Goal: Transaction & Acquisition: Book appointment/travel/reservation

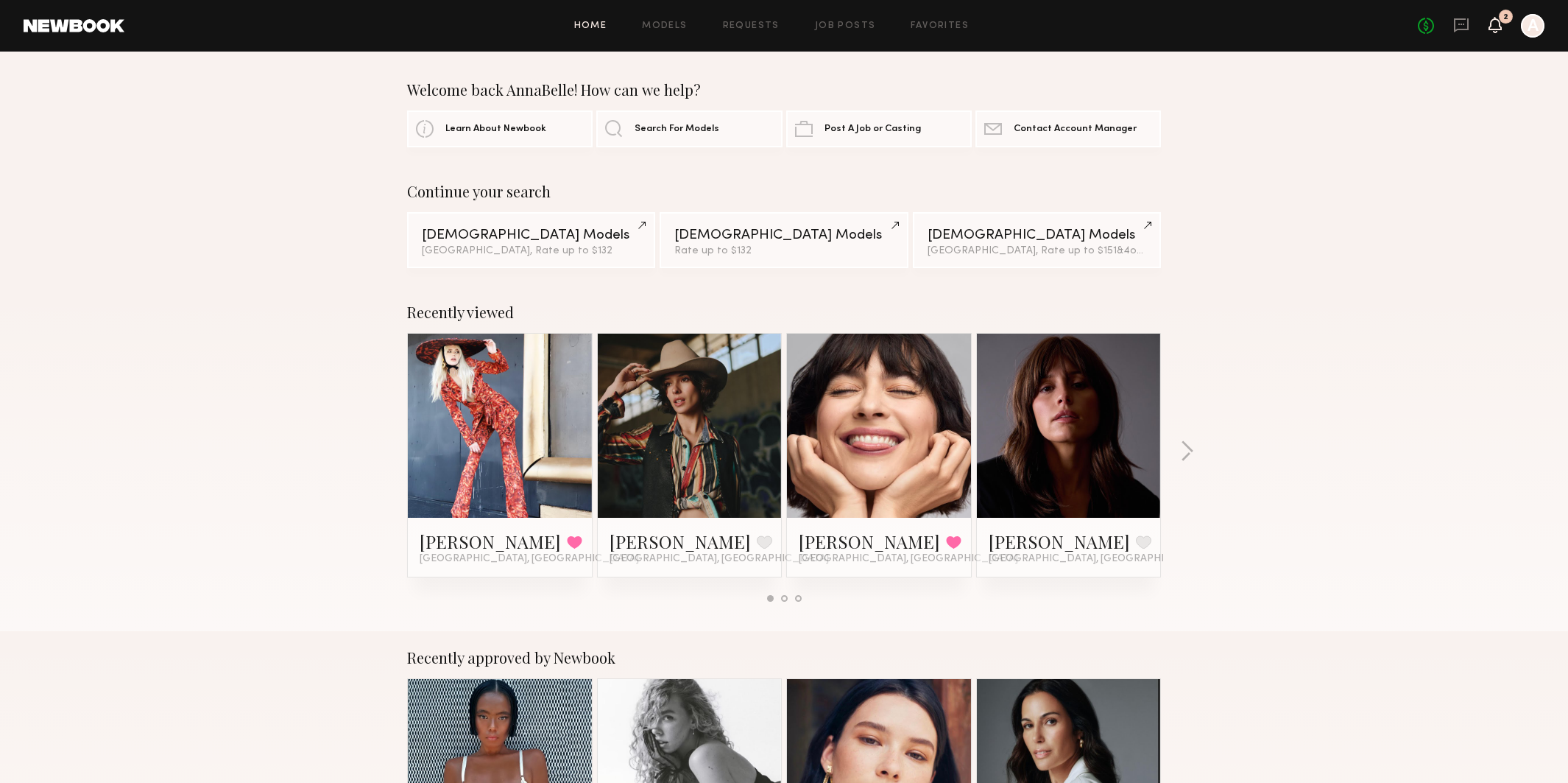
click at [1498, 26] on icon at bounding box center [1495, 24] width 12 height 11
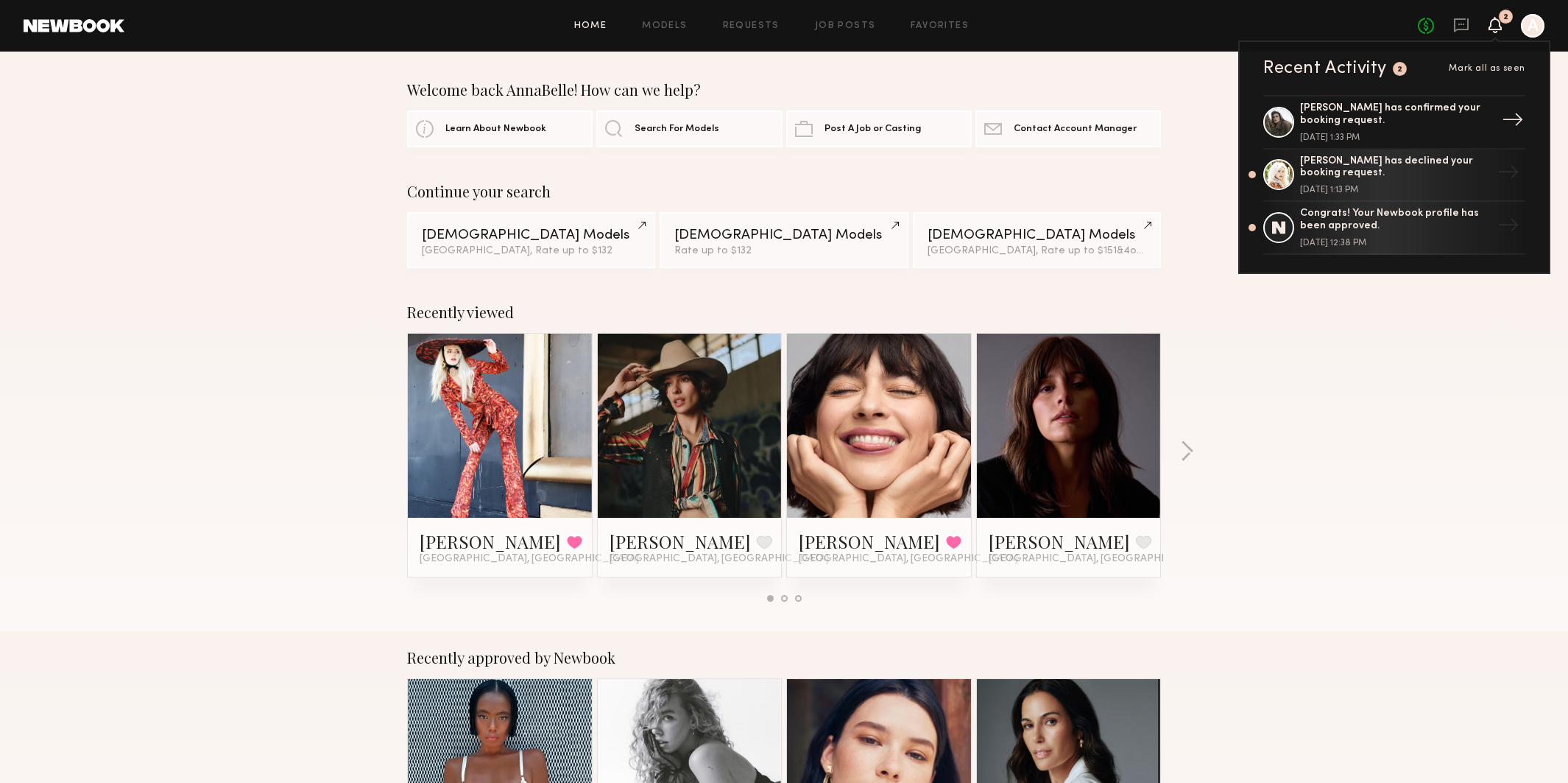
click at [1306, 109] on div "Angie P. has confirmed your booking request." at bounding box center [1396, 115] width 191 height 25
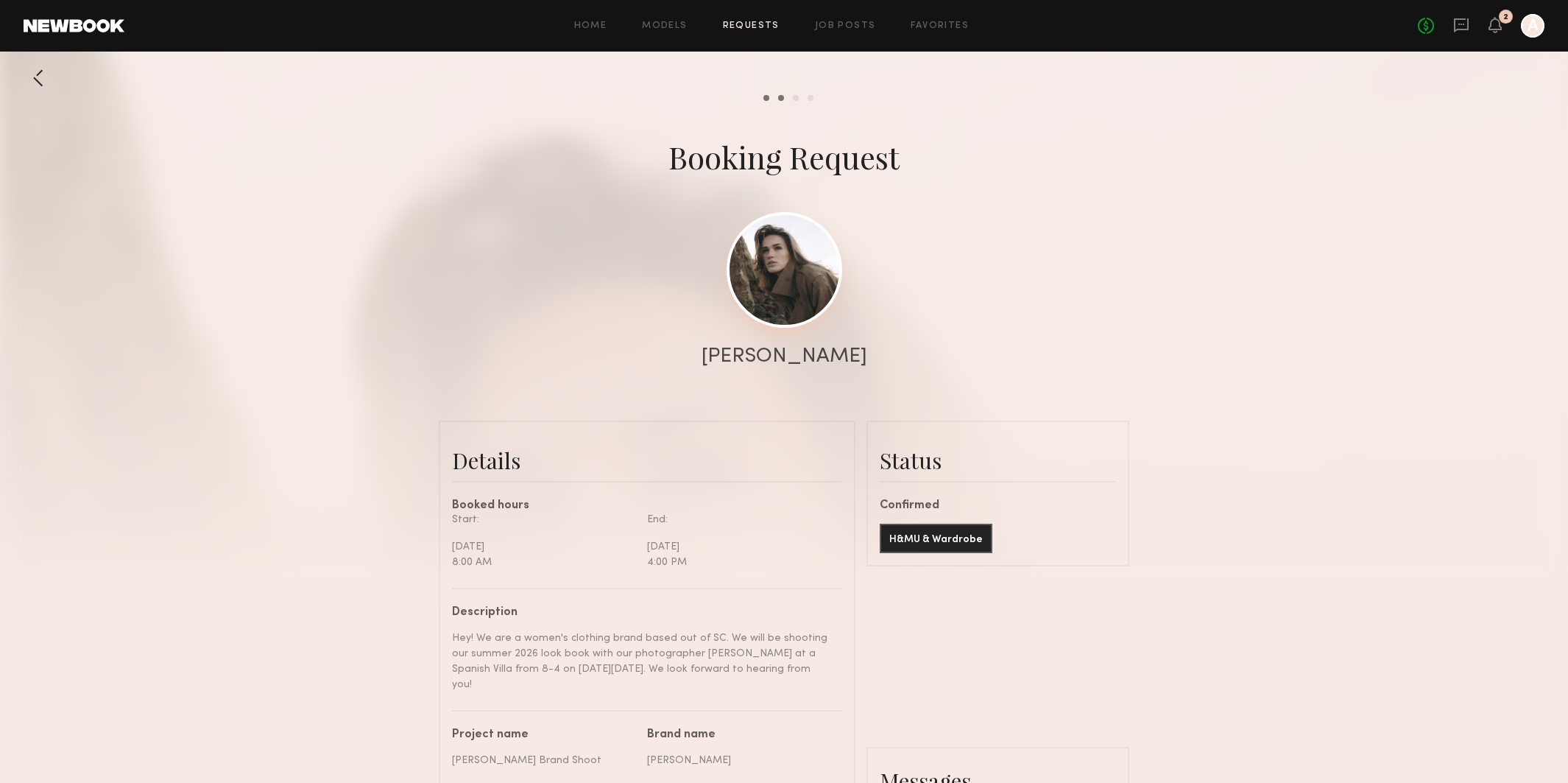
scroll to position [926, 0]
click at [770, 283] on link at bounding box center [784, 269] width 115 height 115
click at [675, 29] on link "Models" at bounding box center [664, 26] width 45 height 10
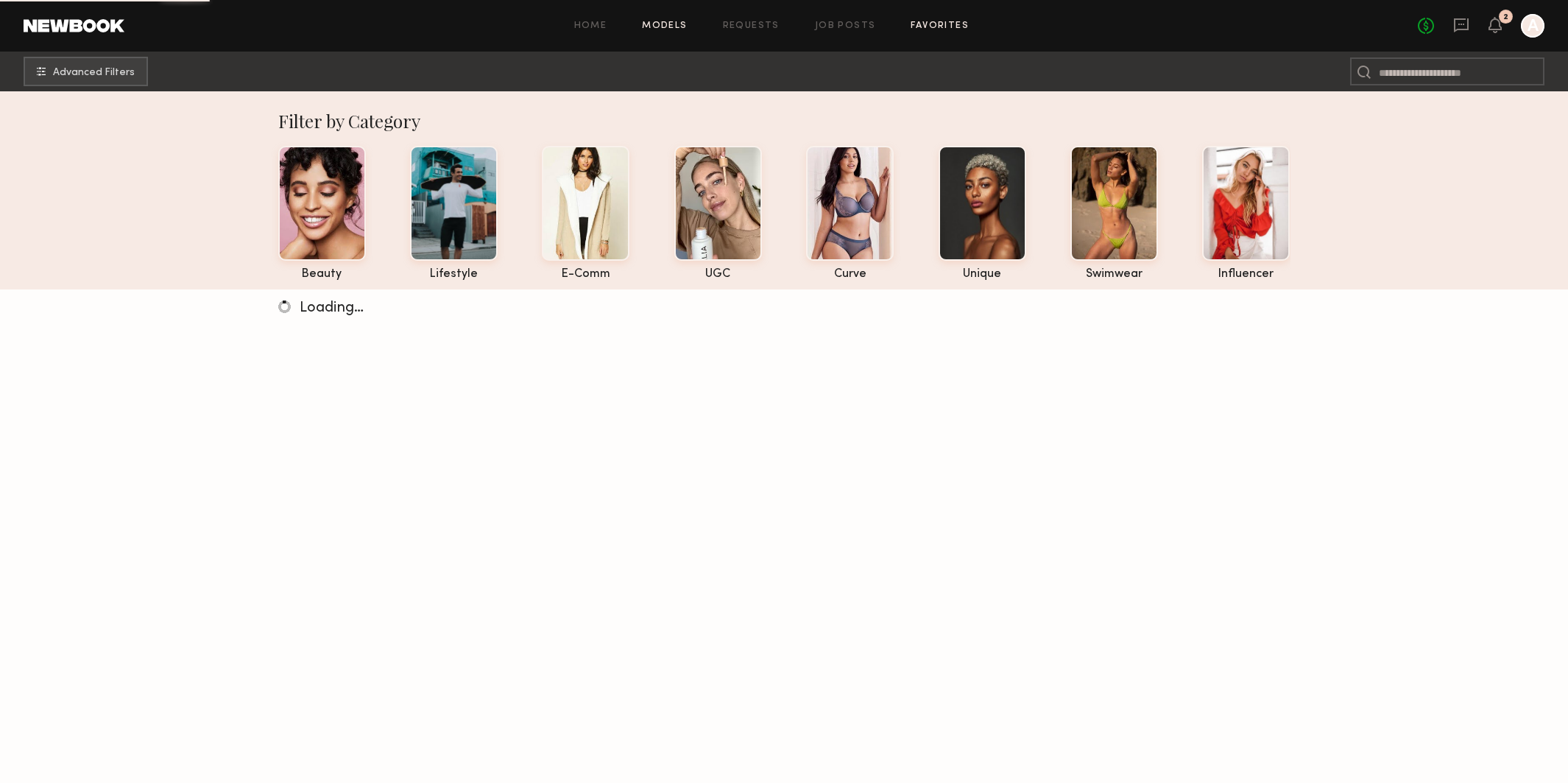
click at [920, 27] on link "Favorites" at bounding box center [939, 26] width 58 height 10
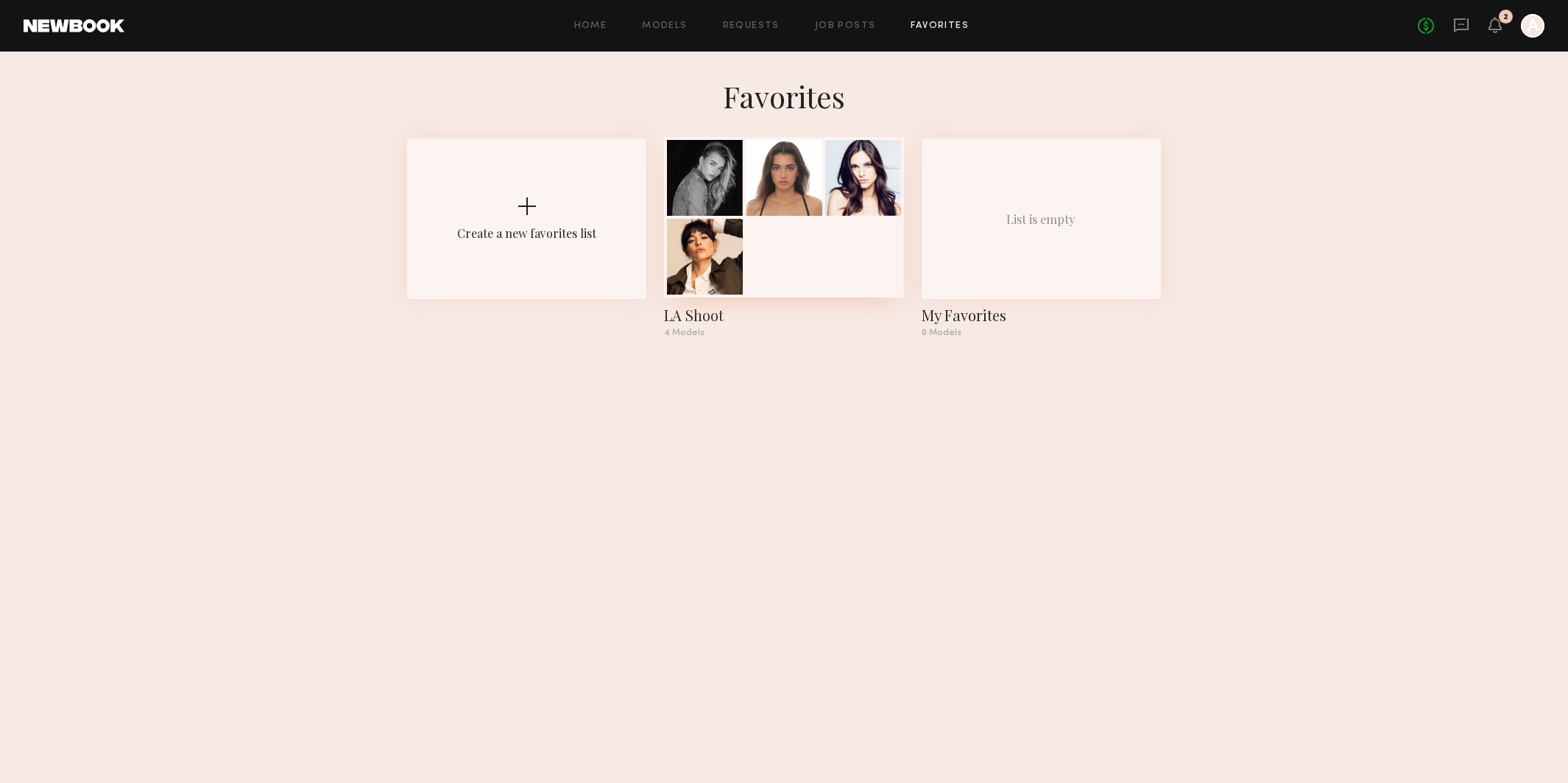
click at [818, 204] on div at bounding box center [783, 178] width 76 height 76
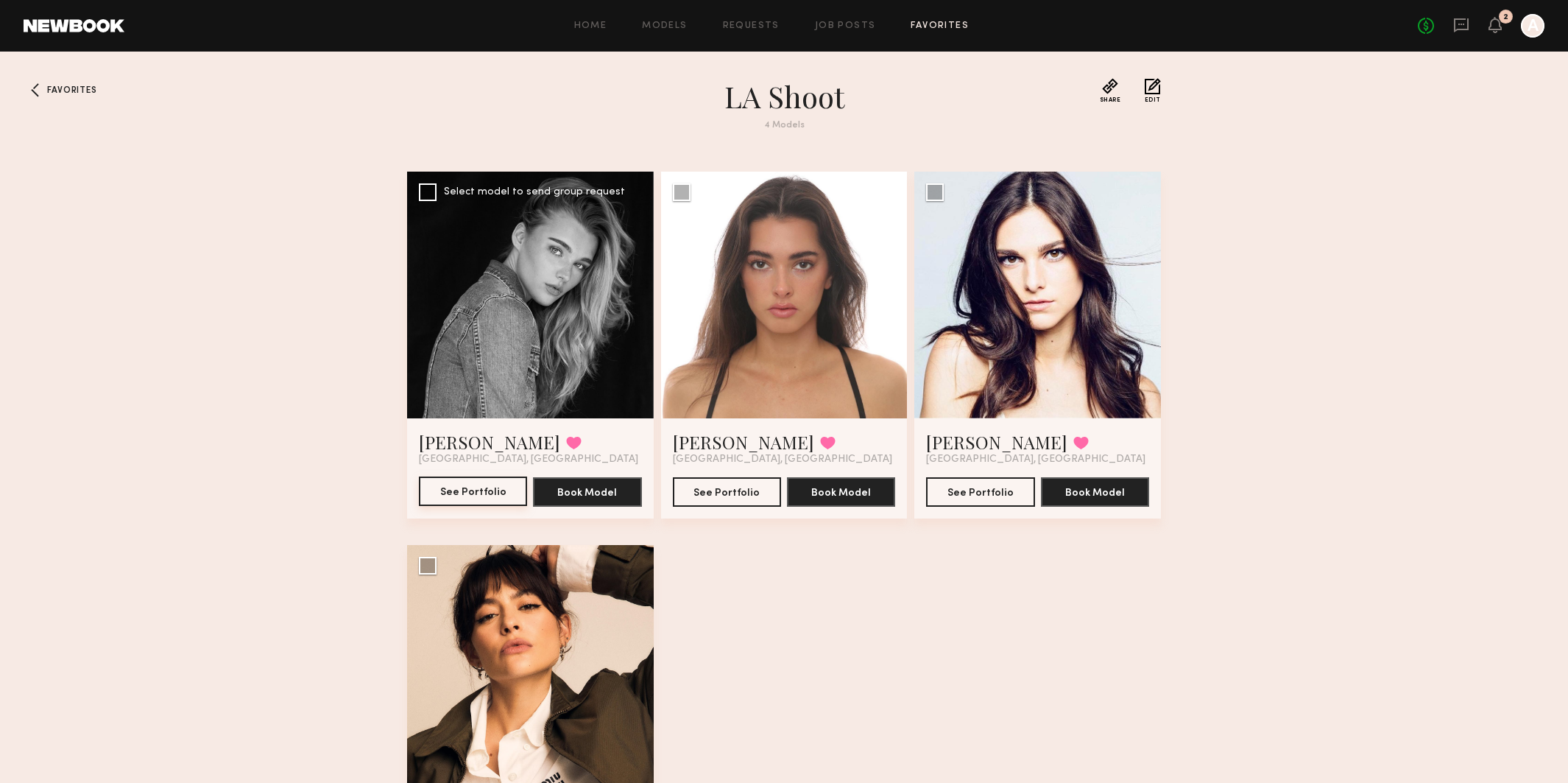
click at [462, 491] on button "See Portfolio" at bounding box center [472, 491] width 108 height 29
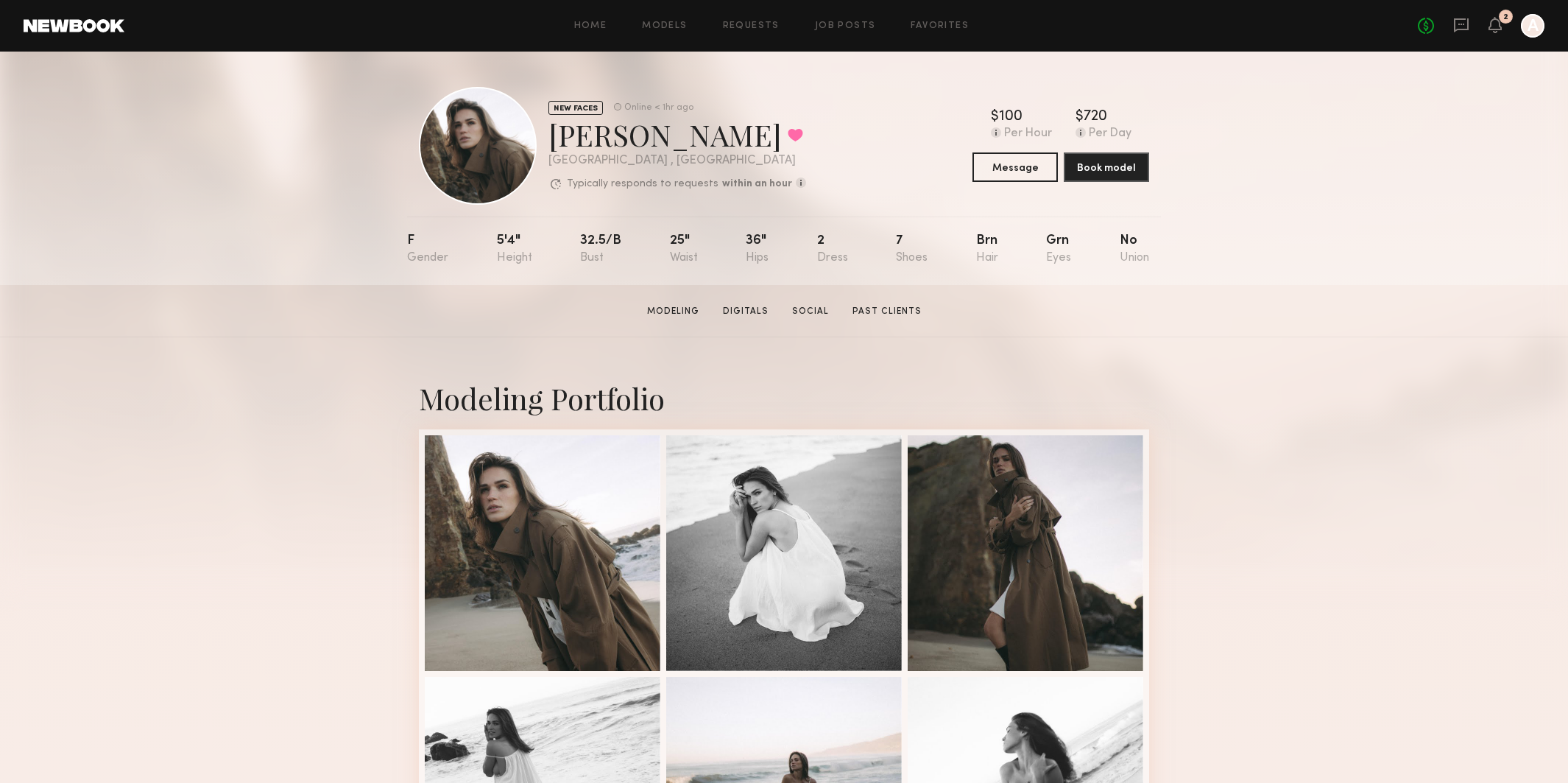
click at [657, 33] on div "Home Models Requests Job Posts Favorites Sign Out No fees up to $5,000 2 A" at bounding box center [834, 26] width 1421 height 23
click at [658, 27] on link "Models" at bounding box center [664, 26] width 45 height 10
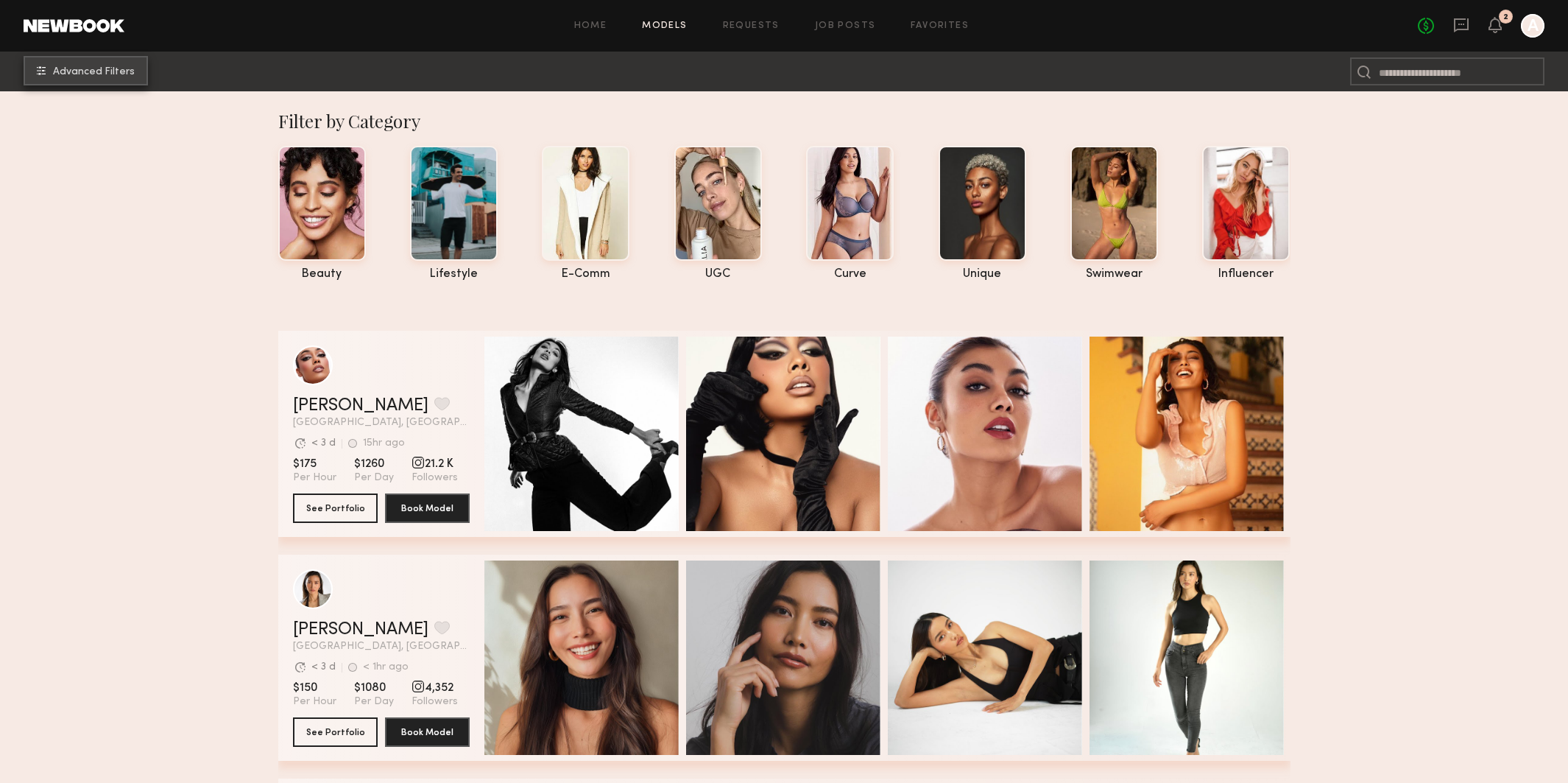
click at [114, 78] on button "Advanced Filters" at bounding box center [85, 71] width 124 height 29
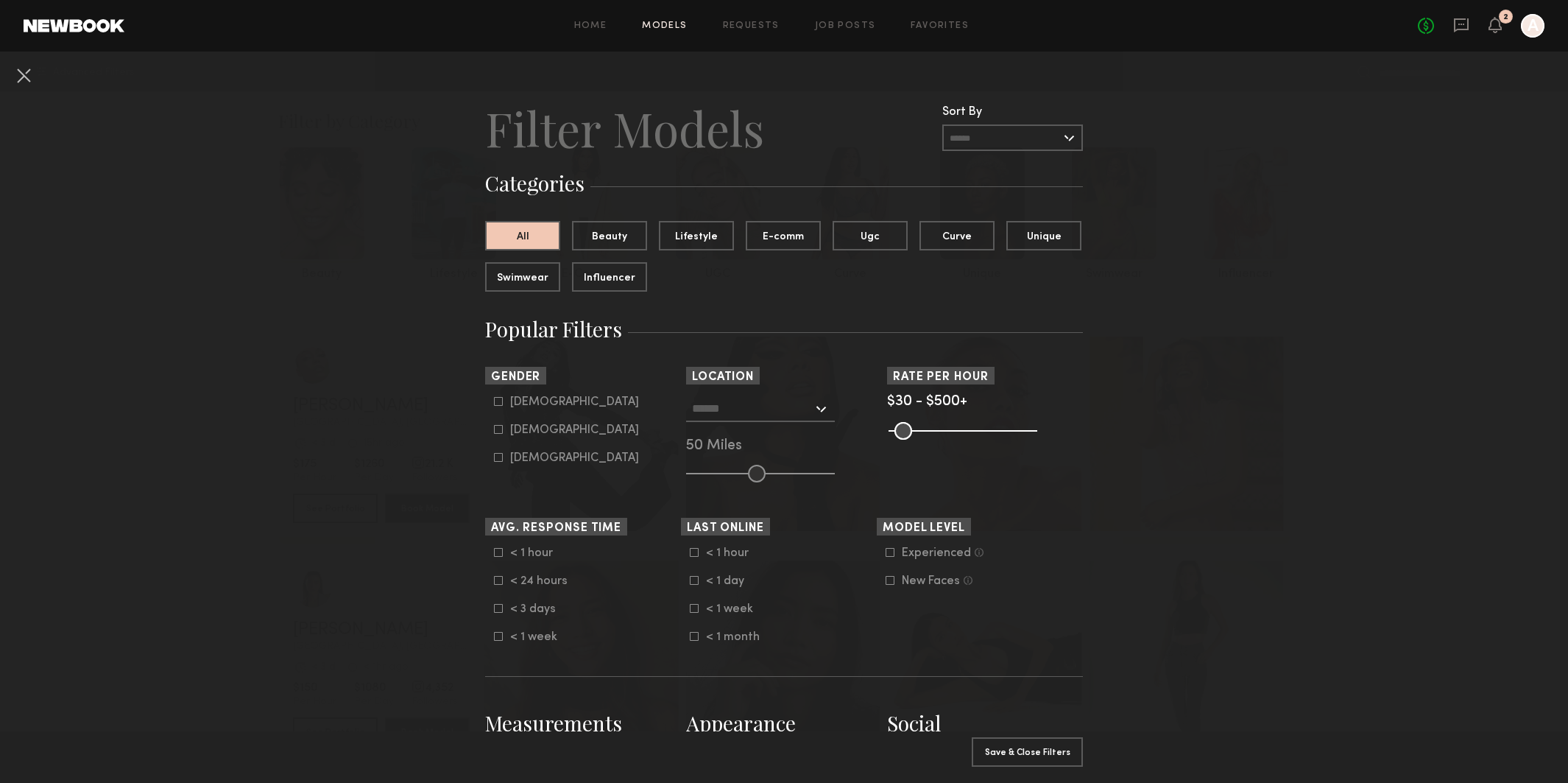
click at [498, 554] on icon at bounding box center [498, 553] width 9 height 9
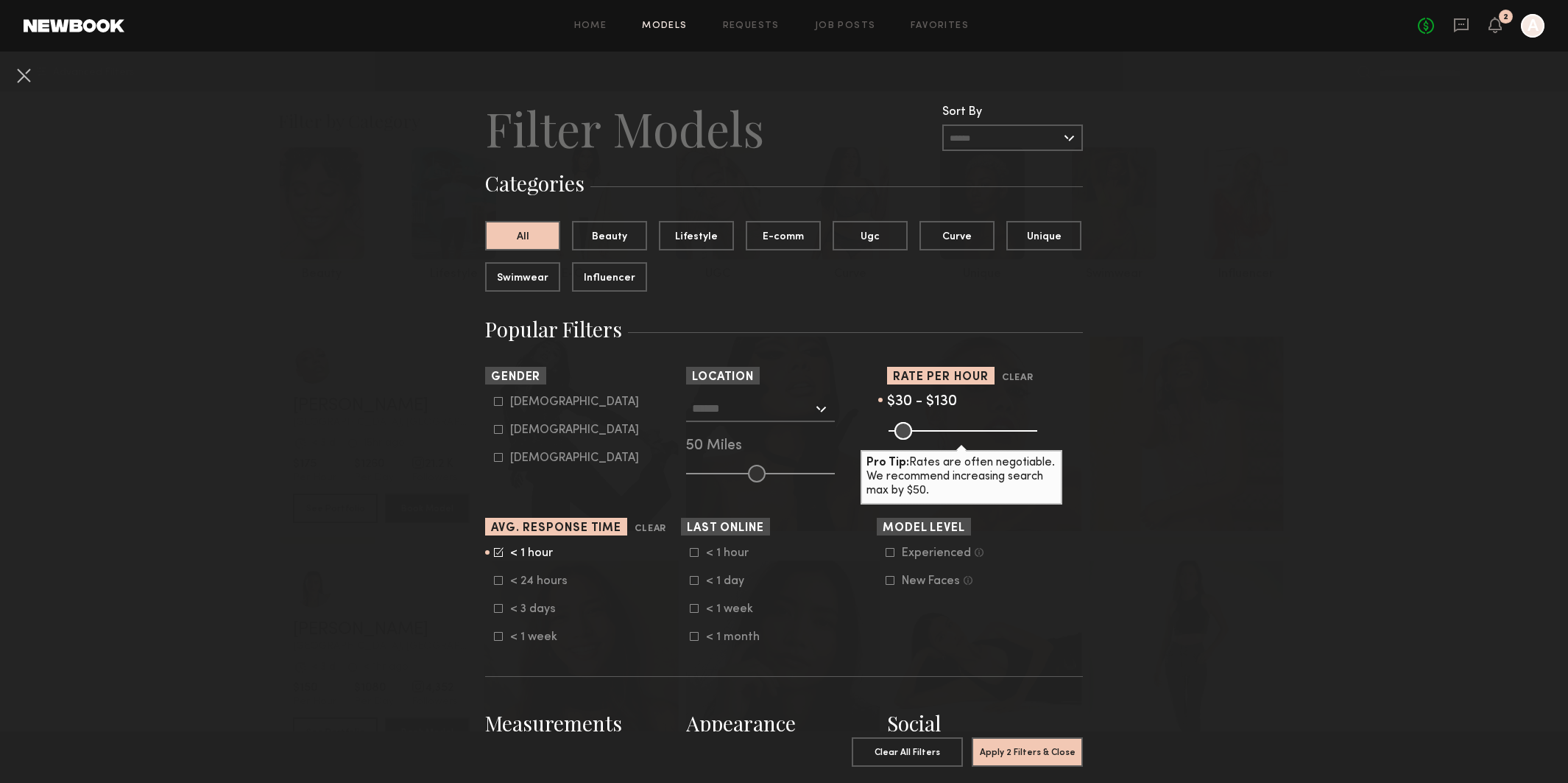
drag, startPoint x: 1030, startPoint y: 429, endPoint x: 926, endPoint y: 430, distance: 104.0
type input "***"
click at [926, 430] on input "range" at bounding box center [963, 431] width 149 height 18
click at [522, 430] on div "Female" at bounding box center [574, 430] width 129 height 9
type input "**"
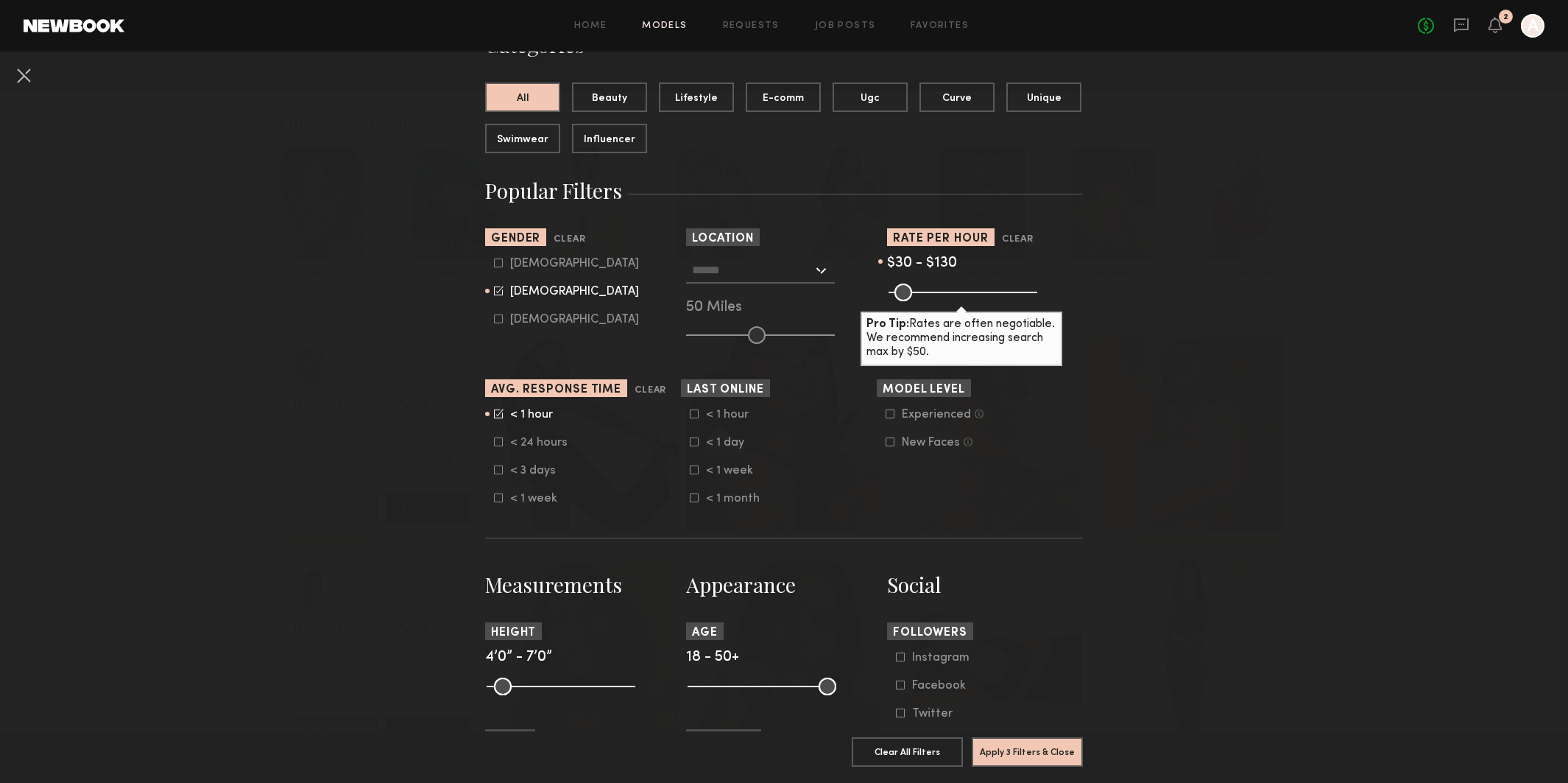
scroll to position [142, 0]
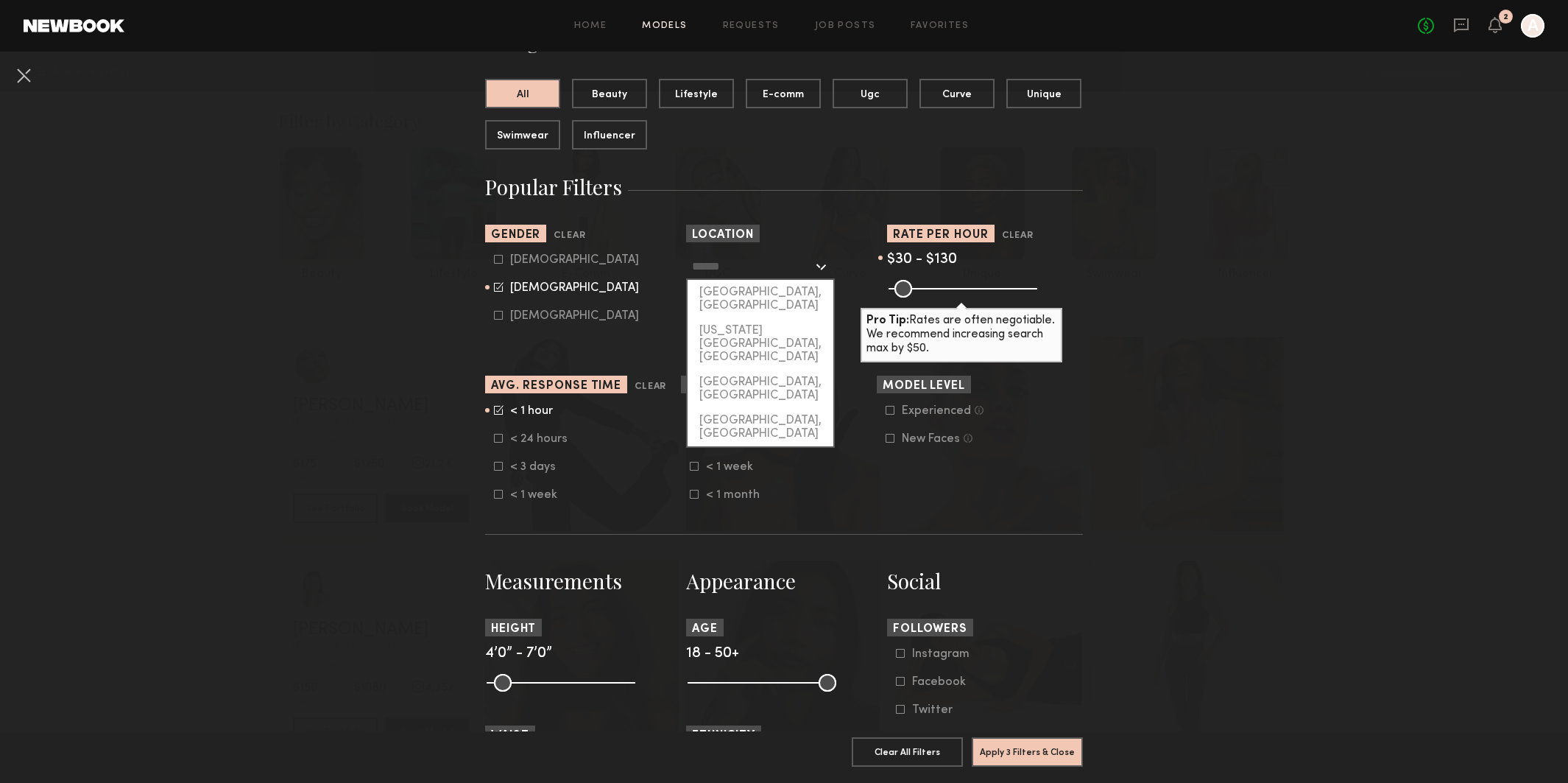
click at [783, 268] on input "text" at bounding box center [752, 266] width 121 height 25
click at [769, 282] on div "[GEOGRAPHIC_DATA], [GEOGRAPHIC_DATA]" at bounding box center [760, 298] width 146 height 38
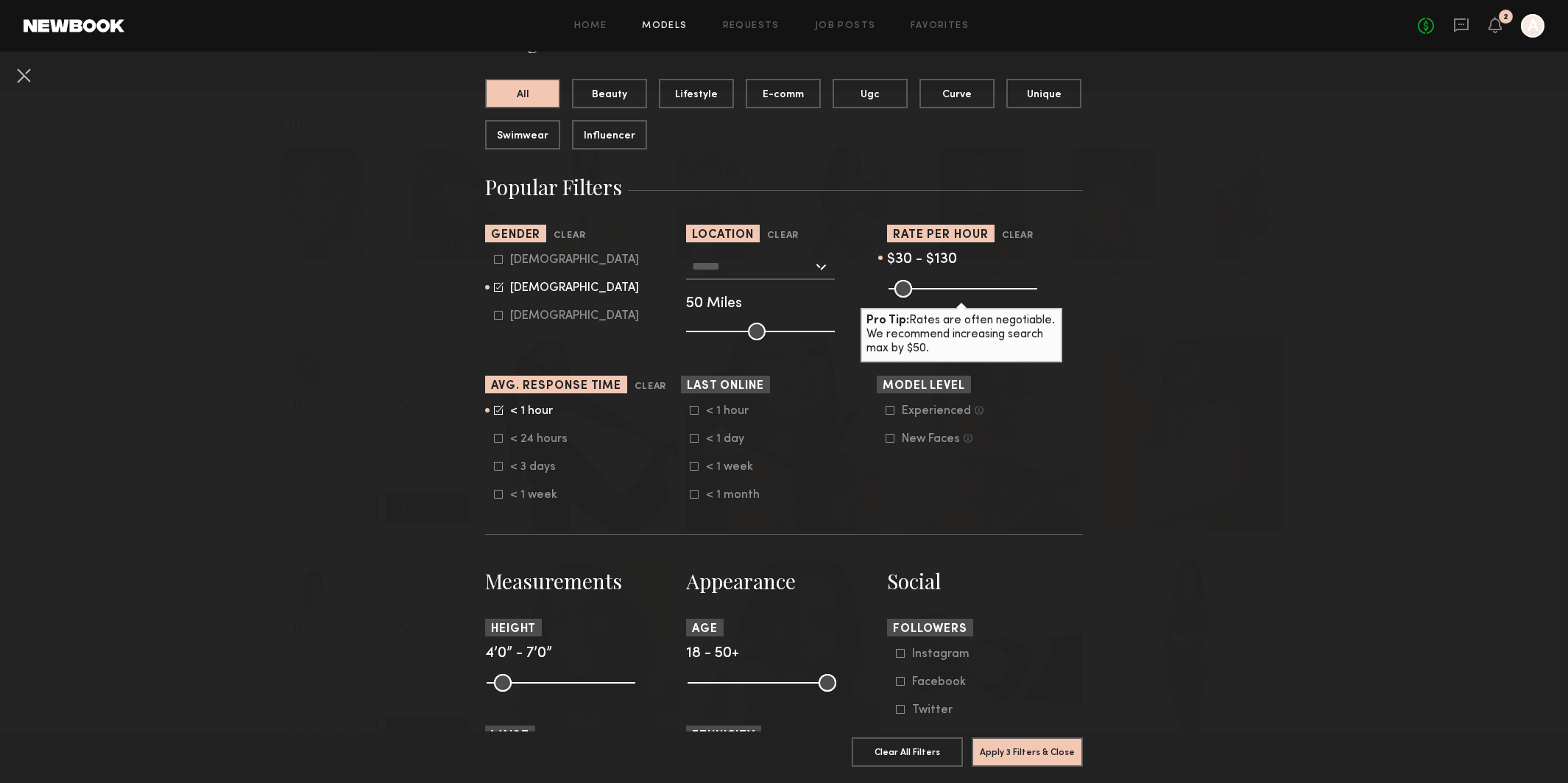
type input "**********"
drag, startPoint x: 807, startPoint y: 329, endPoint x: 843, endPoint y: 329, distance: 36.0
type input "***"
click at [843, 329] on div "**********" at bounding box center [784, 296] width 196 height 87
click at [1206, 534] on nb-browse-filters "**********" at bounding box center [784, 717] width 1568 height 1614
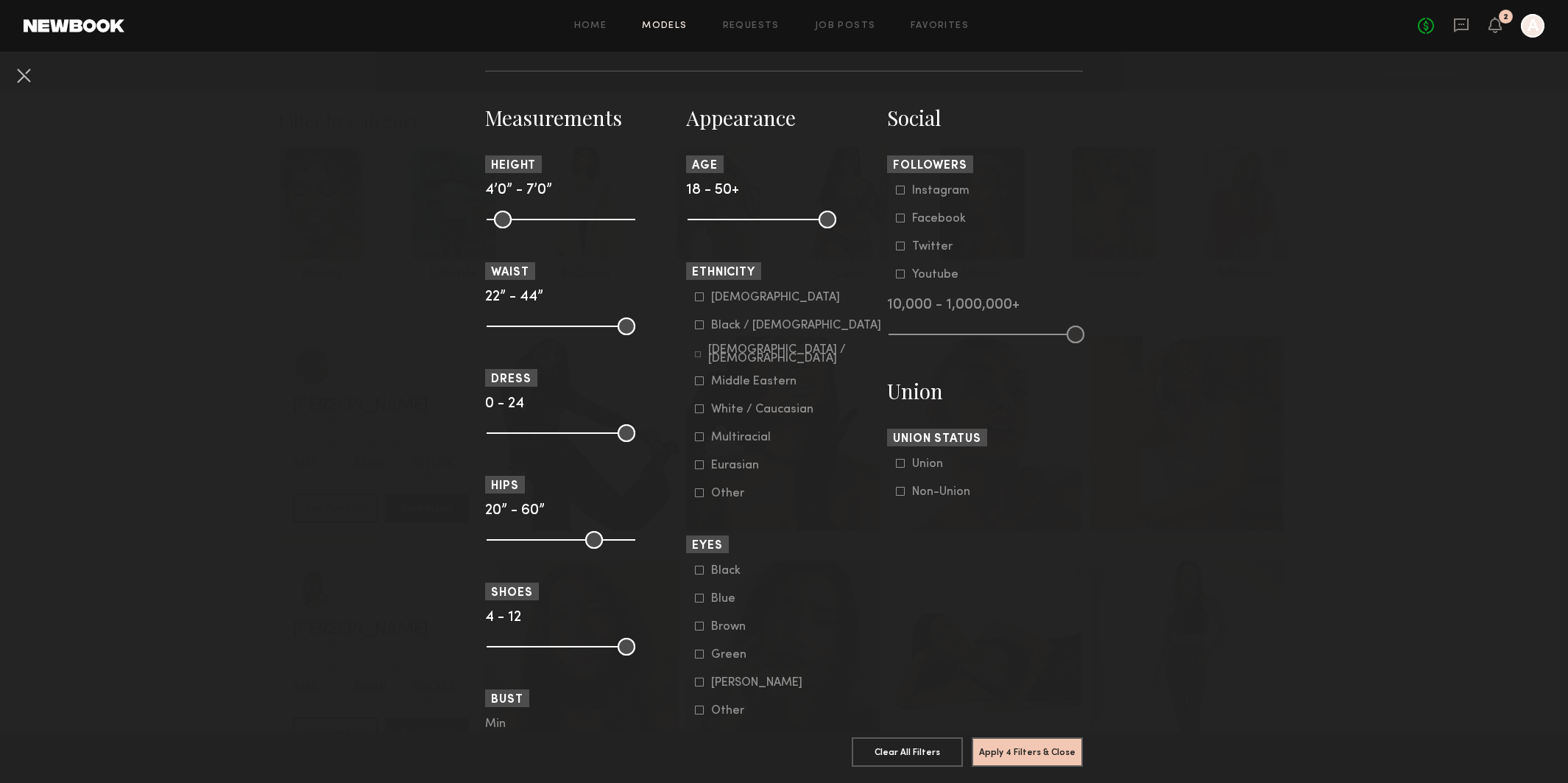
scroll to position [816, 0]
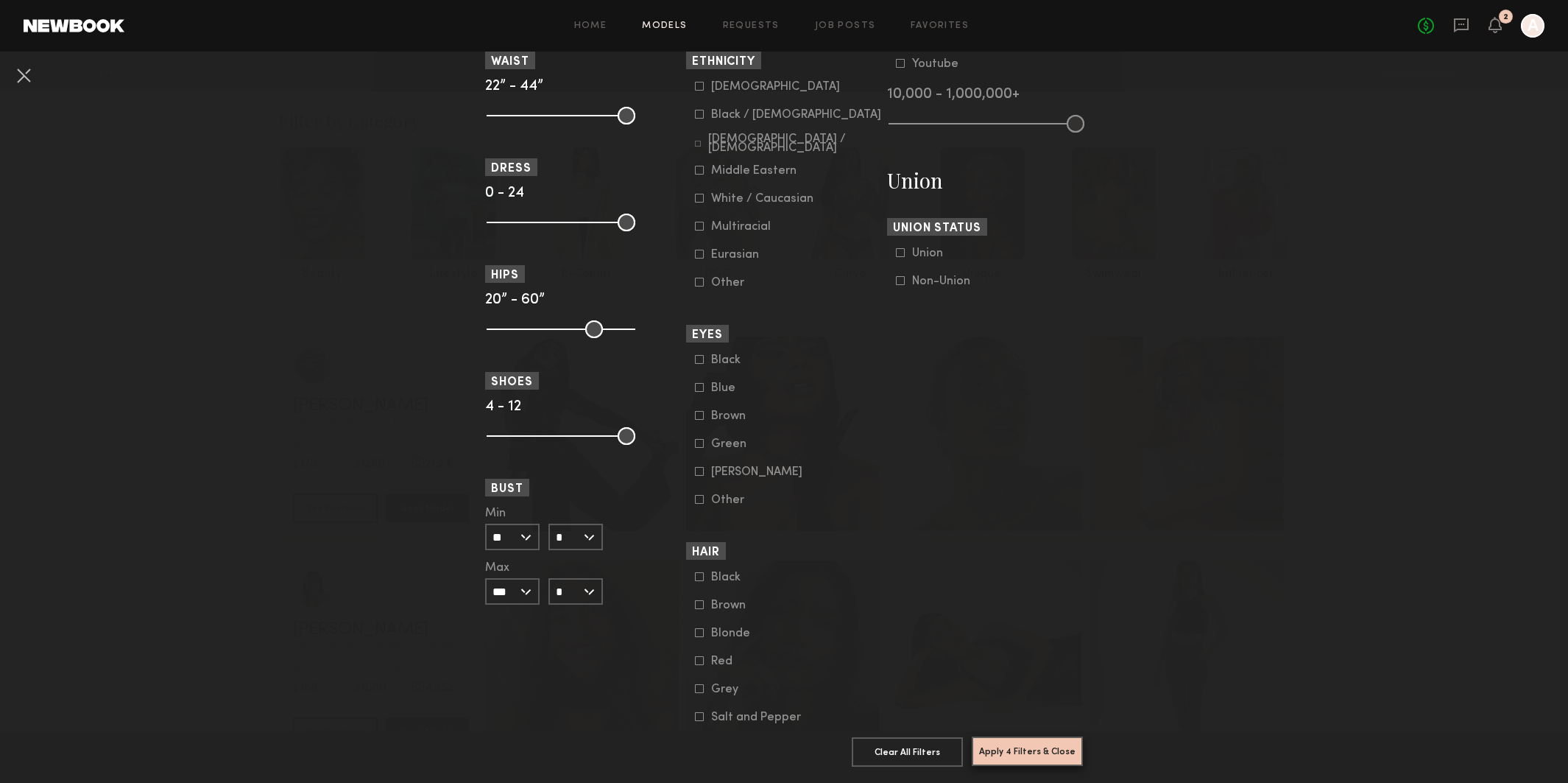
click at [1005, 746] on button "Apply 4 Filters & Close" at bounding box center [1028, 751] width 112 height 29
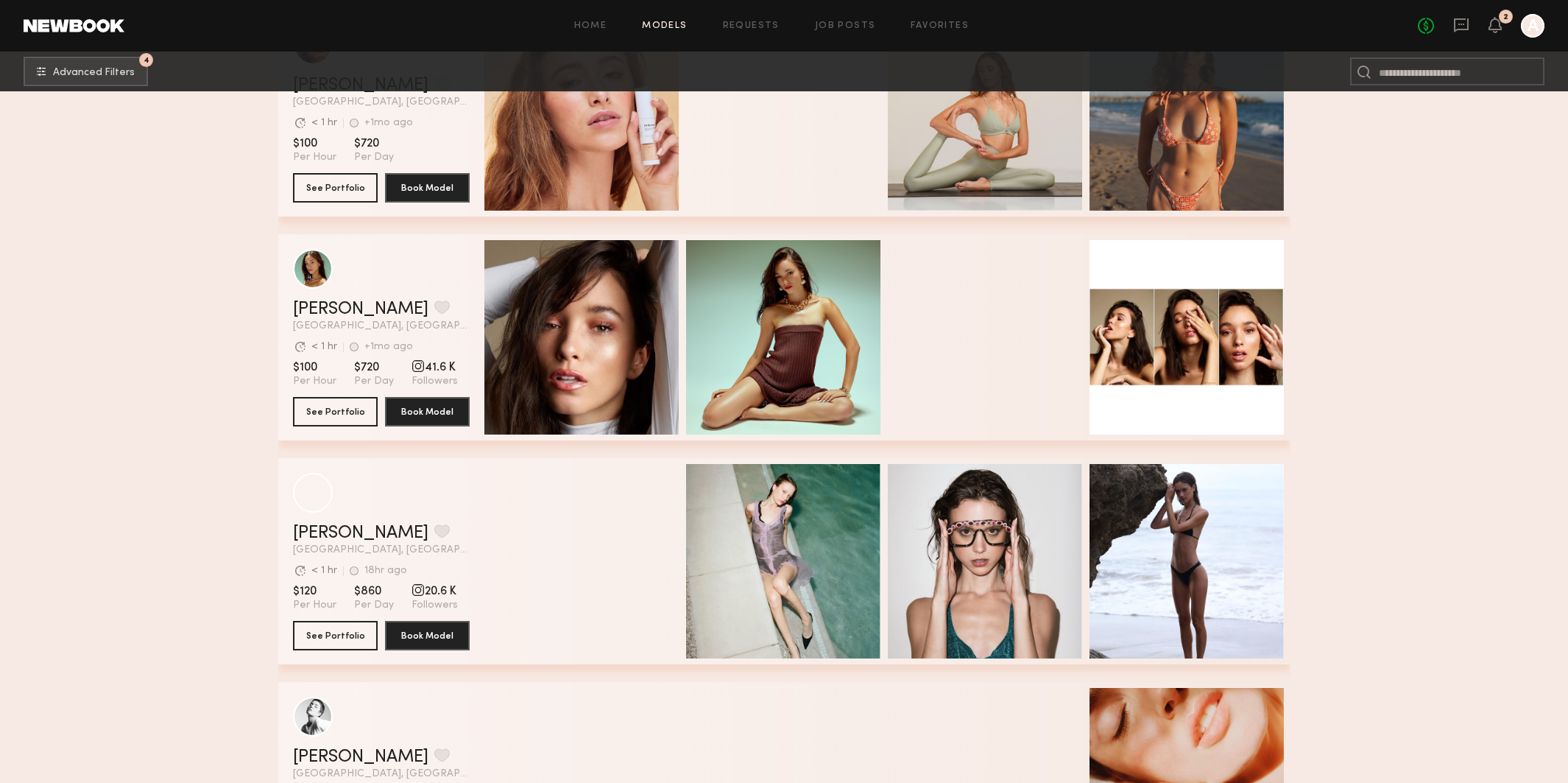
scroll to position [1005, 0]
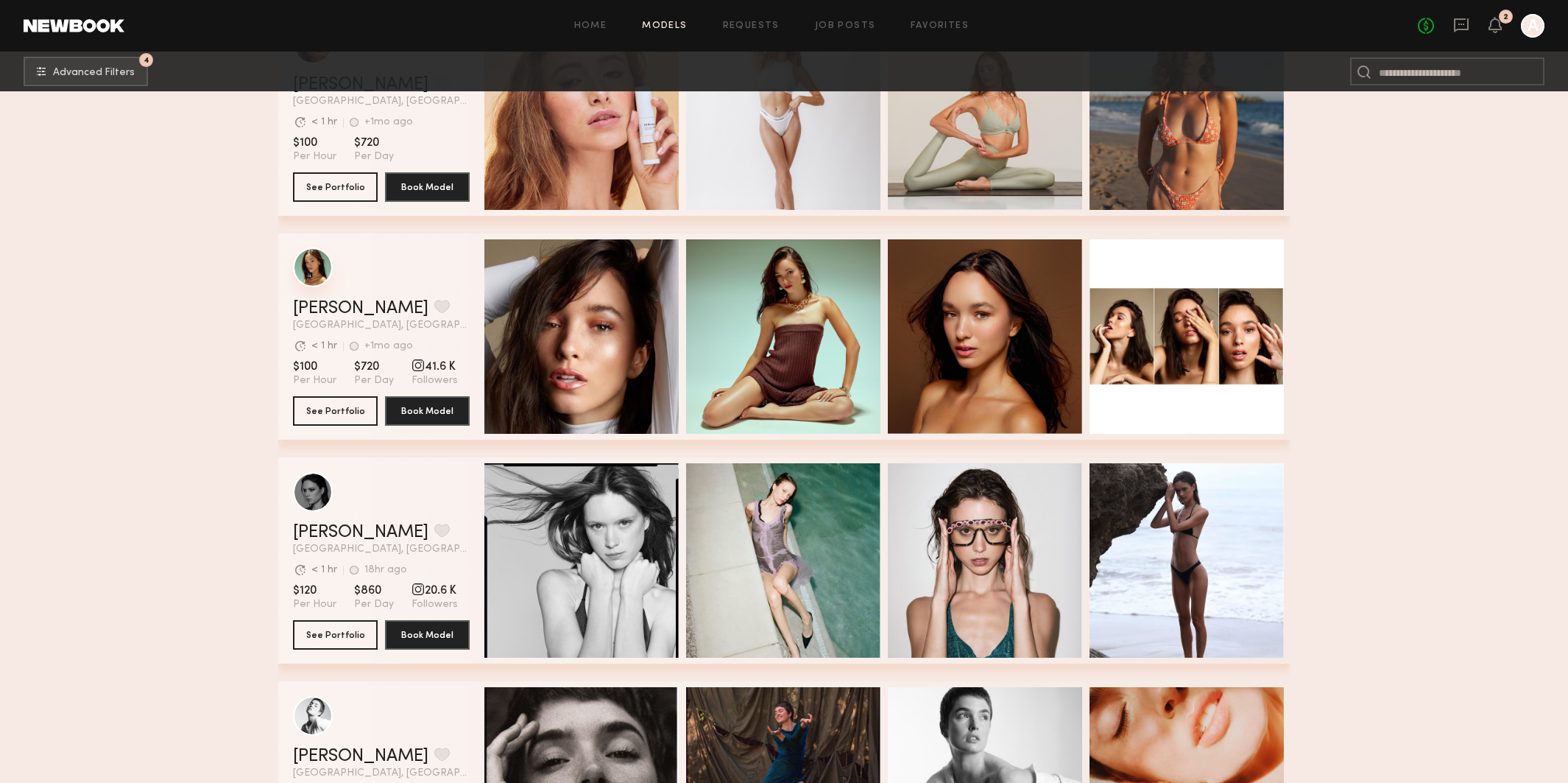
click at [318, 273] on div "grid" at bounding box center [313, 267] width 40 height 40
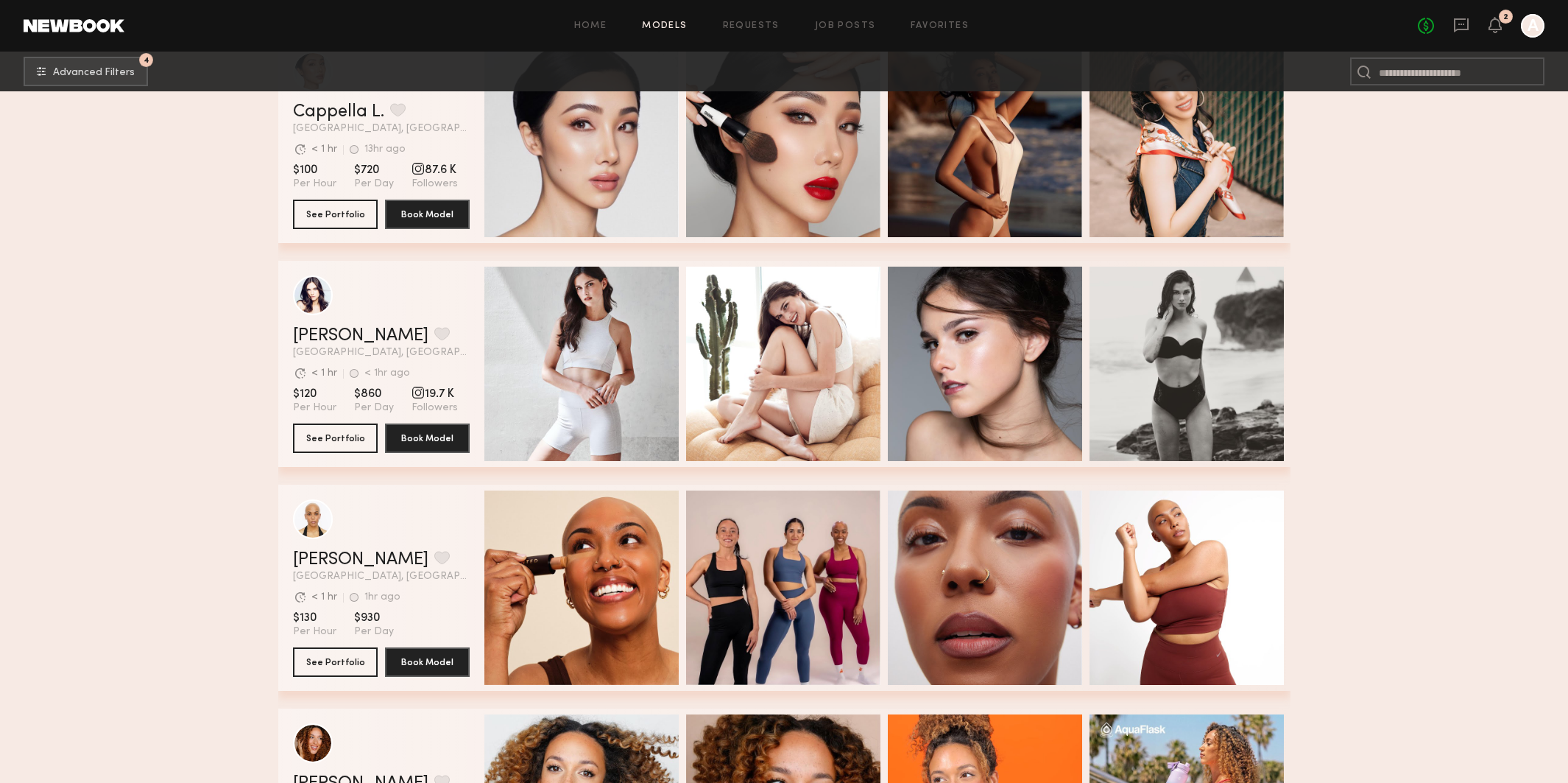
scroll to position [1870, 0]
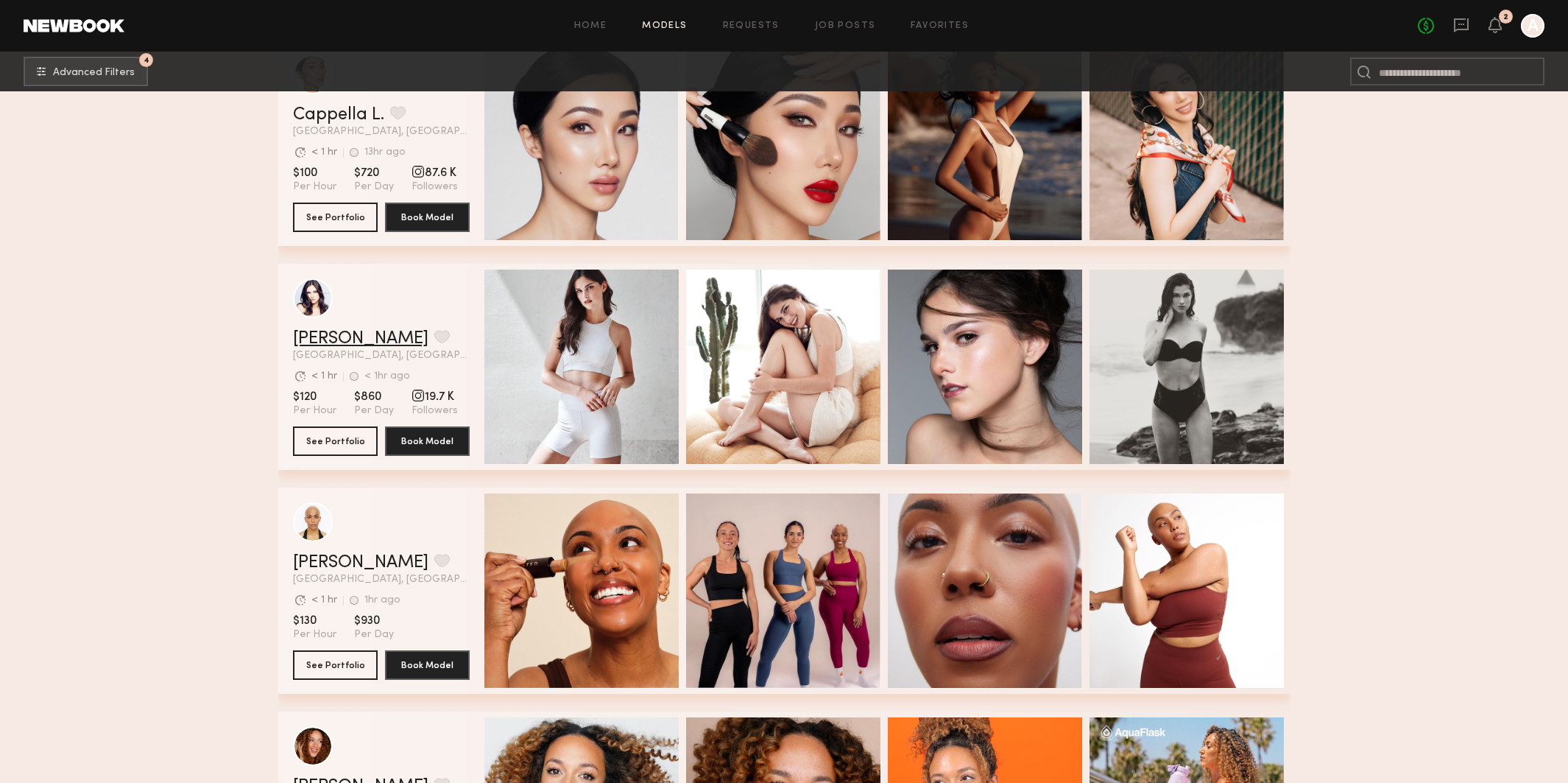
click at [312, 333] on link "Ashley E." at bounding box center [361, 338] width 136 height 18
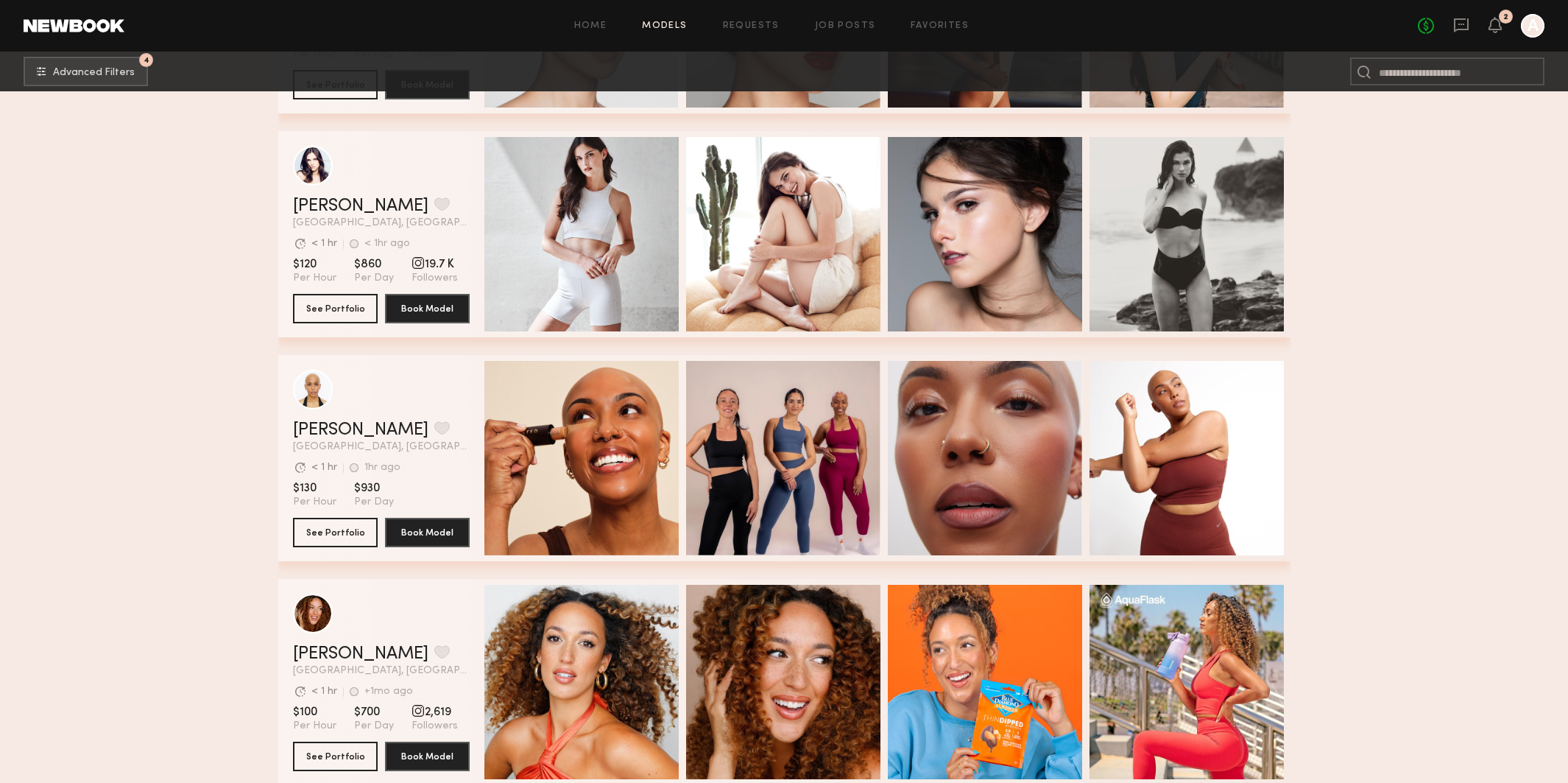
scroll to position [2002, 0]
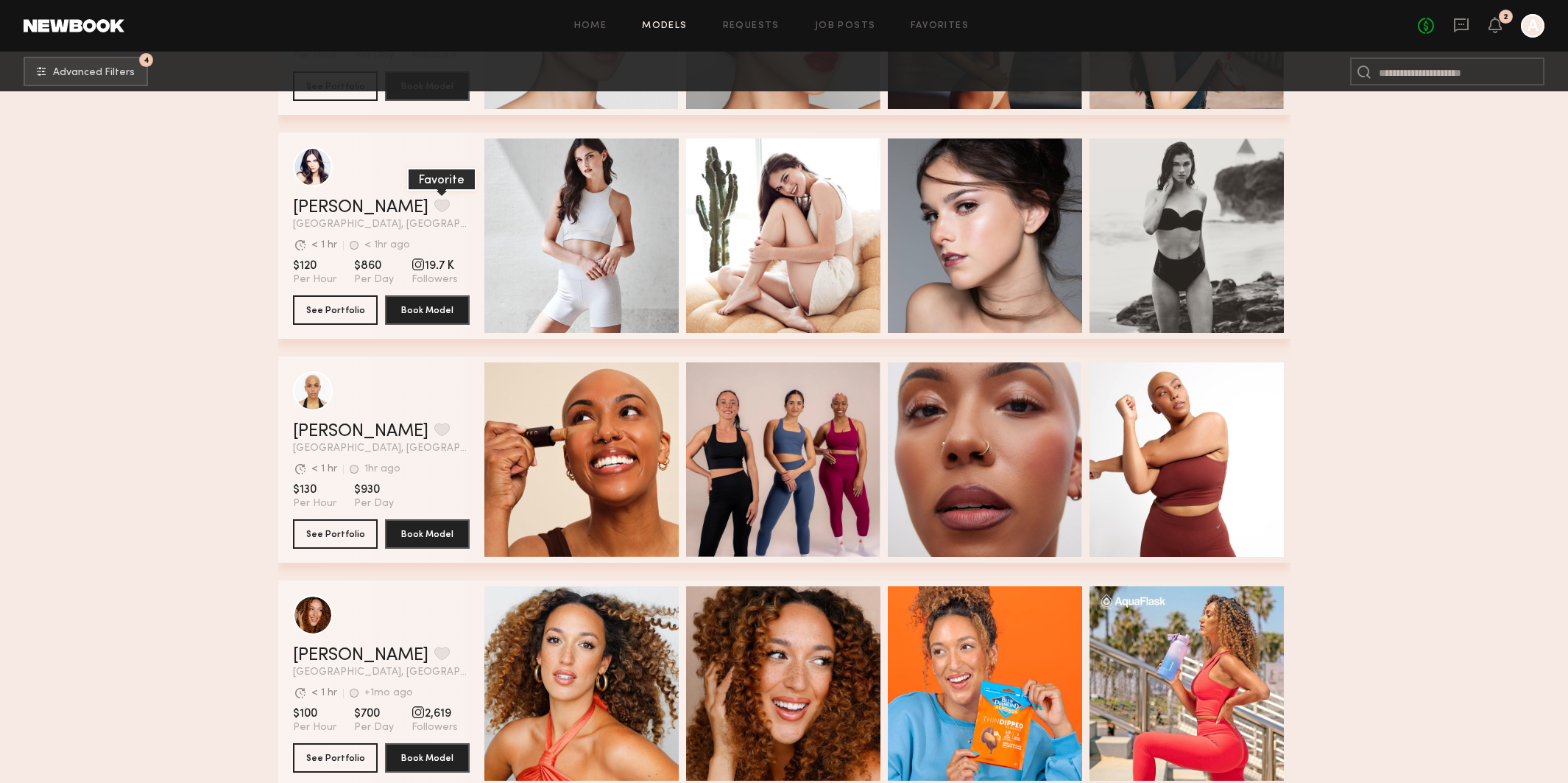
click at [435, 210] on button "grid" at bounding box center [442, 205] width 15 height 13
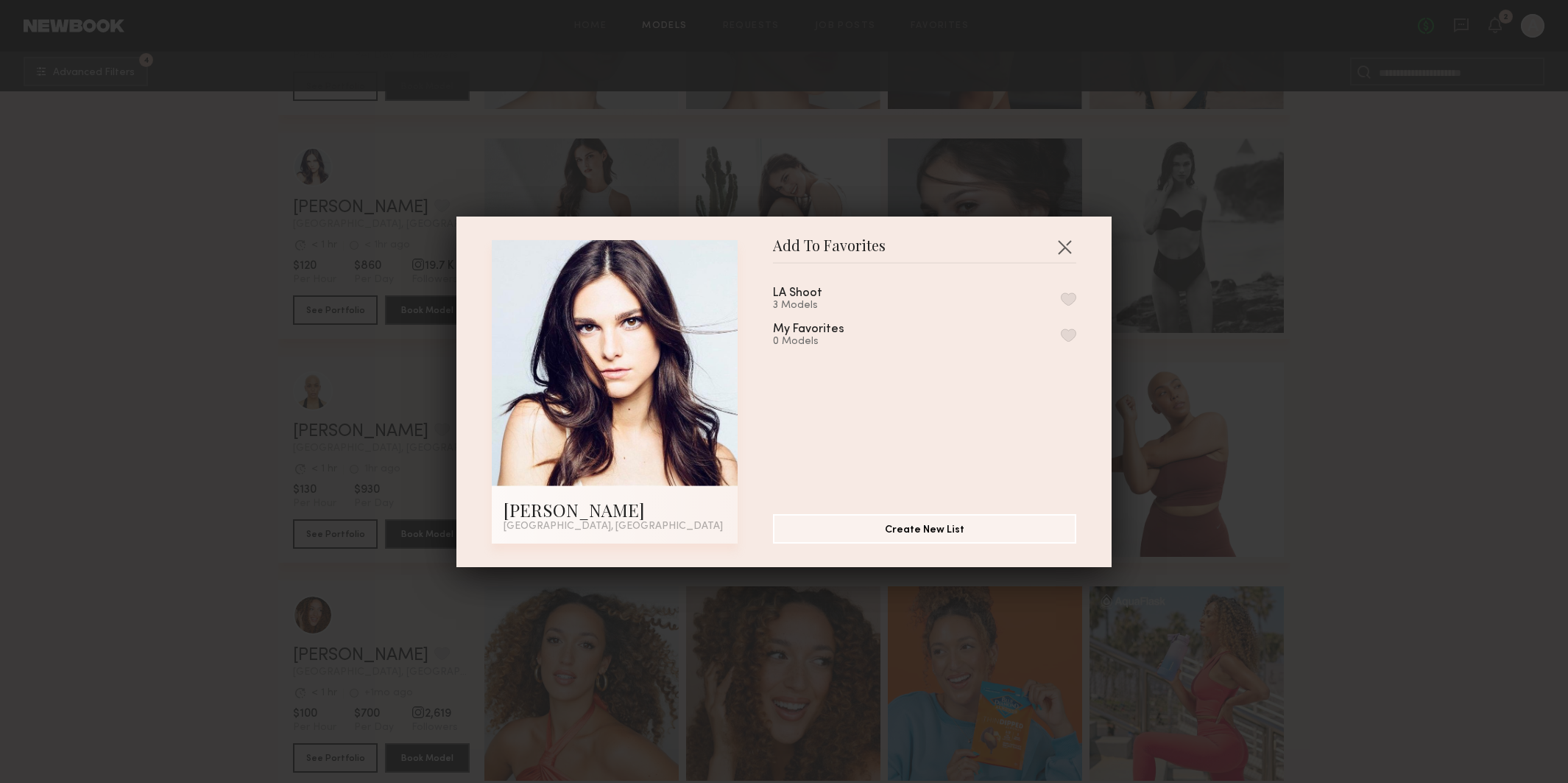
click at [846, 294] on div "LA Shoot 3 Models" at bounding box center [815, 299] width 85 height 24
click at [1074, 302] on button "button" at bounding box center [1068, 298] width 15 height 13
click at [1072, 242] on button "button" at bounding box center [1064, 246] width 23 height 23
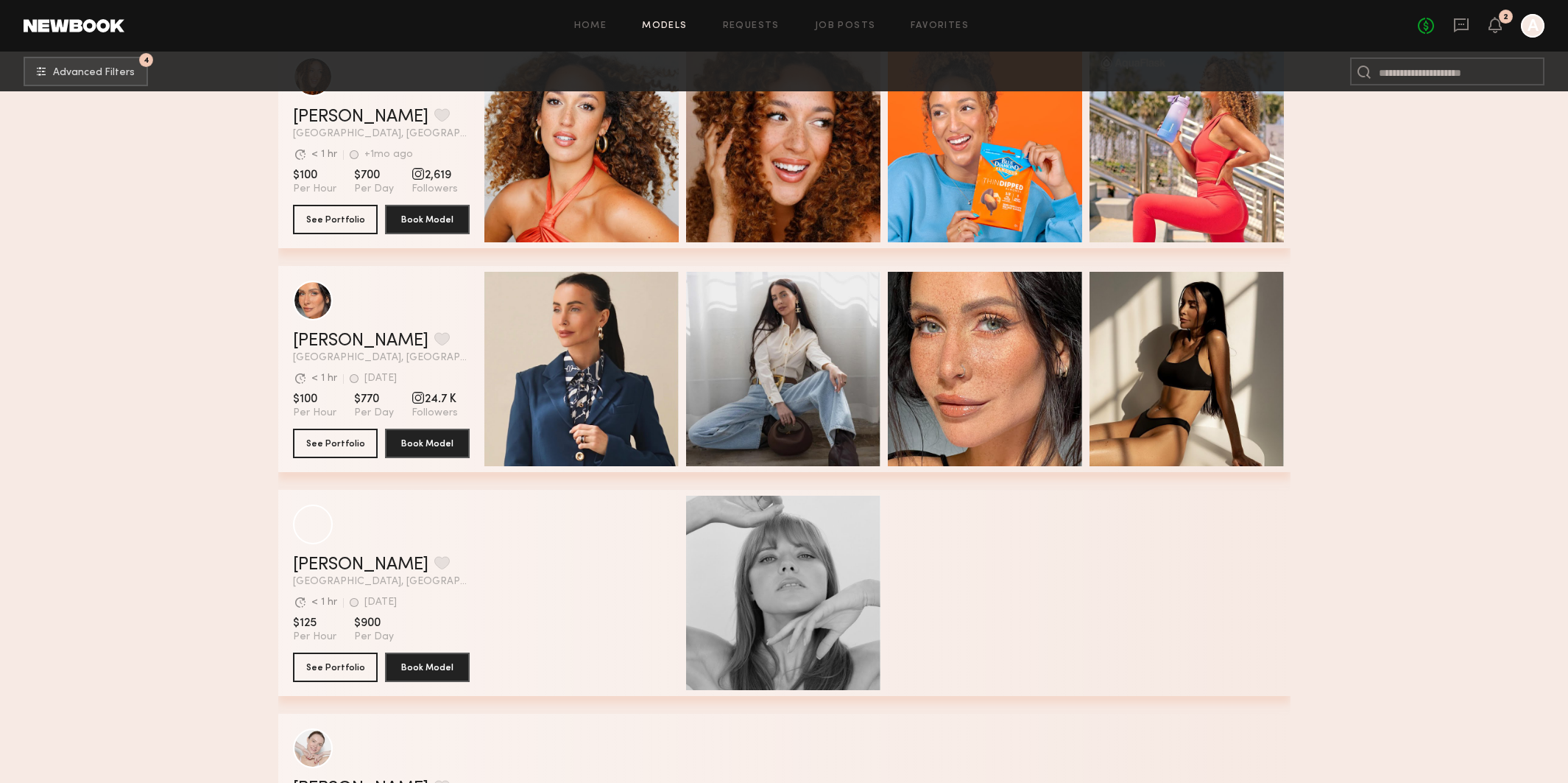
scroll to position [2541, 0]
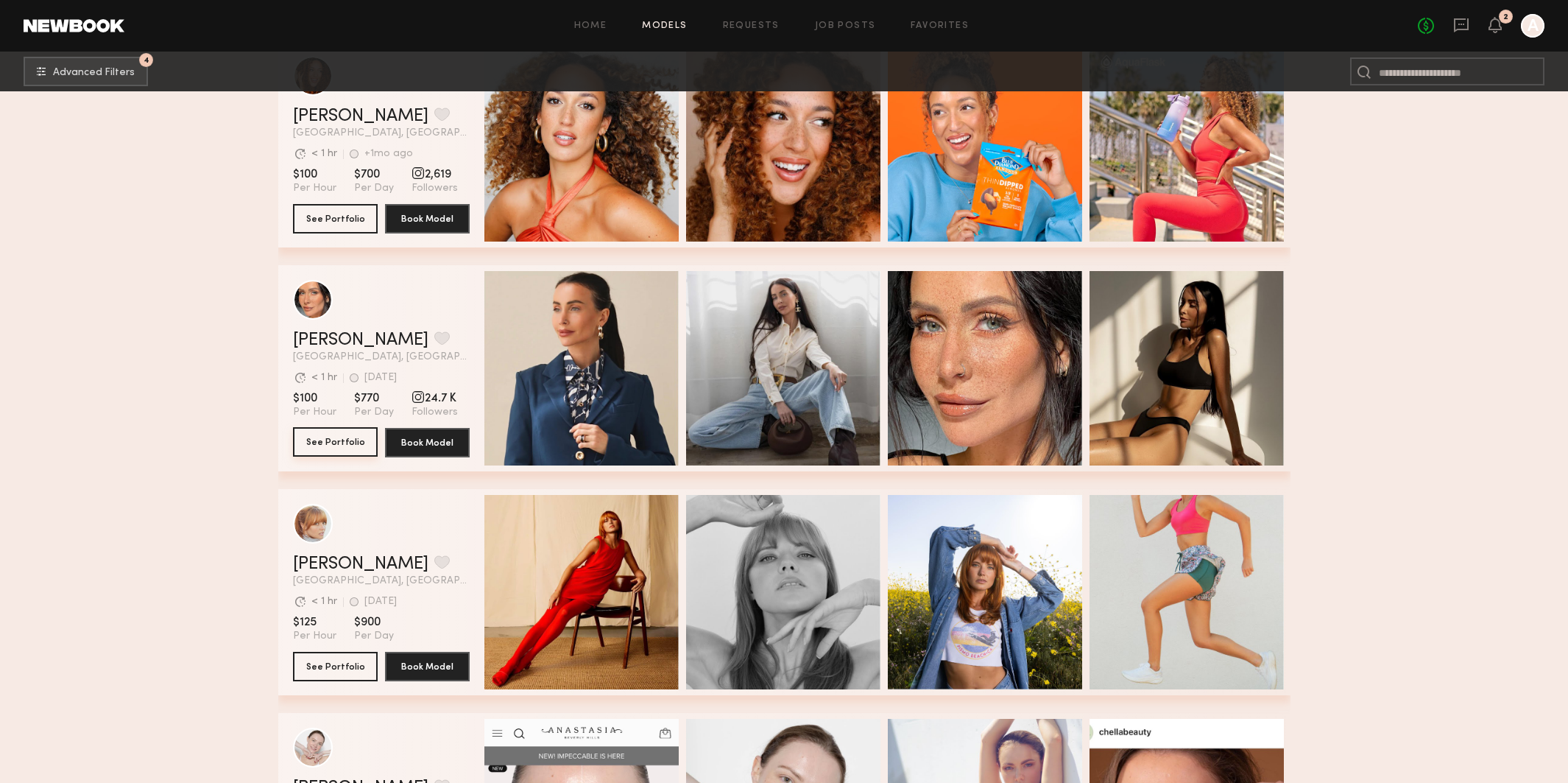
click at [321, 436] on button "See Portfolio" at bounding box center [335, 441] width 85 height 29
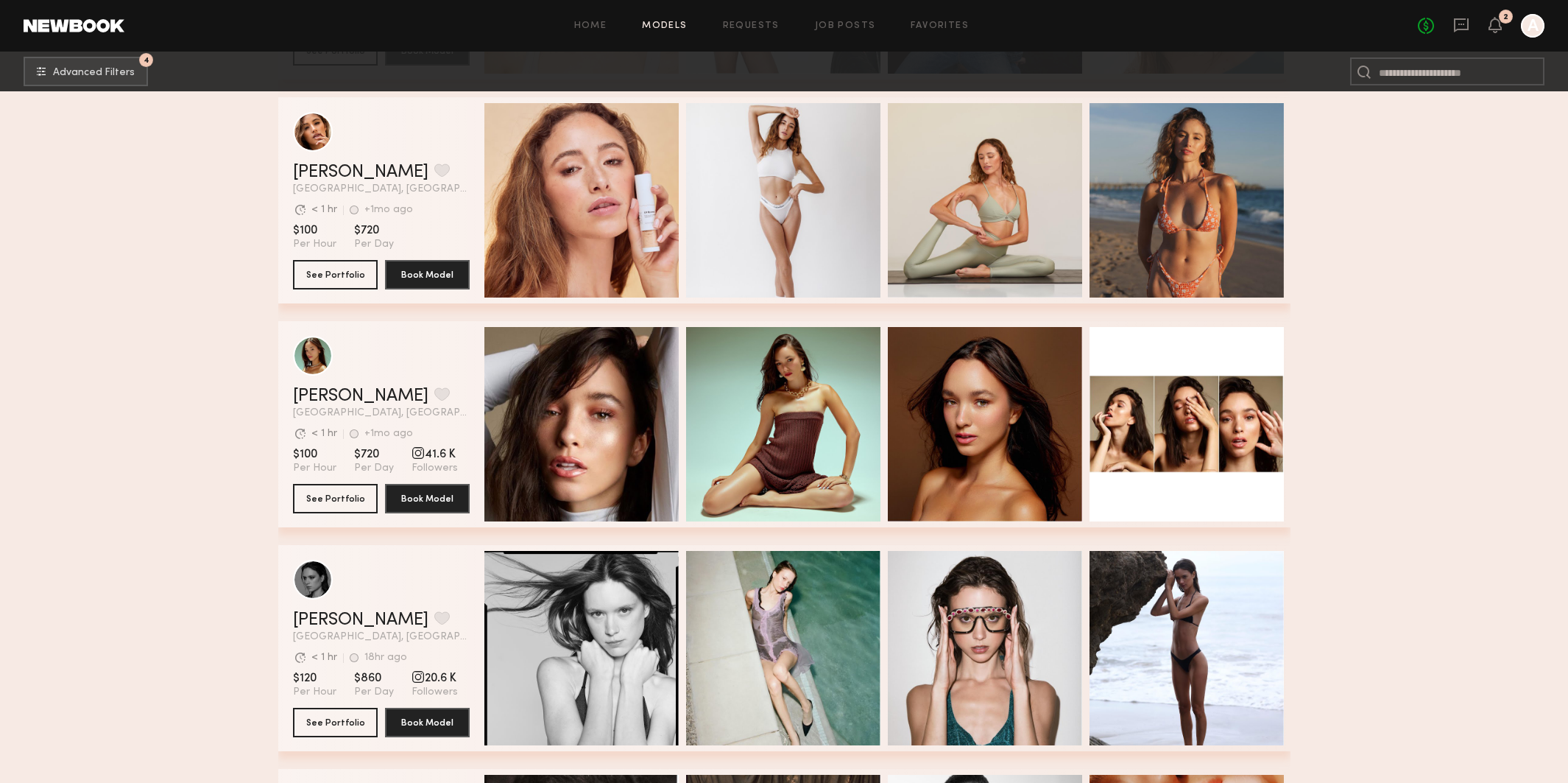
scroll to position [918, 0]
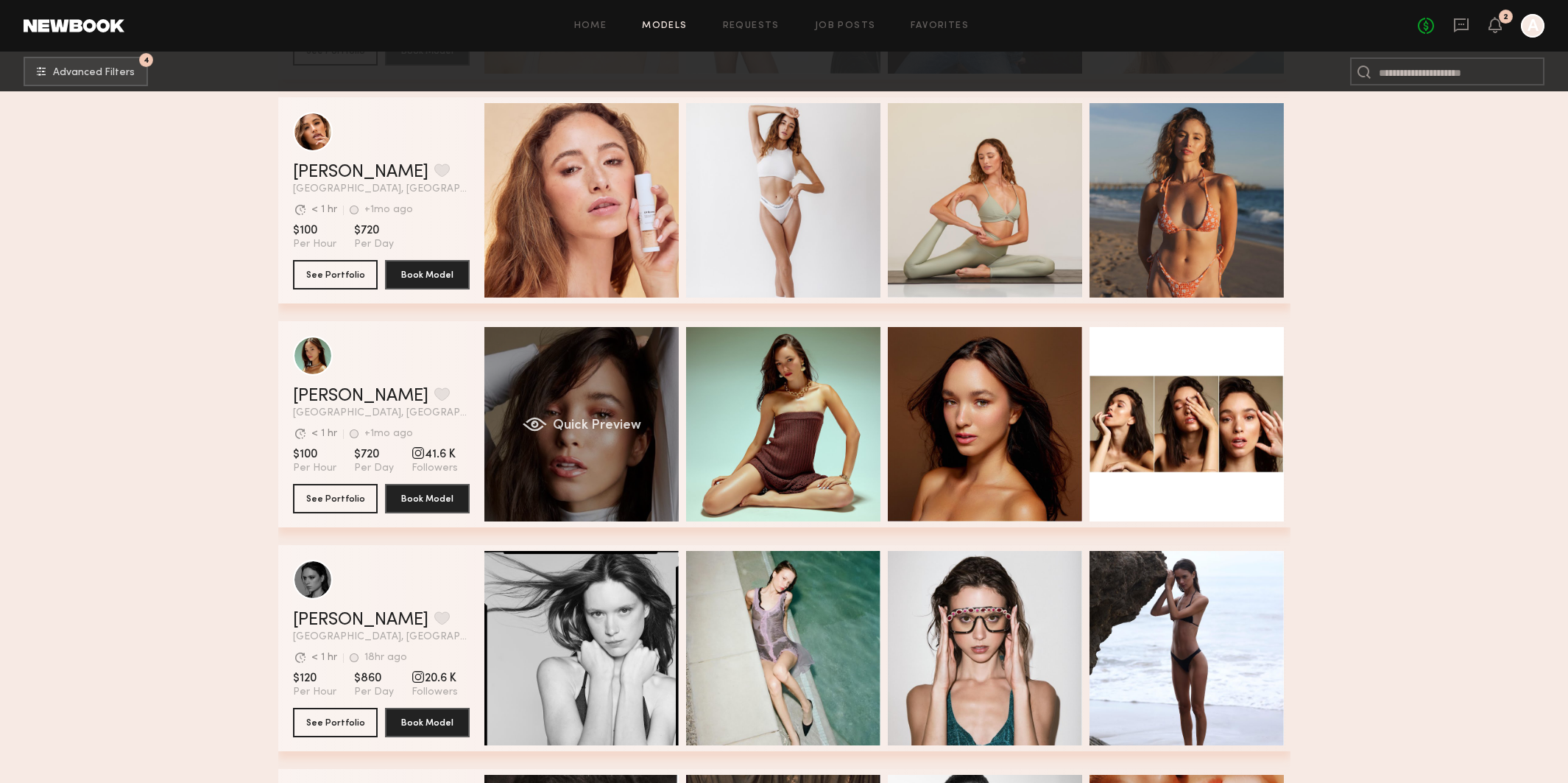
click at [578, 470] on div "Quick Preview" at bounding box center [582, 424] width 195 height 195
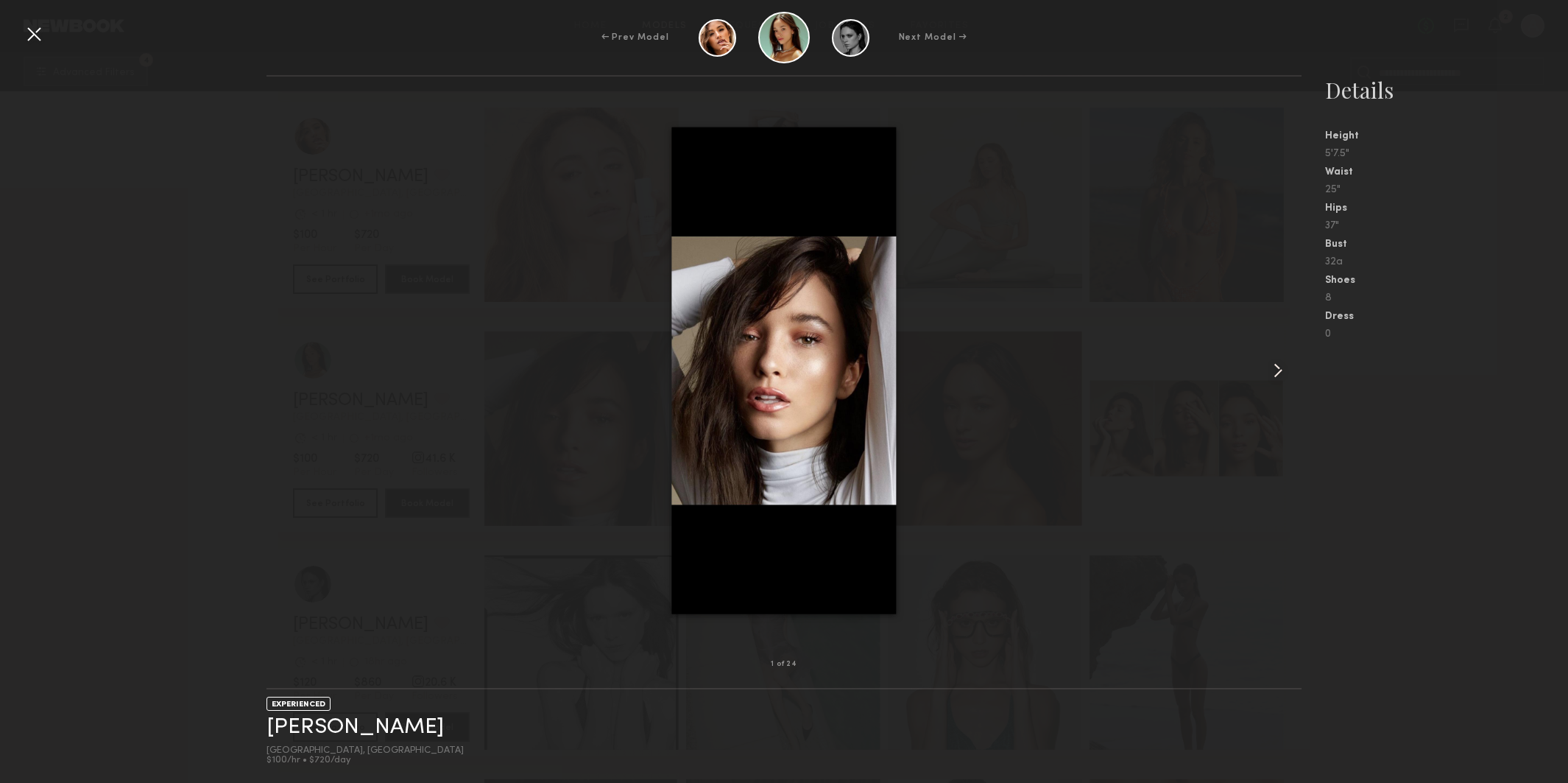
click at [1277, 369] on common-icon at bounding box center [1278, 371] width 23 height 23
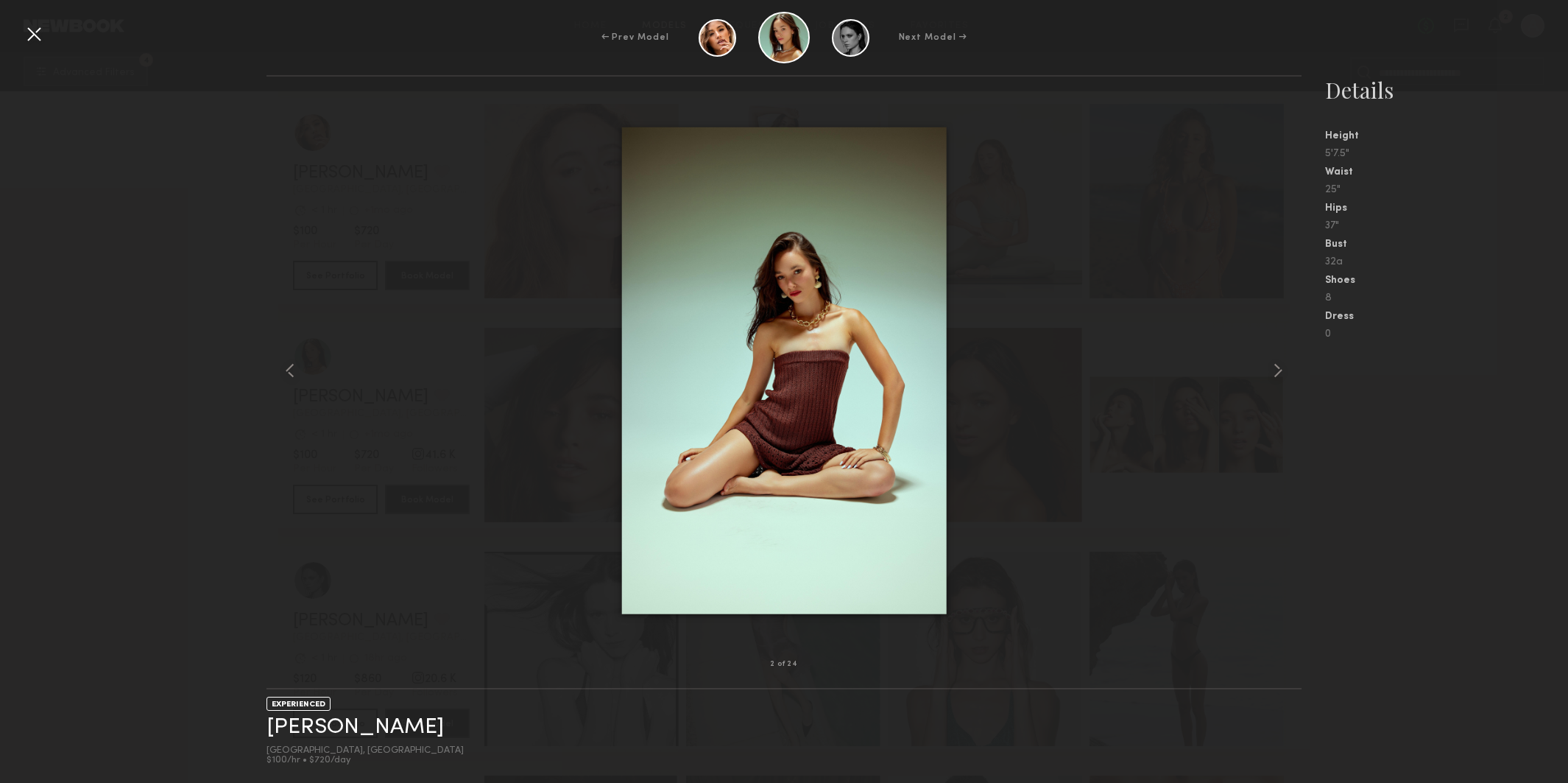
click at [1277, 369] on common-icon at bounding box center [1278, 371] width 23 height 23
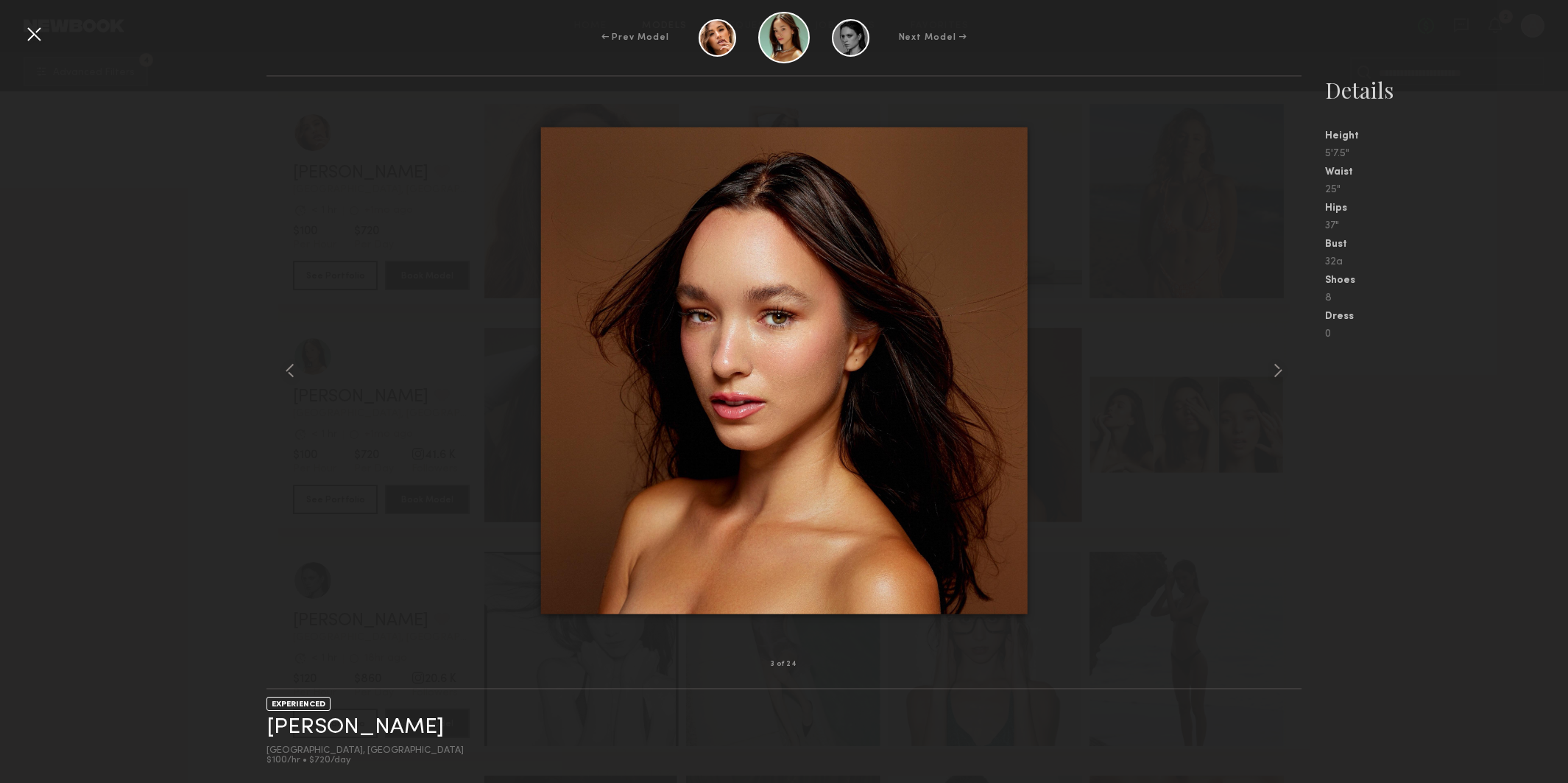
scroll to position [913, 0]
click at [1277, 369] on common-icon at bounding box center [1278, 371] width 23 height 23
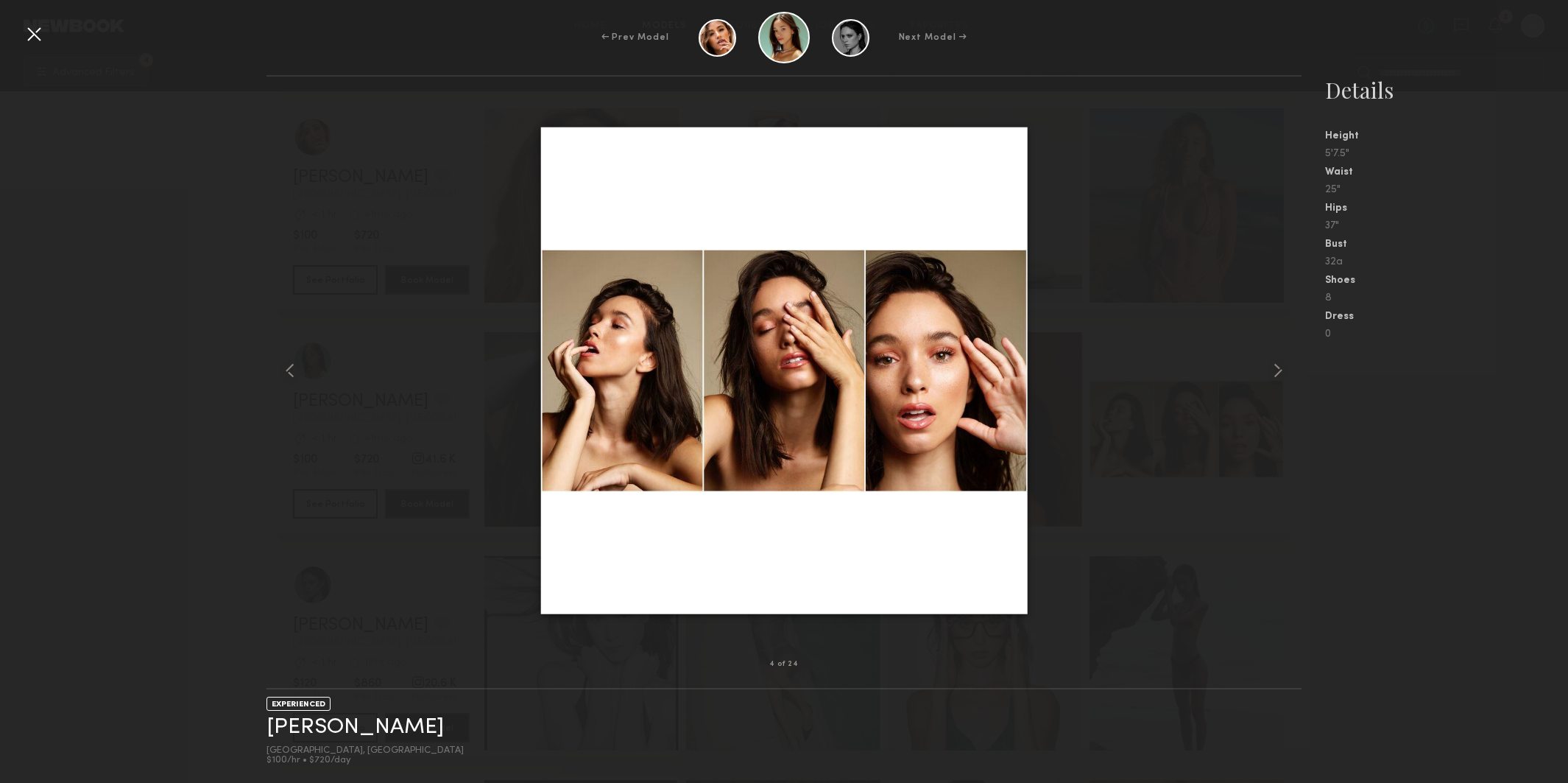
click at [1277, 369] on common-icon at bounding box center [1278, 371] width 23 height 23
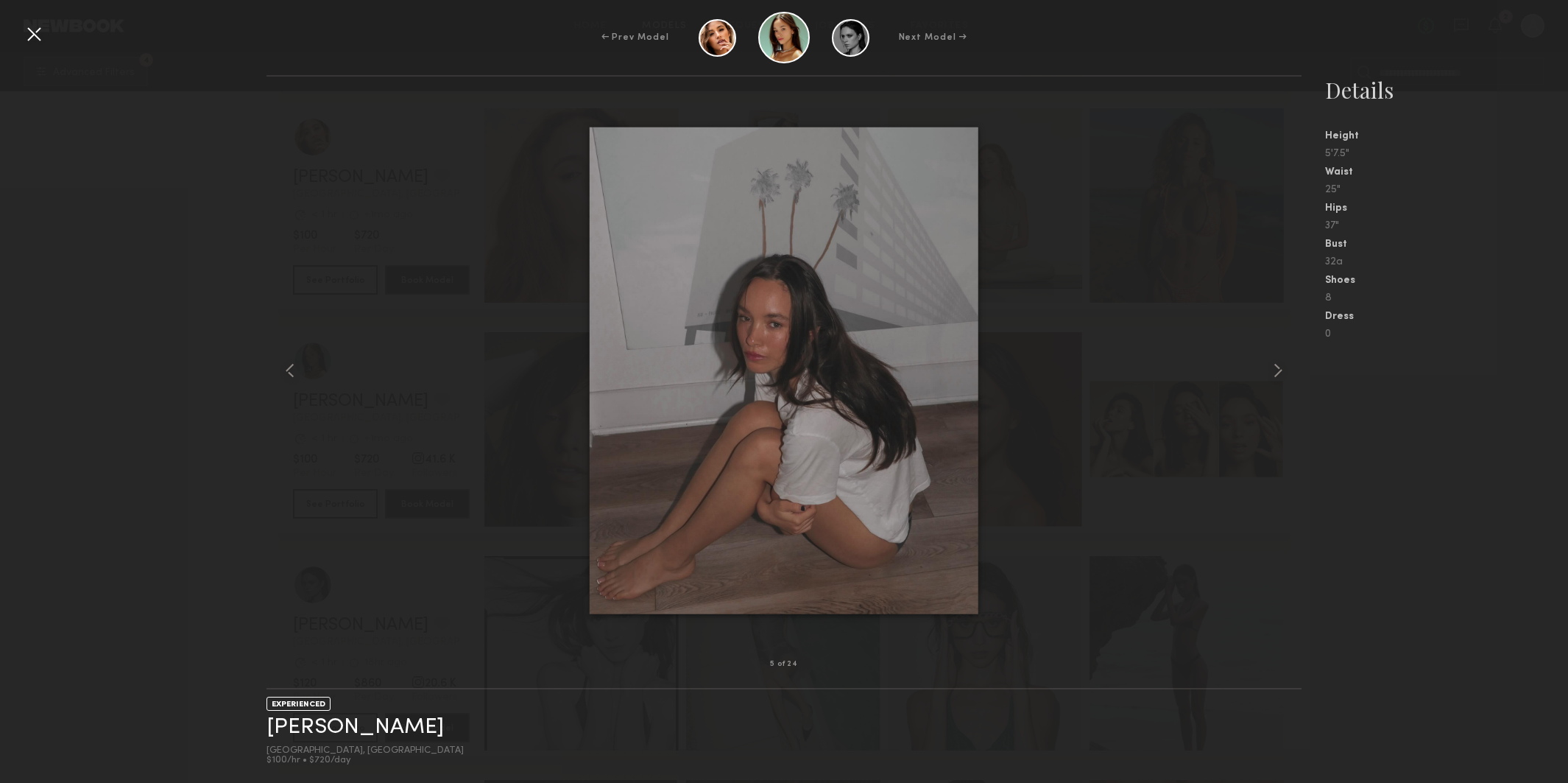
click at [1277, 369] on common-icon at bounding box center [1278, 371] width 23 height 23
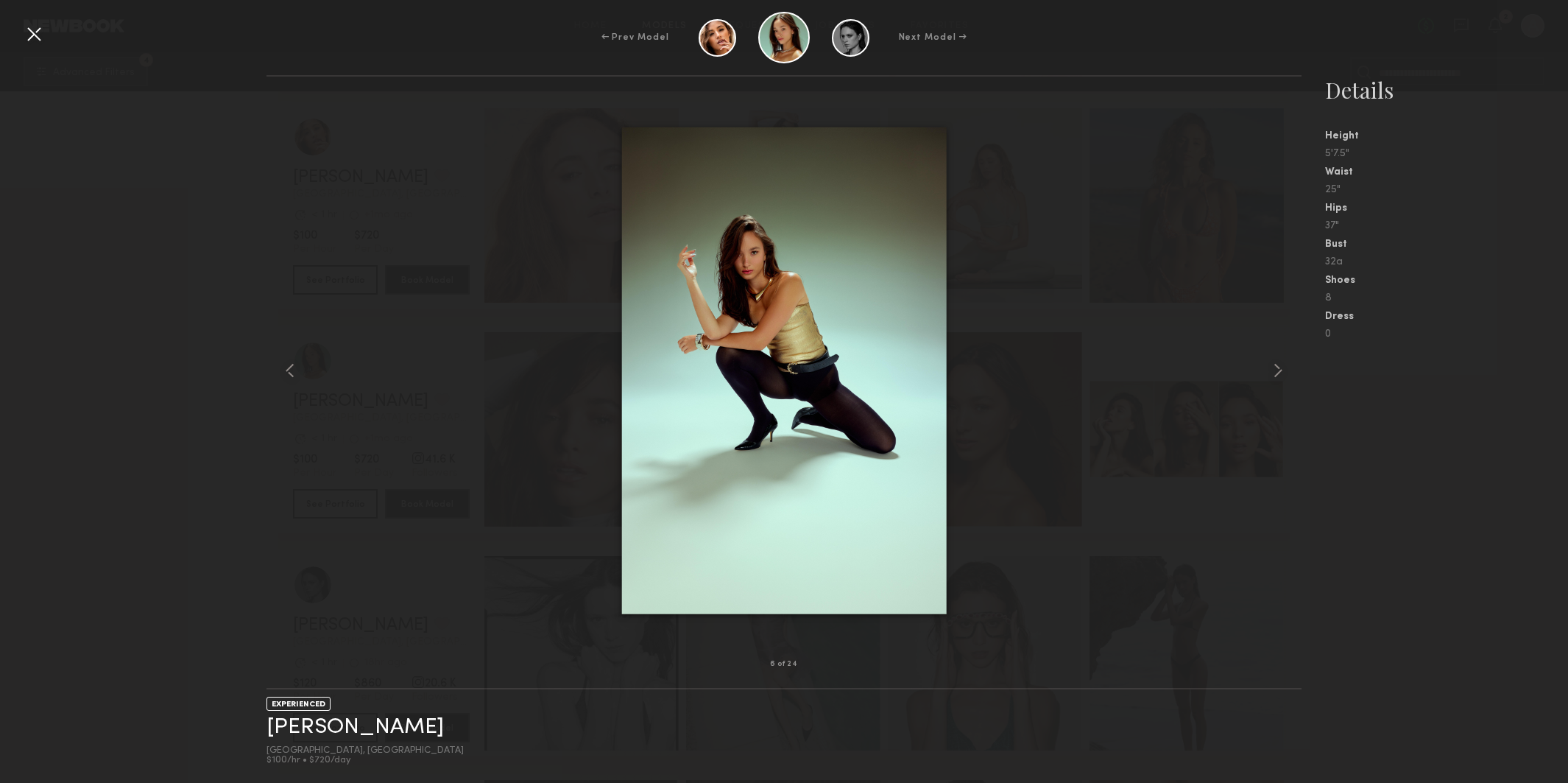
click at [1277, 369] on common-icon at bounding box center [1278, 371] width 23 height 23
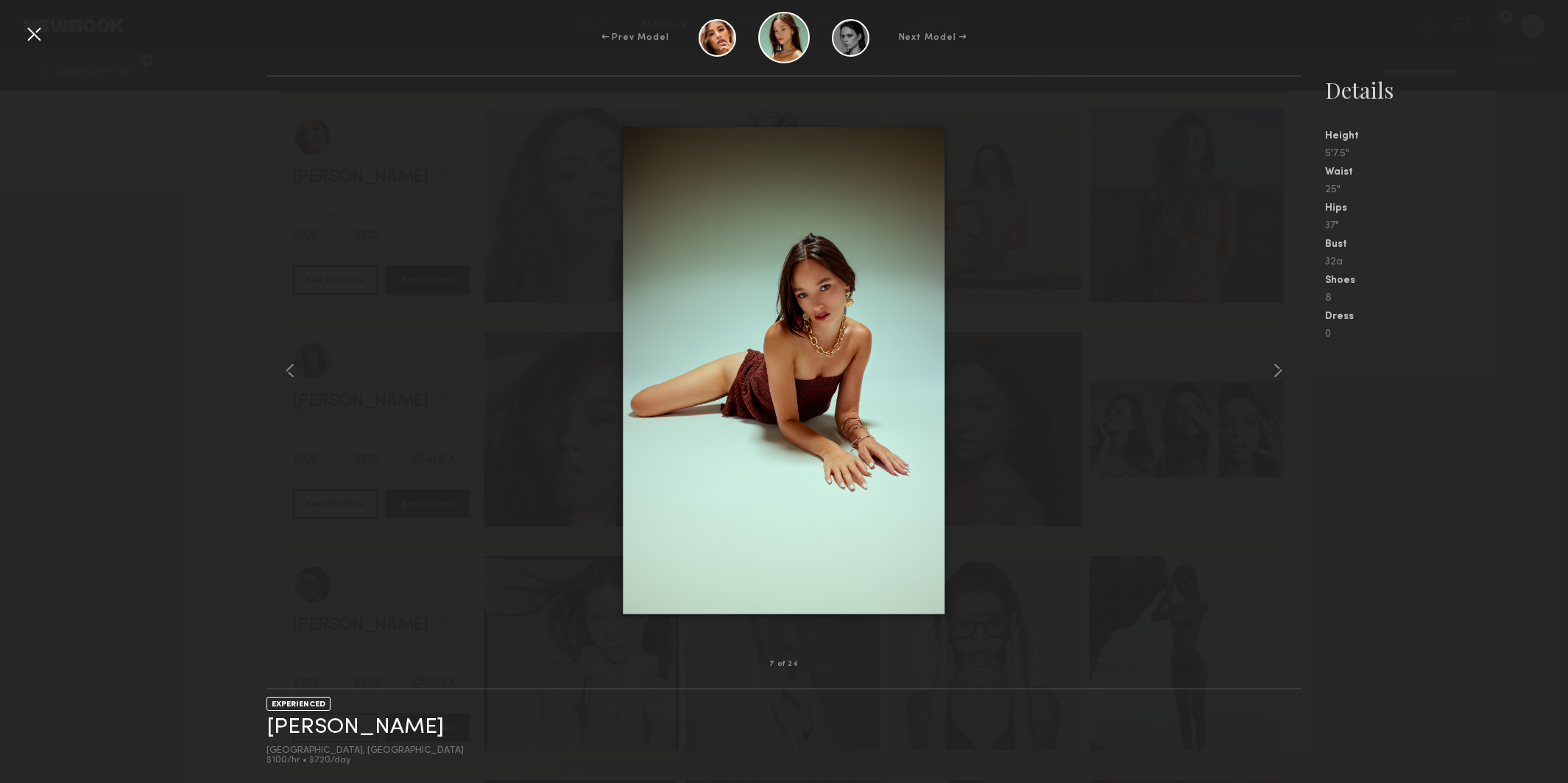
click at [1277, 369] on common-icon at bounding box center [1278, 371] width 23 height 23
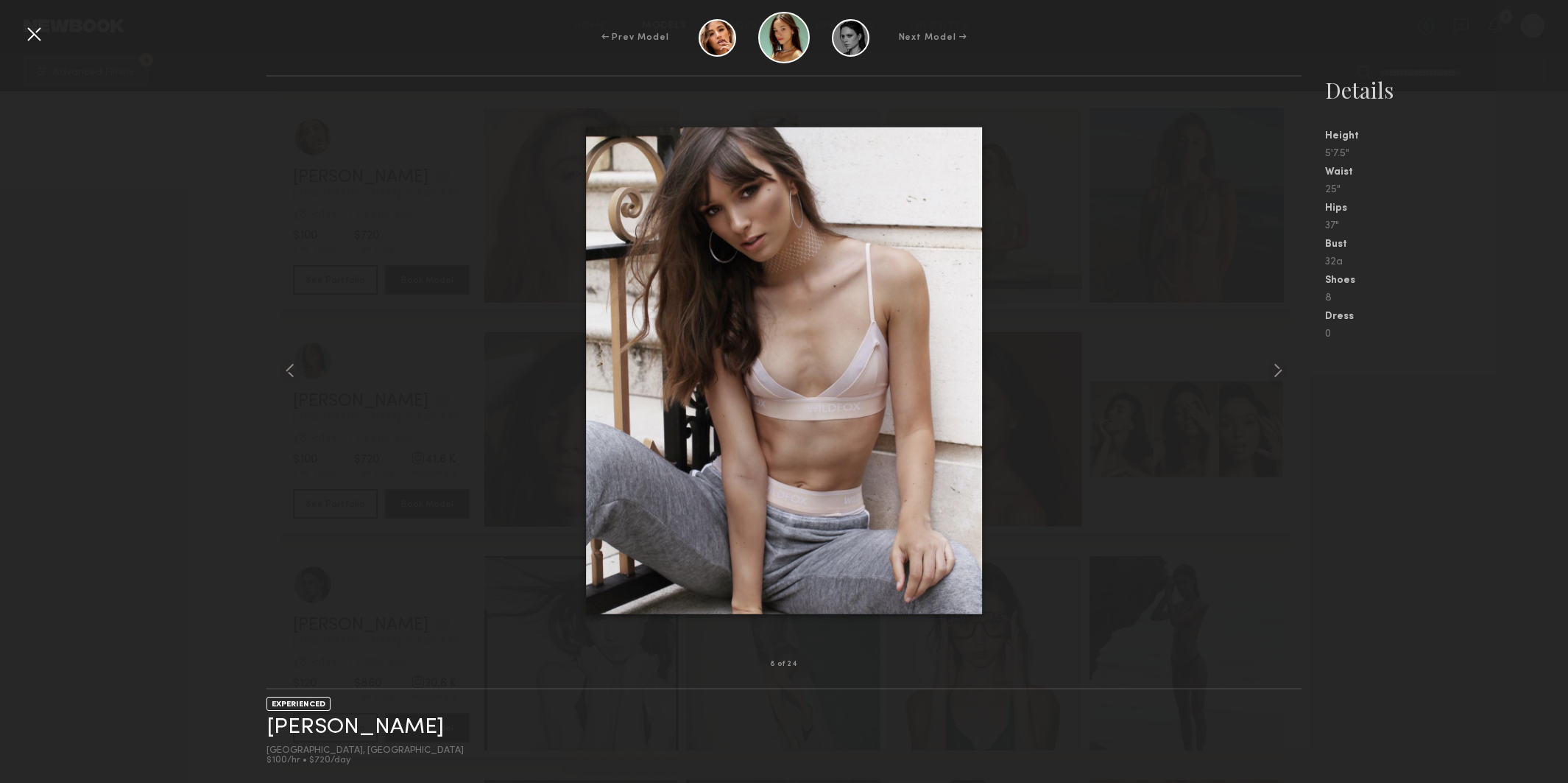
scroll to position [917, 0]
click at [1277, 369] on common-icon at bounding box center [1278, 371] width 23 height 23
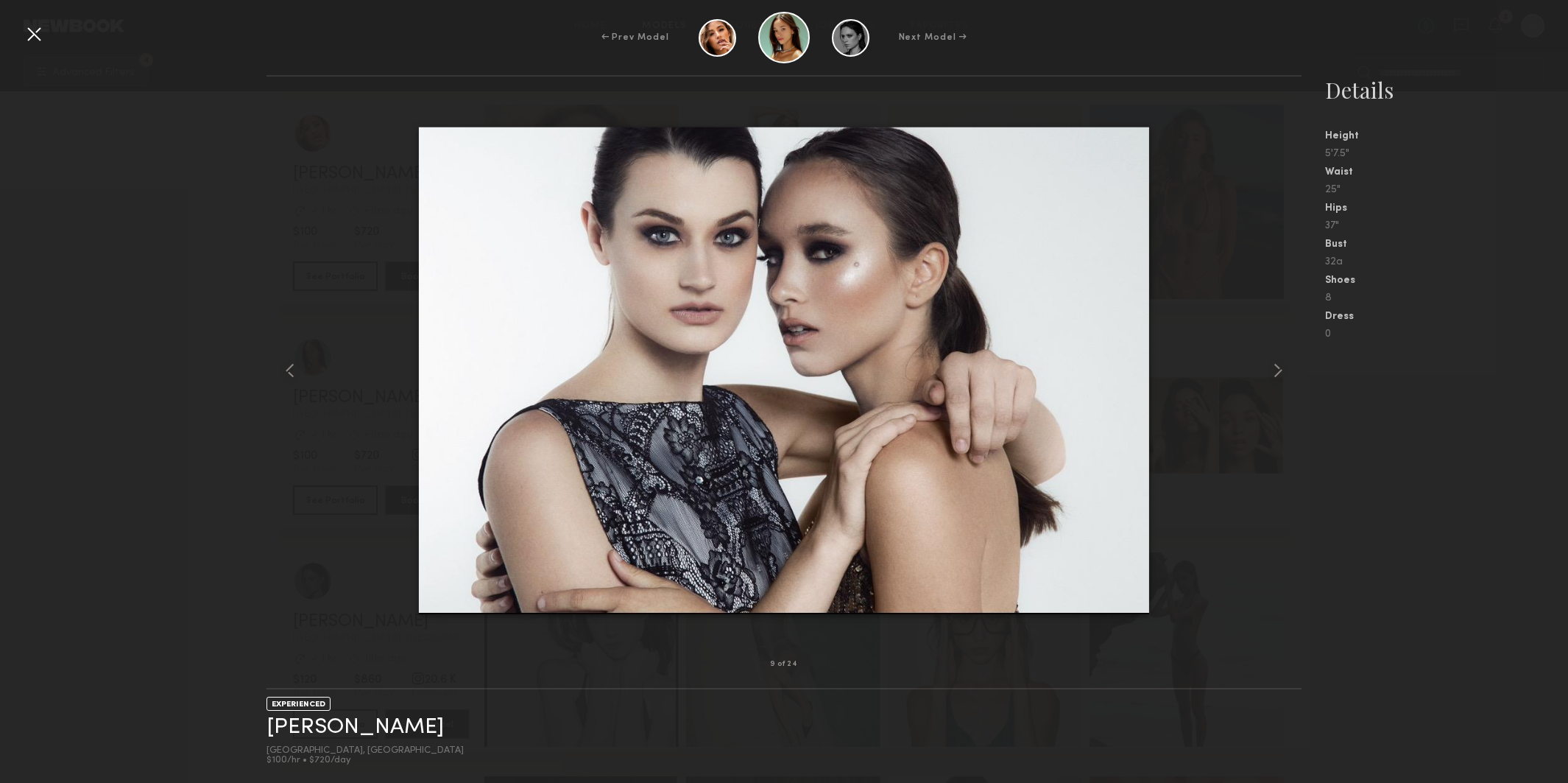
click at [31, 29] on div at bounding box center [34, 34] width 23 height 23
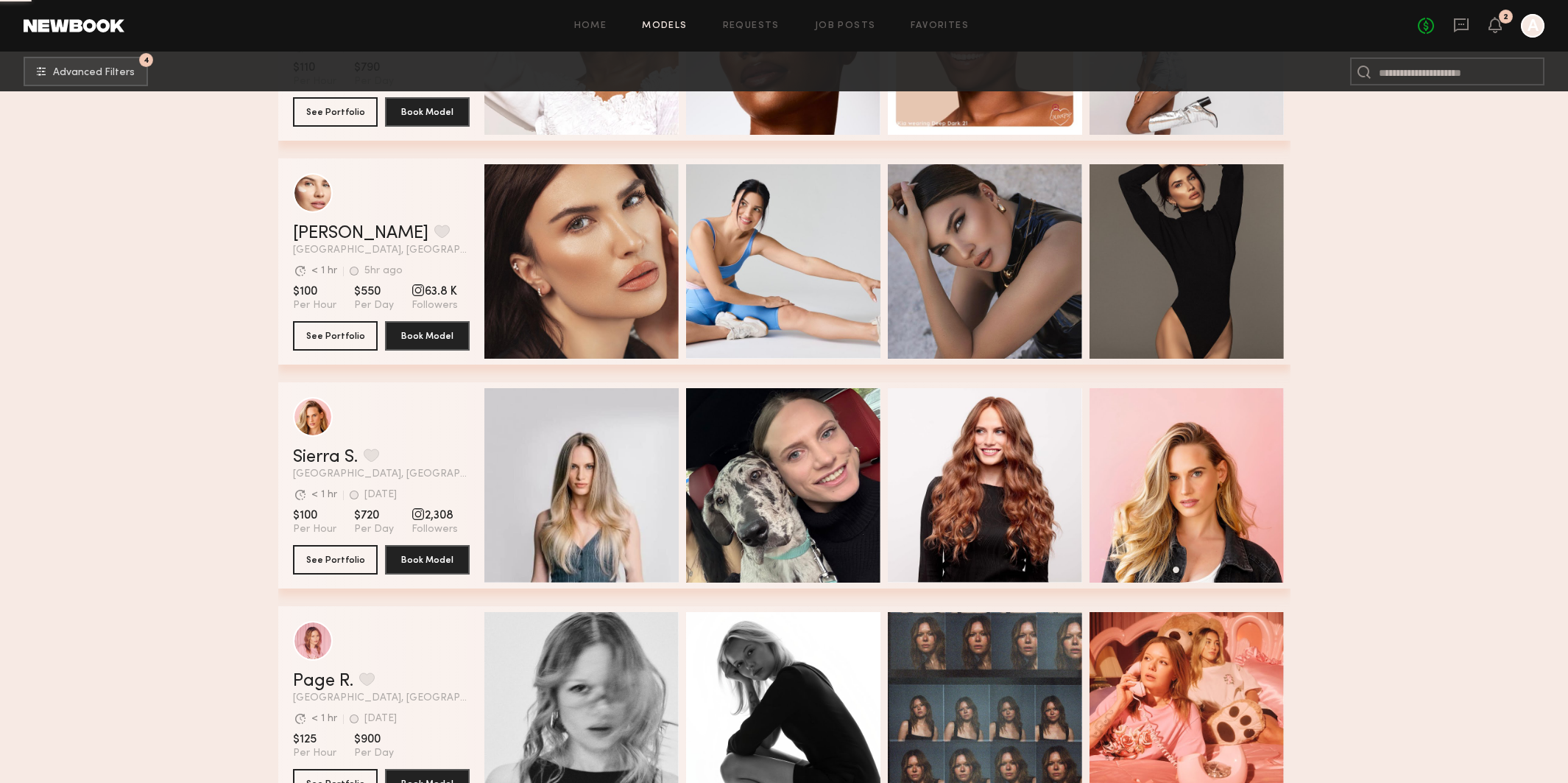
scroll to position [4216, 0]
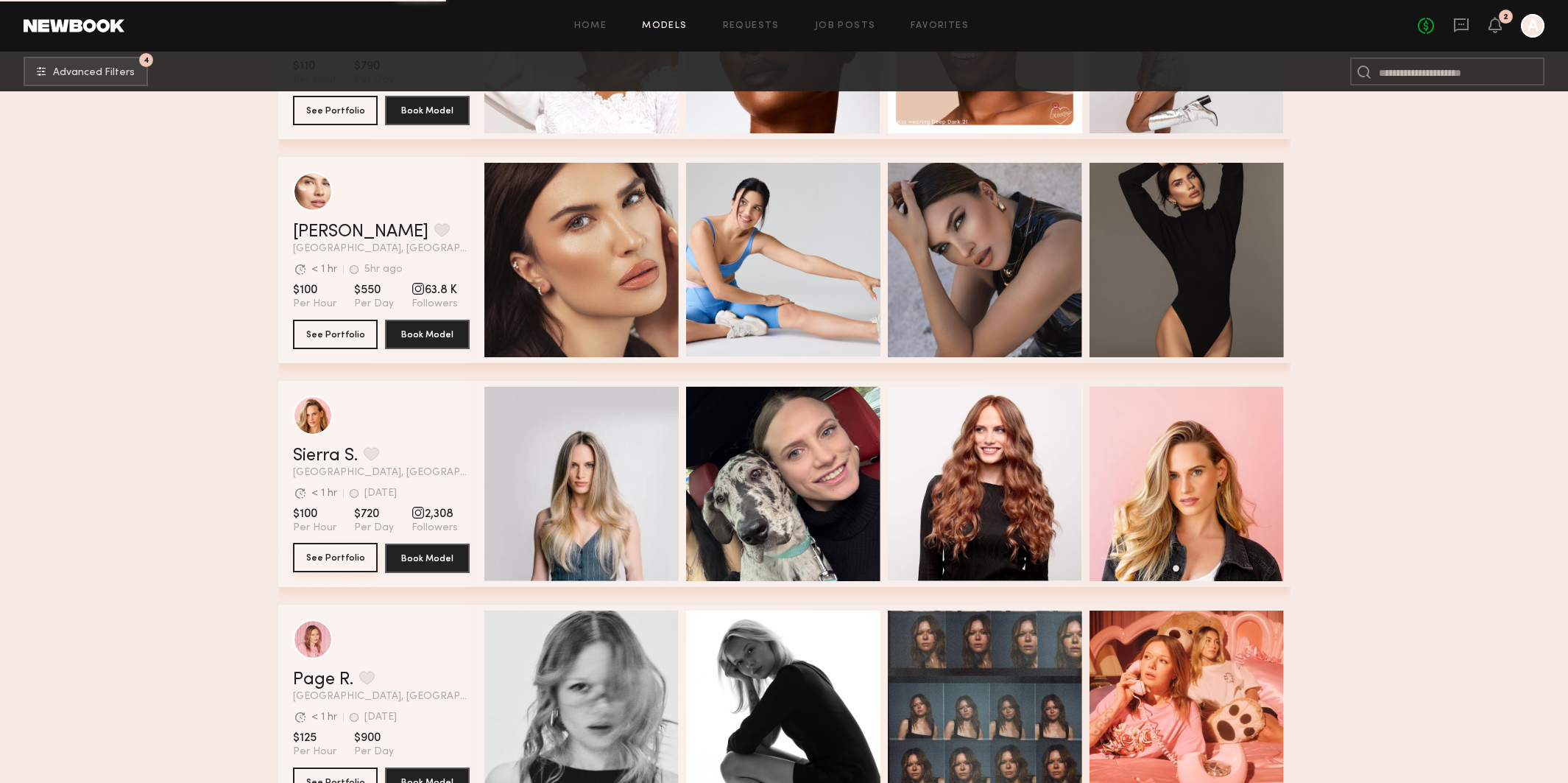
click at [345, 561] on button "See Portfolio" at bounding box center [335, 557] width 85 height 29
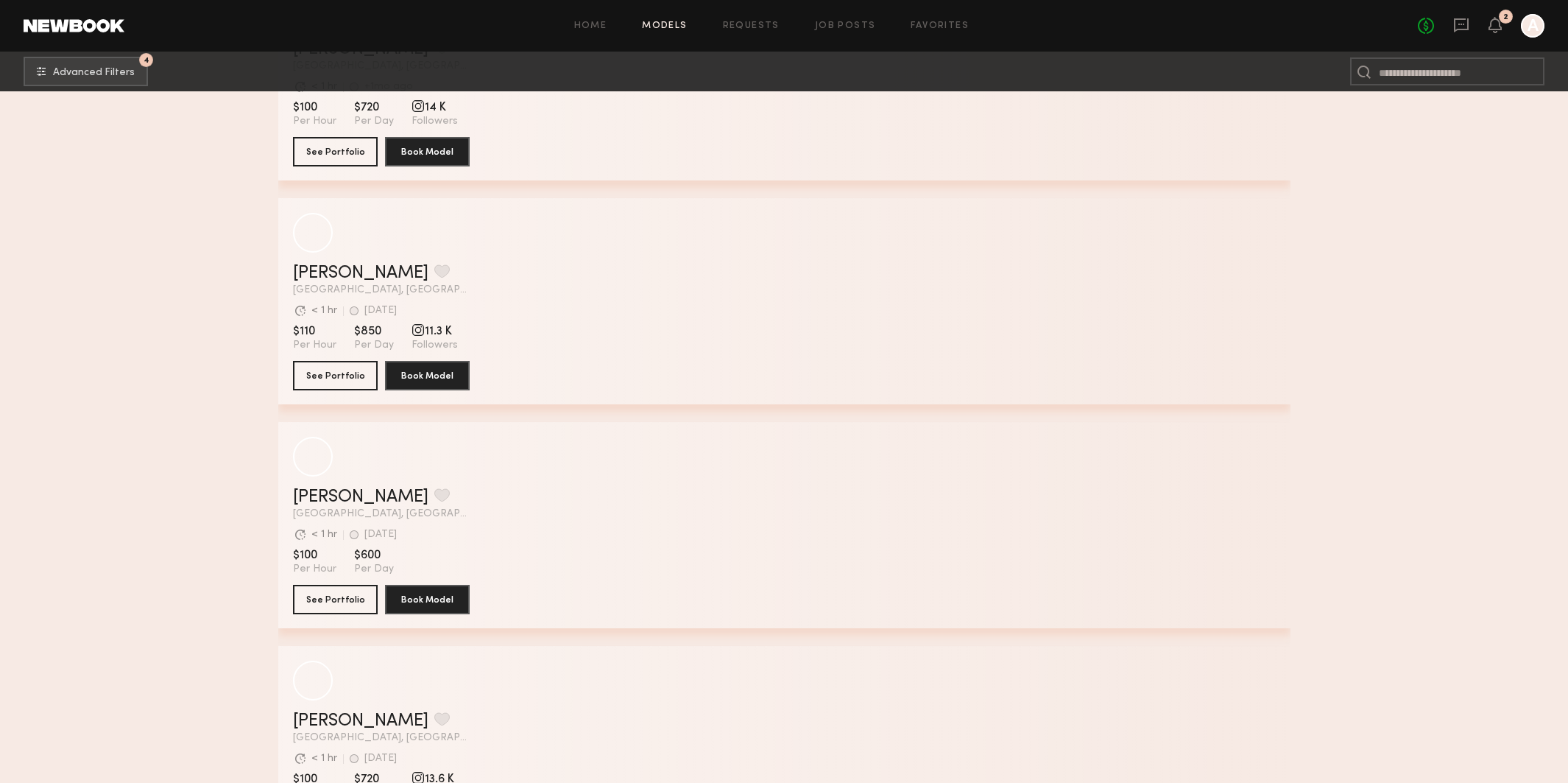
scroll to position [7751, 0]
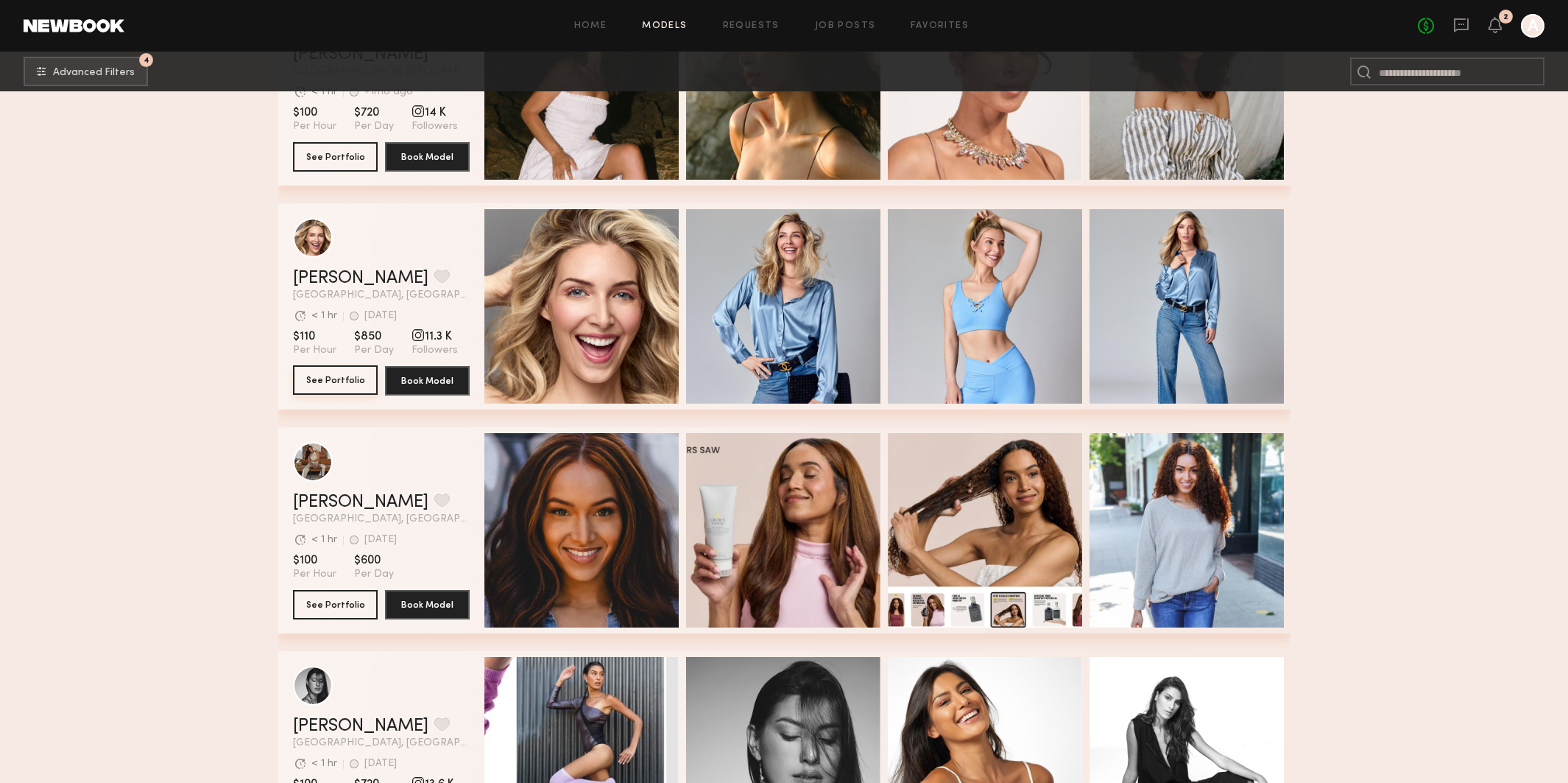
click at [356, 376] on button "See Portfolio" at bounding box center [335, 379] width 85 height 29
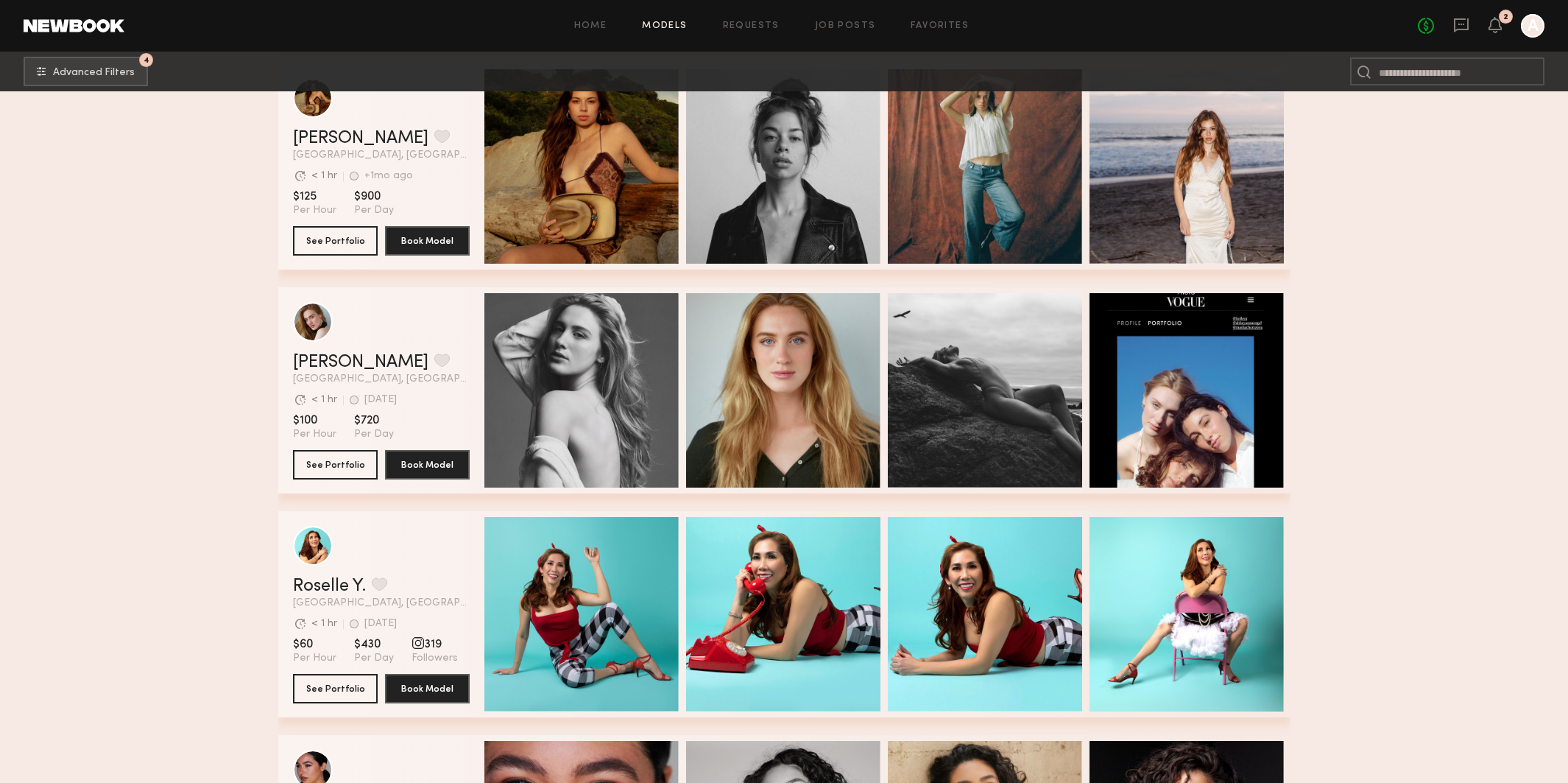
scroll to position [10358, 0]
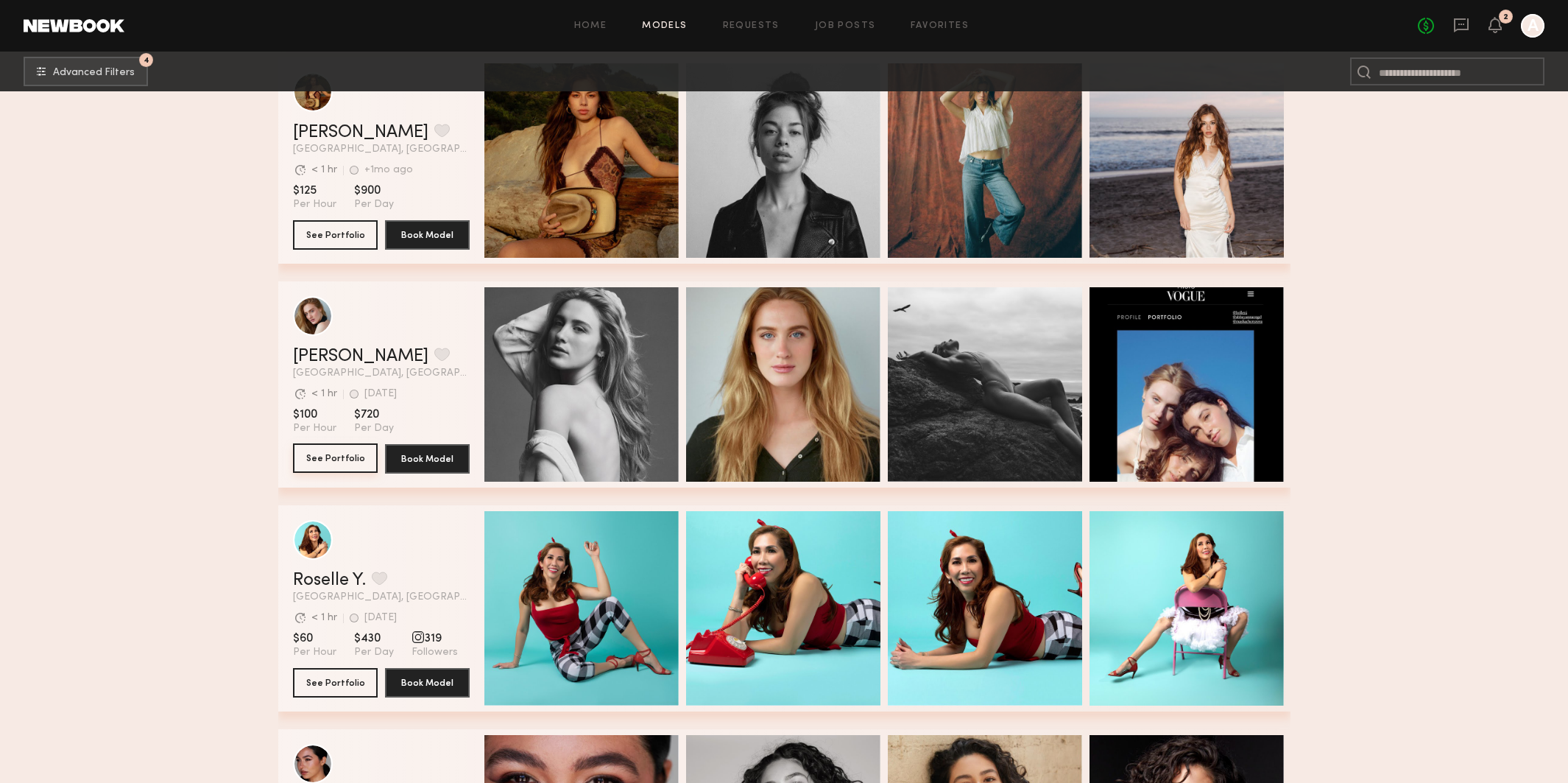
click at [317, 451] on button "See Portfolio" at bounding box center [335, 457] width 85 height 29
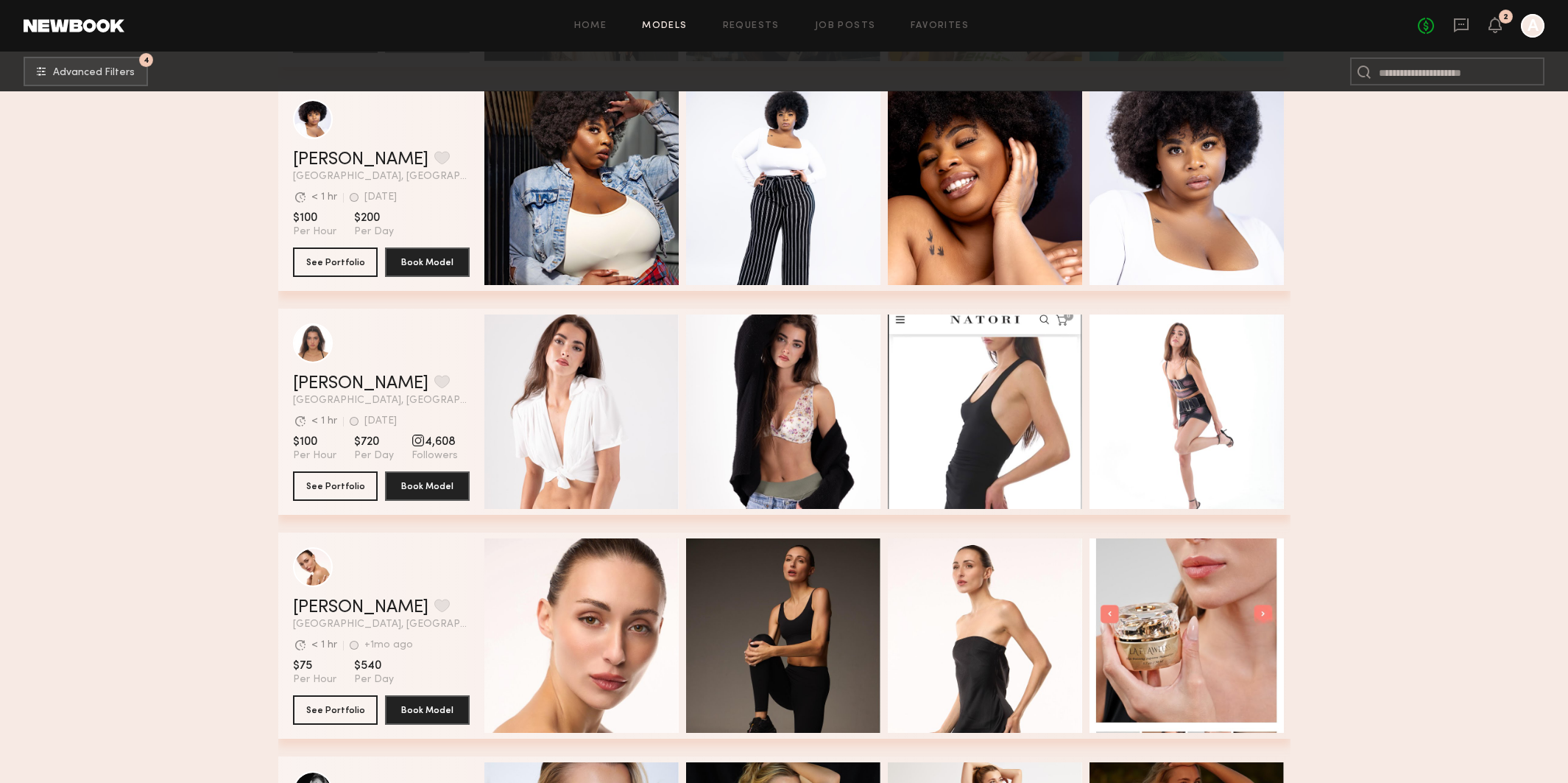
scroll to position [11448, 0]
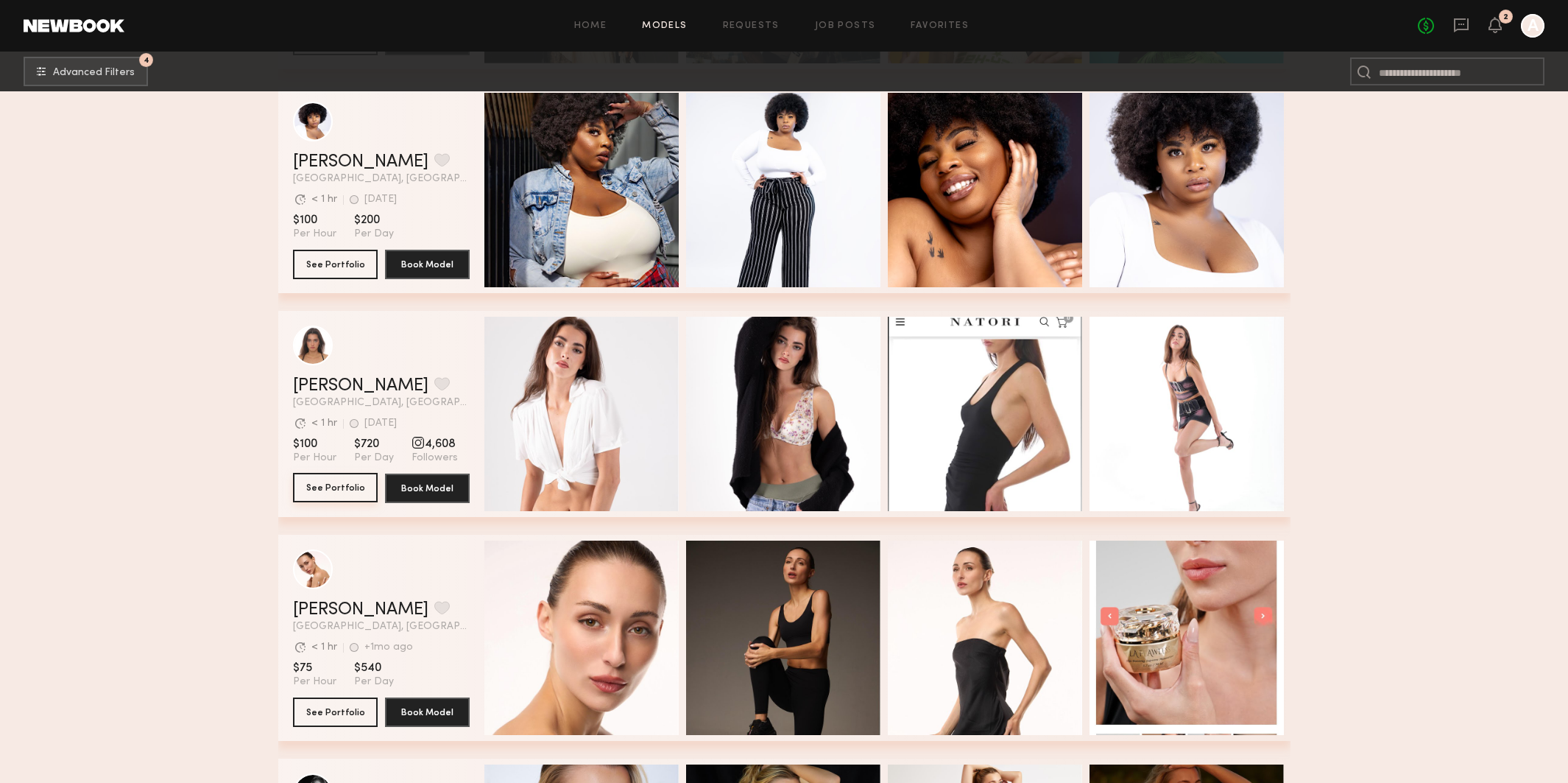
click at [352, 485] on button "See Portfolio" at bounding box center [335, 487] width 85 height 29
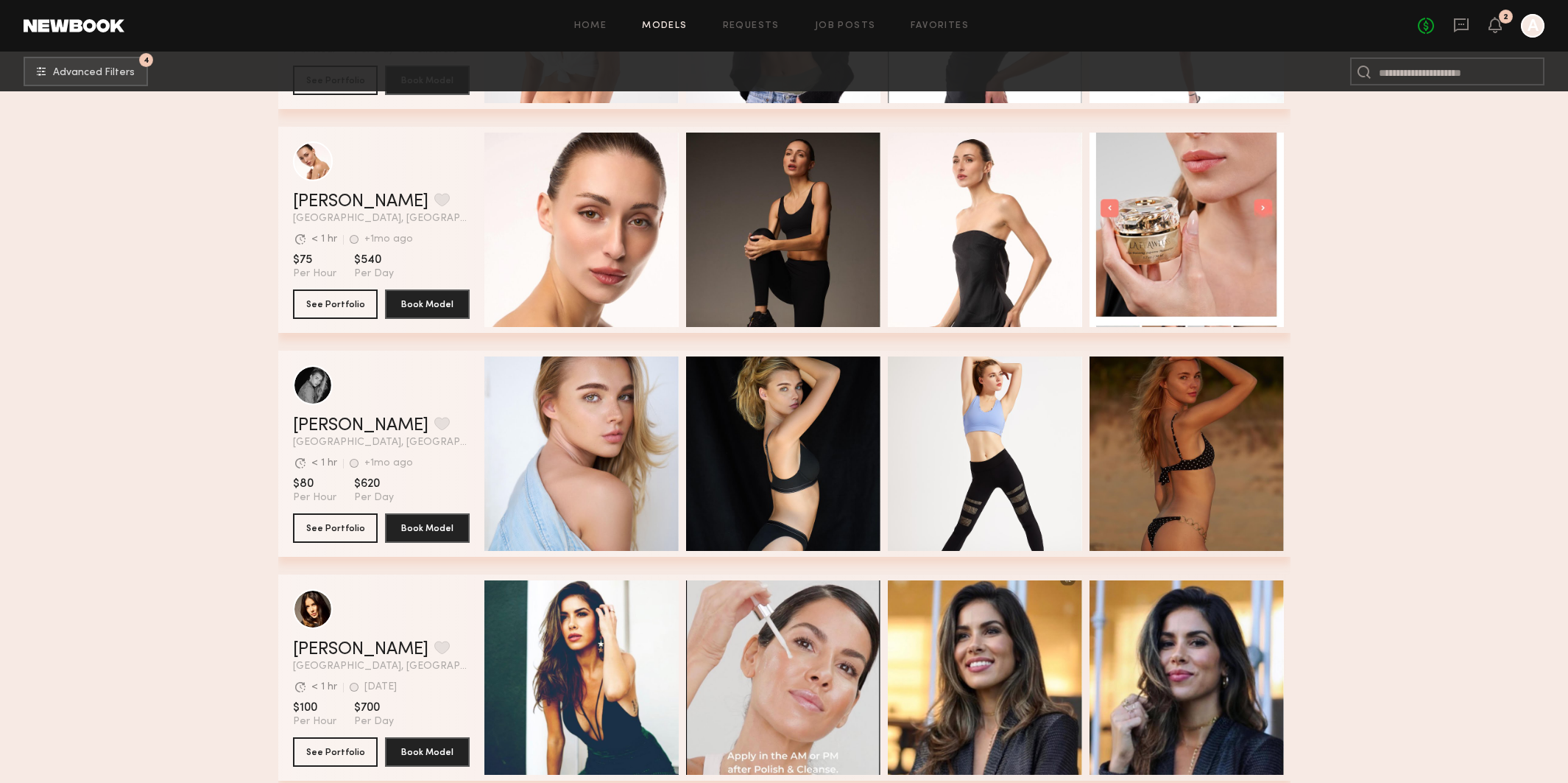
scroll to position [11857, 0]
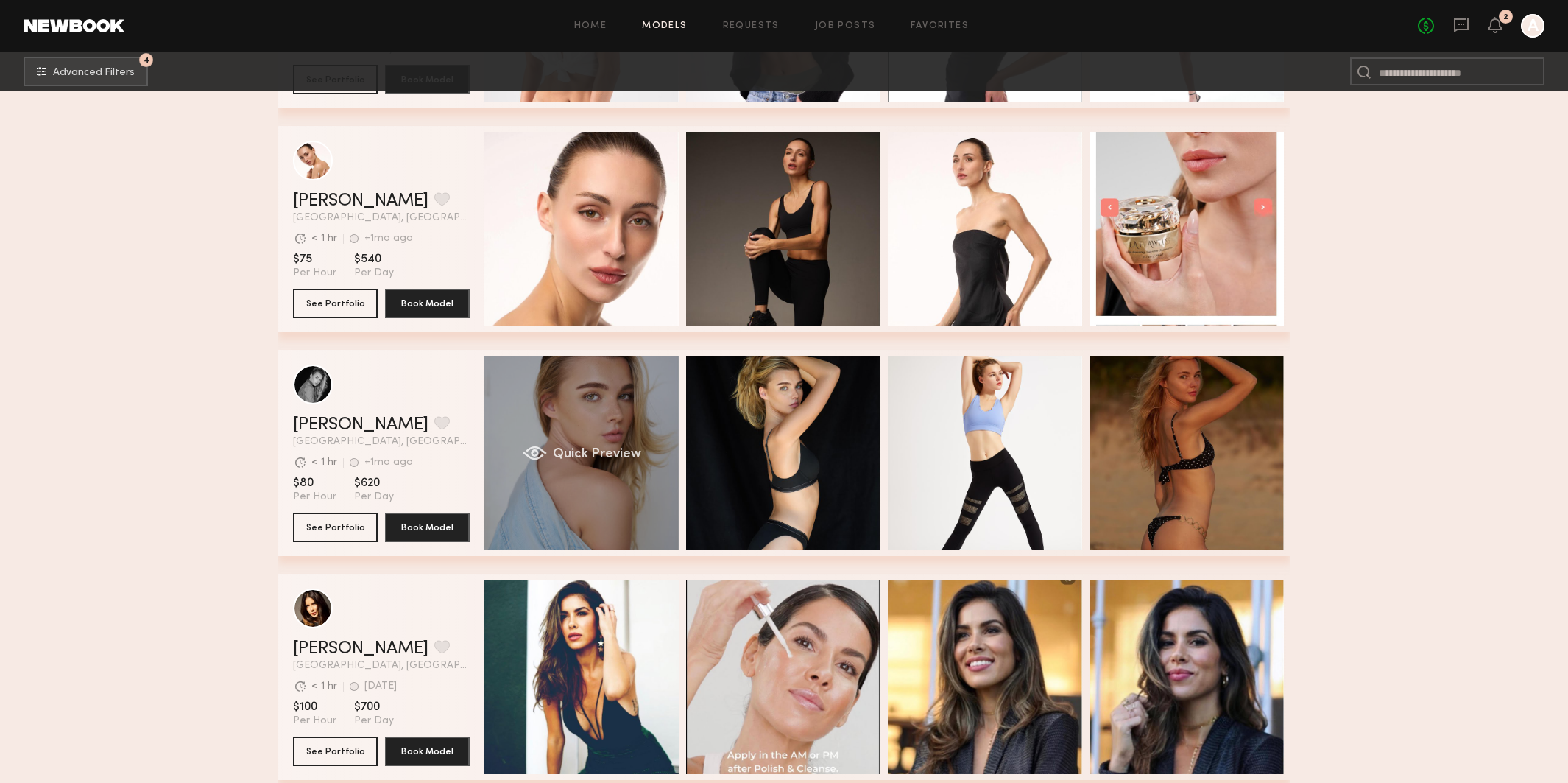
click at [586, 471] on div "Quick Preview" at bounding box center [582, 453] width 195 height 195
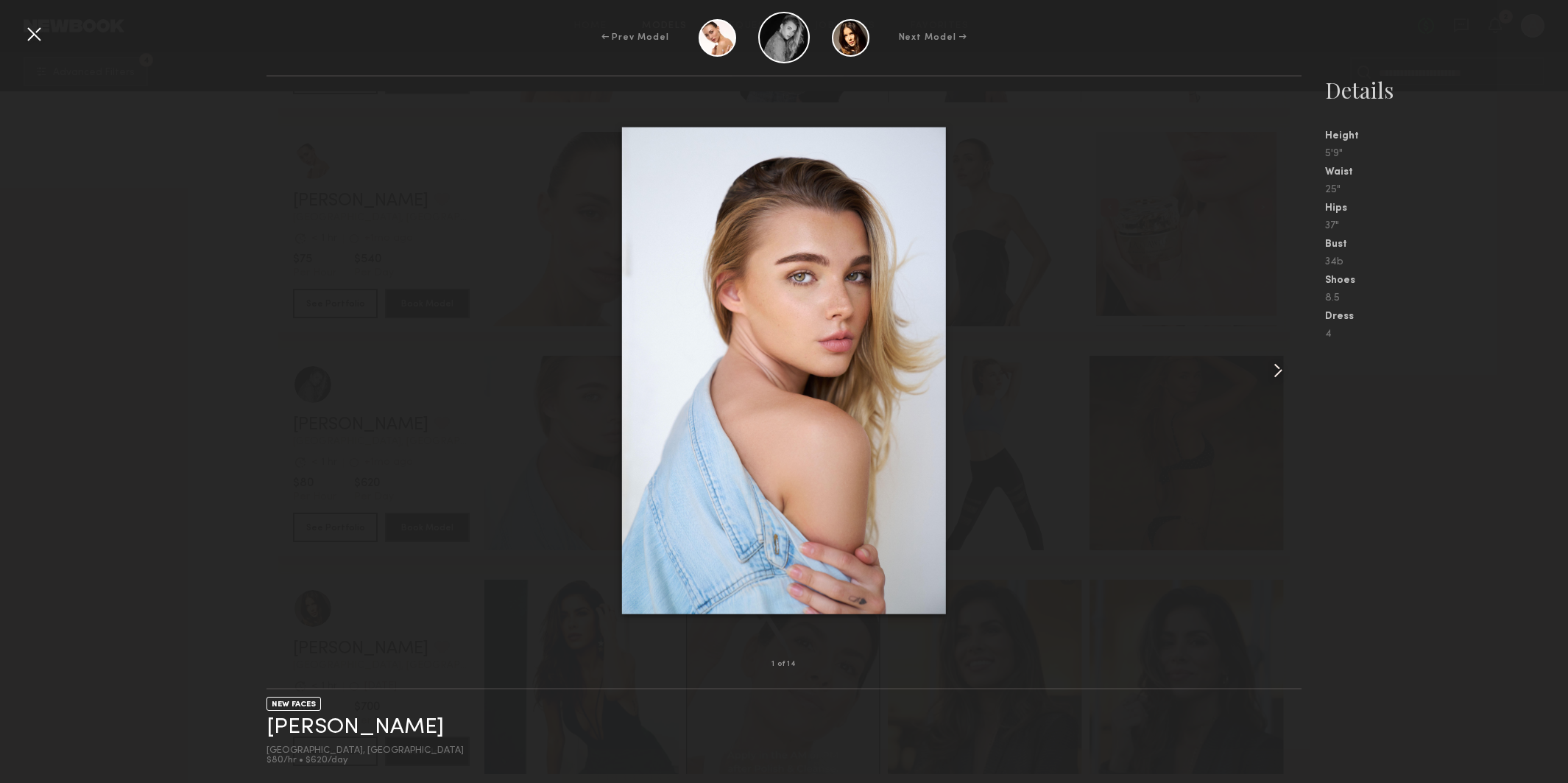
click at [1279, 368] on common-icon at bounding box center [1278, 371] width 23 height 23
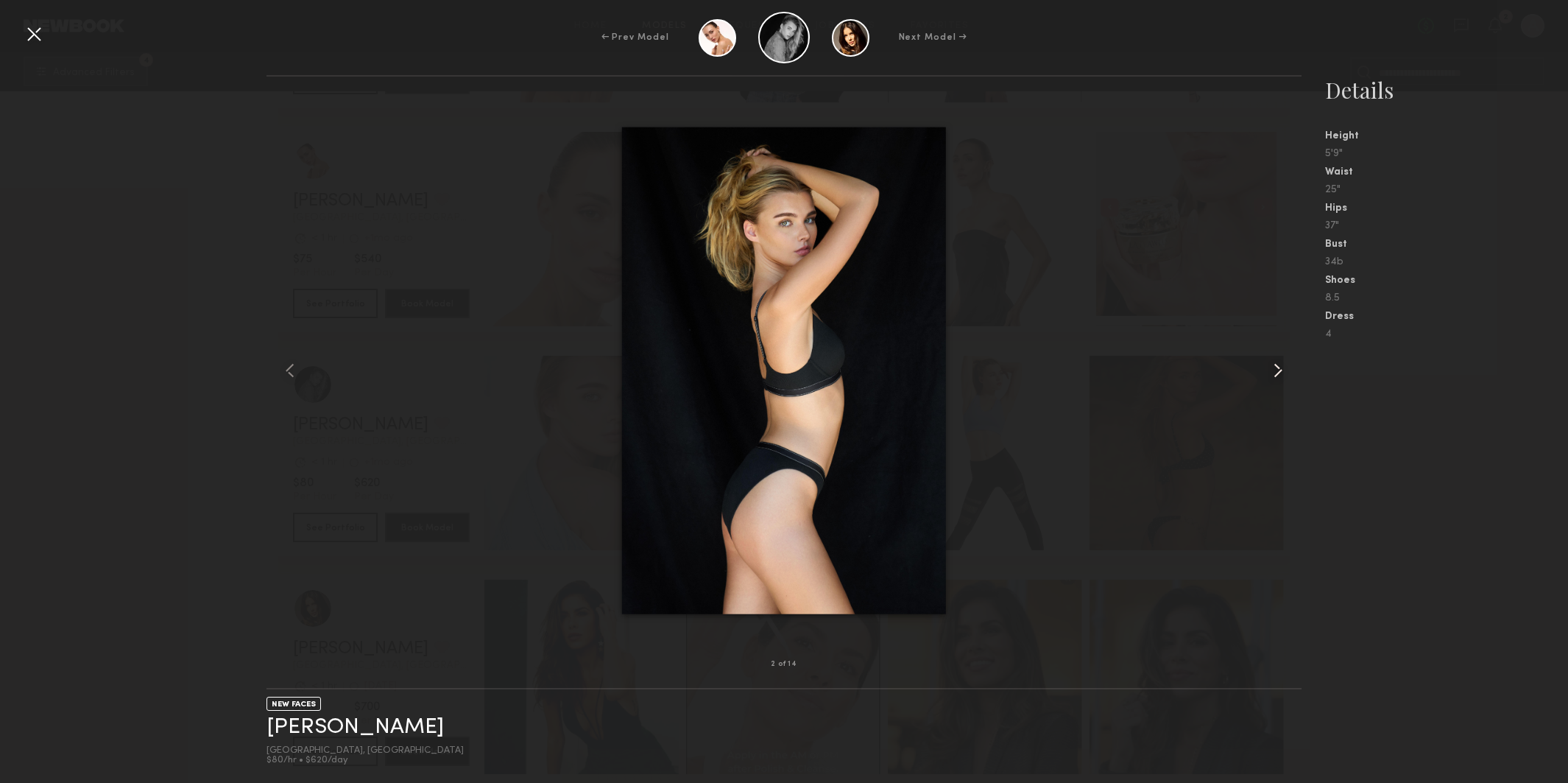
click at [1279, 368] on common-icon at bounding box center [1278, 371] width 23 height 23
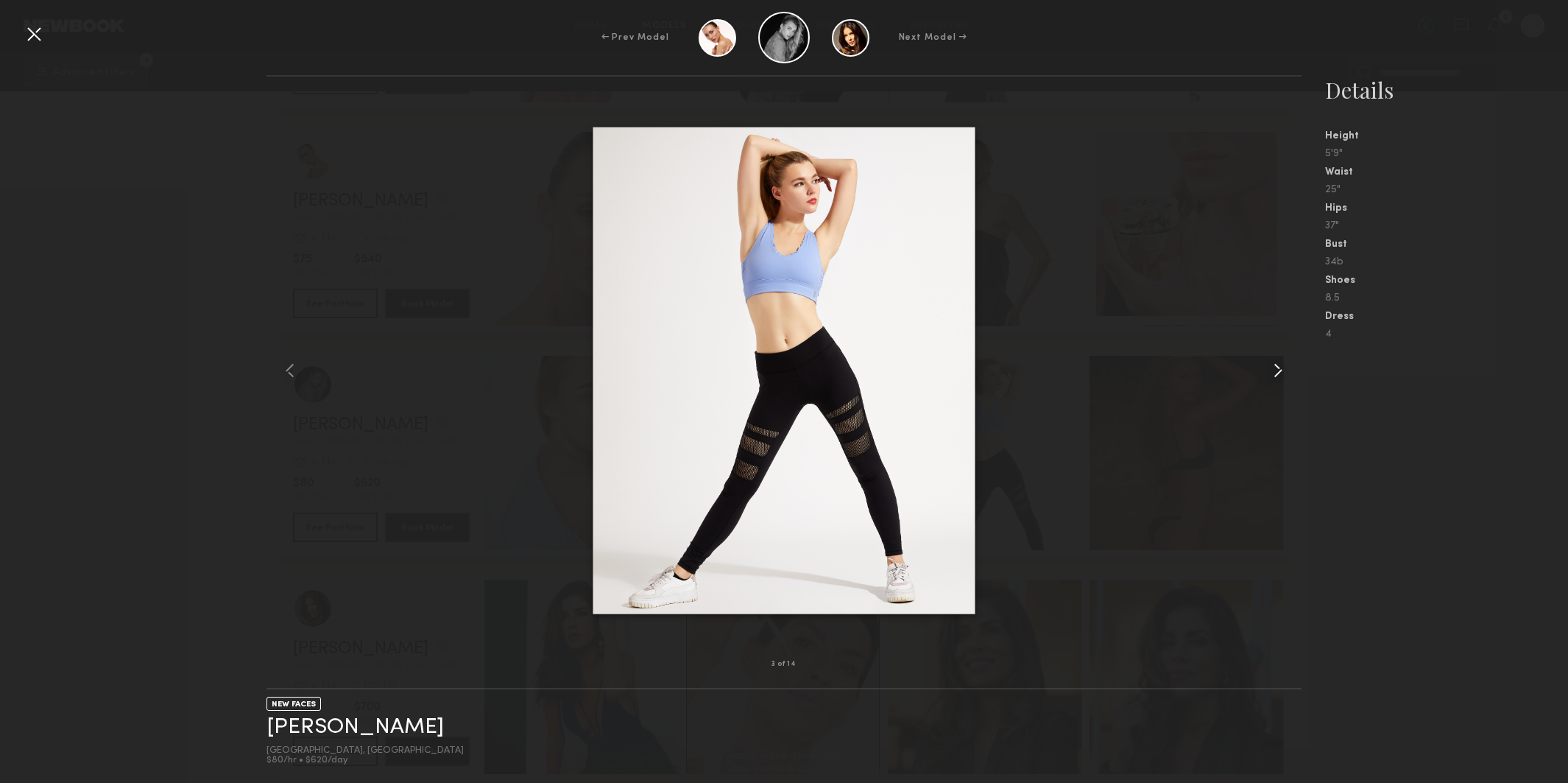
click at [1279, 368] on common-icon at bounding box center [1278, 371] width 23 height 23
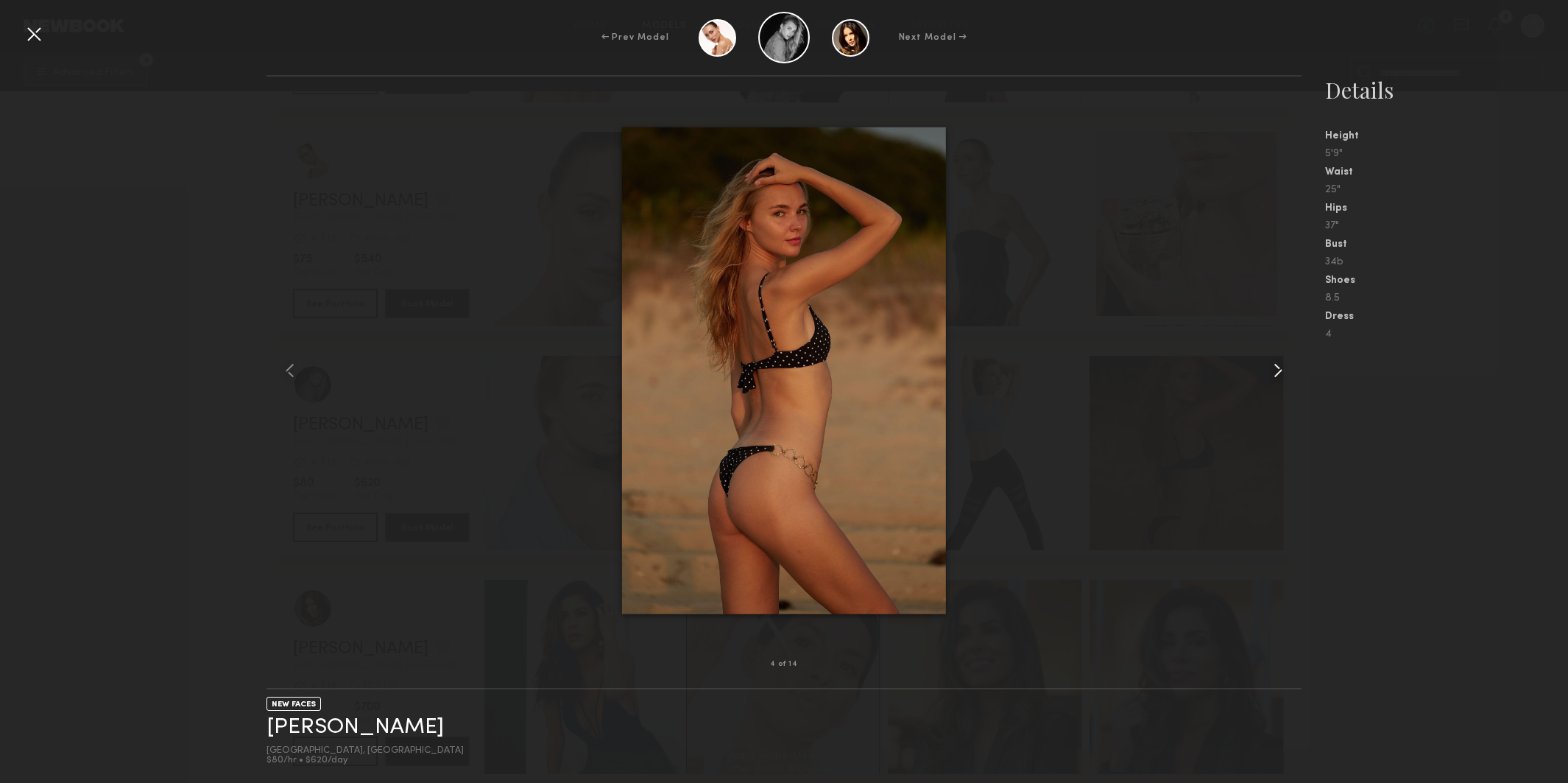
click at [1279, 368] on common-icon at bounding box center [1278, 371] width 23 height 23
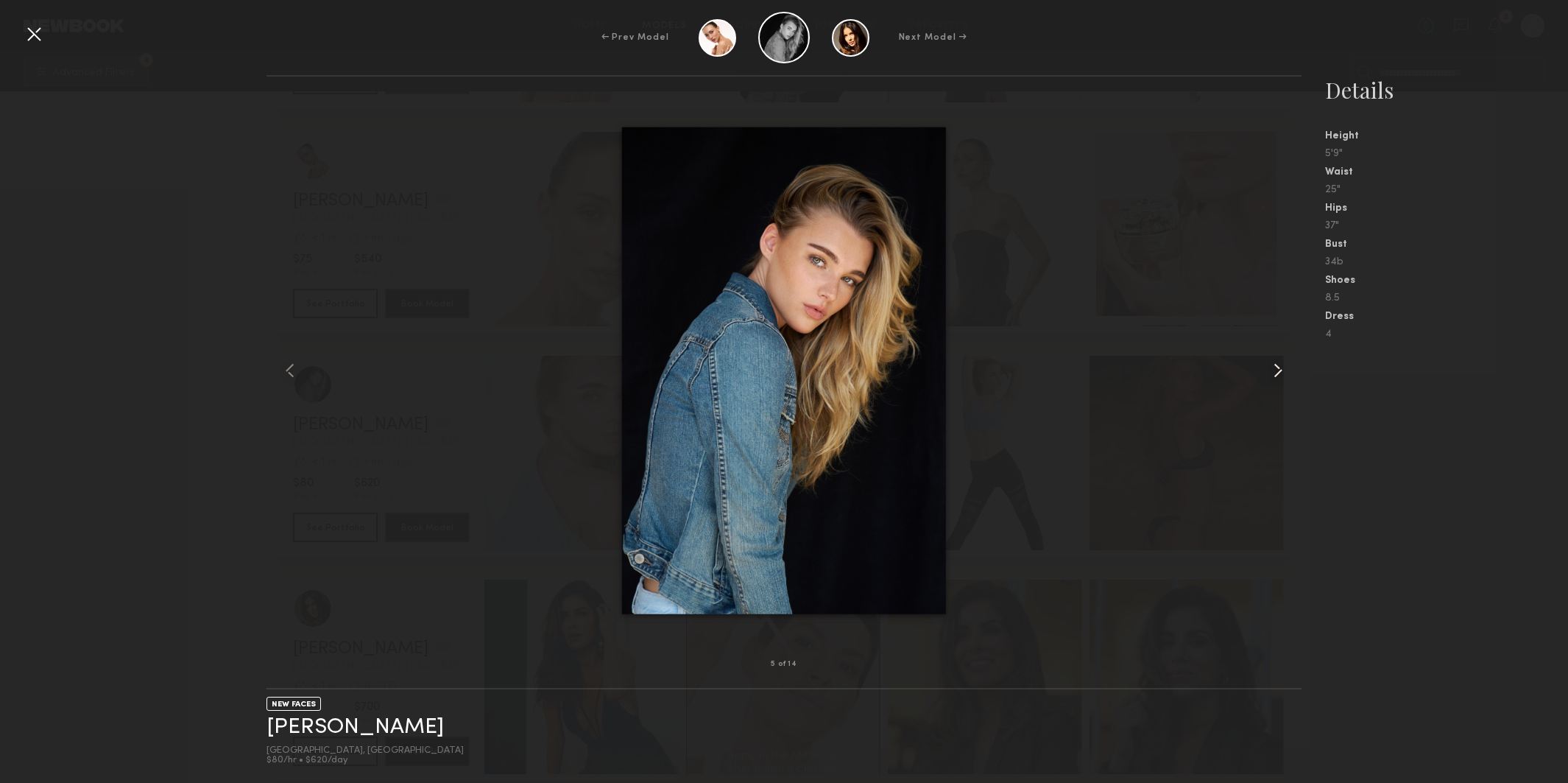
click at [1279, 368] on common-icon at bounding box center [1278, 371] width 23 height 23
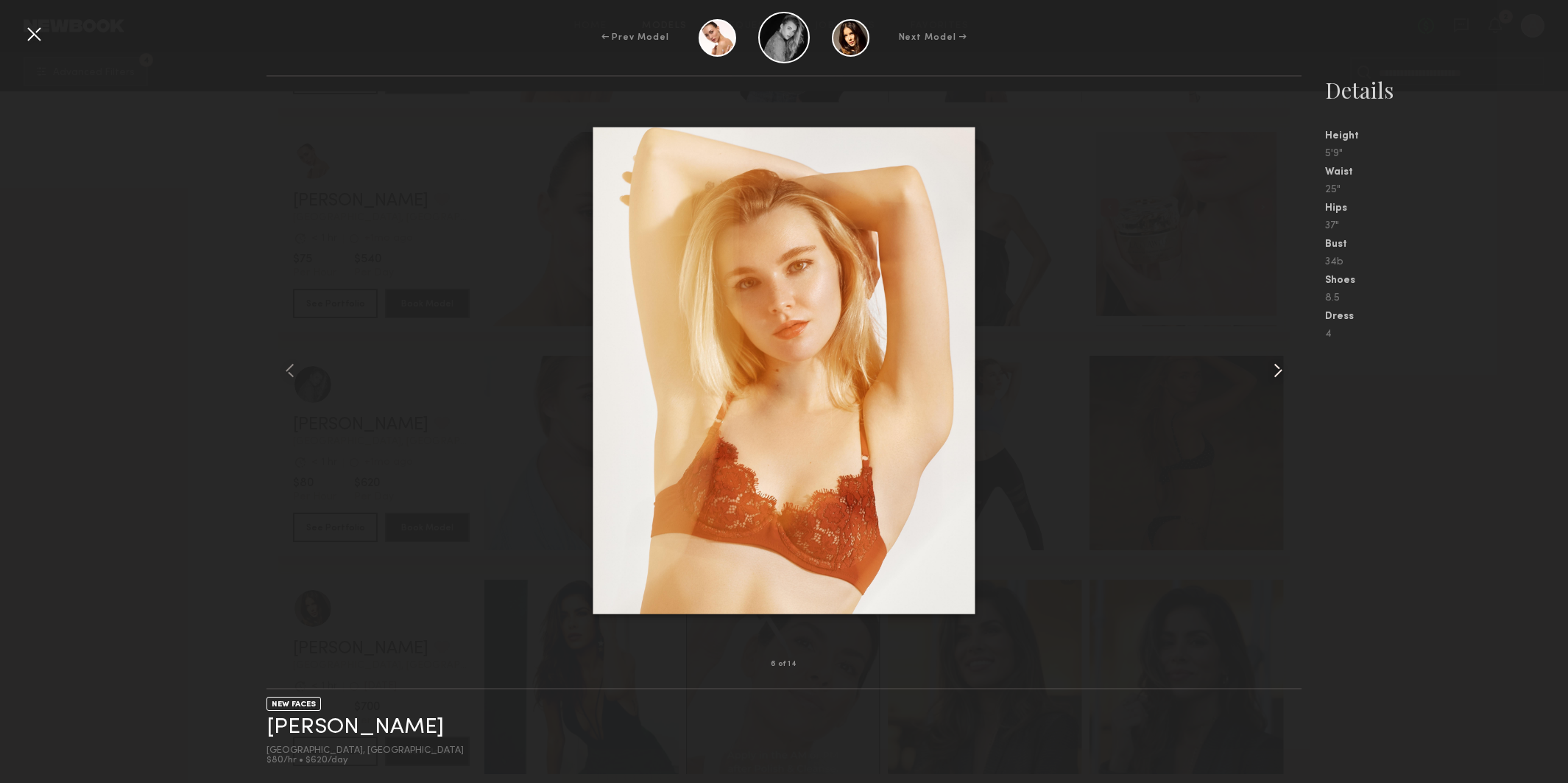
click at [1279, 368] on common-icon at bounding box center [1278, 371] width 23 height 23
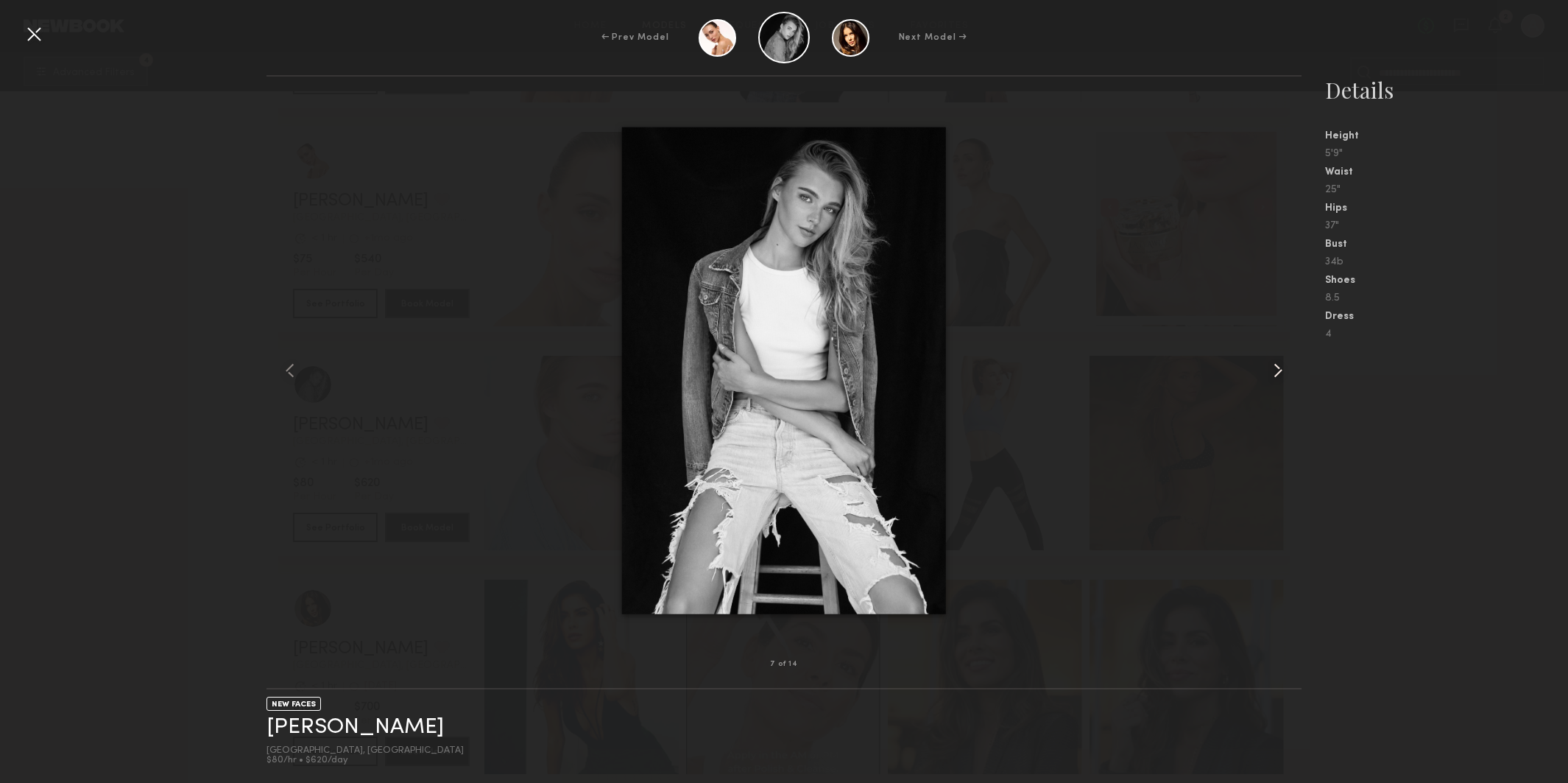
click at [1279, 368] on common-icon at bounding box center [1278, 371] width 23 height 23
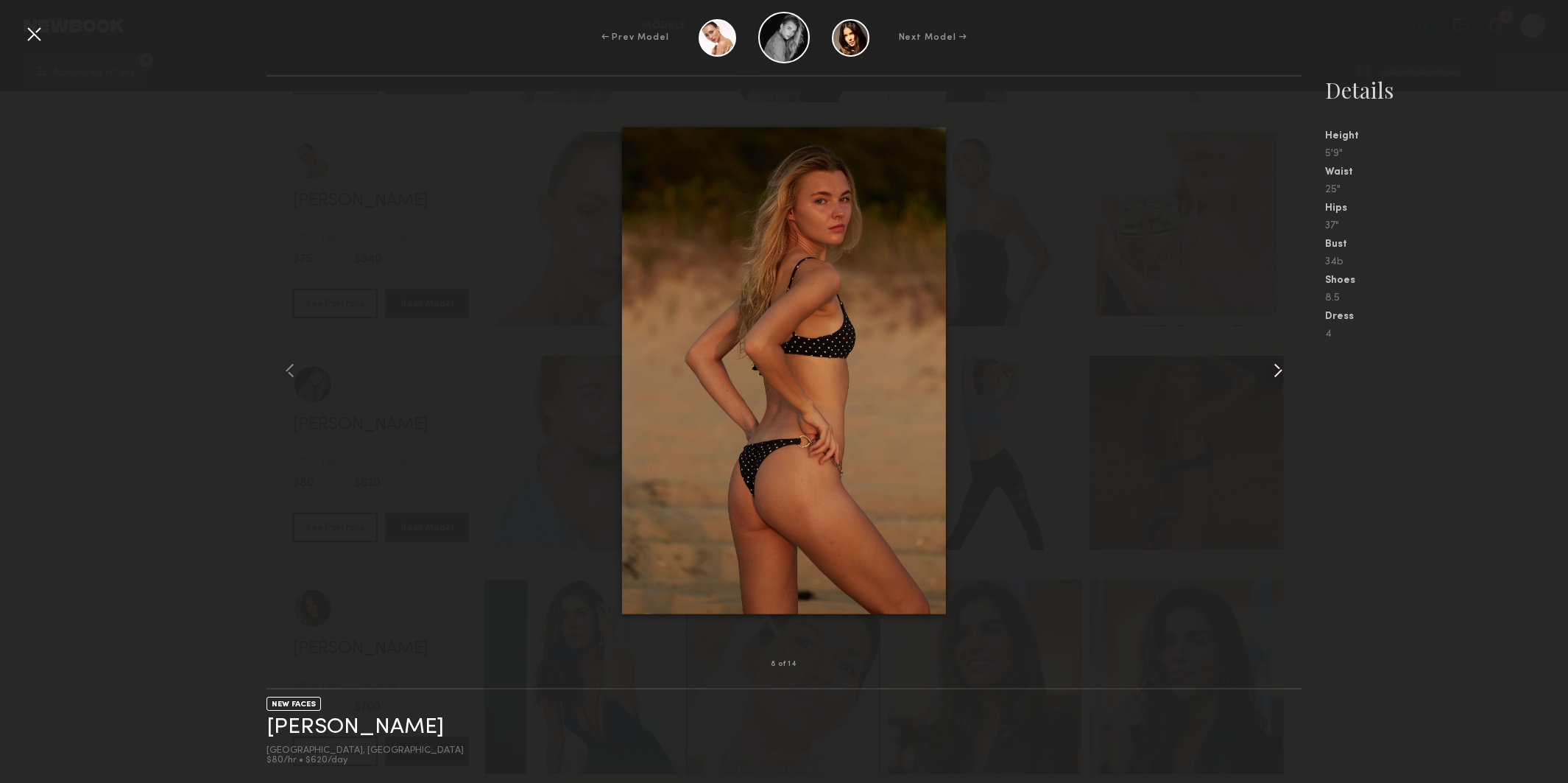
click at [1279, 368] on common-icon at bounding box center [1278, 371] width 23 height 23
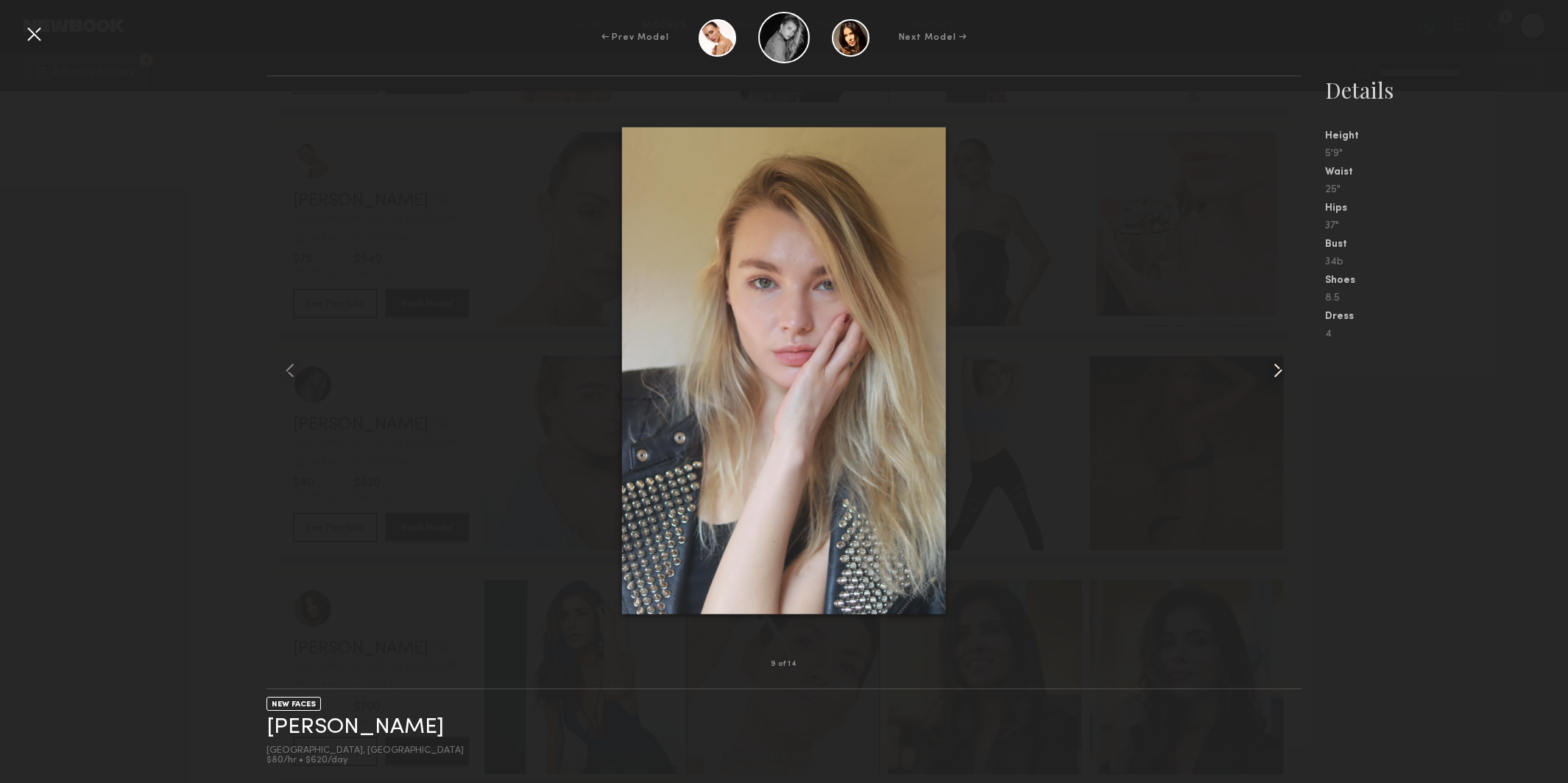
click at [1279, 368] on common-icon at bounding box center [1278, 371] width 23 height 23
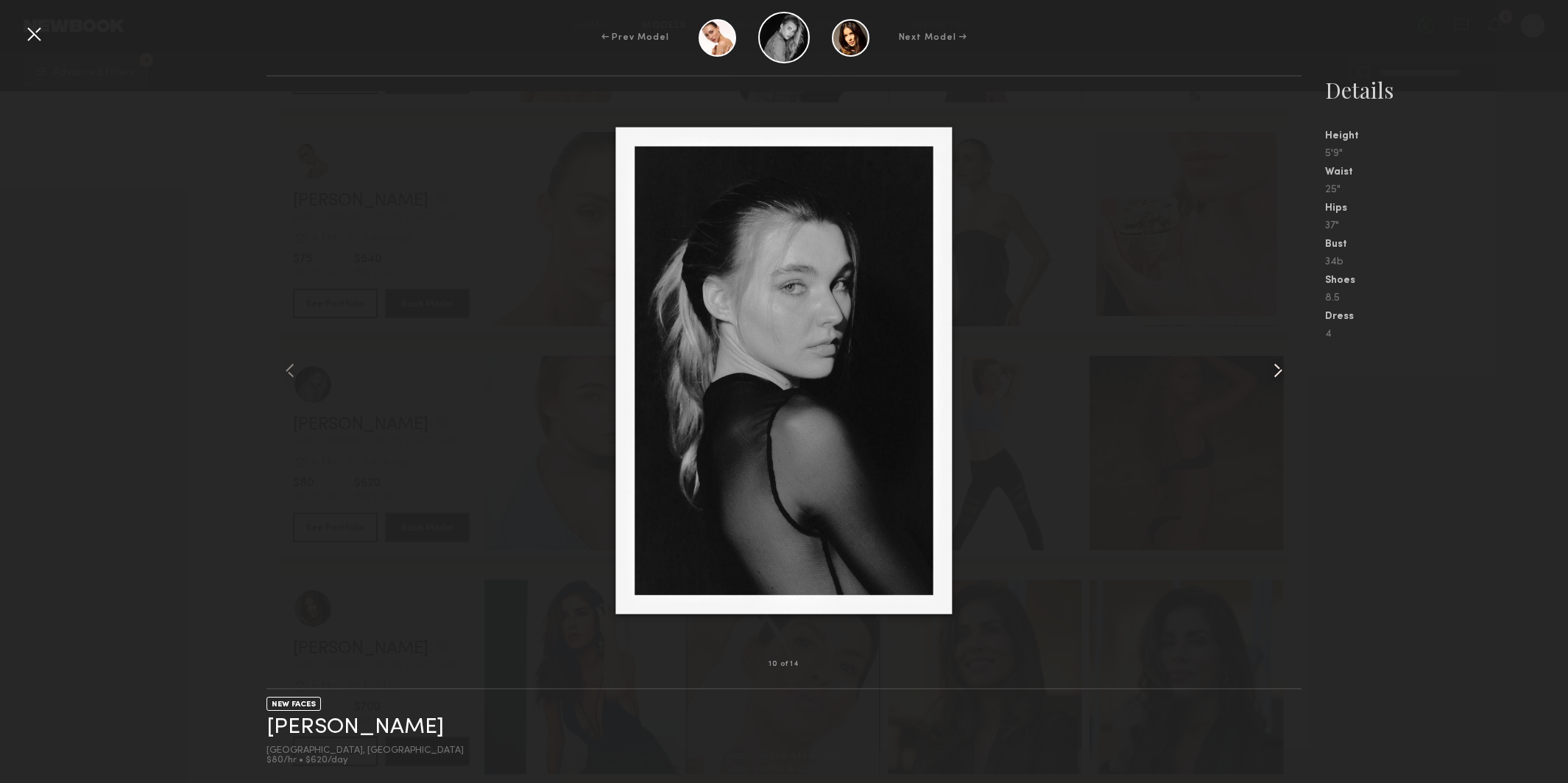
click at [1279, 368] on common-icon at bounding box center [1278, 371] width 23 height 23
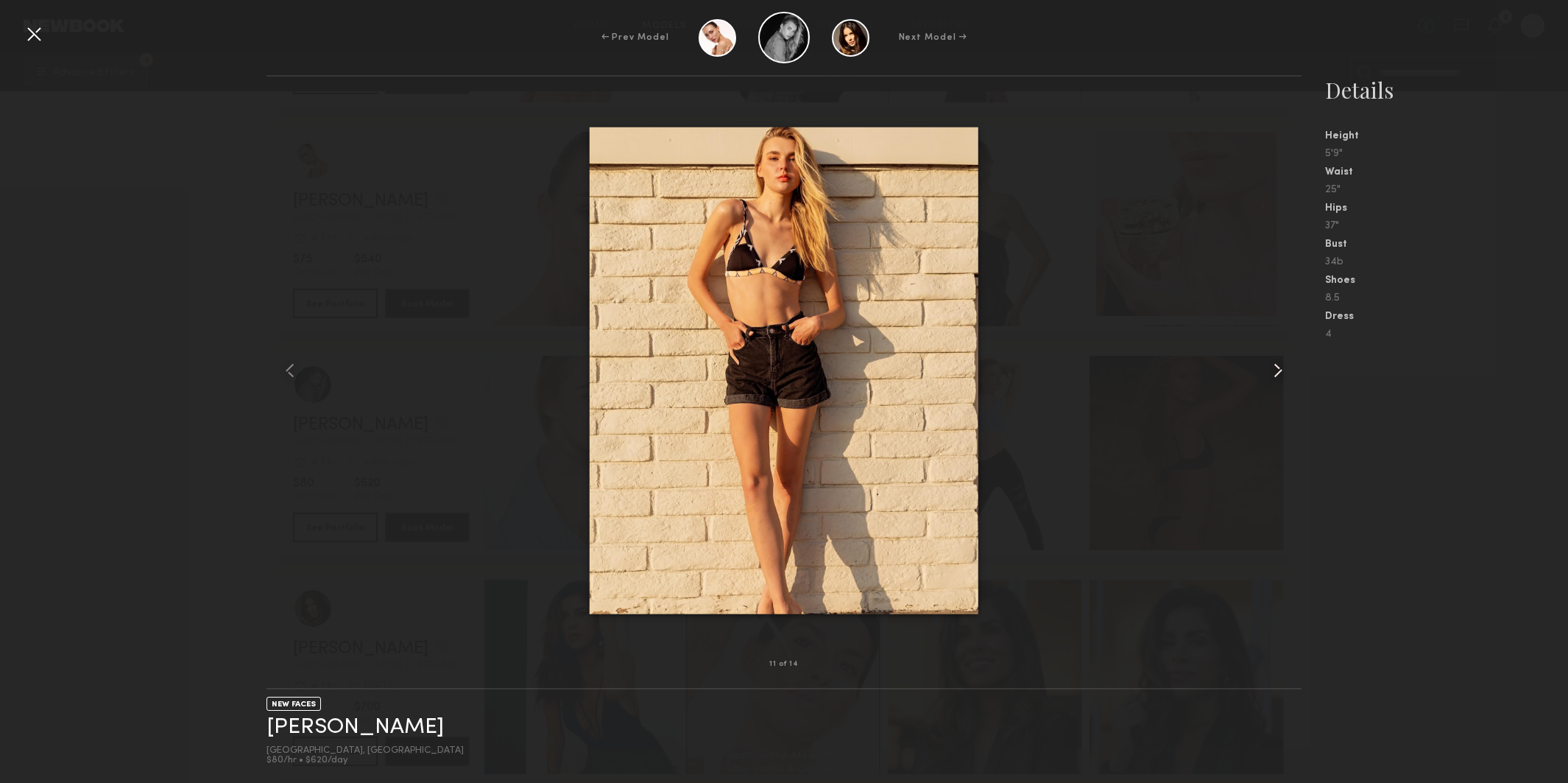
click at [1279, 368] on common-icon at bounding box center [1278, 371] width 23 height 23
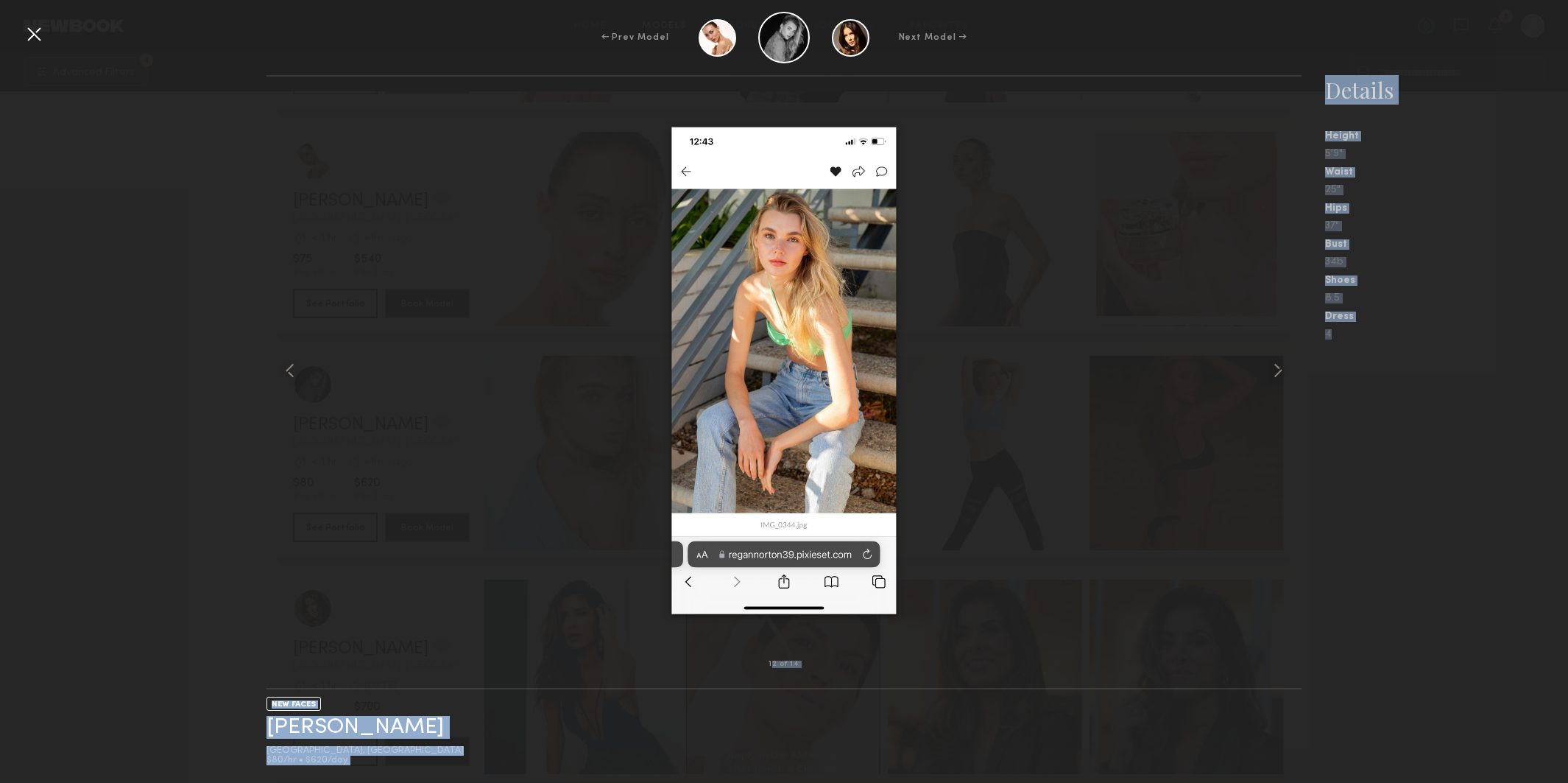
click at [23, 31] on div "← Prev Model Next Model → 12 of 14 NEW FACES Audra E. Los Angeles, CA $80/hr • …" at bounding box center [784, 391] width 1568 height 783
click at [38, 30] on div at bounding box center [34, 34] width 23 height 23
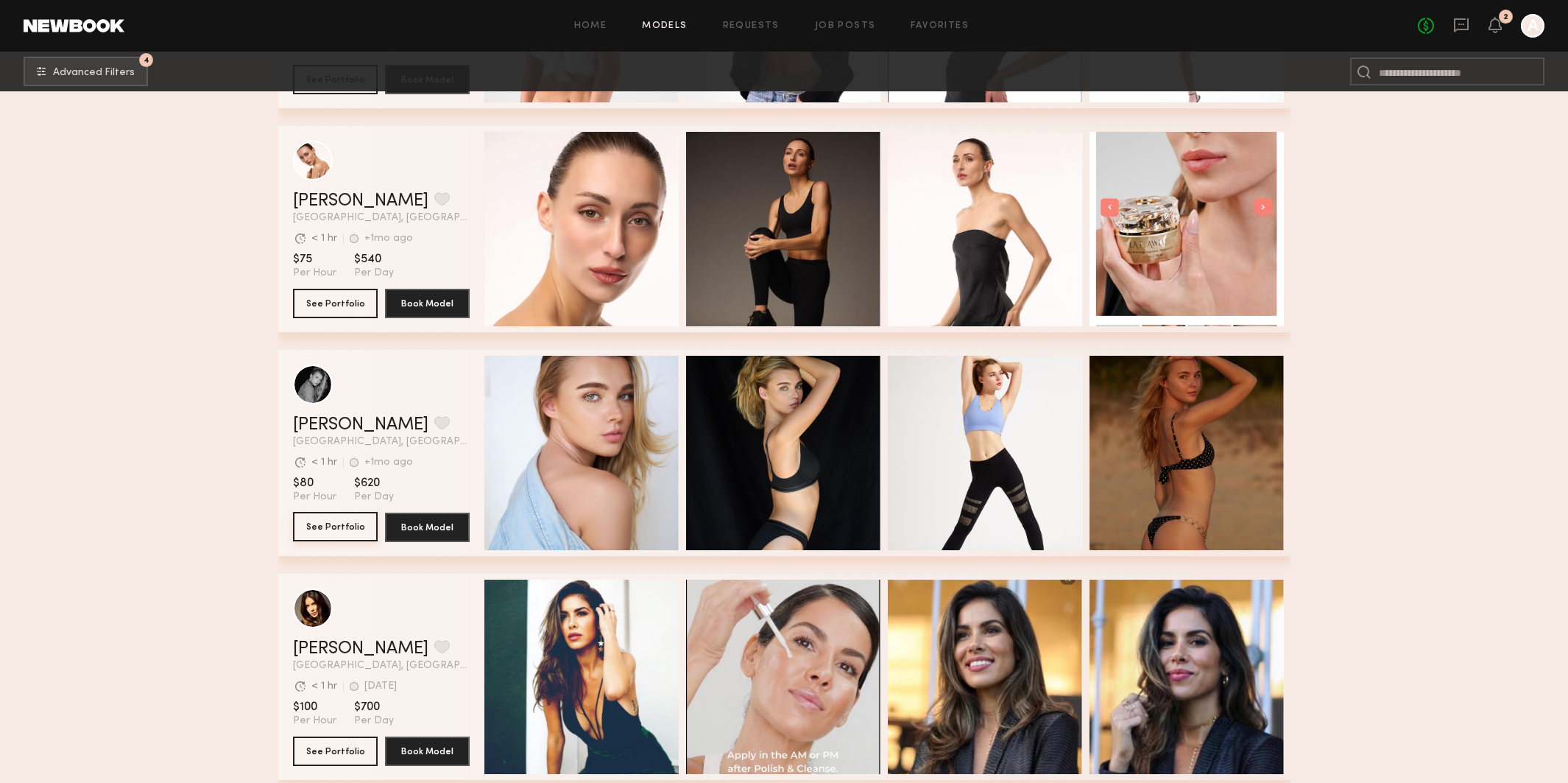
click at [348, 521] on button "See Portfolio" at bounding box center [335, 526] width 85 height 29
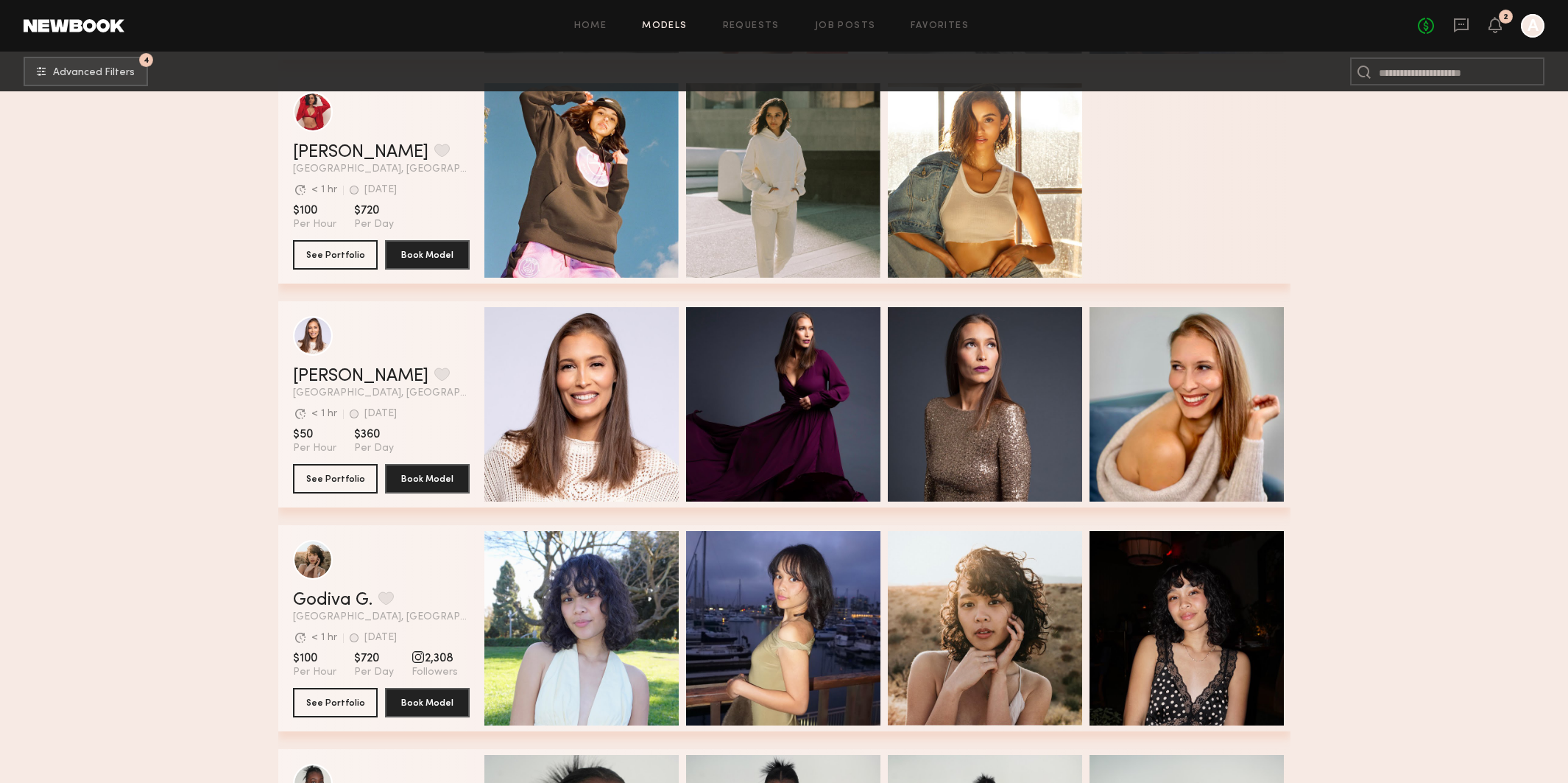
scroll to position [8430, 0]
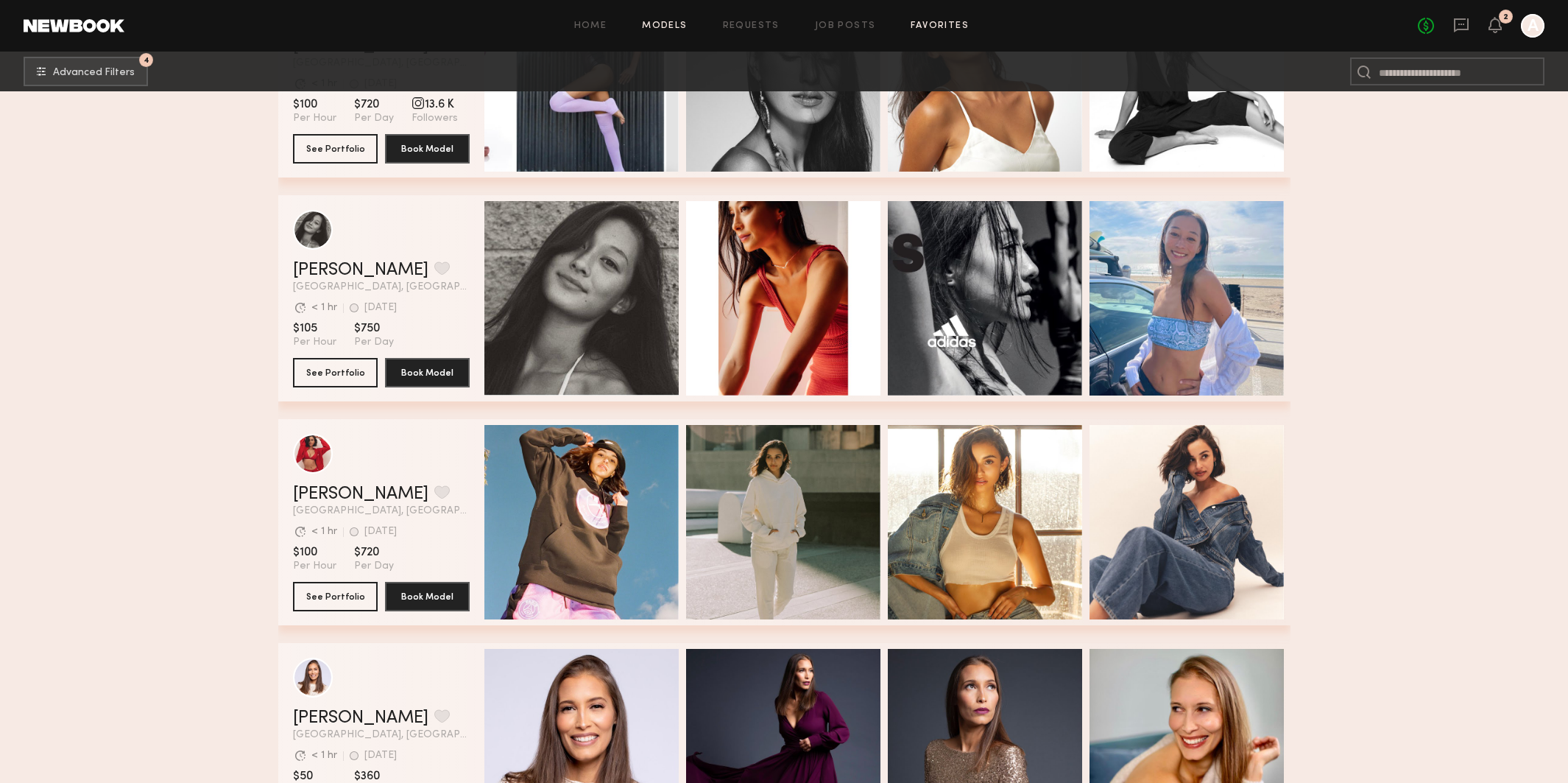
click at [926, 27] on link "Favorites" at bounding box center [939, 26] width 58 height 10
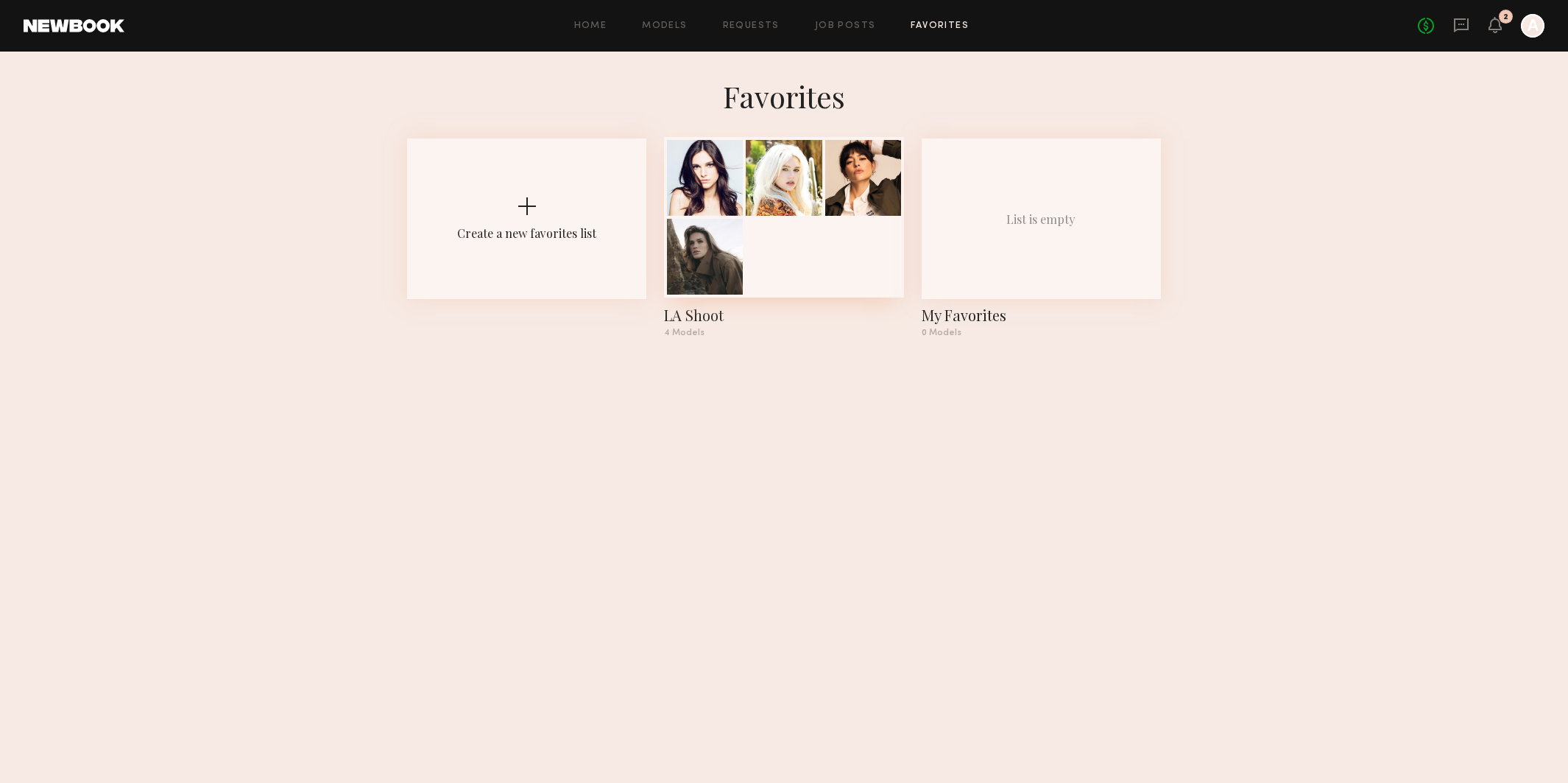
click at [816, 271] on div at bounding box center [784, 217] width 239 height 161
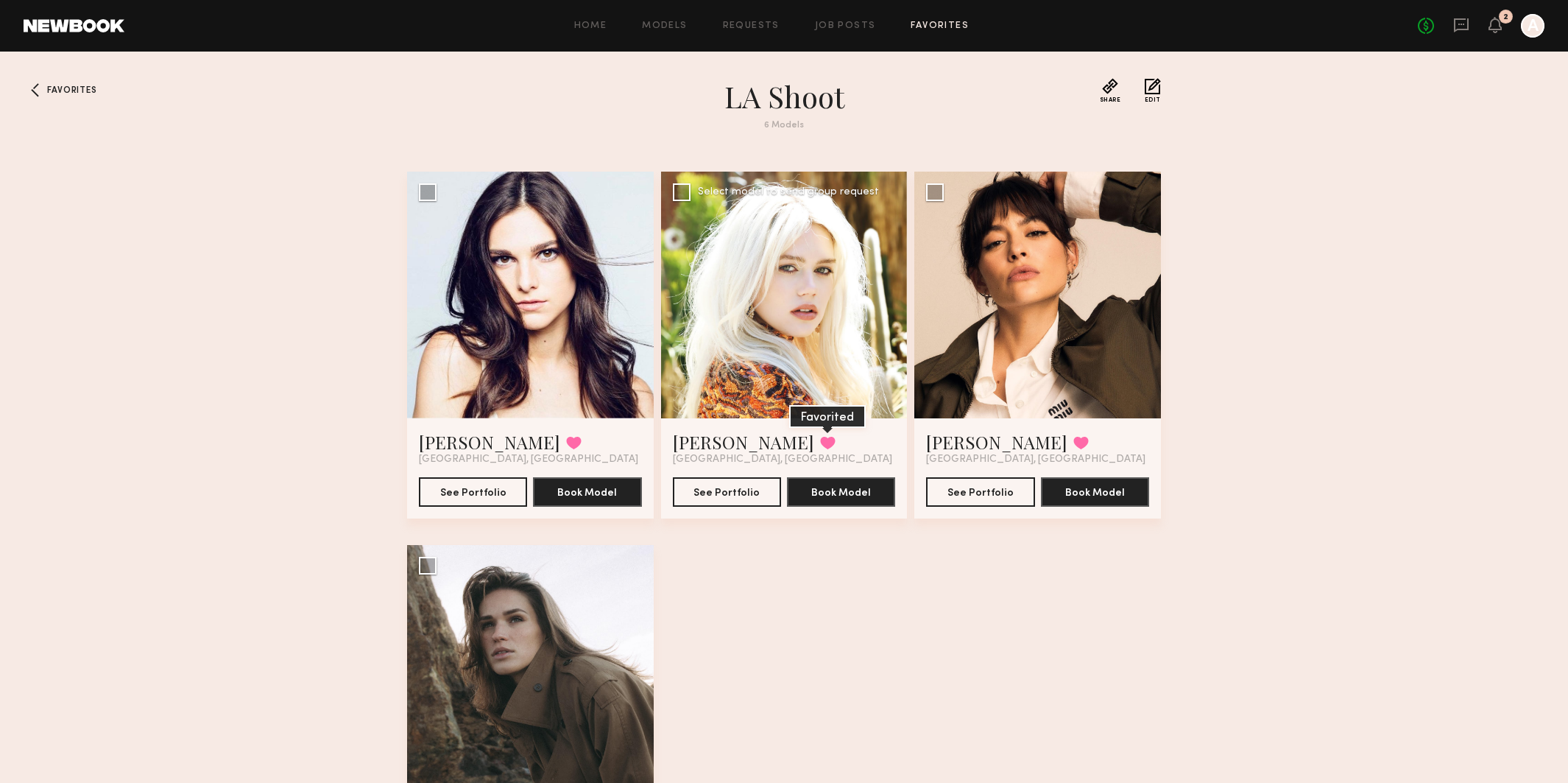
click at [821, 449] on button at bounding box center [828, 442] width 15 height 13
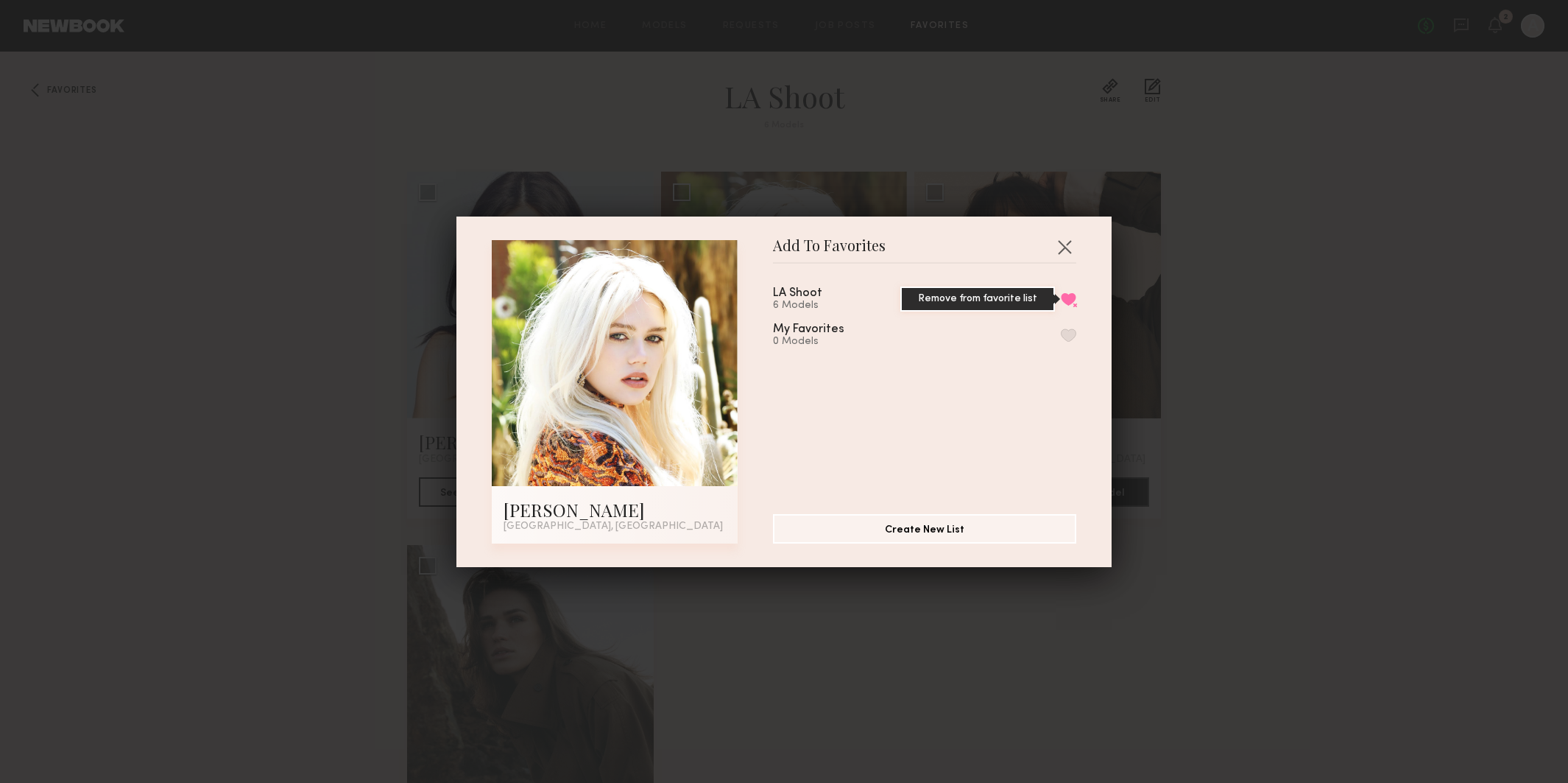
click at [1072, 300] on button "Remove from favorite list" at bounding box center [1068, 298] width 15 height 13
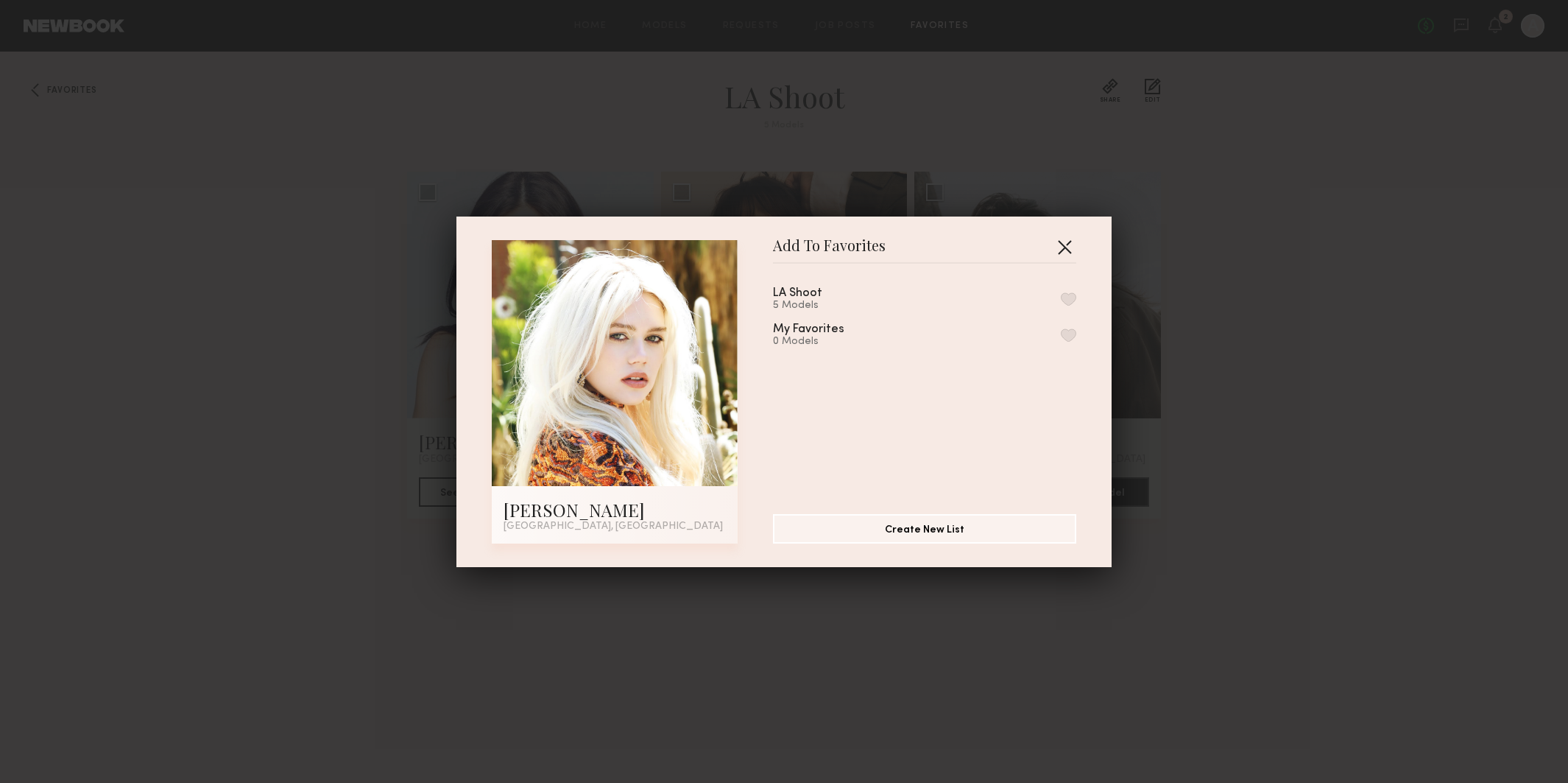
click at [1077, 247] on div "Add To Favorites Brielle S. Los Angeles, CA Add To Favorites LA Shoot 5 Models …" at bounding box center [784, 391] width 655 height 351
click at [1071, 247] on button "button" at bounding box center [1064, 246] width 23 height 23
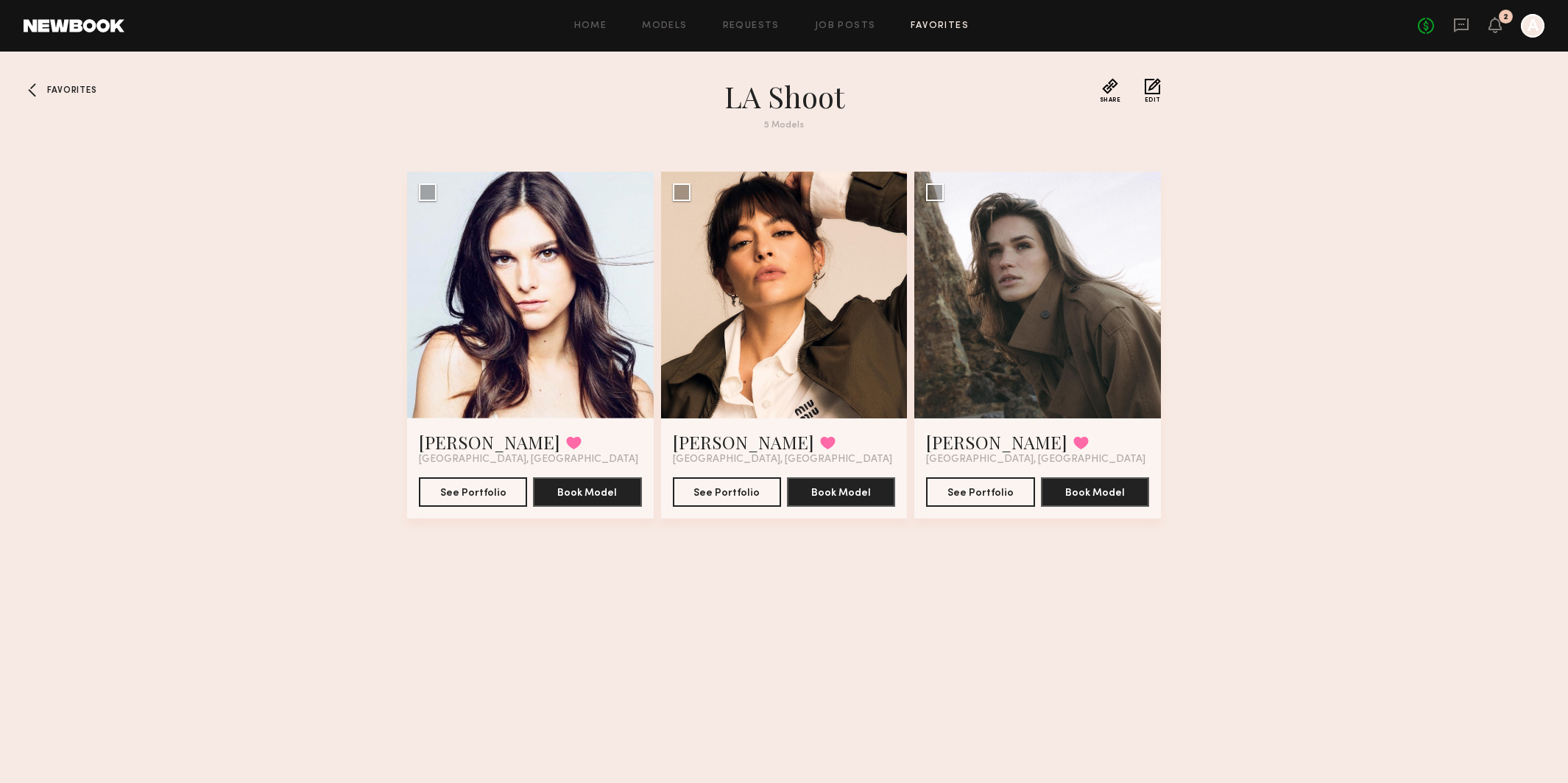
scroll to position [1, 0]
click at [79, 92] on span "Favorites" at bounding box center [71, 90] width 49 height 9
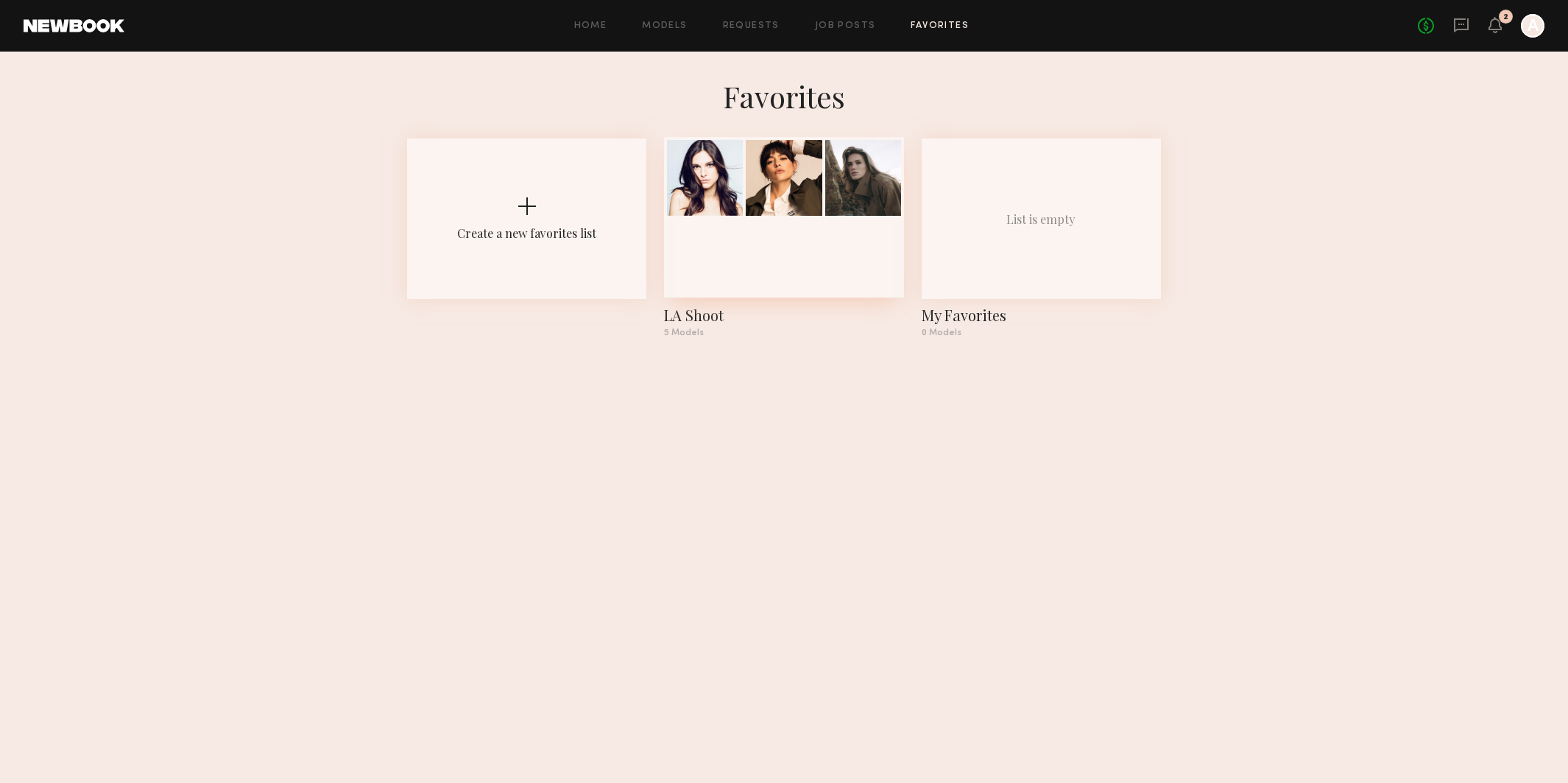
click at [800, 254] on div at bounding box center [784, 217] width 239 height 161
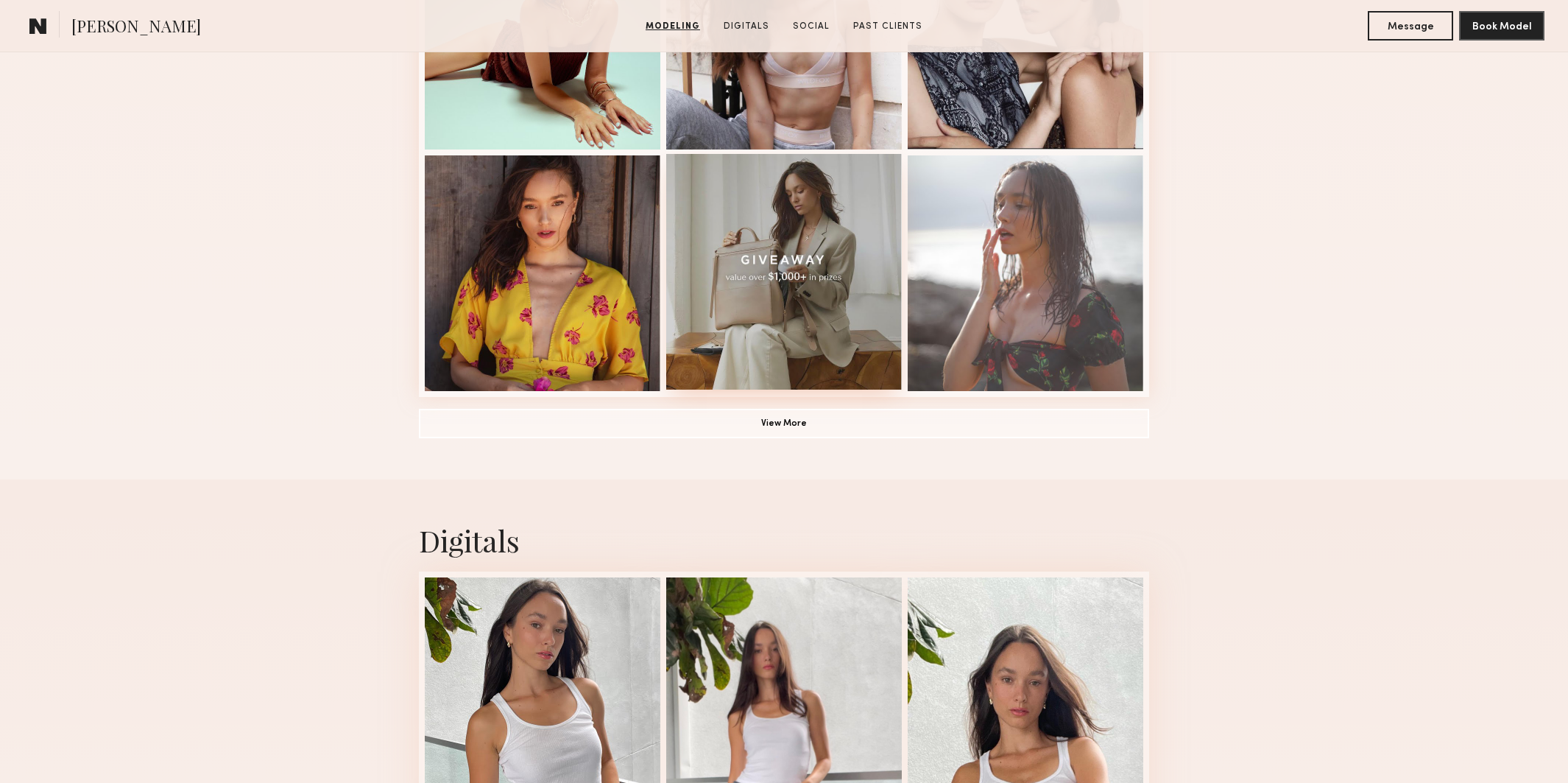
scroll to position [1007, 0]
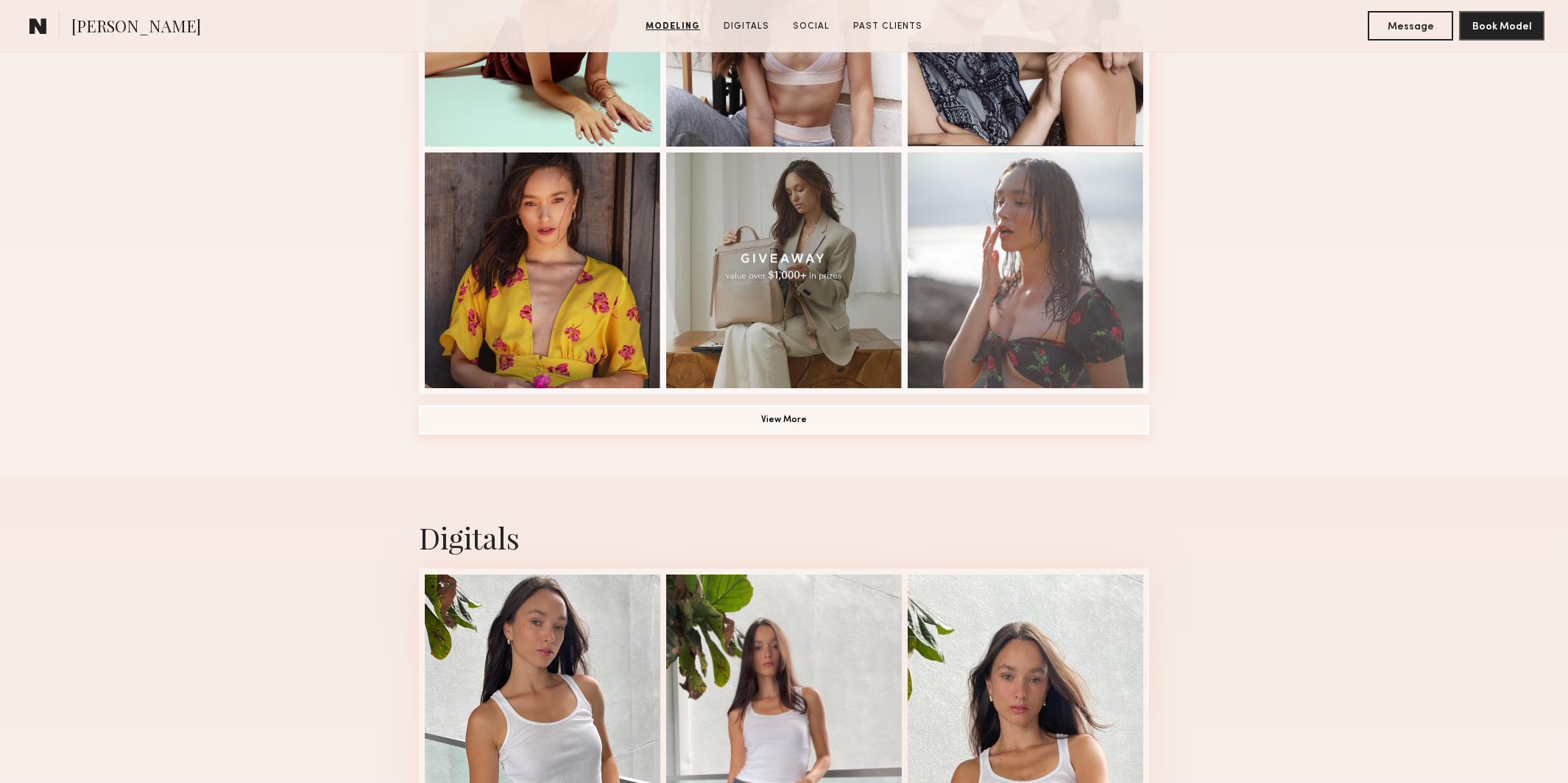
click at [796, 426] on button "View More" at bounding box center [784, 420] width 730 height 29
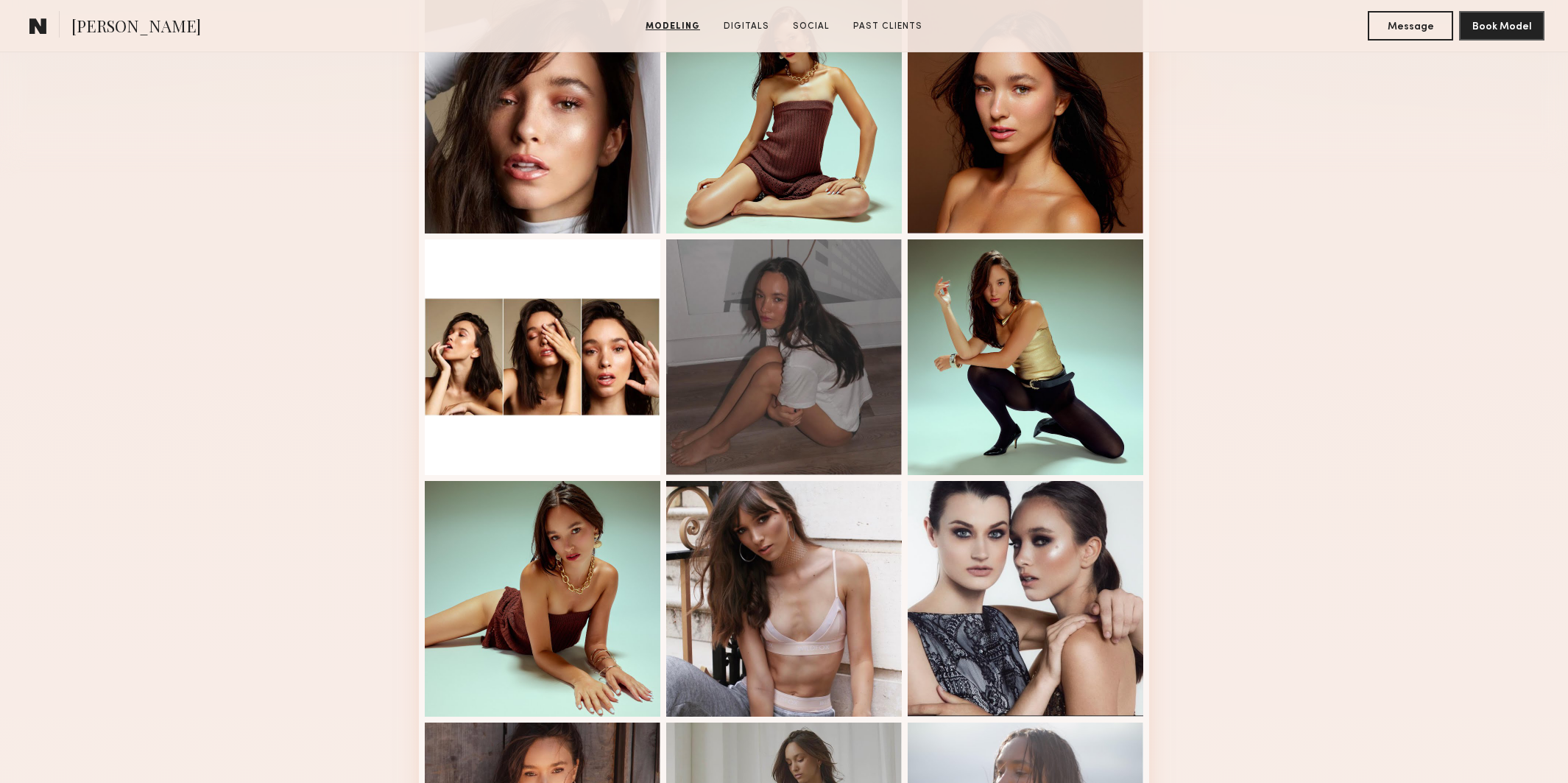
scroll to position [445, 0]
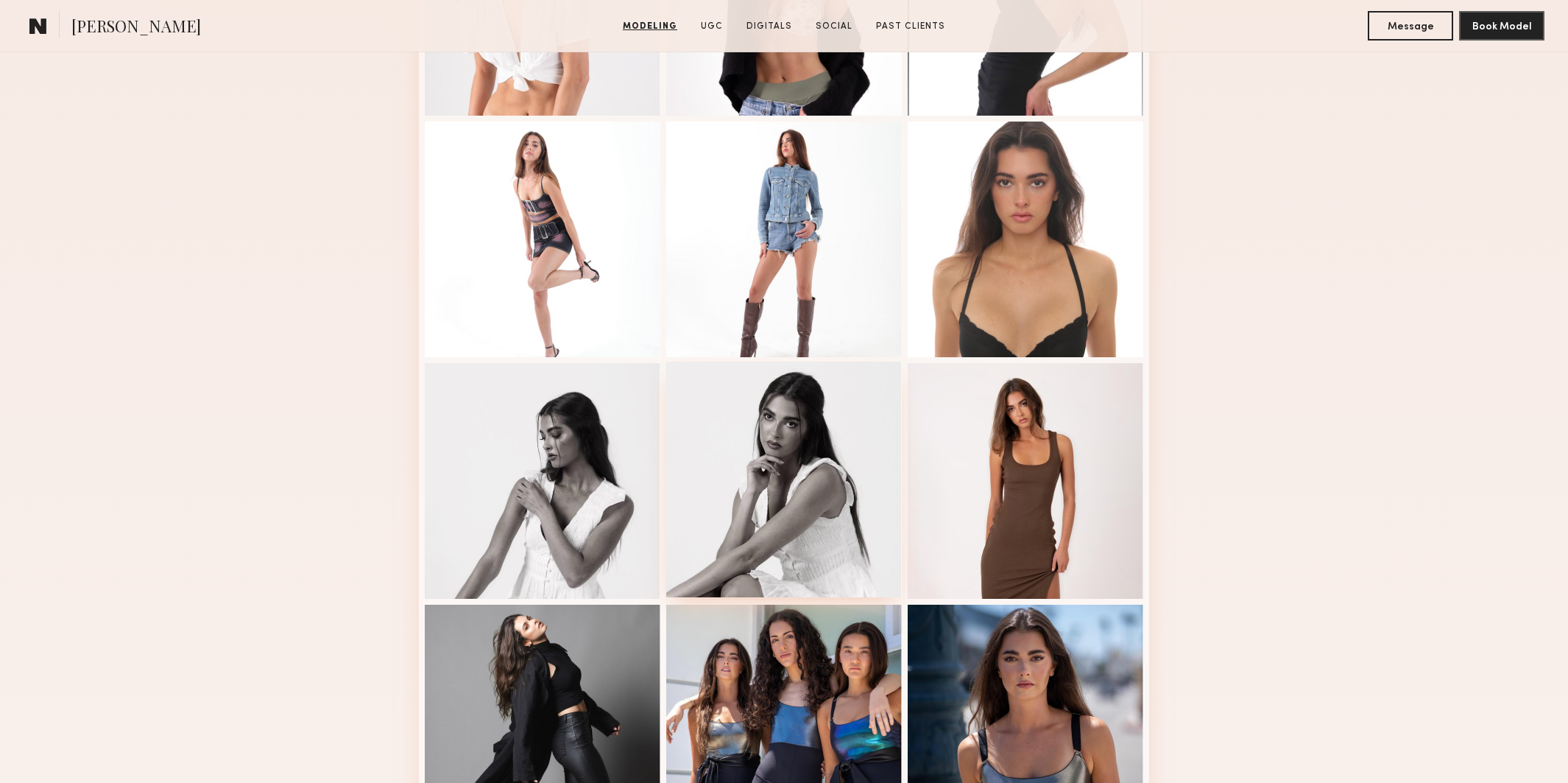
scroll to position [512, 0]
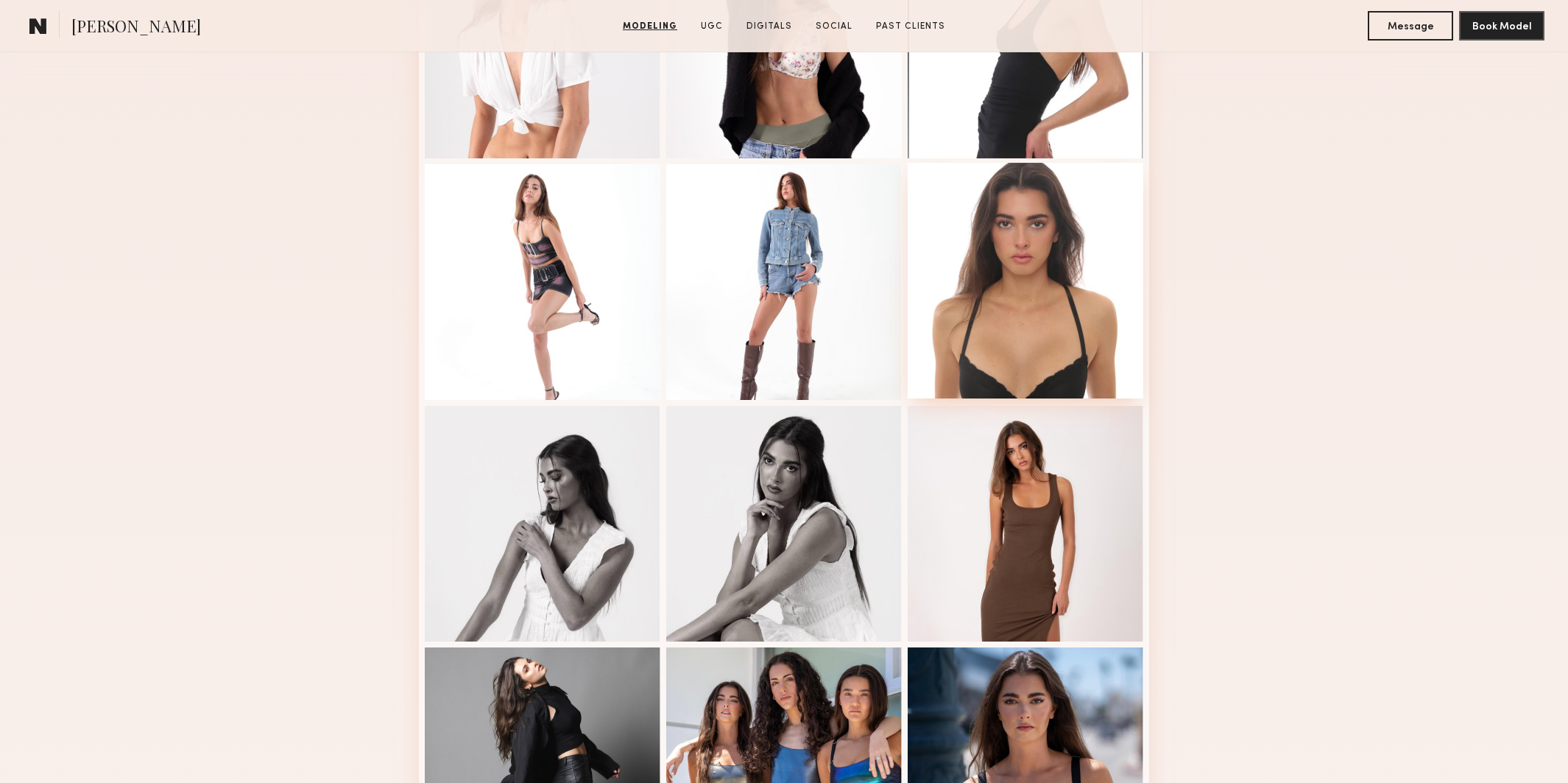
click at [1006, 238] on div at bounding box center [1026, 280] width 236 height 236
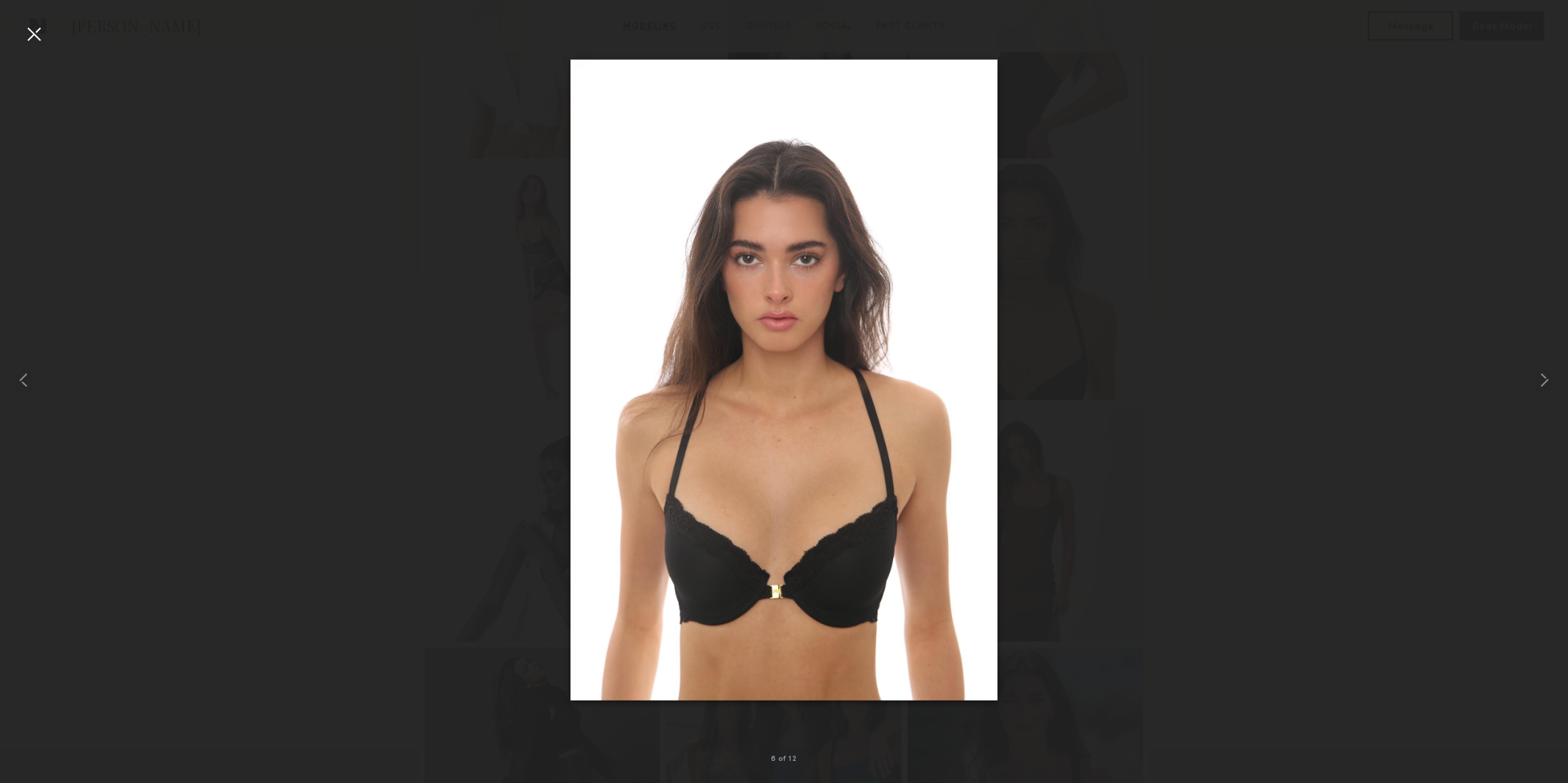
click at [40, 40] on div at bounding box center [34, 34] width 23 height 23
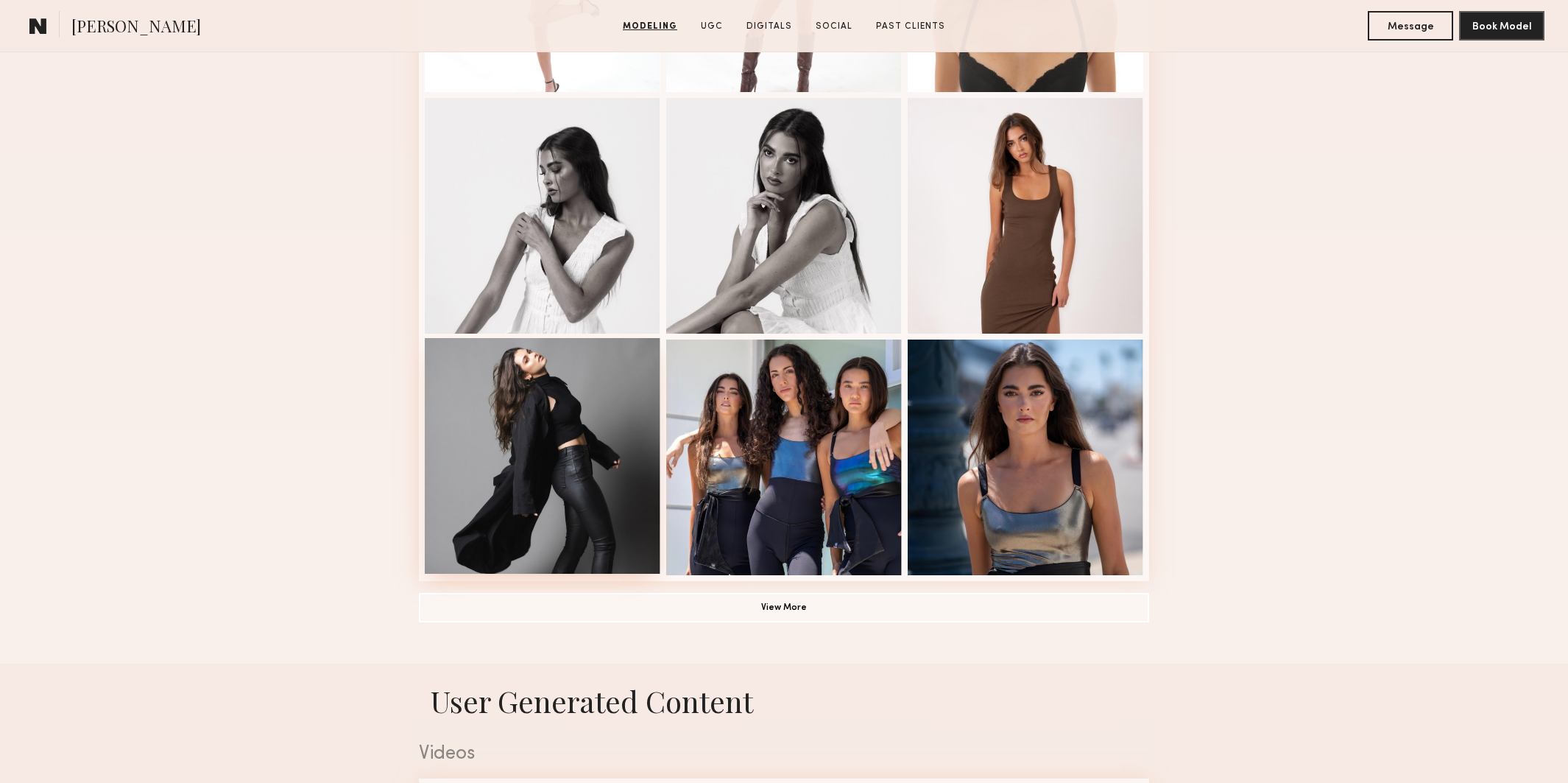
scroll to position [816, 0]
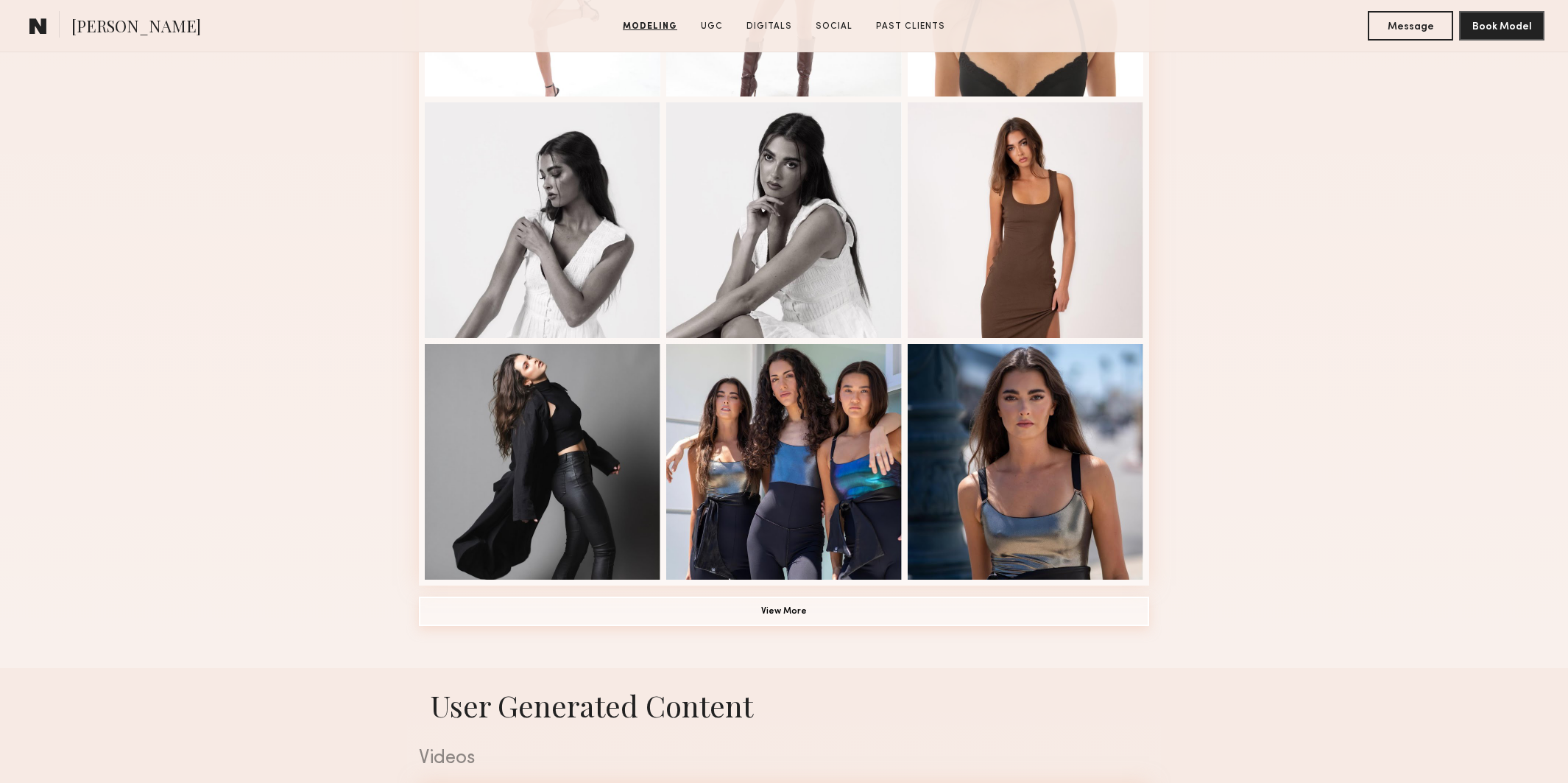
click at [713, 607] on button "View More" at bounding box center [784, 611] width 730 height 29
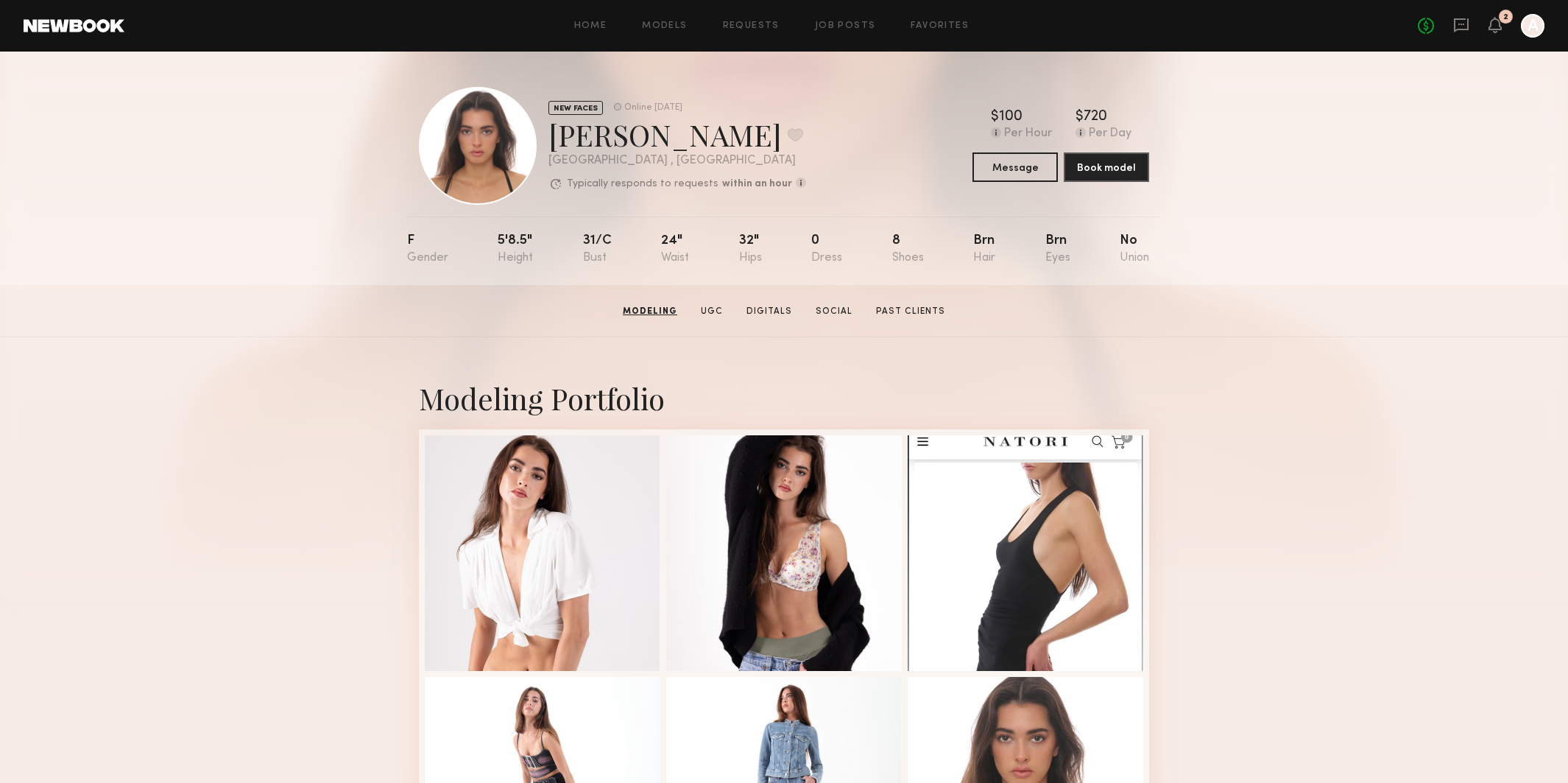
scroll to position [0, 0]
click at [534, 518] on div at bounding box center [543, 552] width 236 height 236
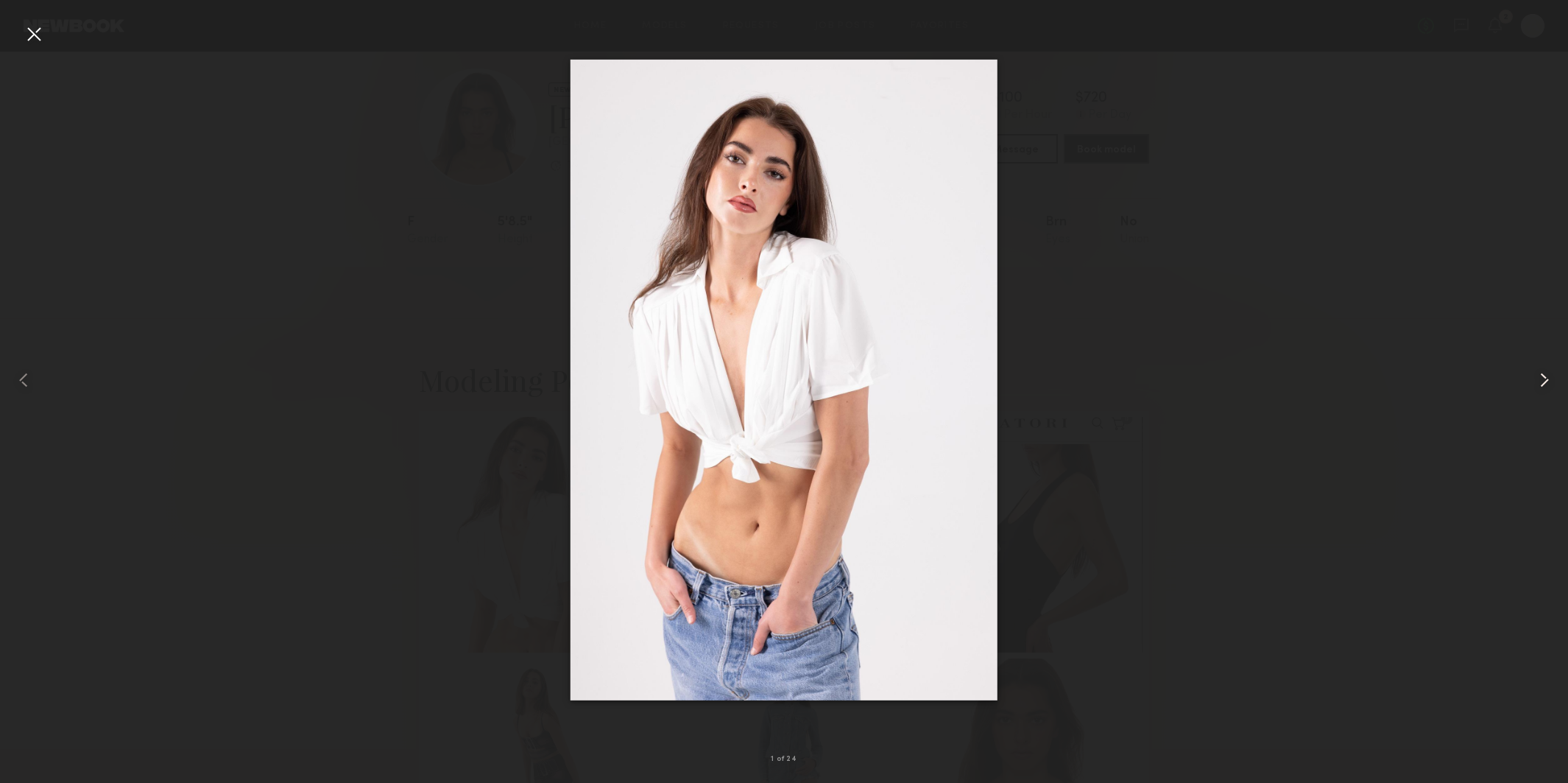
scroll to position [19, 0]
click at [1544, 373] on common-icon at bounding box center [1545, 379] width 23 height 23
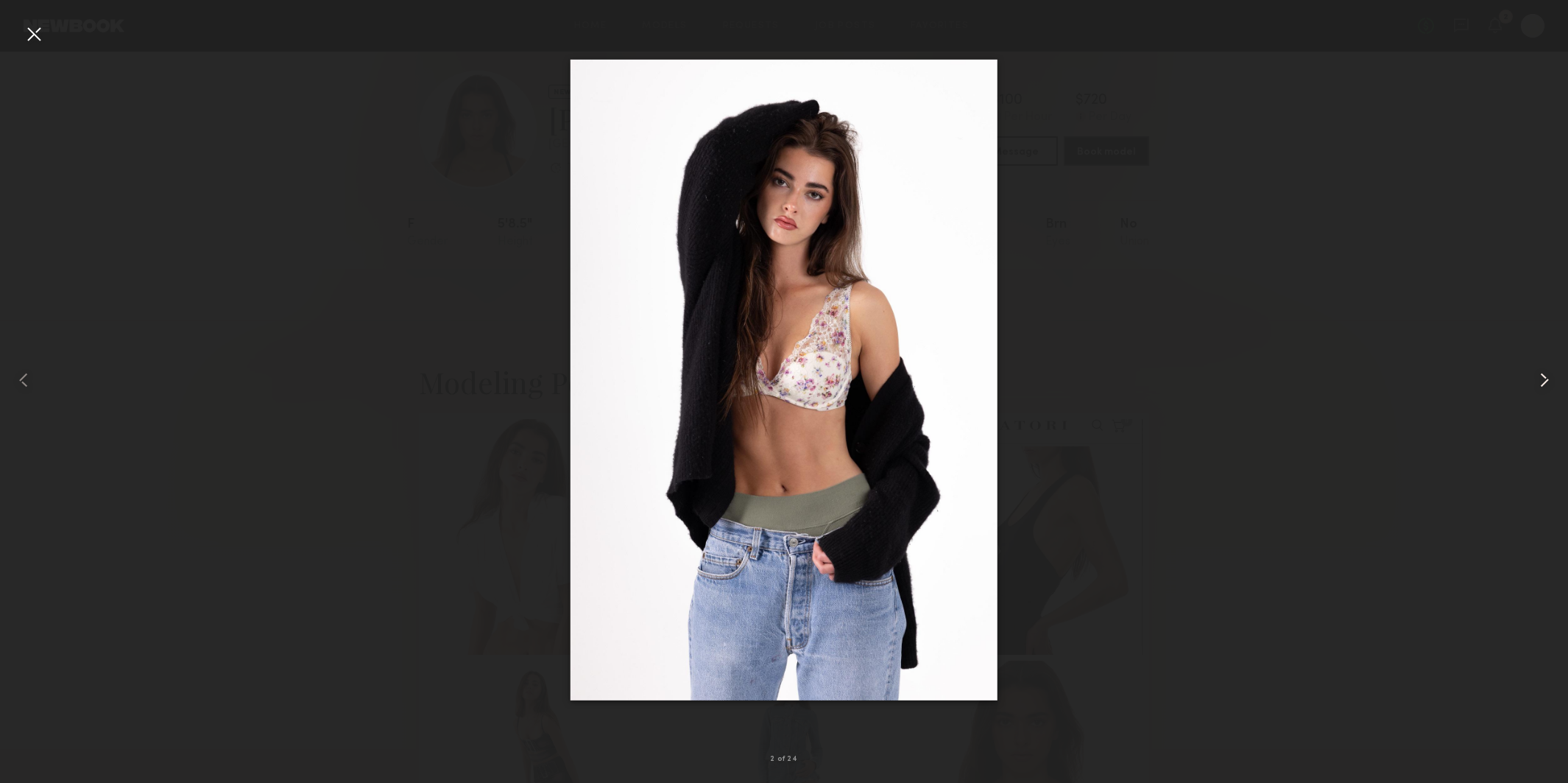
click at [1544, 373] on common-icon at bounding box center [1545, 379] width 23 height 23
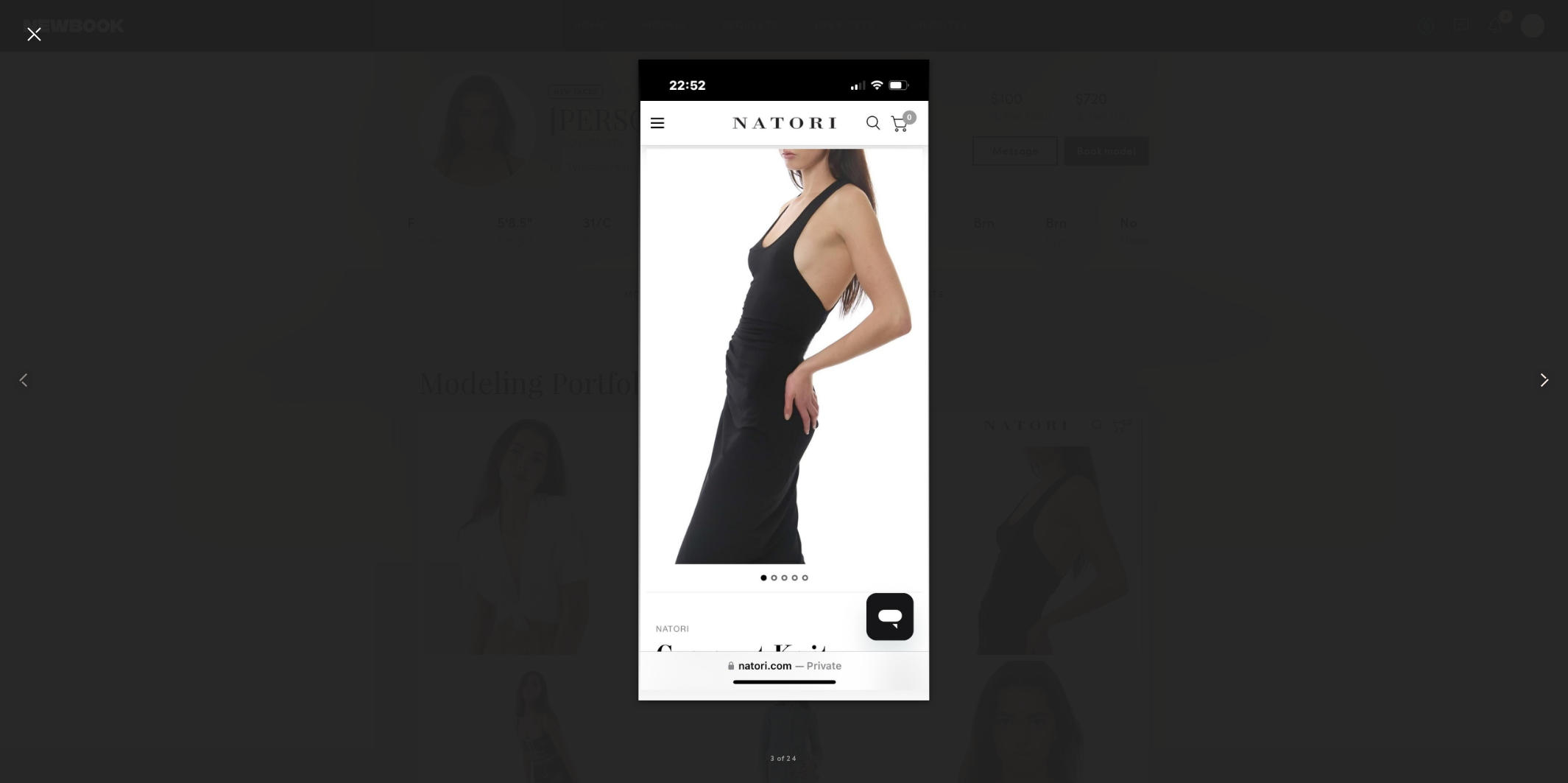
click at [1544, 373] on common-icon at bounding box center [1545, 379] width 23 height 23
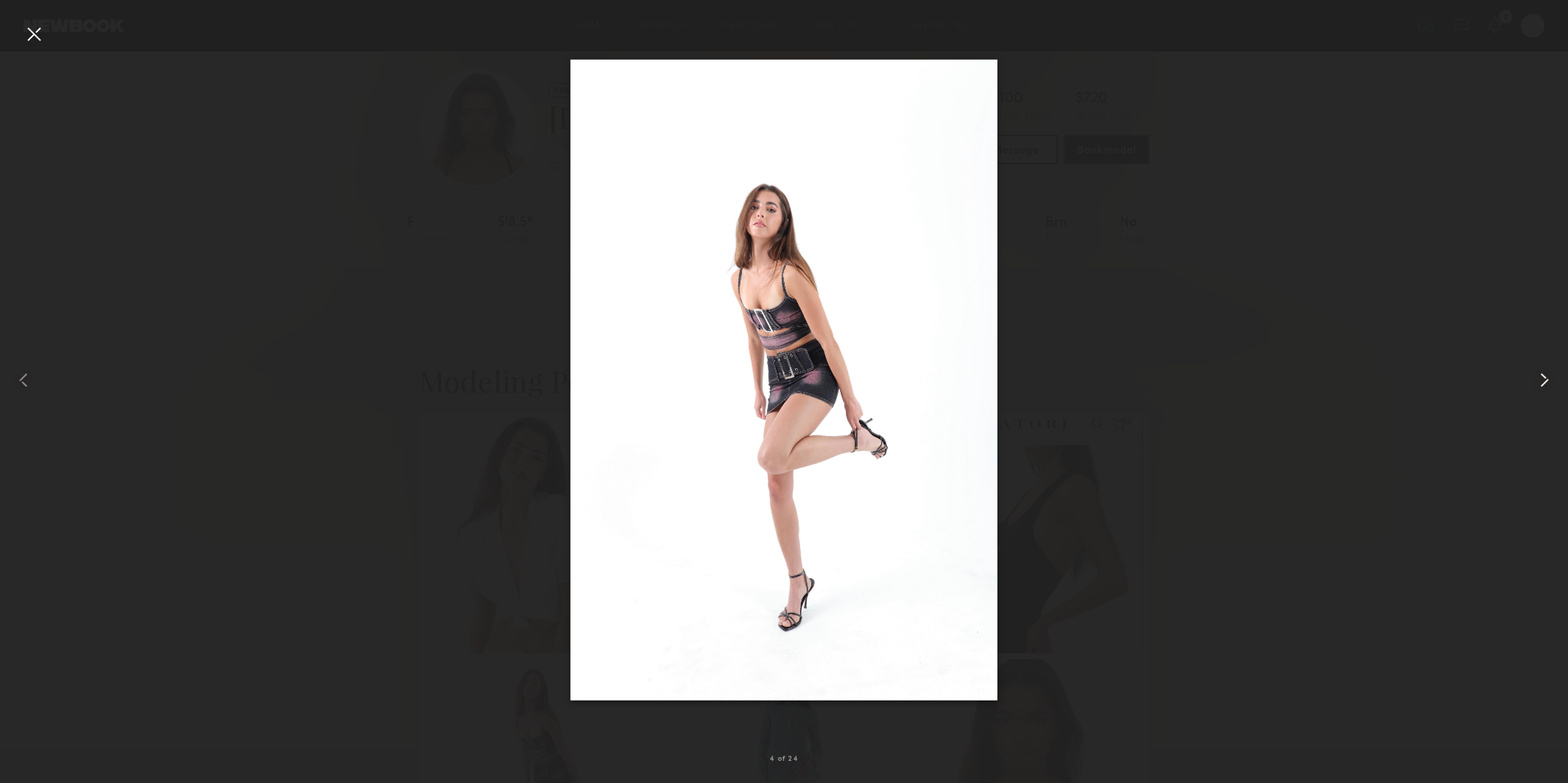
click at [1544, 373] on common-icon at bounding box center [1545, 379] width 23 height 23
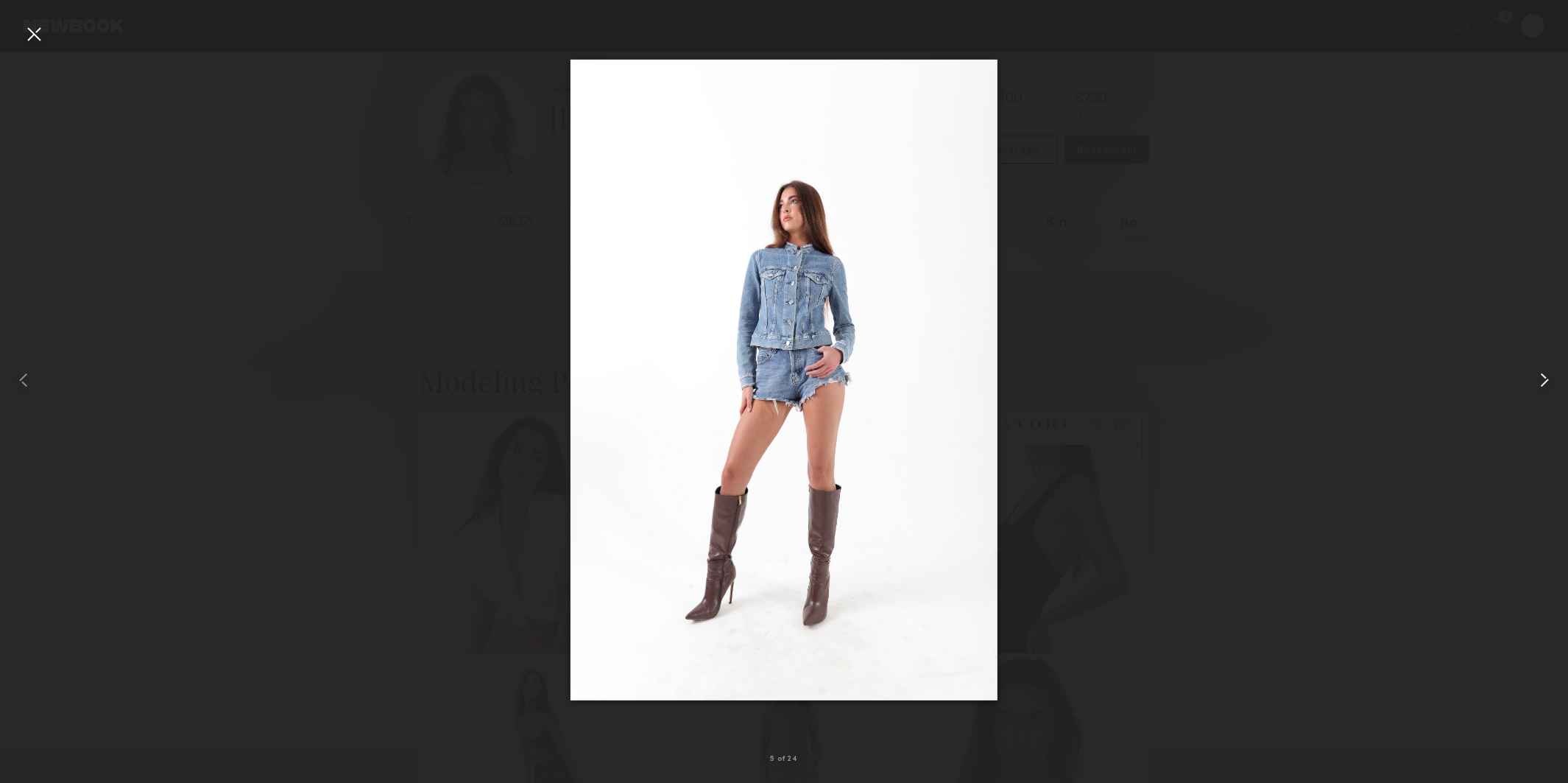
click at [1544, 373] on common-icon at bounding box center [1545, 379] width 23 height 23
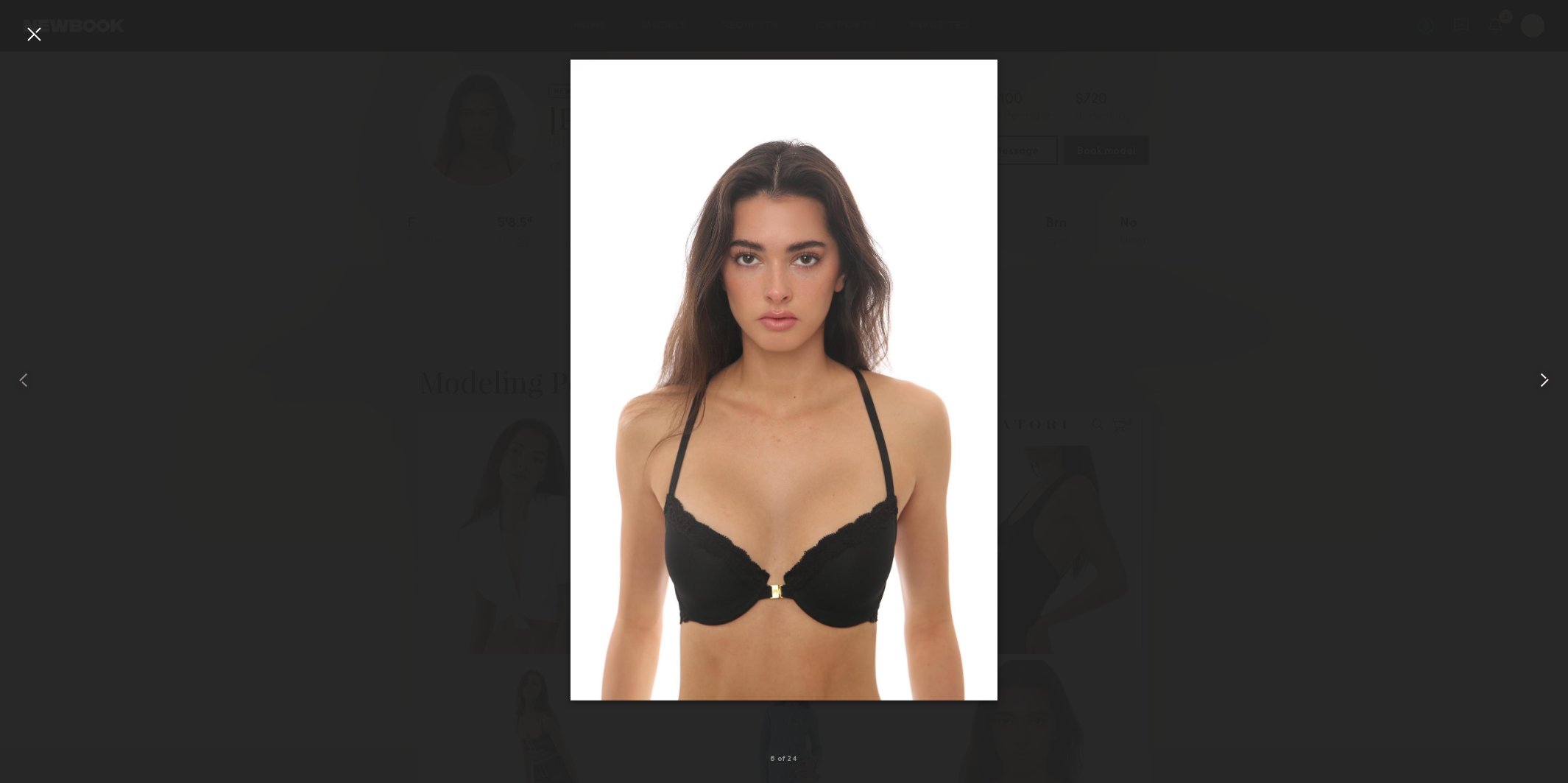
scroll to position [15, 0]
click at [1544, 373] on common-icon at bounding box center [1545, 379] width 23 height 23
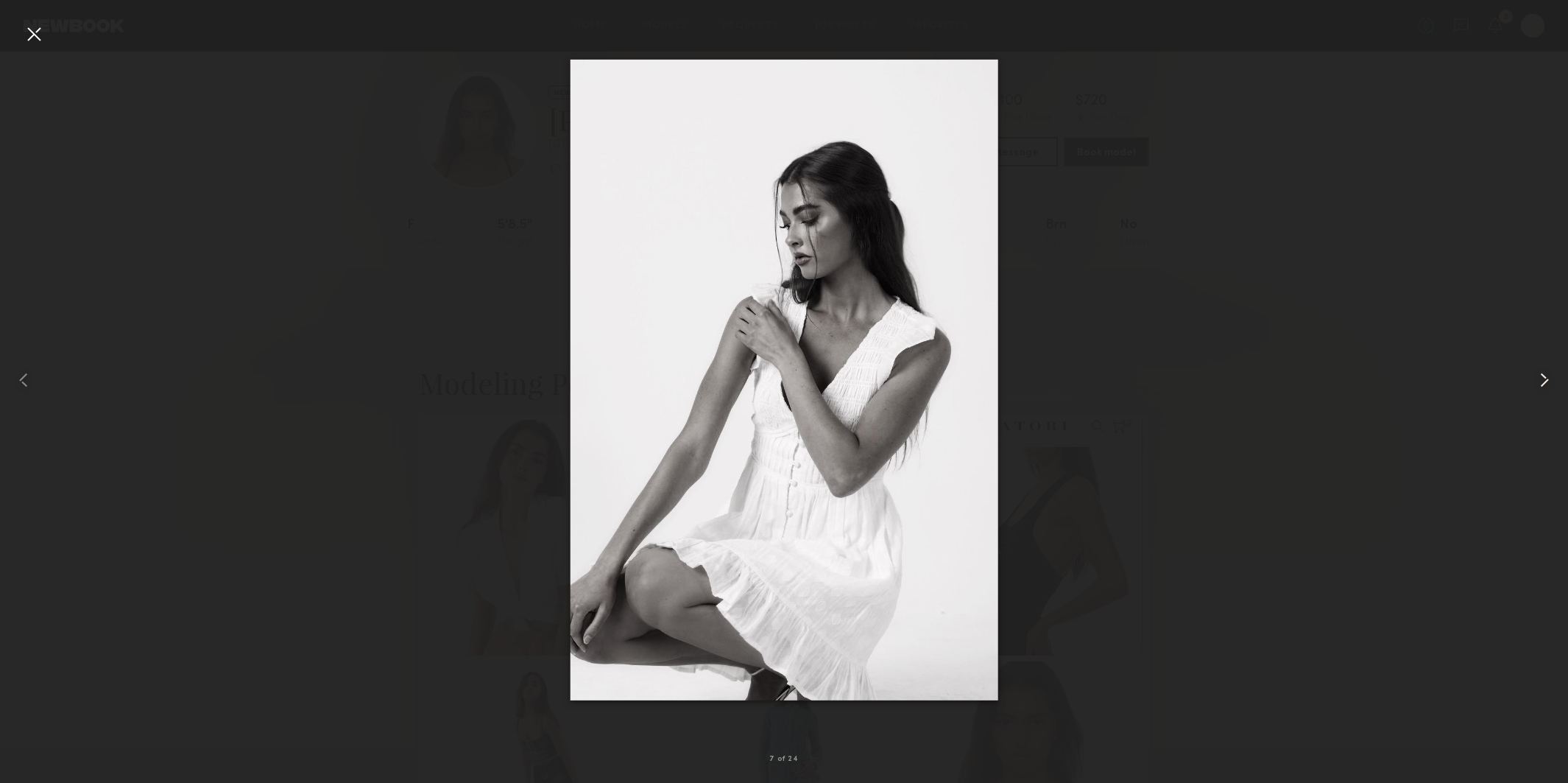
click at [1544, 373] on common-icon at bounding box center [1545, 379] width 23 height 23
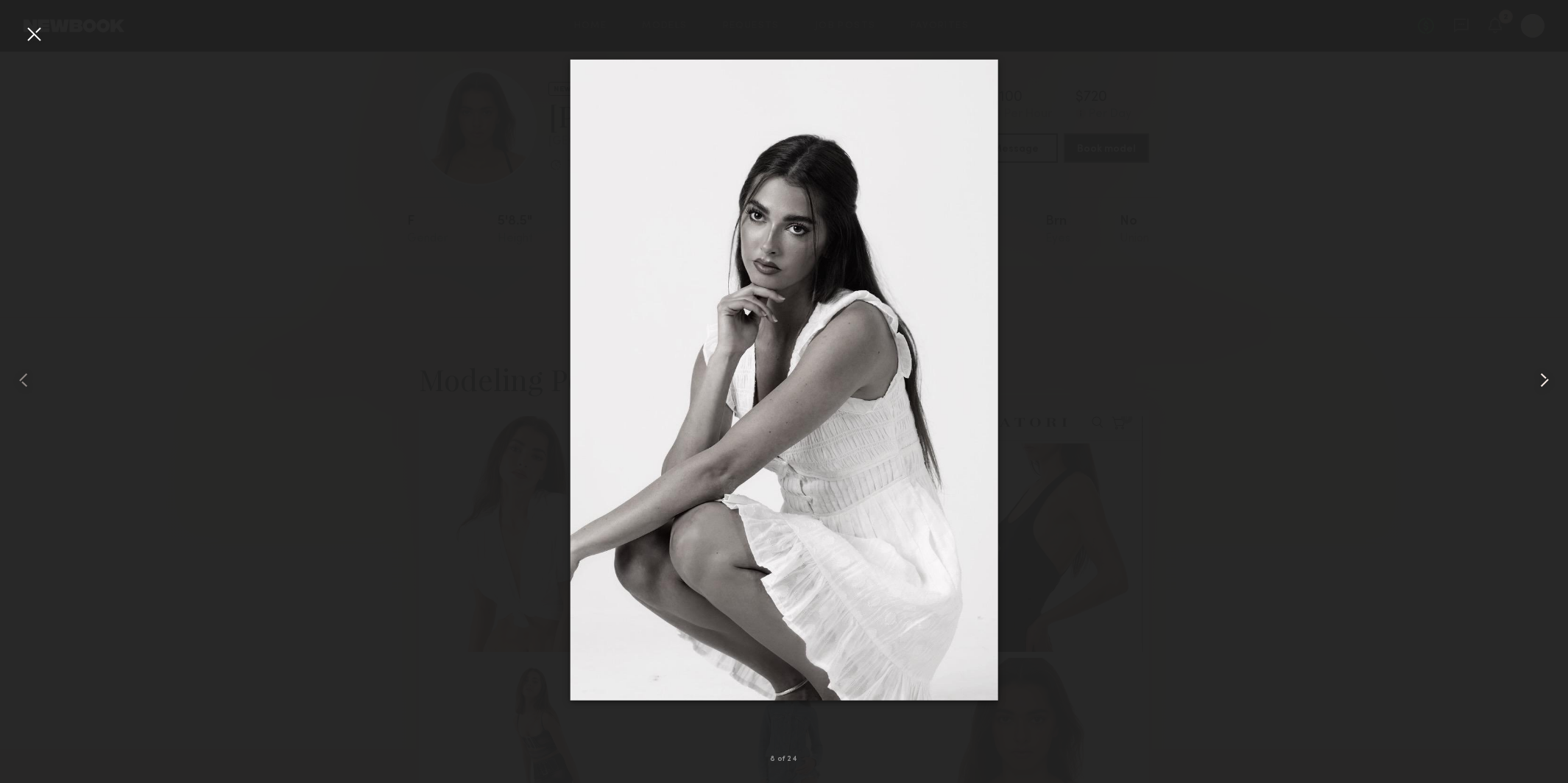
scroll to position [21, 0]
click at [1544, 373] on common-icon at bounding box center [1545, 379] width 23 height 23
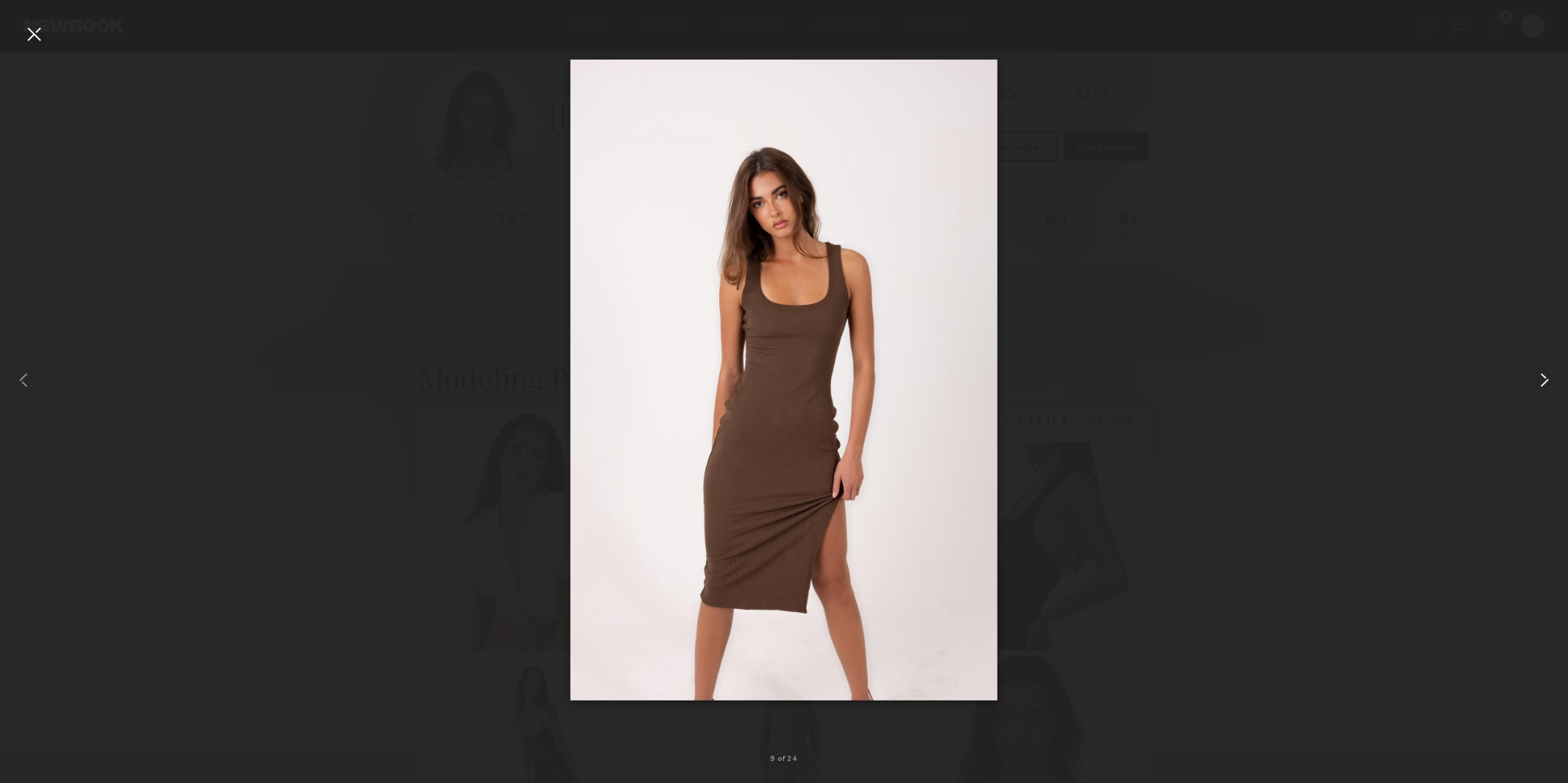
click at [1544, 373] on common-icon at bounding box center [1545, 379] width 23 height 23
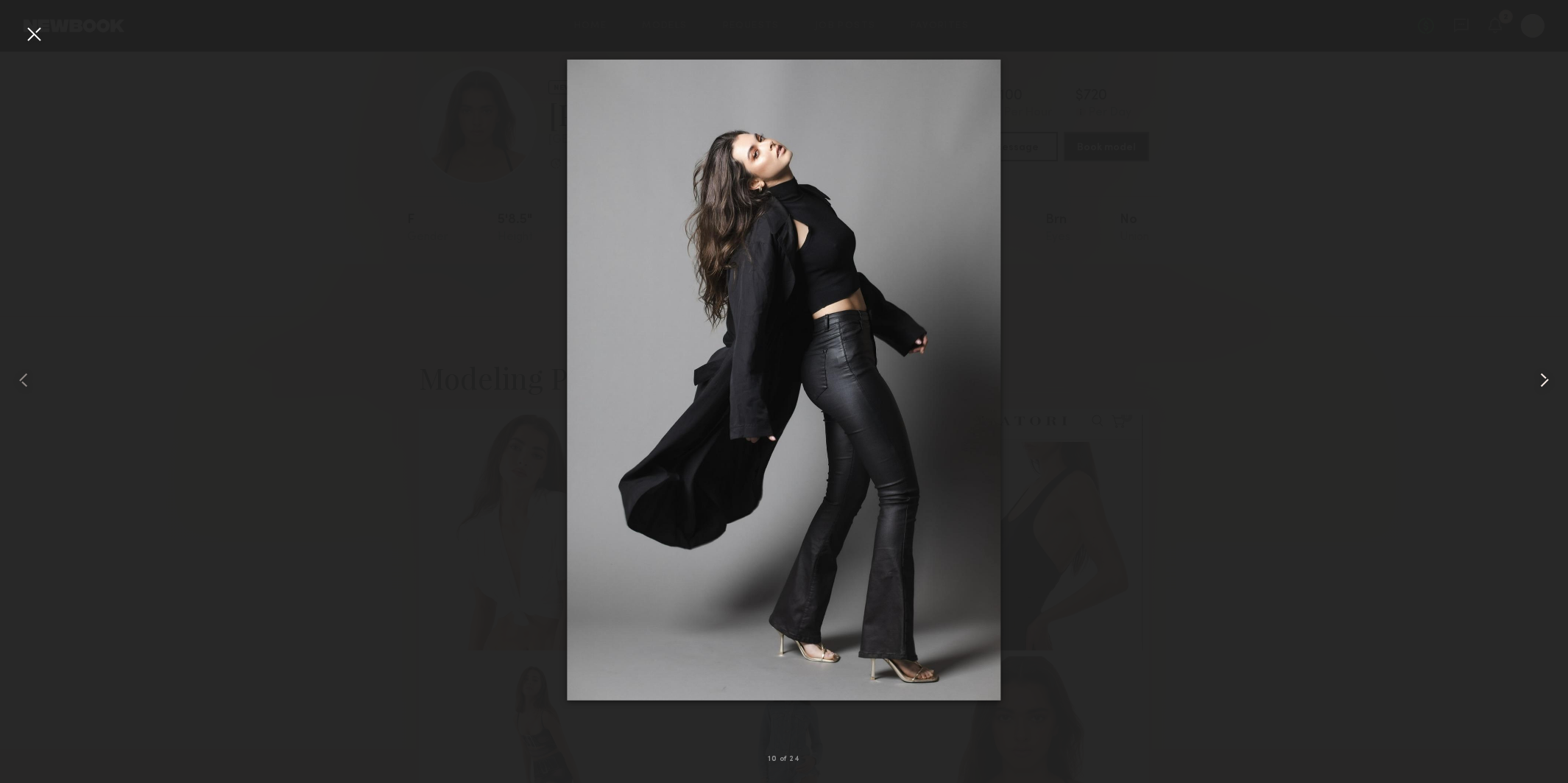
click at [1544, 373] on common-icon at bounding box center [1545, 379] width 23 height 23
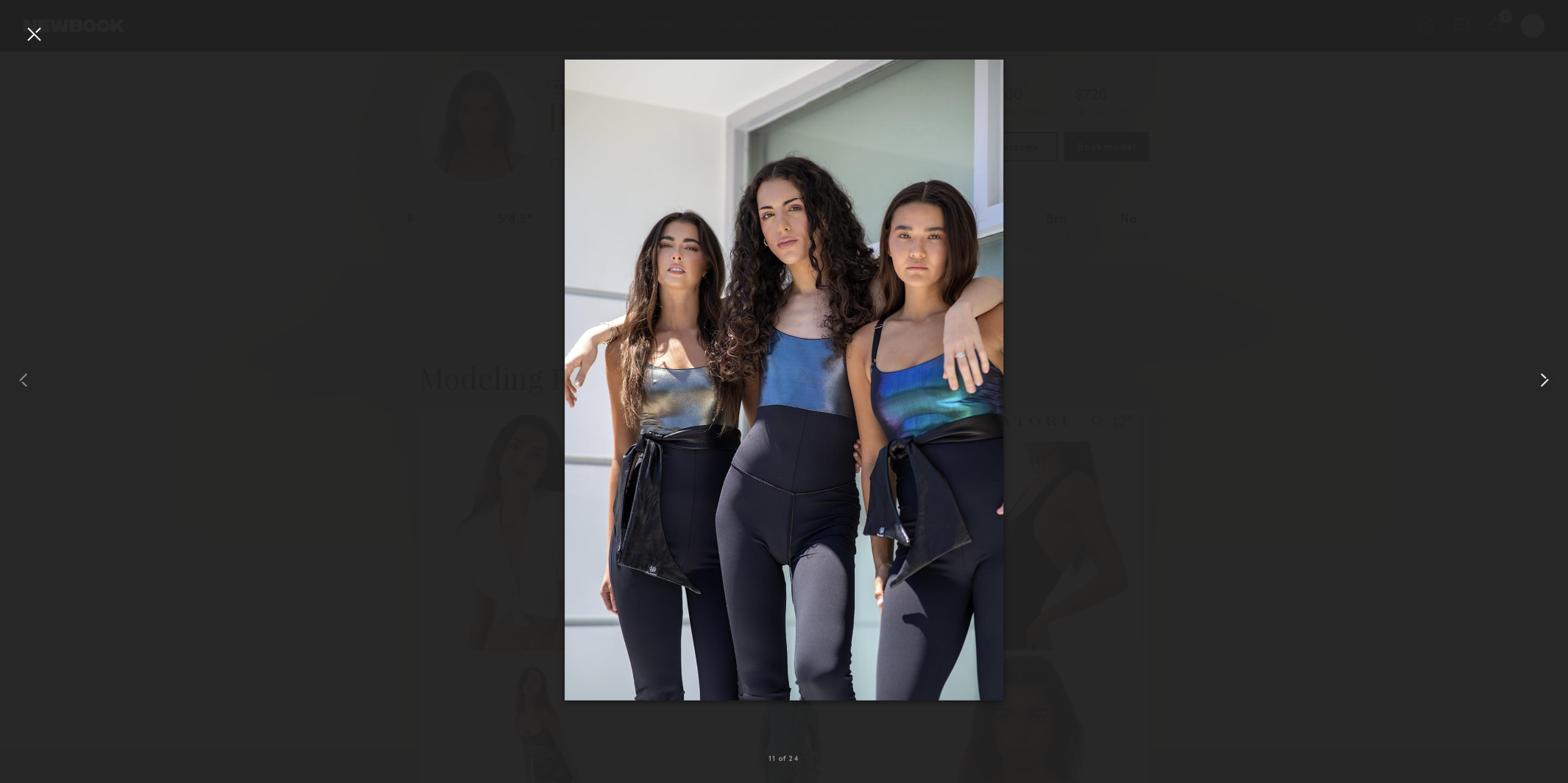
click at [1544, 373] on common-icon at bounding box center [1545, 379] width 23 height 23
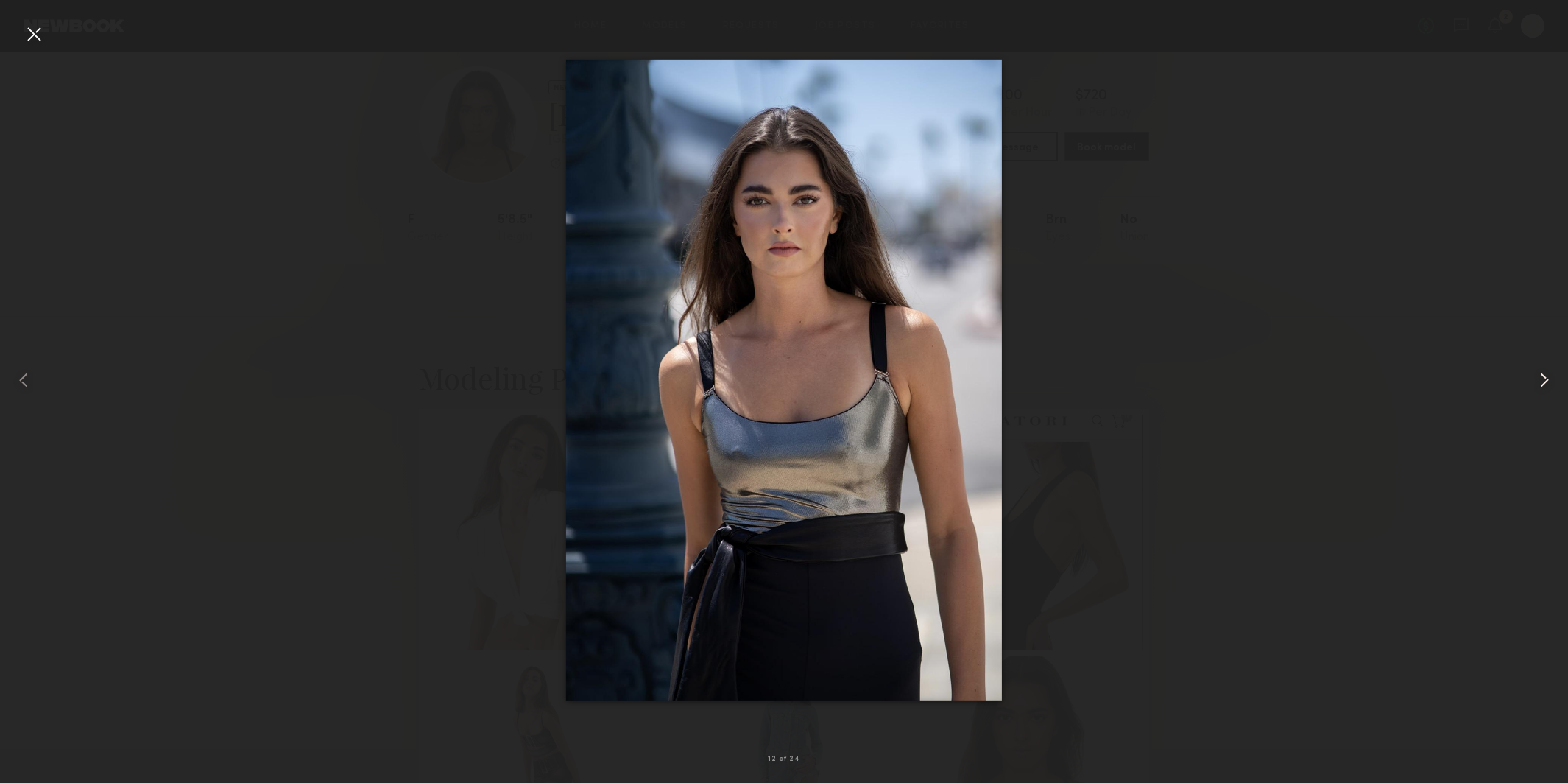
click at [1544, 373] on common-icon at bounding box center [1545, 379] width 23 height 23
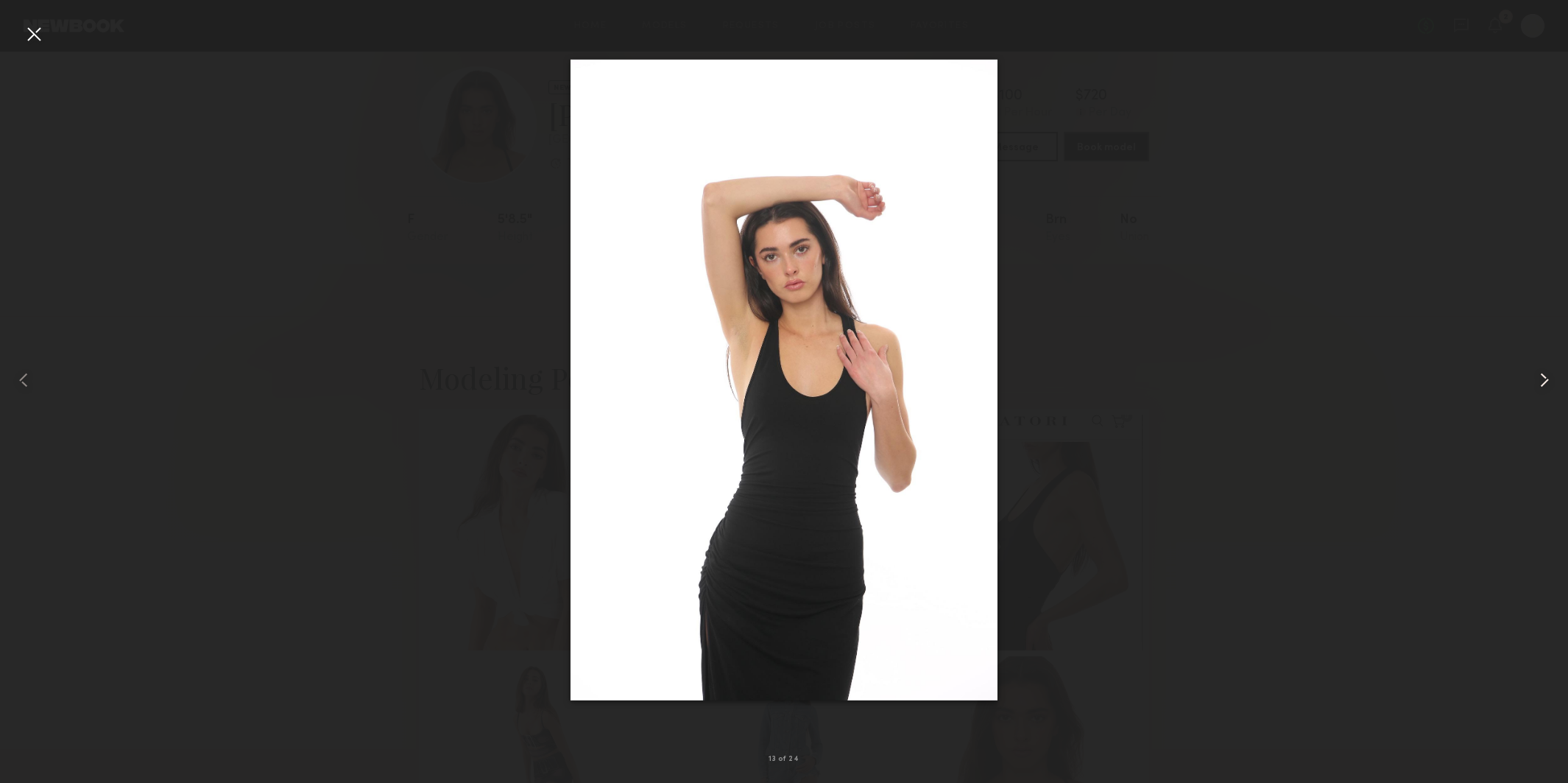
click at [1544, 373] on common-icon at bounding box center [1545, 379] width 23 height 23
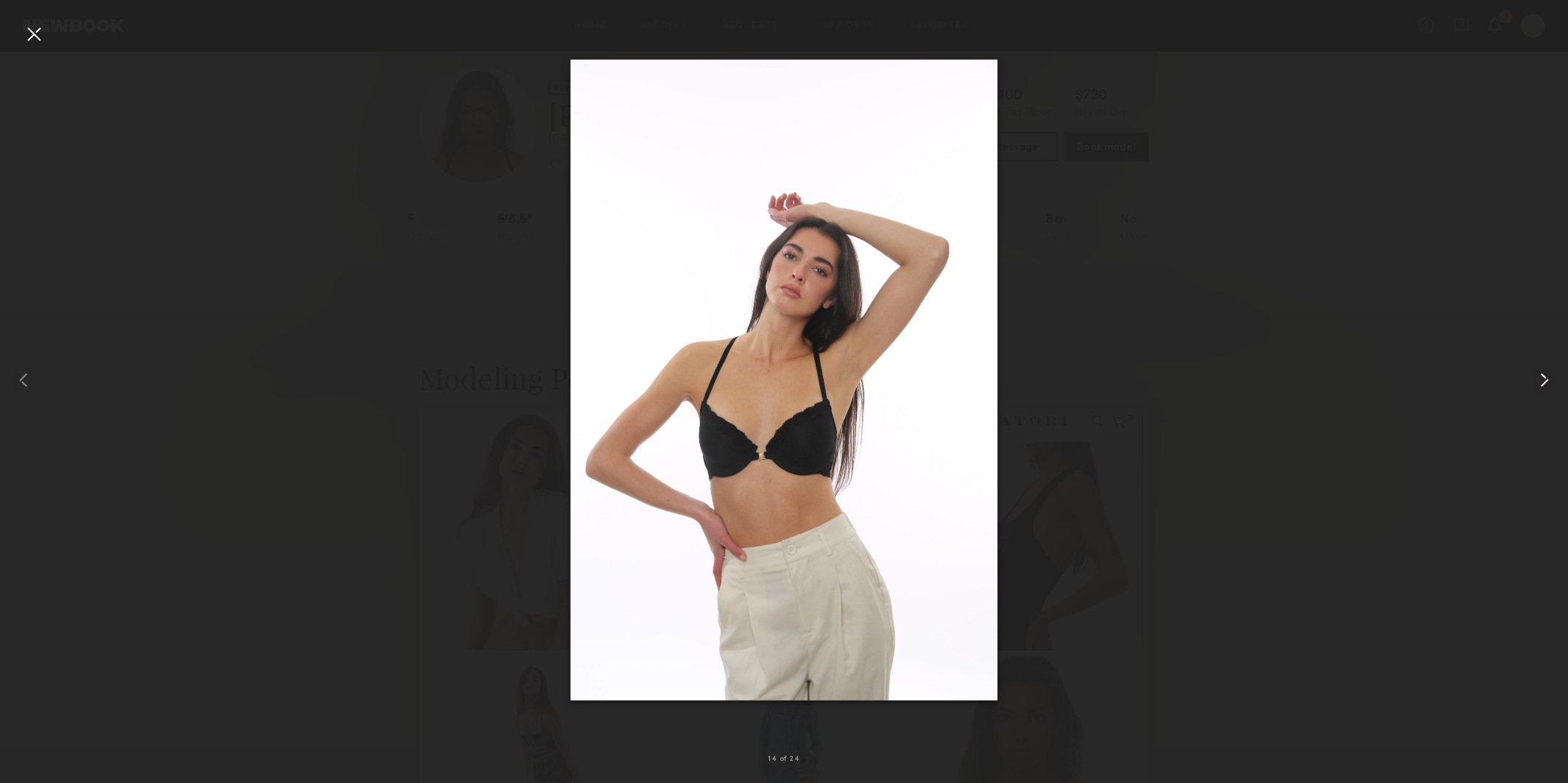
click at [1544, 373] on common-icon at bounding box center [1545, 379] width 23 height 23
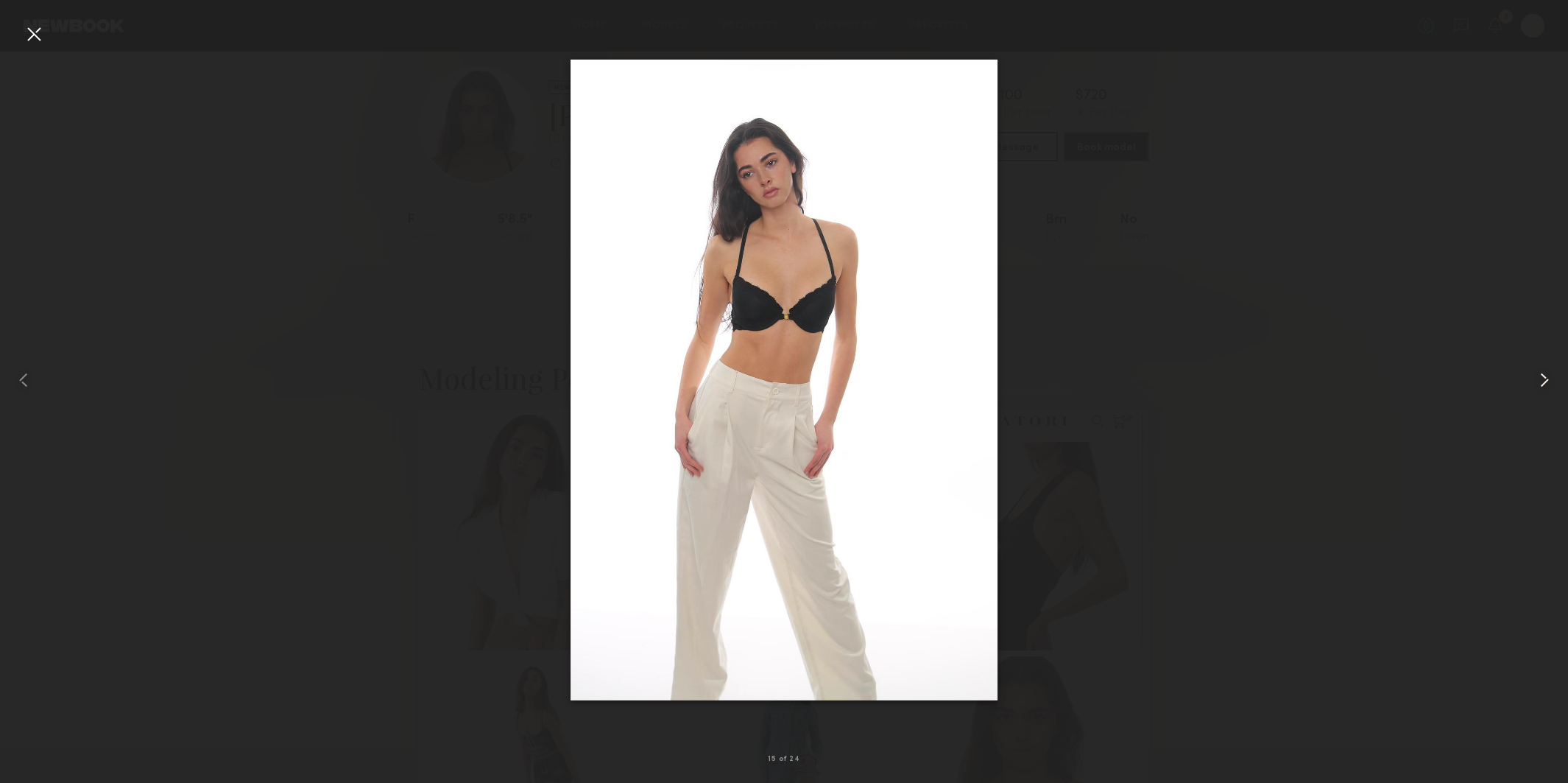
click at [1544, 373] on common-icon at bounding box center [1545, 379] width 23 height 23
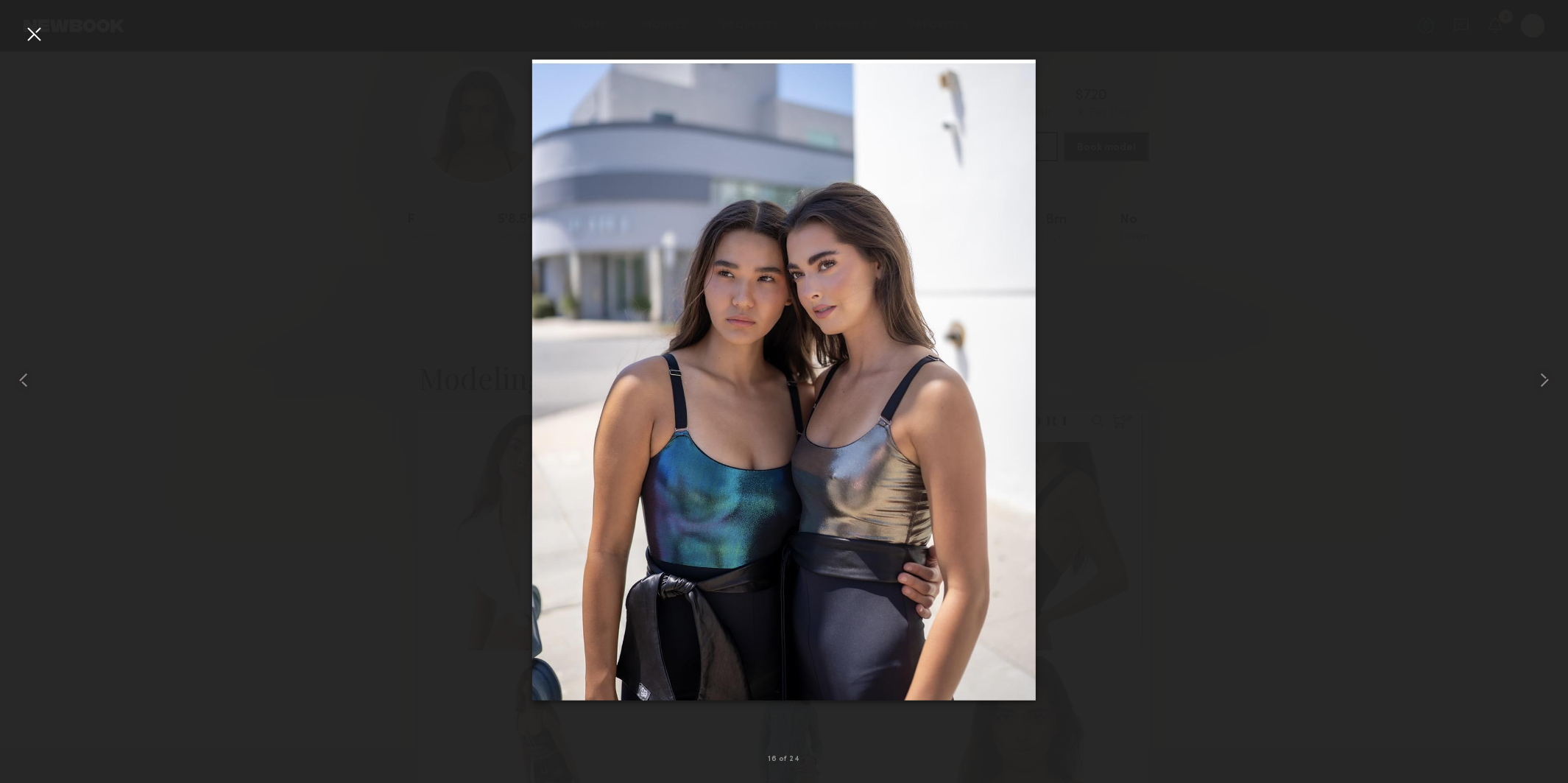
click at [38, 29] on div at bounding box center [34, 34] width 23 height 23
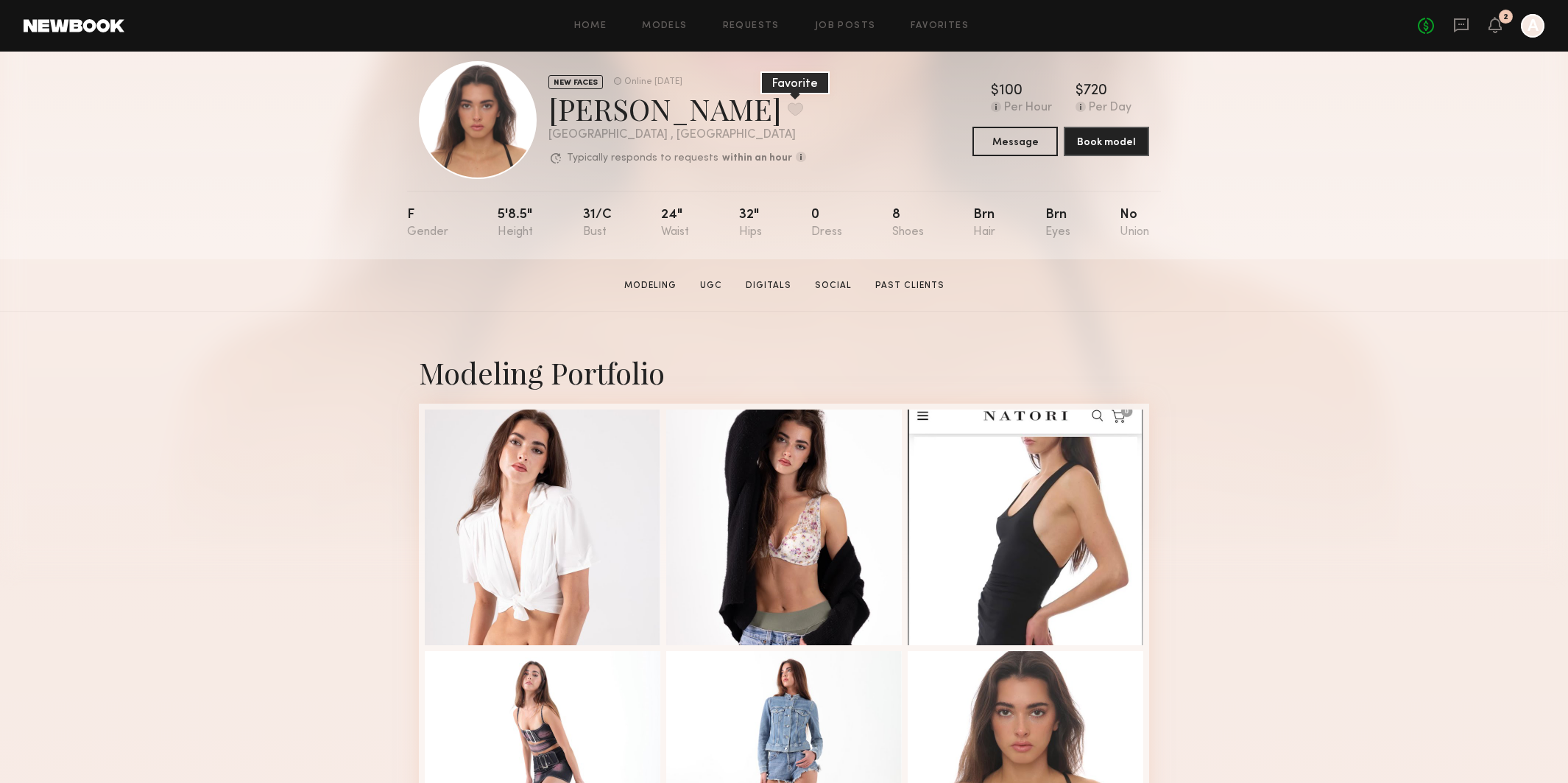
click at [788, 112] on button at bounding box center [795, 109] width 15 height 13
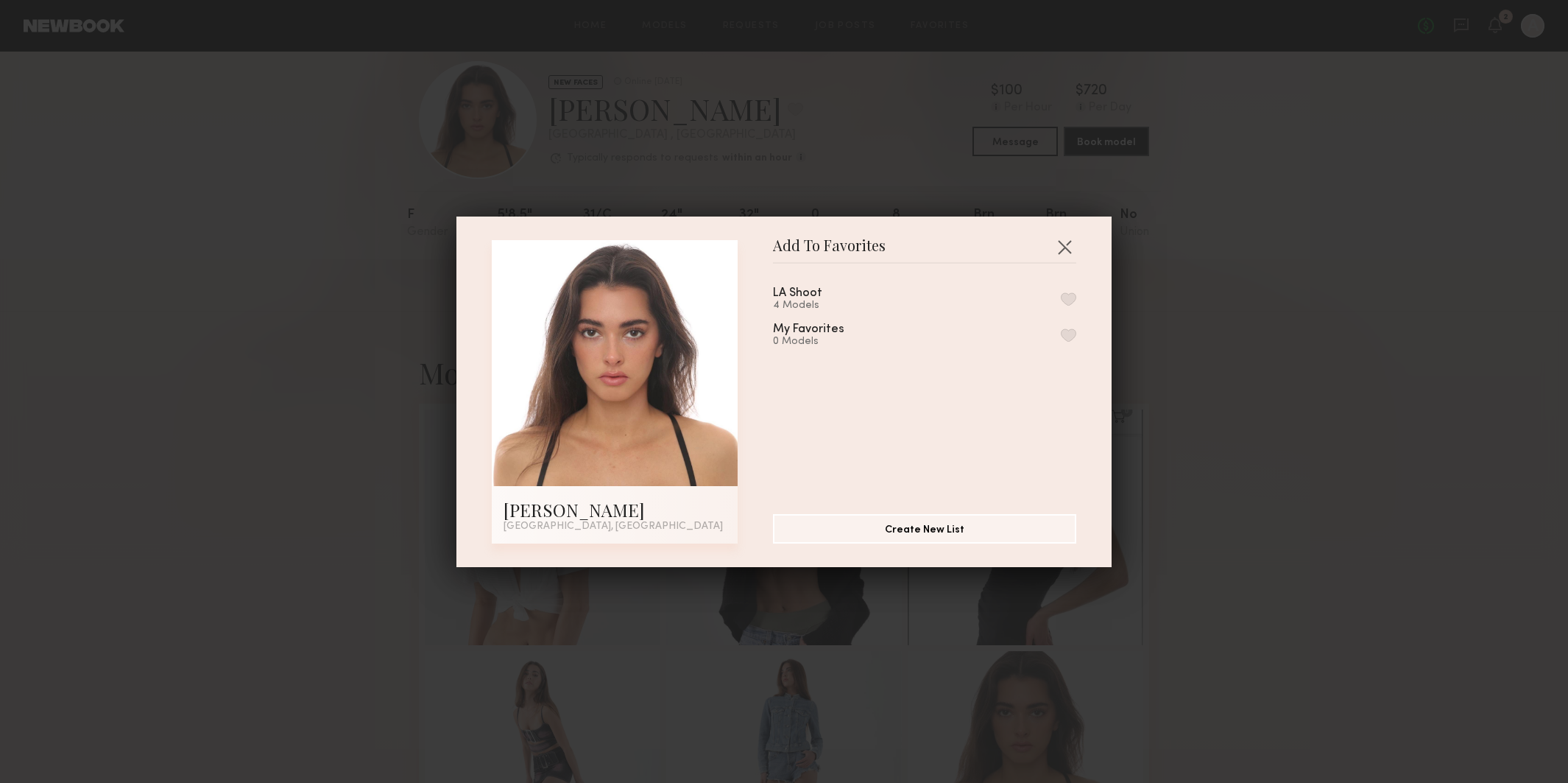
click at [1068, 295] on button "button" at bounding box center [1068, 298] width 15 height 13
click at [1064, 245] on button "button" at bounding box center [1064, 246] width 23 height 23
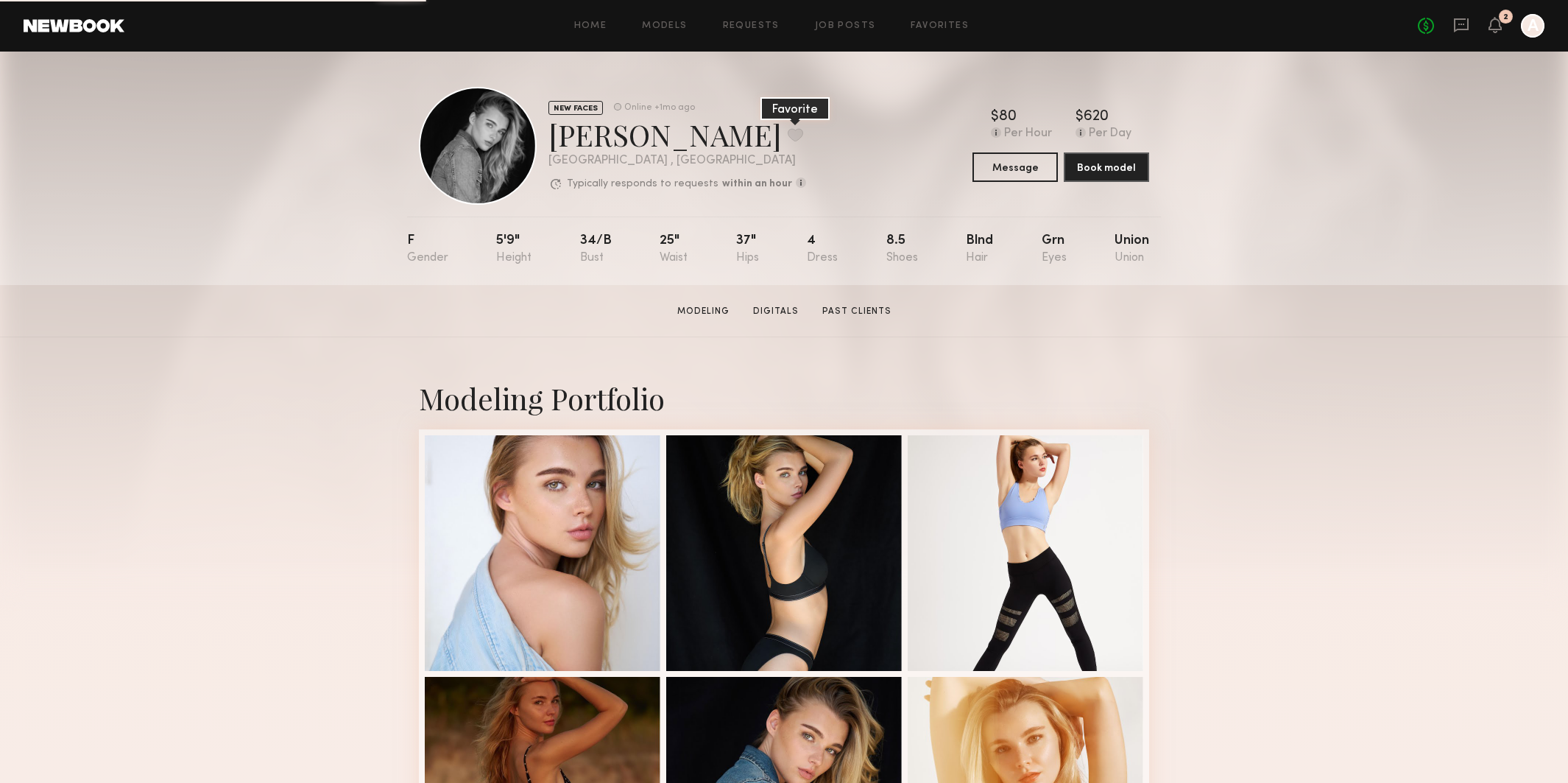
click at [788, 129] on button at bounding box center [795, 134] width 15 height 13
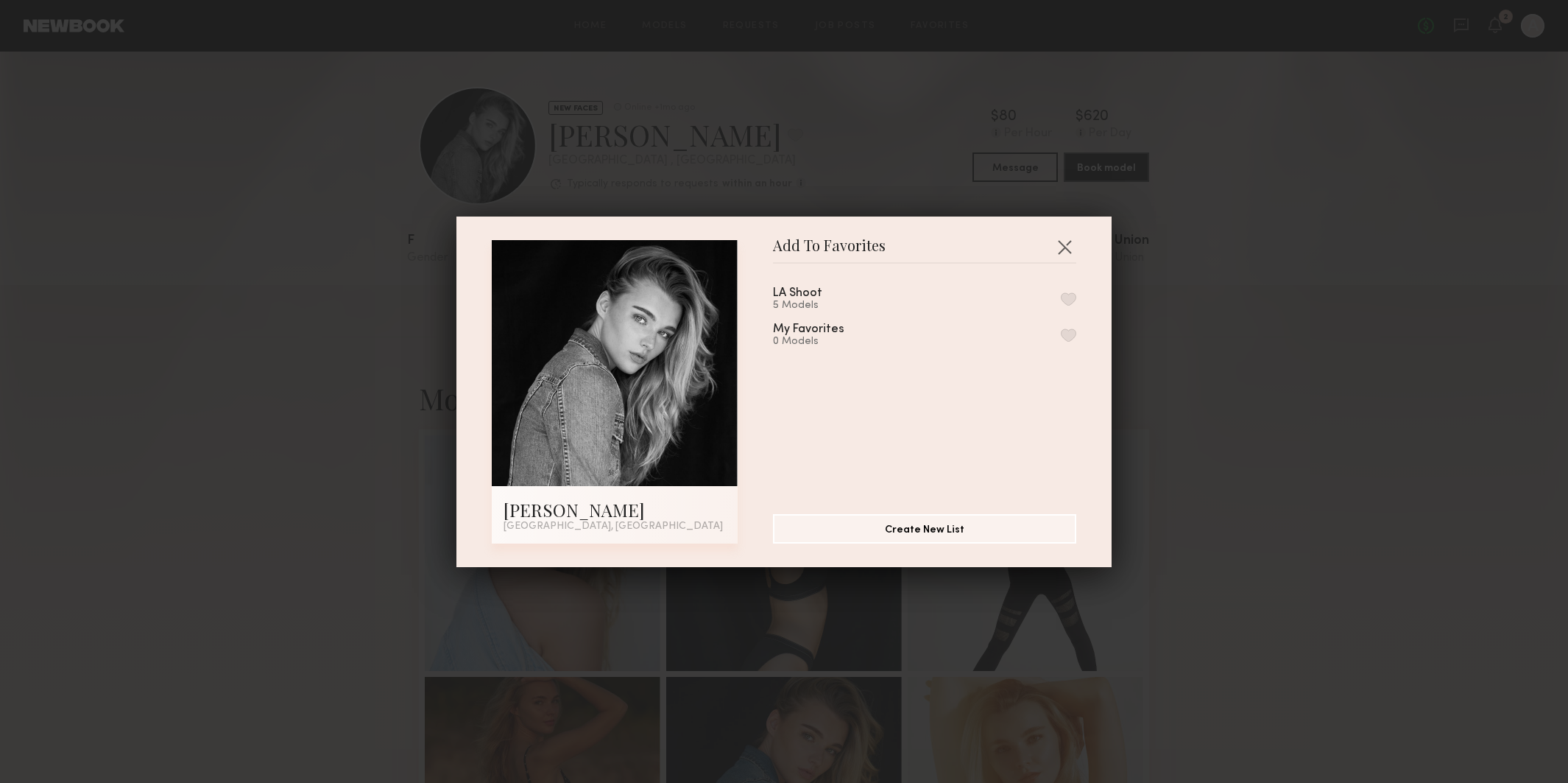
click at [1072, 299] on button "button" at bounding box center [1068, 298] width 15 height 13
click at [1071, 237] on button "button" at bounding box center [1064, 246] width 23 height 23
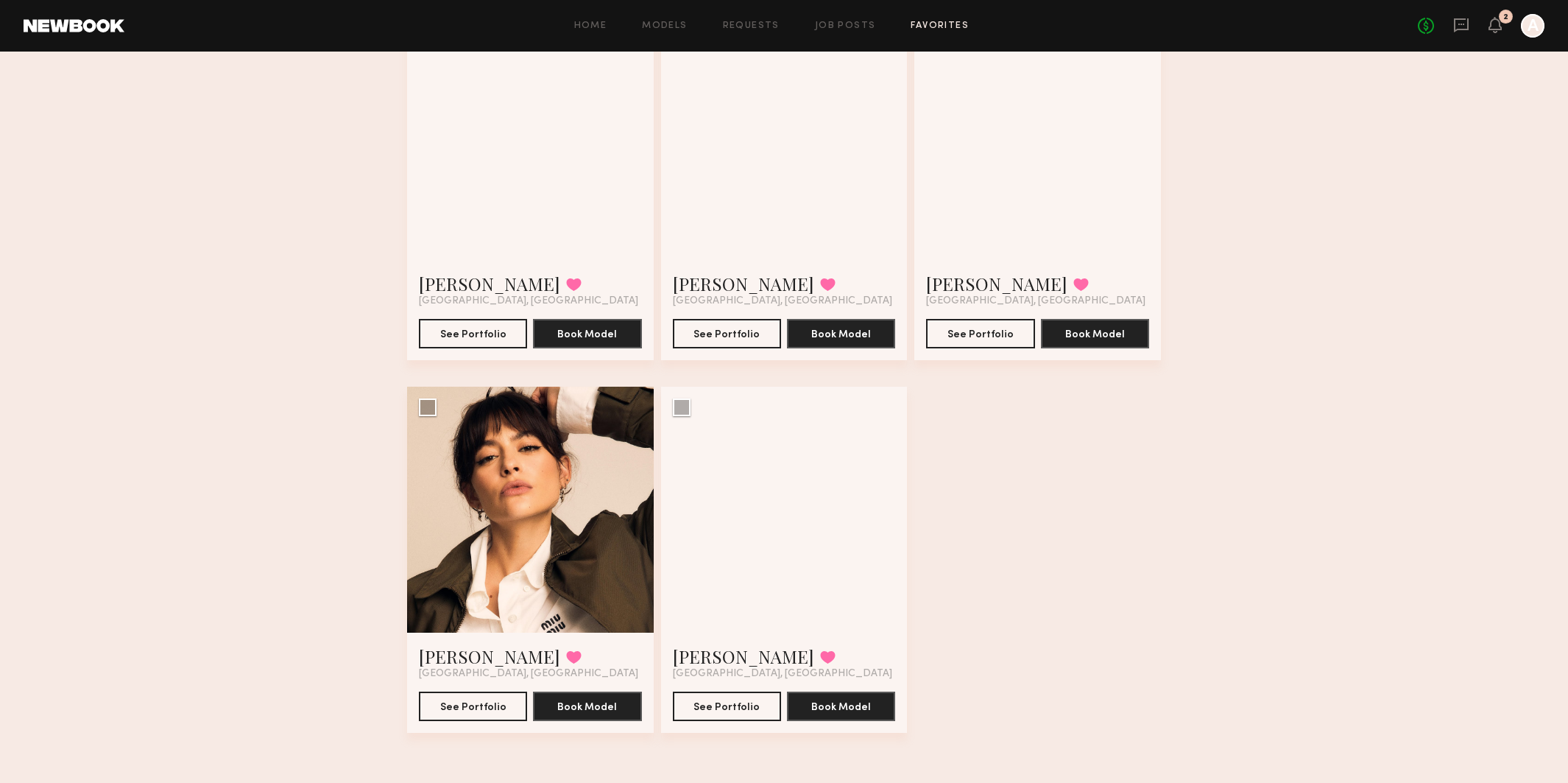
scroll to position [158, 0]
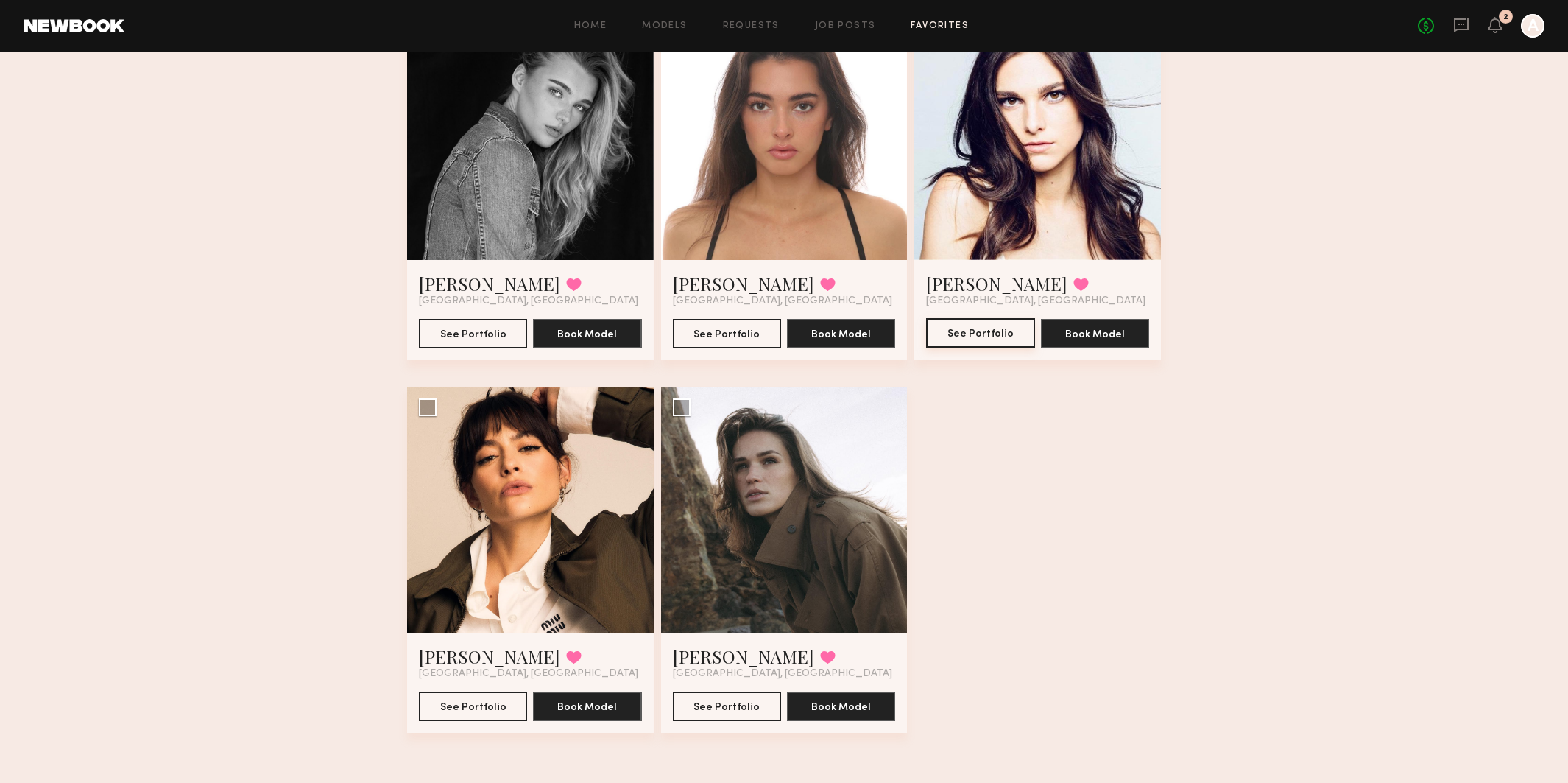
click at [985, 338] on button "See Portfolio" at bounding box center [980, 332] width 108 height 29
click at [821, 652] on button at bounding box center [828, 656] width 15 height 13
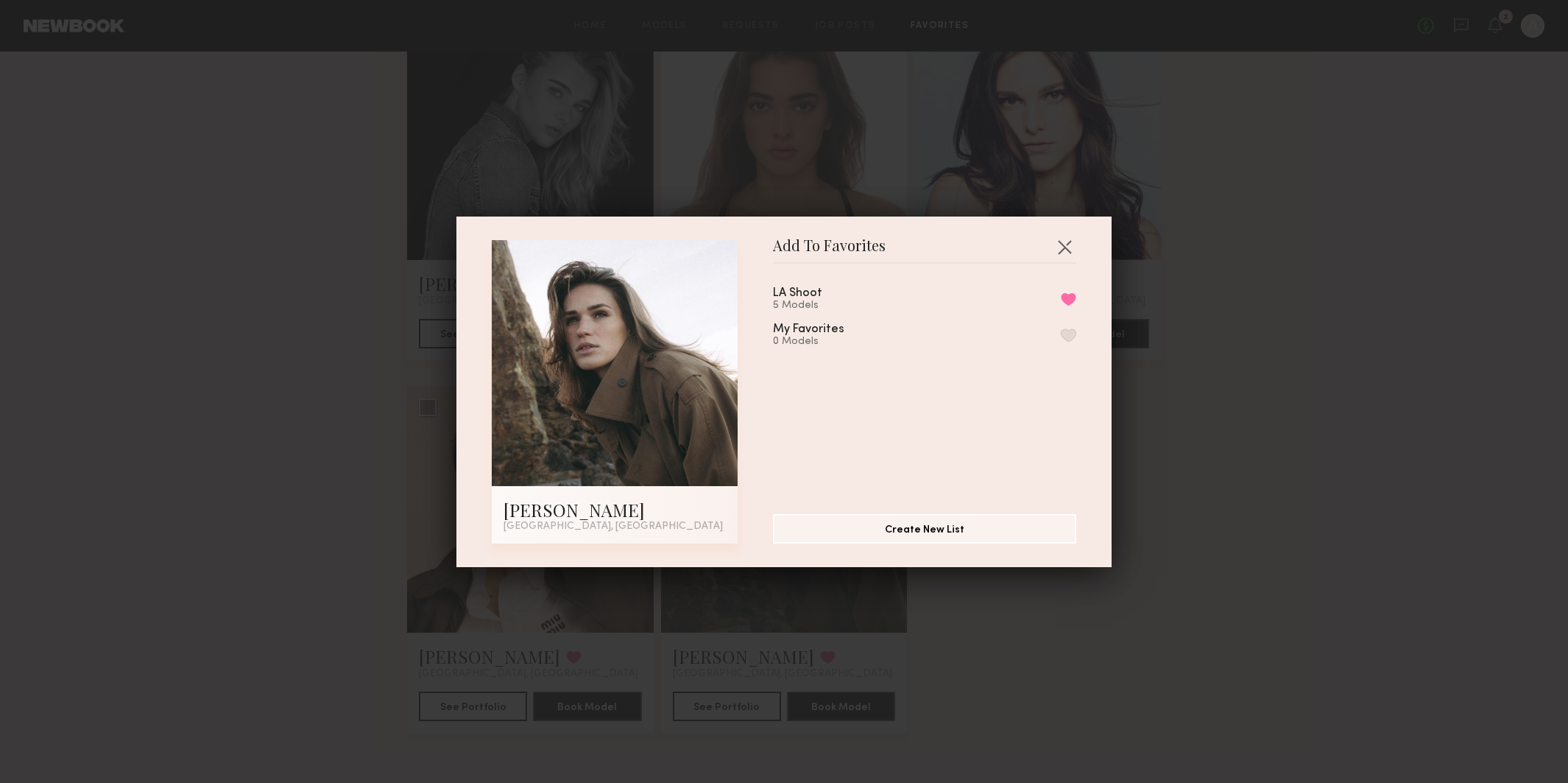
click at [1060, 296] on div "LA Shoot 5 Models Remove from favorite list" at bounding box center [925, 299] width 304 height 24
click at [1064, 296] on button "Remove from favorite list" at bounding box center [1068, 298] width 15 height 13
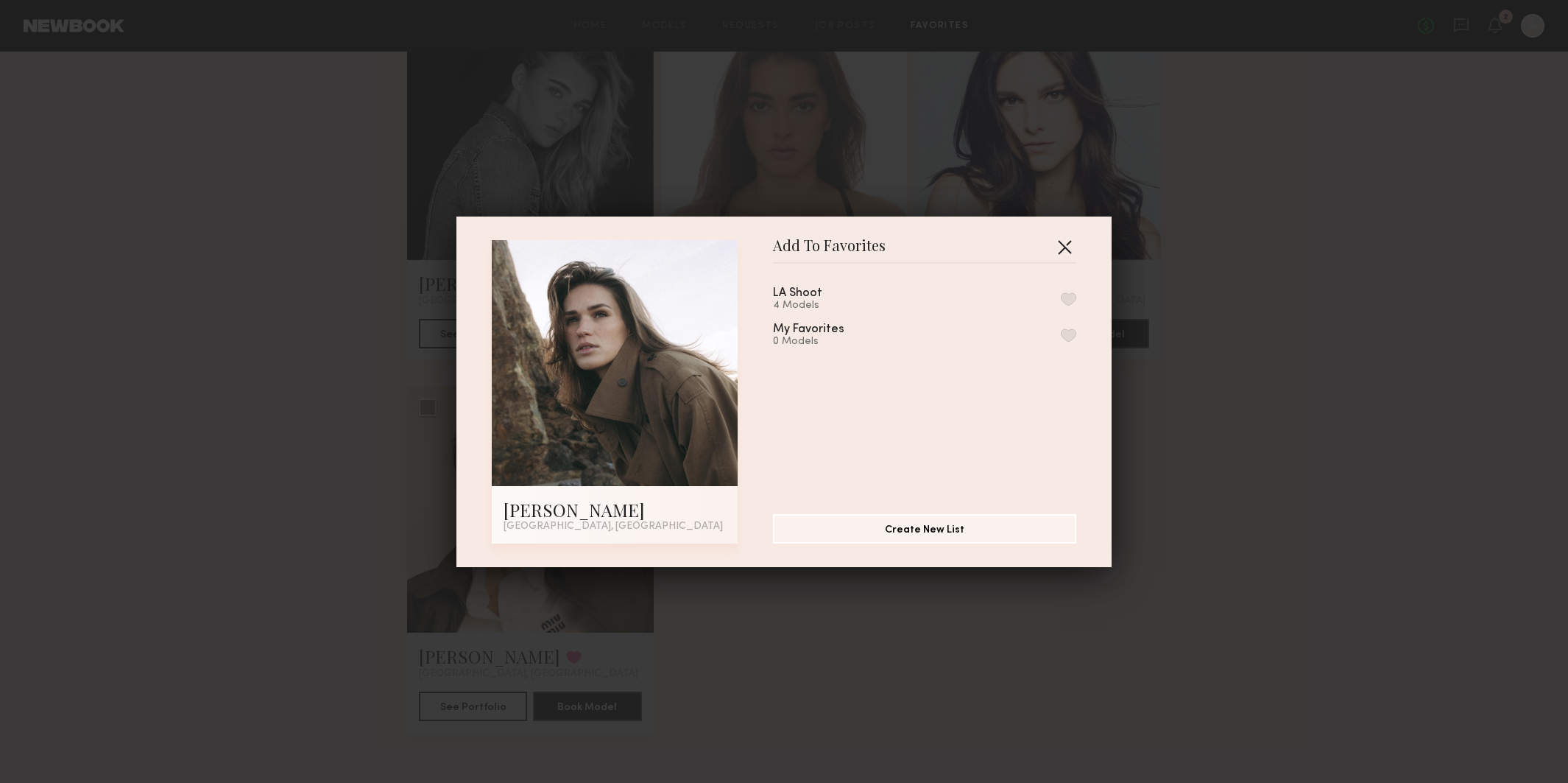
click at [1069, 246] on button "button" at bounding box center [1064, 246] width 23 height 23
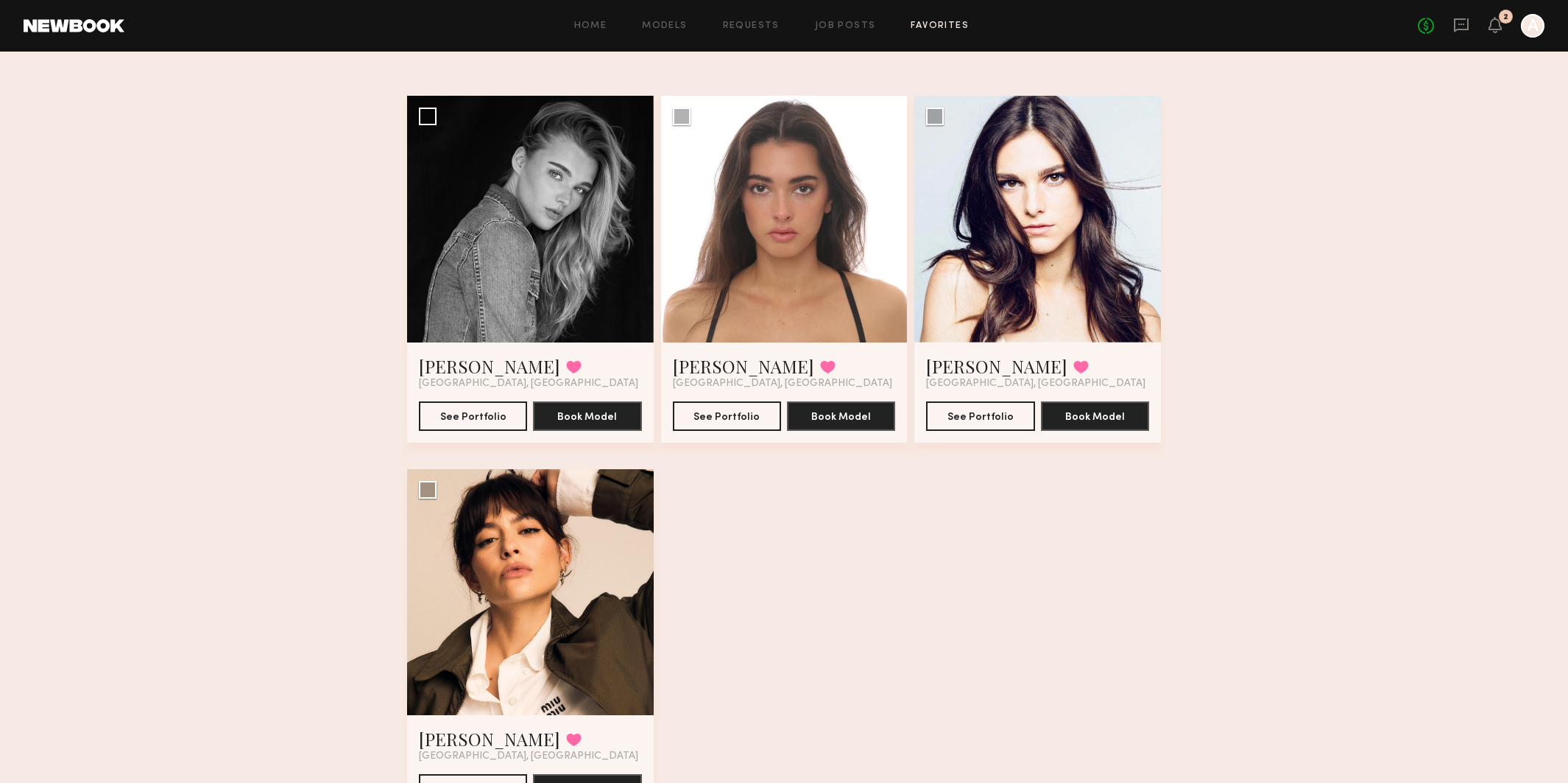
scroll to position [71, 0]
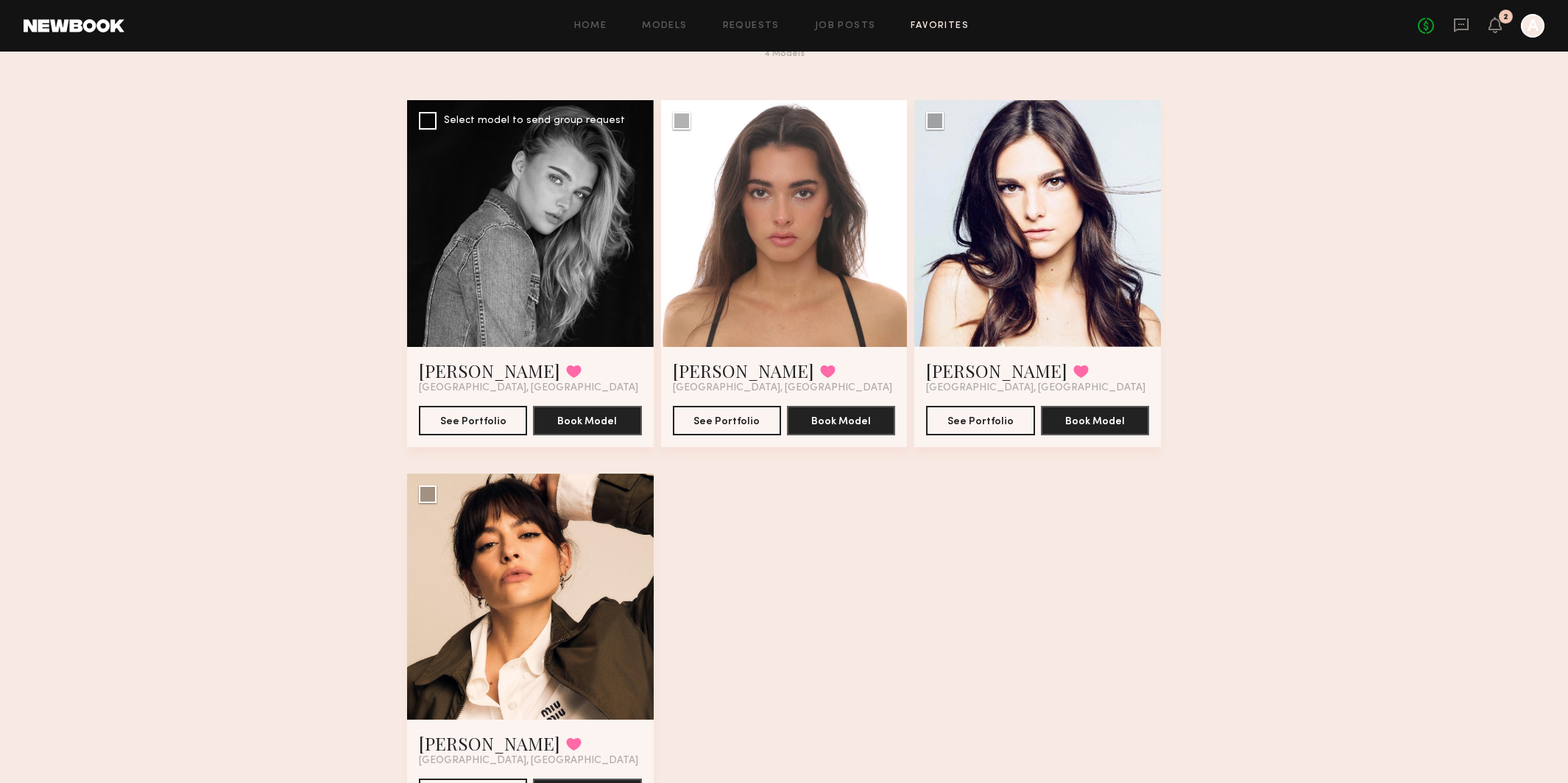
click at [488, 255] on div at bounding box center [530, 223] width 246 height 246
click at [582, 292] on div at bounding box center [530, 223] width 246 height 246
click at [486, 405] on button "See Portfolio" at bounding box center [472, 420] width 108 height 29
click at [731, 418] on button "See Portfolio" at bounding box center [727, 420] width 108 height 29
click at [1010, 224] on div at bounding box center [1038, 223] width 246 height 246
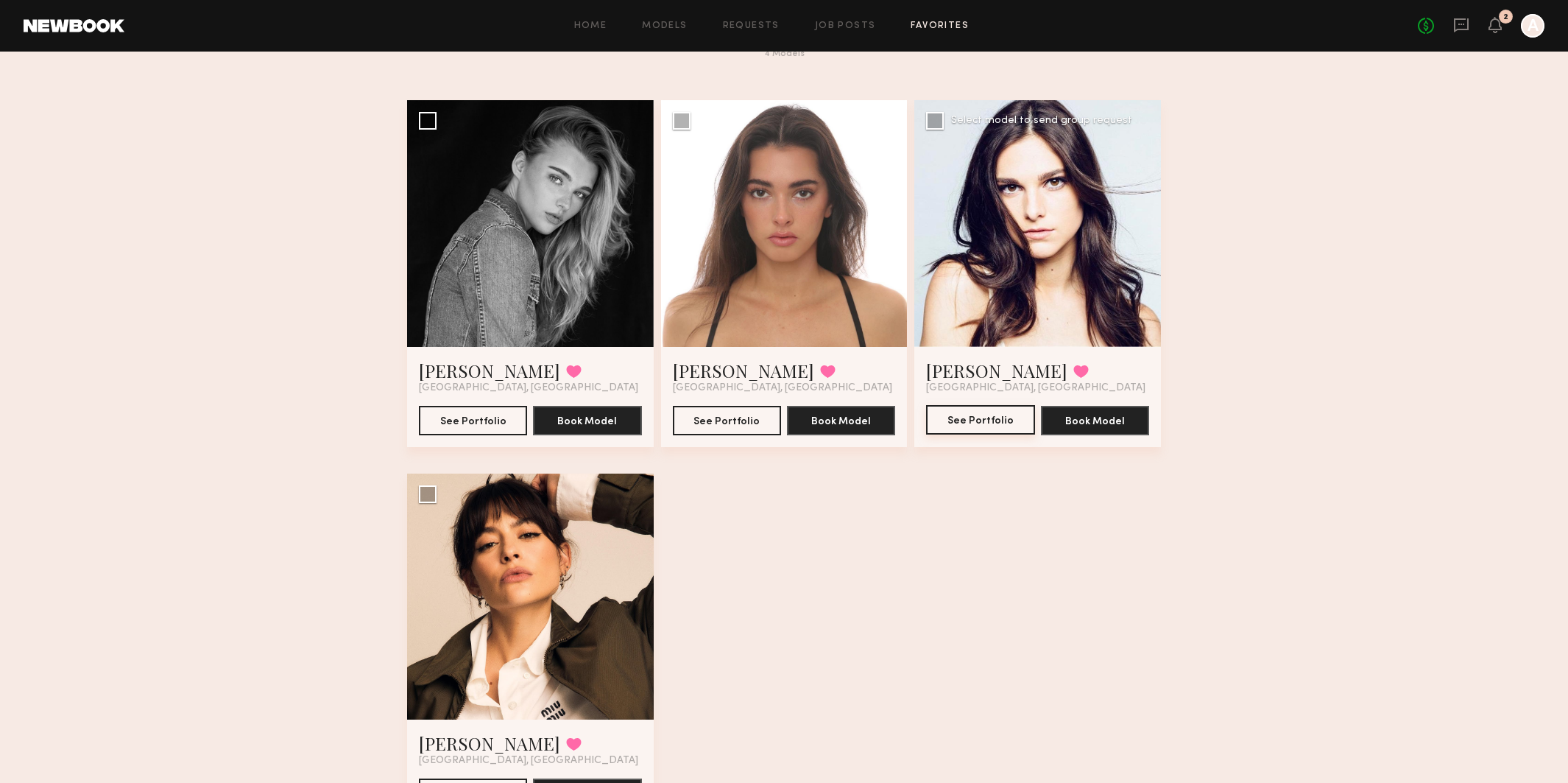
click at [981, 419] on button "See Portfolio" at bounding box center [980, 420] width 108 height 29
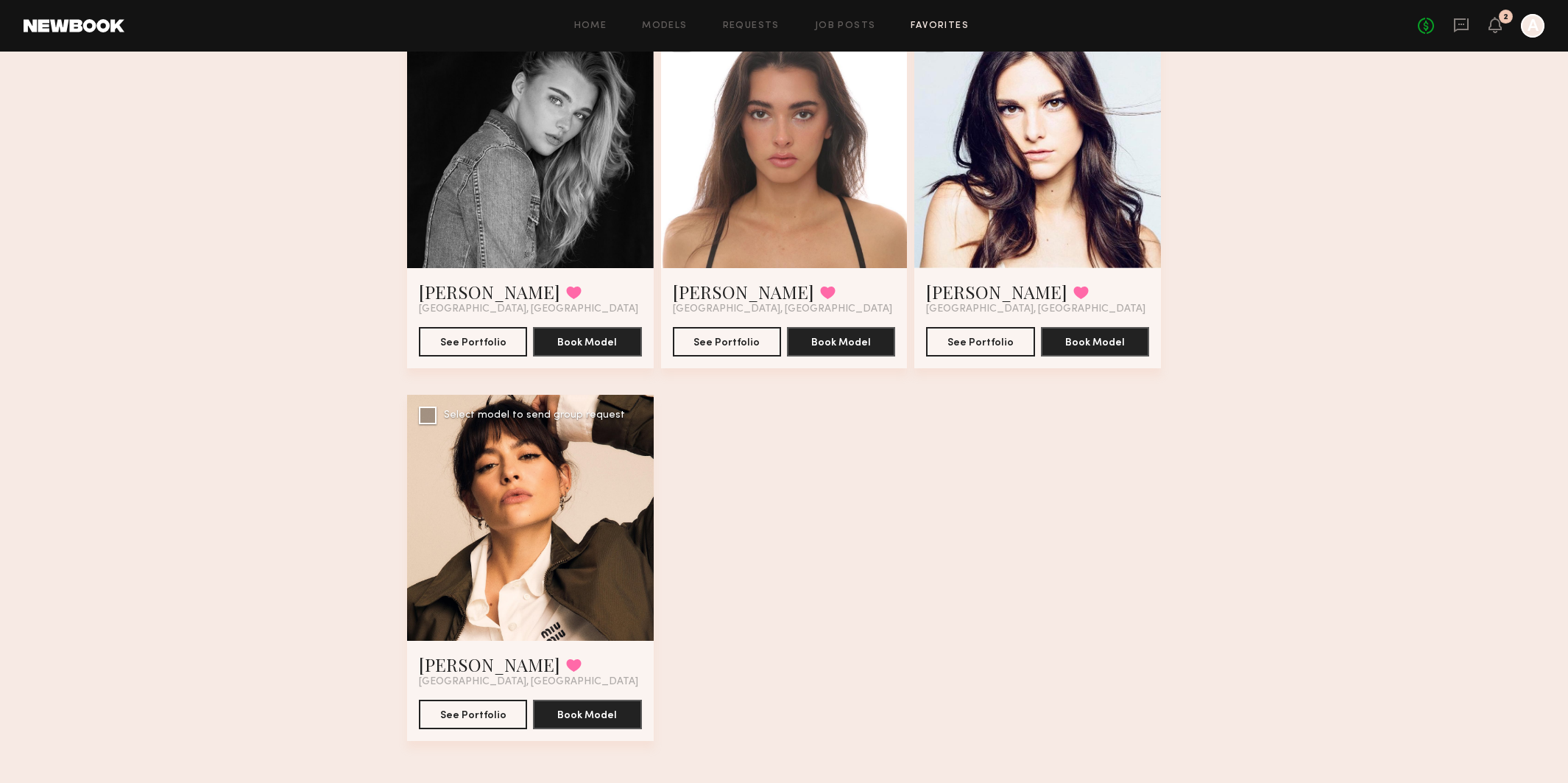
scroll to position [153, 0]
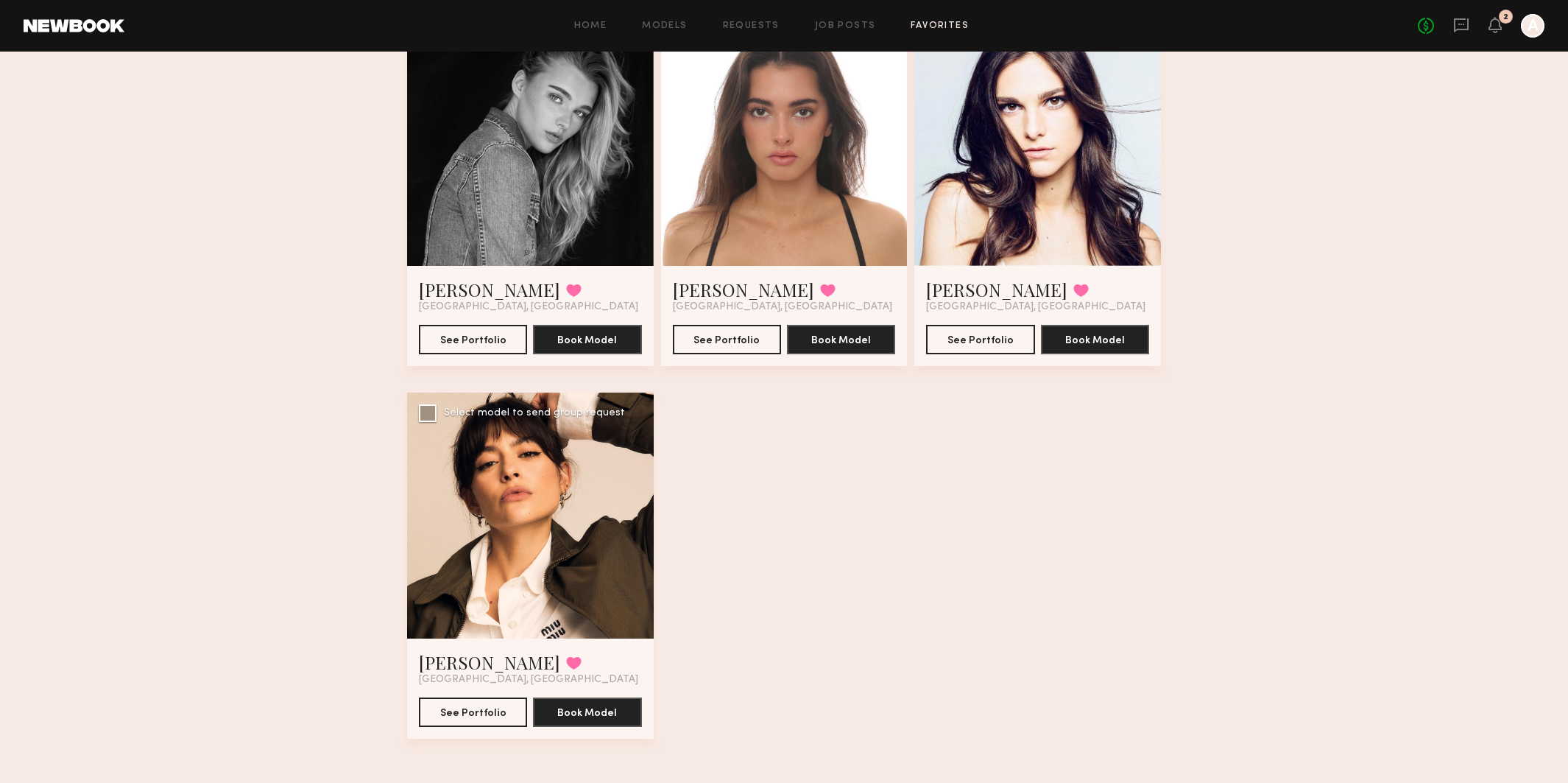
click at [538, 581] on div at bounding box center [530, 516] width 246 height 246
click at [459, 721] on button "See Portfolio" at bounding box center [472, 711] width 108 height 29
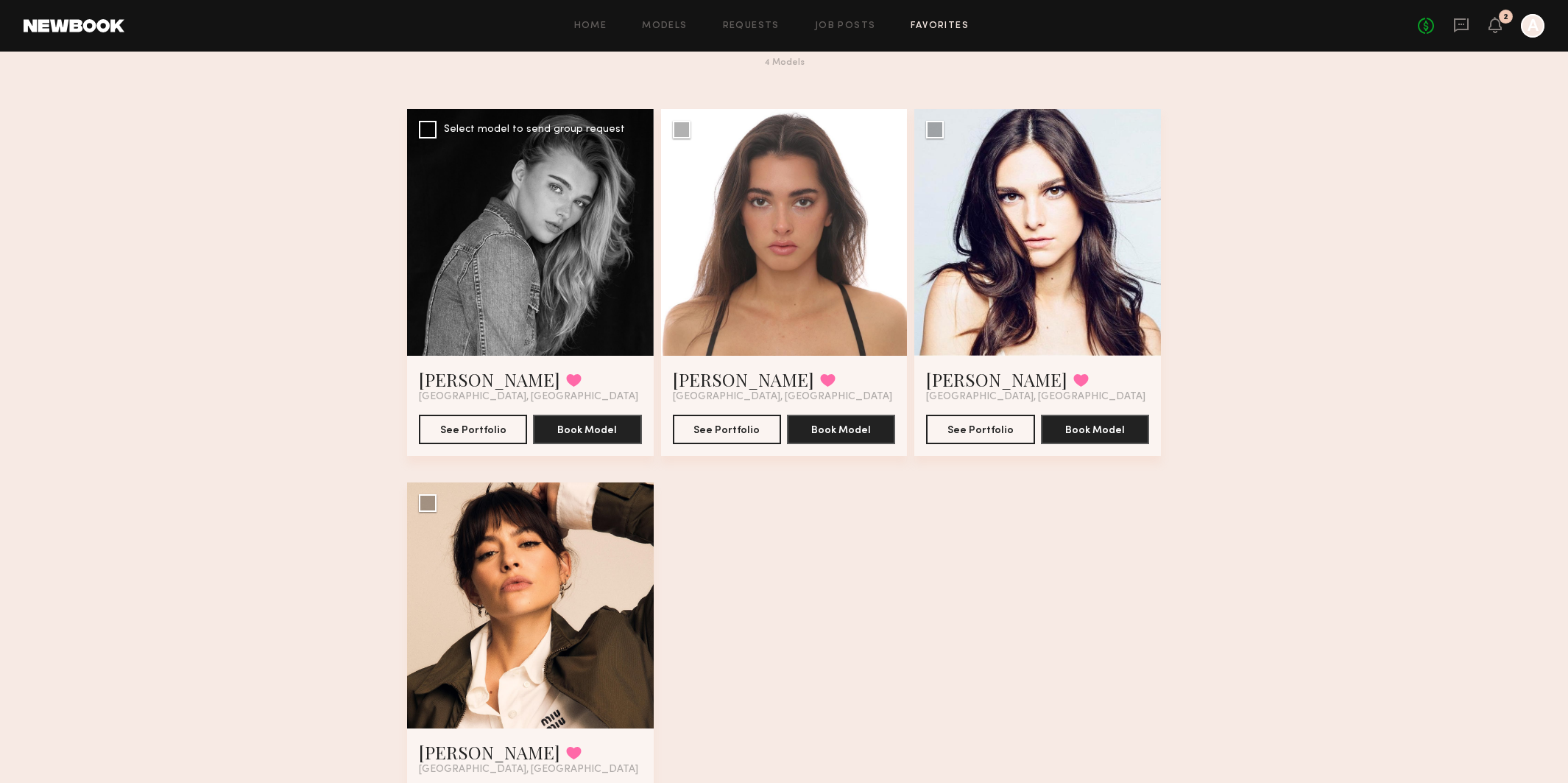
scroll to position [54, 0]
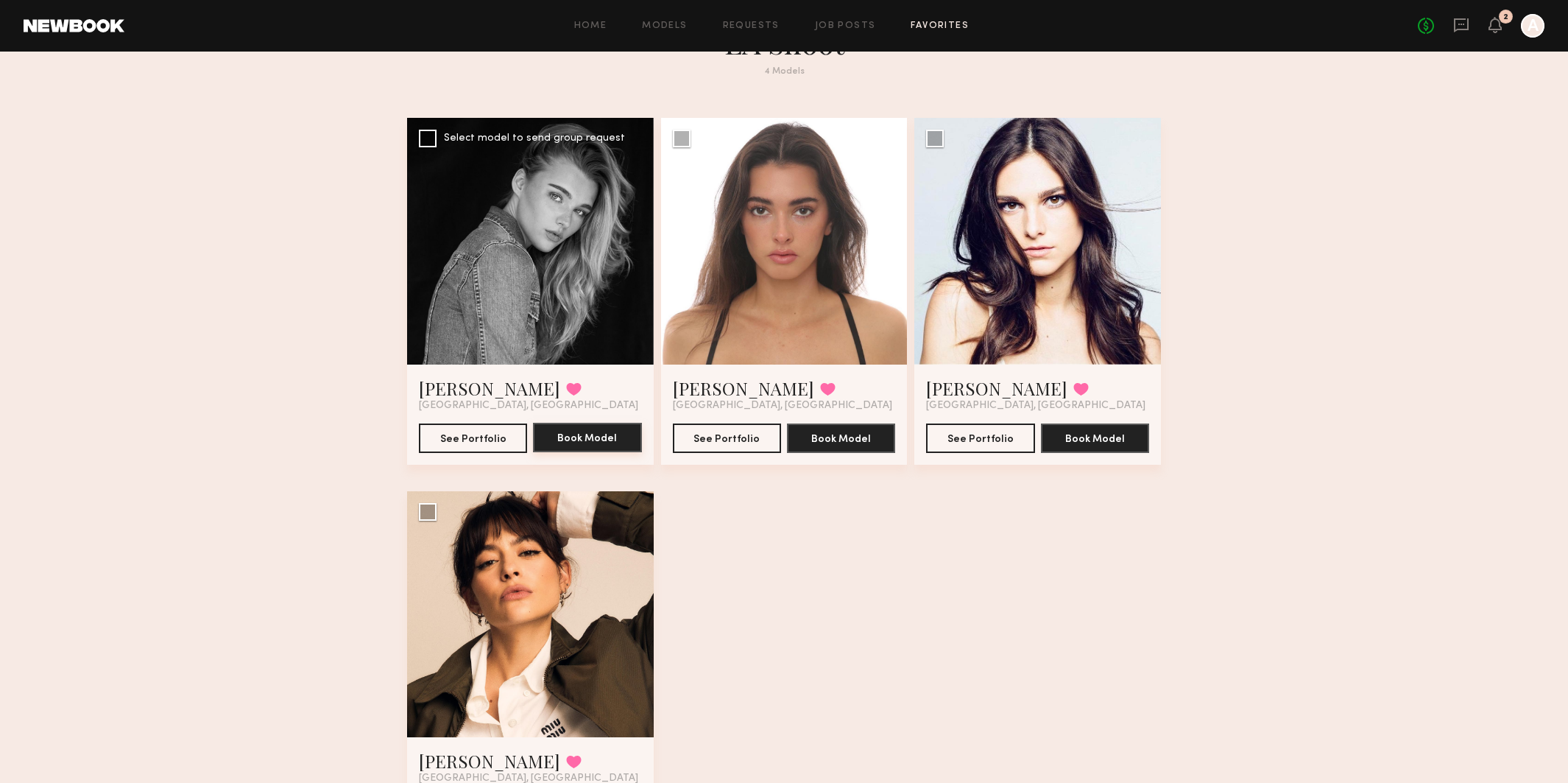
click at [578, 437] on button "Book Model" at bounding box center [587, 437] width 108 height 29
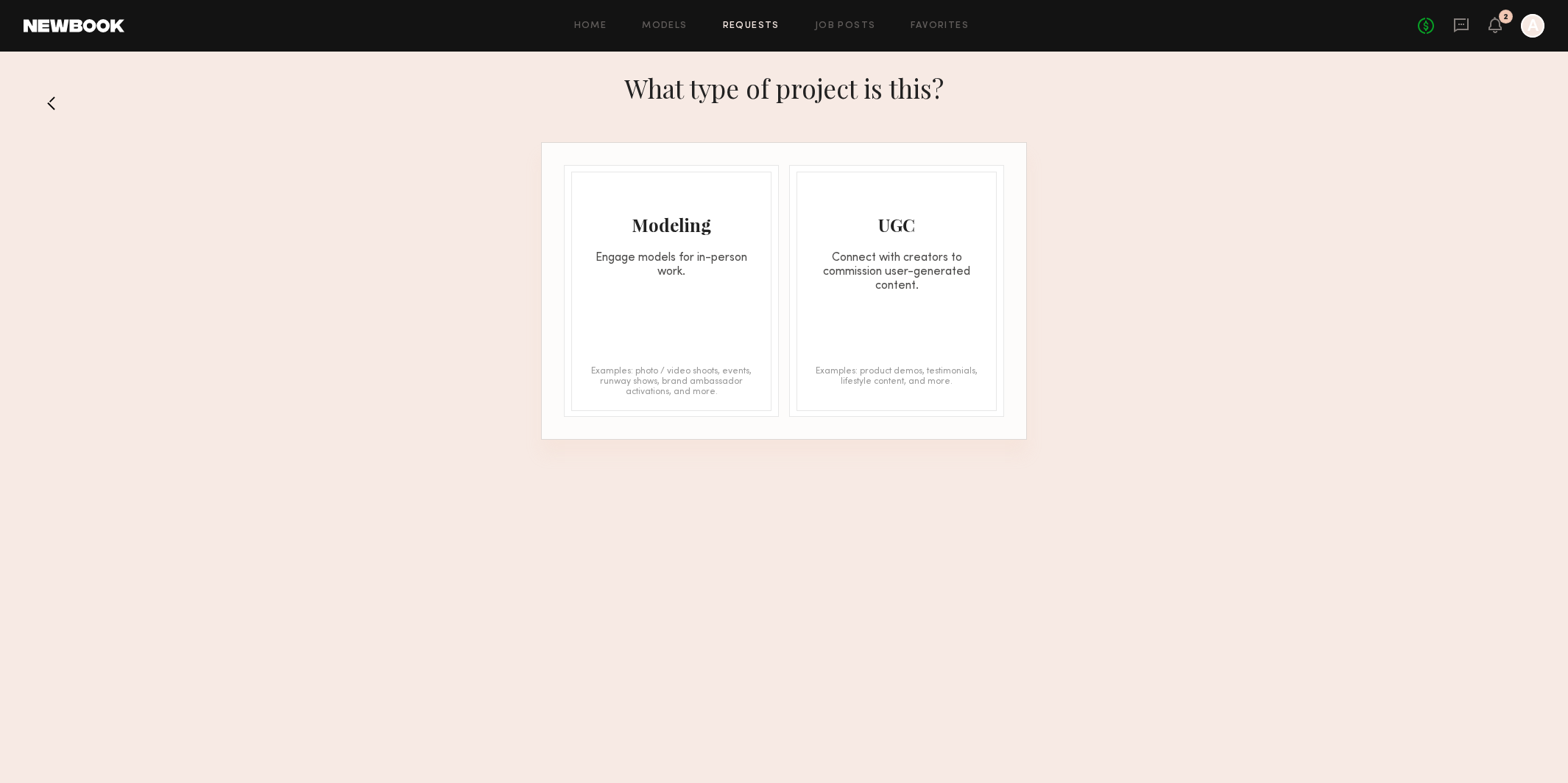
click at [632, 349] on div "Modeling Engage models for in-person work. Examples: photo / video shoots, even…" at bounding box center [671, 291] width 200 height 239
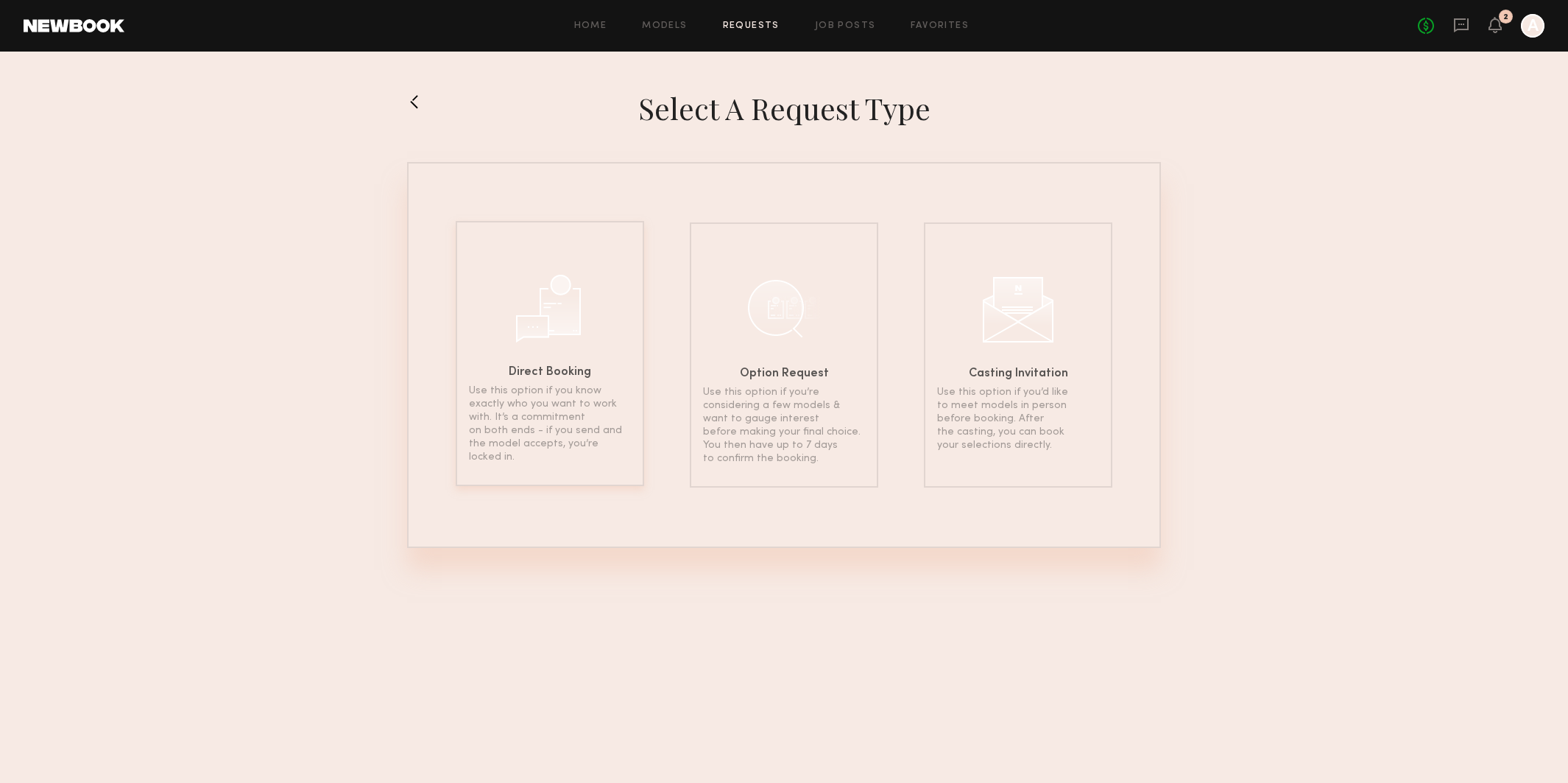
click at [572, 387] on p "Use this option if you know exactly who you want to work with. It’s a commitmen…" at bounding box center [549, 423] width 162 height 79
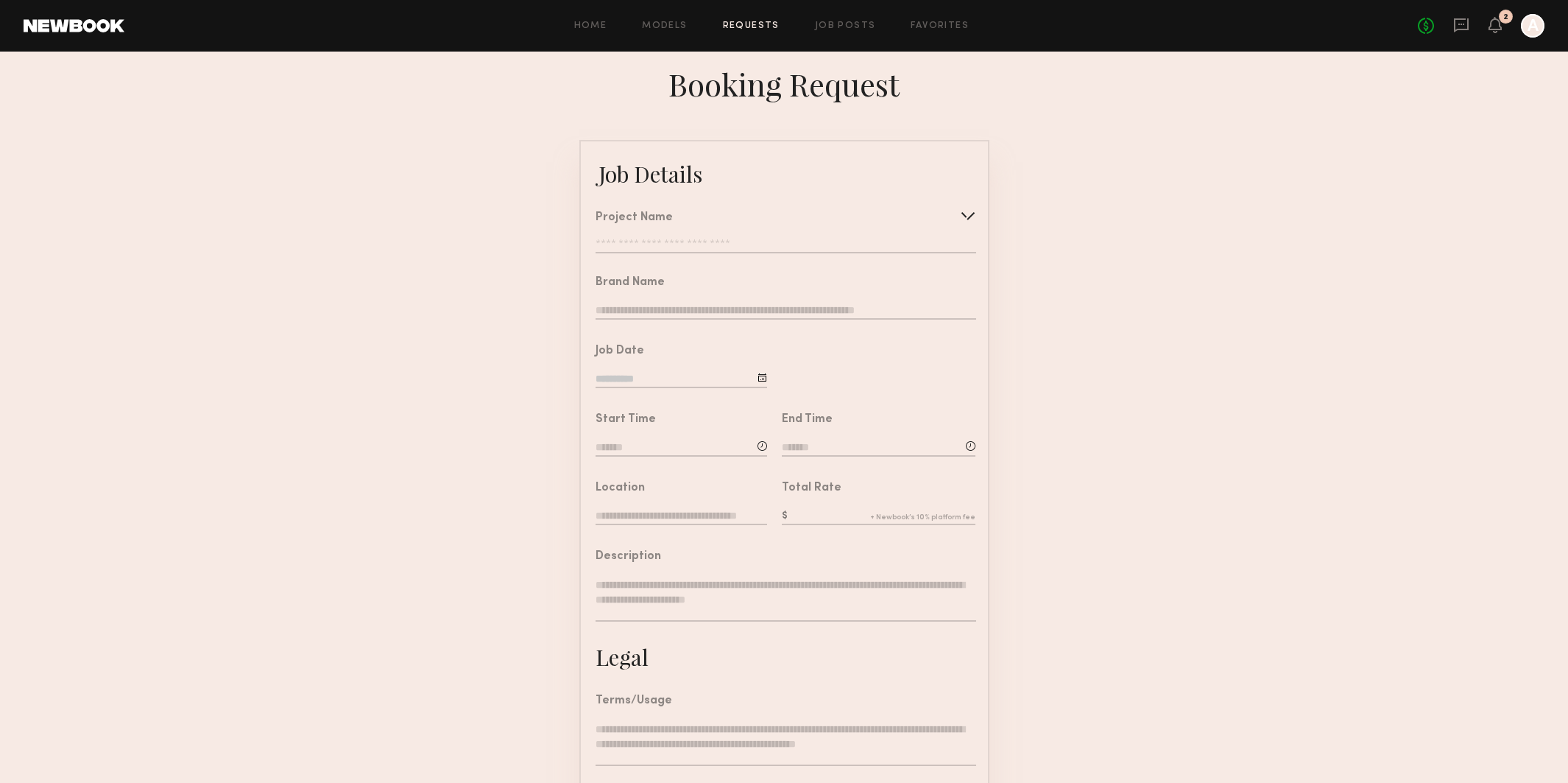
click at [678, 239] on input "text" at bounding box center [786, 246] width 380 height 14
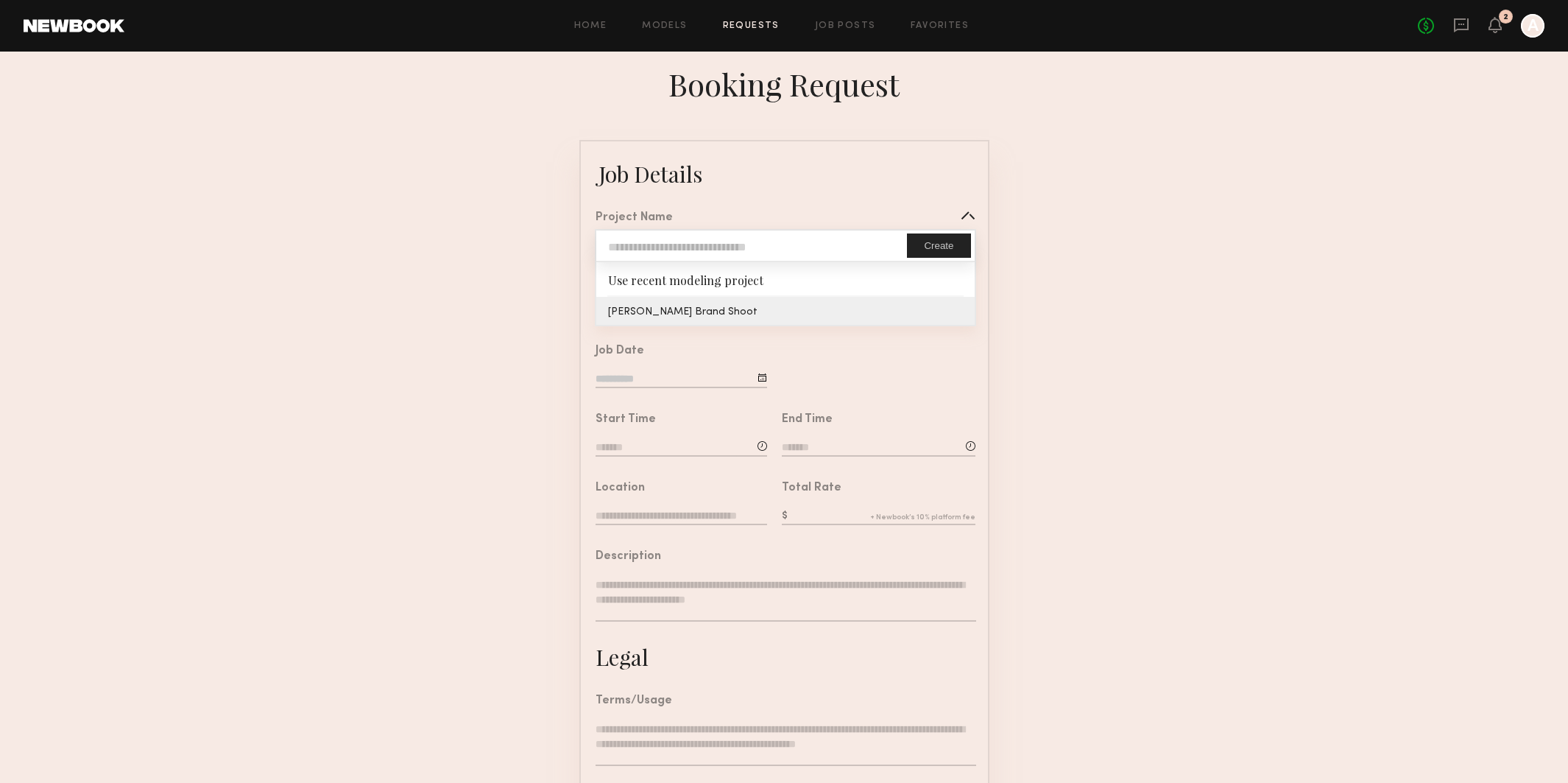
type input "**********"
type input "*******"
type input "**********"
type textarea "**********"
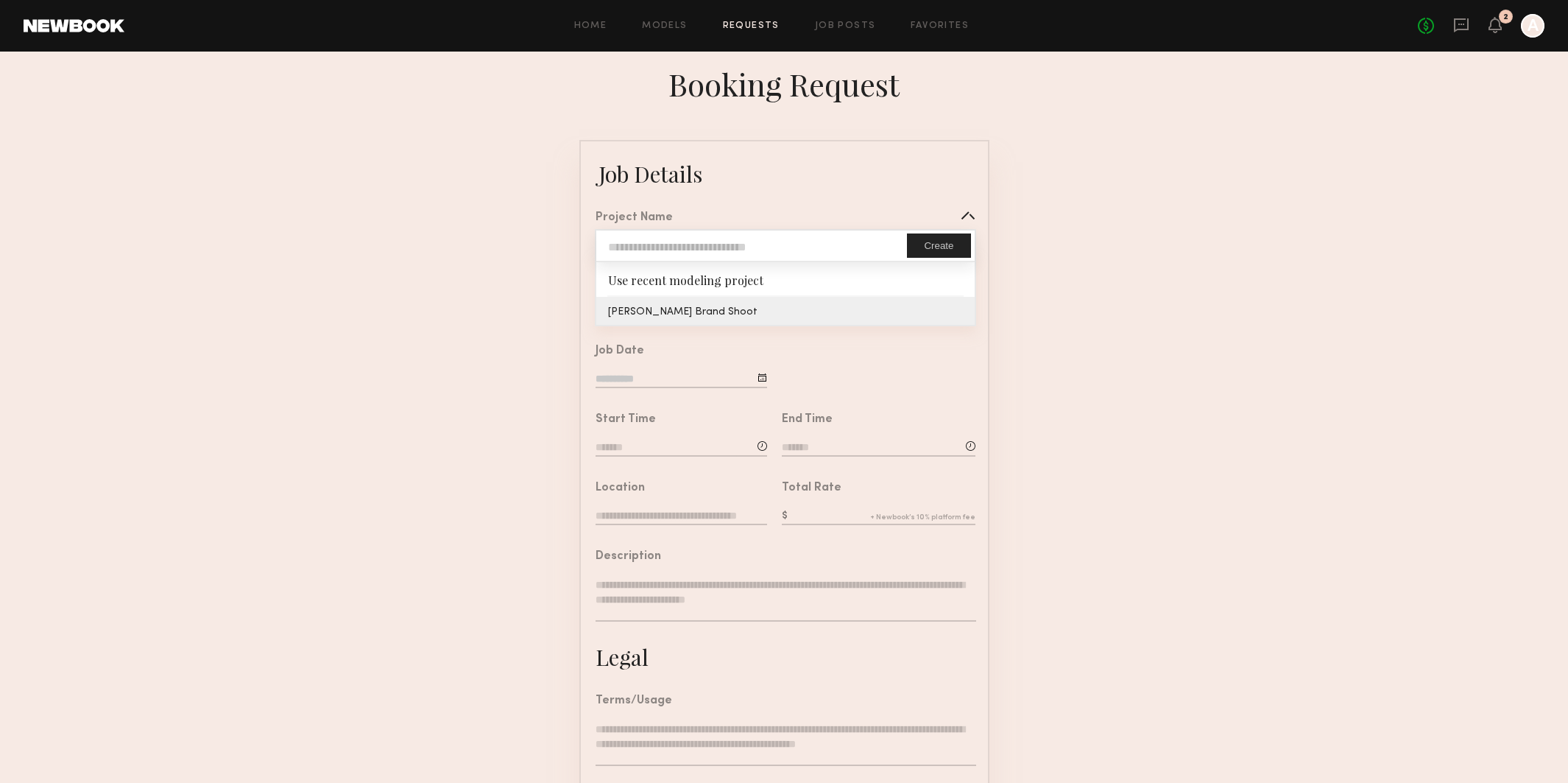
type textarea "**********"
type textarea "**"
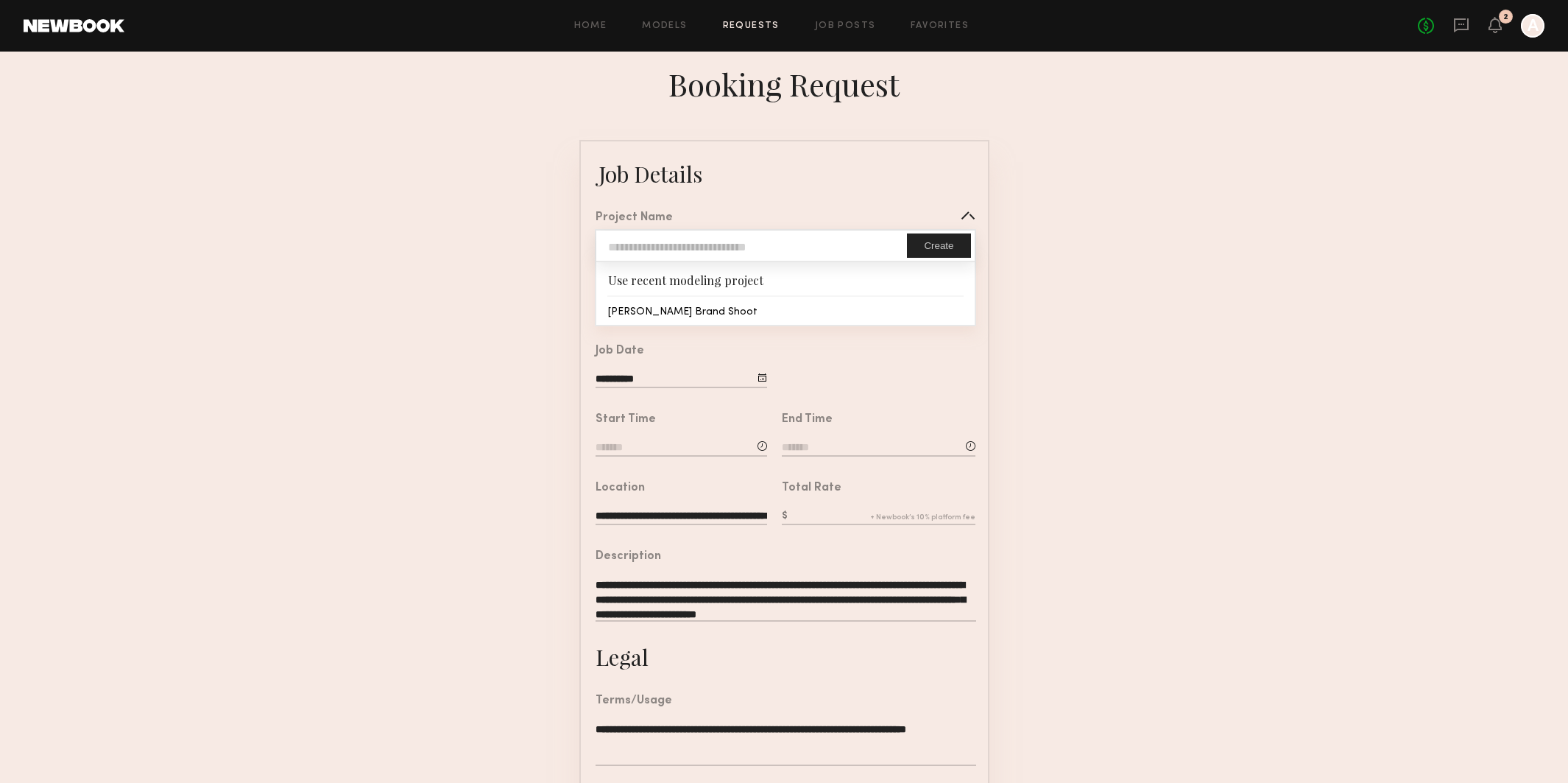
click at [656, 306] on common-border "**********" at bounding box center [784, 550] width 410 height 820
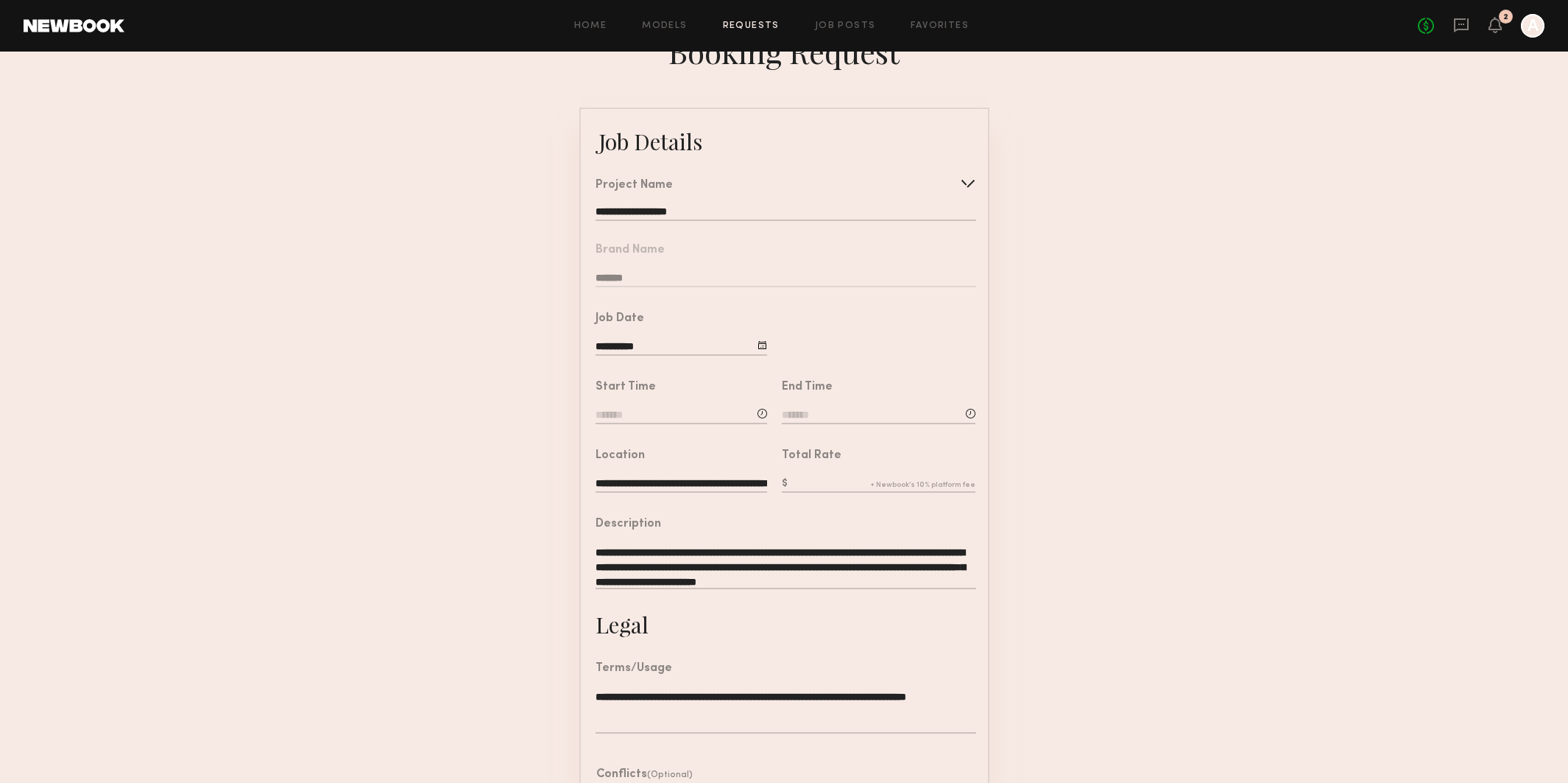
scroll to position [51, 0]
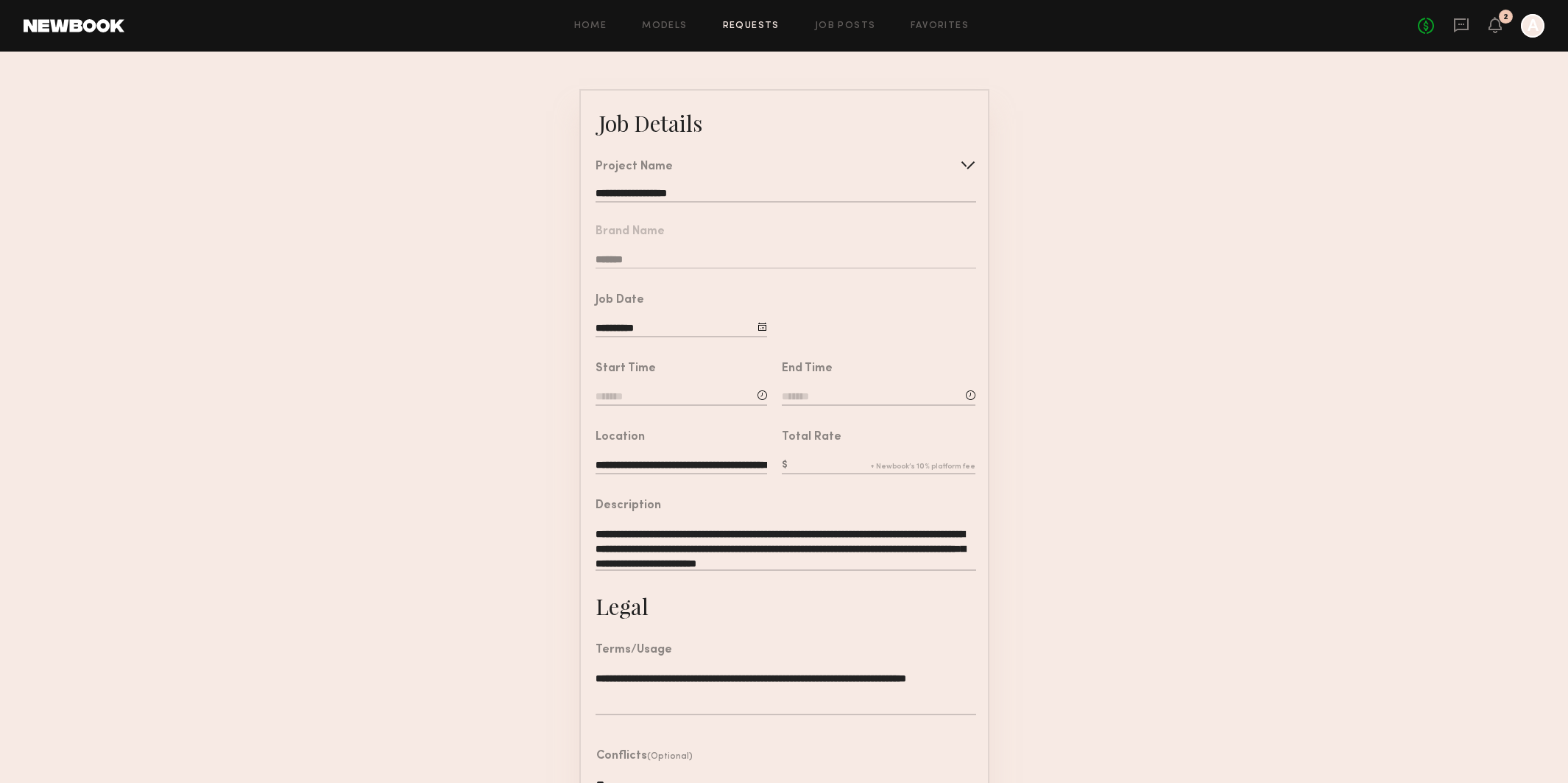
click at [656, 401] on input at bounding box center [681, 397] width 171 height 16
click at [632, 462] on input "text" at bounding box center [638, 460] width 54 height 27
type input "*"
click at [698, 457] on input "text" at bounding box center [708, 460] width 54 height 27
type input "**"
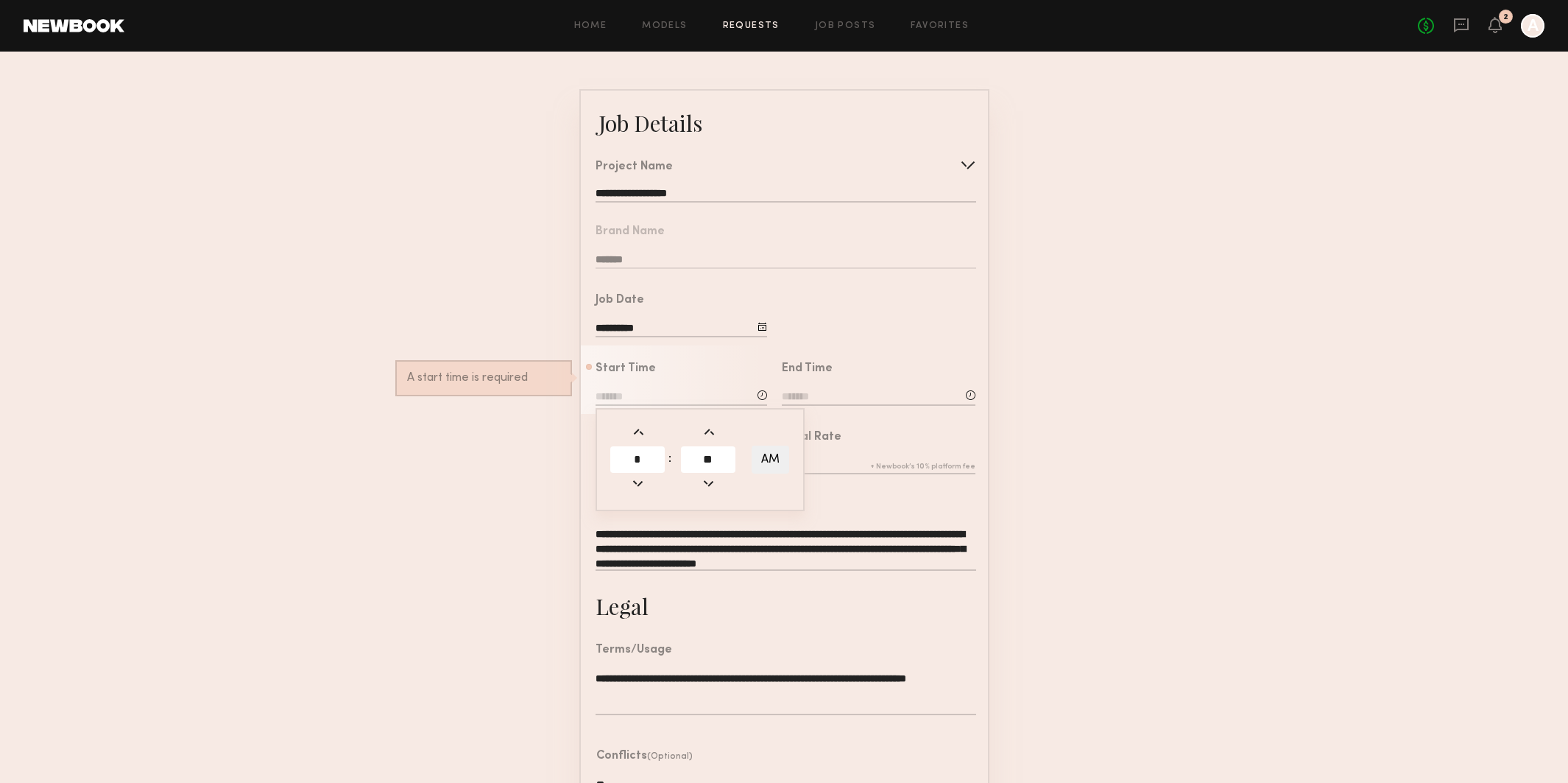
type input "*******"
type input "**"
click at [872, 466] on input "text" at bounding box center [879, 466] width 194 height 16
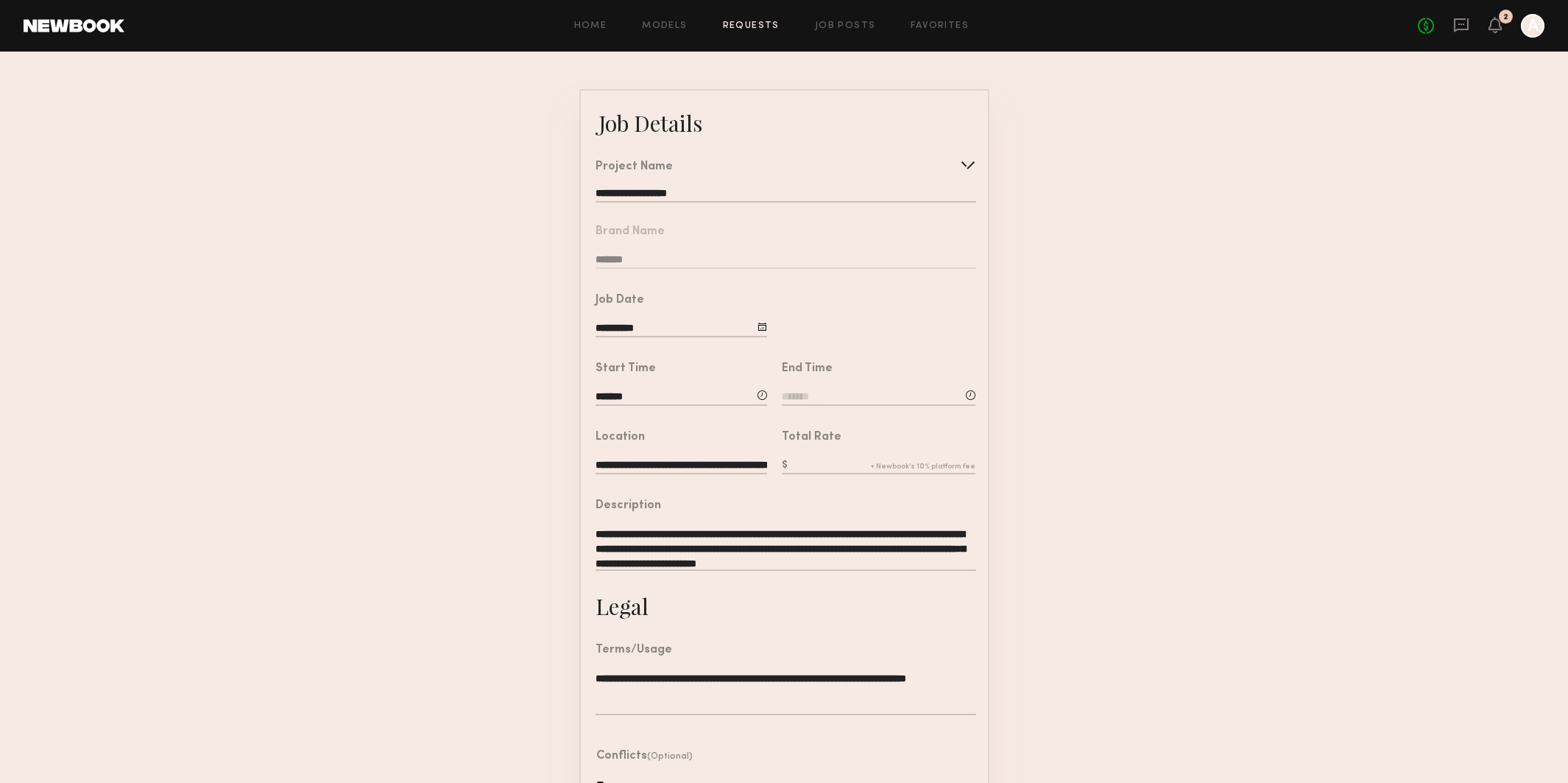
click at [831, 396] on input at bounding box center [879, 397] width 194 height 16
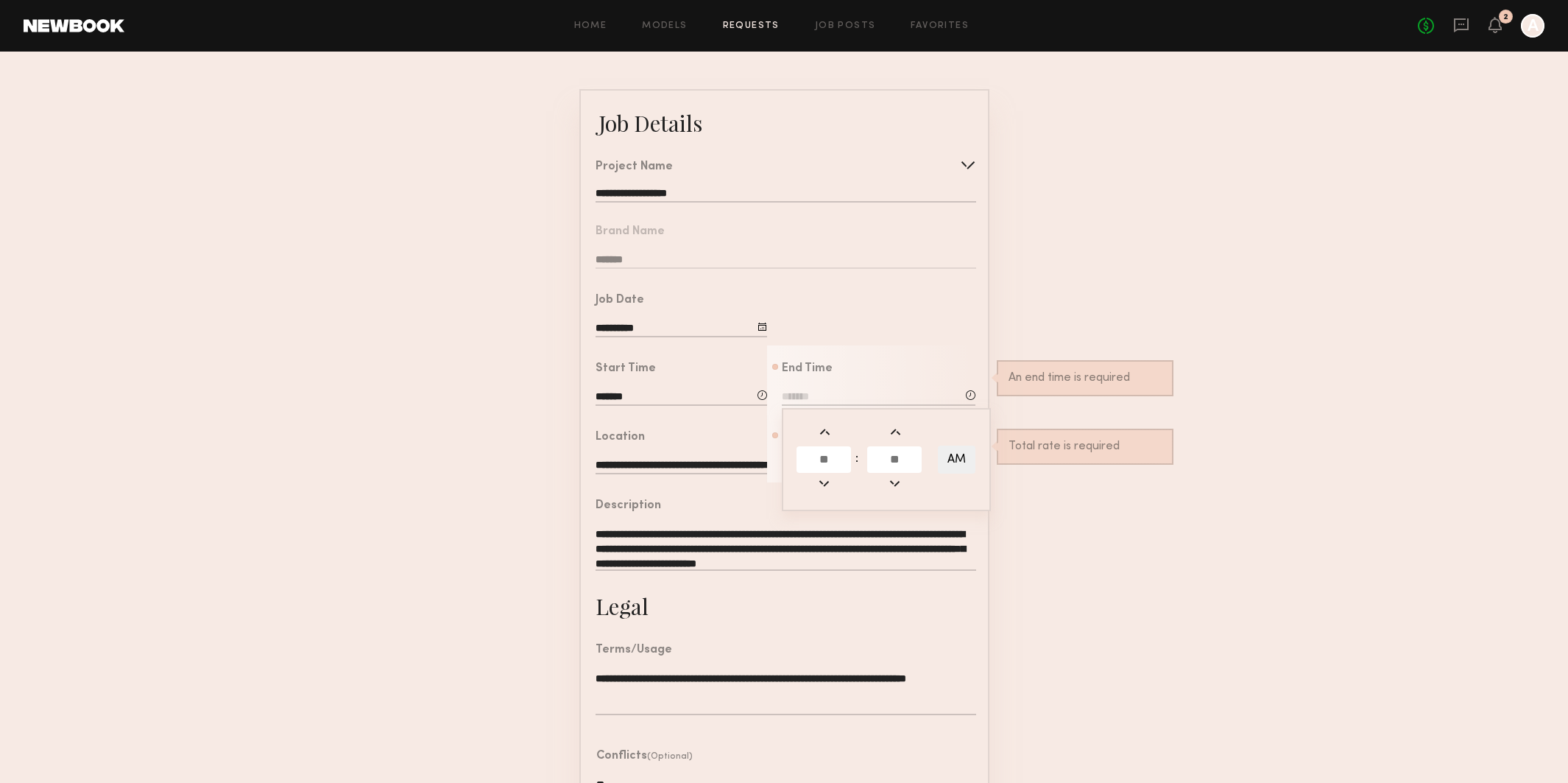
click at [822, 464] on input "text" at bounding box center [823, 460] width 54 height 27
type input "*"
click at [897, 458] on input "text" at bounding box center [894, 460] width 54 height 27
type input "**"
type input "*******"
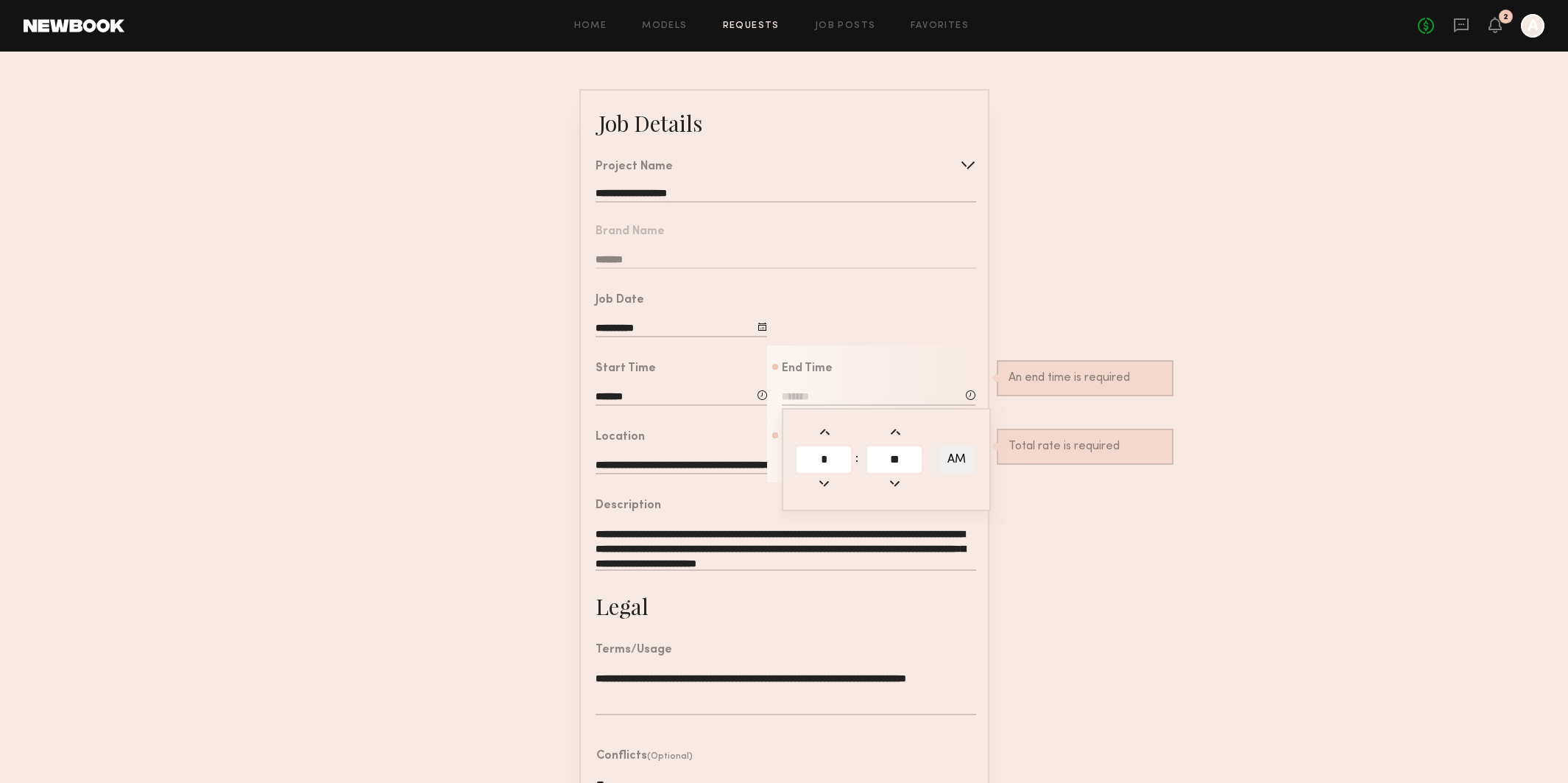
type input "**"
click at [963, 463] on button "AM" at bounding box center [957, 459] width 38 height 28
type input "*******"
click at [1051, 520] on form "**********" at bounding box center [784, 499] width 1568 height 820
click at [801, 463] on input "text" at bounding box center [879, 466] width 194 height 16
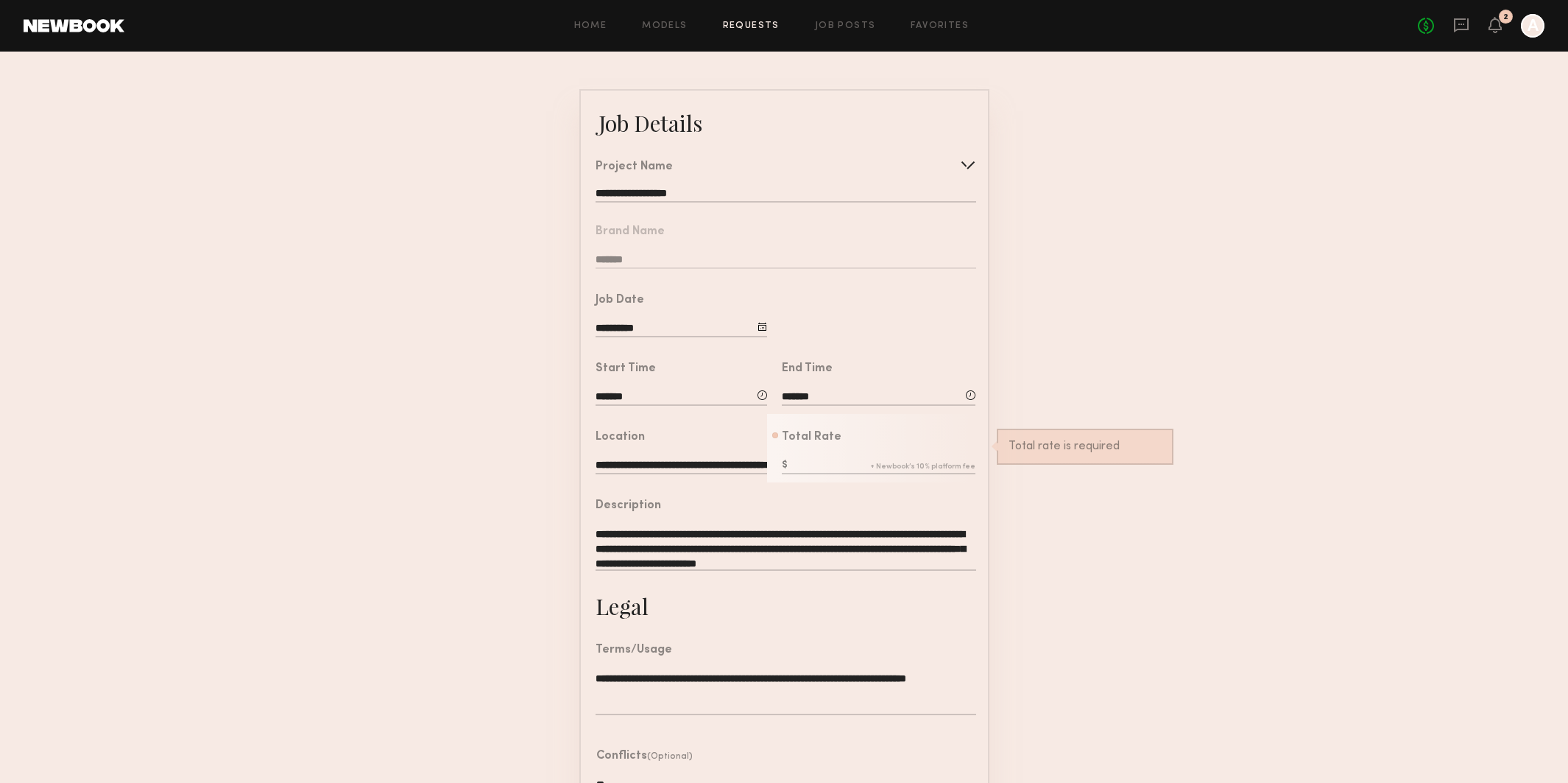
click at [829, 496] on div "**********" at bounding box center [779, 537] width 396 height 109
click at [806, 472] on input "text" at bounding box center [879, 466] width 194 height 16
type input "***"
click at [1022, 490] on form "**********" at bounding box center [784, 499] width 1568 height 820
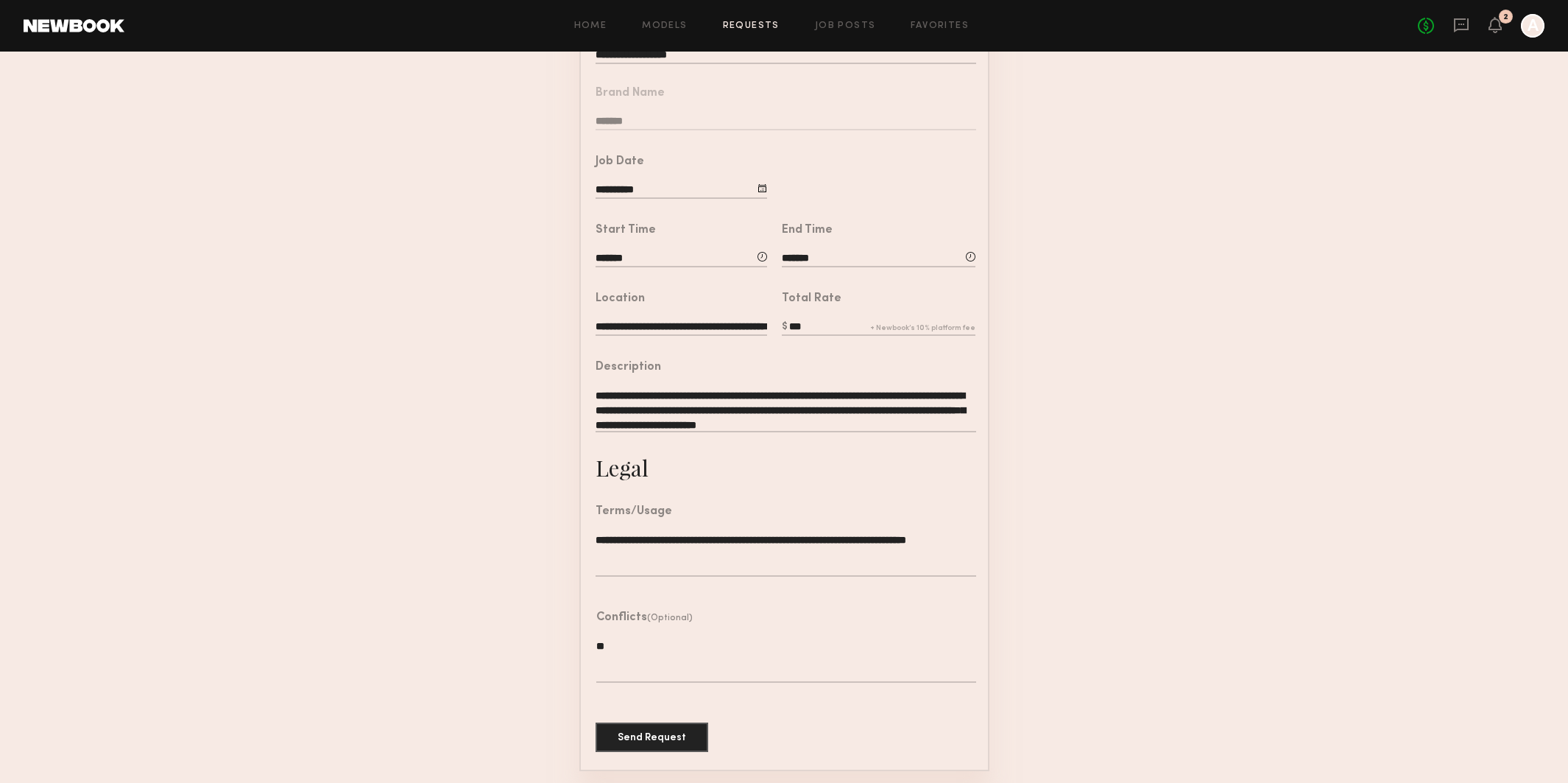
scroll to position [188, 0]
click at [669, 736] on button "Send Request" at bounding box center [652, 737] width 113 height 29
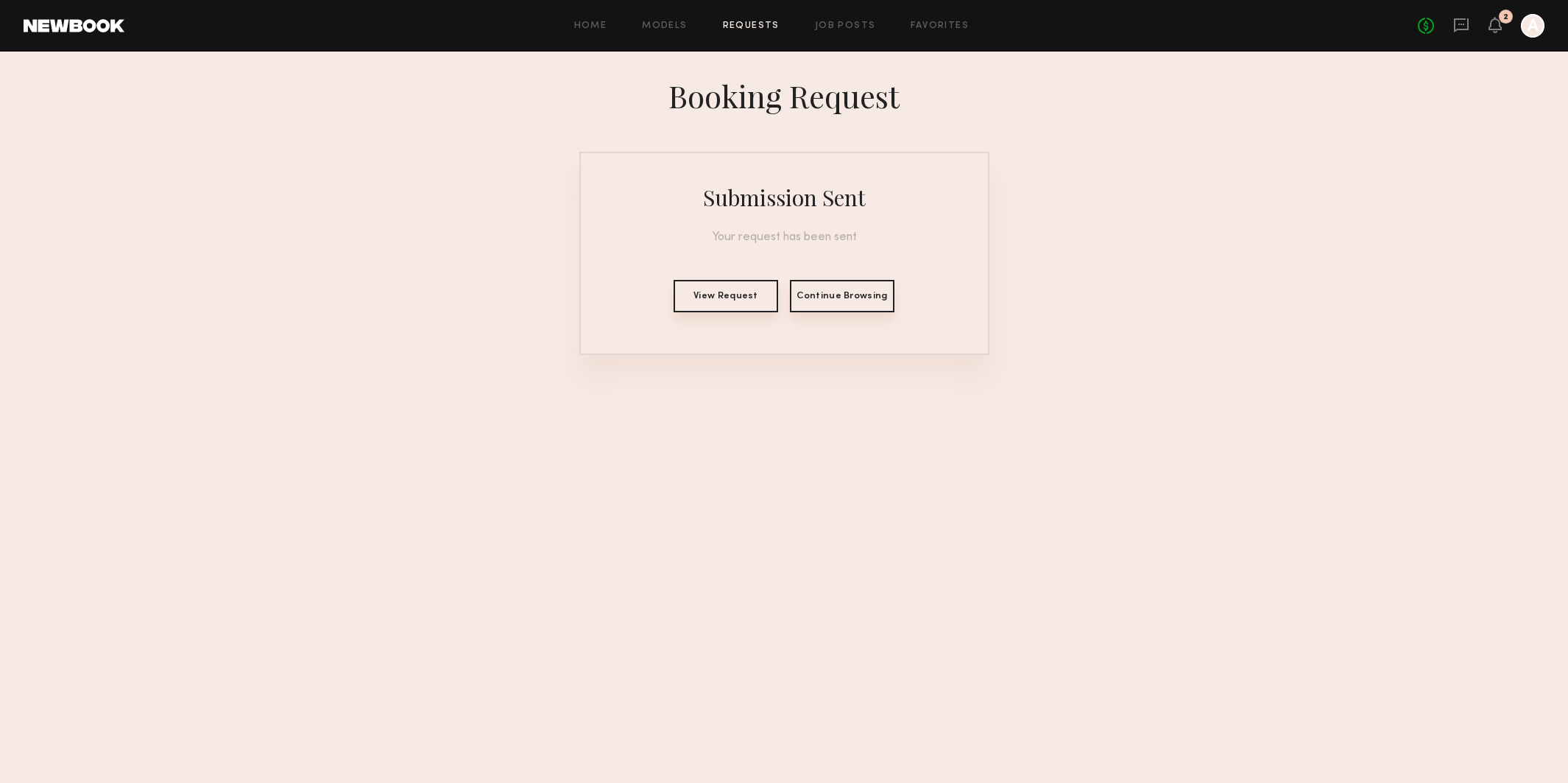
click at [835, 303] on button "Continue Browsing" at bounding box center [842, 296] width 104 height 32
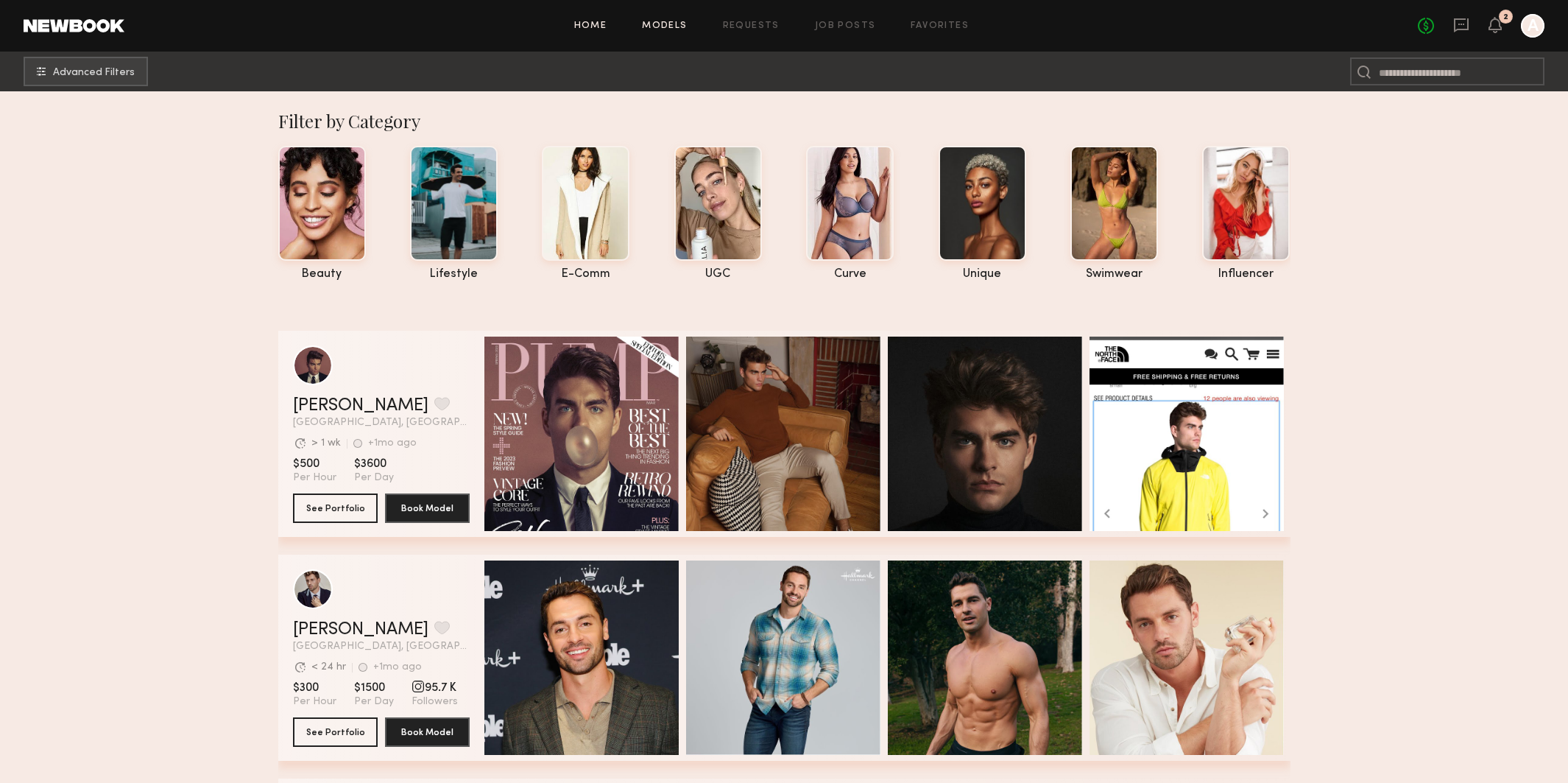
click at [581, 29] on link "Home" at bounding box center [590, 26] width 33 height 10
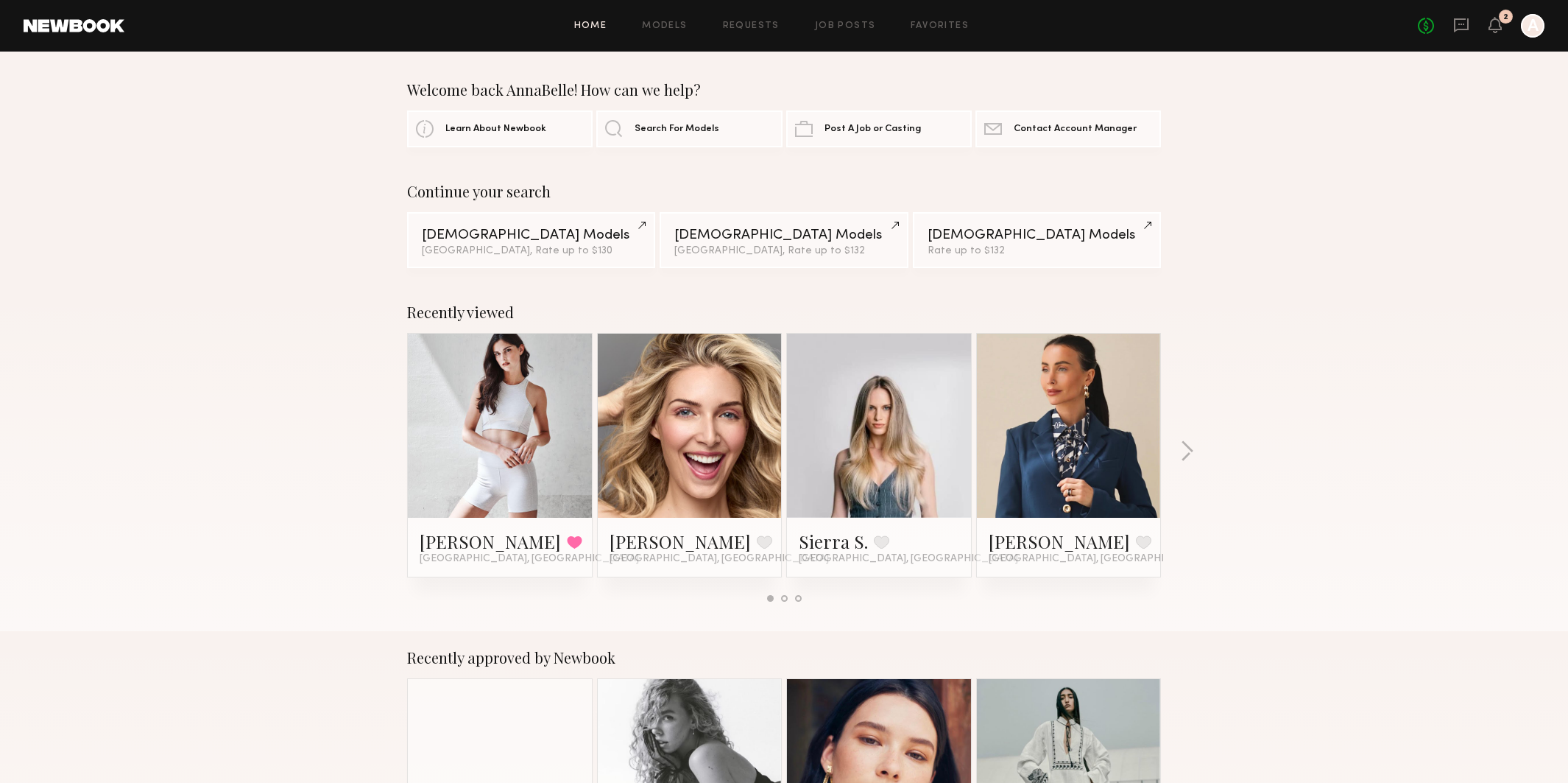
click at [1502, 21] on div "2" at bounding box center [1506, 17] width 14 height 14
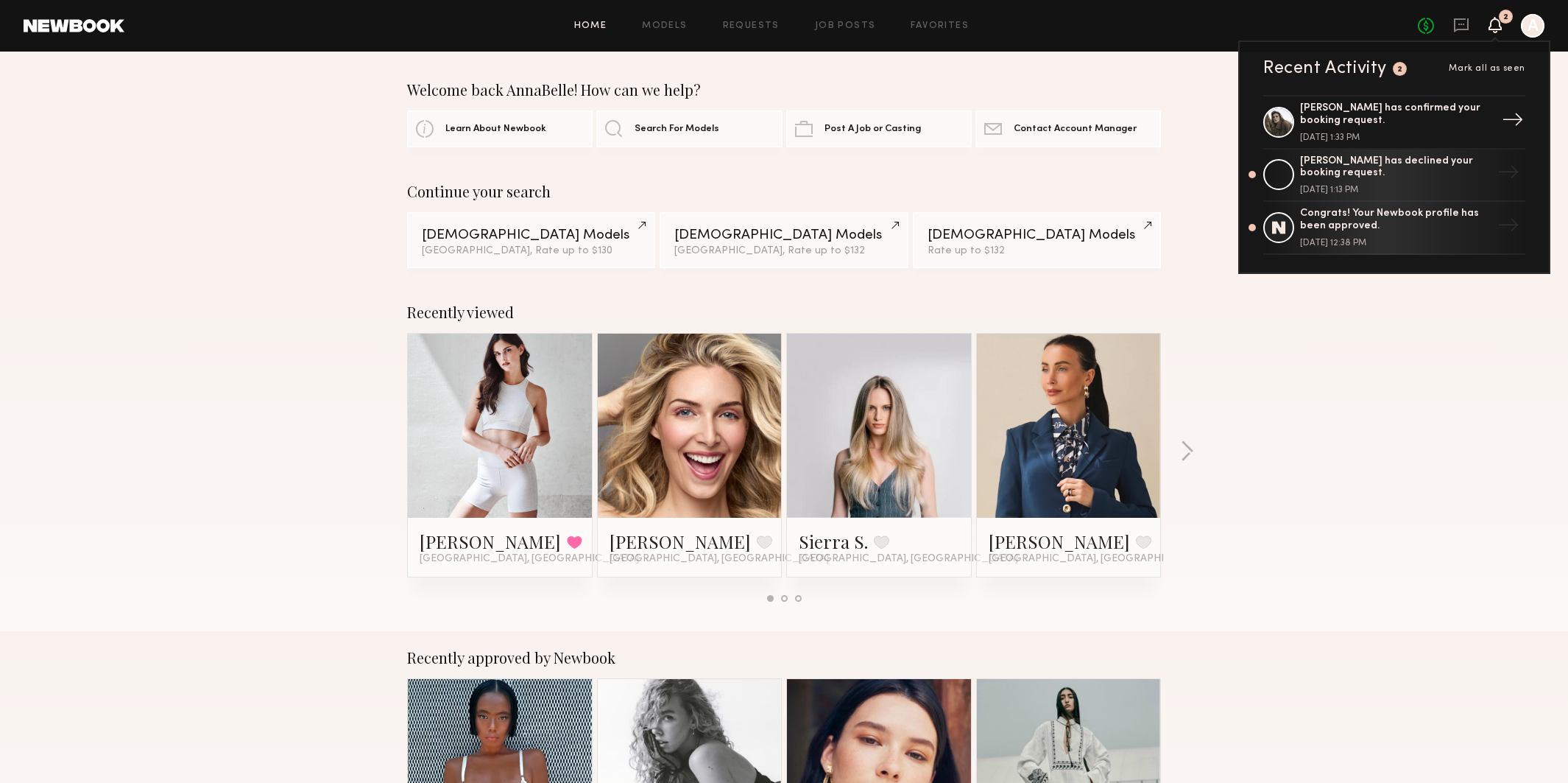
click at [1417, 121] on div "[PERSON_NAME] has confirmed your booking request." at bounding box center [1396, 115] width 191 height 25
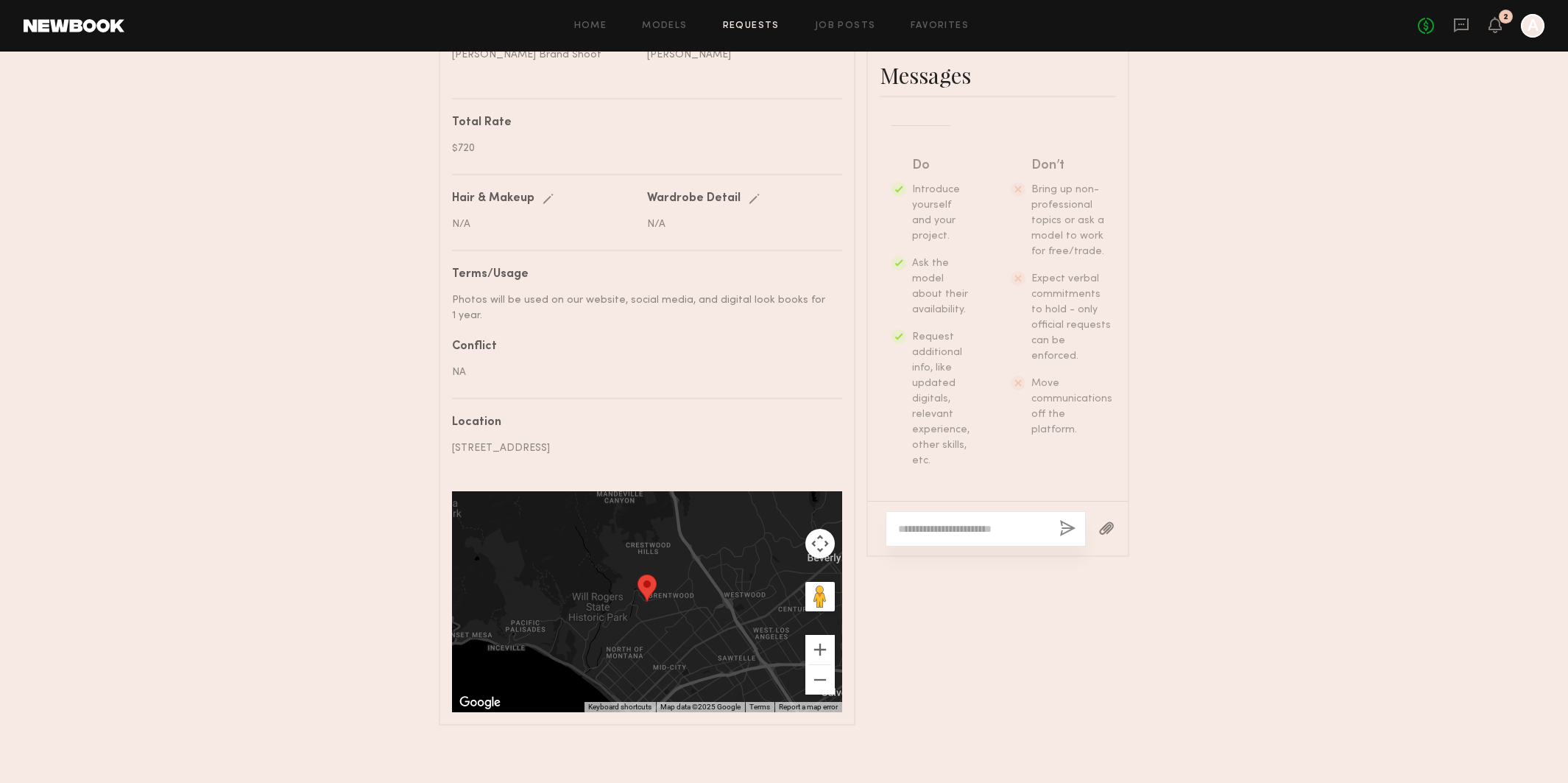
scroll to position [704, 0]
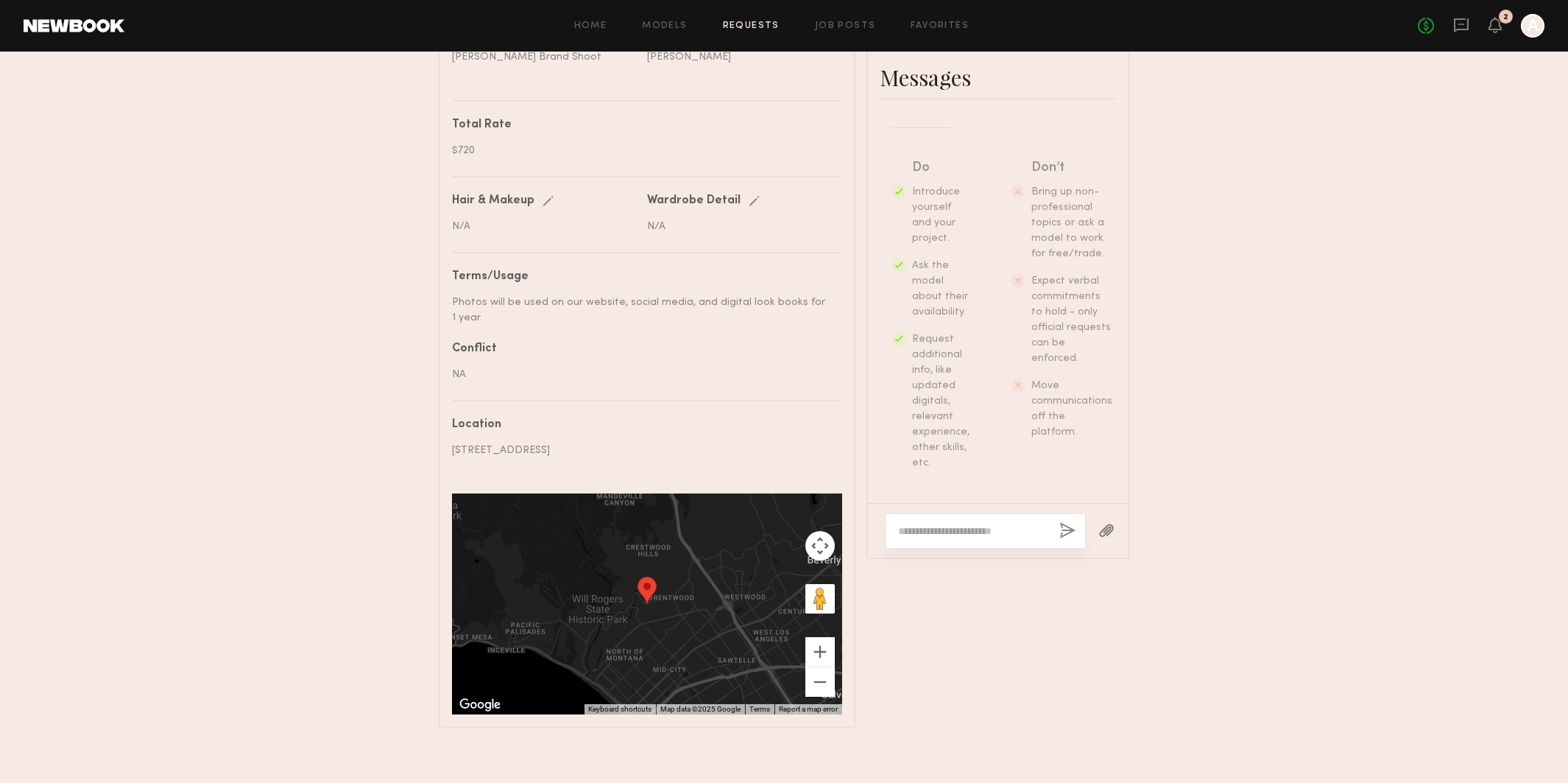
click at [1478, 22] on div "No fees up to $5,000 2 A" at bounding box center [1481, 26] width 127 height 23
click at [1472, 22] on div "No fees up to $5,000 2 A" at bounding box center [1481, 26] width 127 height 23
click at [1462, 24] on icon at bounding box center [1462, 24] width 6 height 2
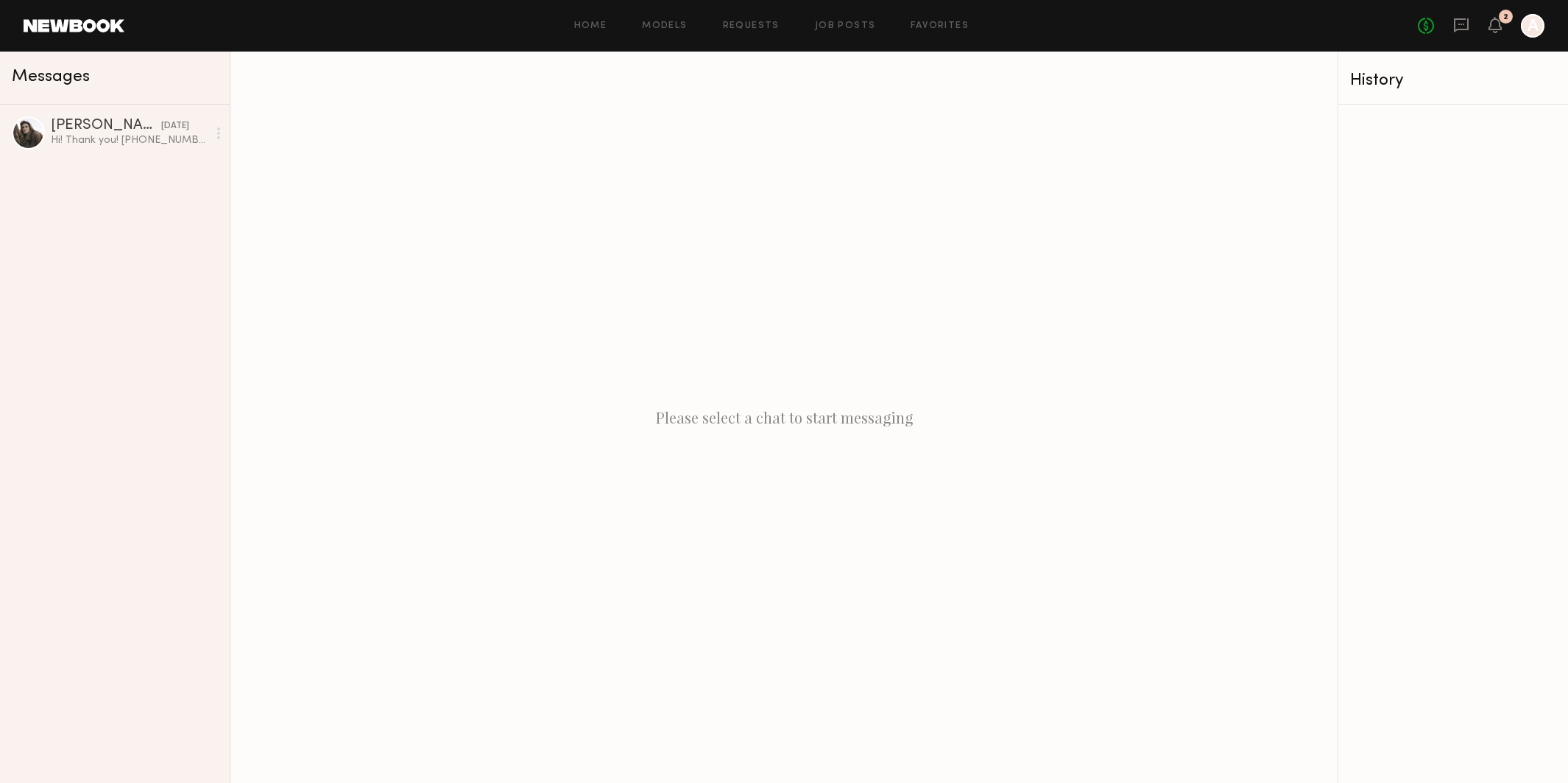
click at [1489, 24] on div "No fees up to $5,000 2 A" at bounding box center [1481, 26] width 127 height 23
click at [1501, 28] on icon at bounding box center [1495, 24] width 12 height 11
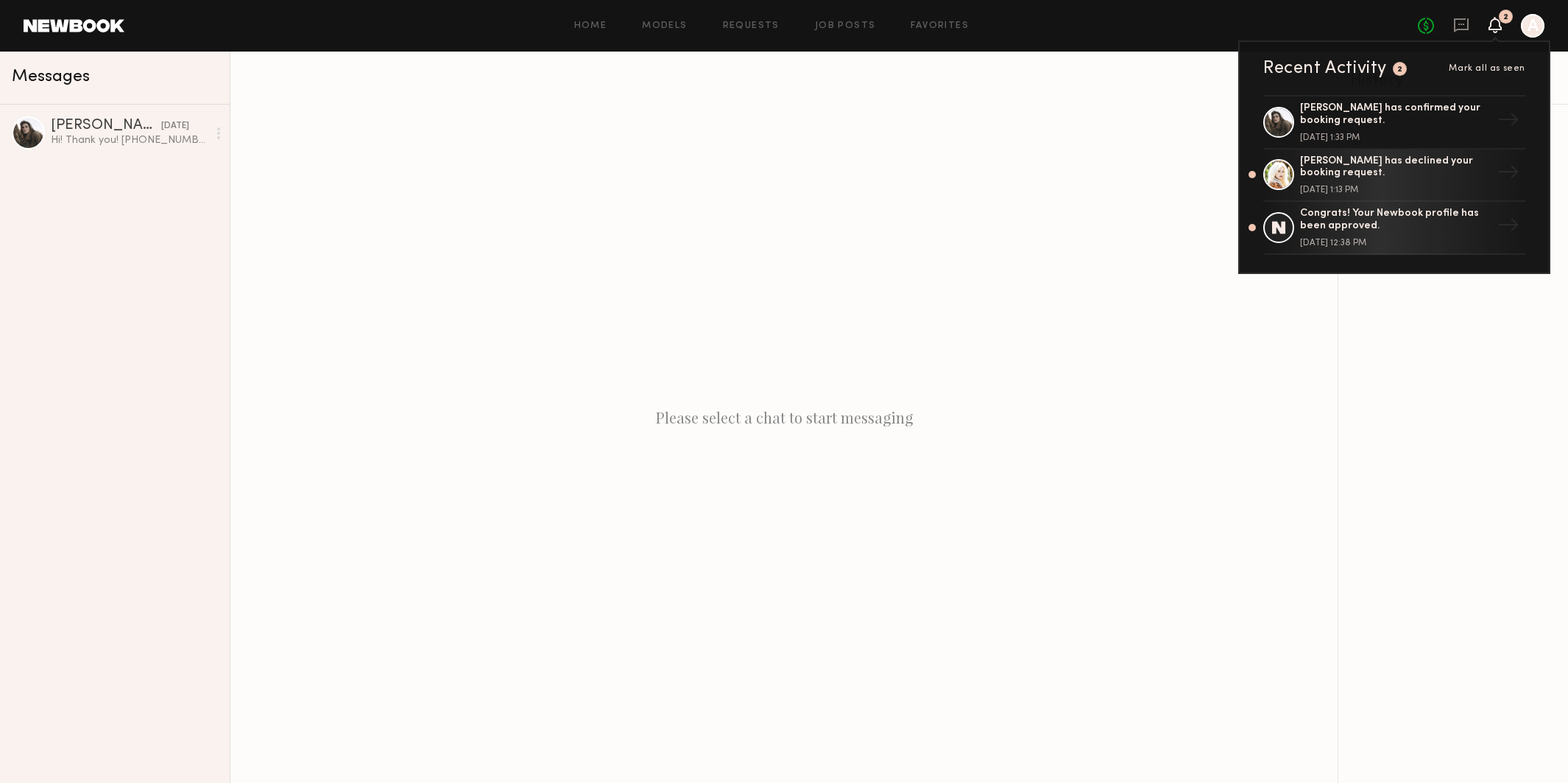
click at [1532, 33] on div at bounding box center [1533, 26] width 23 height 23
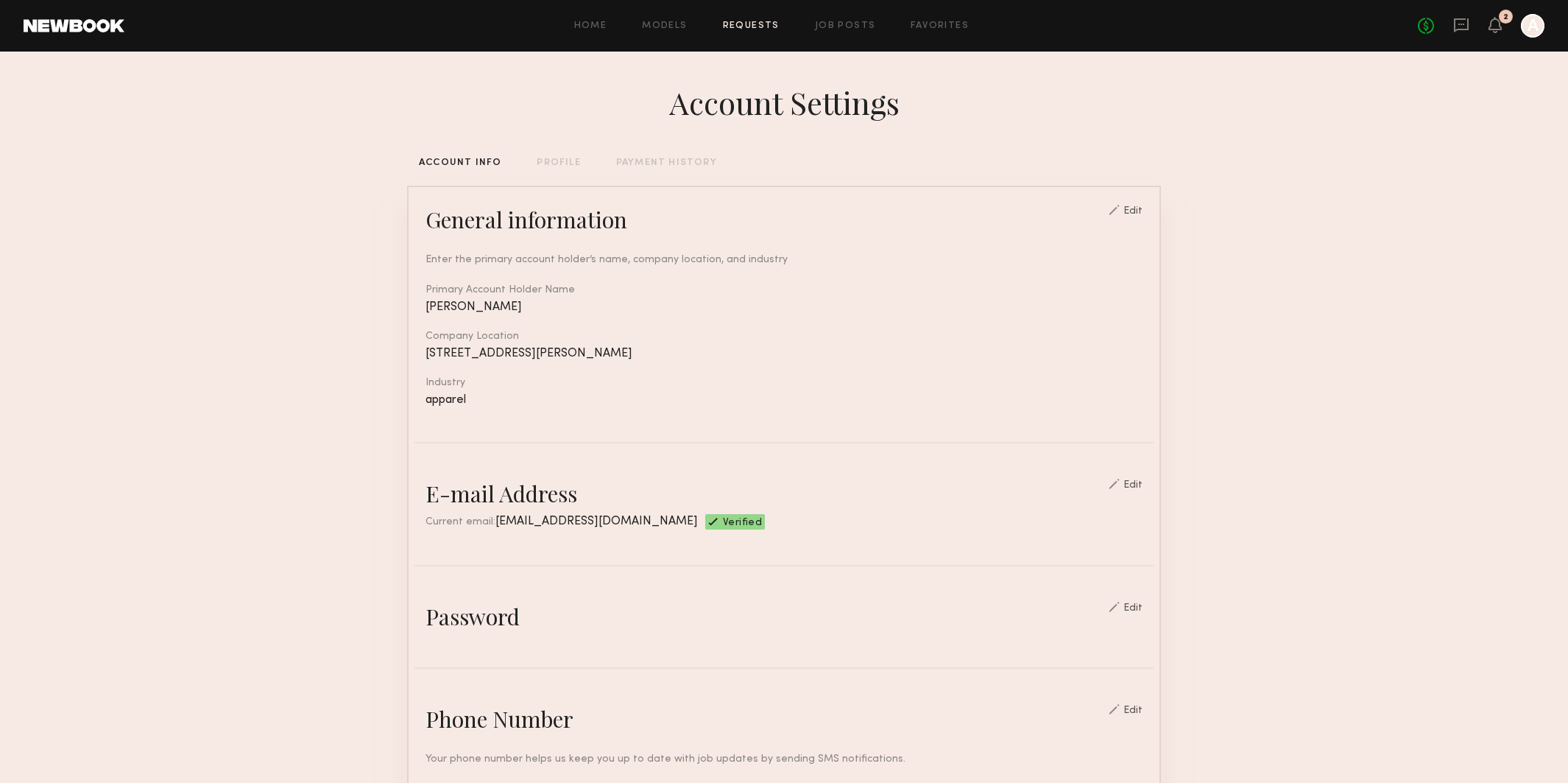
click at [730, 30] on link "Requests" at bounding box center [751, 26] width 56 height 10
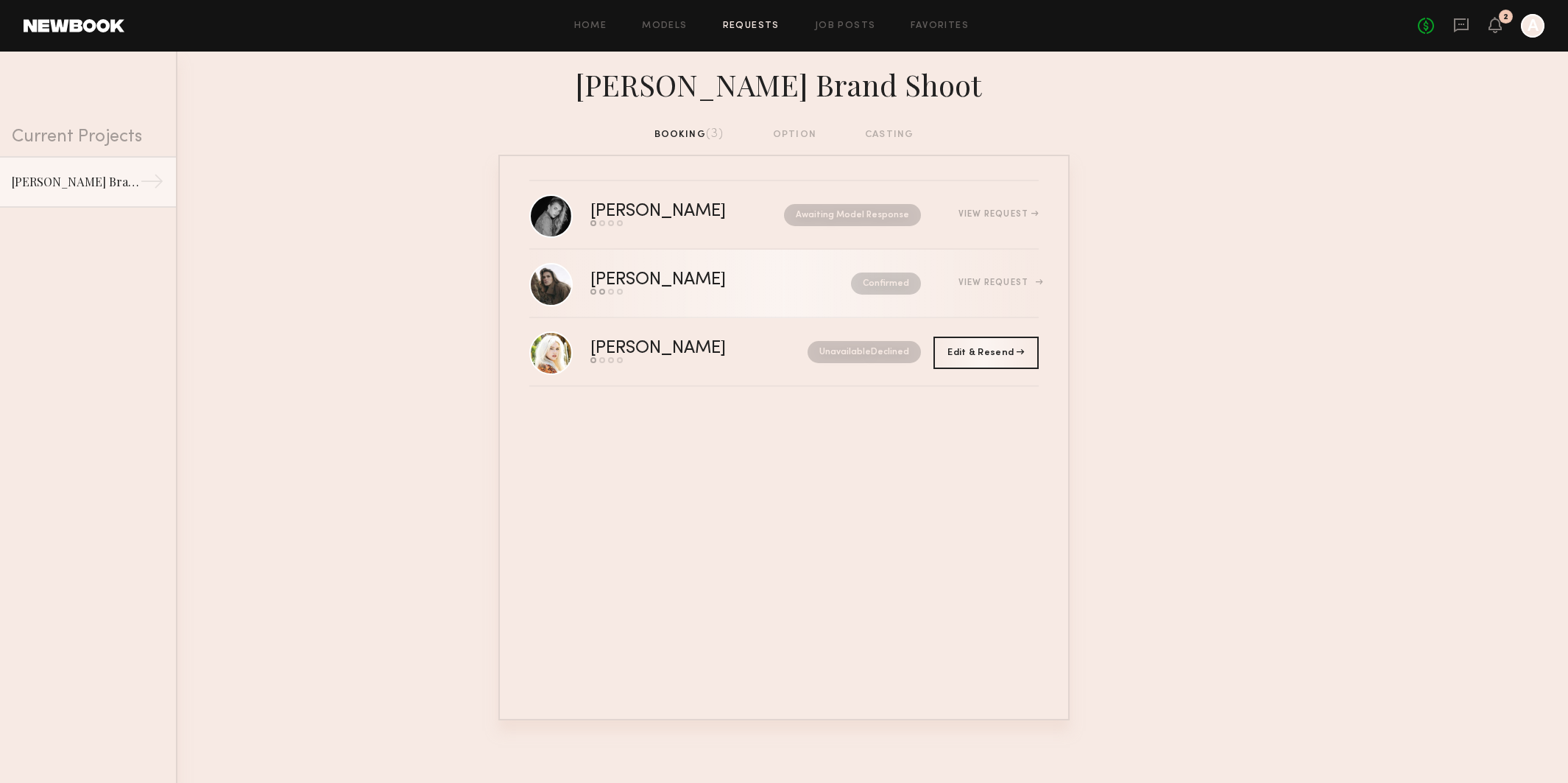
click at [726, 286] on div "[PERSON_NAME]" at bounding box center [689, 279] width 198 height 17
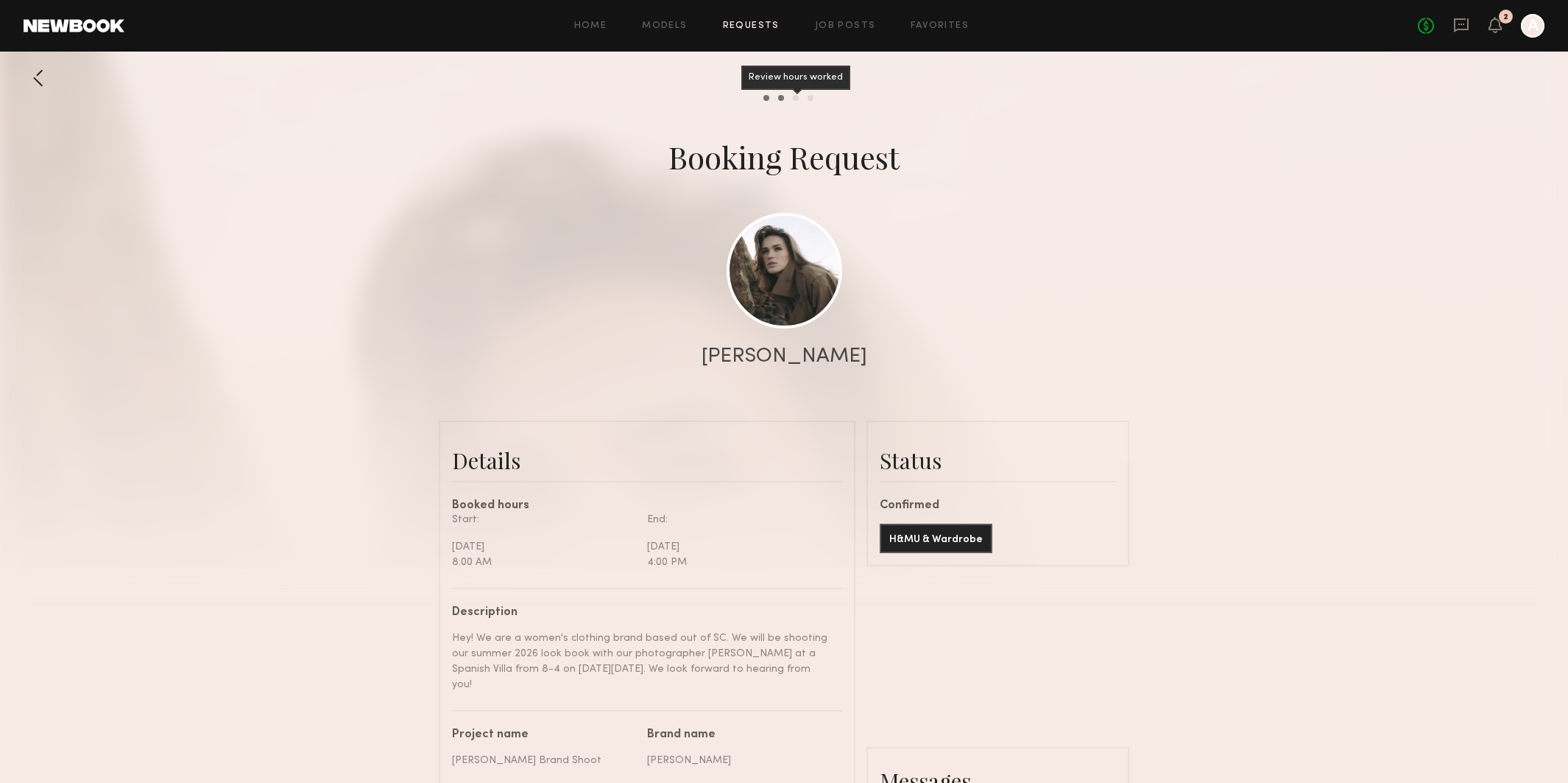
click at [797, 98] on div "Review hours worked" at bounding box center [796, 97] width 6 height 6
click at [740, 28] on link "Requests" at bounding box center [751, 26] width 56 height 10
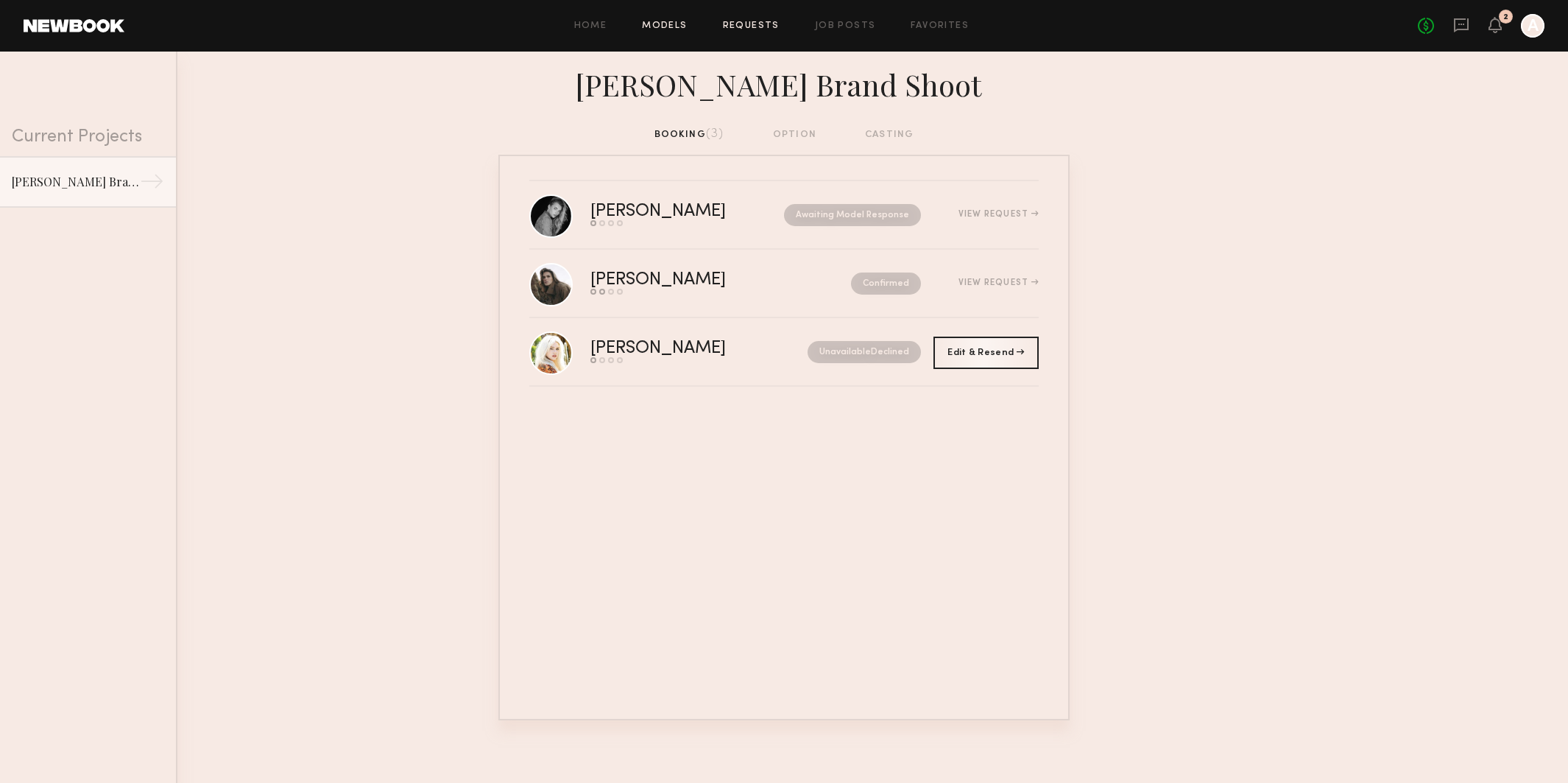
click at [667, 23] on link "Models" at bounding box center [664, 26] width 45 height 10
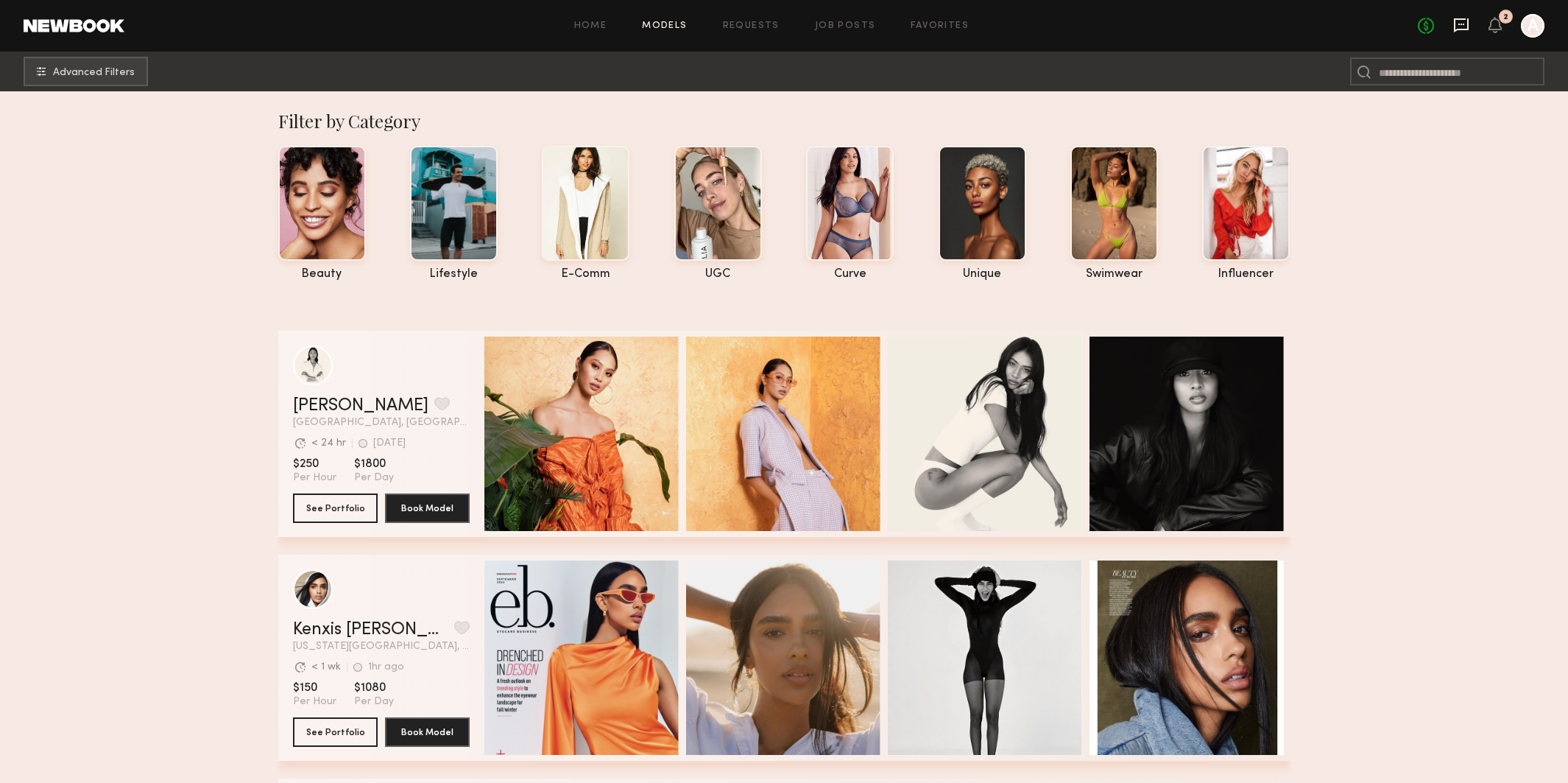
click at [1455, 25] on icon at bounding box center [1462, 26] width 14 height 14
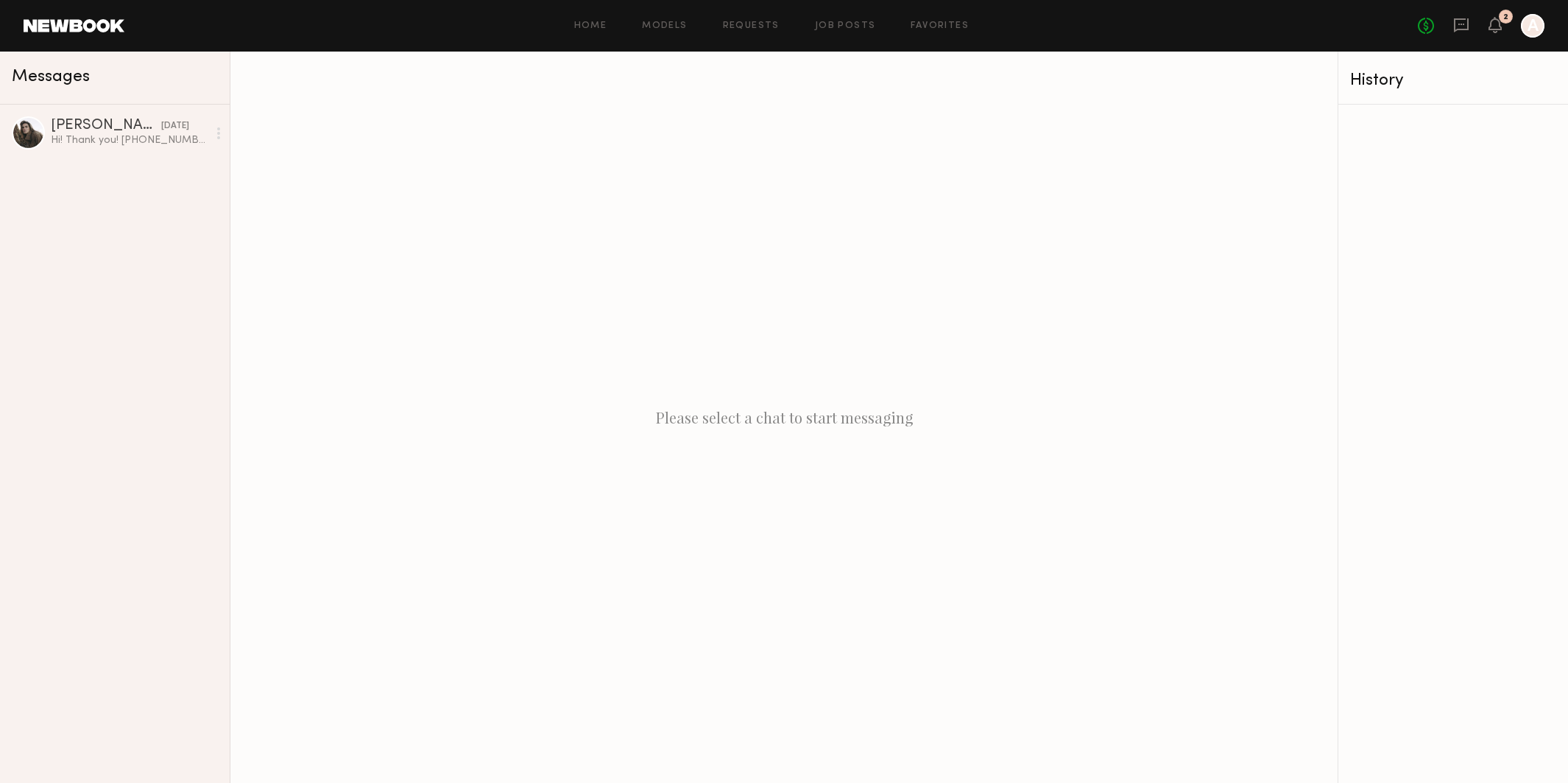
click at [1502, 27] on div "No fees up to $5,000 2 A" at bounding box center [1481, 26] width 127 height 23
click at [1498, 27] on icon at bounding box center [1495, 24] width 12 height 11
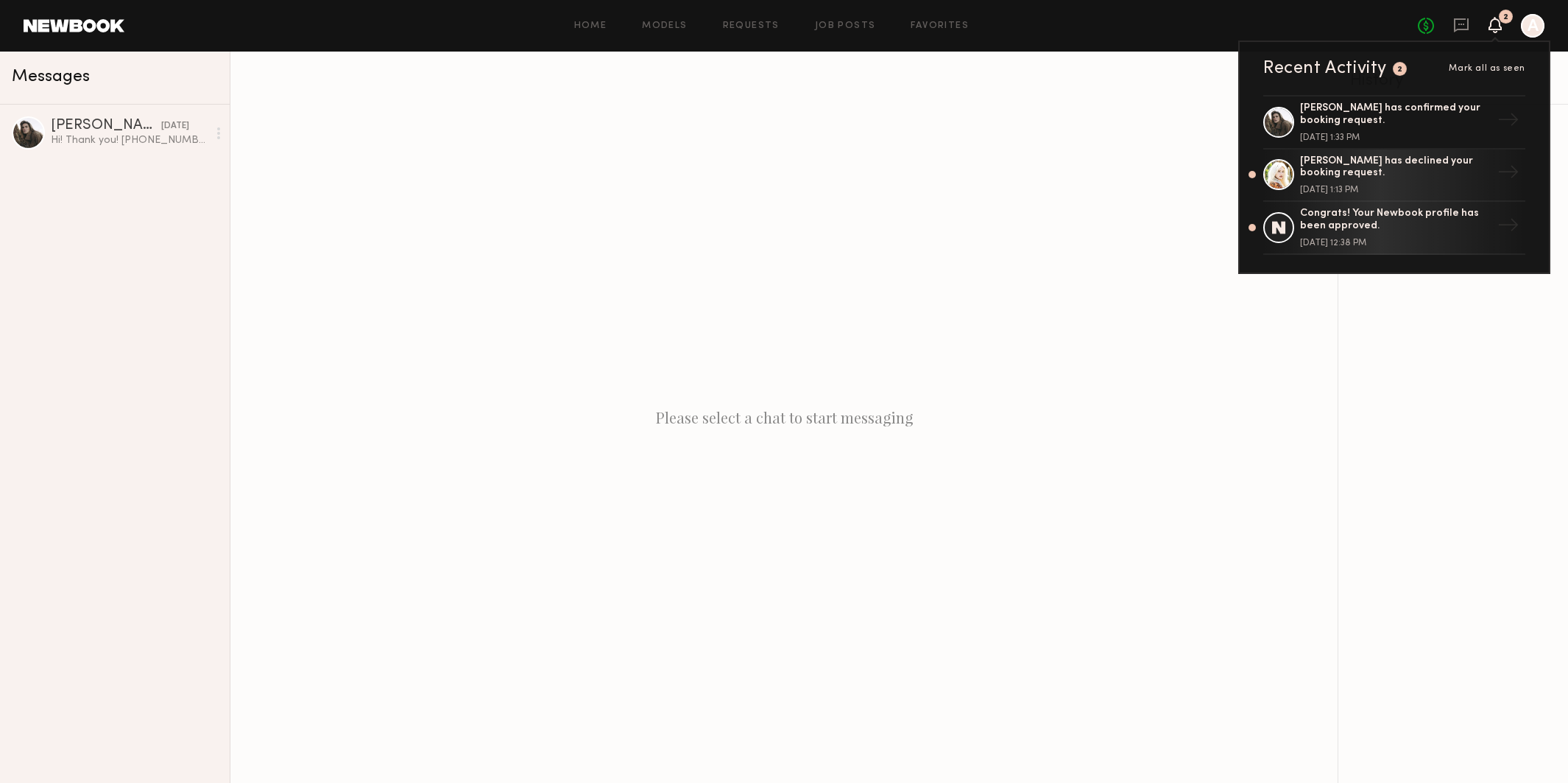
click at [1528, 34] on div at bounding box center [1533, 26] width 23 height 23
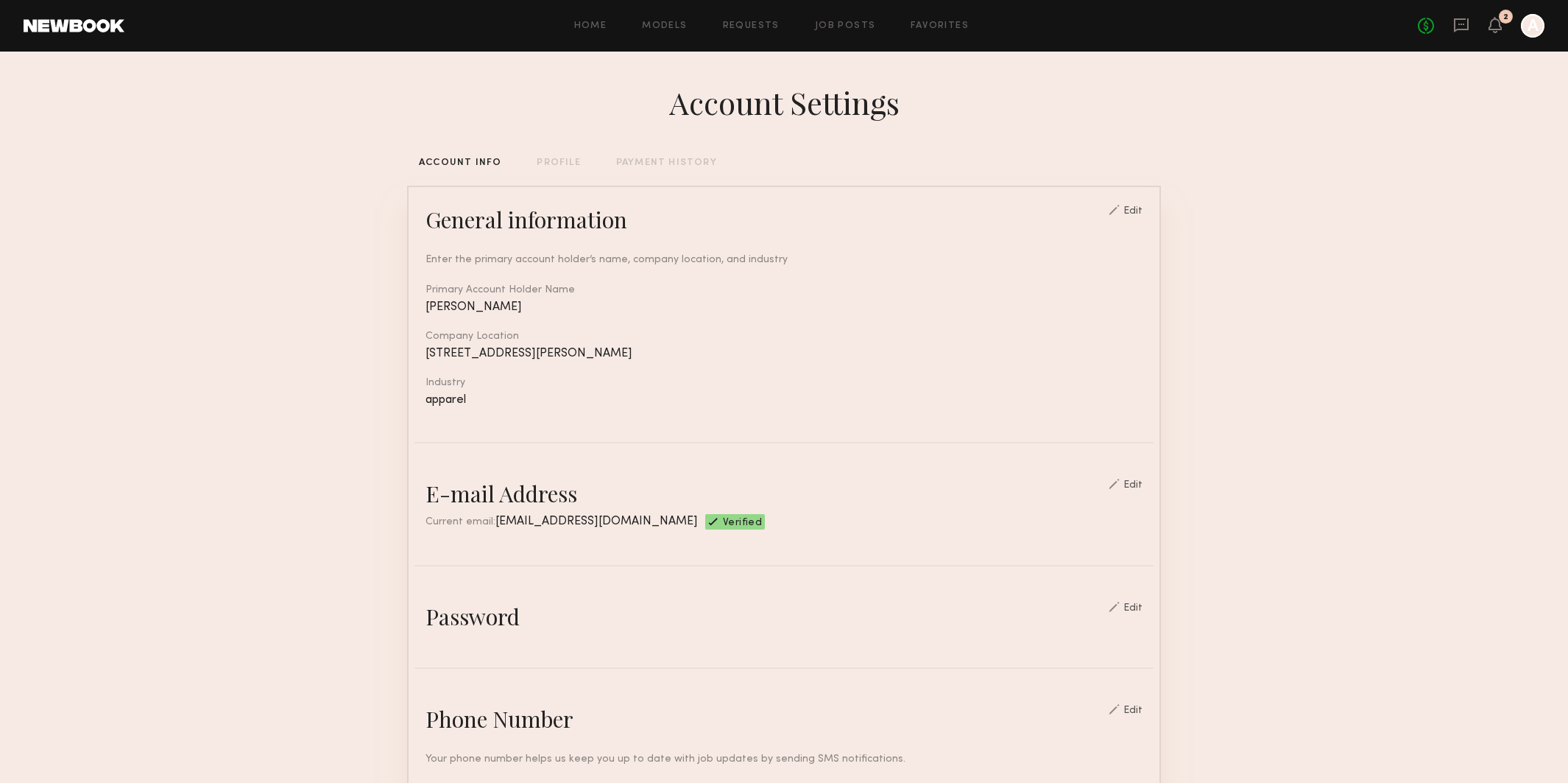
click at [552, 164] on div "PROFILE" at bounding box center [558, 162] width 44 height 10
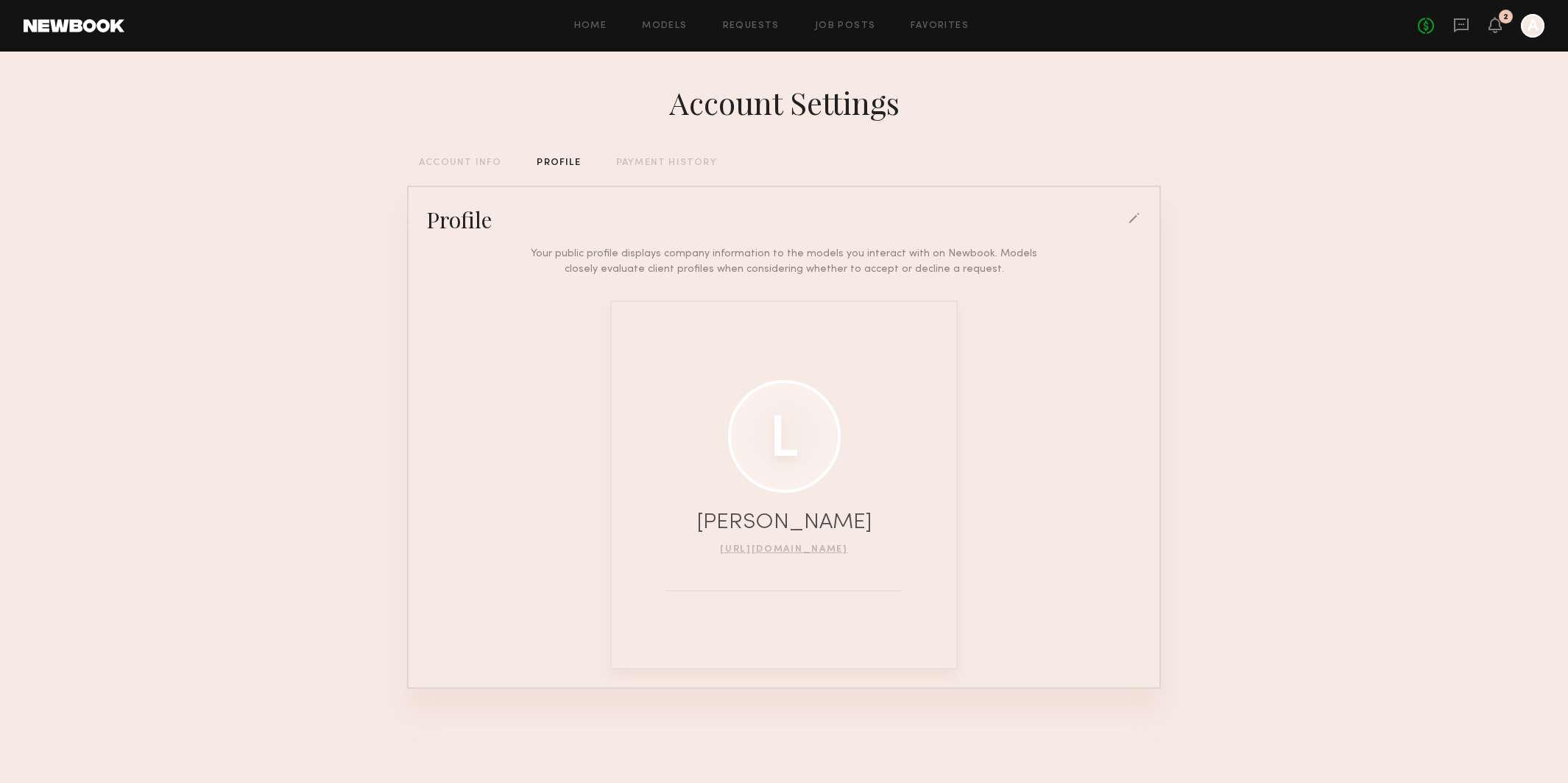
click at [472, 163] on div "ACCOUNT INFO" at bounding box center [460, 162] width 82 height 10
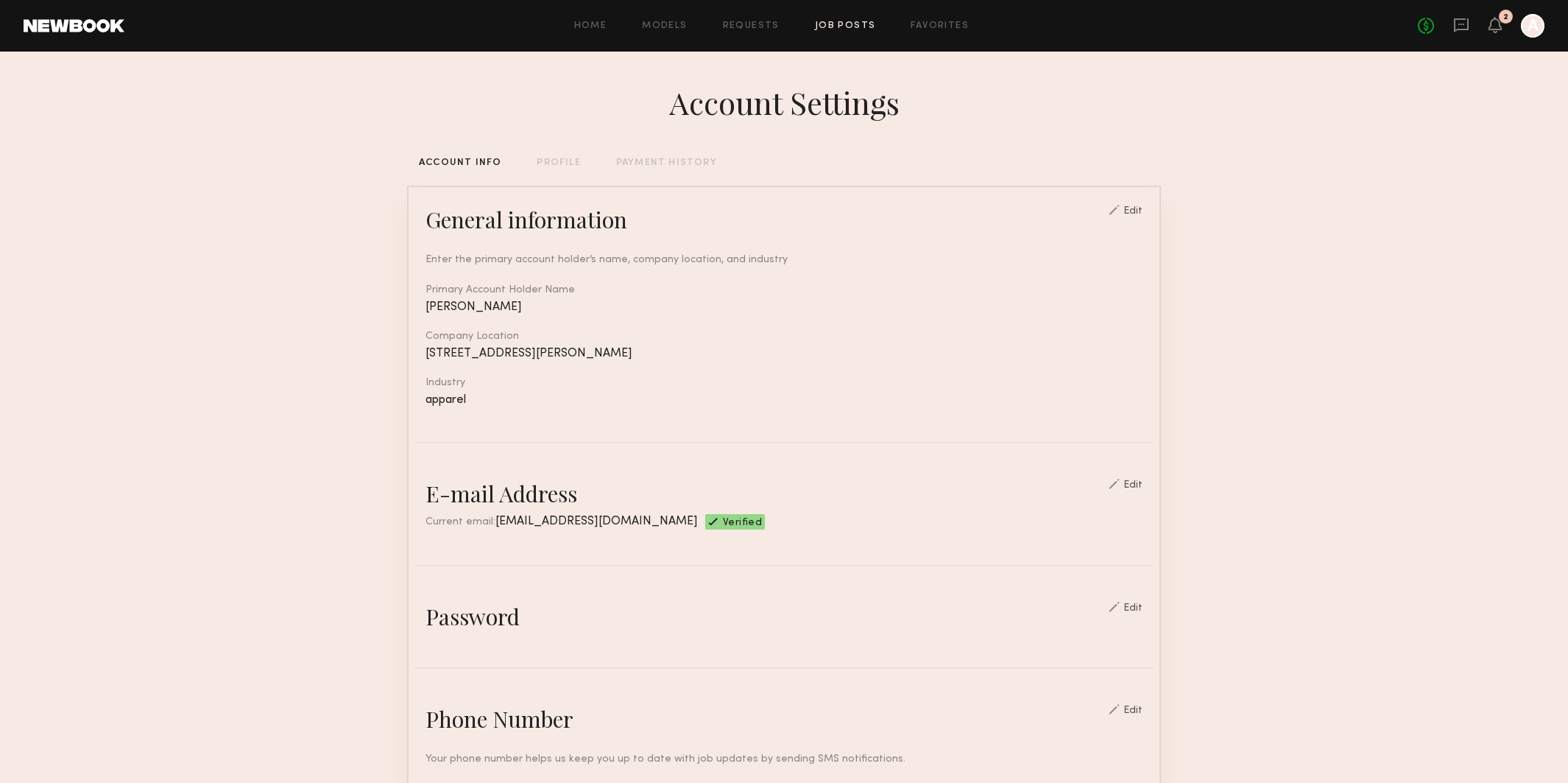
click at [838, 29] on link "Job Posts" at bounding box center [846, 26] width 61 height 10
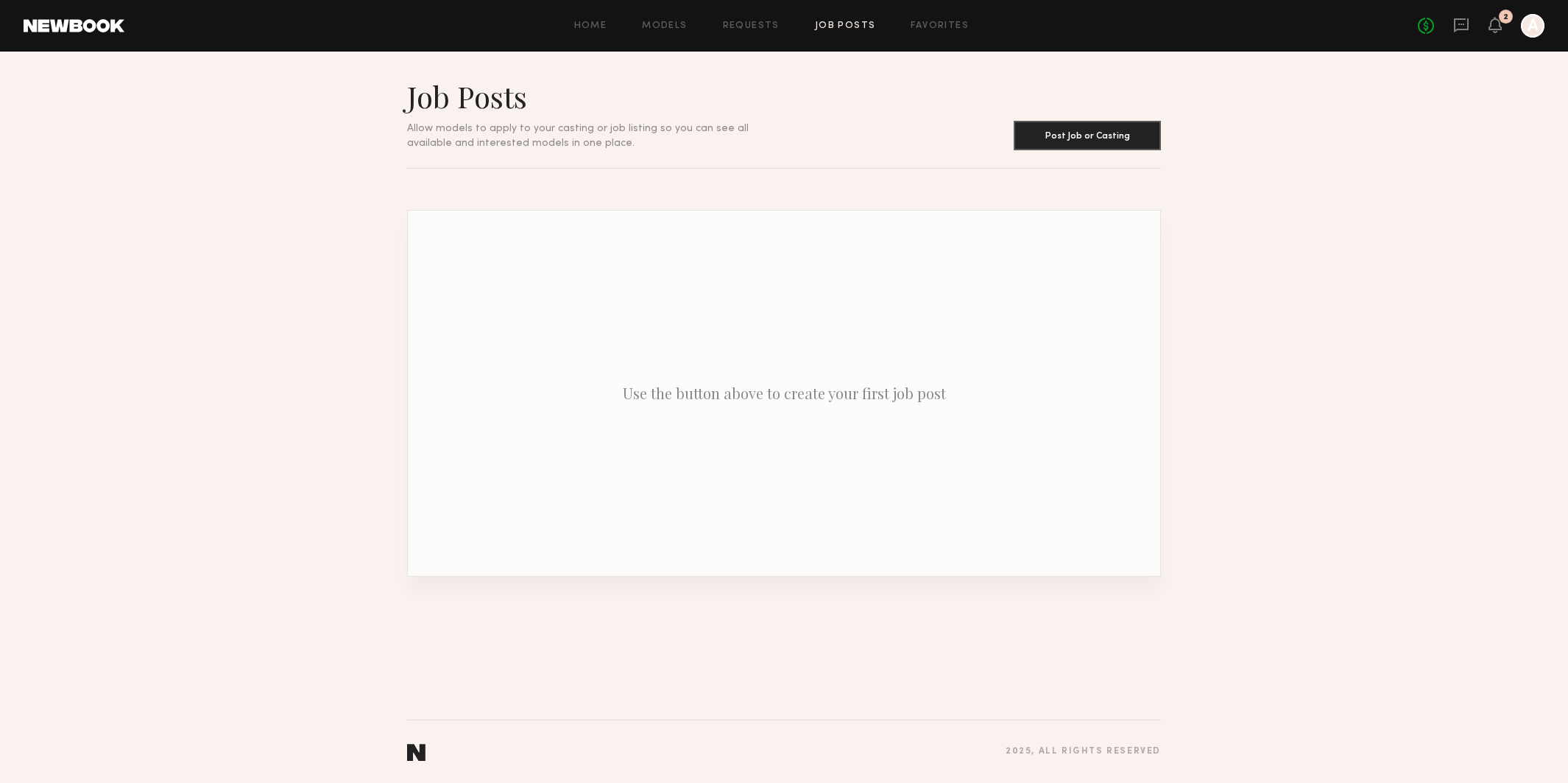
click at [930, 31] on div "Home Models Requests Job Posts Favorites Sign Out No fees up to $5,000 2 A" at bounding box center [834, 26] width 1421 height 23
click at [929, 28] on link "Favorites" at bounding box center [939, 26] width 58 height 10
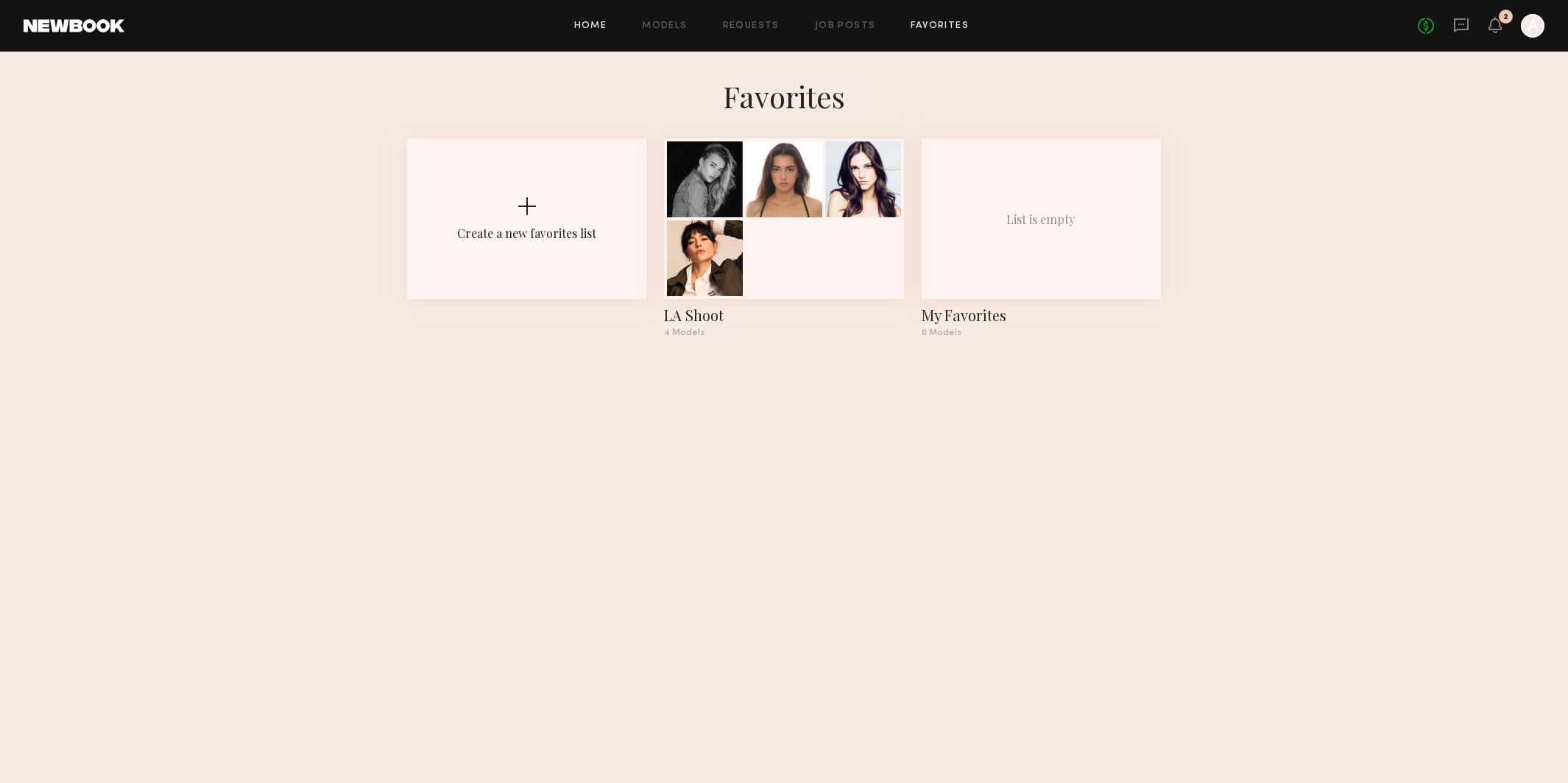
click at [594, 26] on link "Home" at bounding box center [590, 26] width 33 height 10
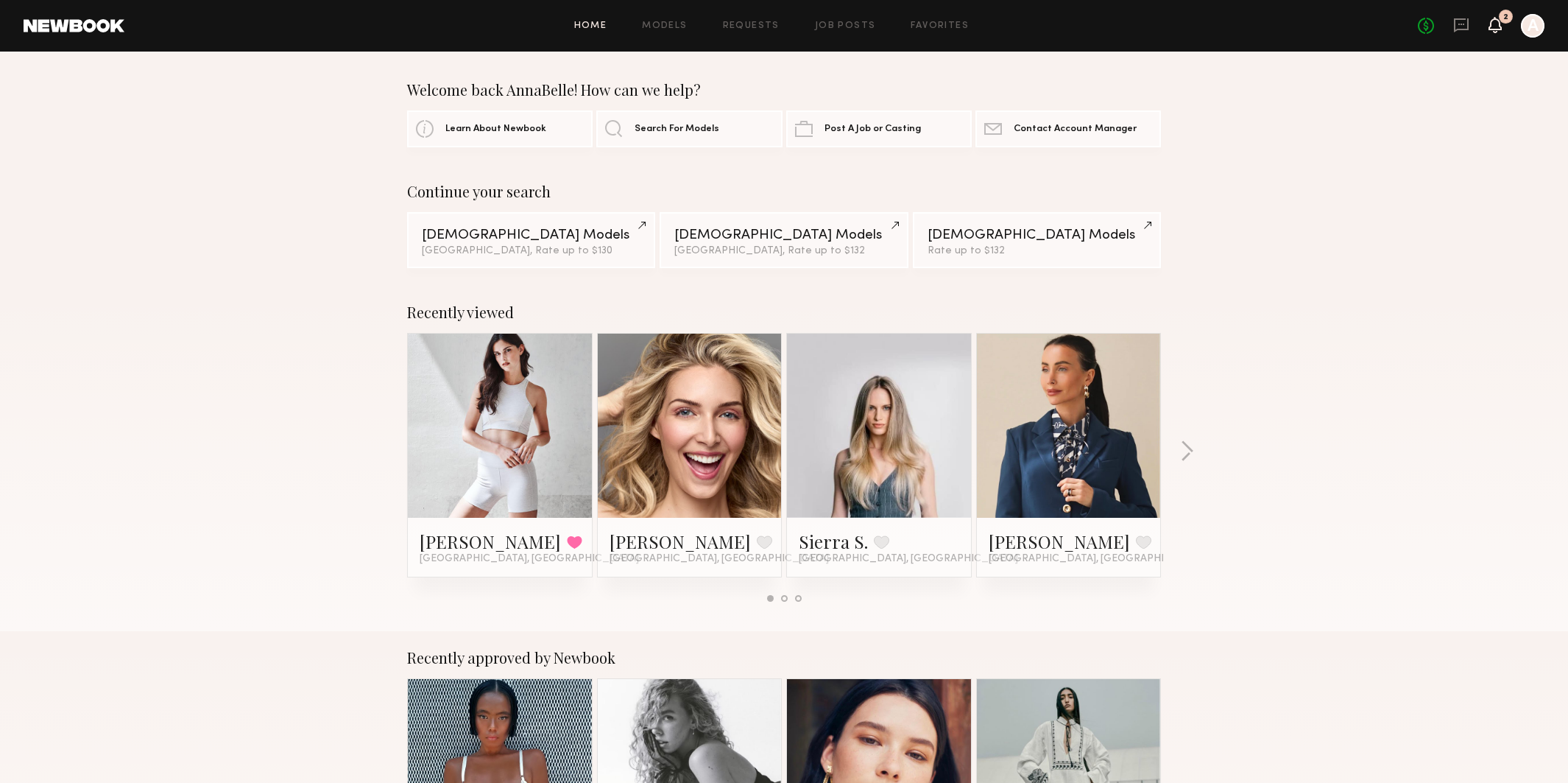
click at [1500, 29] on icon at bounding box center [1495, 24] width 12 height 11
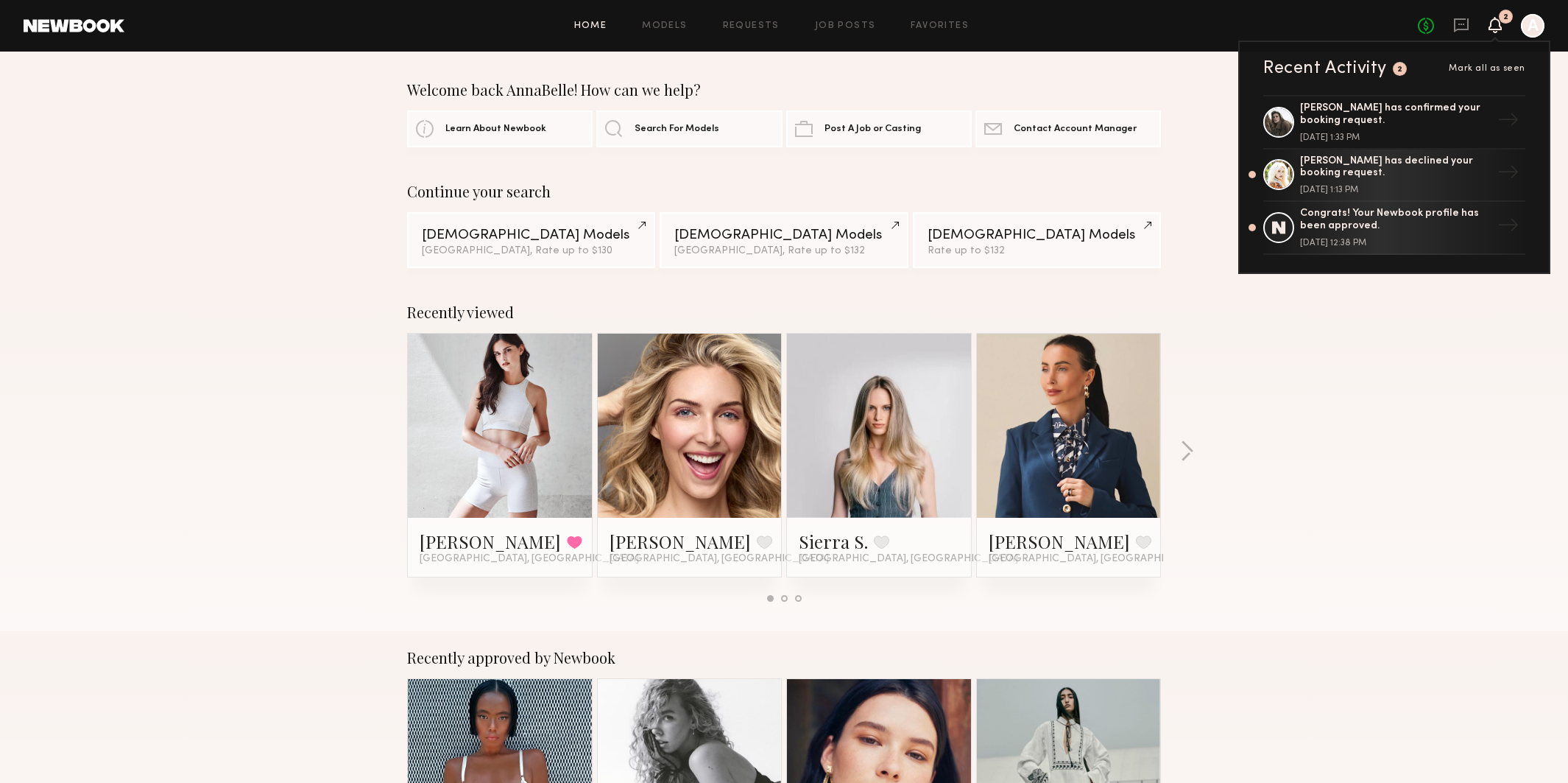
click at [1528, 29] on div at bounding box center [1533, 26] width 23 height 23
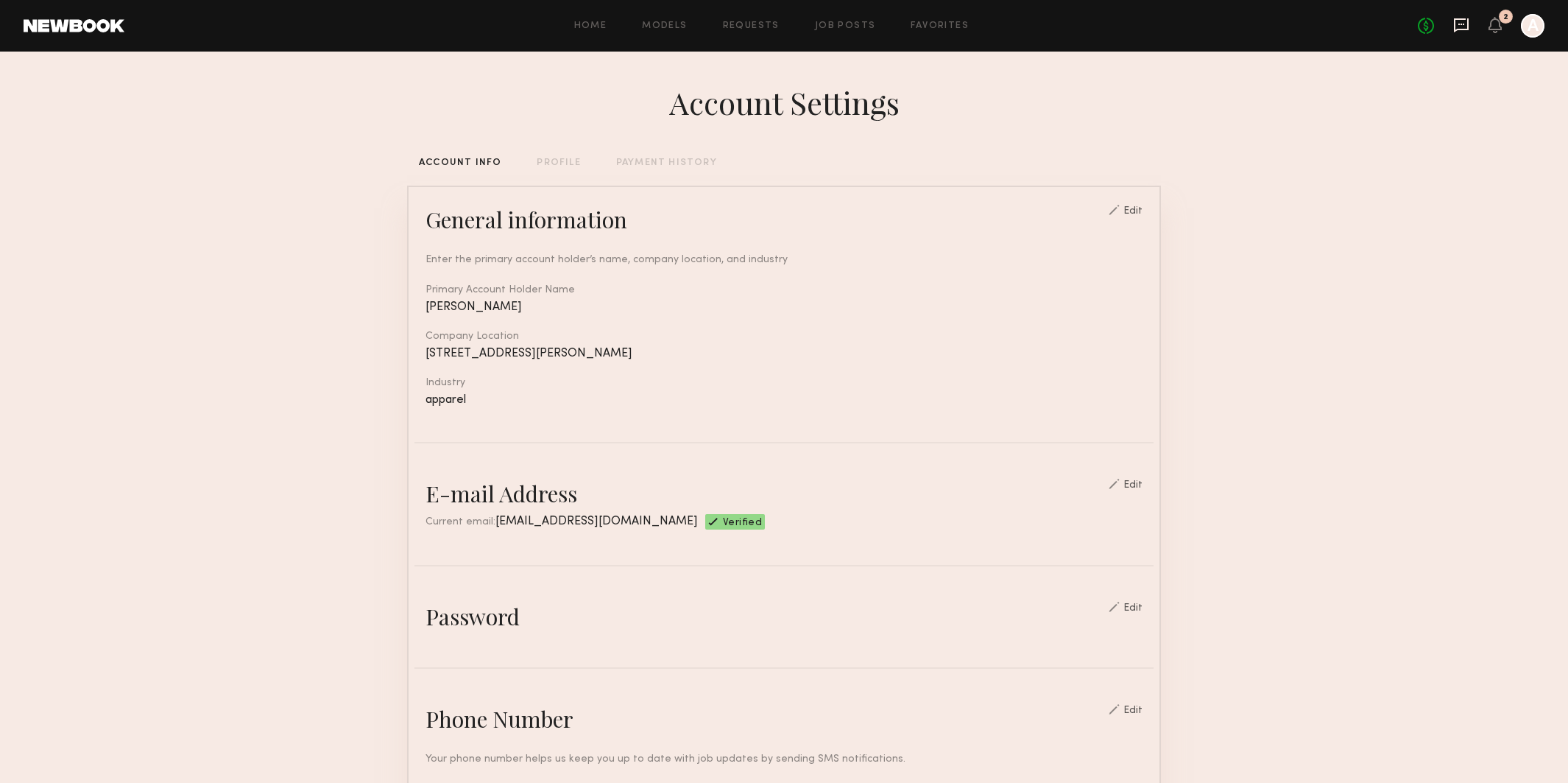
click at [1462, 29] on icon at bounding box center [1462, 26] width 14 height 14
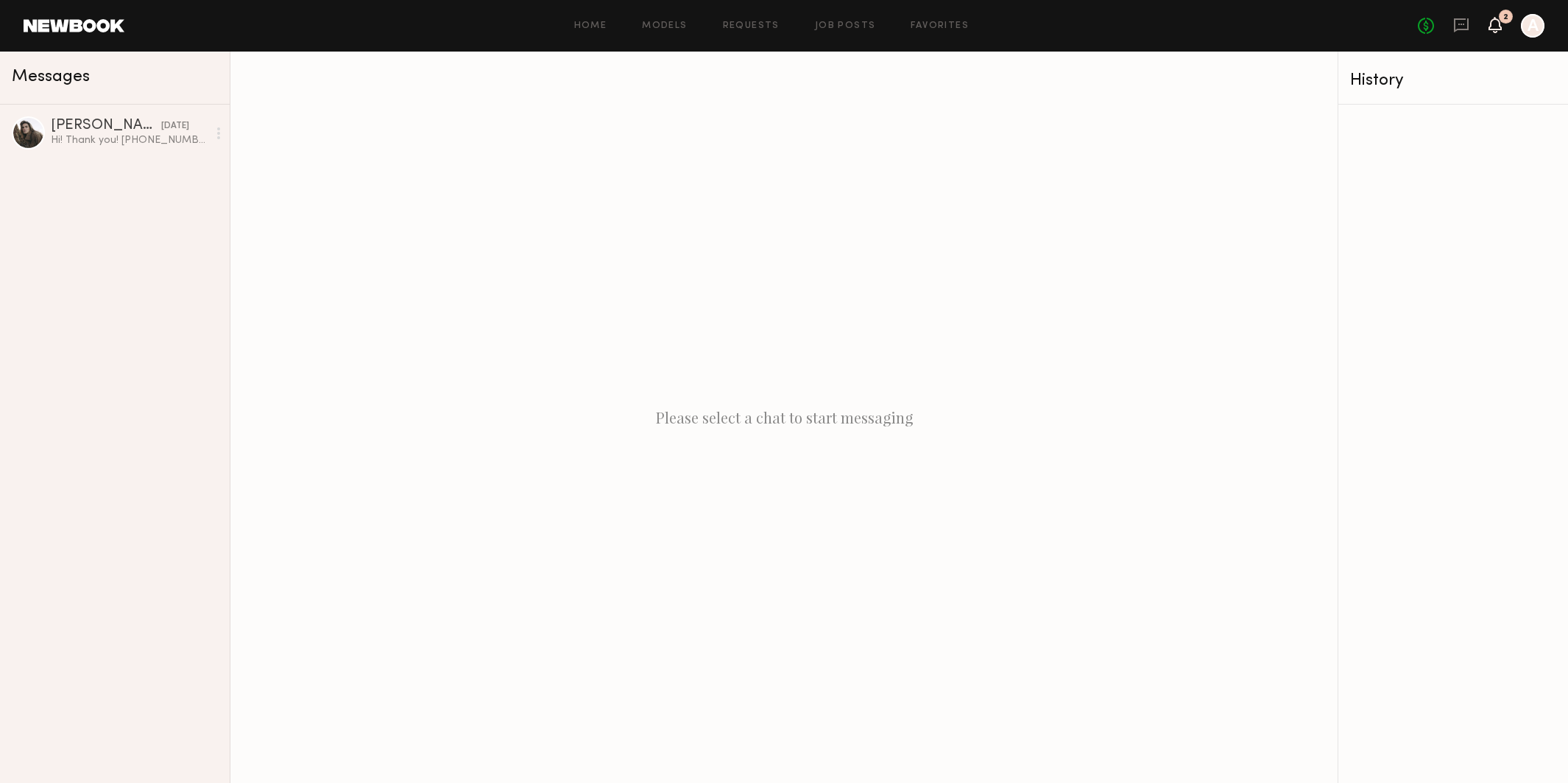
click at [1497, 28] on icon at bounding box center [1495, 24] width 12 height 11
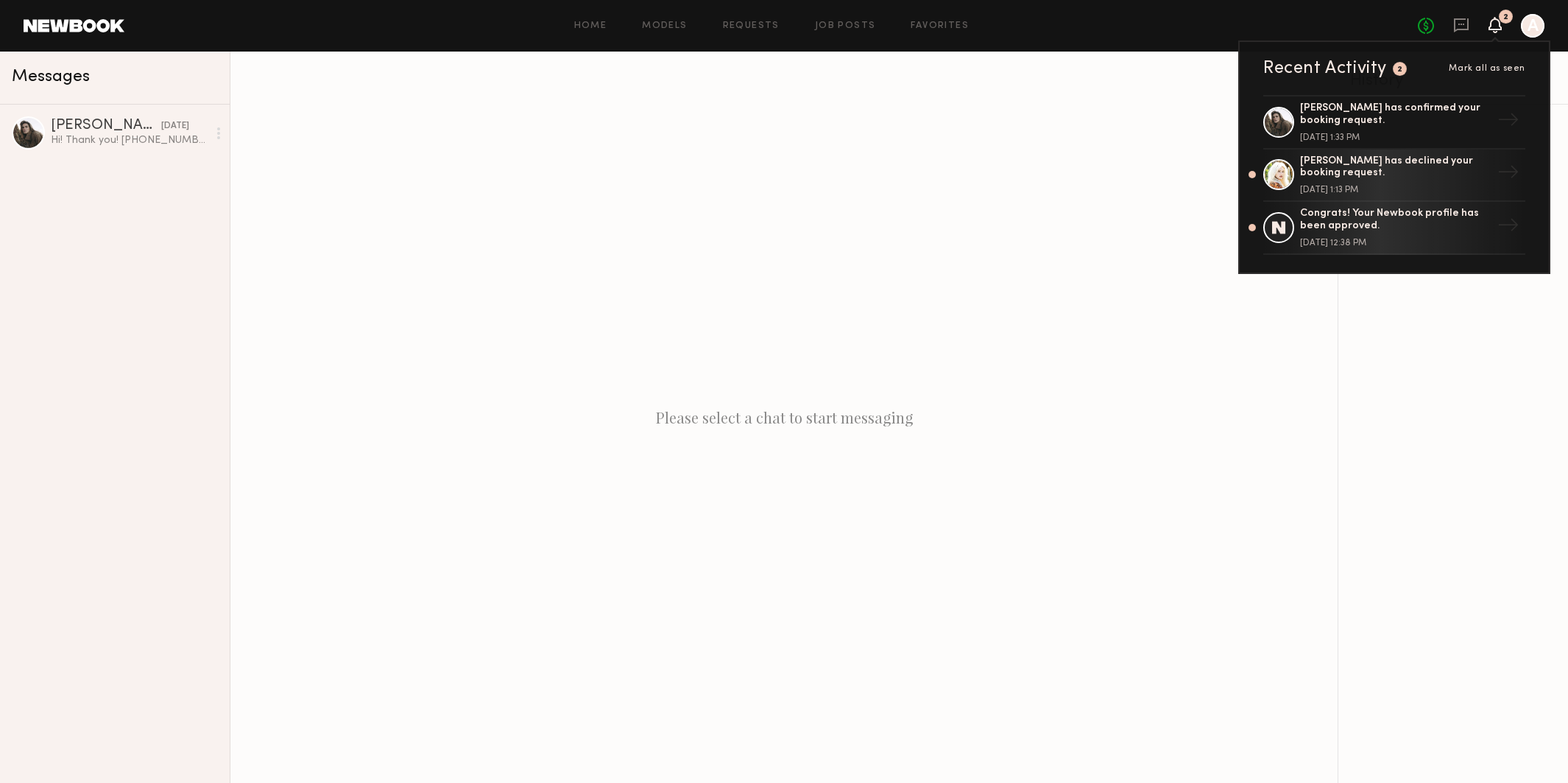
click at [1246, 11] on header "Home Models Requests Job Posts Favorites Sign Out No fees up to $5,000 2 Recent…" at bounding box center [784, 26] width 1568 height 52
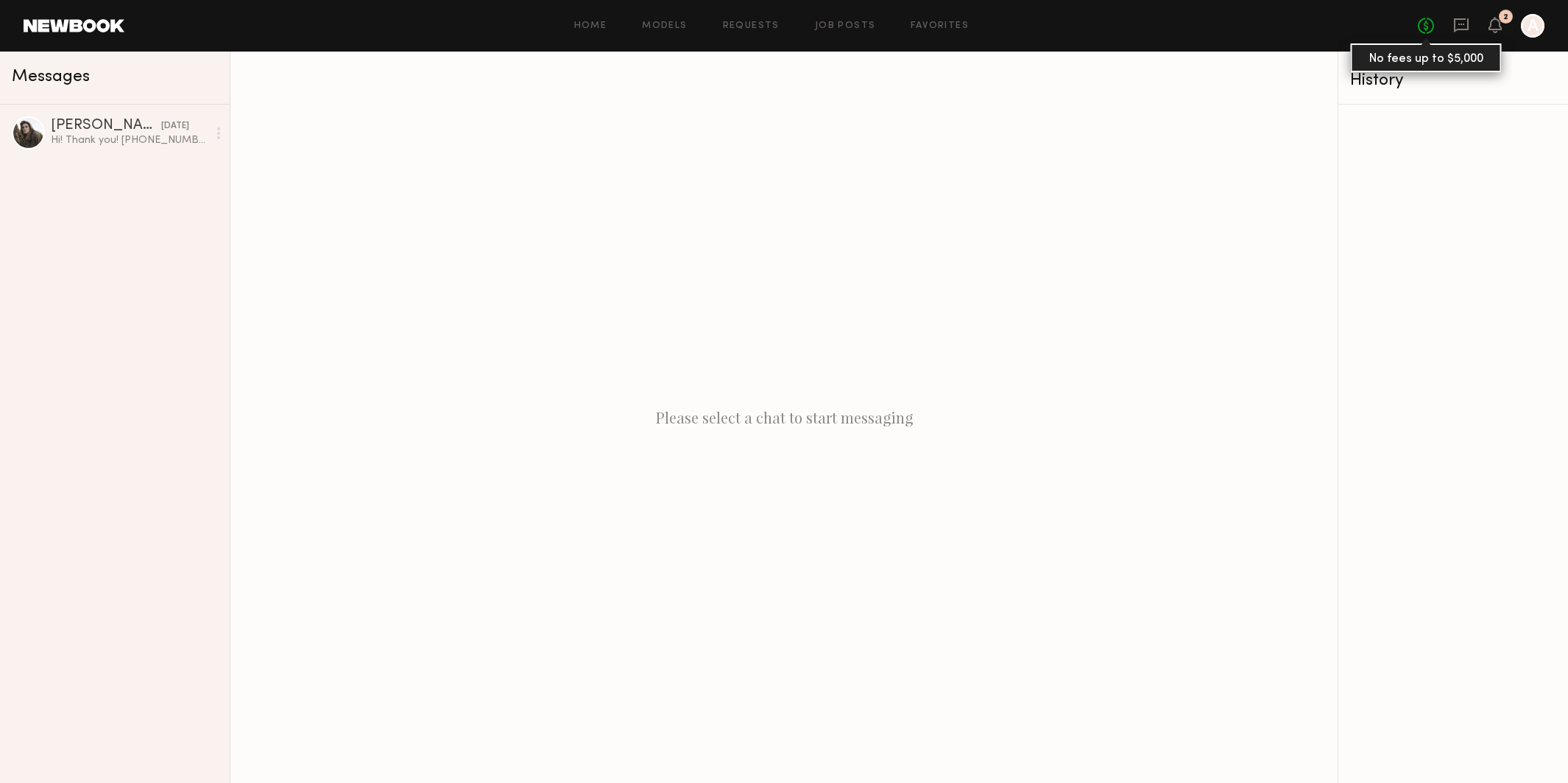
click at [1430, 29] on link "No fees up to $5,000" at bounding box center [1426, 26] width 16 height 16
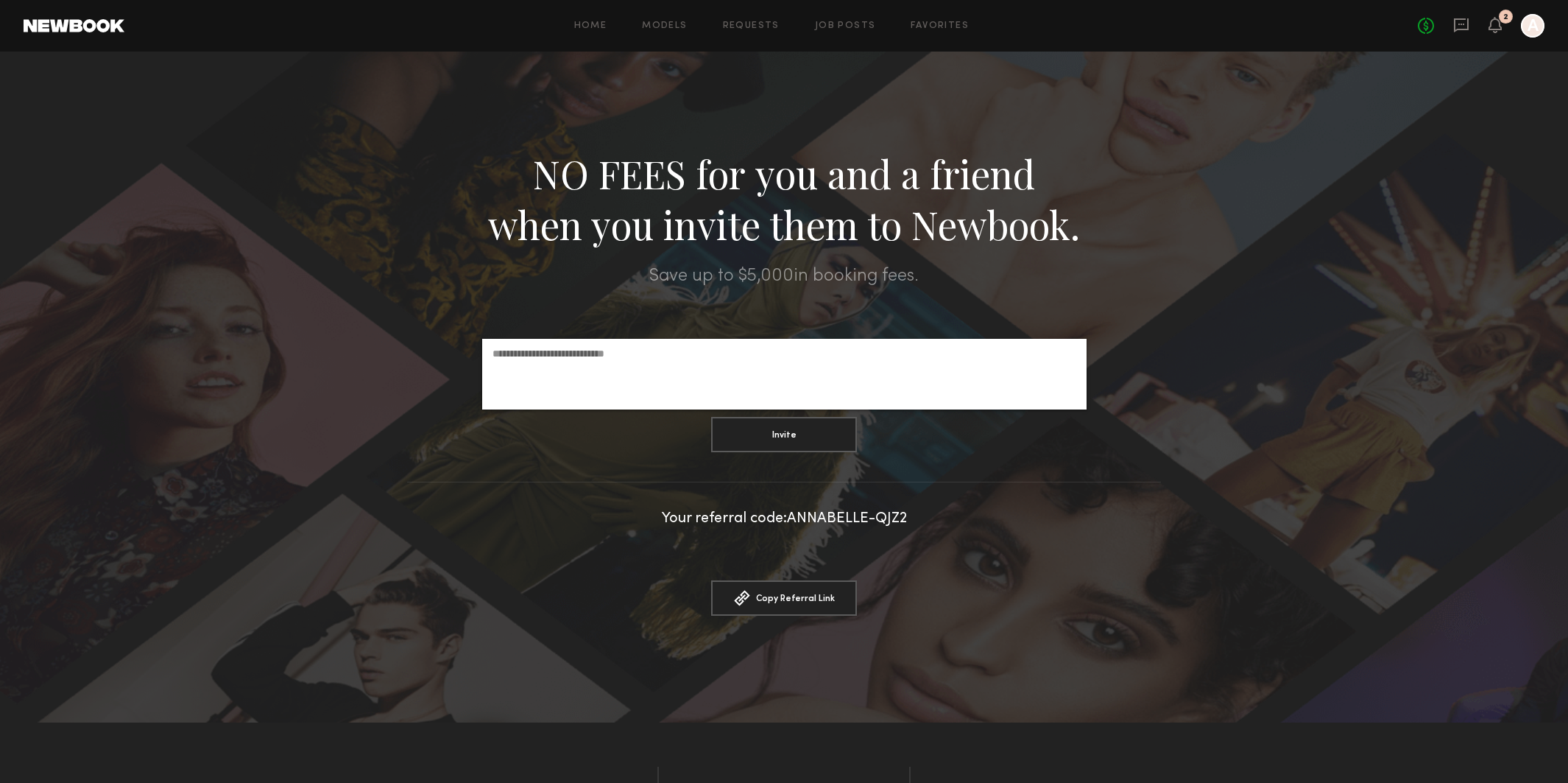
click at [40, 26] on link at bounding box center [73, 25] width 101 height 13
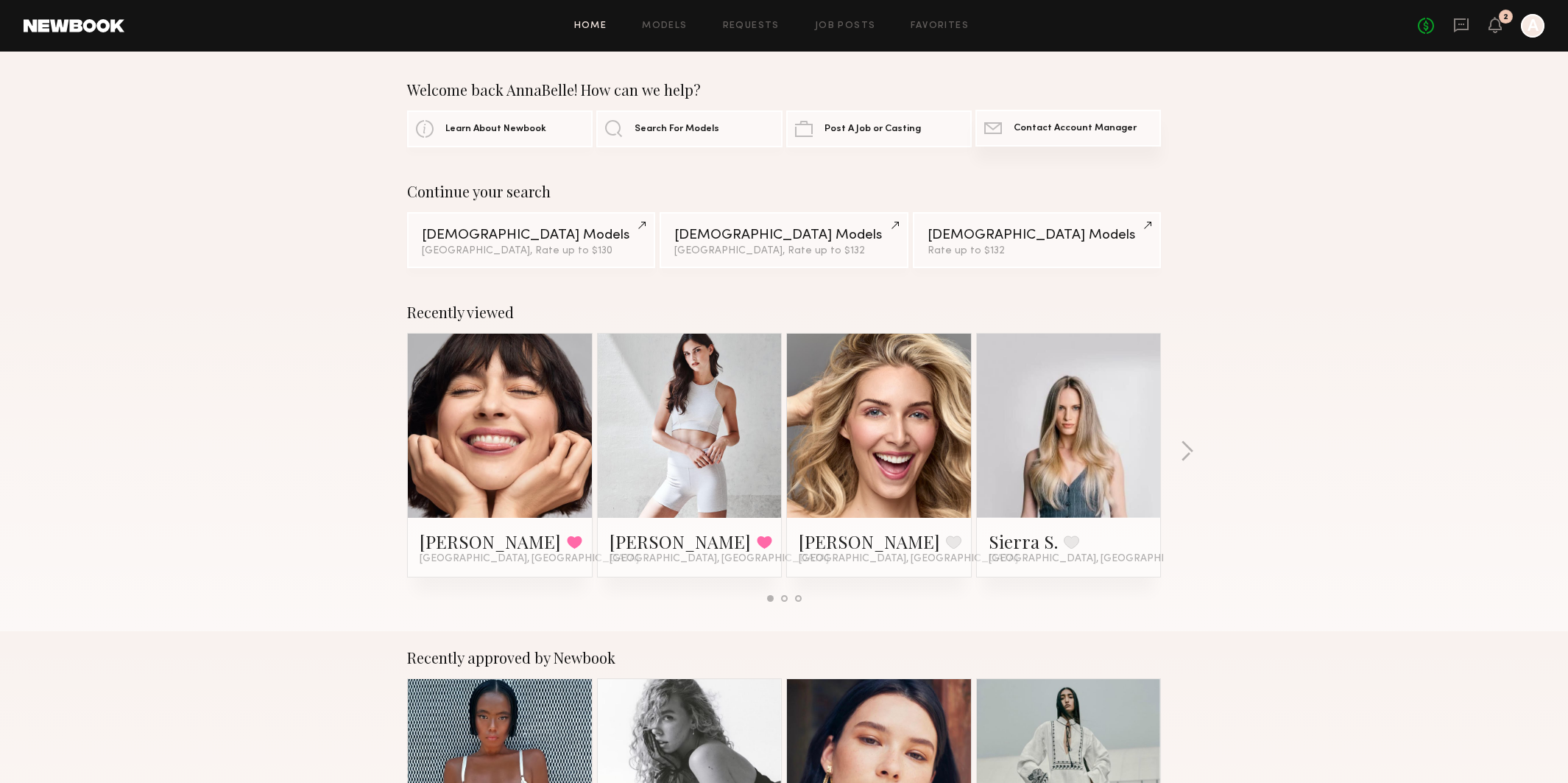
click at [1069, 127] on span "Contact Account Manager" at bounding box center [1076, 129] width 123 height 10
click at [715, 137] on link "Search For Models" at bounding box center [689, 128] width 186 height 37
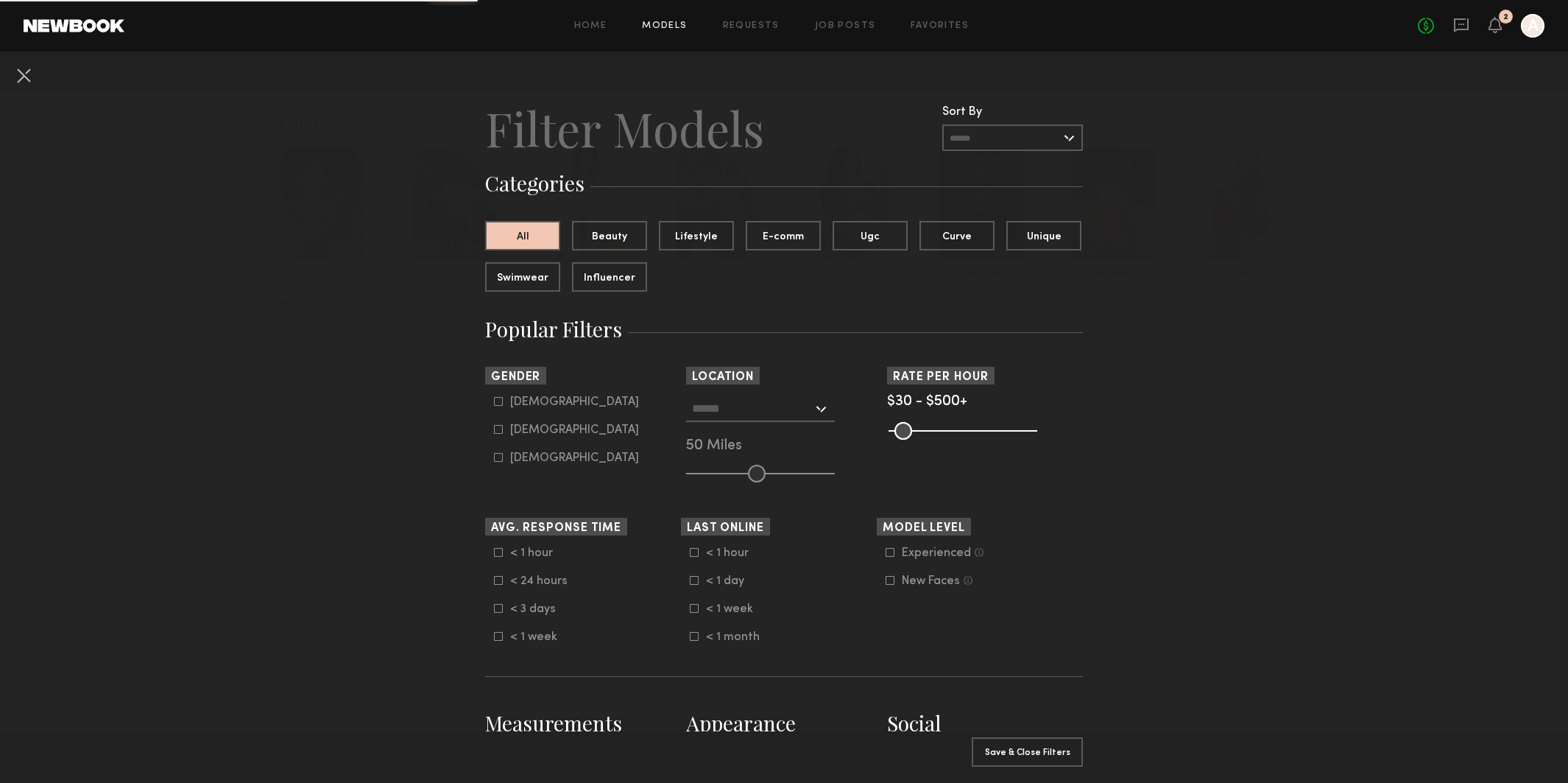
click at [514, 579] on div "< 24 hours" at bounding box center [538, 581] width 57 height 9
click at [898, 472] on section "Sort By Rate LOW TO HIGH HIGH TO LOW Experience LOW TO HIGH HIGH TO LOW Gender …" at bounding box center [784, 424] width 598 height 115
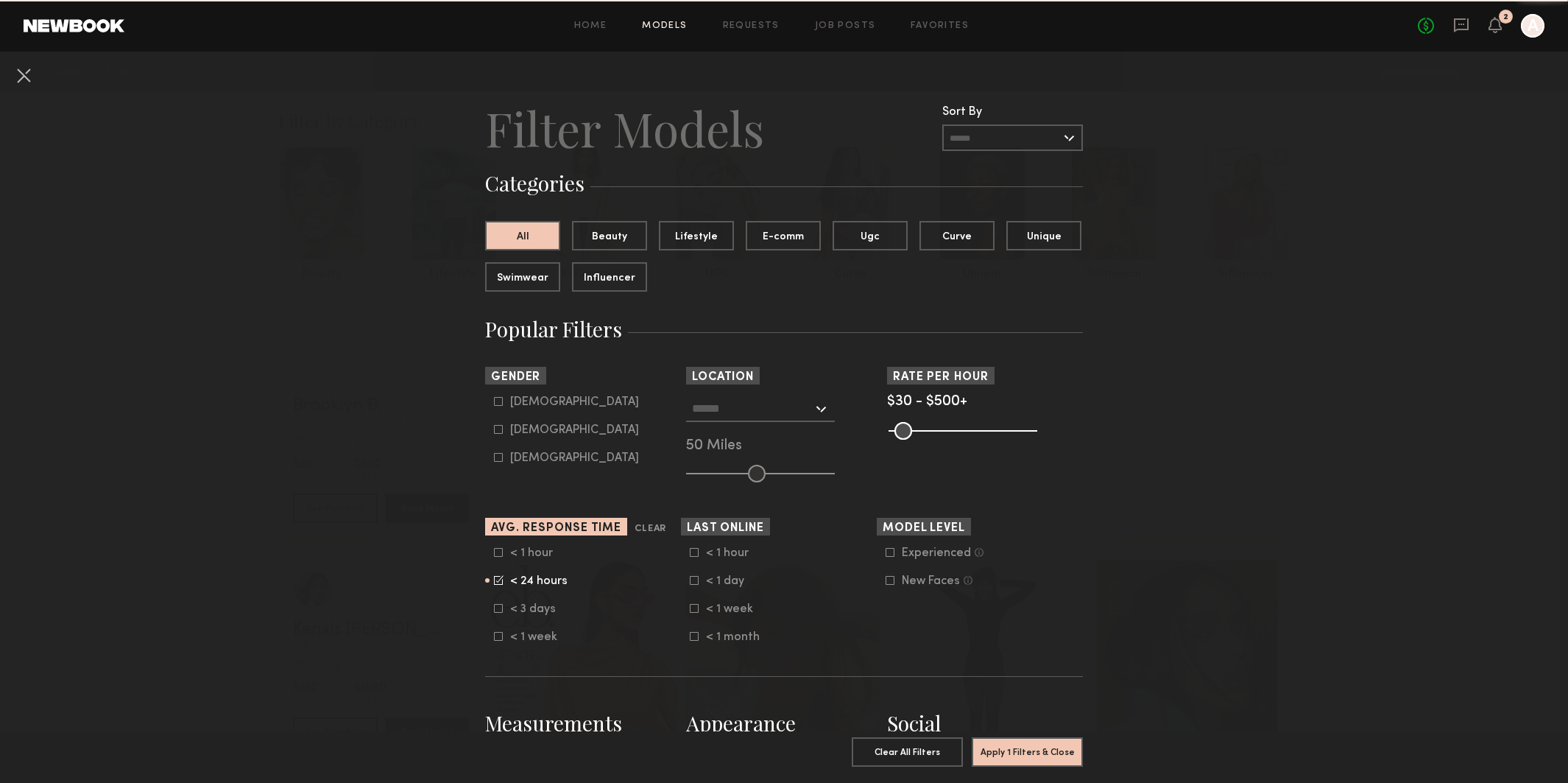
click at [759, 421] on div at bounding box center [761, 409] width 149 height 27
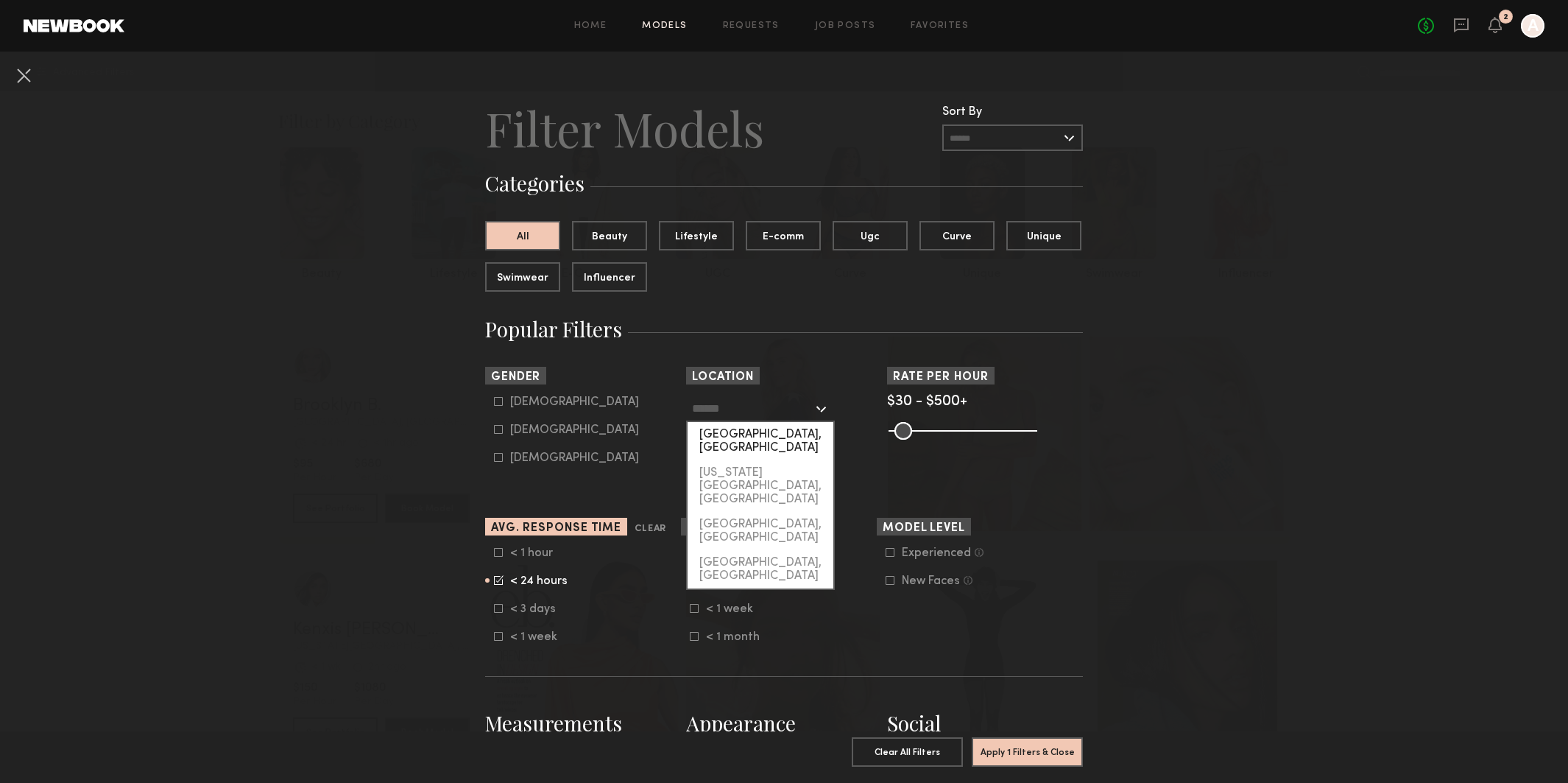
click at [754, 437] on div "Los Angeles, CA" at bounding box center [760, 441] width 146 height 38
type input "**********"
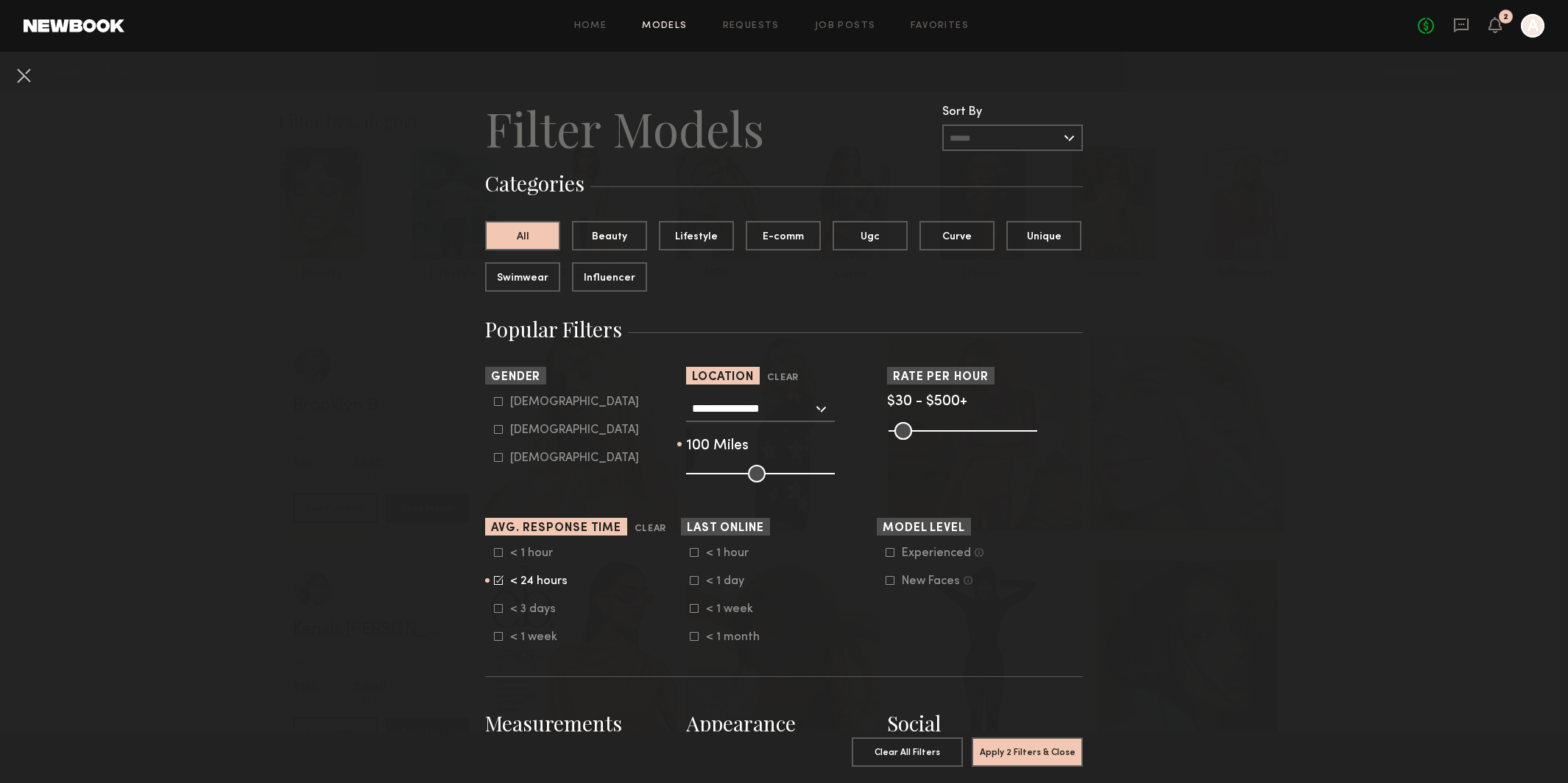
drag, startPoint x: 760, startPoint y: 476, endPoint x: 864, endPoint y: 479, distance: 104.0
type input "***"
click at [864, 479] on div "**********" at bounding box center [784, 438] width 196 height 87
drag, startPoint x: 1246, startPoint y: 561, endPoint x: 1170, endPoint y: 508, distance: 92.7
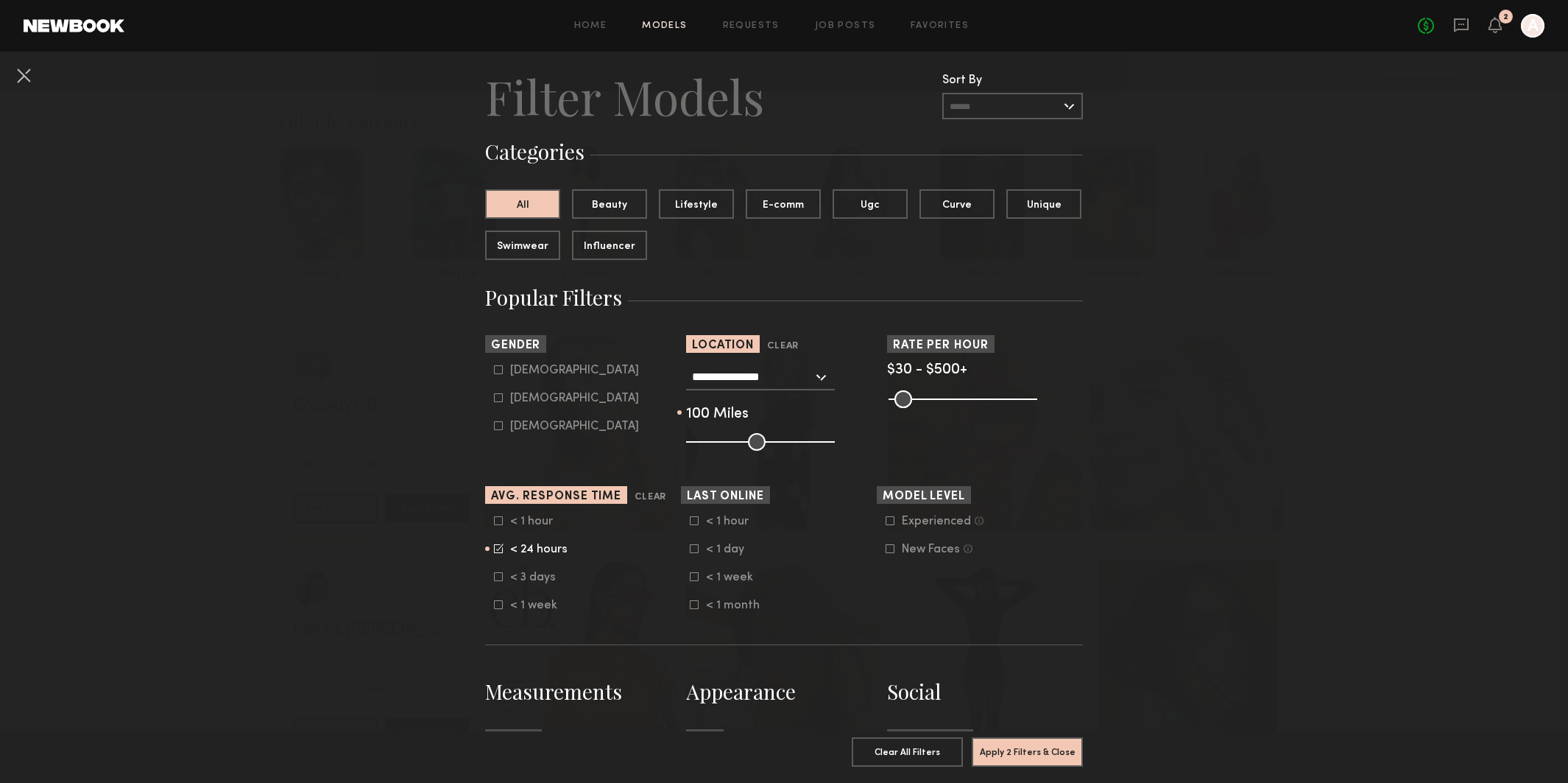
scroll to position [52, 0]
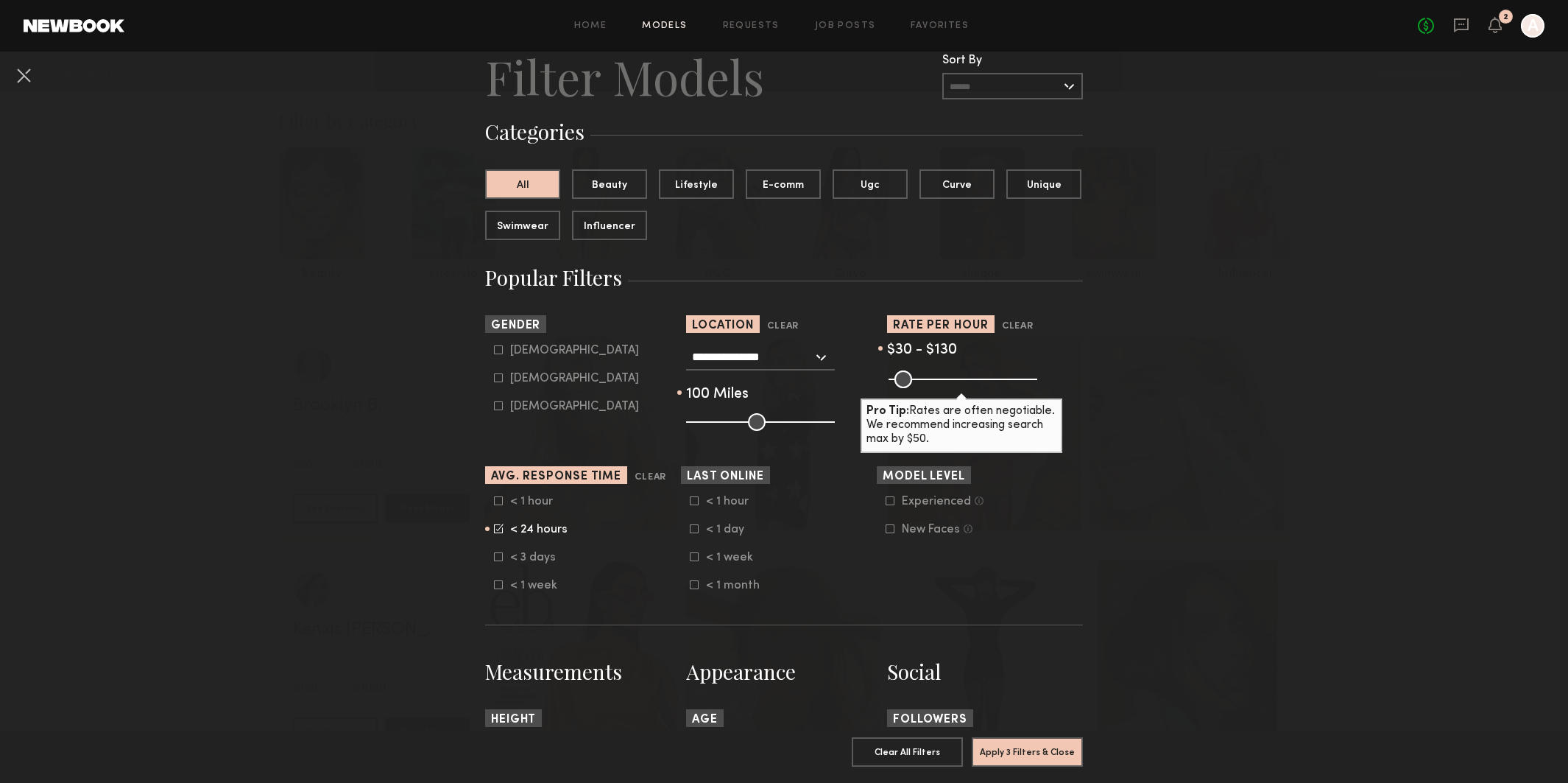
drag, startPoint x: 1009, startPoint y: 376, endPoint x: 926, endPoint y: 369, distance: 83.3
type input "***"
click at [926, 369] on common-range-minmax at bounding box center [962, 378] width 149 height 18
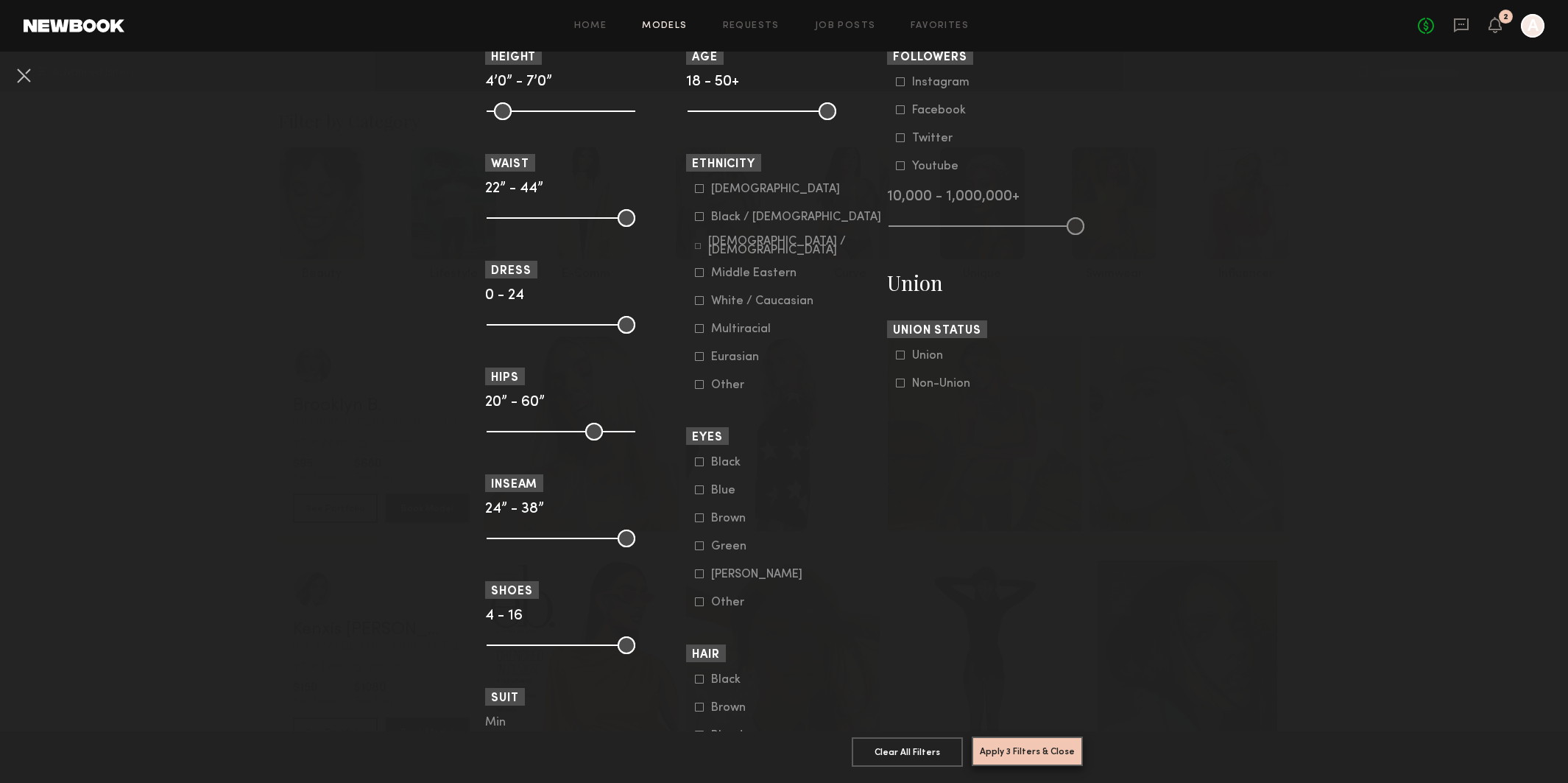
scroll to position [729, 0]
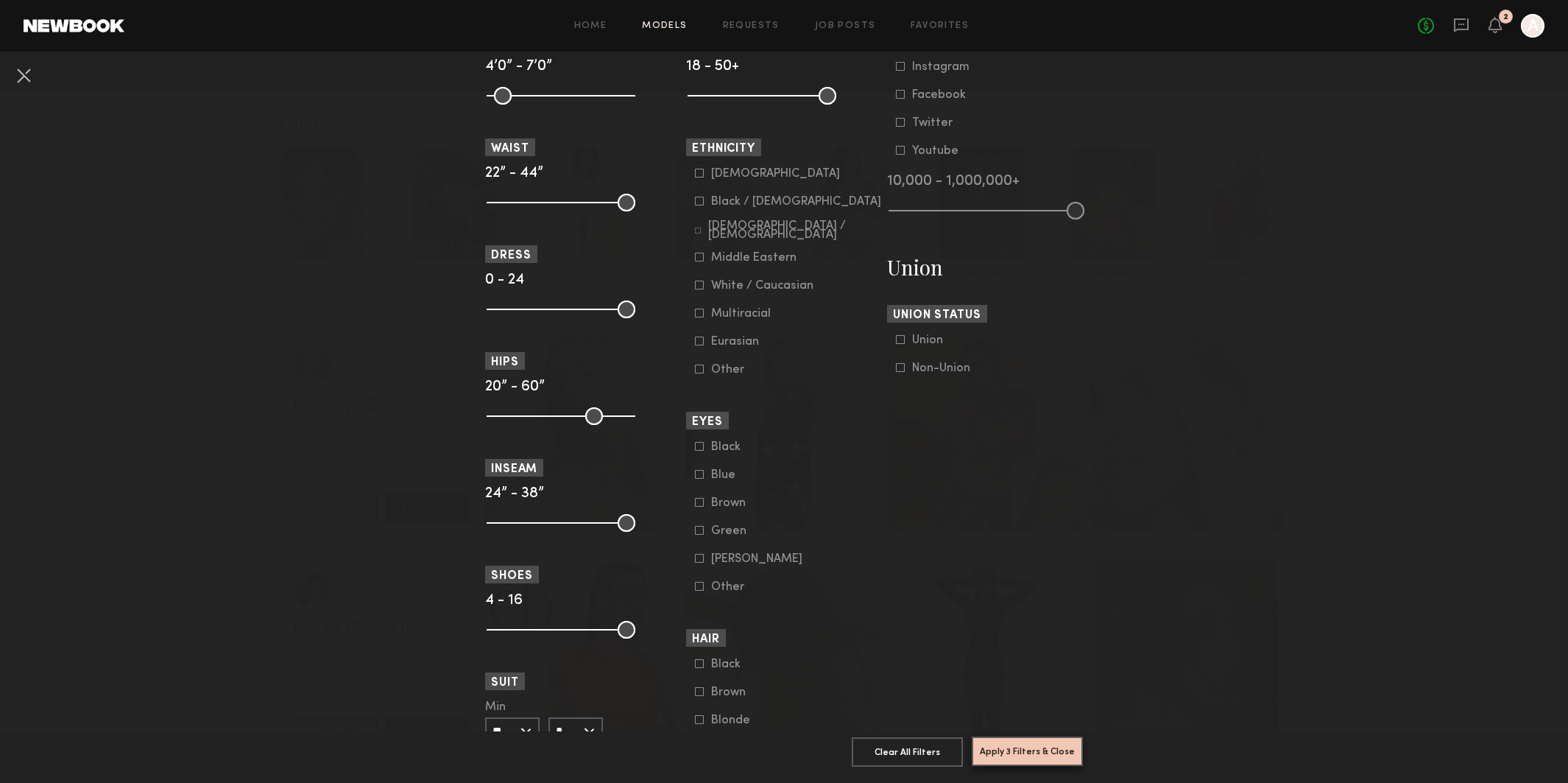
click at [1038, 758] on button "Apply 3 Filters & Close" at bounding box center [1028, 751] width 112 height 29
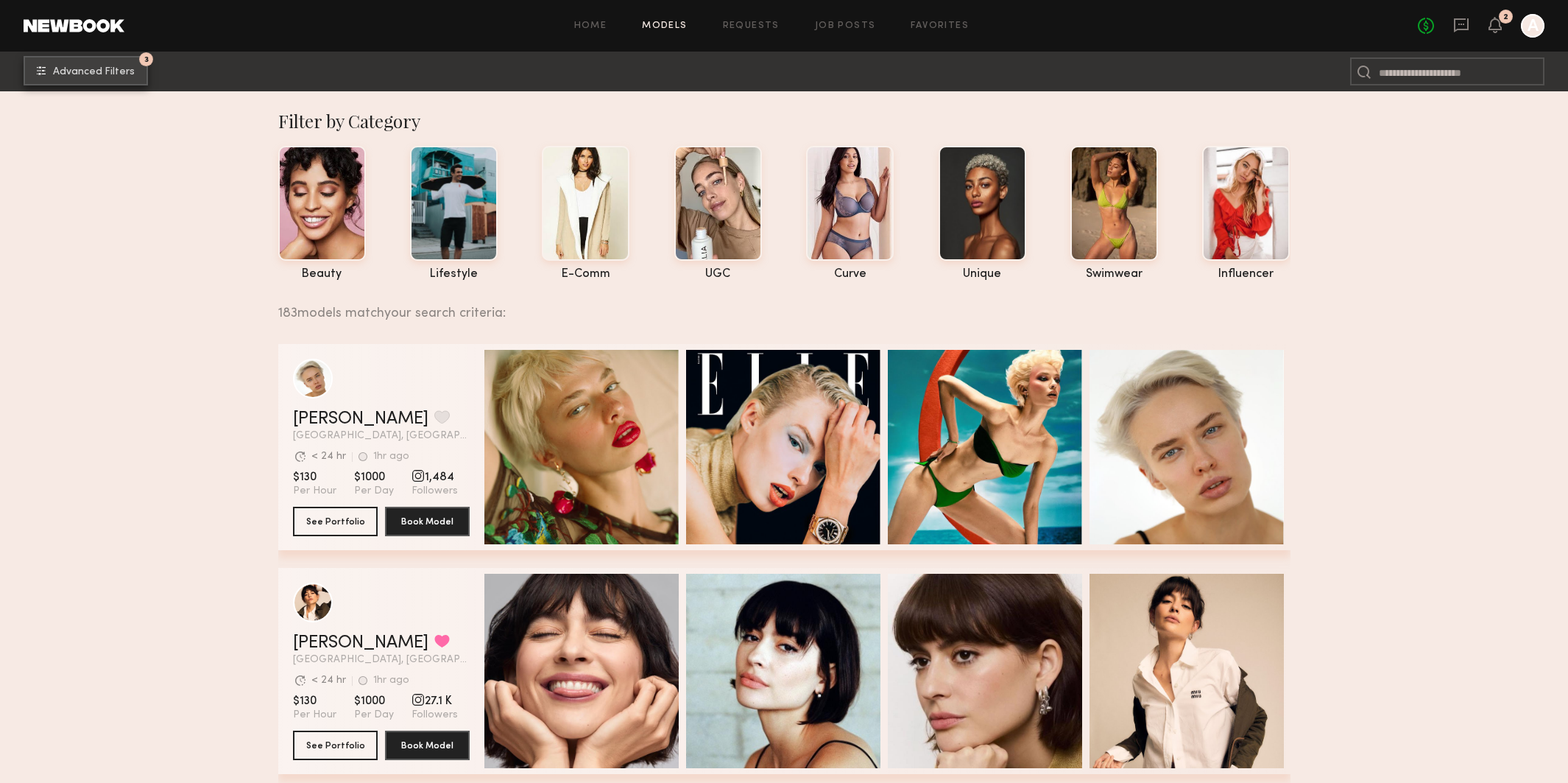
click at [125, 70] on span "Advanced Filters" at bounding box center [94, 72] width 82 height 11
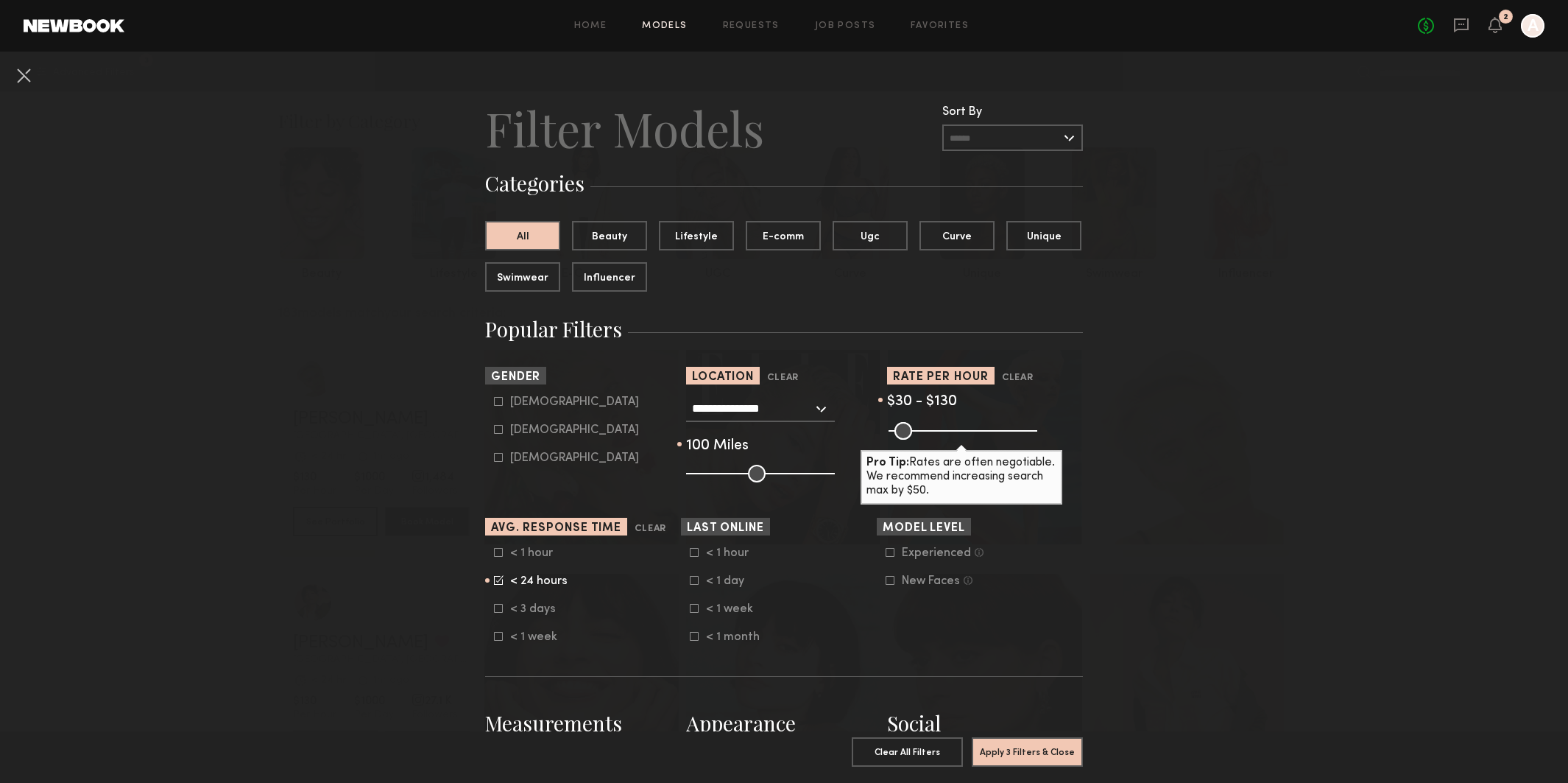
drag, startPoint x: 509, startPoint y: 429, endPoint x: 529, endPoint y: 431, distance: 20.1
click at [509, 429] on label "Female" at bounding box center [566, 429] width 145 height 9
type input "**"
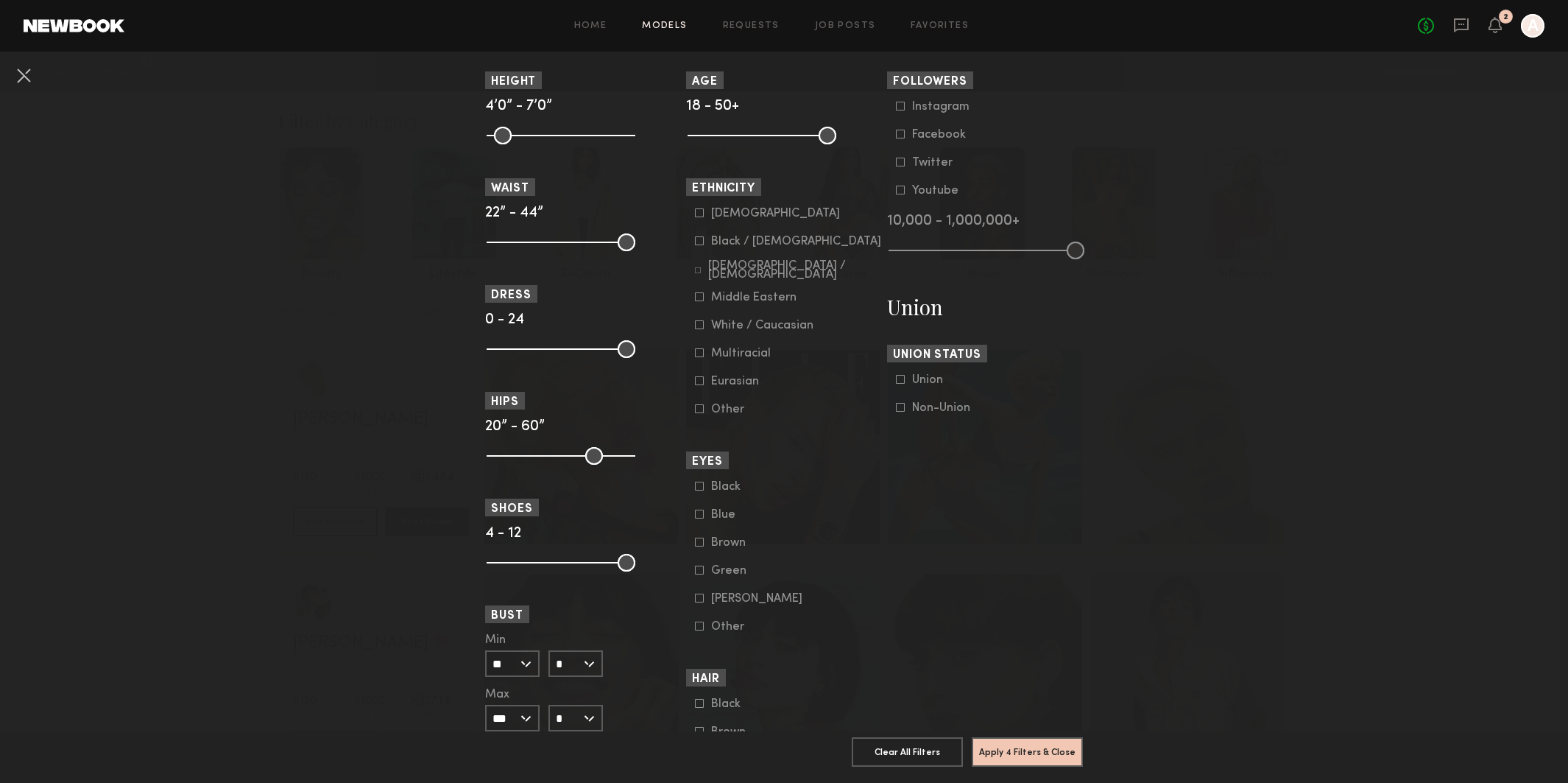
scroll to position [884, 0]
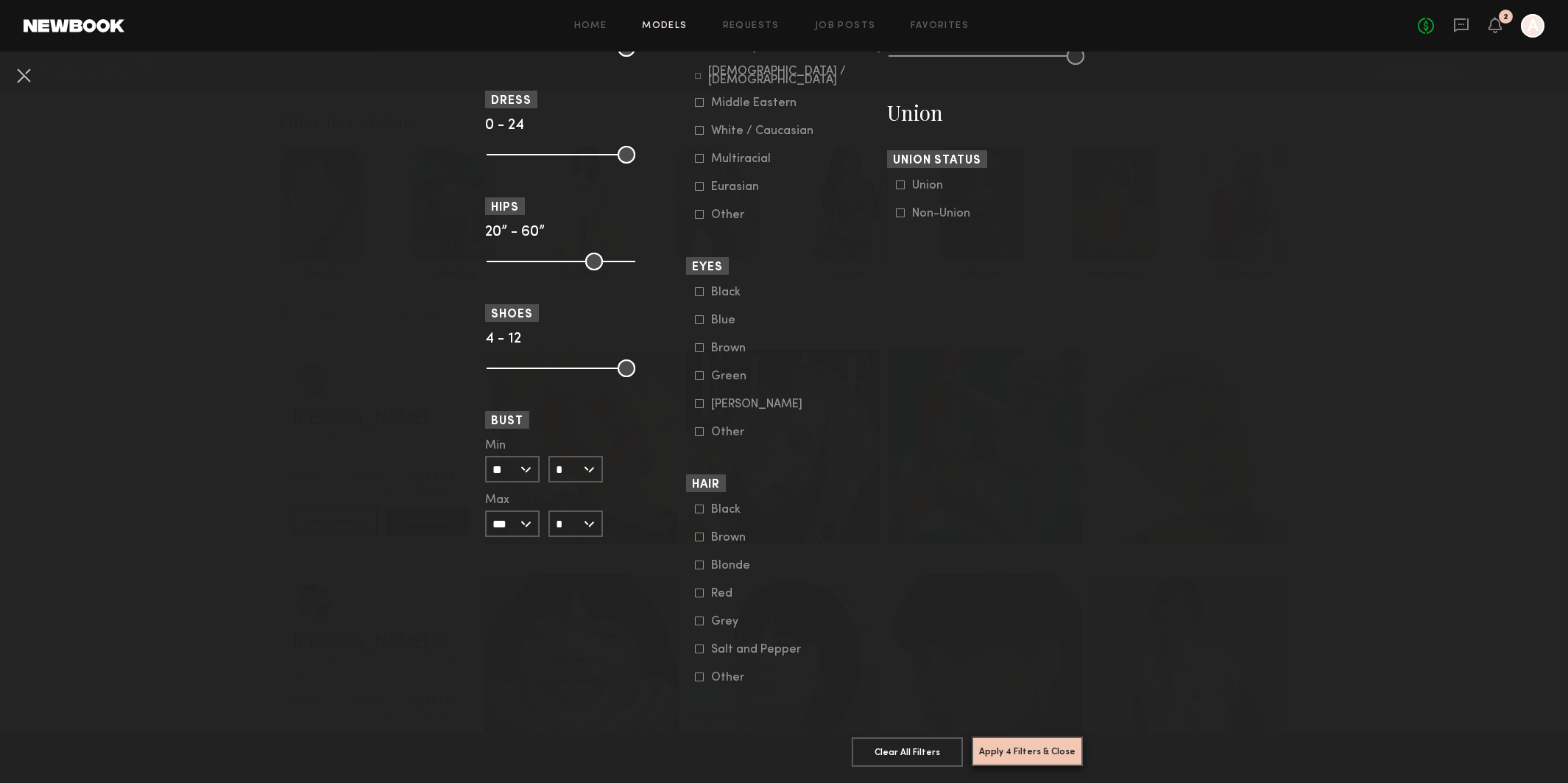
click at [1030, 752] on button "Apply 4 Filters & Close" at bounding box center [1028, 751] width 112 height 29
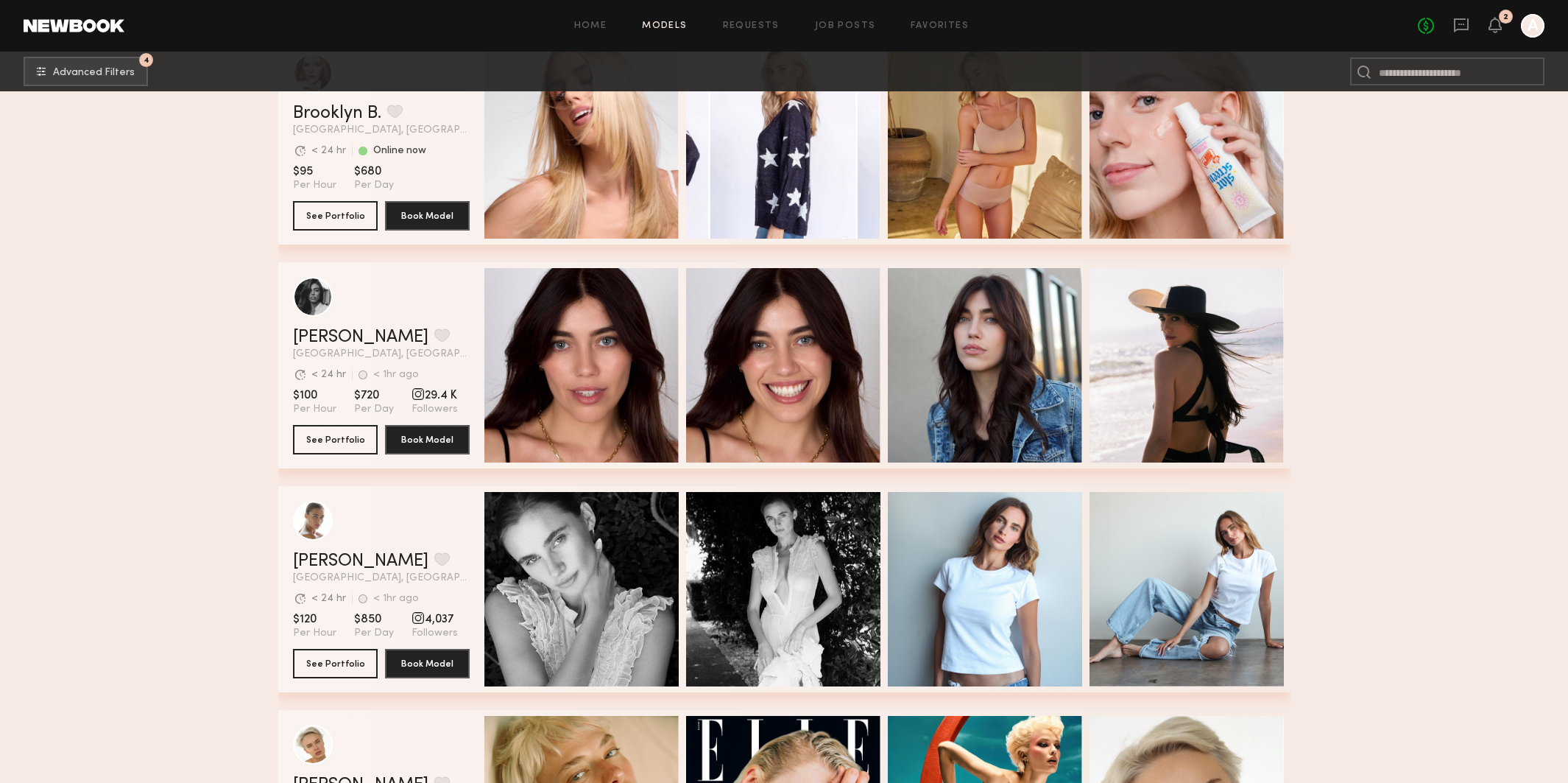
scroll to position [755, 0]
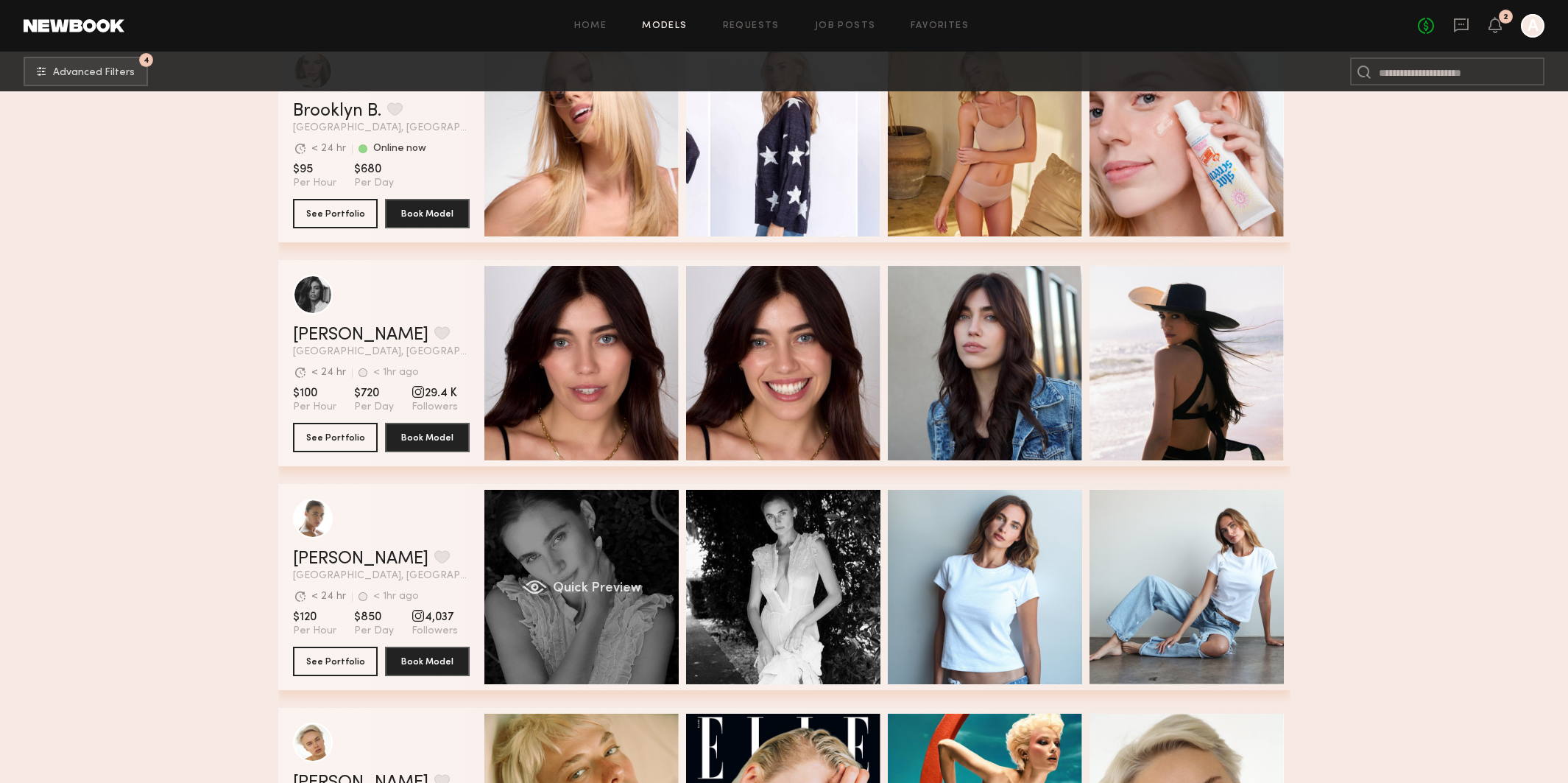
click at [626, 609] on div "Quick Preview" at bounding box center [582, 587] width 195 height 195
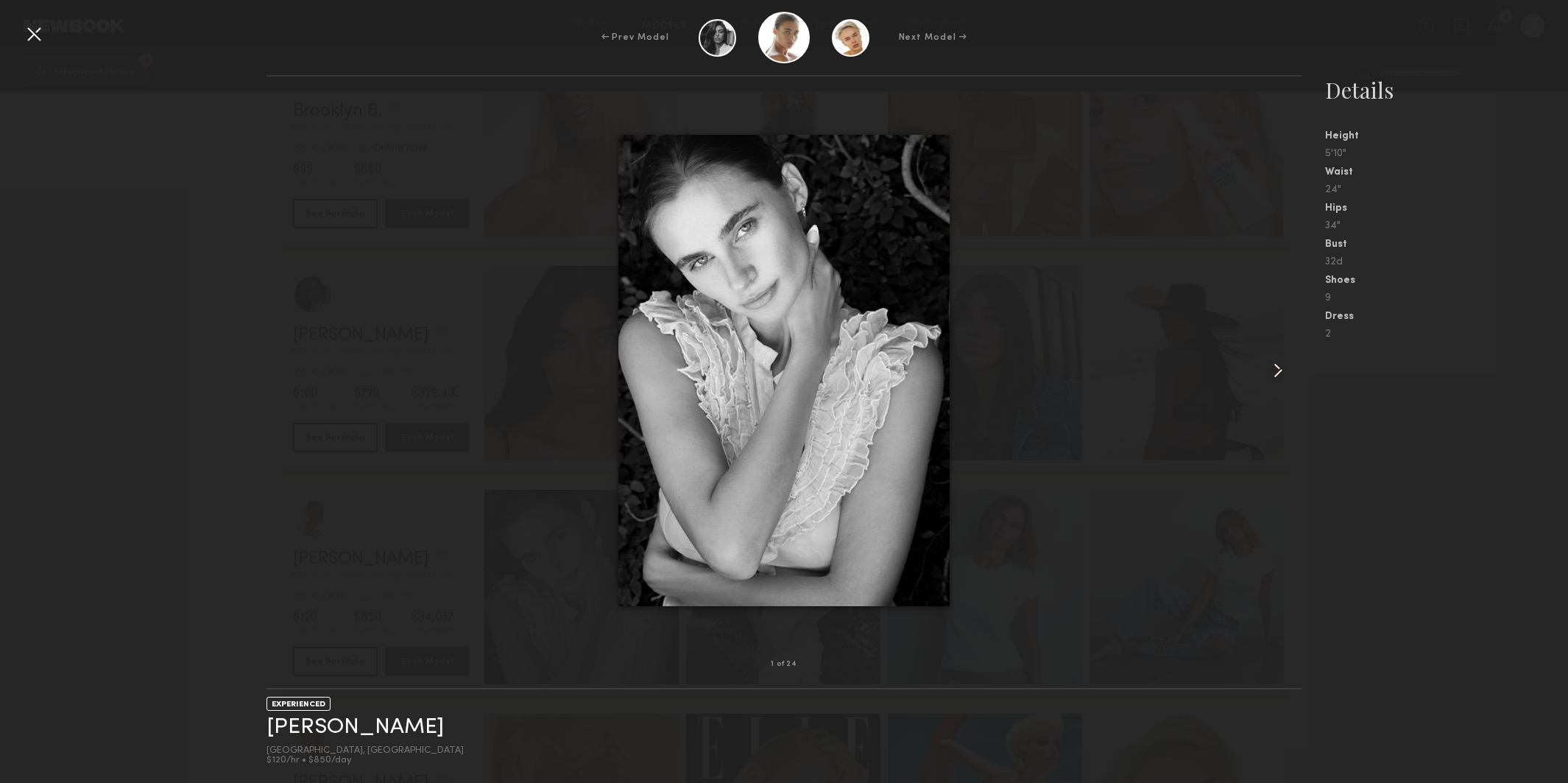
click at [1279, 370] on common-icon at bounding box center [1278, 371] width 23 height 23
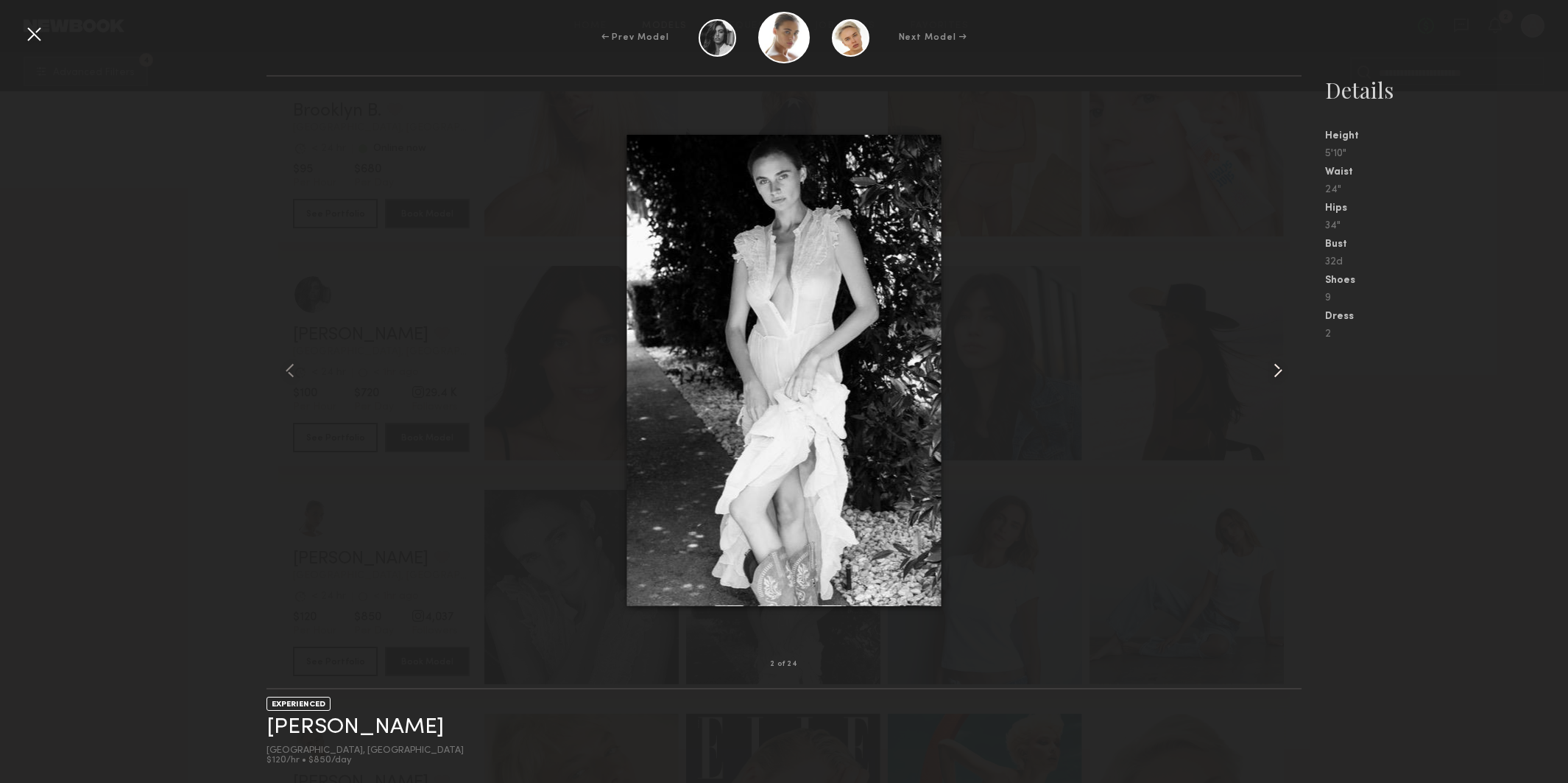
click at [1279, 370] on common-icon at bounding box center [1278, 371] width 23 height 23
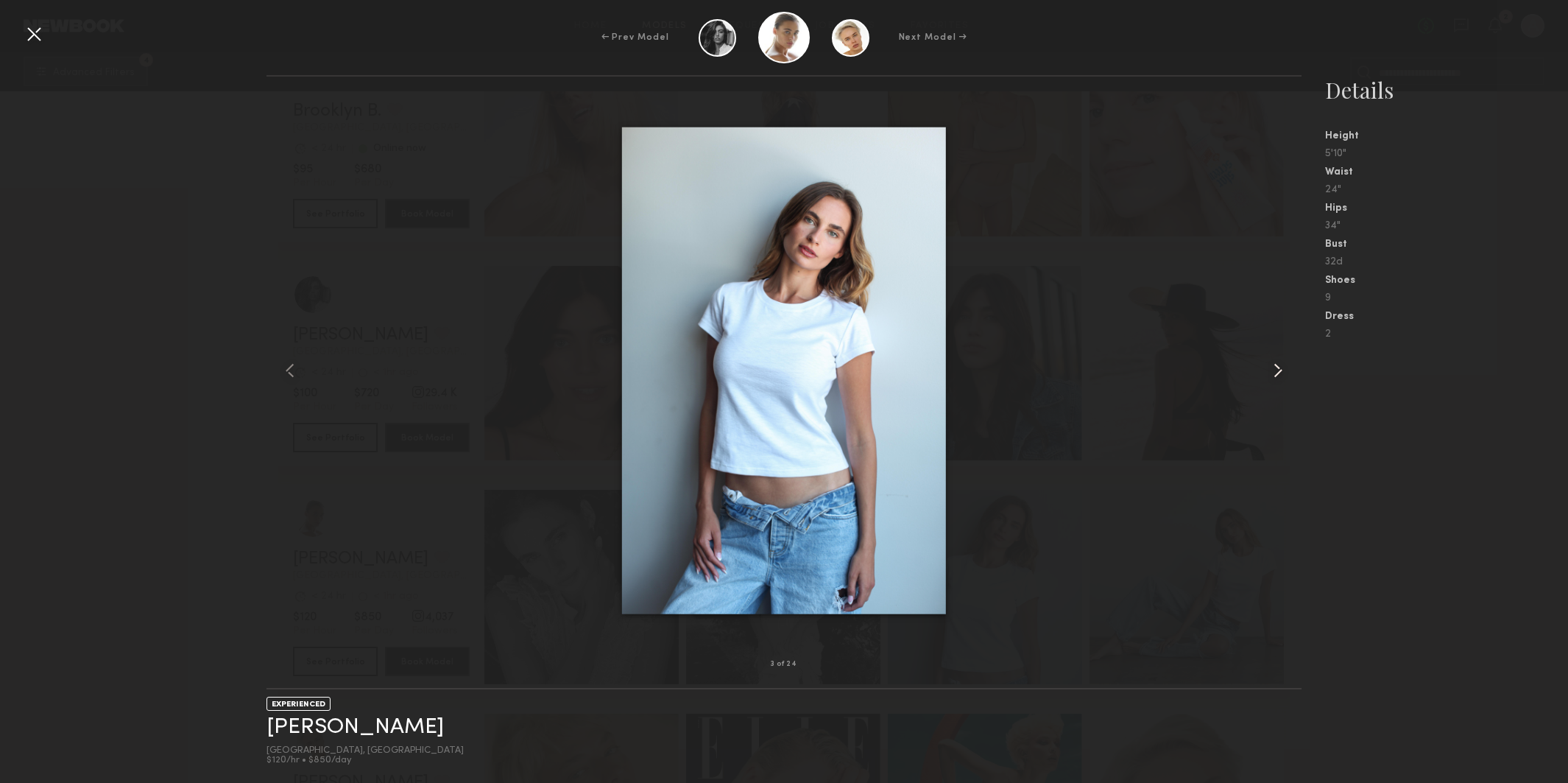
click at [1279, 370] on common-icon at bounding box center [1278, 371] width 23 height 23
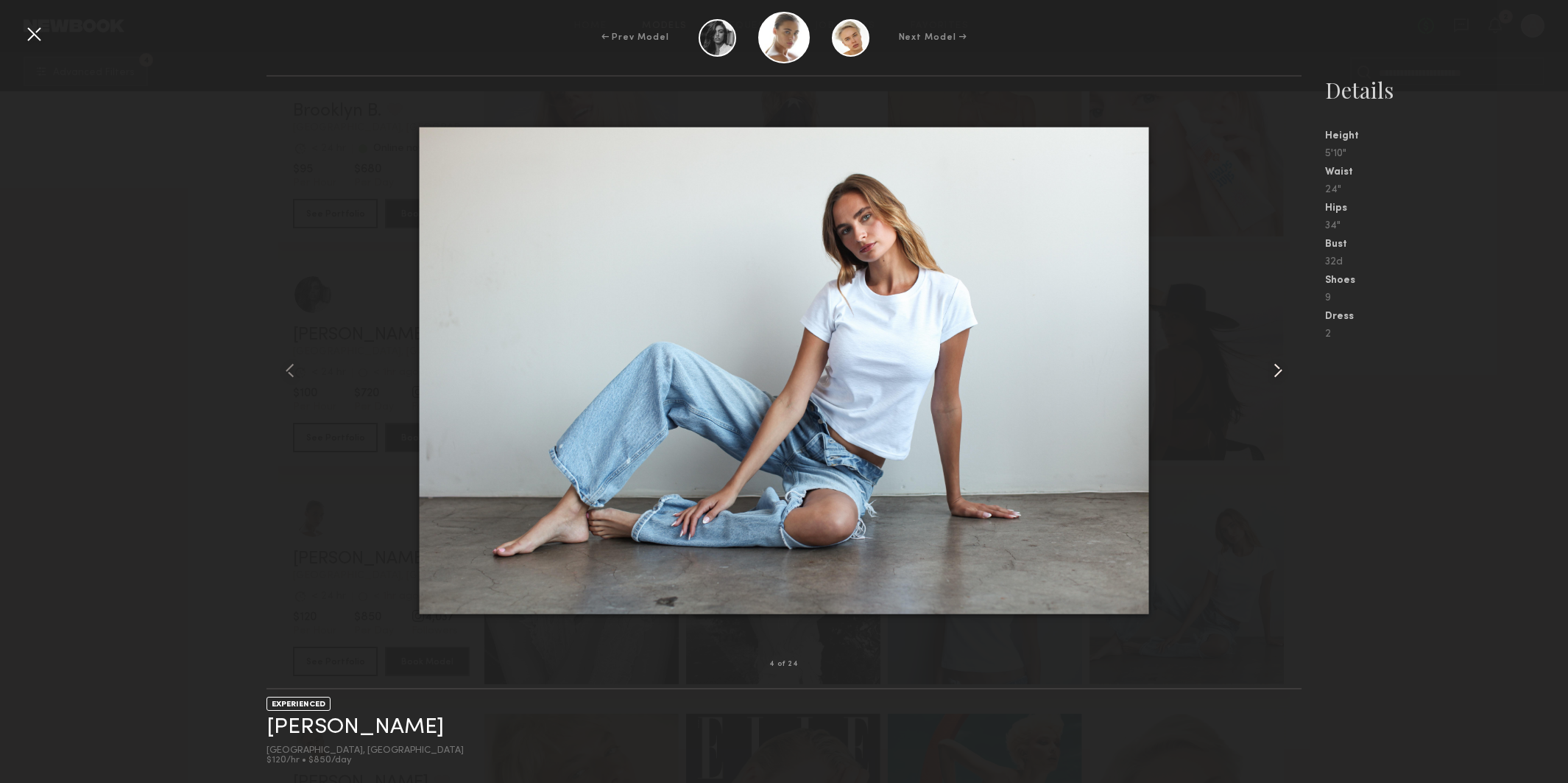
click at [1279, 370] on common-icon at bounding box center [1278, 371] width 23 height 23
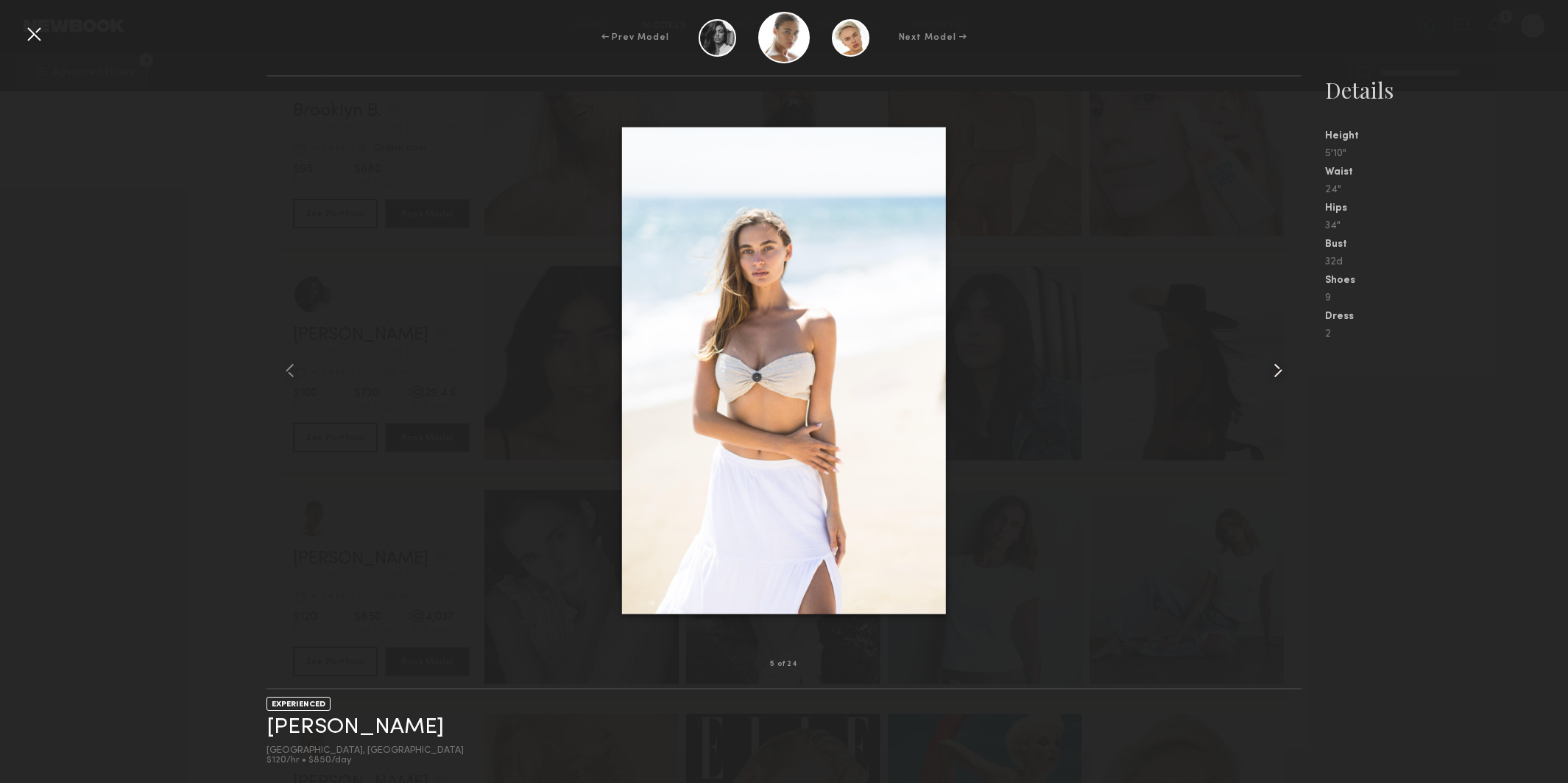
click at [1279, 370] on common-icon at bounding box center [1278, 371] width 23 height 23
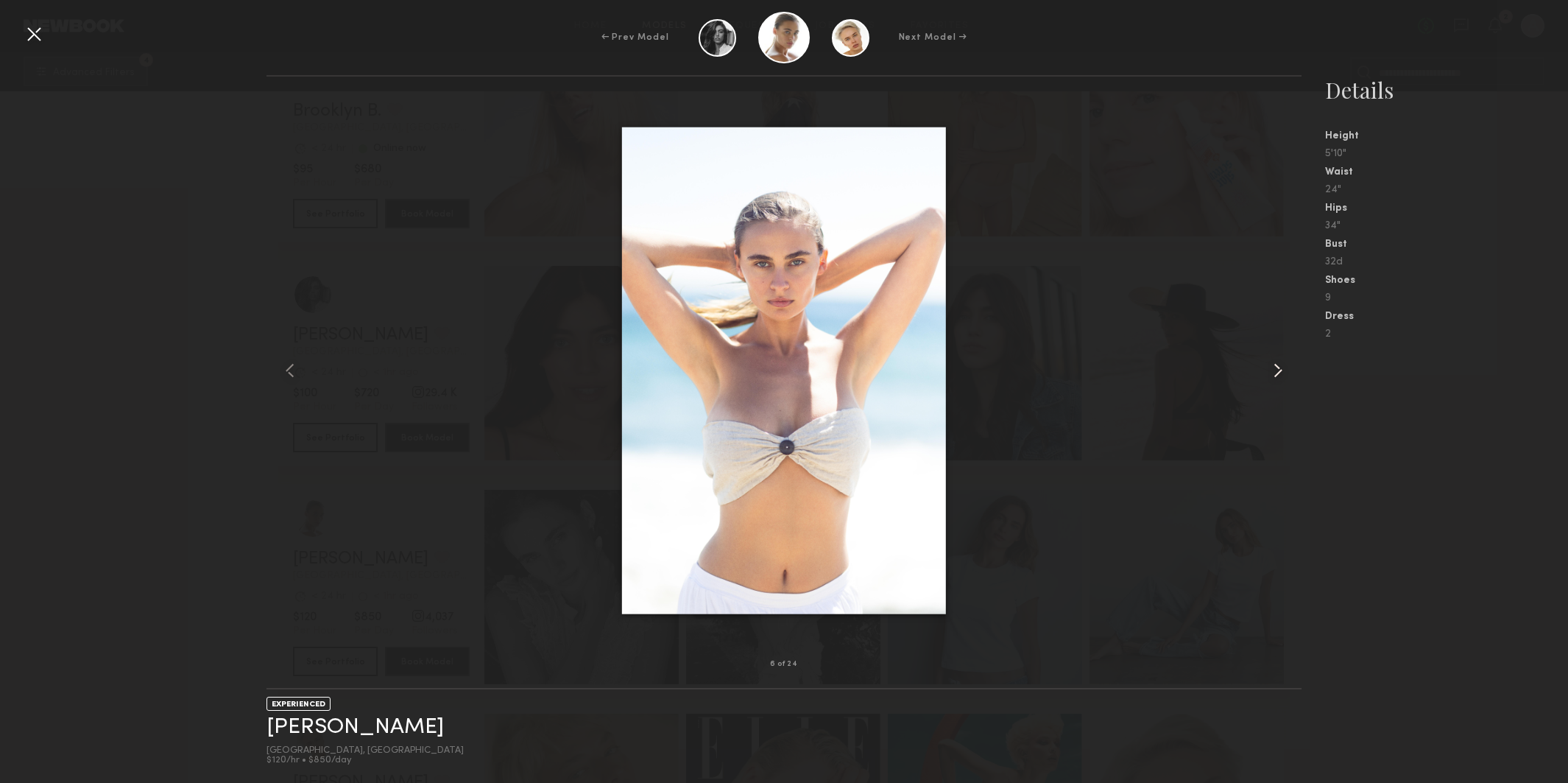
click at [1279, 370] on common-icon at bounding box center [1278, 371] width 23 height 23
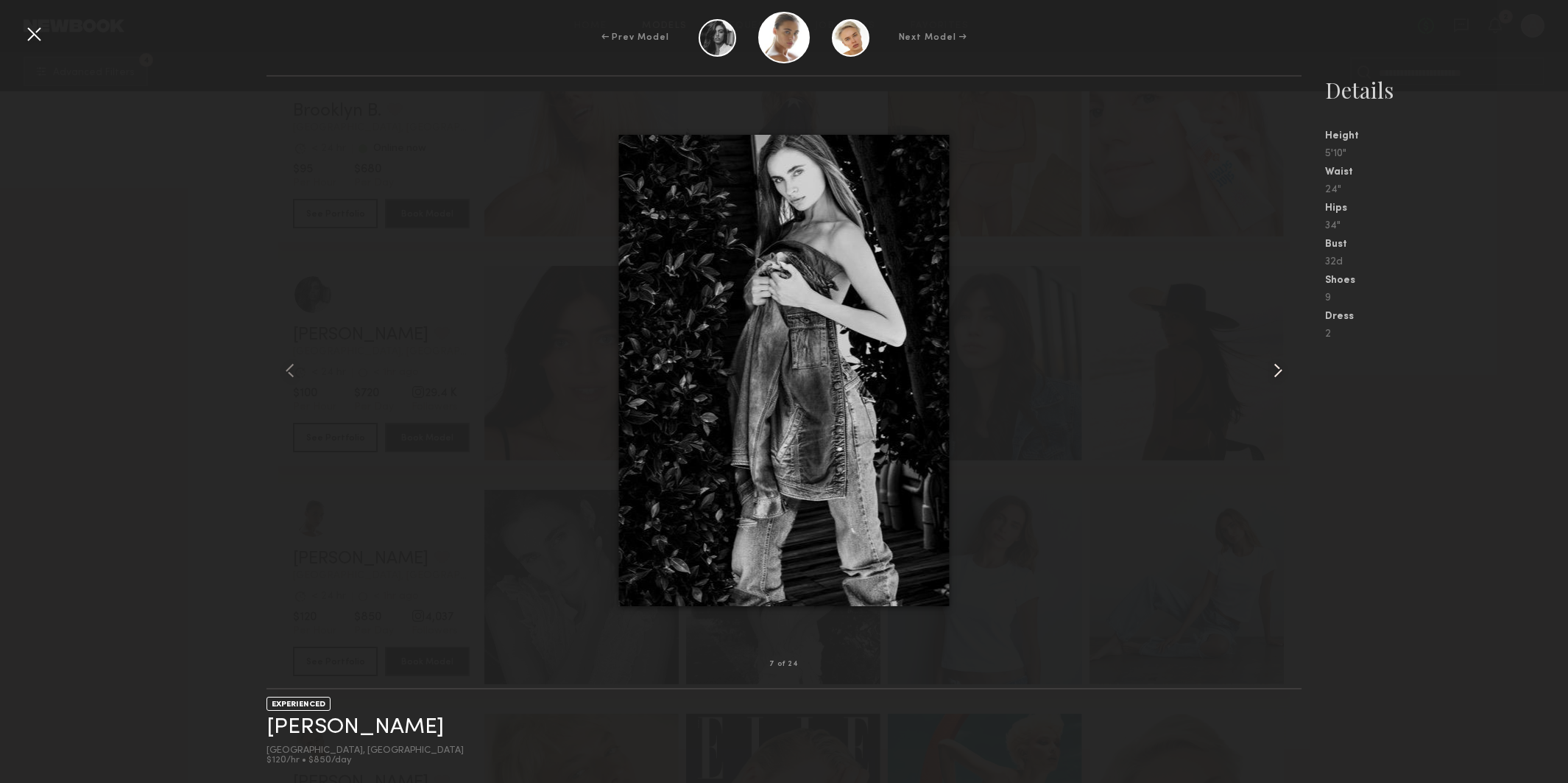
click at [1279, 370] on common-icon at bounding box center [1278, 371] width 23 height 23
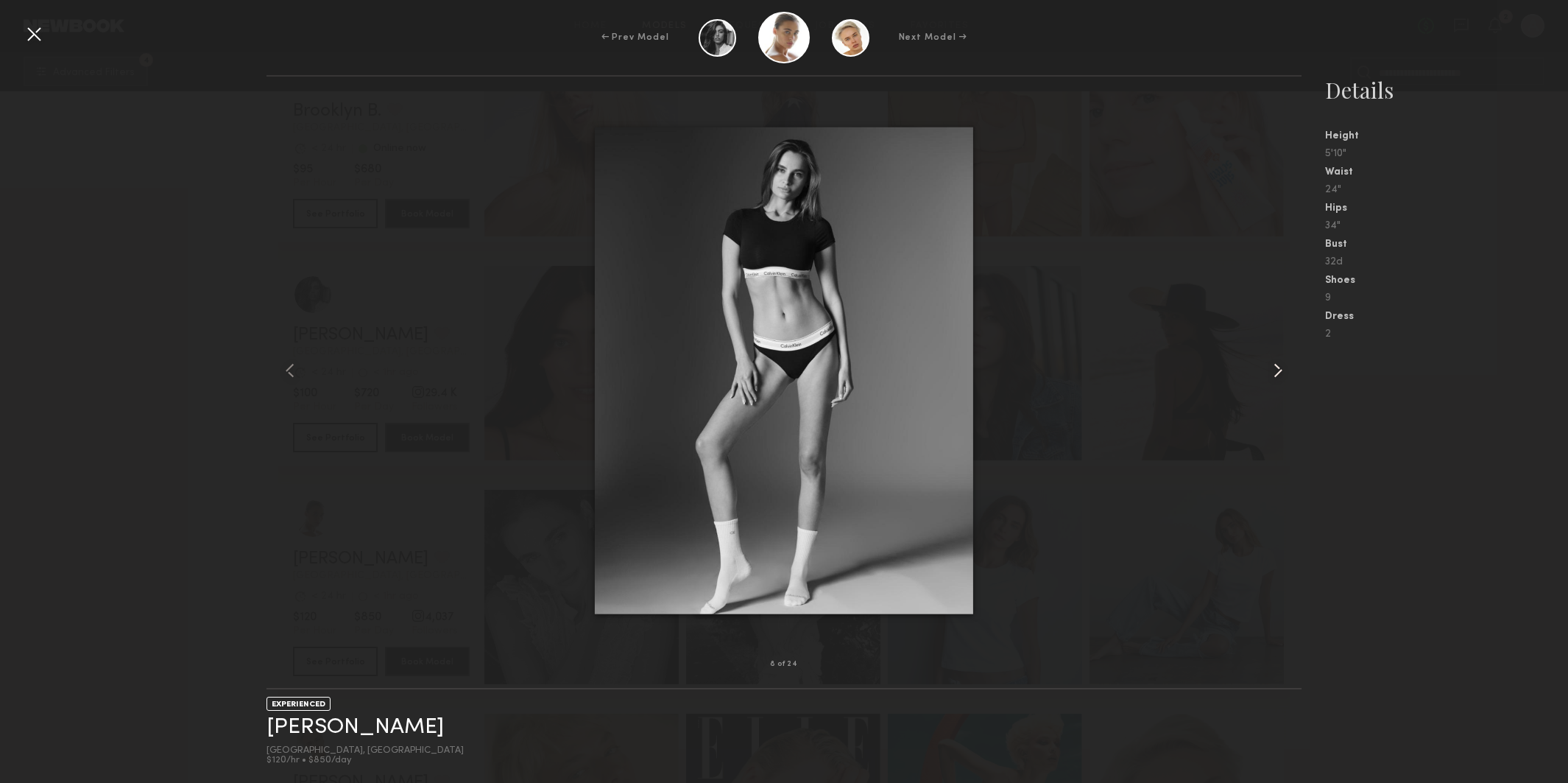
click at [1279, 370] on common-icon at bounding box center [1278, 371] width 23 height 23
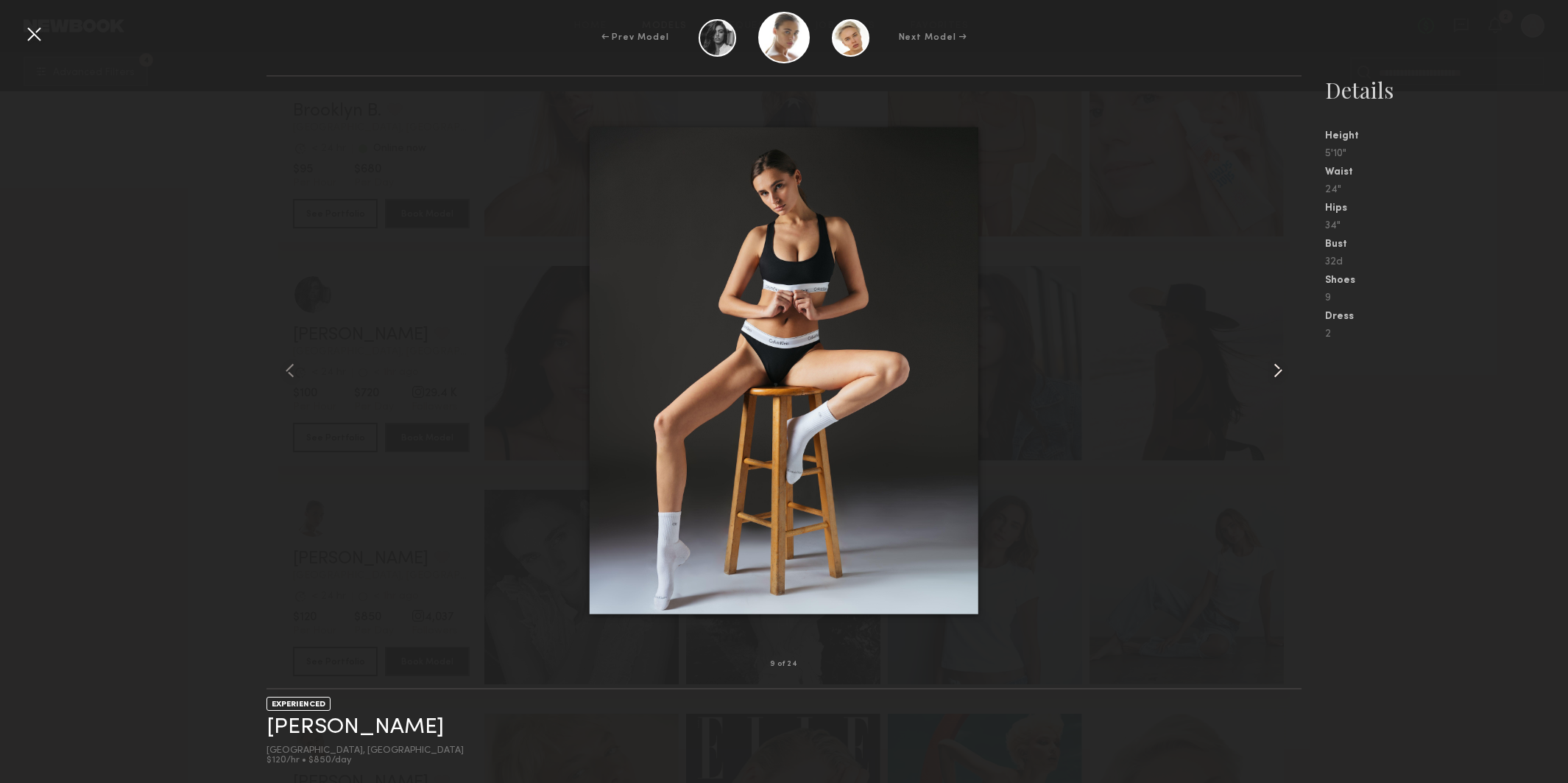
click at [1279, 370] on common-icon at bounding box center [1278, 371] width 23 height 23
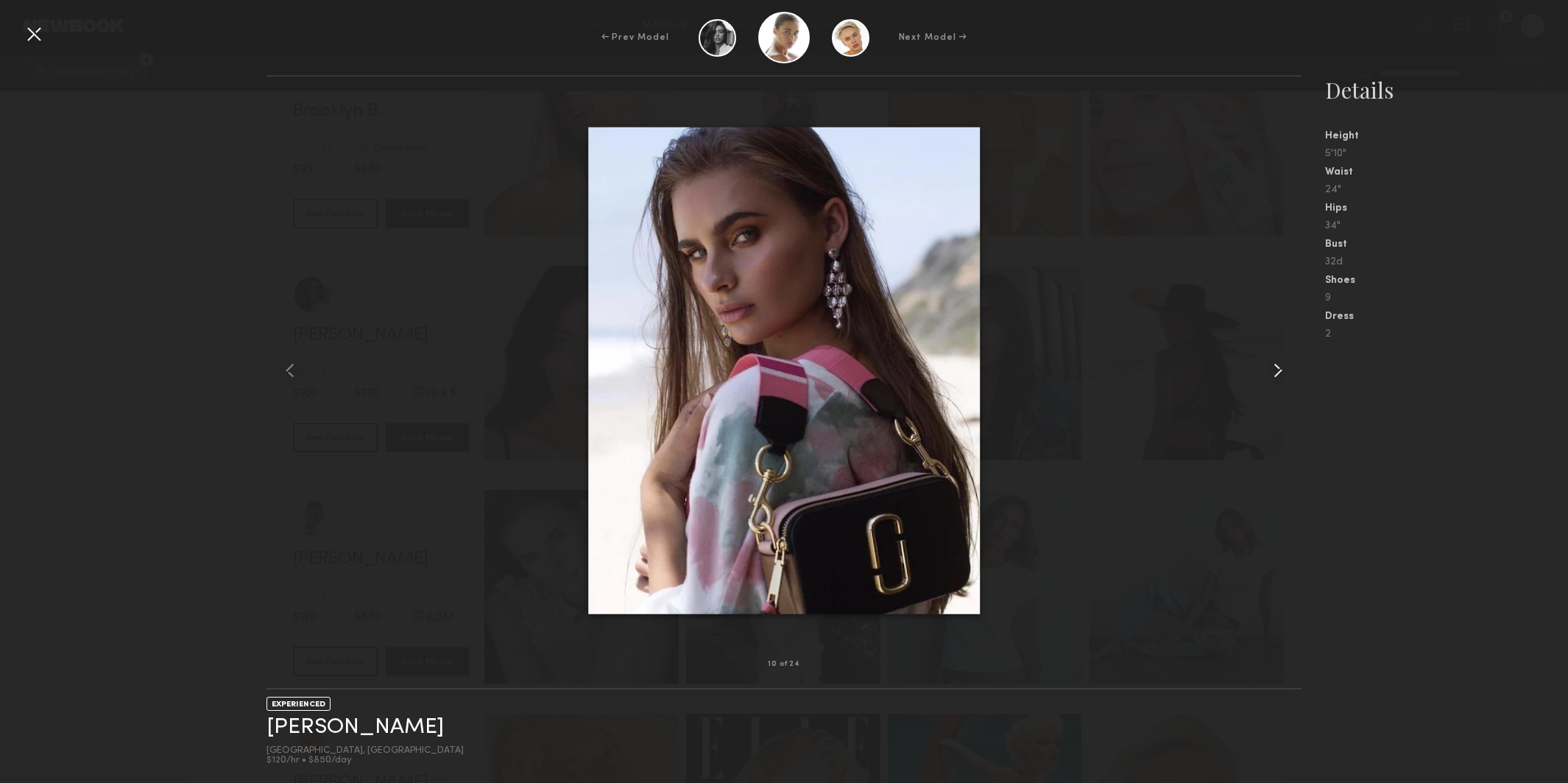
click at [1279, 370] on common-icon at bounding box center [1278, 371] width 23 height 23
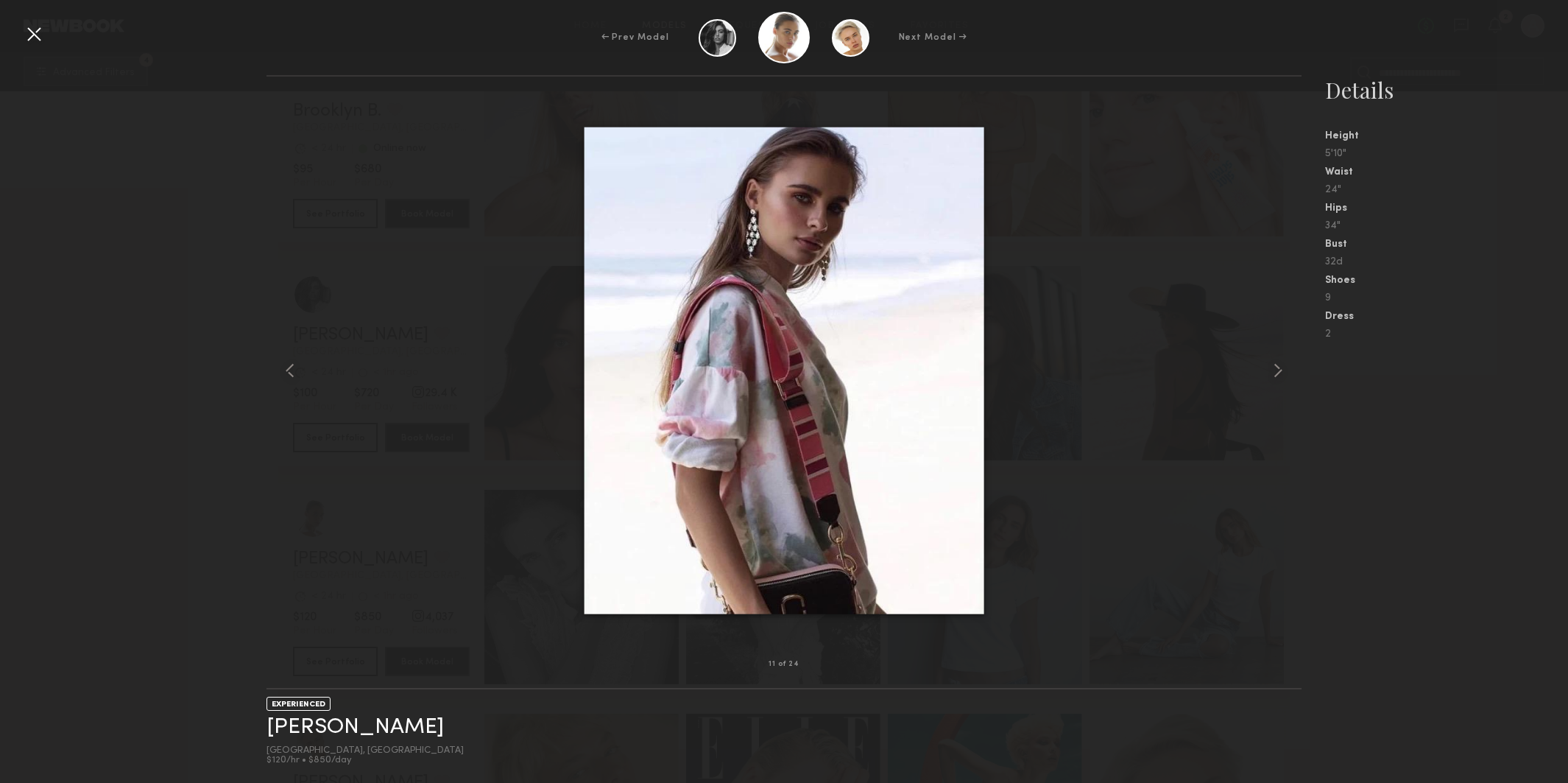
click at [31, 29] on div at bounding box center [34, 34] width 23 height 23
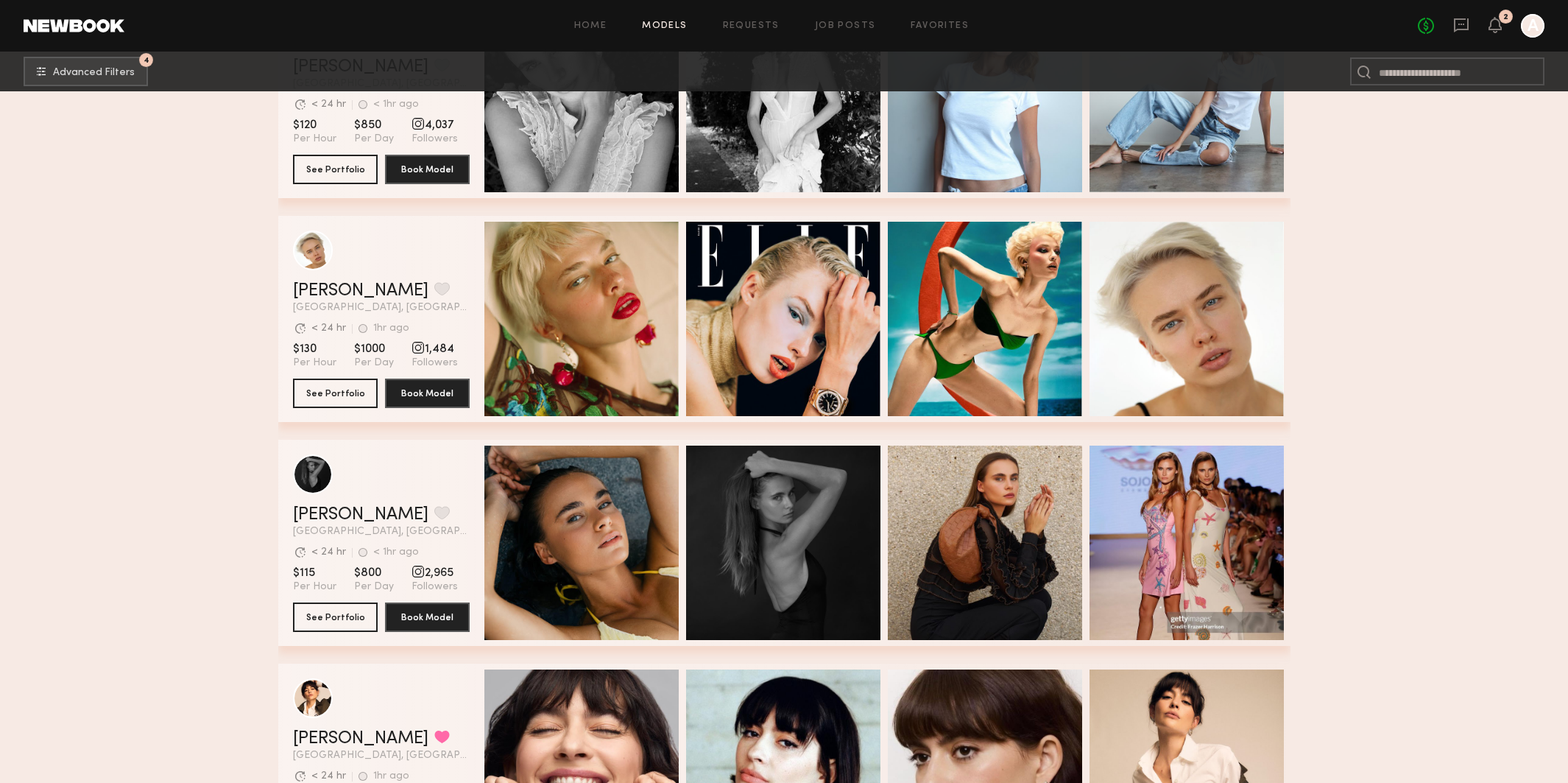
scroll to position [1248, 0]
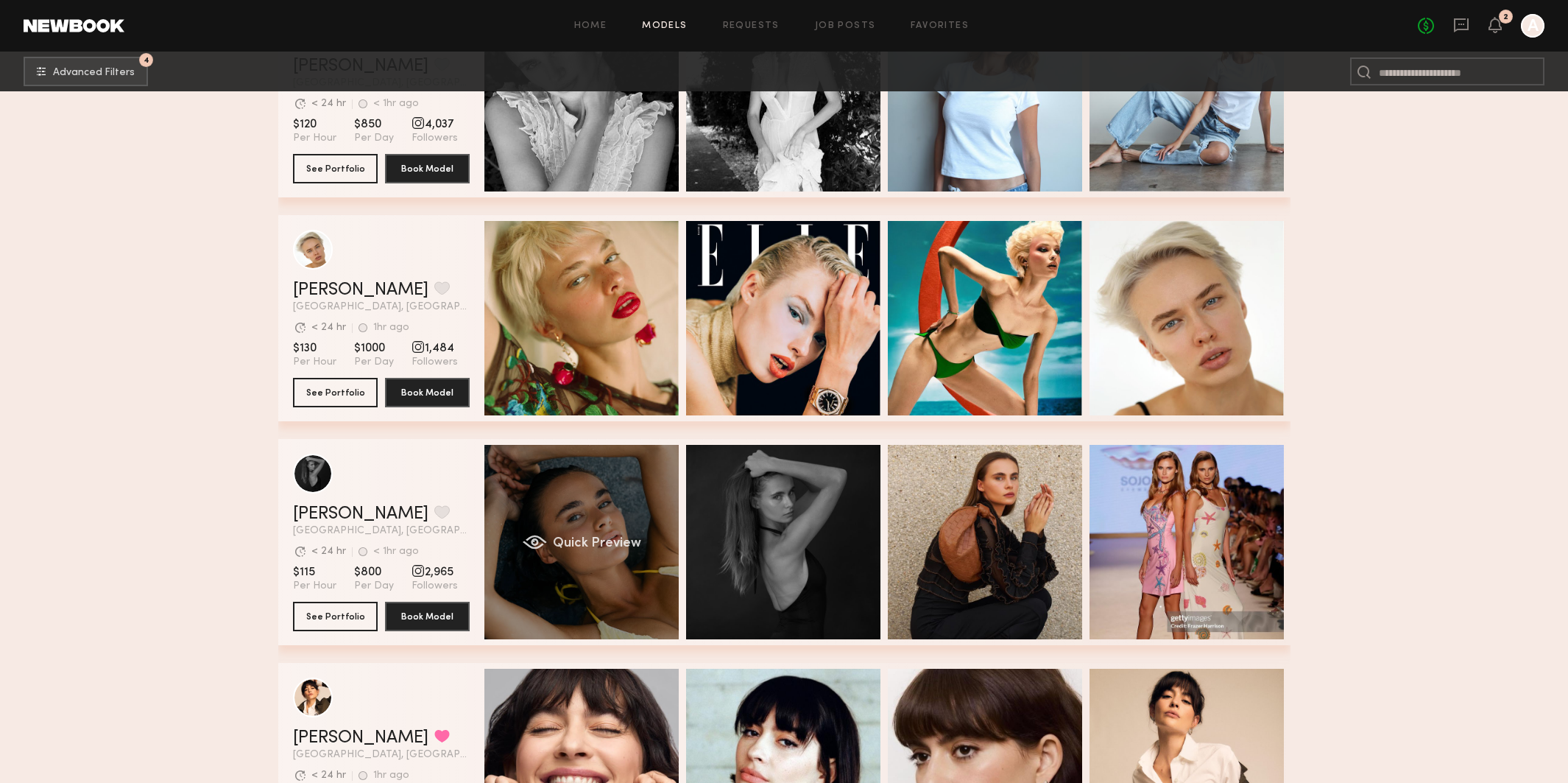
click at [600, 537] on span "Quick Preview" at bounding box center [596, 543] width 88 height 13
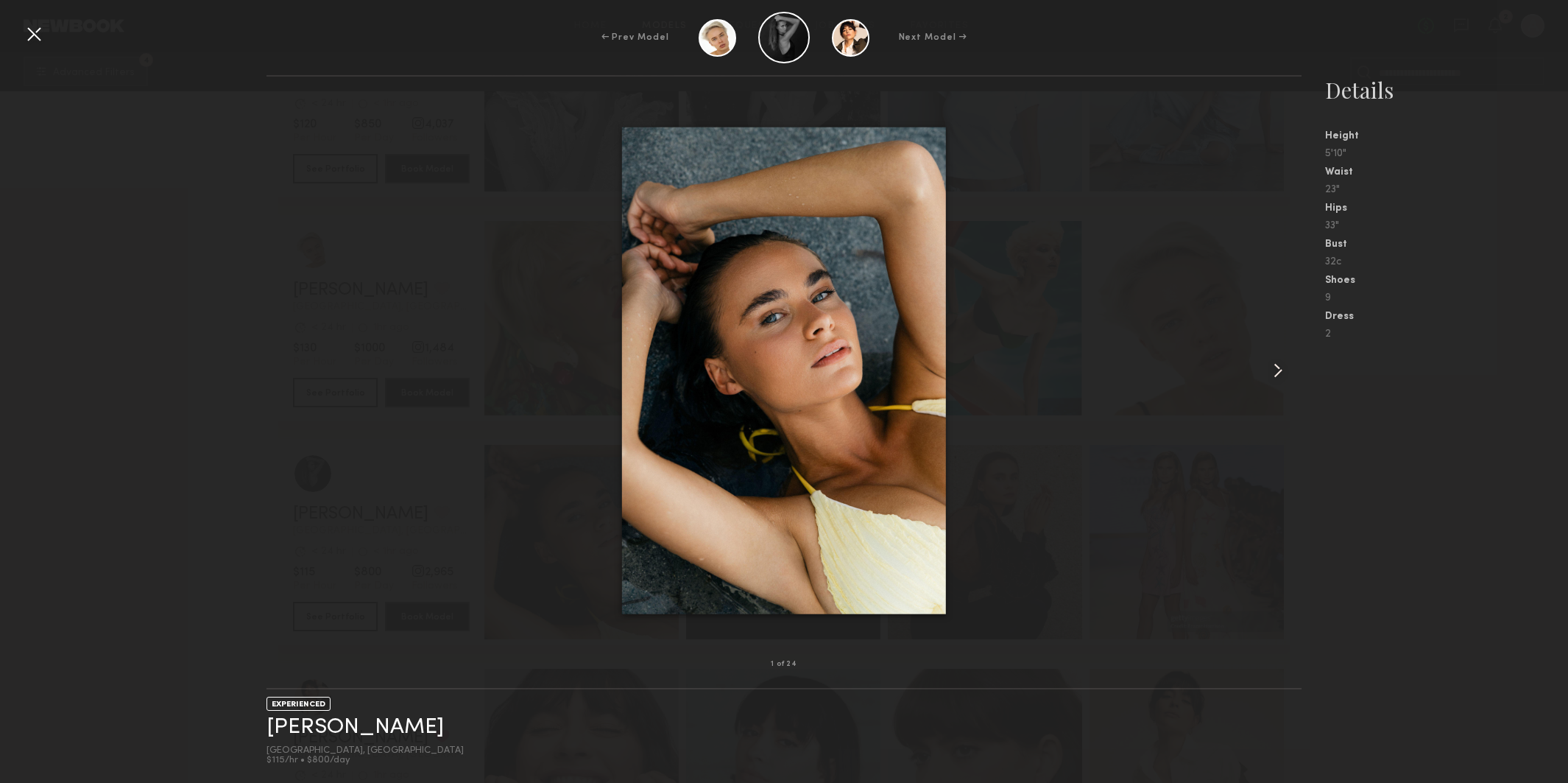
click at [1280, 369] on common-icon at bounding box center [1278, 371] width 23 height 23
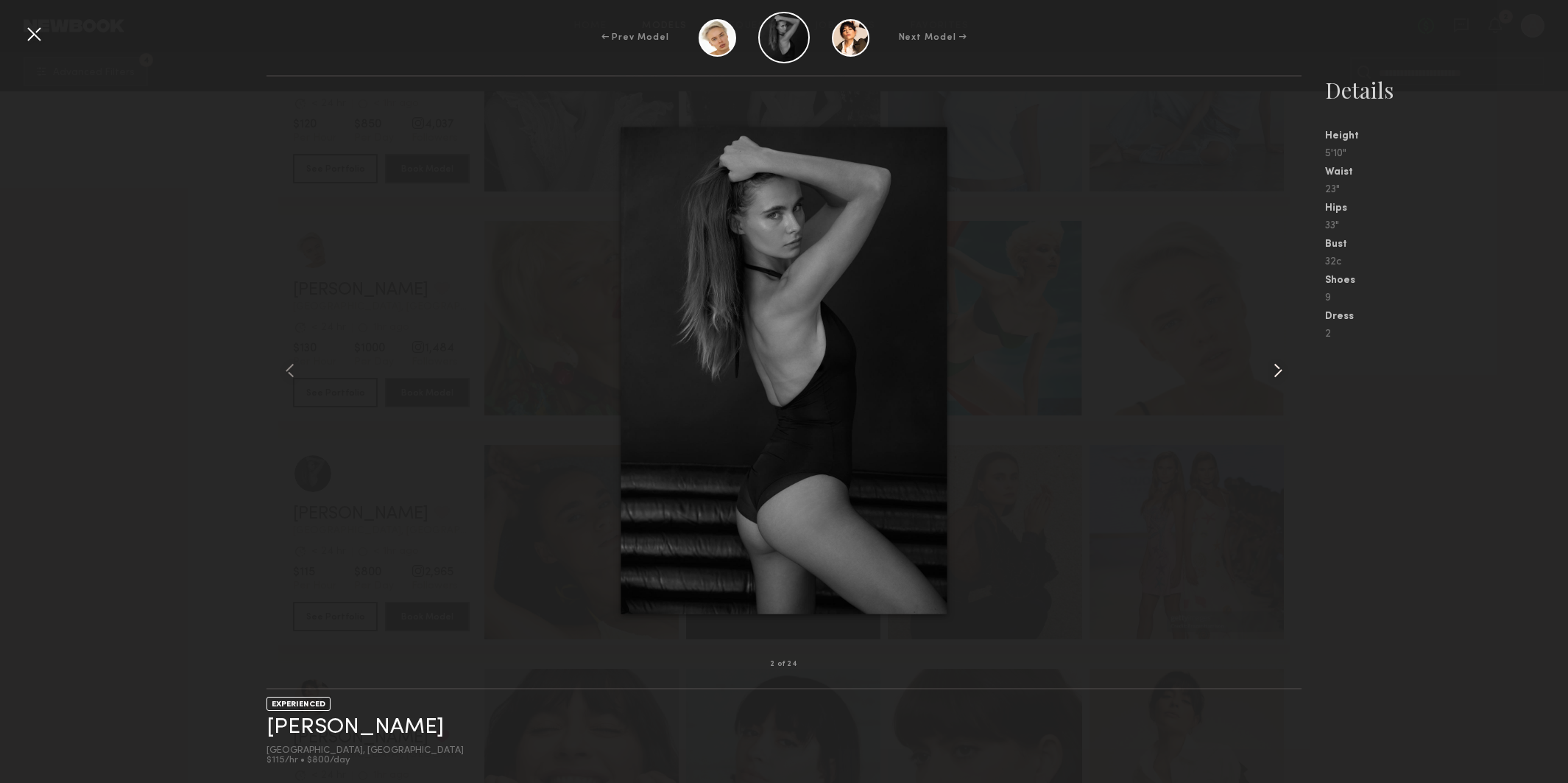
click at [1280, 369] on common-icon at bounding box center [1278, 371] width 23 height 23
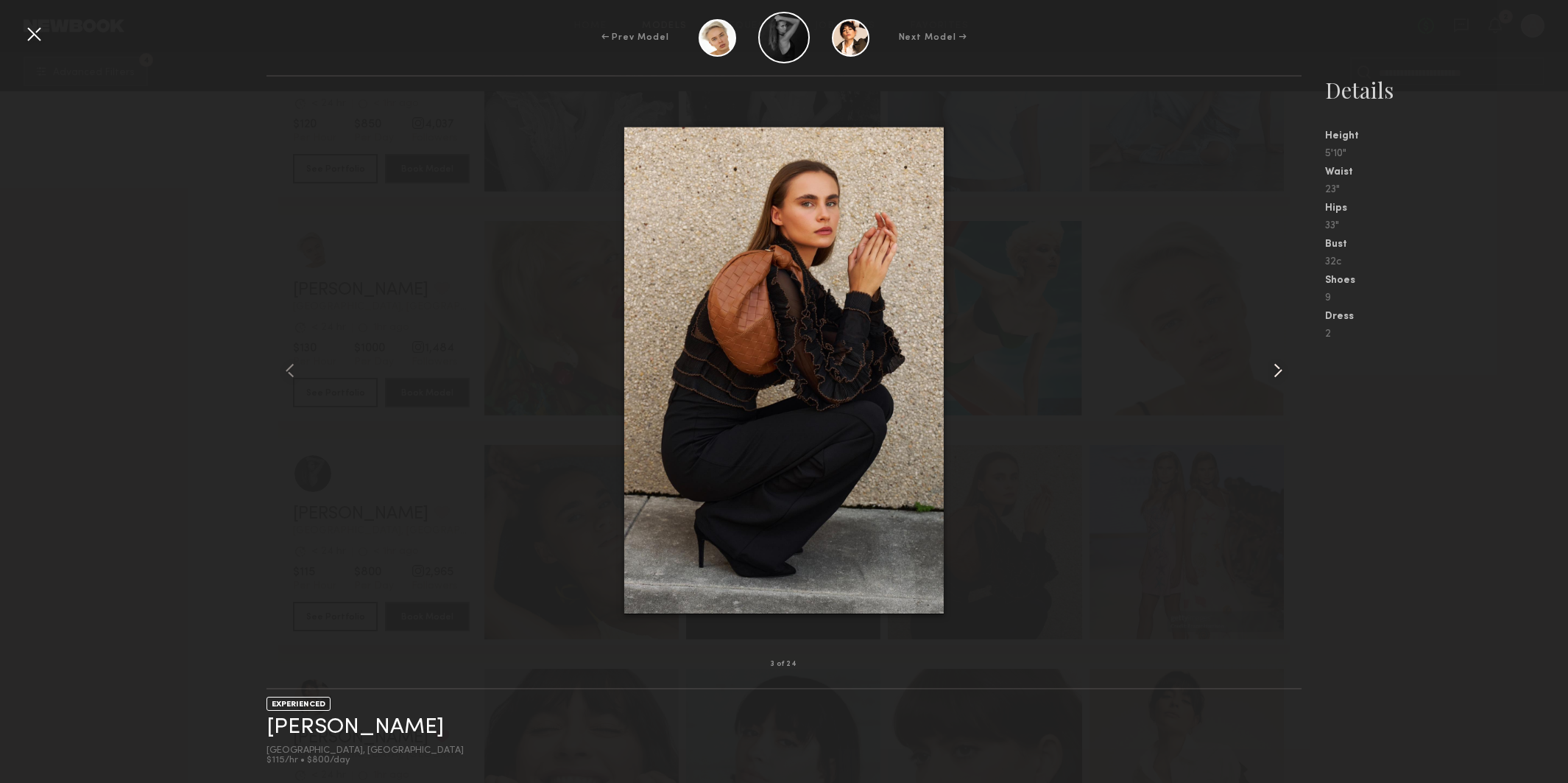
click at [1280, 369] on common-icon at bounding box center [1278, 371] width 23 height 23
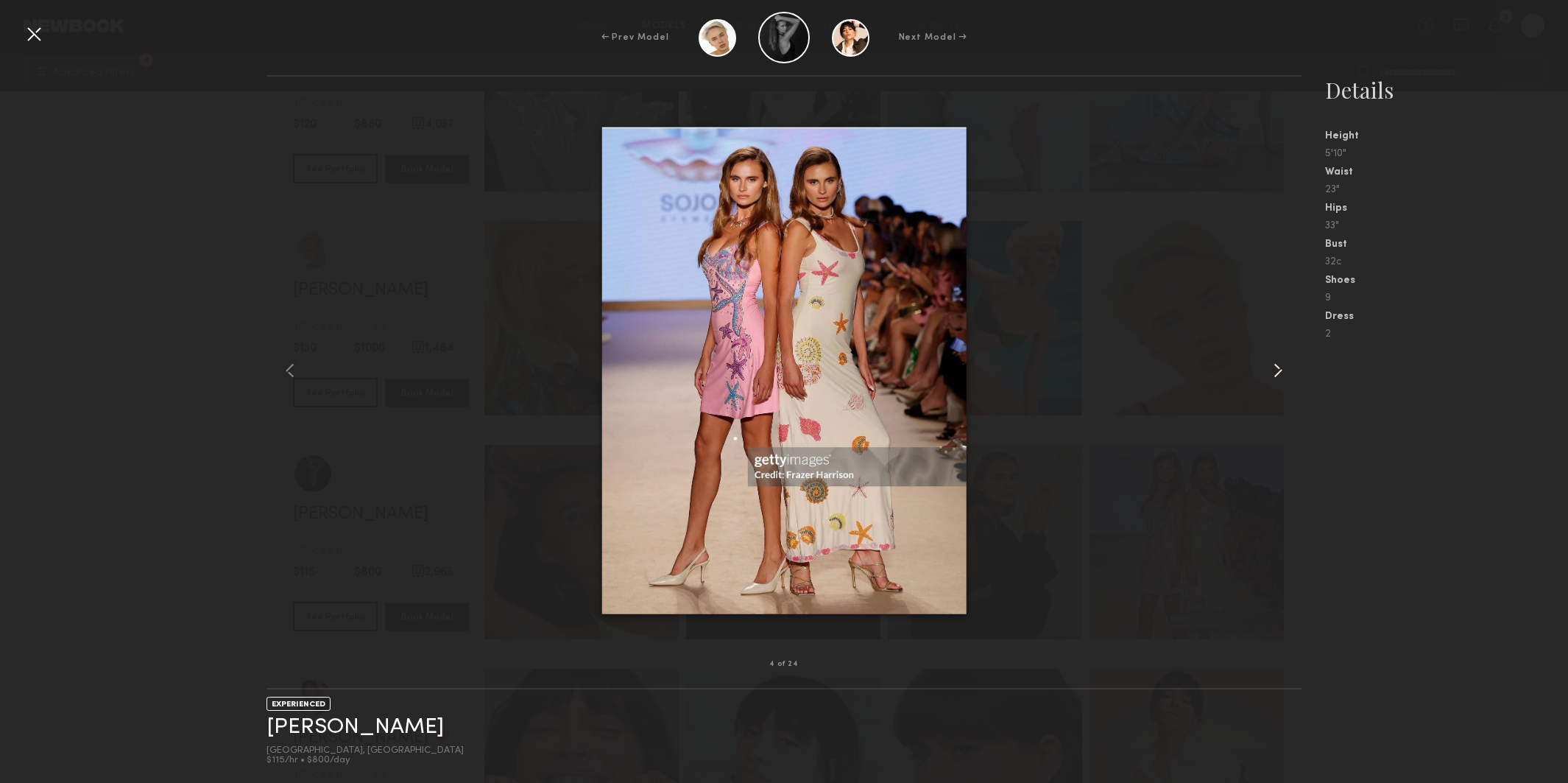
click at [1280, 369] on common-icon at bounding box center [1278, 371] width 23 height 23
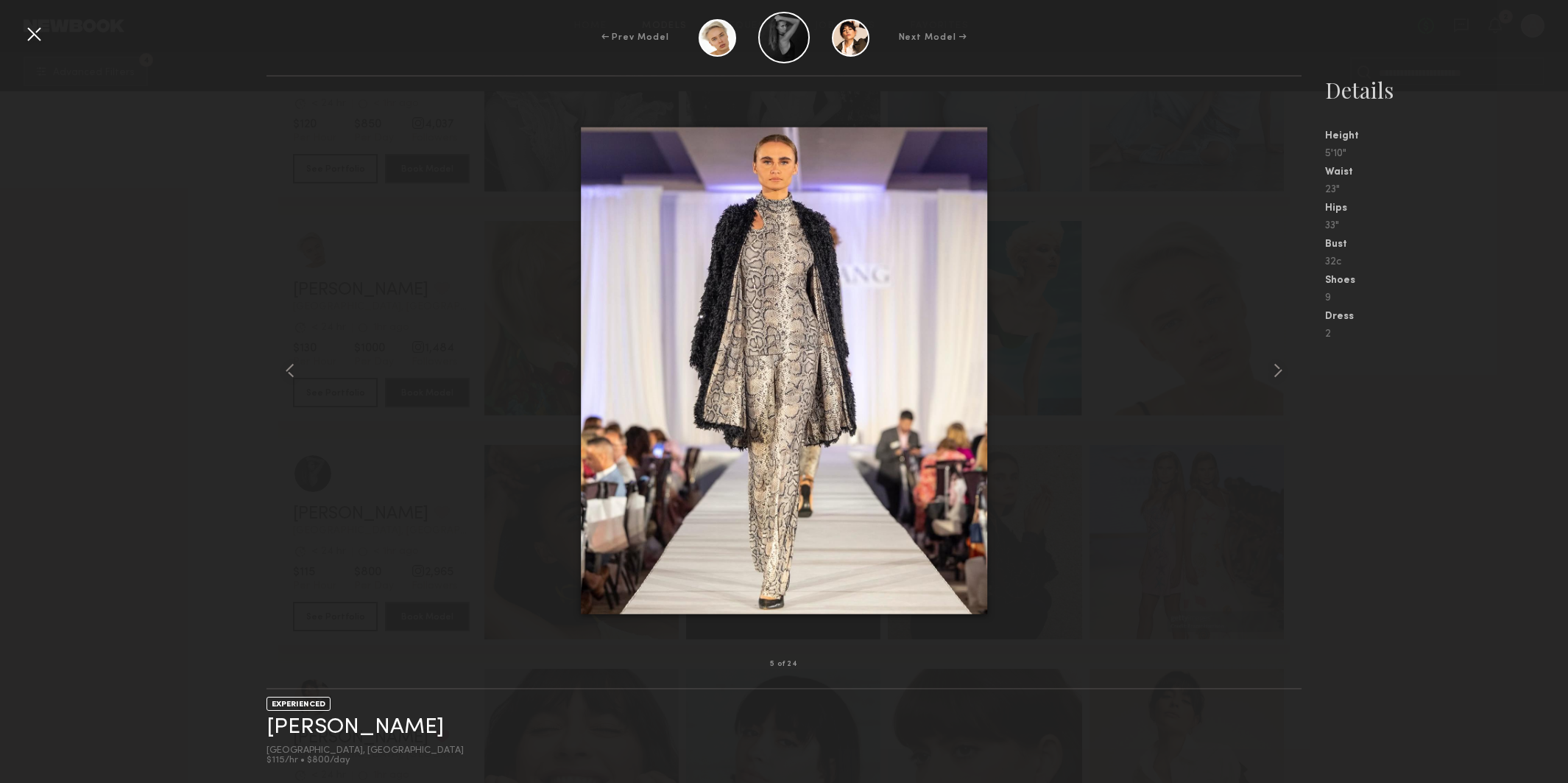
click at [24, 33] on div at bounding box center [34, 34] width 23 height 23
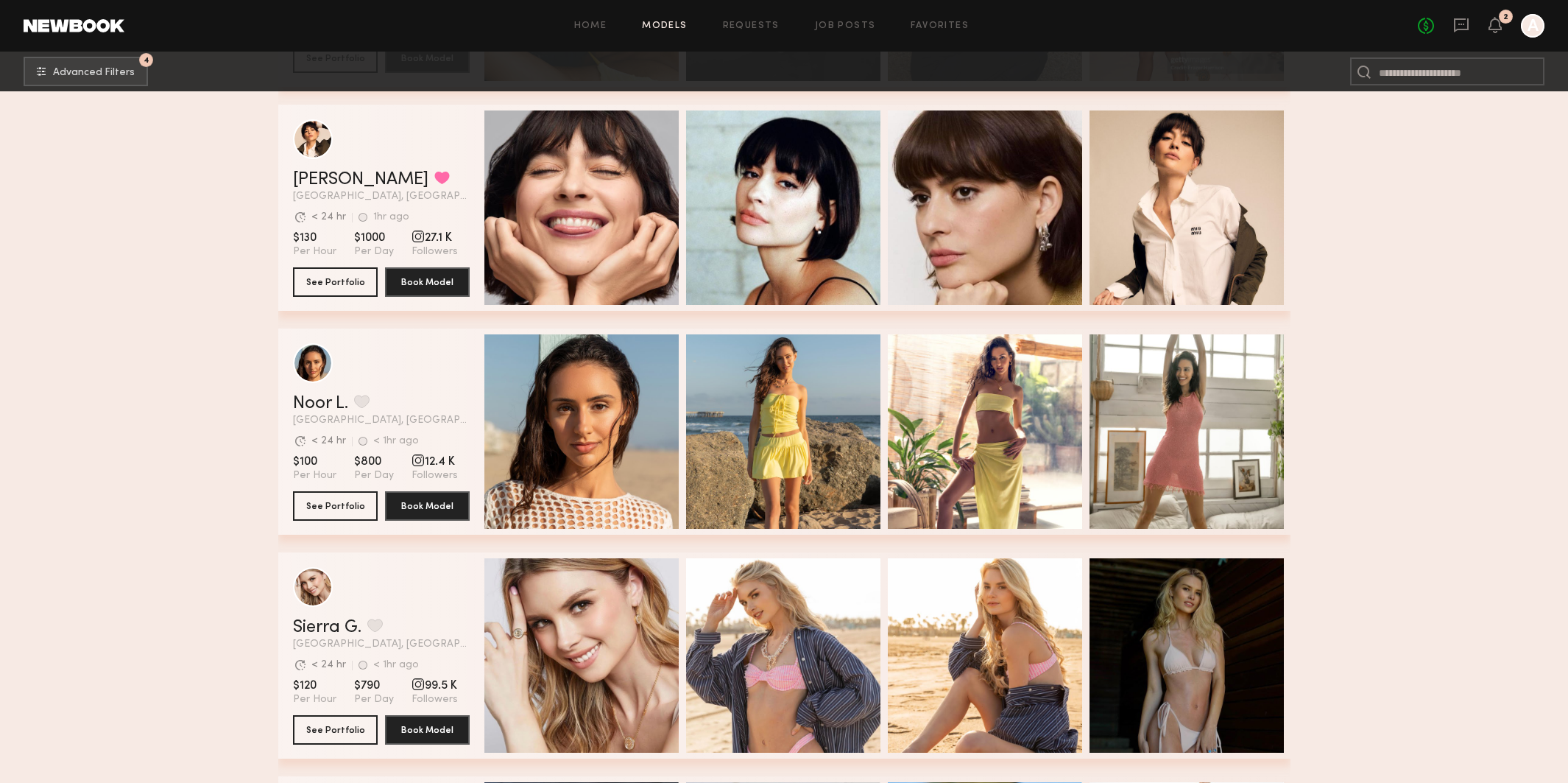
scroll to position [1932, 0]
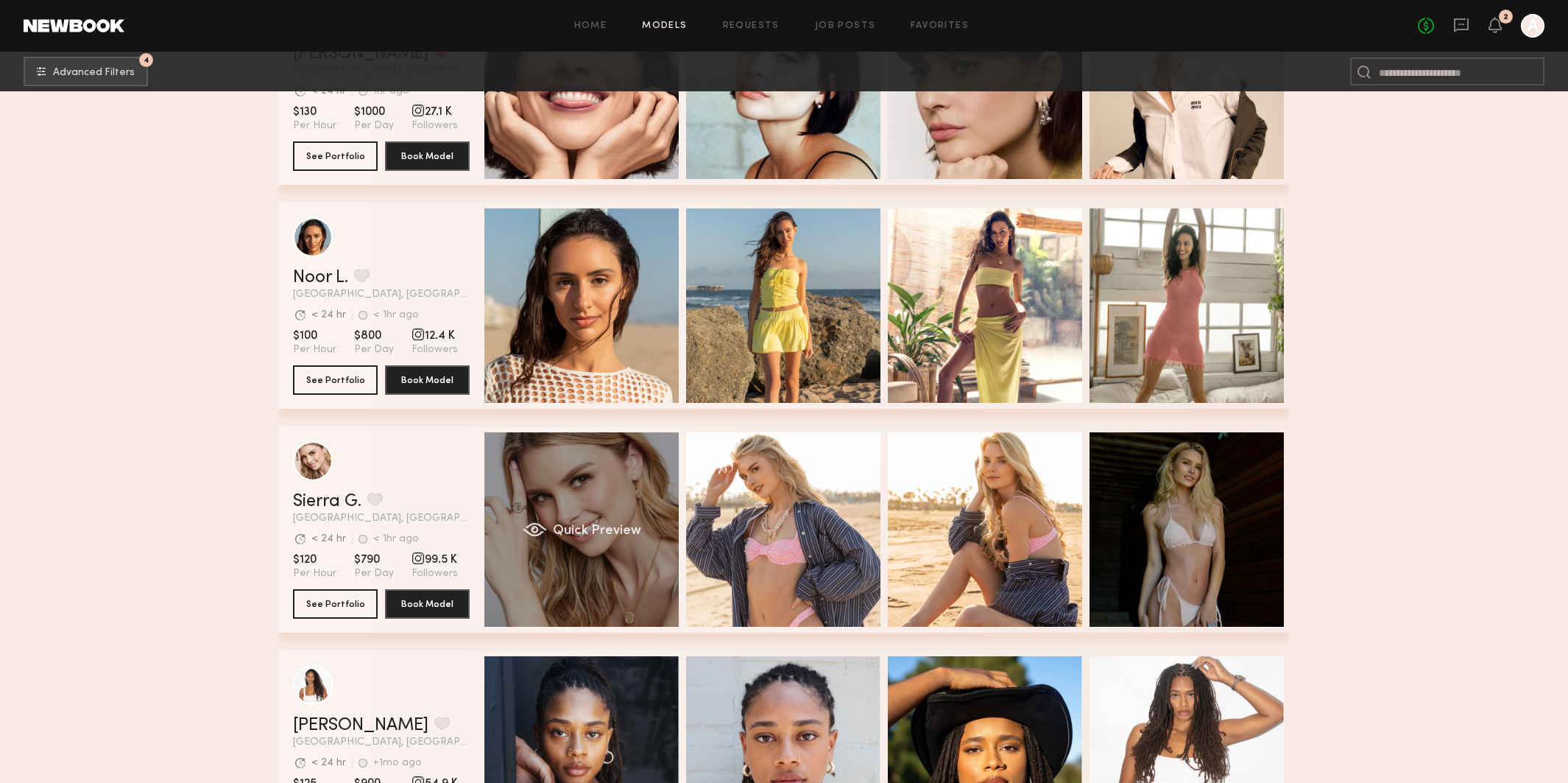
click at [591, 501] on div "Quick Preview" at bounding box center [582, 529] width 195 height 195
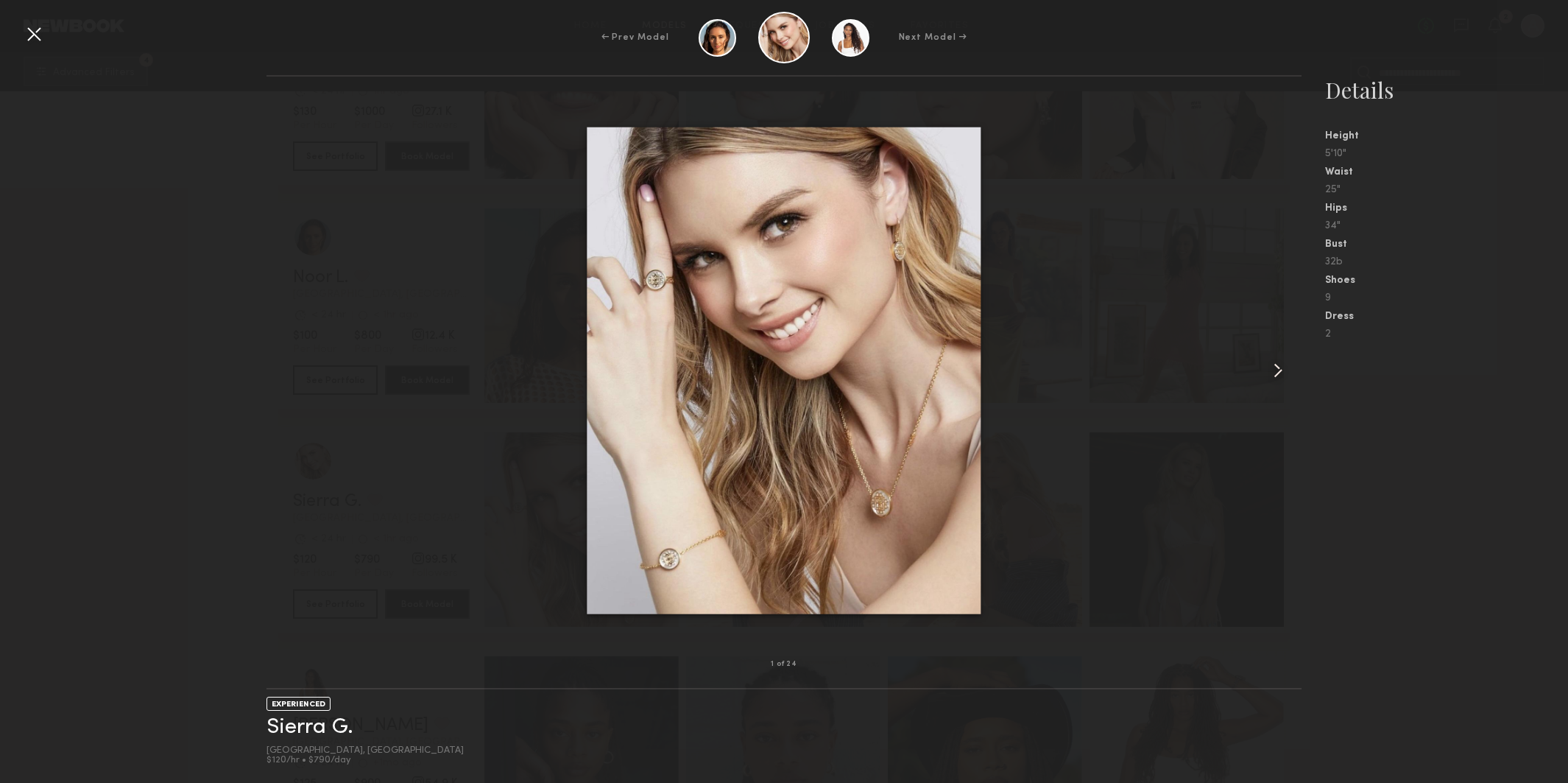
click at [1282, 365] on common-icon at bounding box center [1278, 371] width 23 height 23
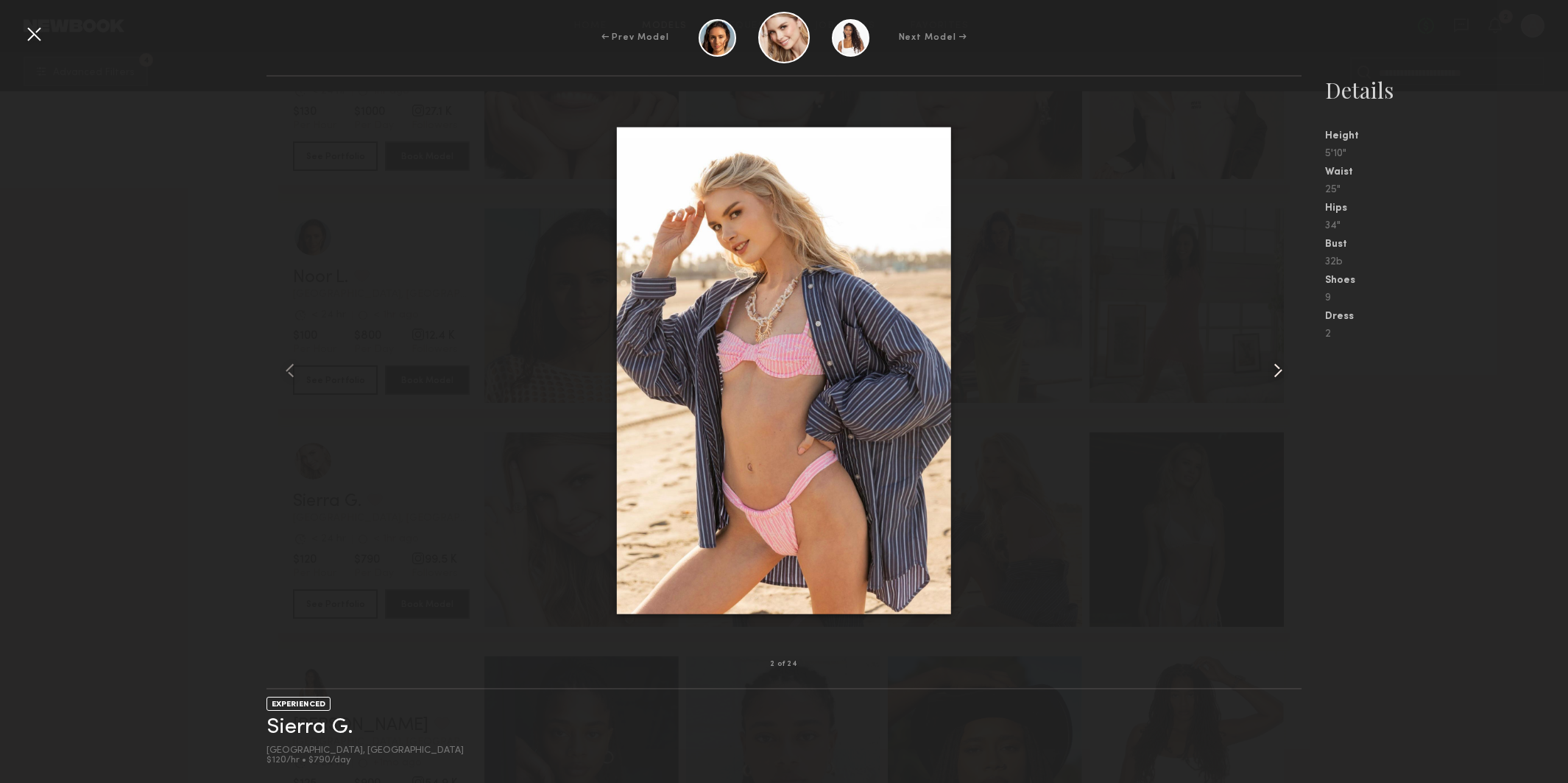
click at [1282, 365] on common-icon at bounding box center [1278, 371] width 23 height 23
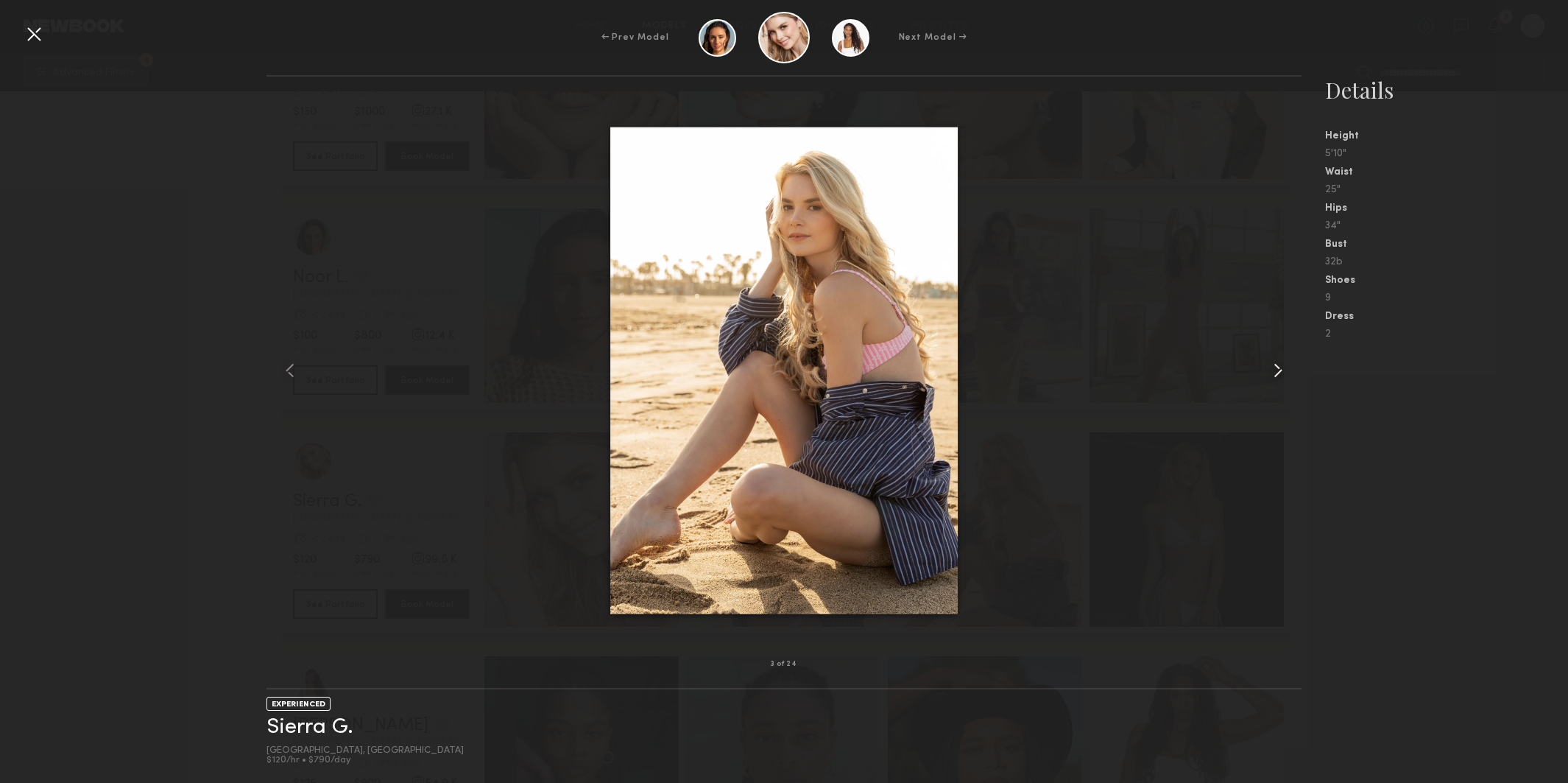
click at [1282, 365] on common-icon at bounding box center [1278, 371] width 23 height 23
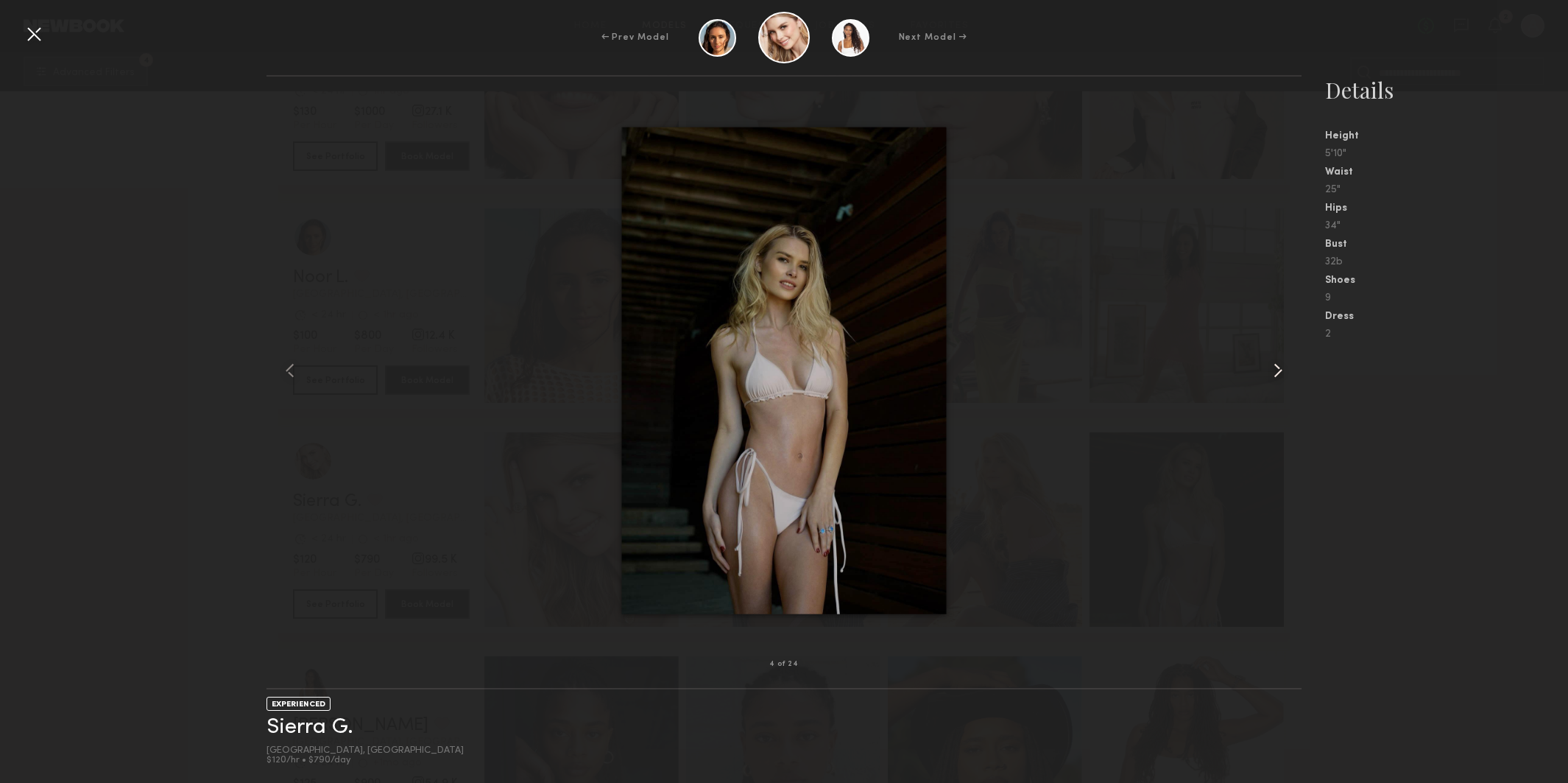
click at [1282, 365] on common-icon at bounding box center [1278, 371] width 23 height 23
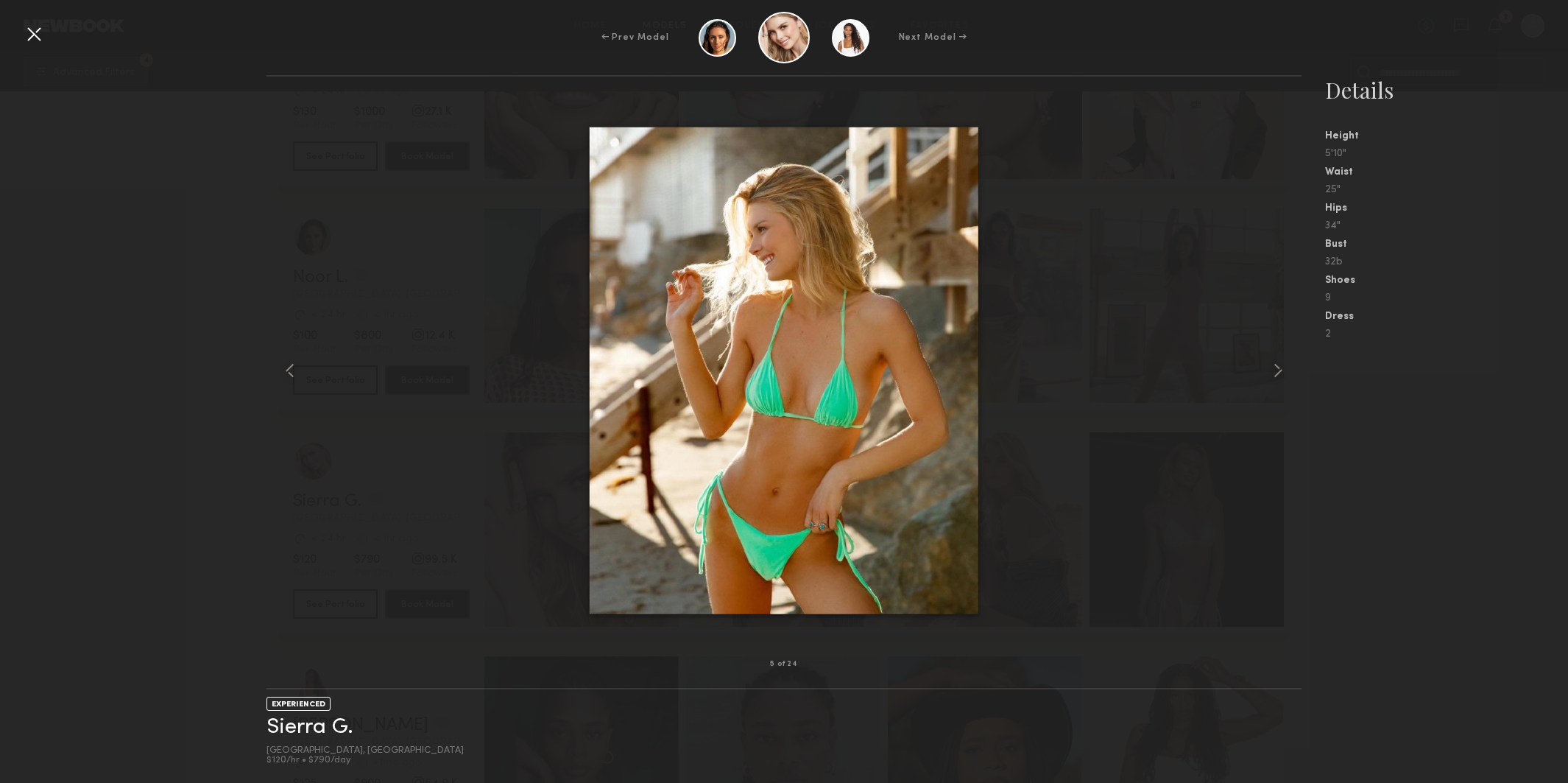
click at [41, 30] on div at bounding box center [34, 34] width 23 height 23
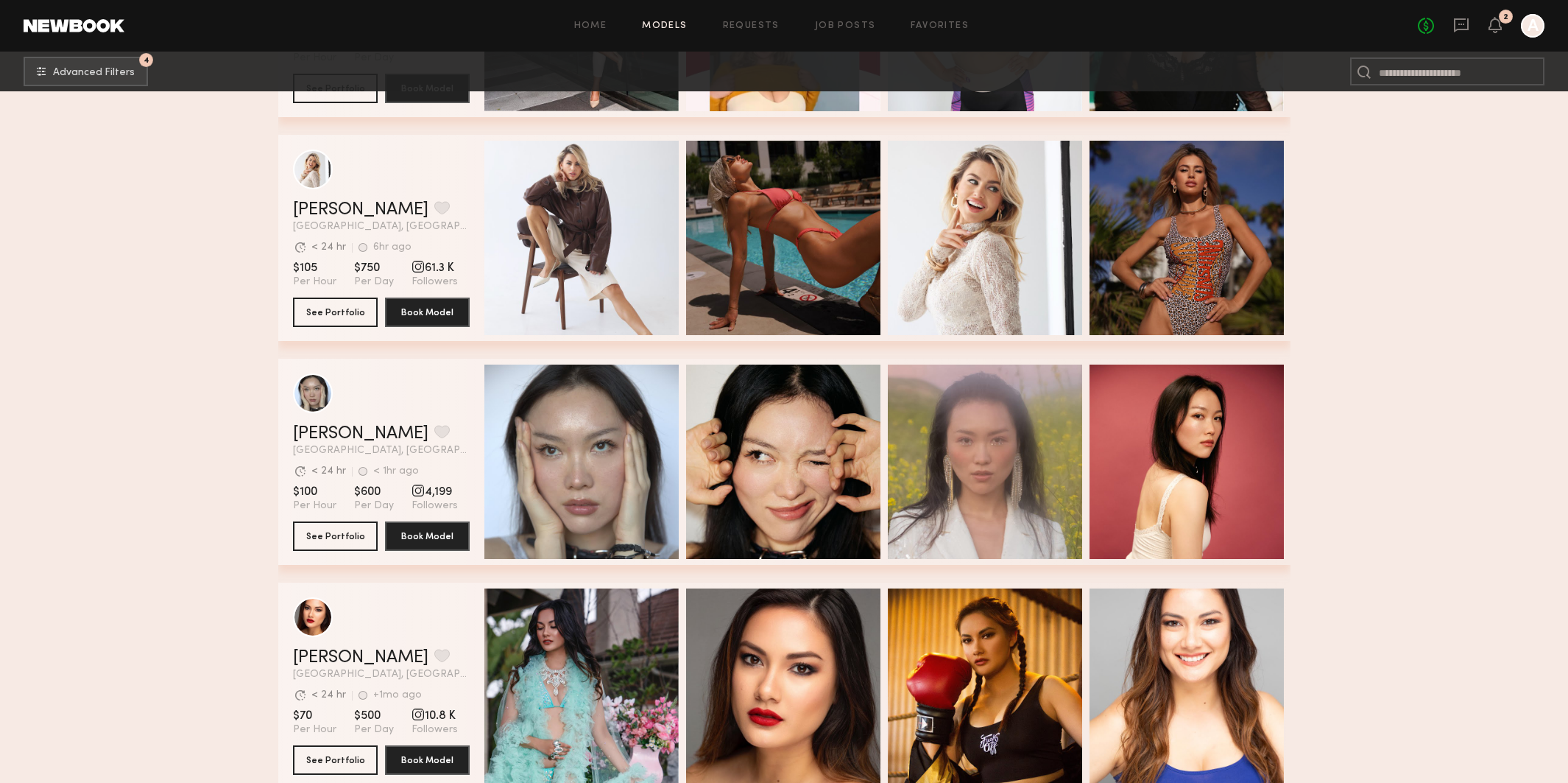
scroll to position [7600, 0]
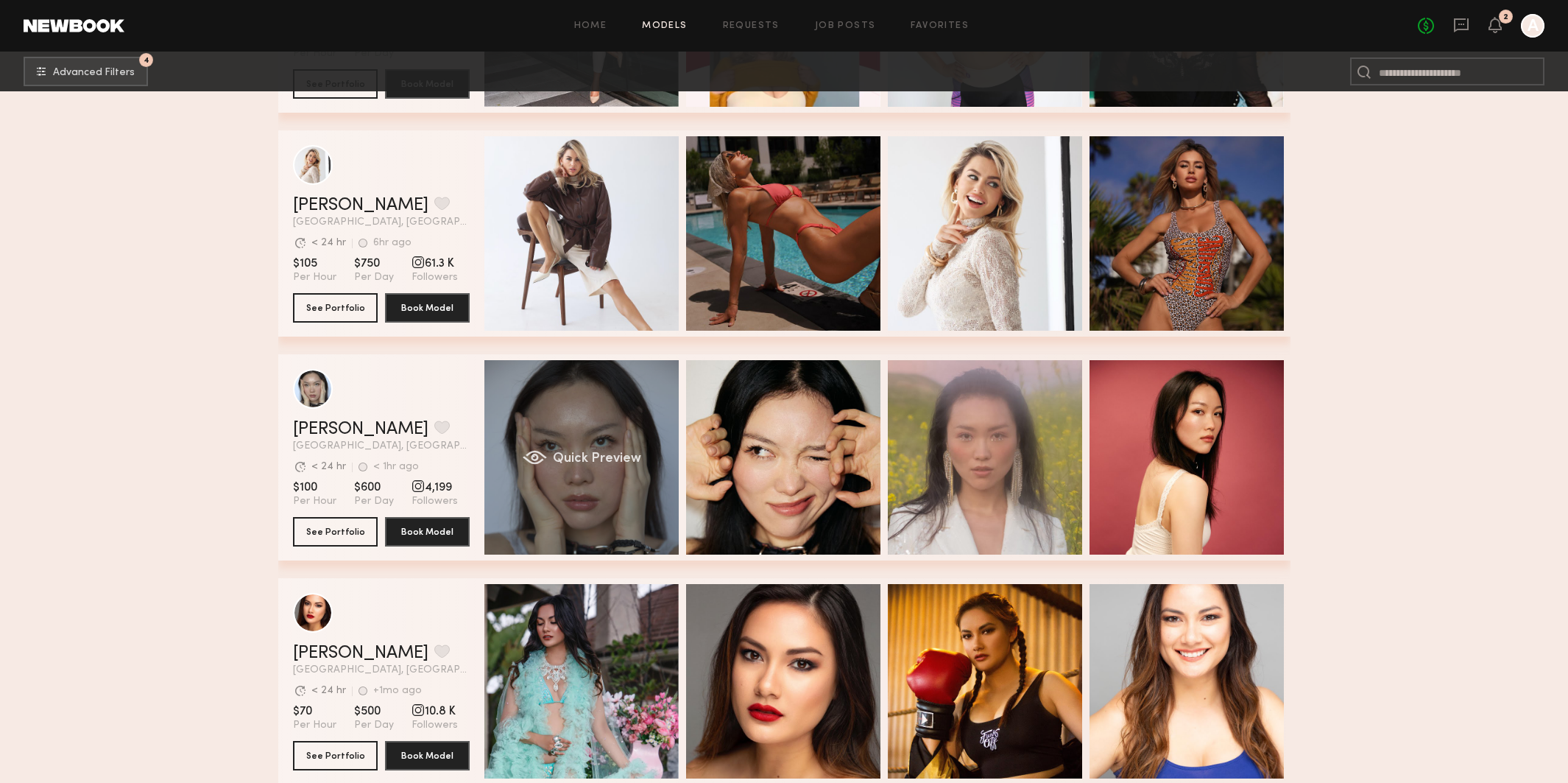
click at [631, 425] on div "Quick Preview" at bounding box center [582, 457] width 195 height 195
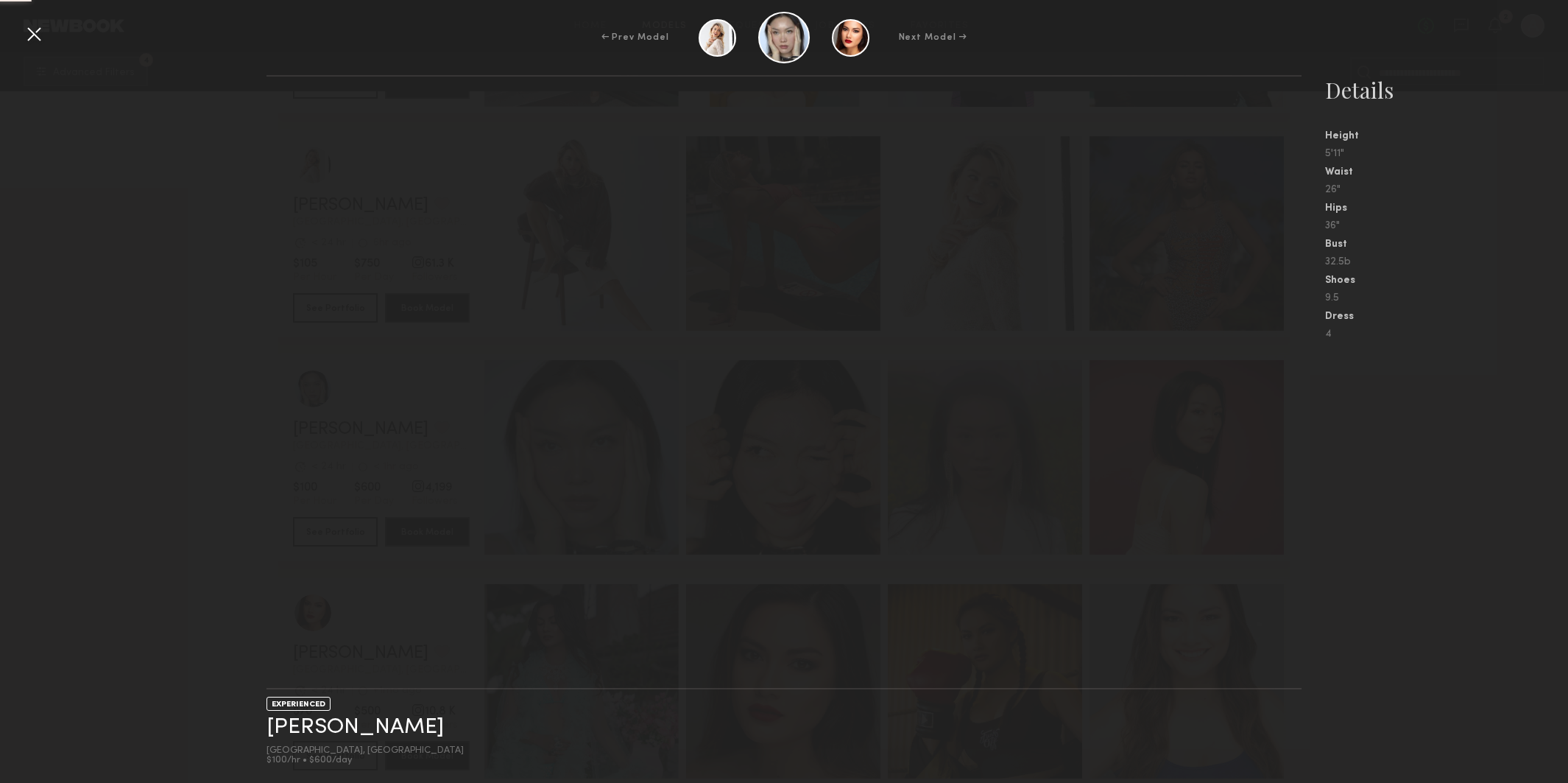
scroll to position [7601, 0]
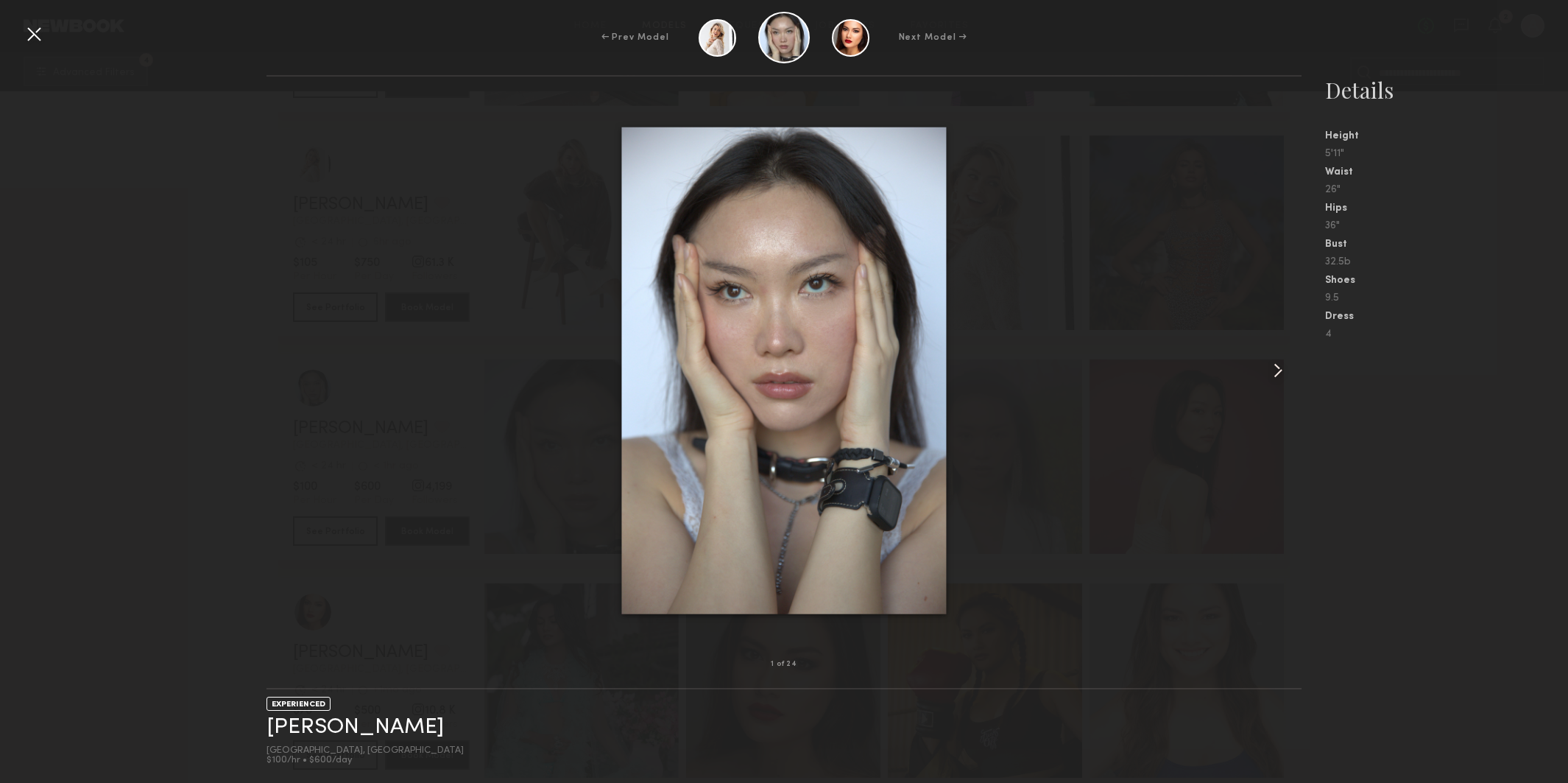
click at [1274, 361] on common-icon at bounding box center [1278, 371] width 23 height 23
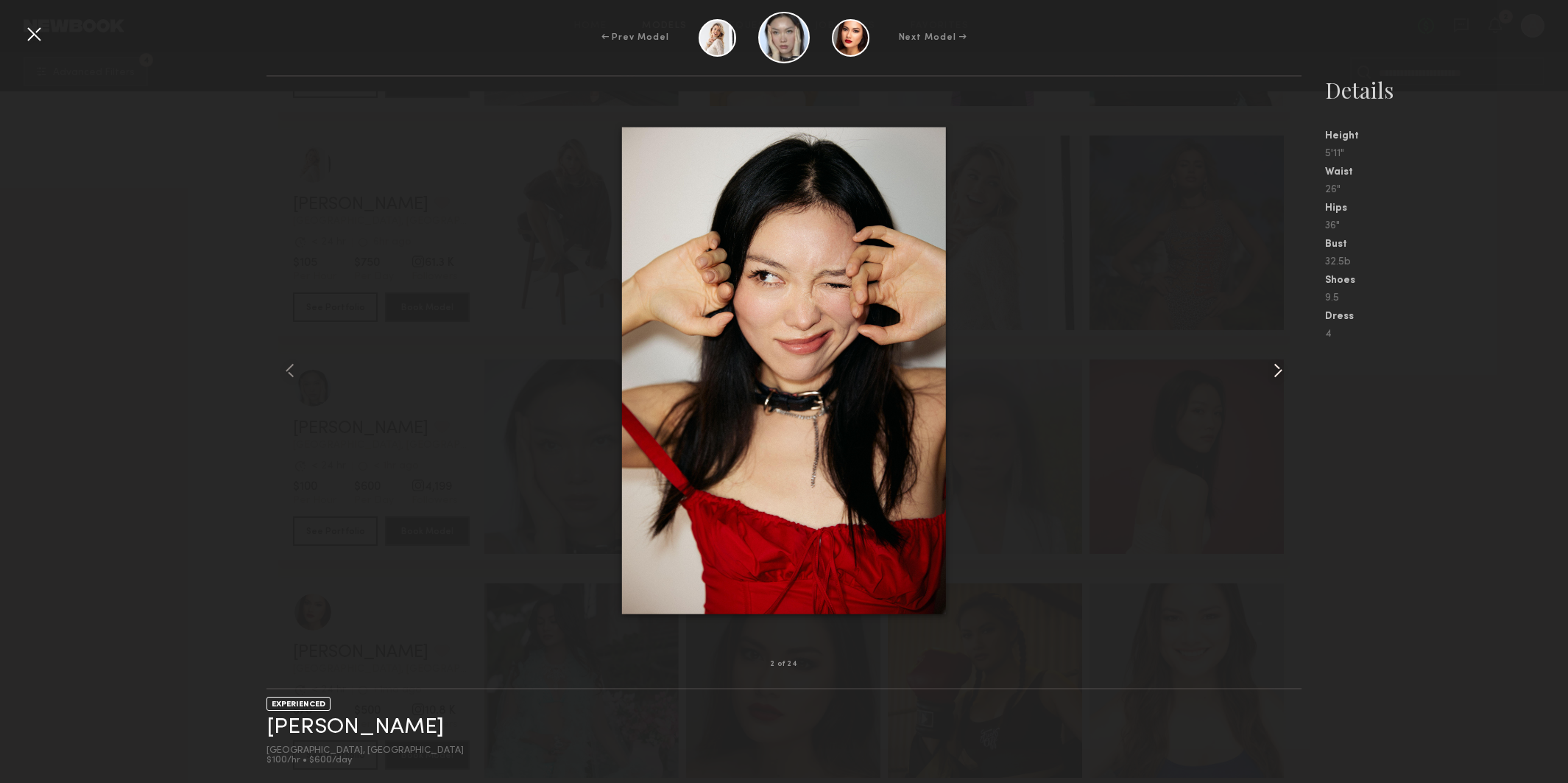
click at [1274, 361] on common-icon at bounding box center [1278, 371] width 23 height 23
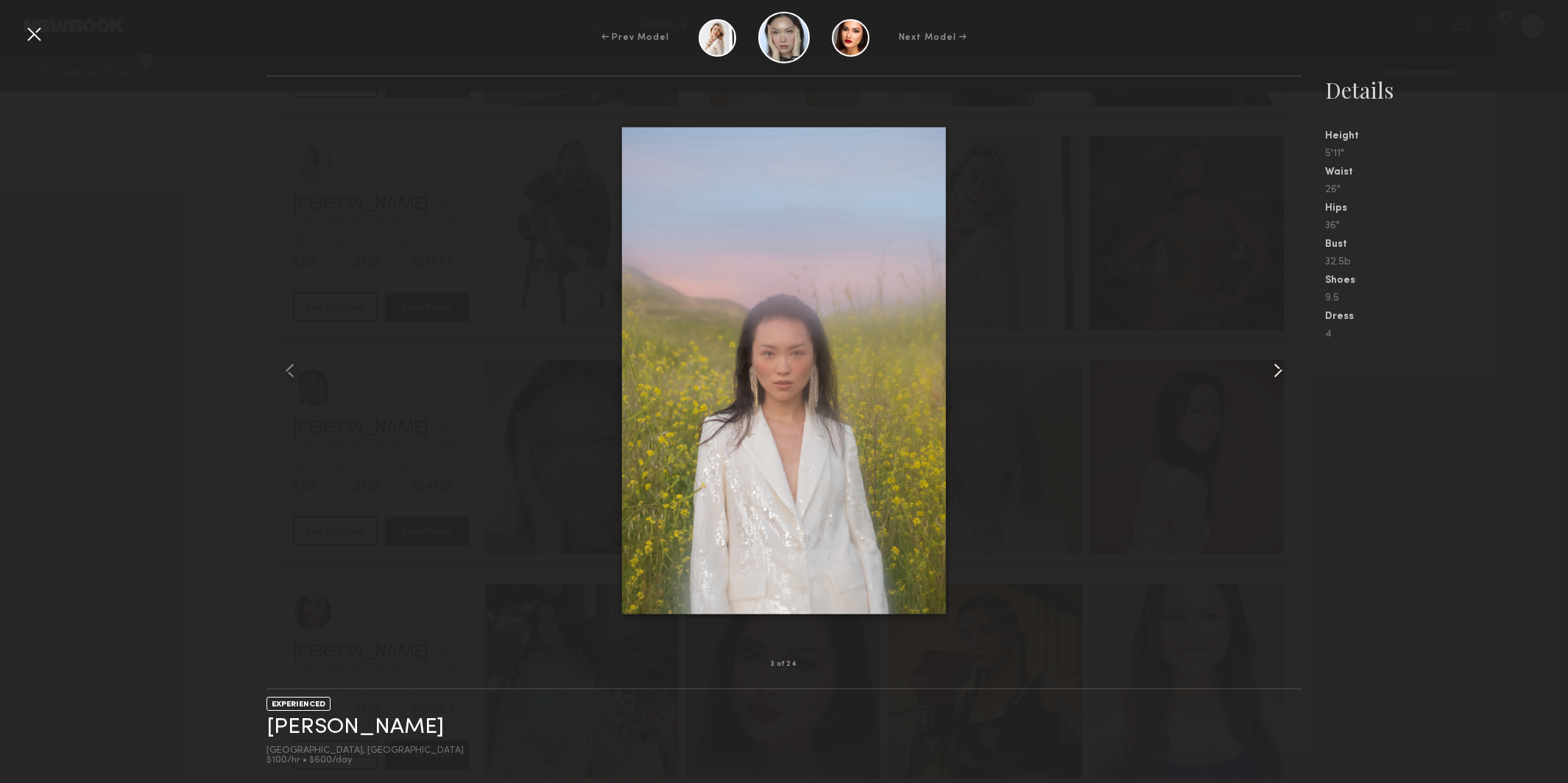
click at [1274, 361] on common-icon at bounding box center [1278, 371] width 23 height 23
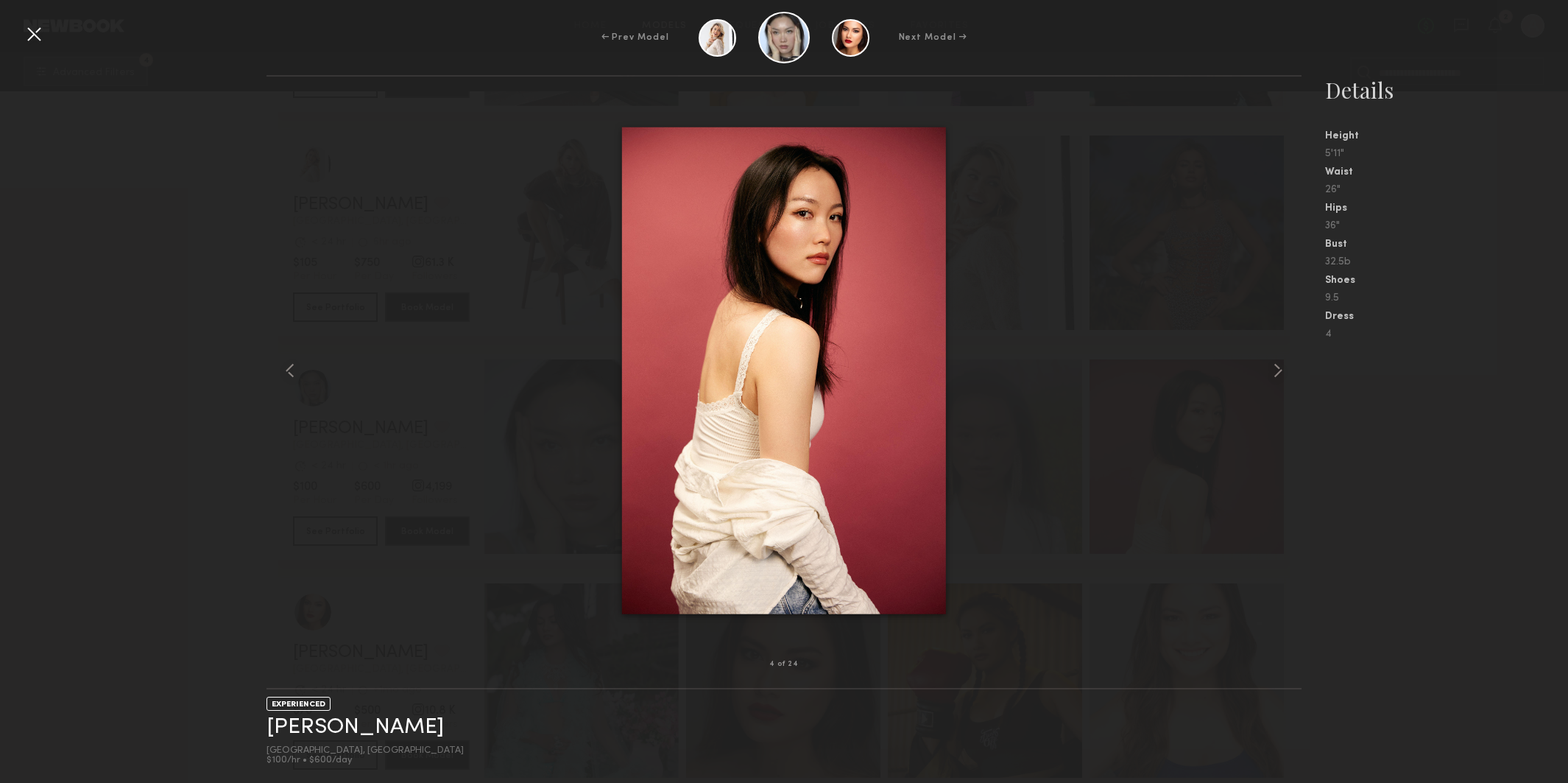
click at [39, 37] on div at bounding box center [34, 34] width 23 height 23
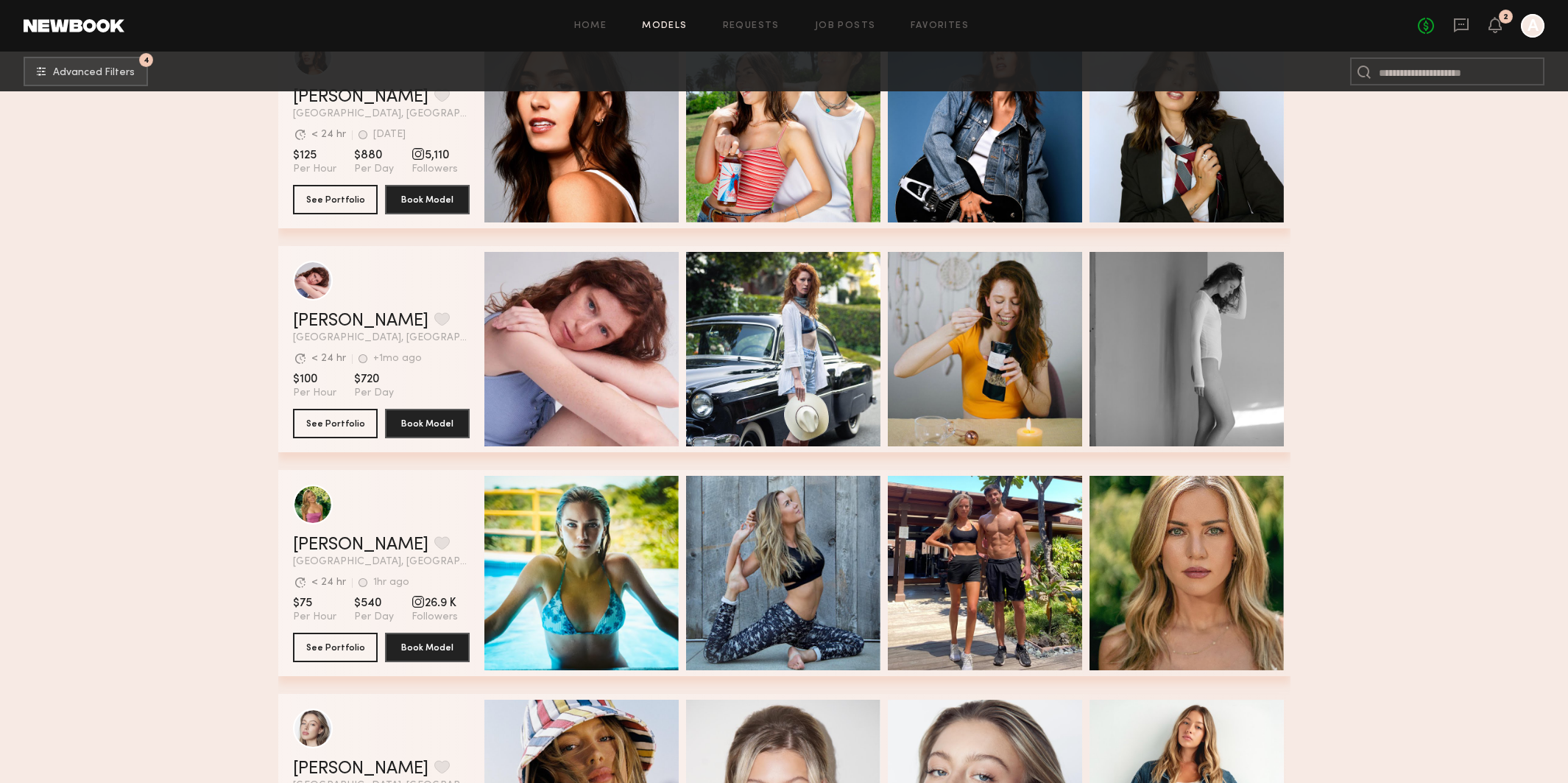
scroll to position [8834, 0]
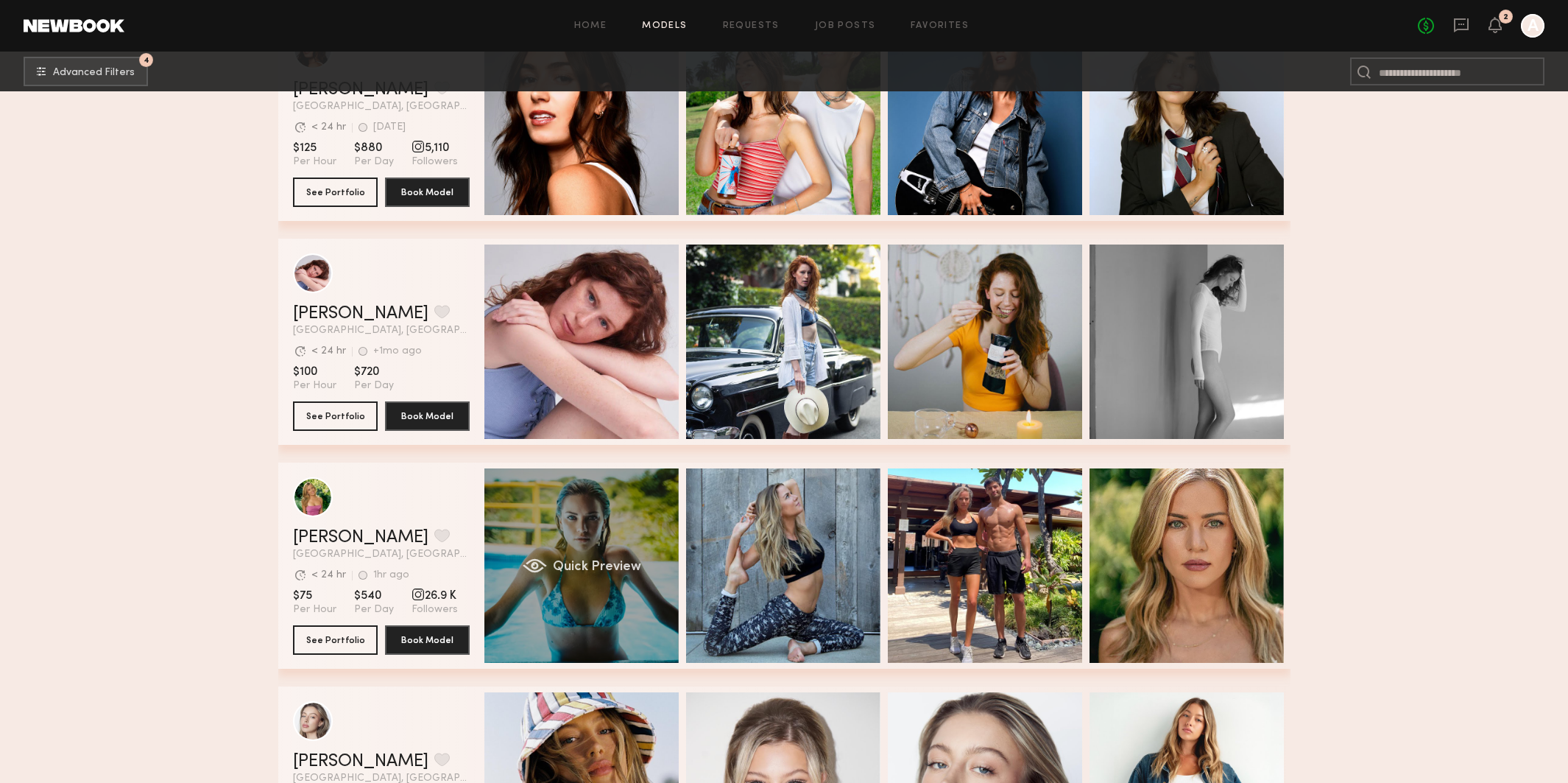
click at [625, 538] on div "Quick Preview" at bounding box center [582, 565] width 195 height 195
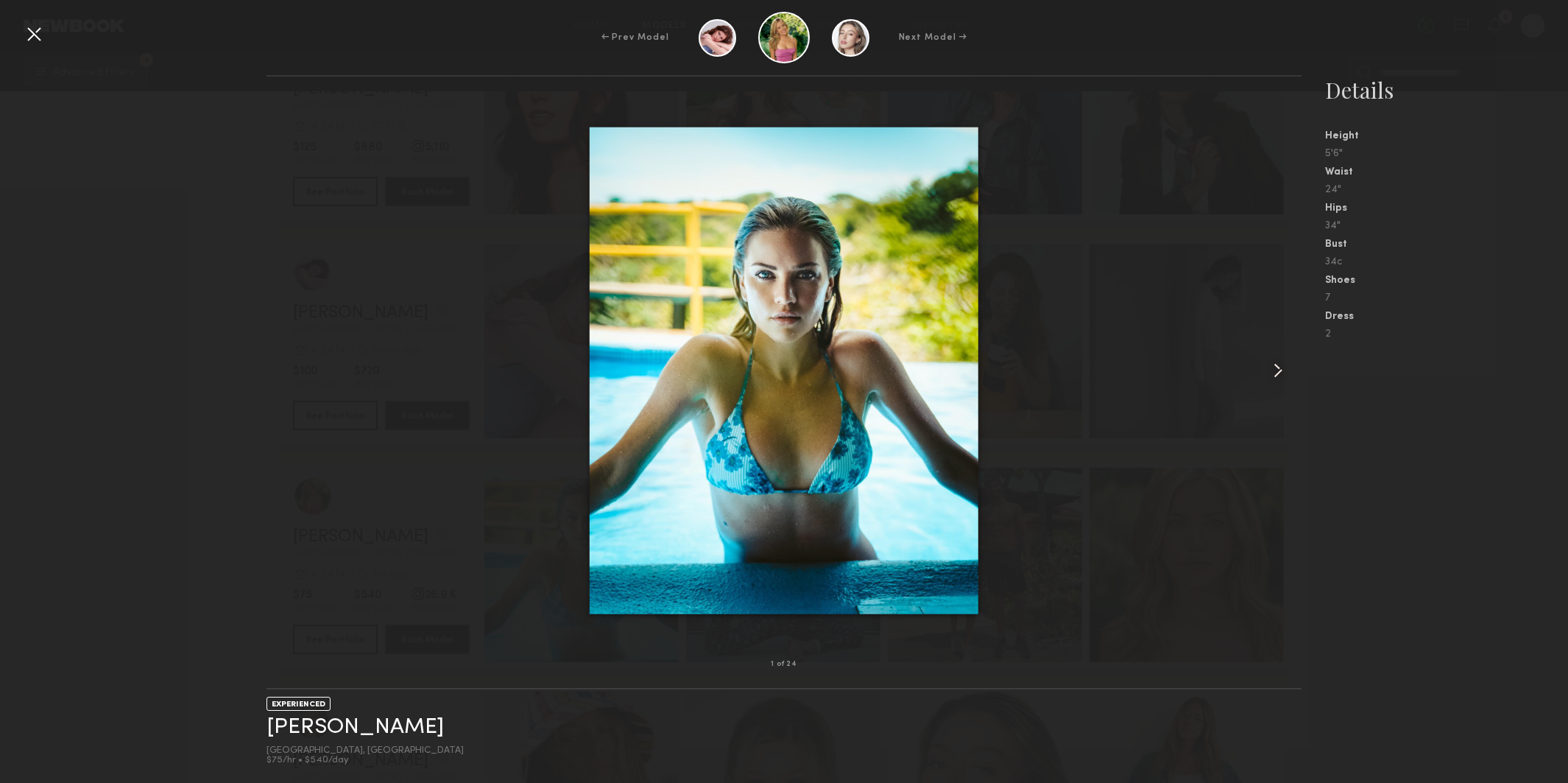
click at [1279, 368] on common-icon at bounding box center [1278, 371] width 23 height 23
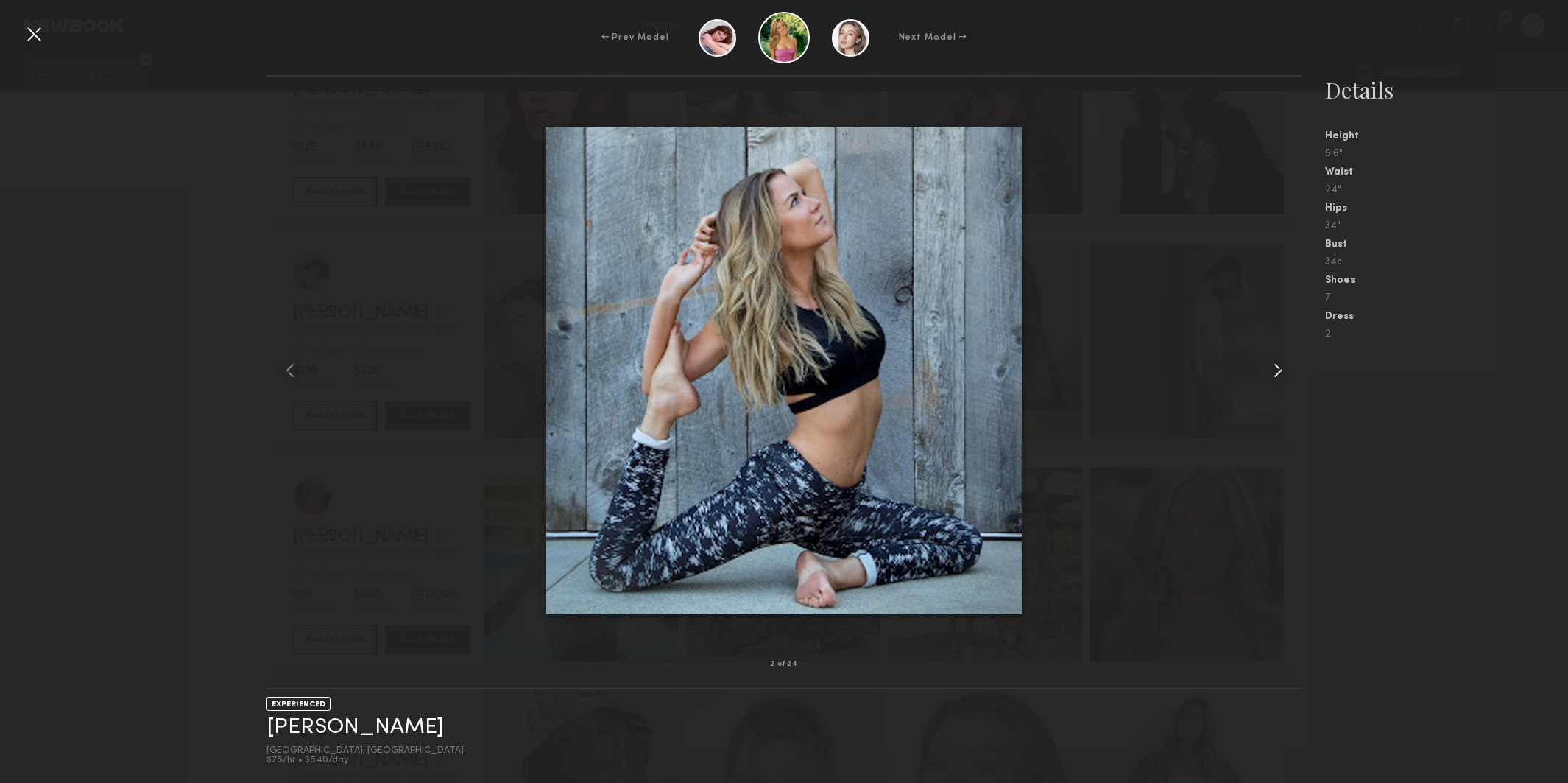
click at [1279, 368] on common-icon at bounding box center [1278, 371] width 23 height 23
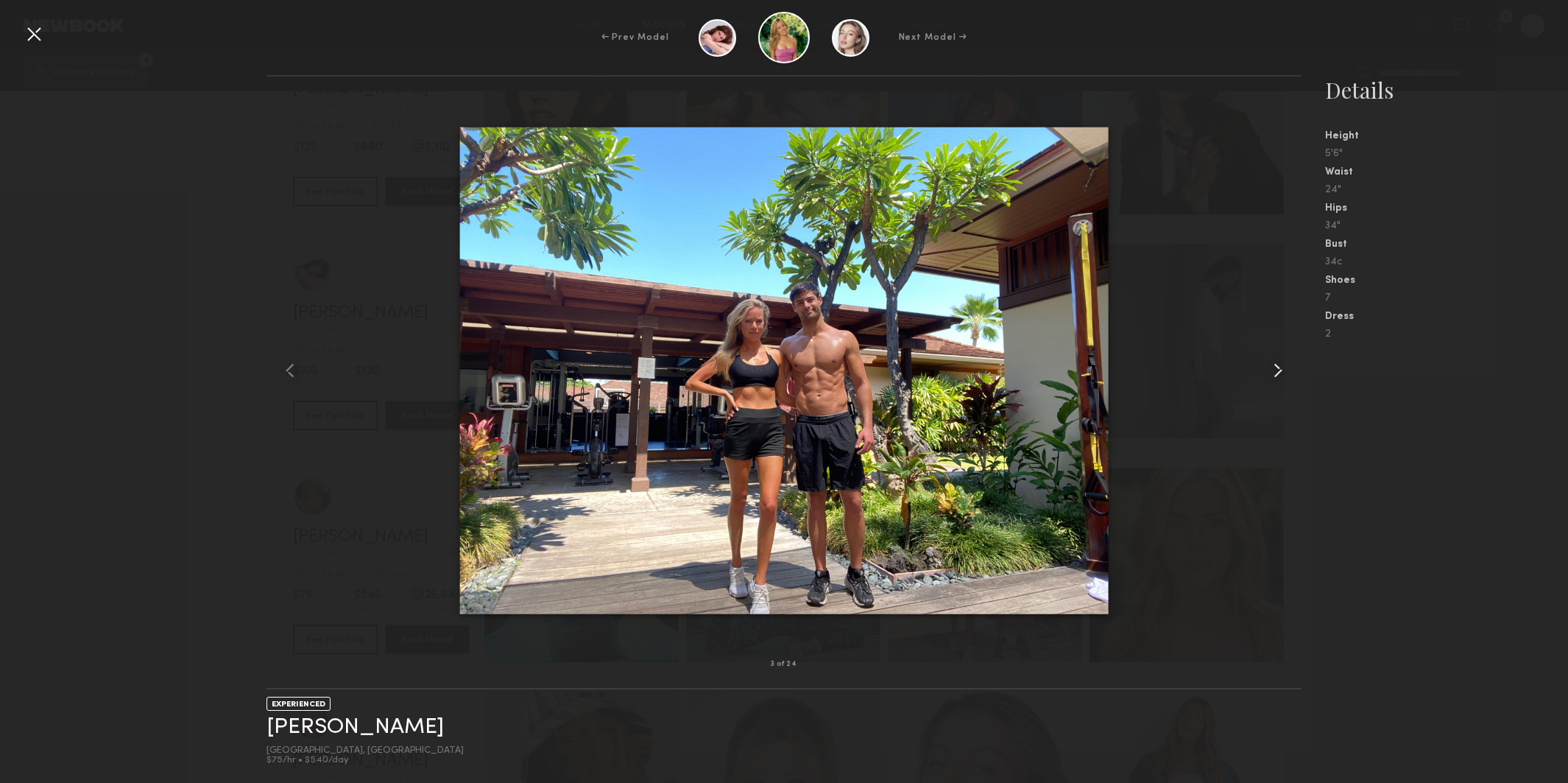
click at [1279, 368] on common-icon at bounding box center [1278, 371] width 23 height 23
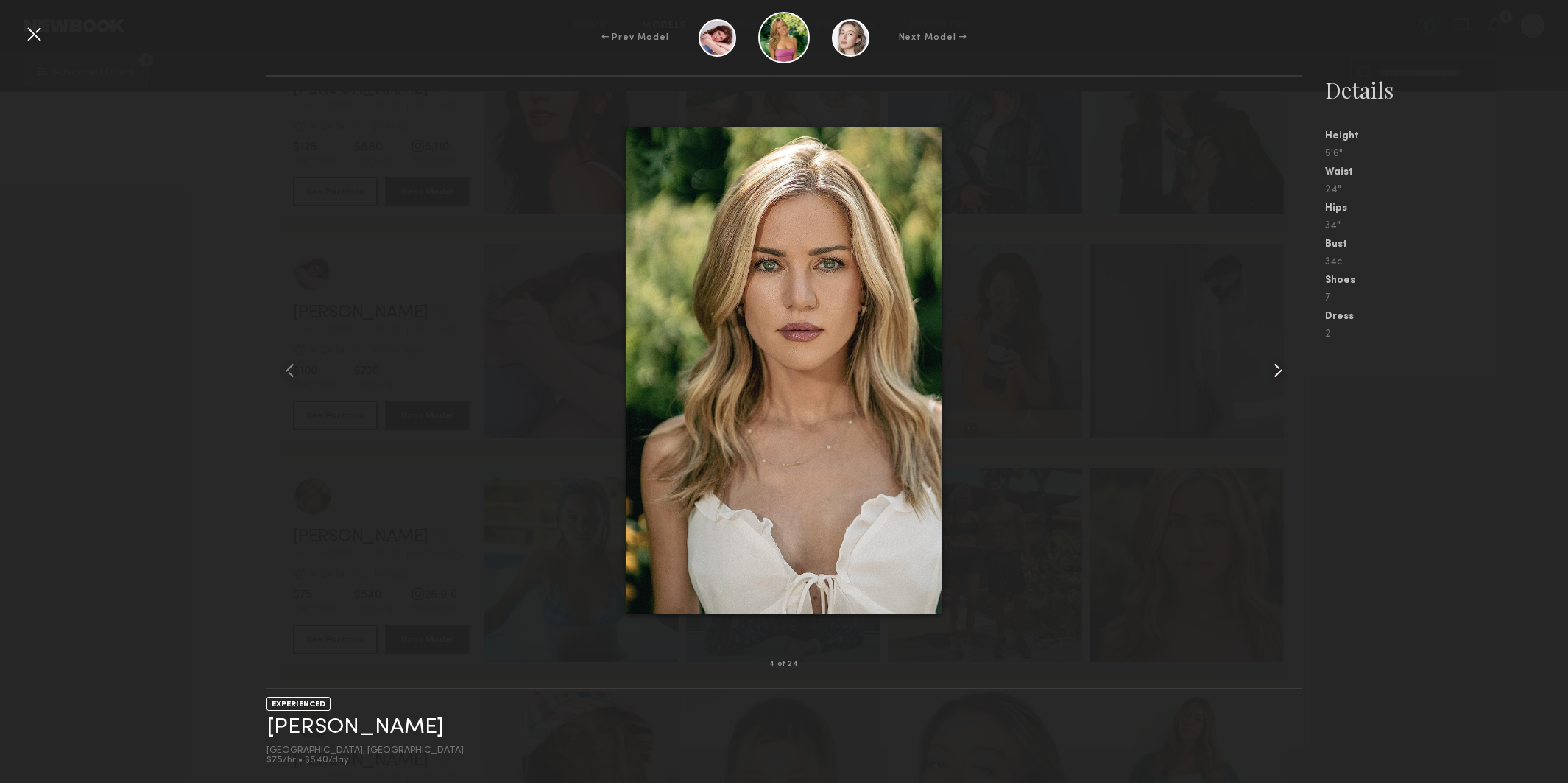
click at [1279, 368] on common-icon at bounding box center [1278, 371] width 23 height 23
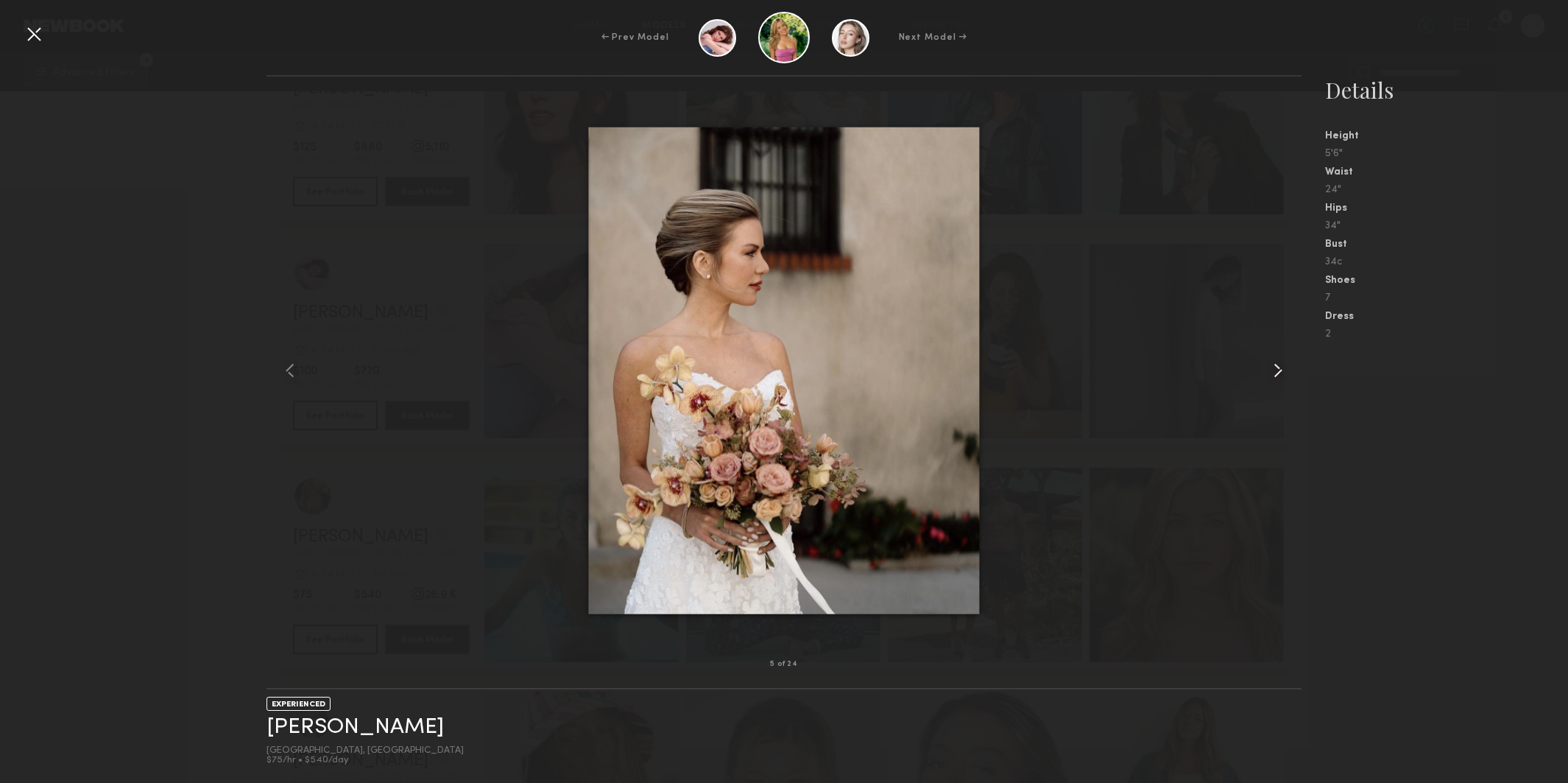
click at [1279, 368] on common-icon at bounding box center [1278, 371] width 23 height 23
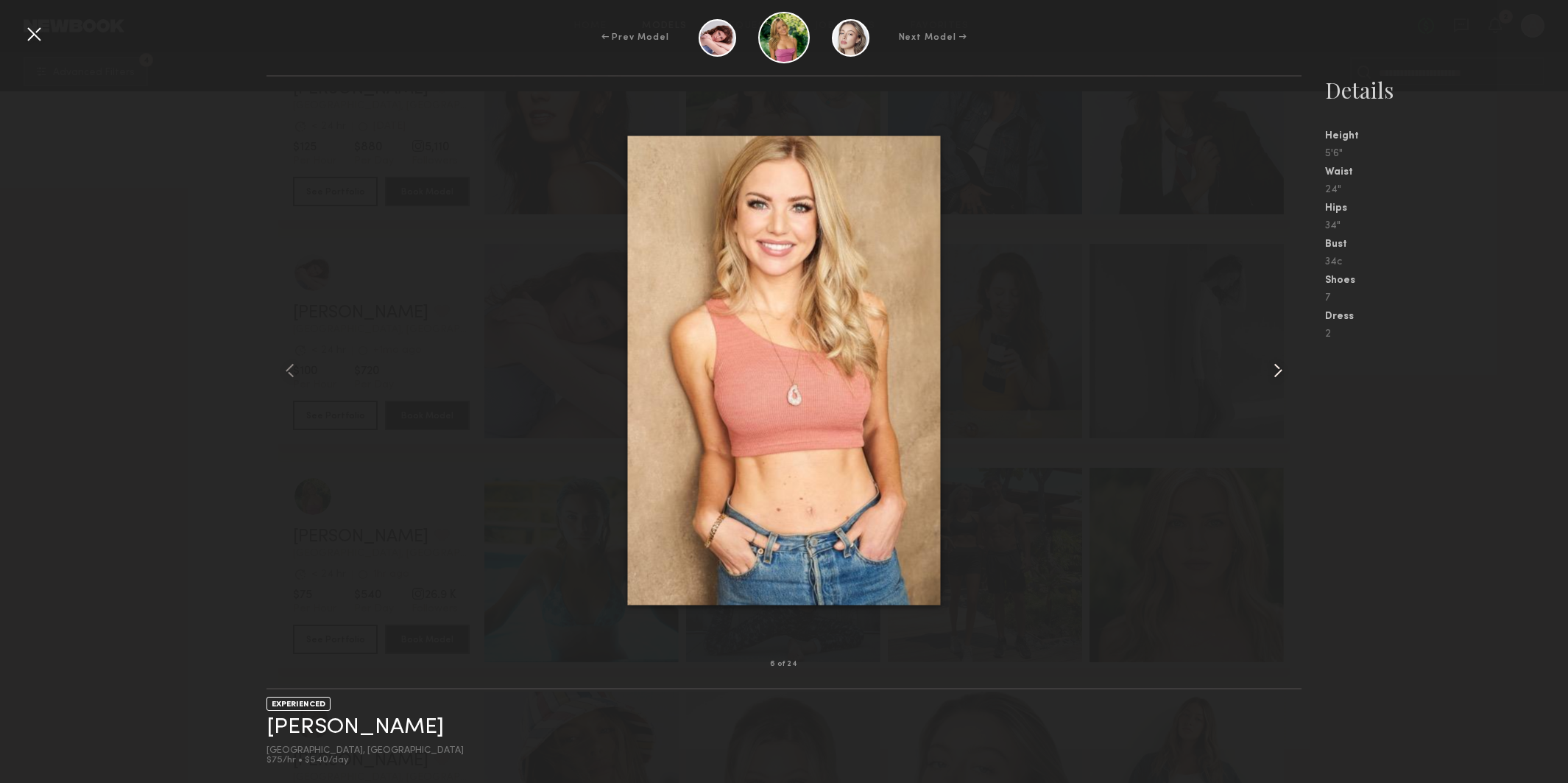
click at [1279, 368] on common-icon at bounding box center [1278, 371] width 23 height 23
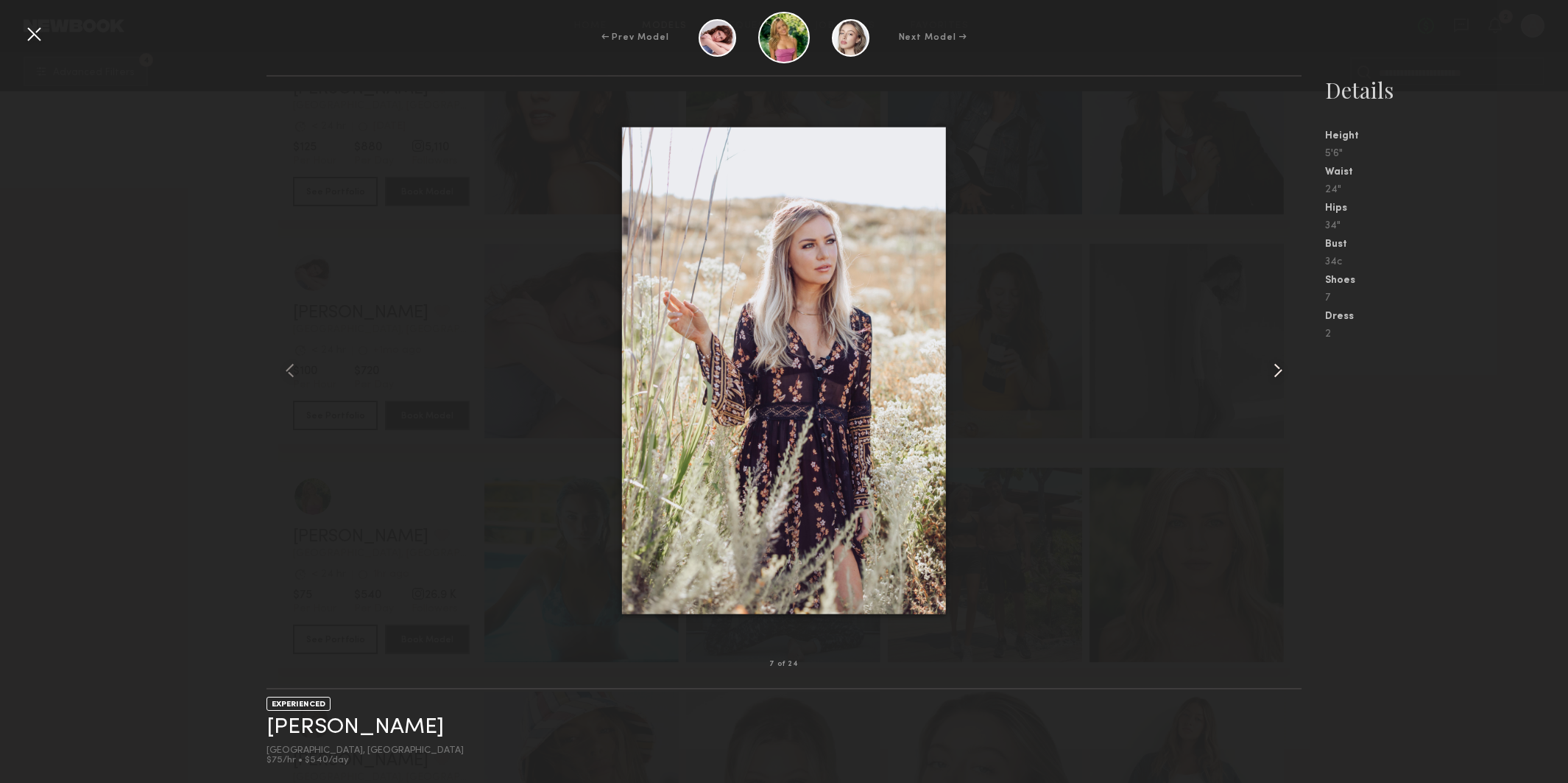
click at [1279, 368] on common-icon at bounding box center [1278, 371] width 23 height 23
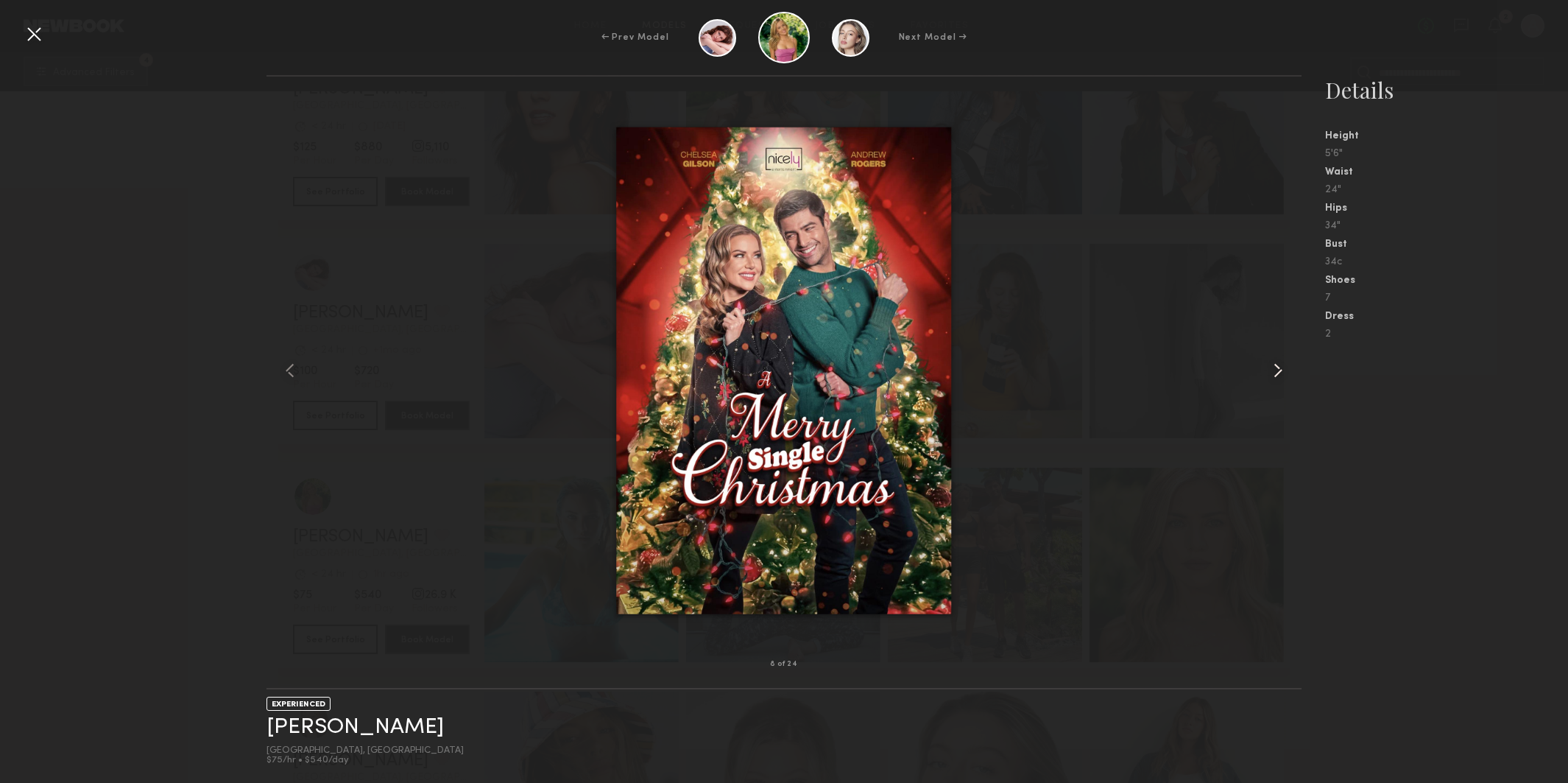
click at [1279, 368] on common-icon at bounding box center [1278, 371] width 23 height 23
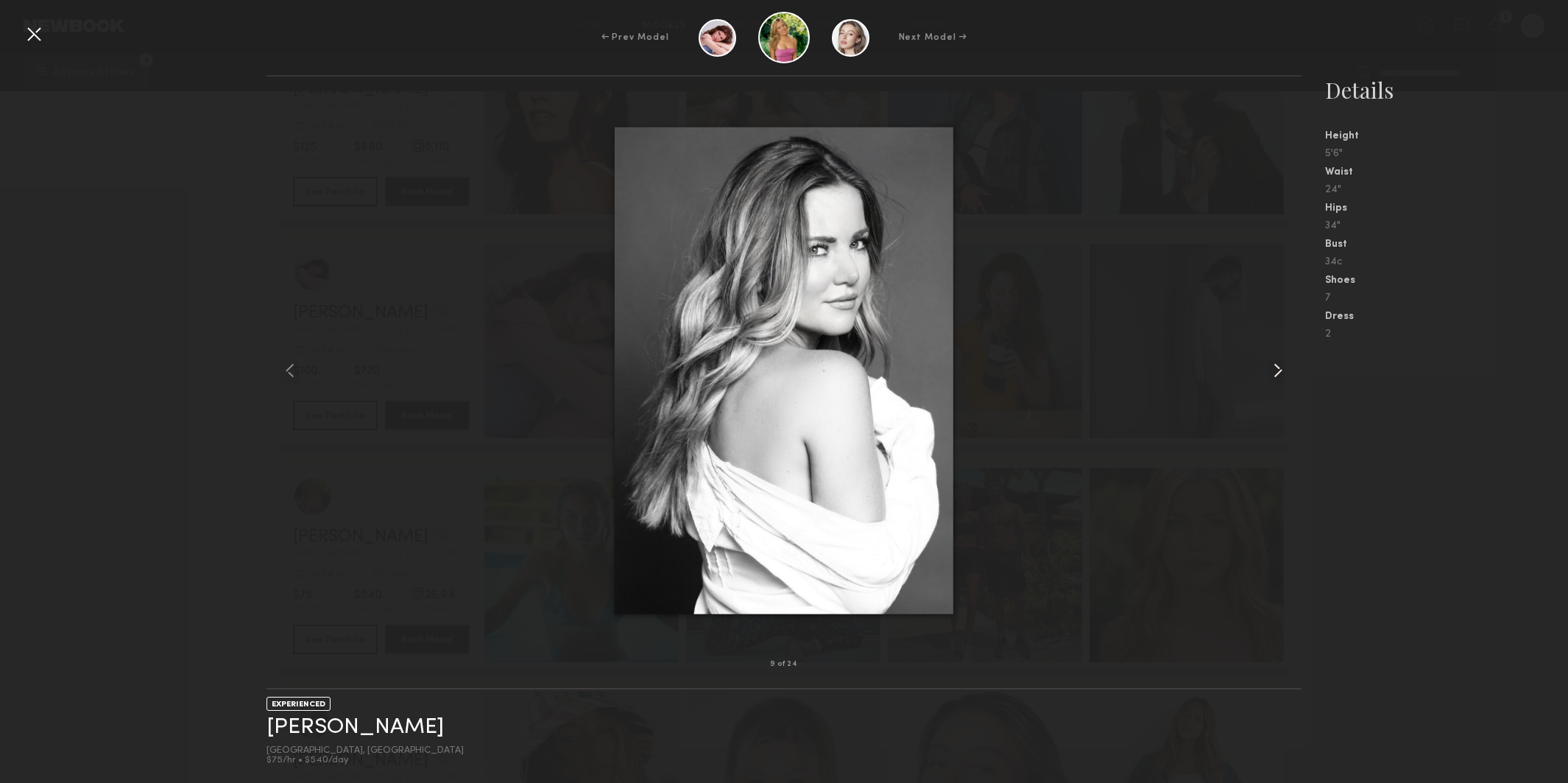
click at [1279, 368] on common-icon at bounding box center [1278, 371] width 23 height 23
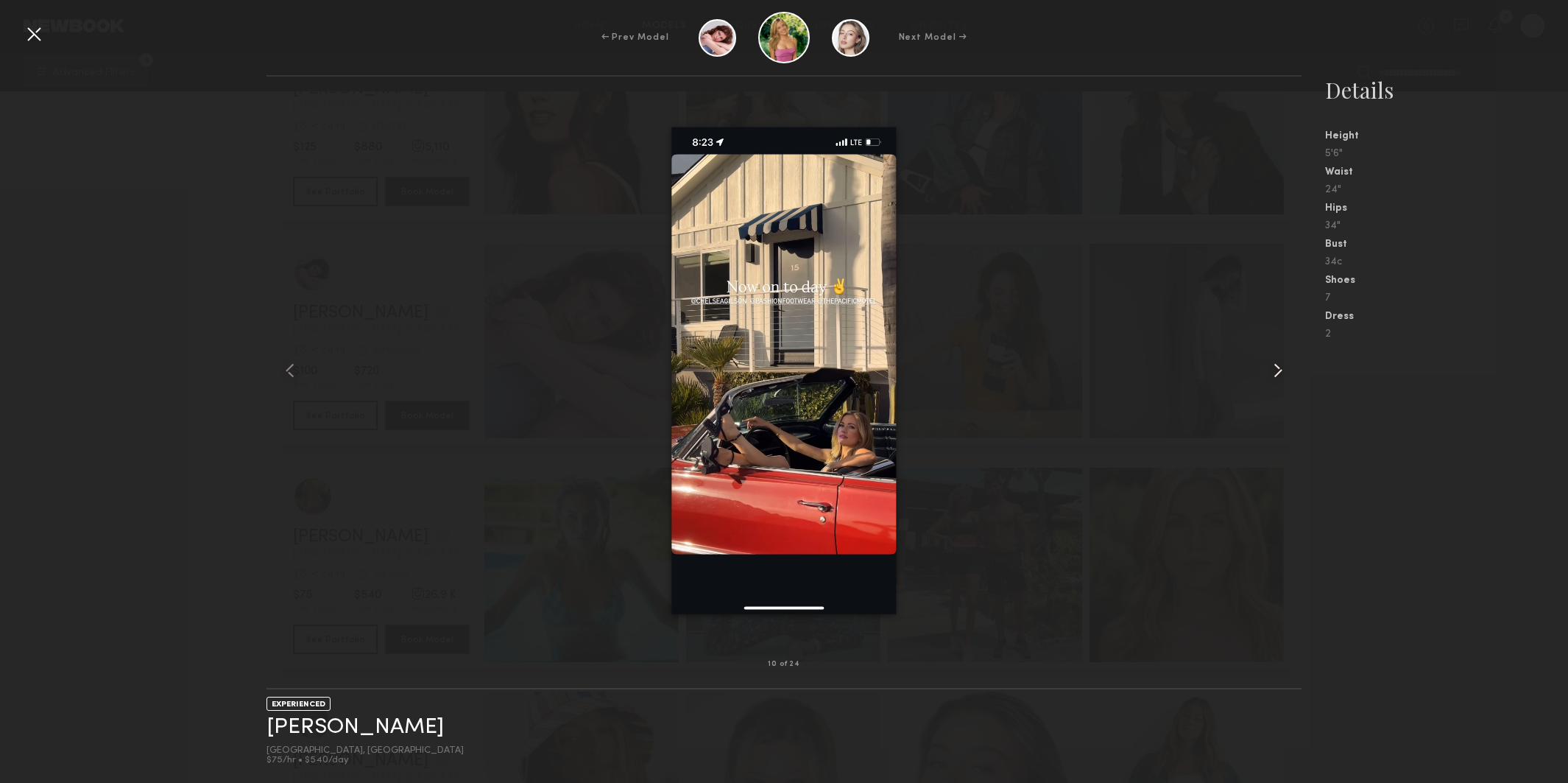
click at [1279, 368] on common-icon at bounding box center [1278, 371] width 23 height 23
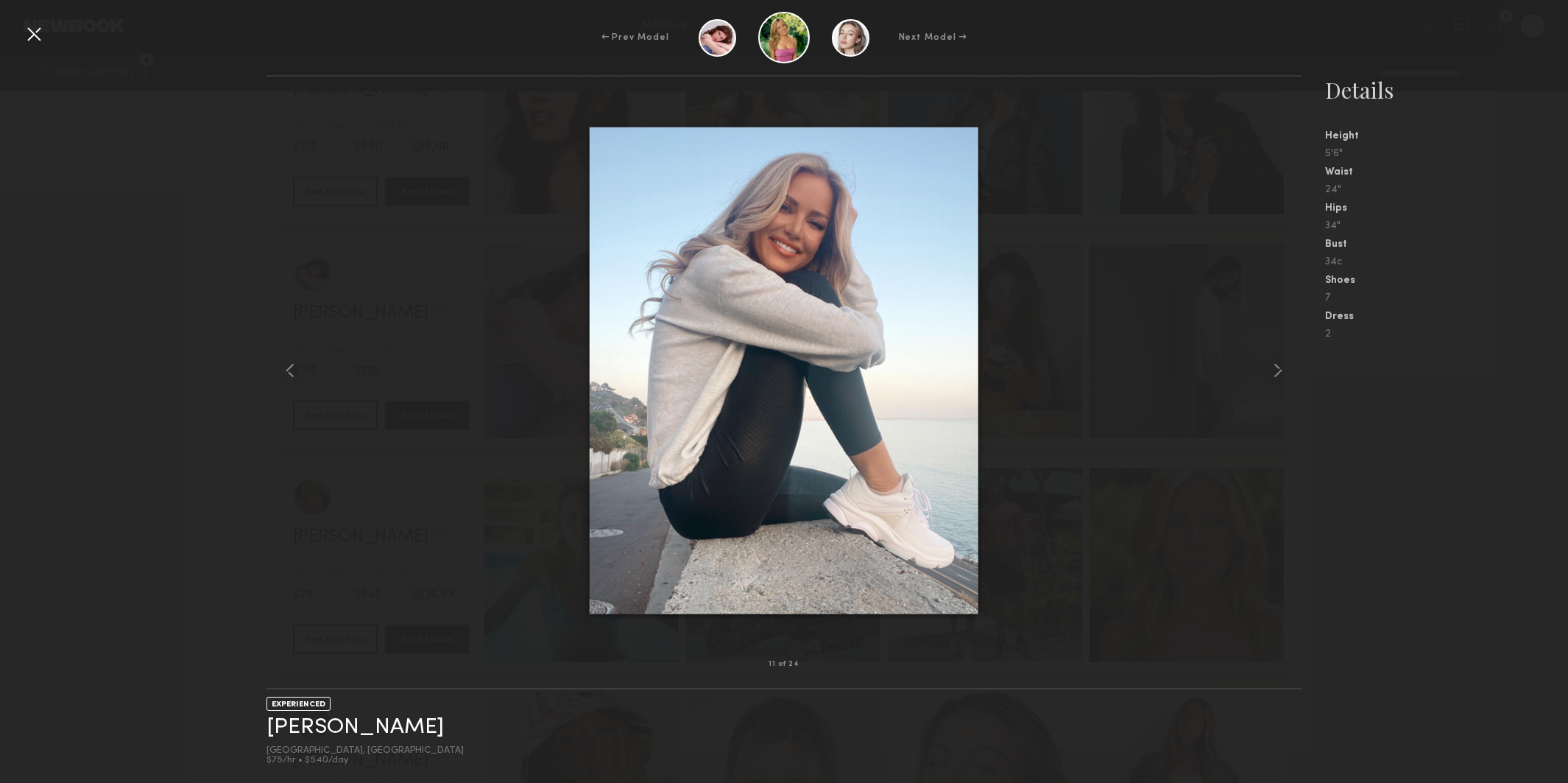
click at [31, 36] on div at bounding box center [34, 34] width 23 height 23
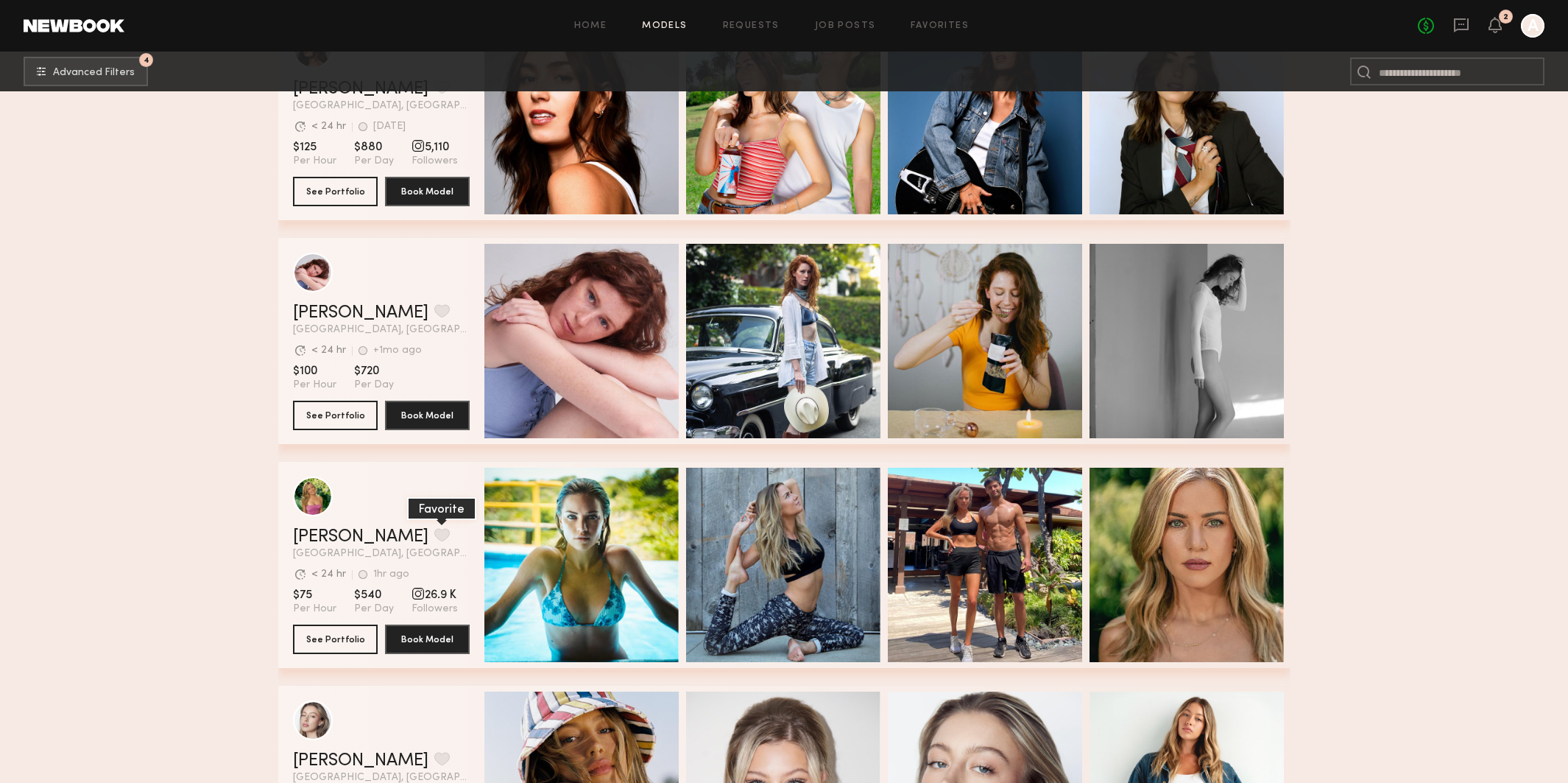
click at [435, 531] on button "grid" at bounding box center [442, 534] width 15 height 13
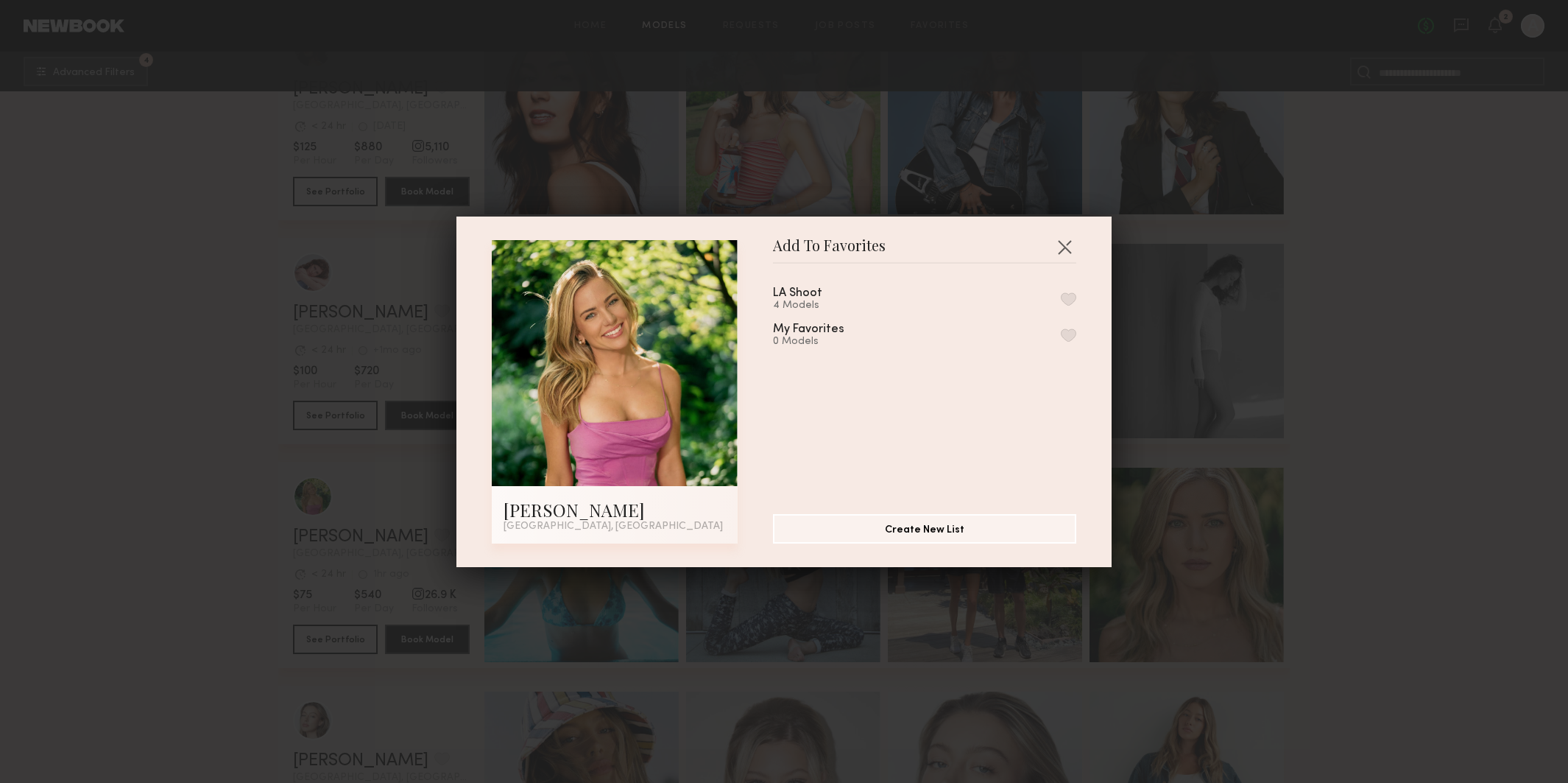
click at [1066, 297] on button "button" at bounding box center [1068, 298] width 15 height 13
click at [1068, 246] on button "button" at bounding box center [1064, 246] width 23 height 23
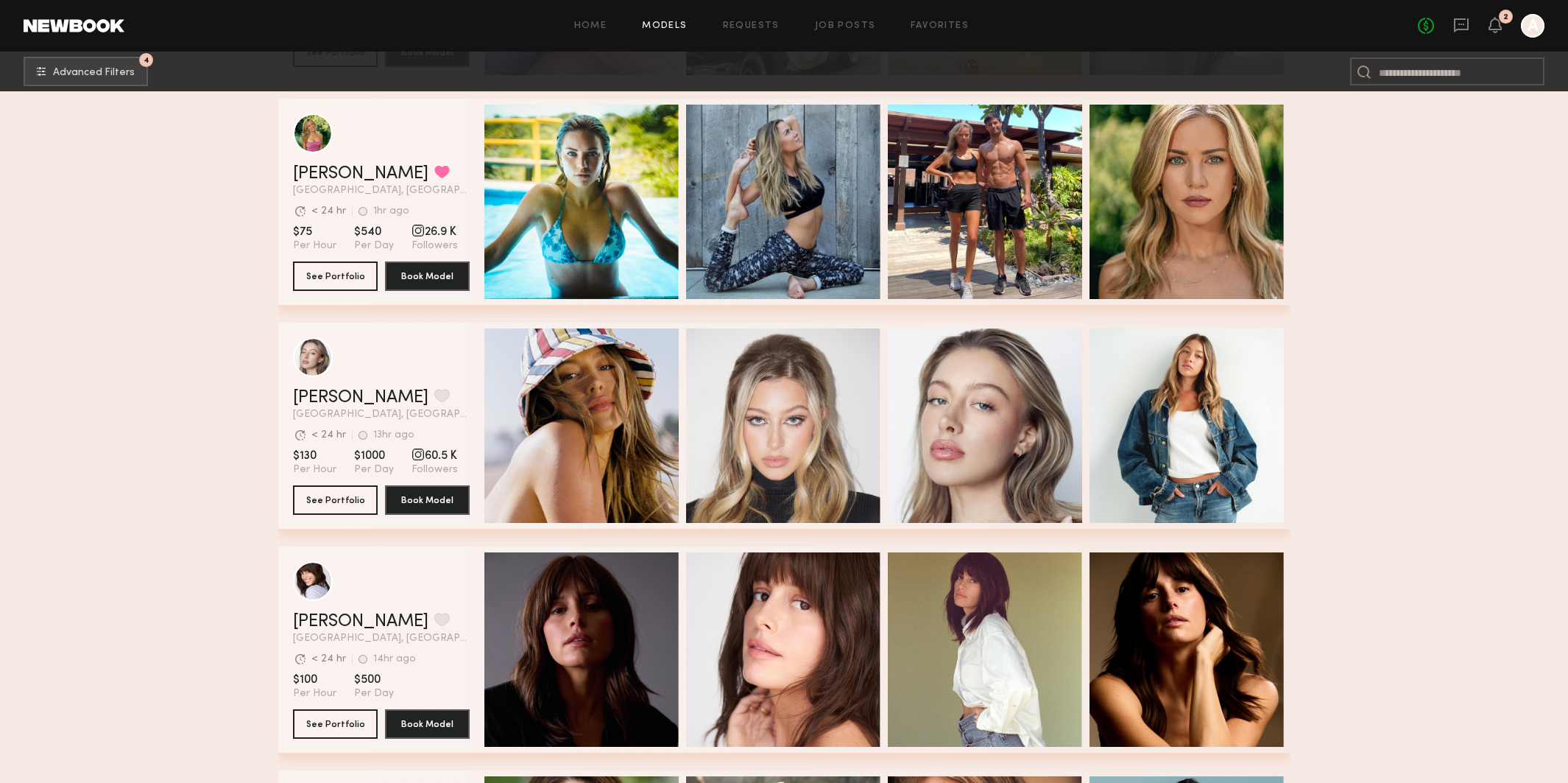
scroll to position [9199, 0]
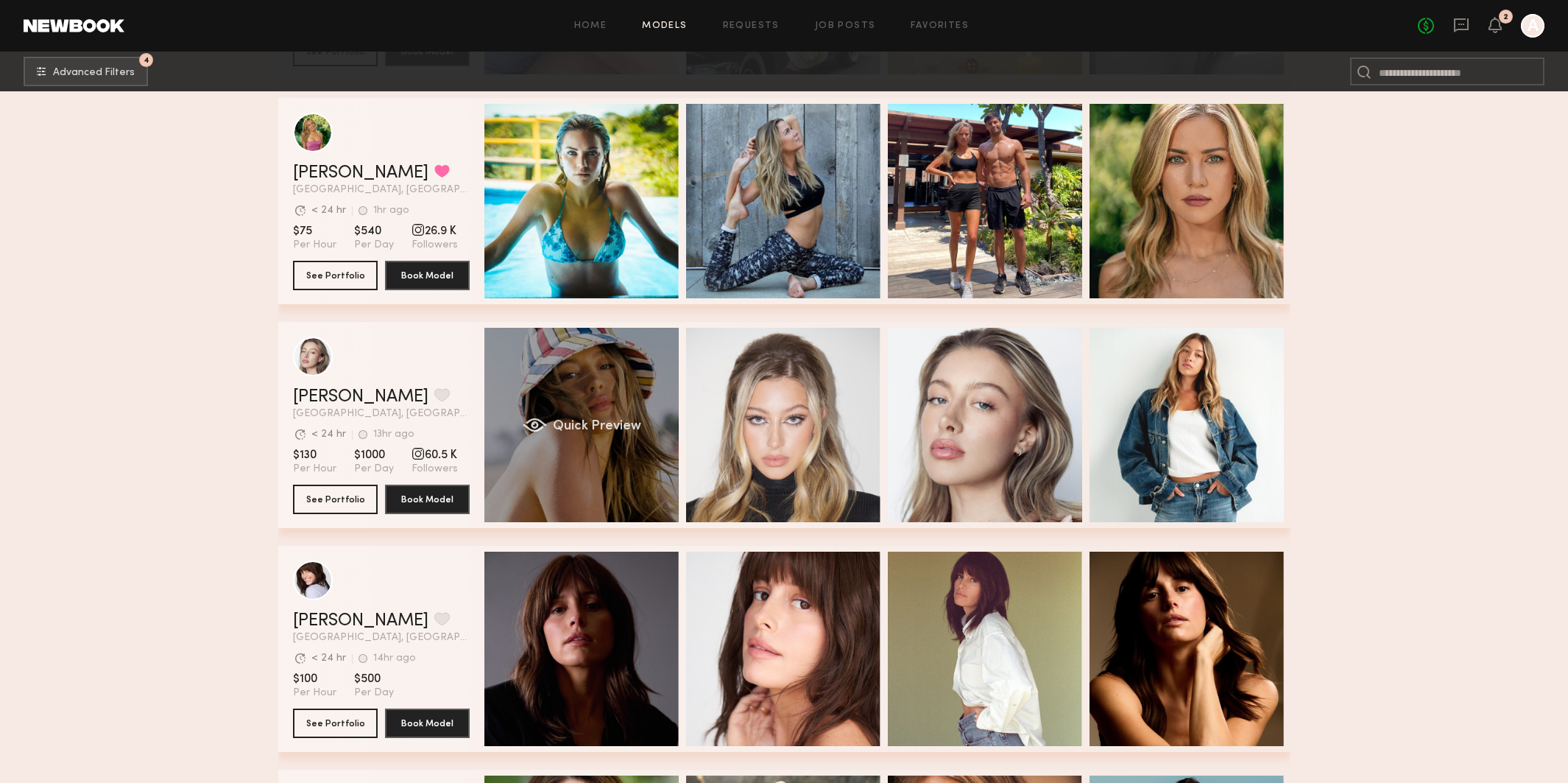
click at [563, 382] on div "Quick Preview" at bounding box center [582, 425] width 195 height 195
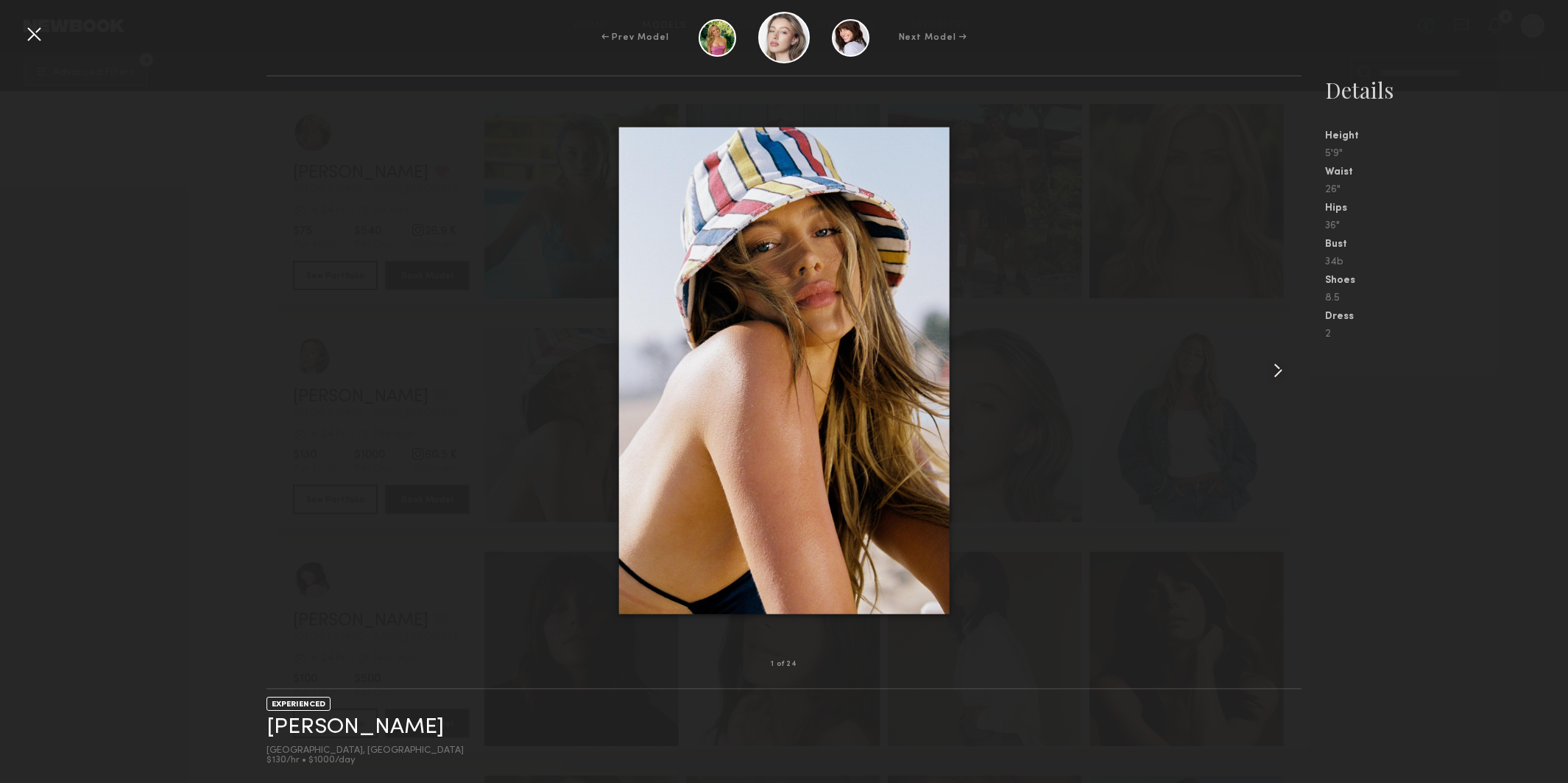
click at [1274, 368] on common-icon at bounding box center [1278, 371] width 23 height 23
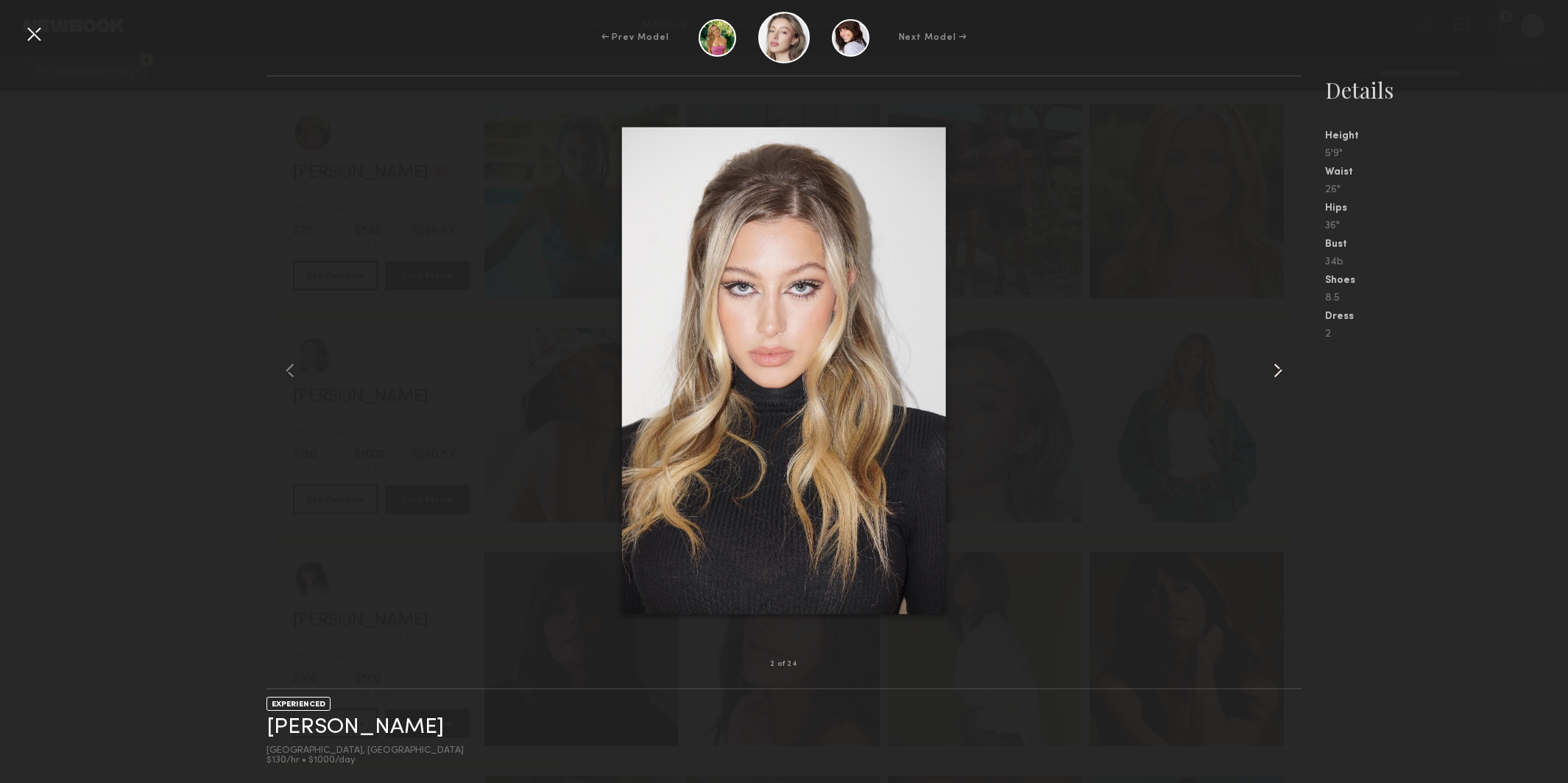
click at [1274, 368] on common-icon at bounding box center [1278, 371] width 23 height 23
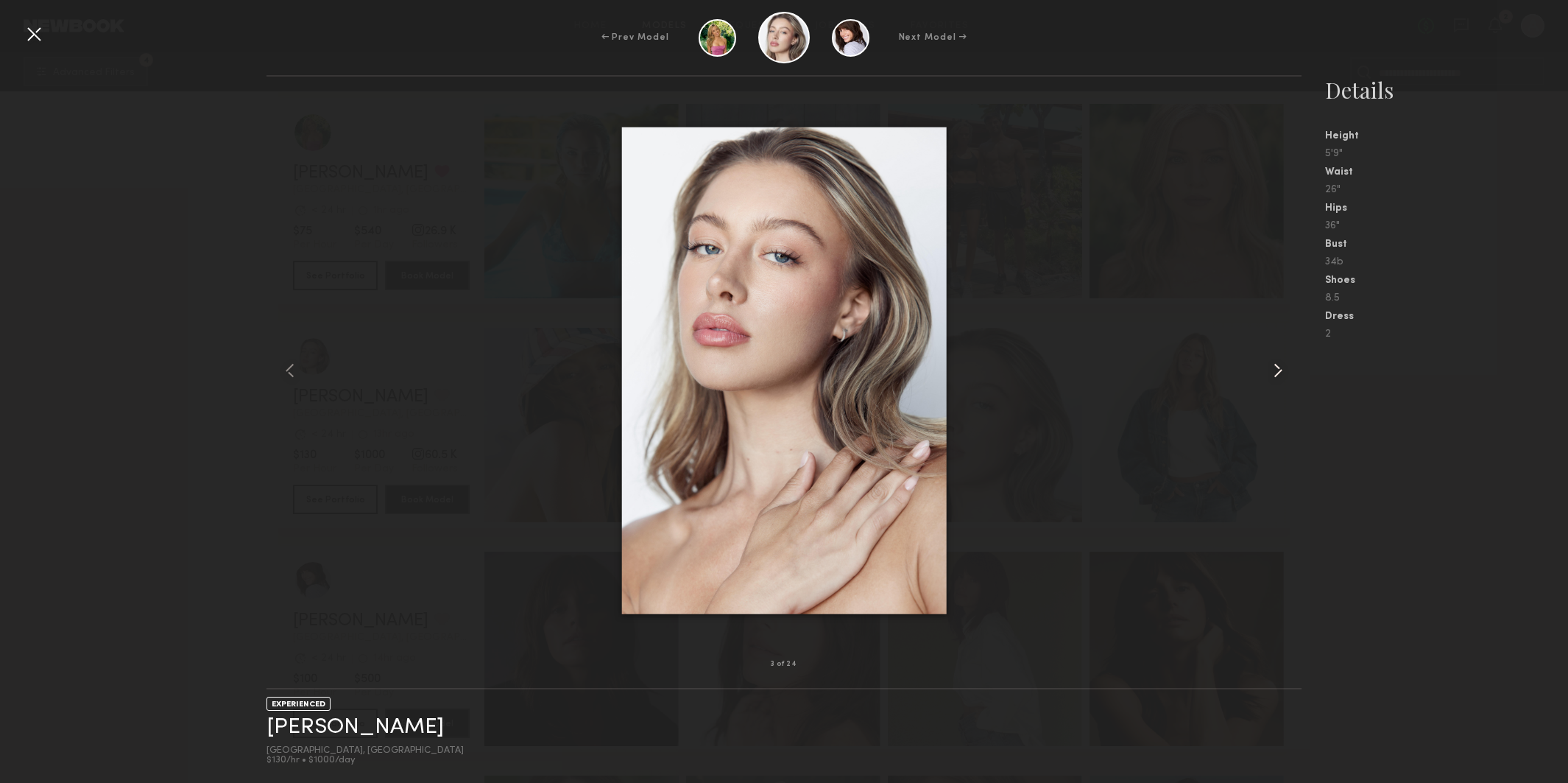
click at [1274, 368] on common-icon at bounding box center [1278, 371] width 23 height 23
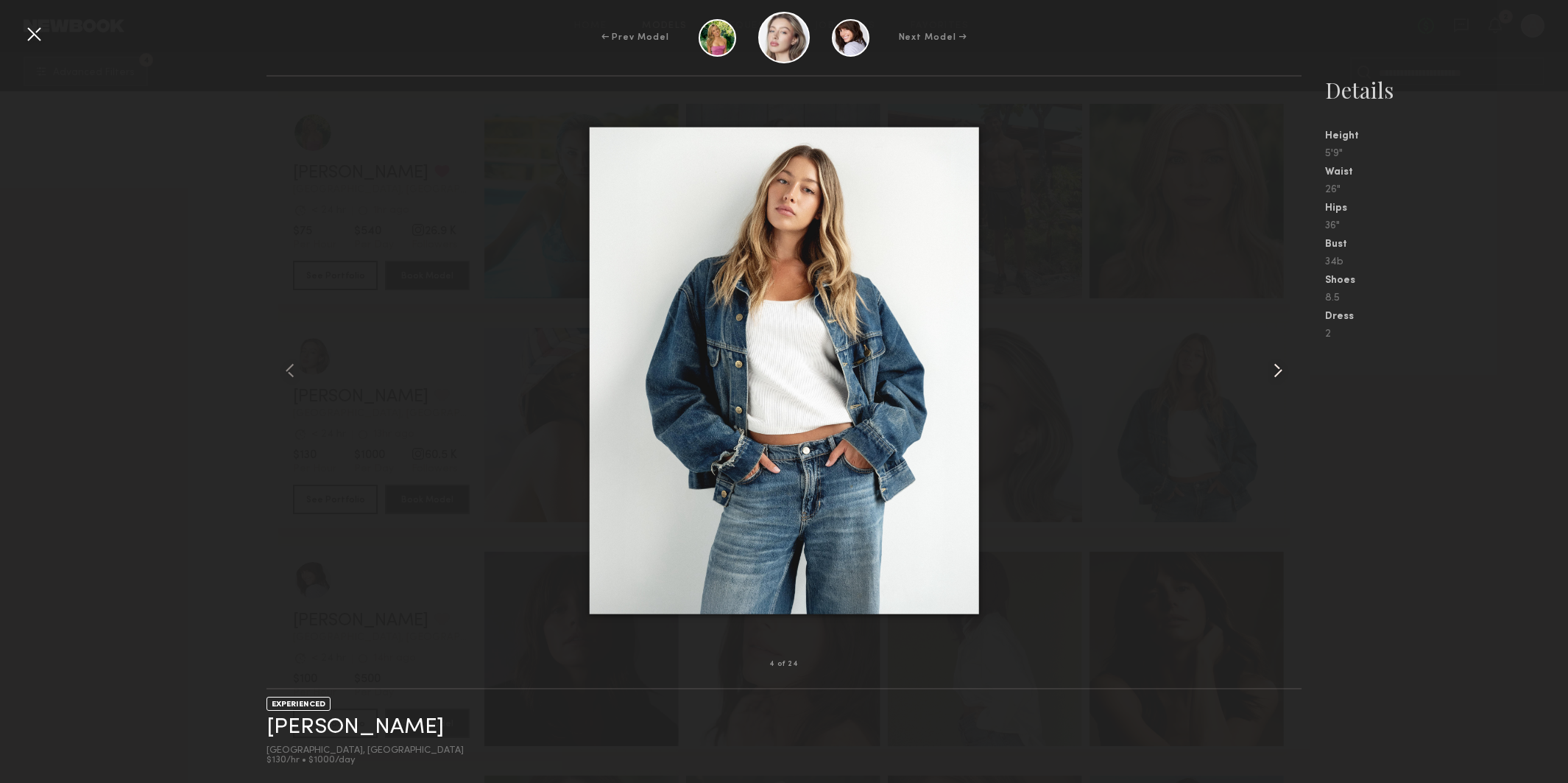
click at [1274, 368] on common-icon at bounding box center [1278, 371] width 23 height 23
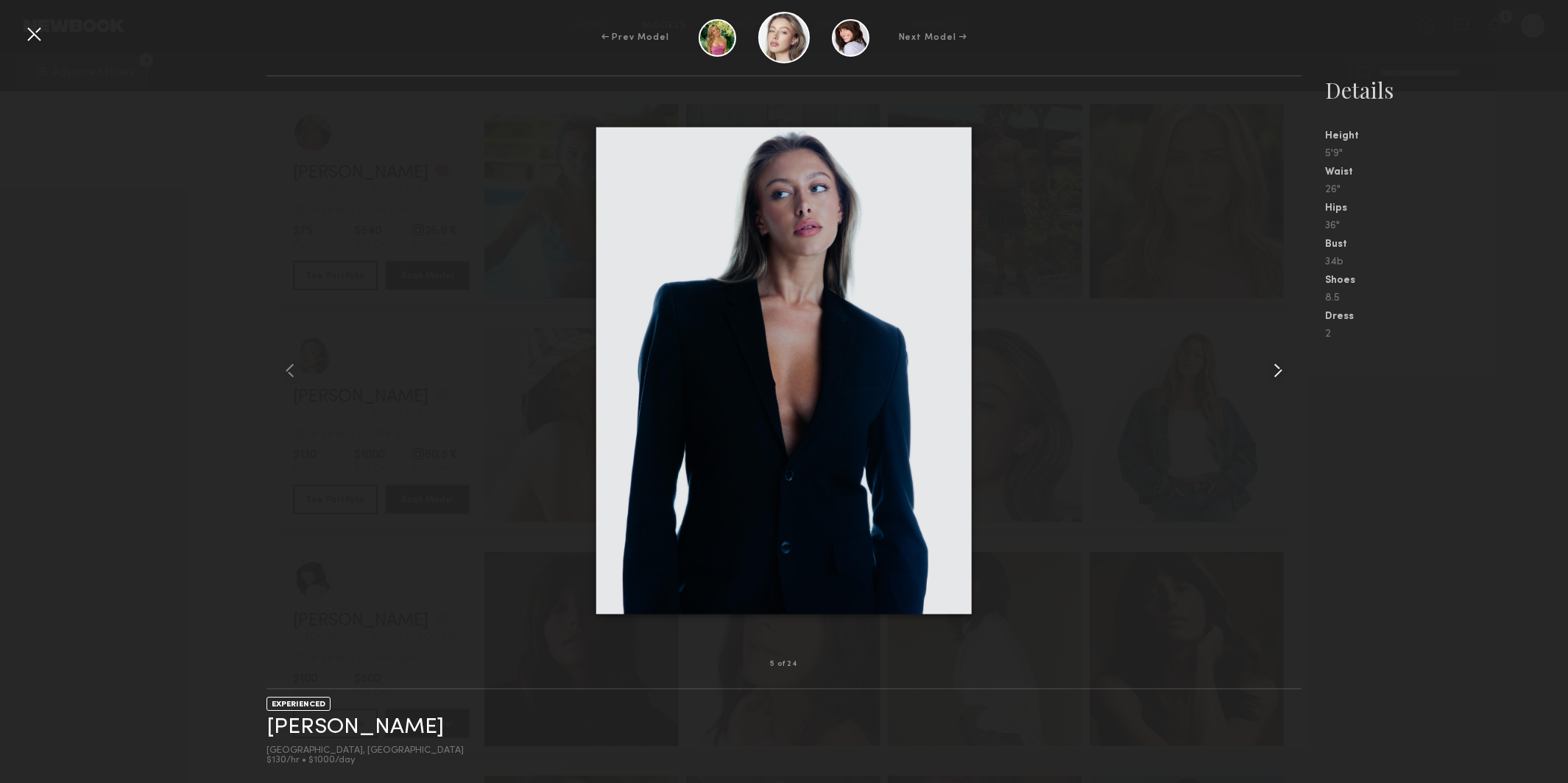
click at [1274, 368] on common-icon at bounding box center [1278, 371] width 23 height 23
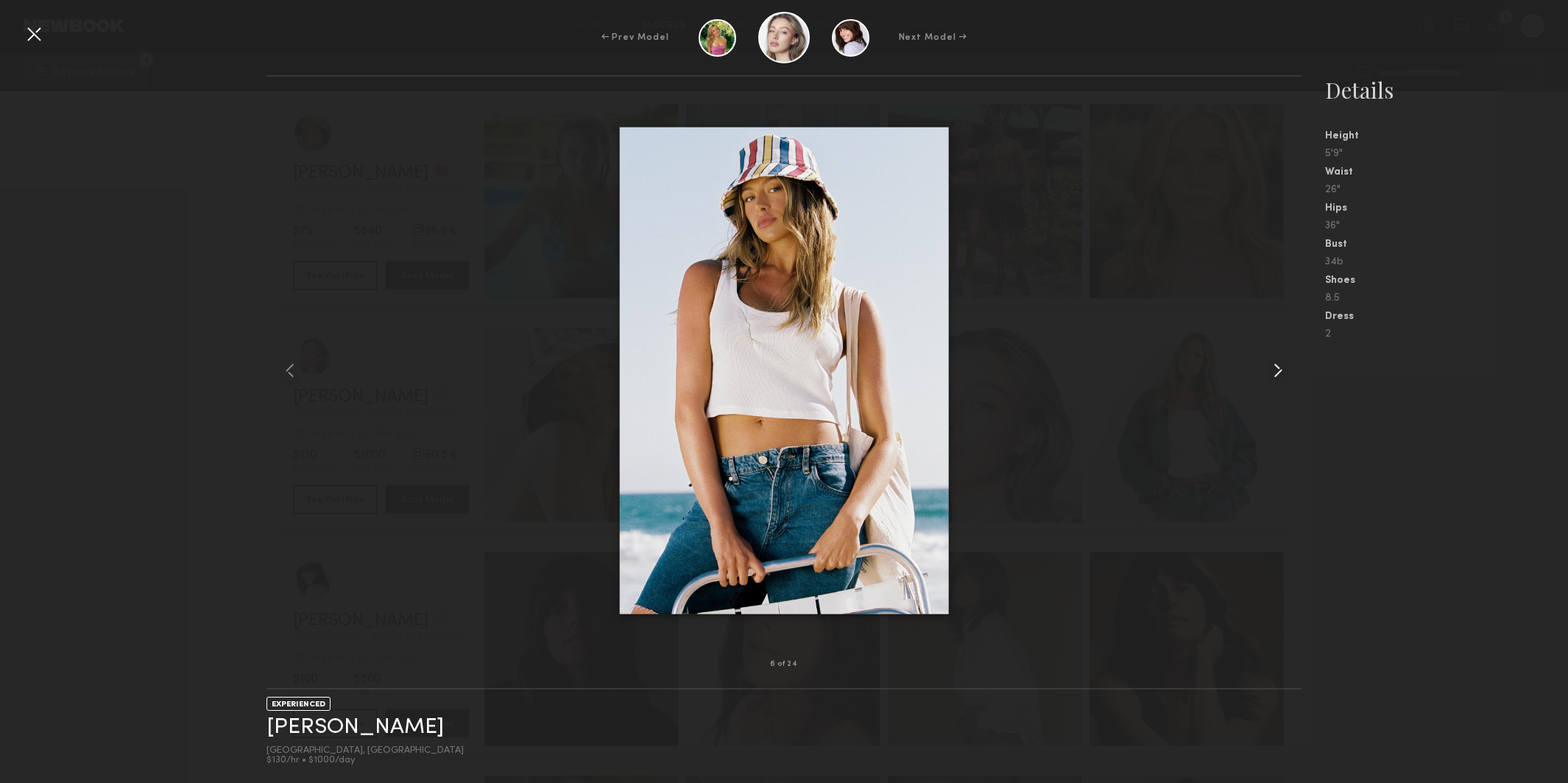
click at [1274, 368] on common-icon at bounding box center [1278, 371] width 23 height 23
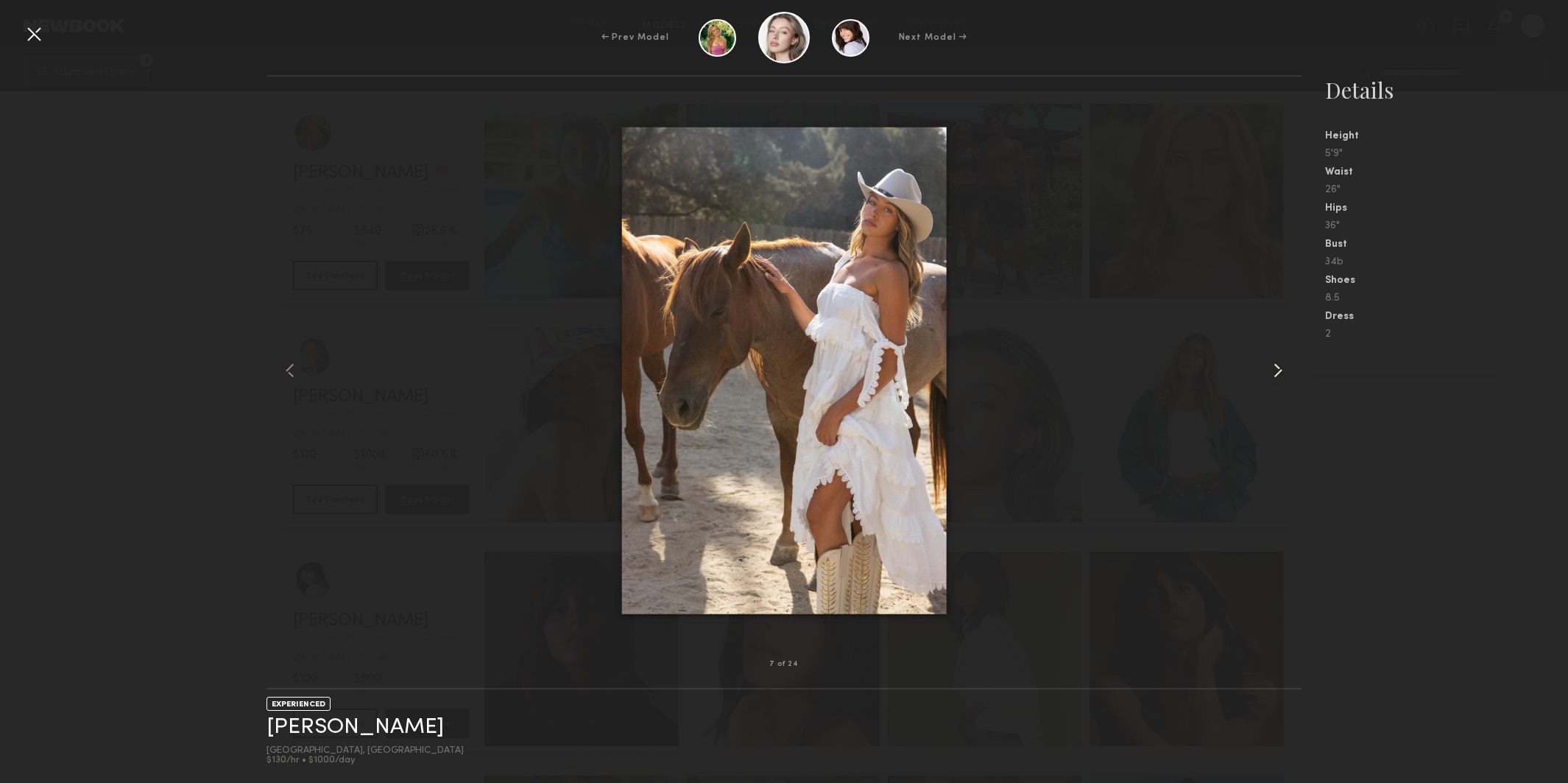
click at [1274, 368] on common-icon at bounding box center [1278, 371] width 23 height 23
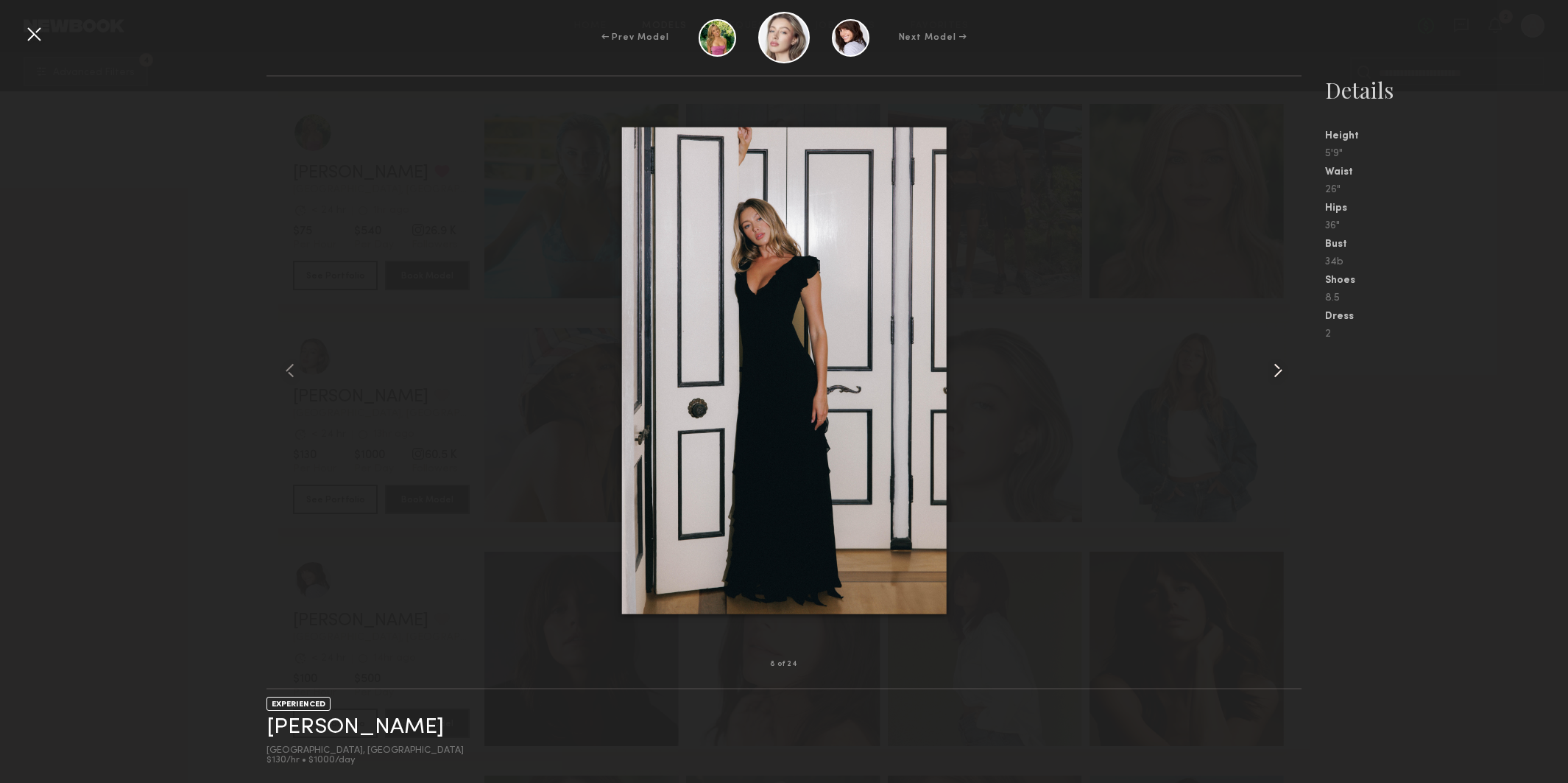
click at [1274, 368] on common-icon at bounding box center [1278, 371] width 23 height 23
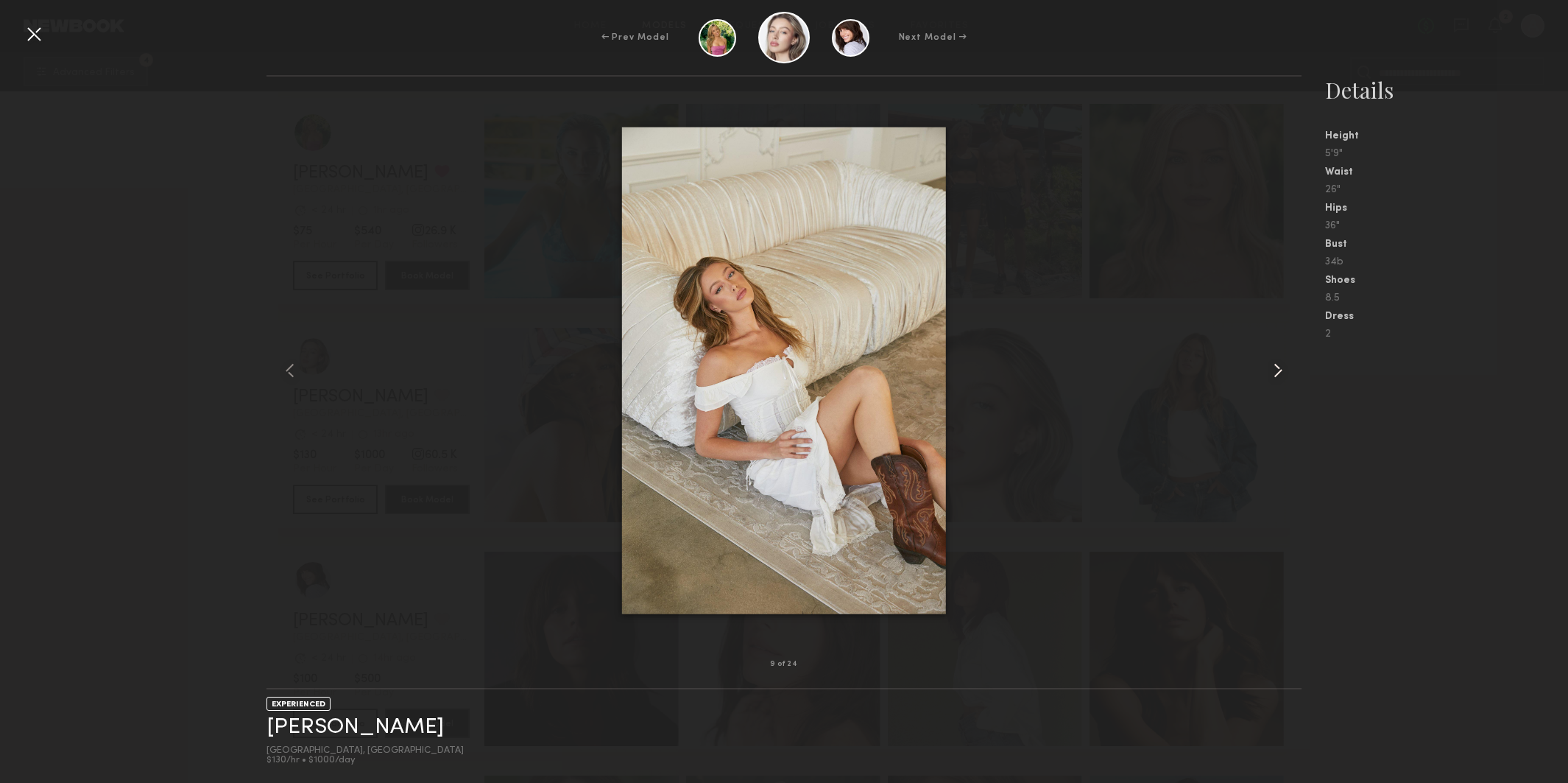
click at [1274, 368] on common-icon at bounding box center [1278, 371] width 23 height 23
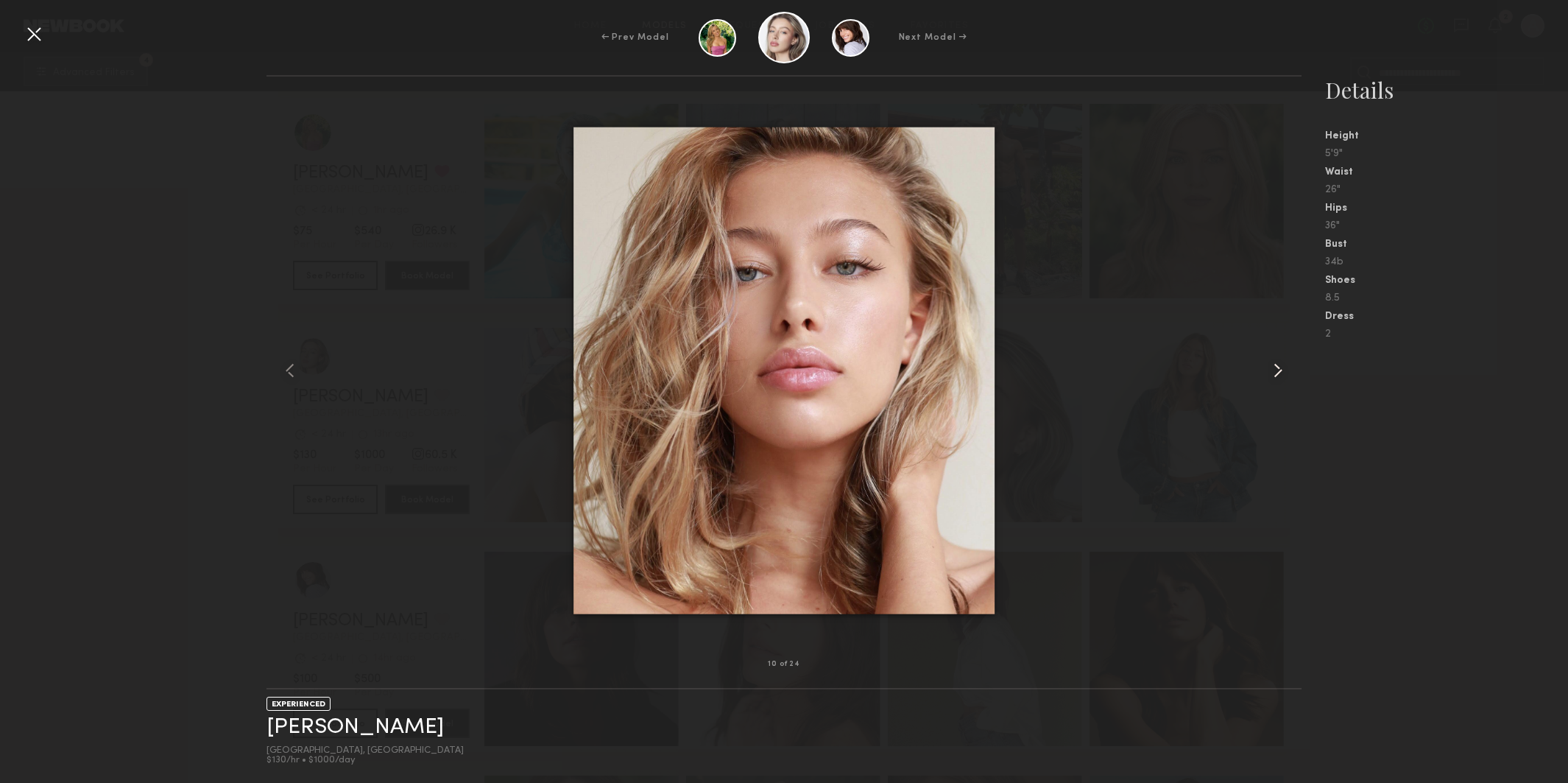
click at [1274, 368] on common-icon at bounding box center [1278, 371] width 23 height 23
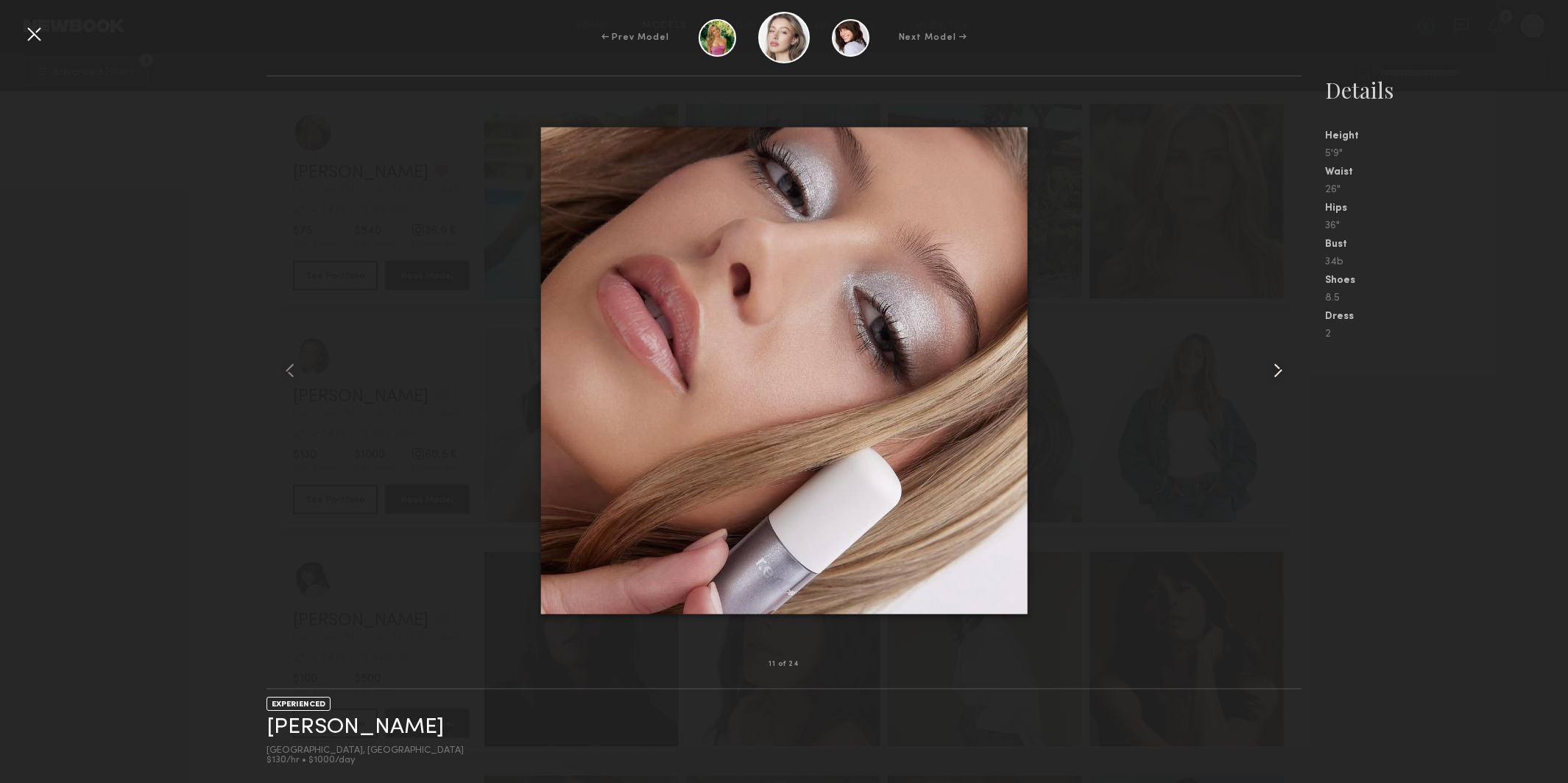
click at [1274, 368] on common-icon at bounding box center [1278, 371] width 23 height 23
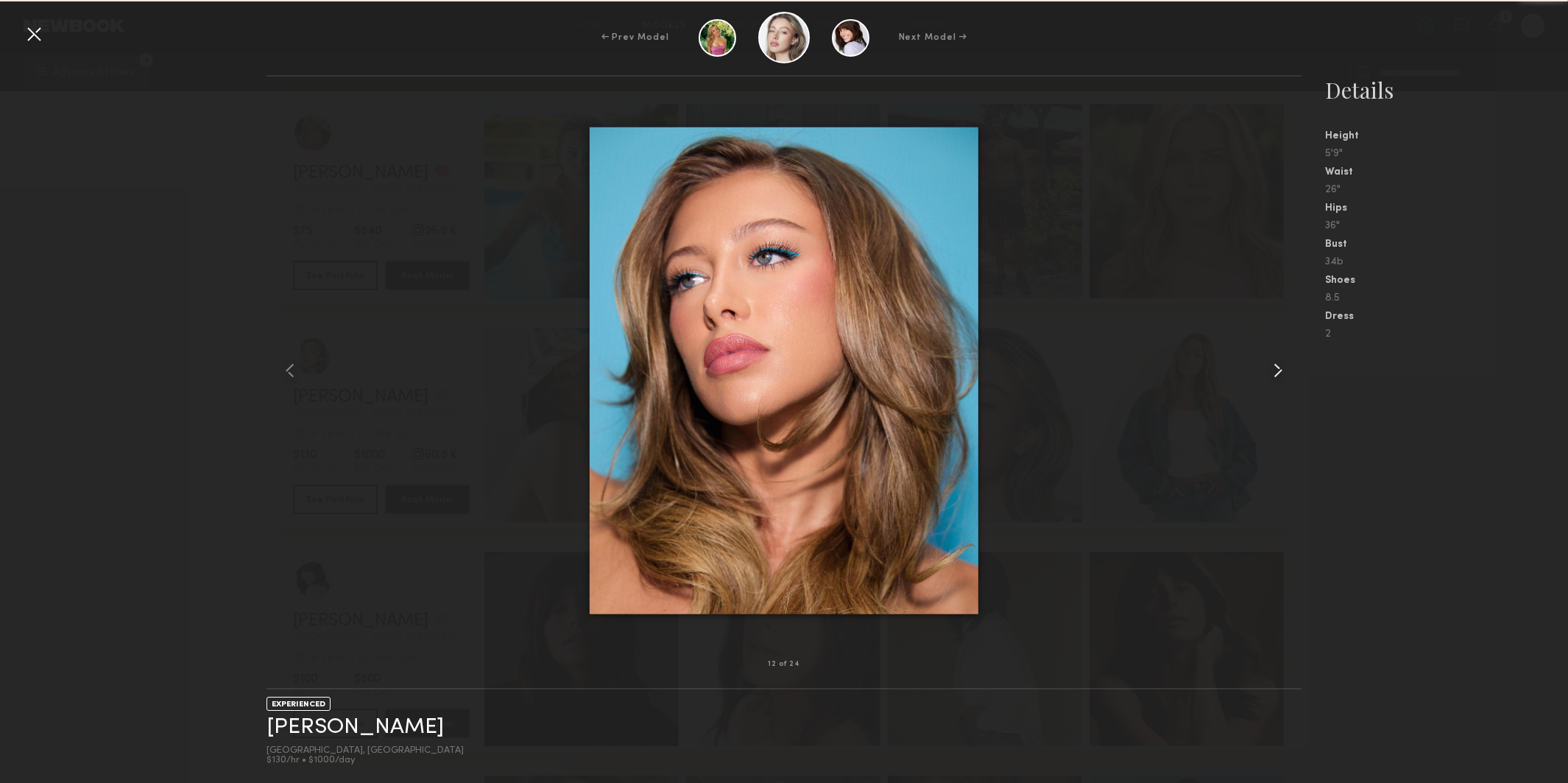
click at [1274, 368] on common-icon at bounding box center [1278, 371] width 23 height 23
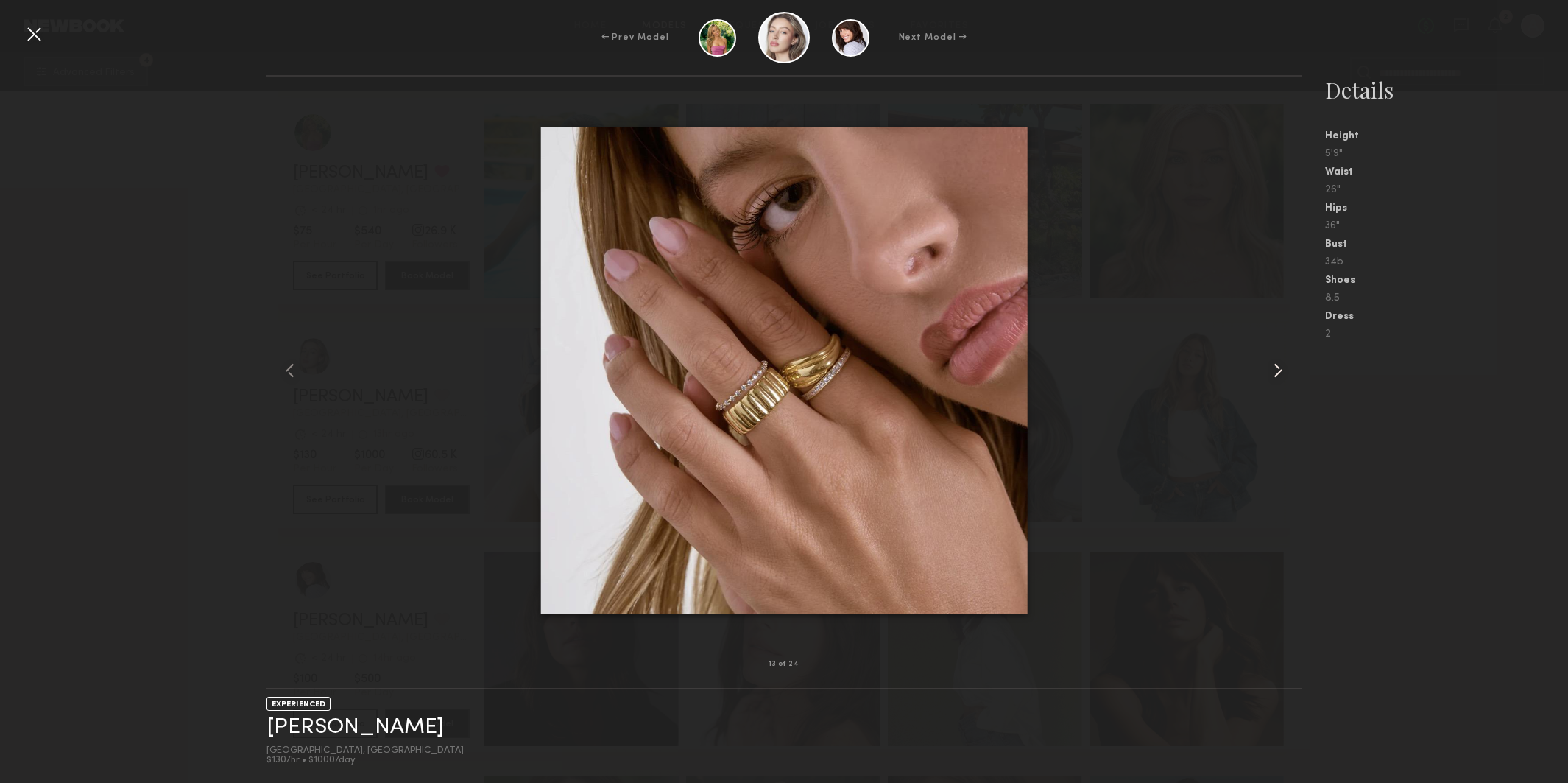
click at [1274, 368] on common-icon at bounding box center [1278, 371] width 23 height 23
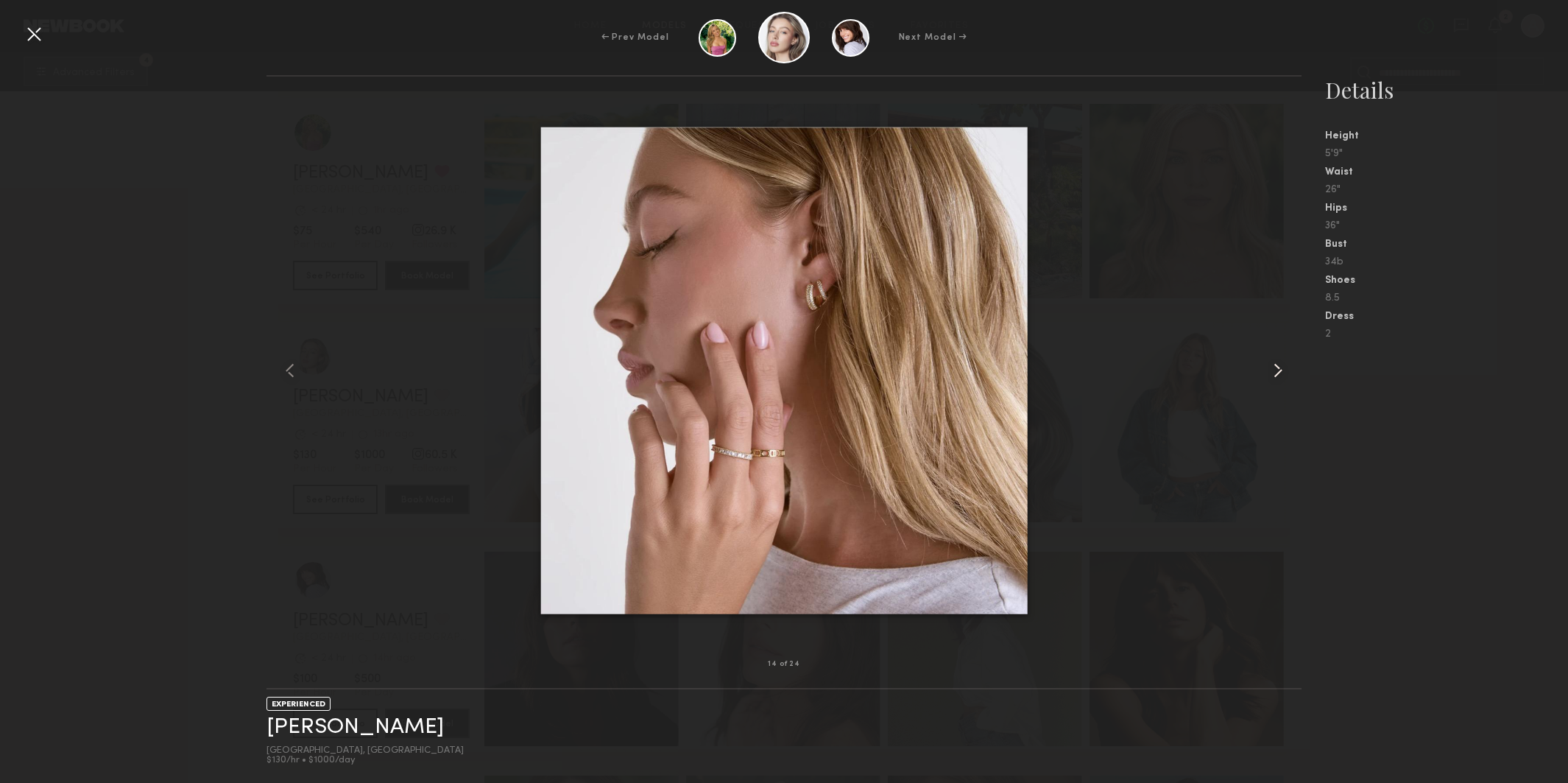
click at [1274, 368] on common-icon at bounding box center [1278, 371] width 23 height 23
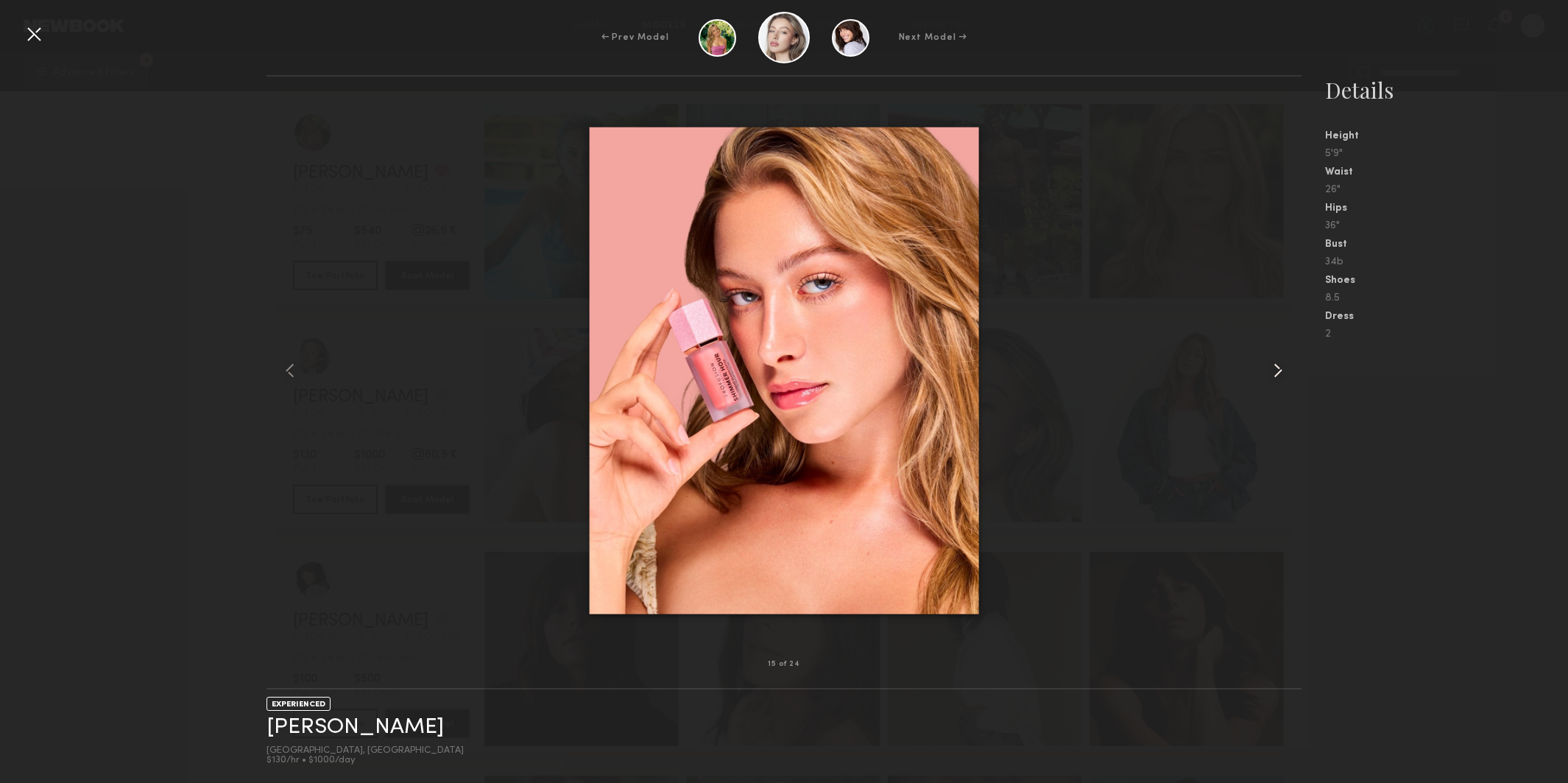
click at [1274, 368] on common-icon at bounding box center [1278, 371] width 23 height 23
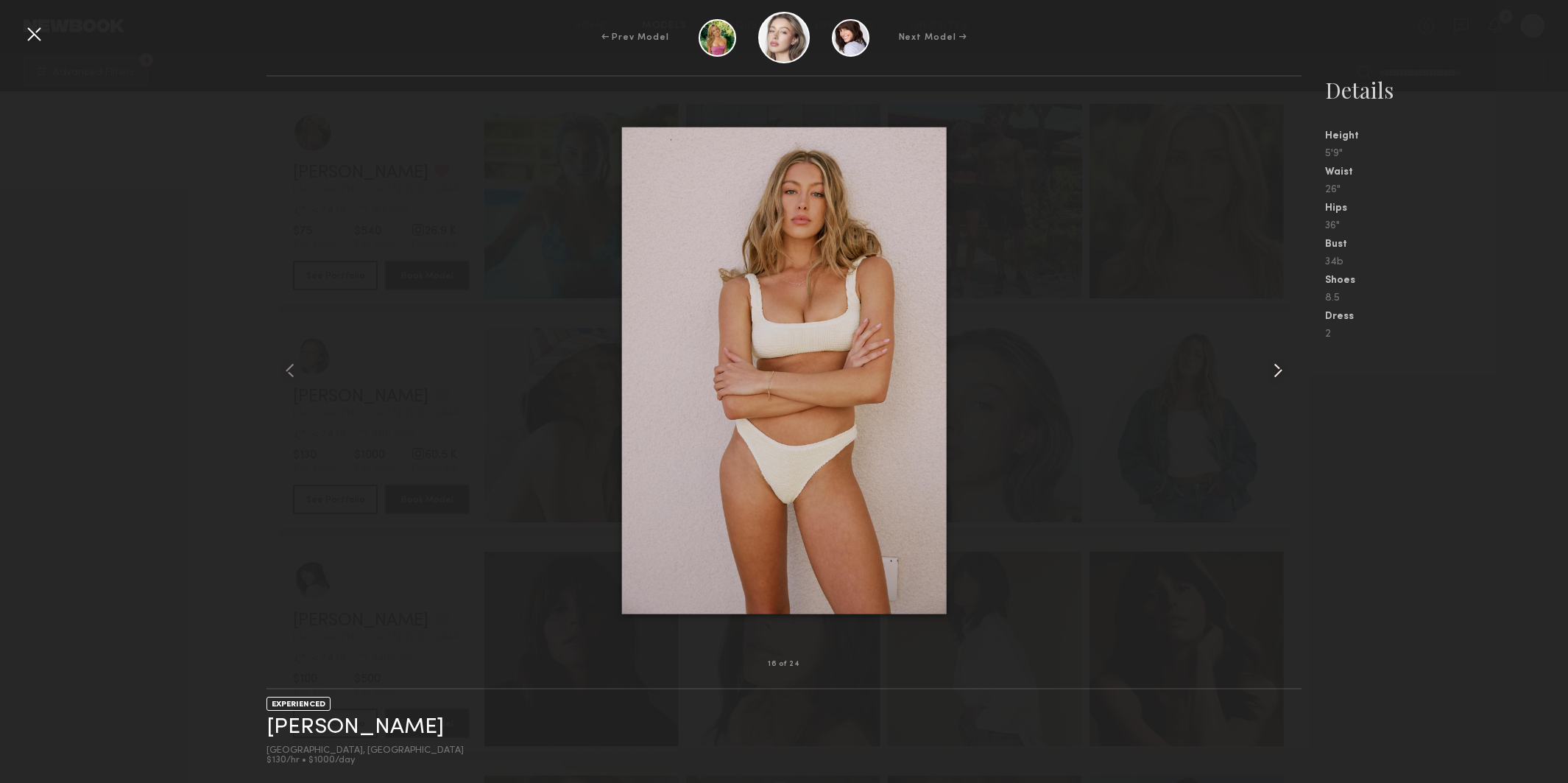
click at [1274, 368] on common-icon at bounding box center [1278, 371] width 23 height 23
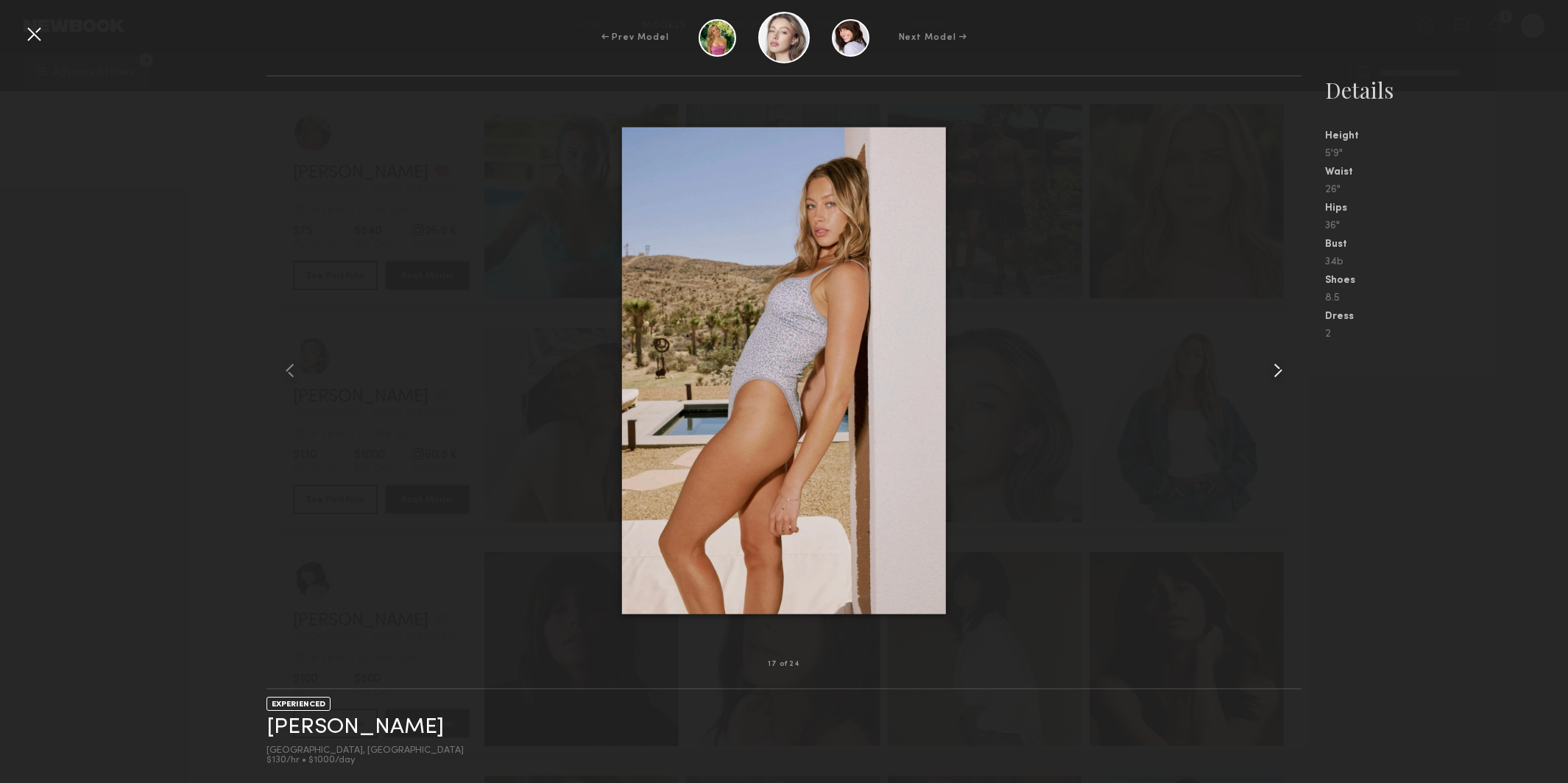
click at [1274, 368] on common-icon at bounding box center [1278, 371] width 23 height 23
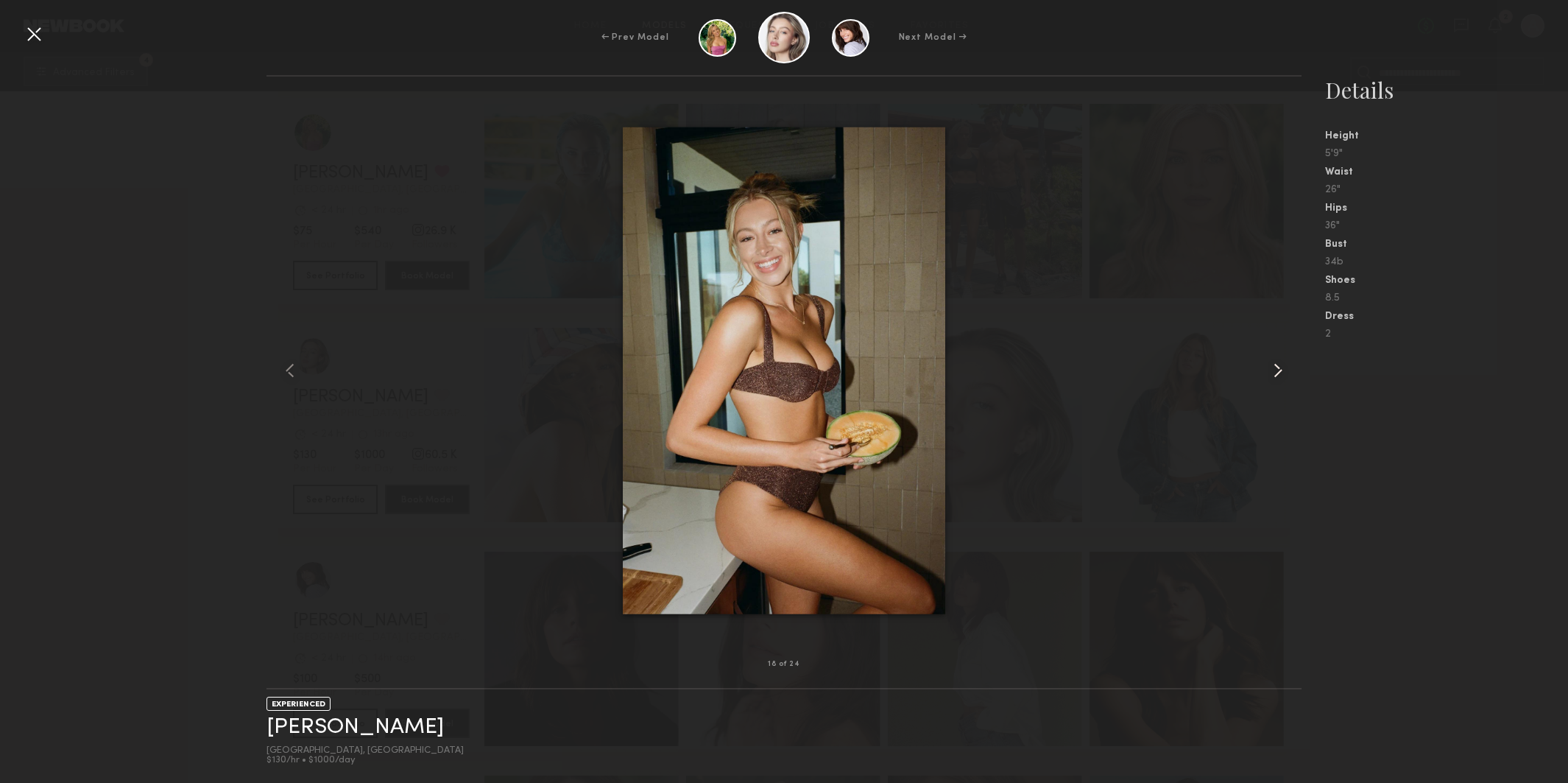
click at [1274, 368] on common-icon at bounding box center [1278, 371] width 23 height 23
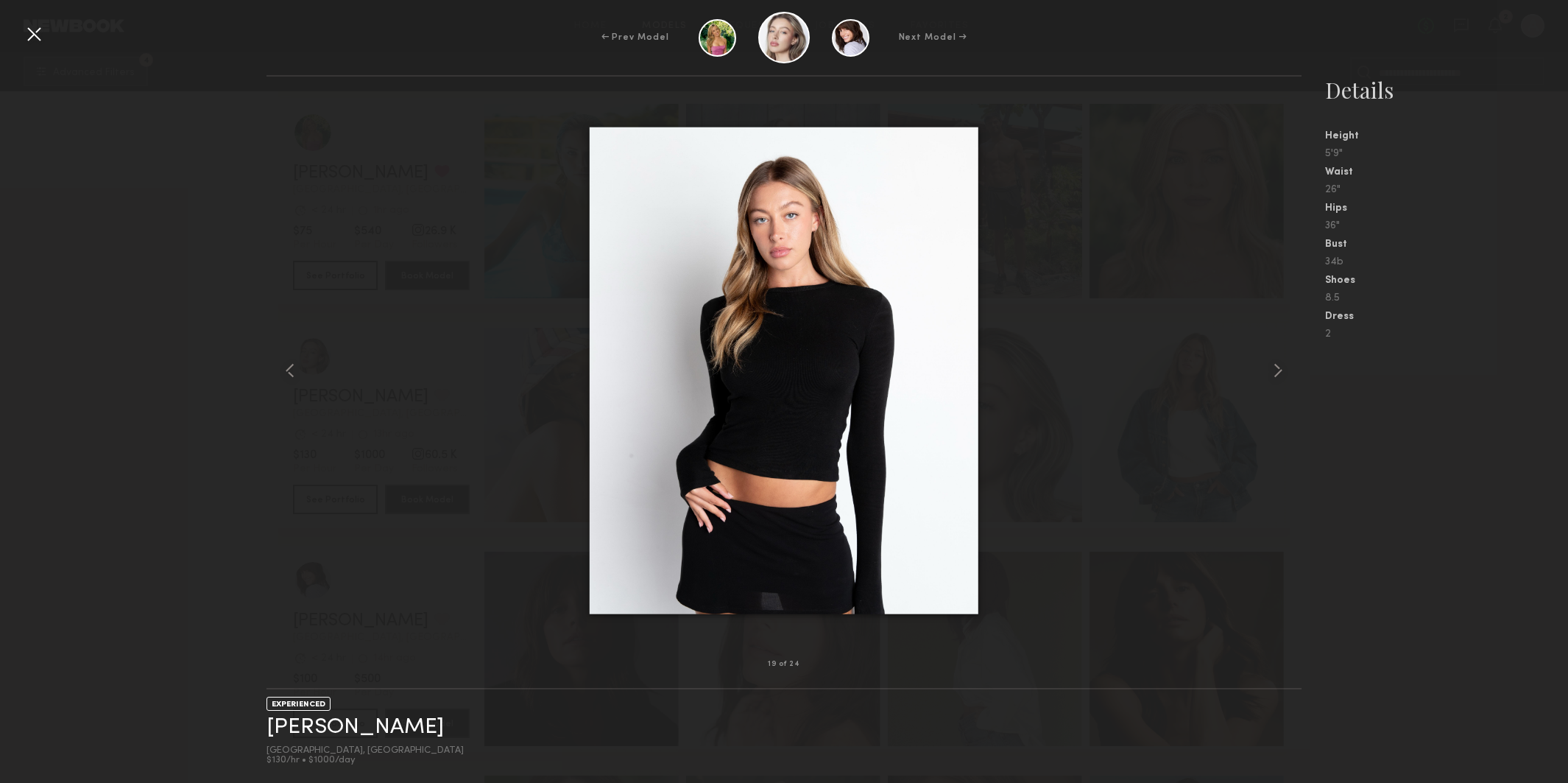
click at [35, 31] on div at bounding box center [34, 34] width 23 height 23
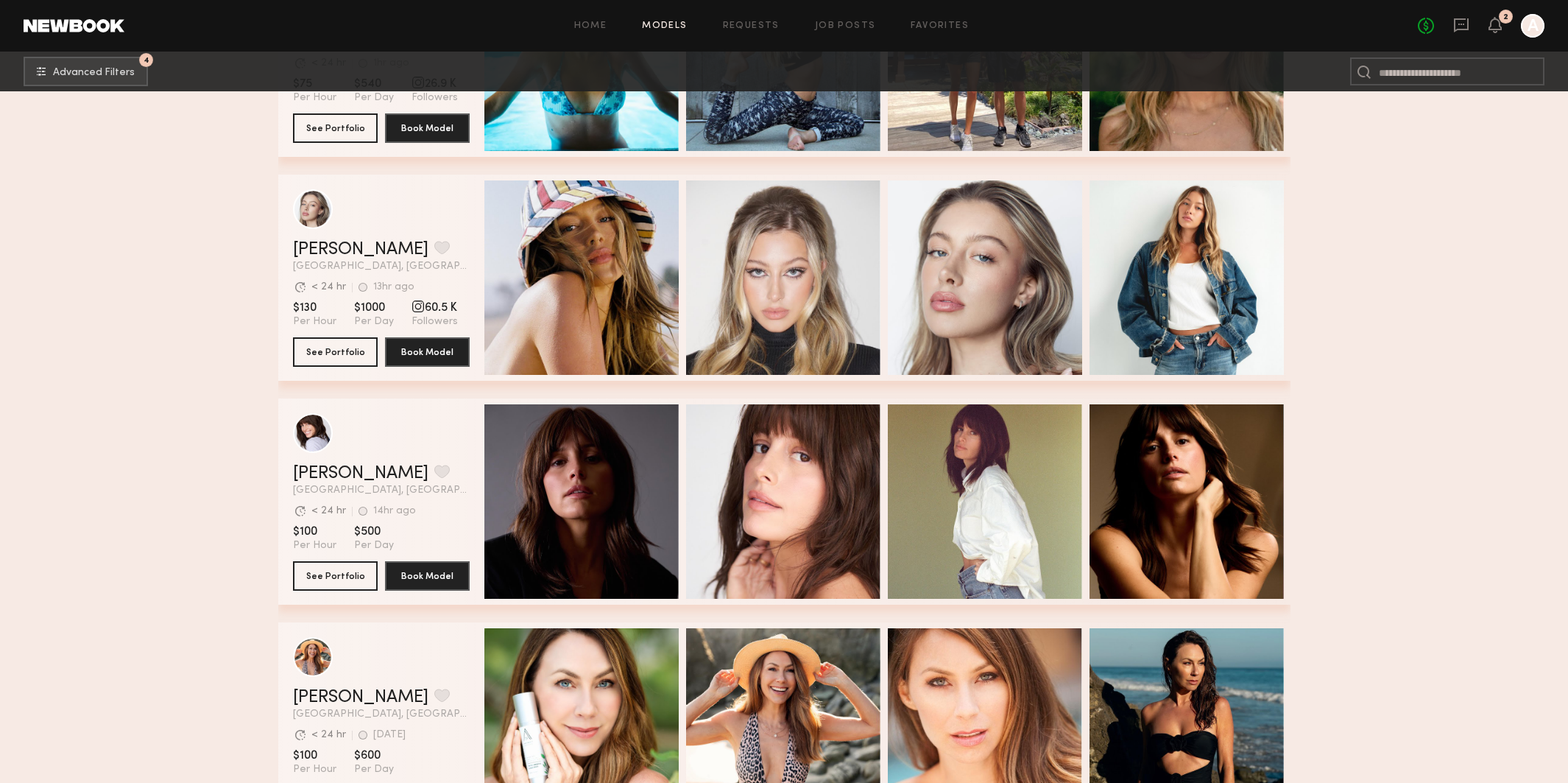
scroll to position [9342, 0]
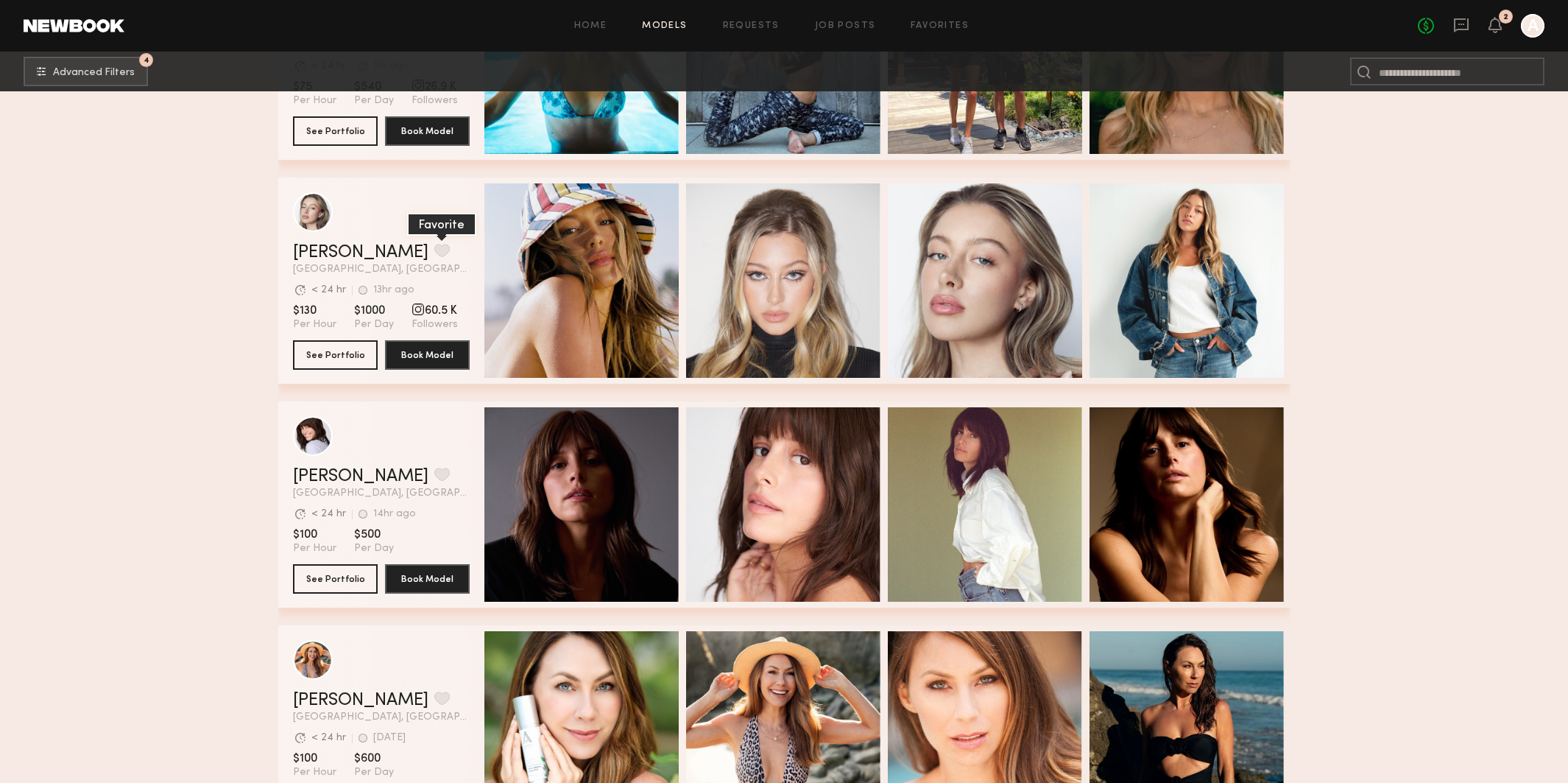
click at [435, 246] on button "grid" at bounding box center [442, 250] width 15 height 13
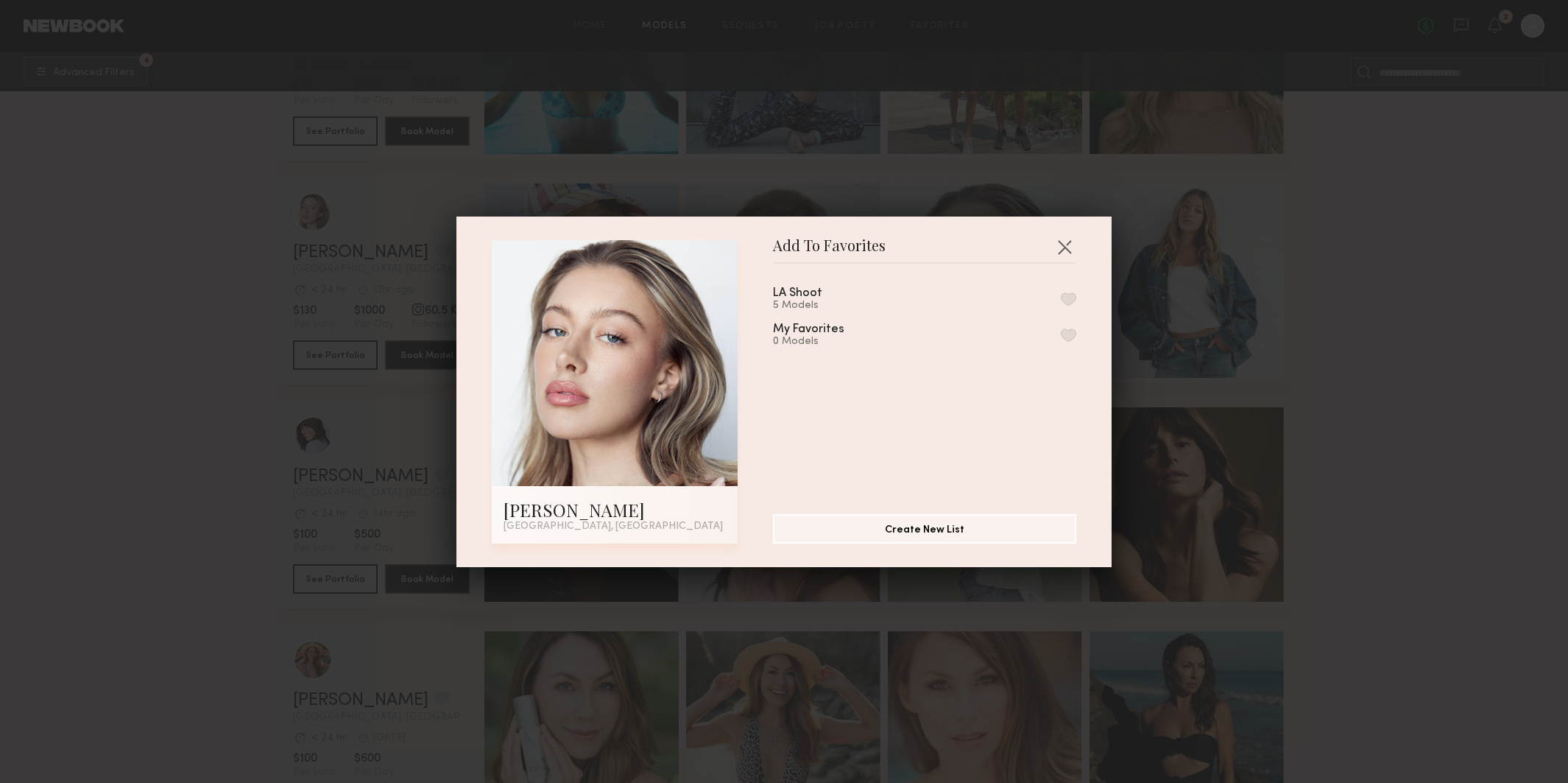
click at [1072, 295] on button "button" at bounding box center [1068, 298] width 15 height 13
click at [1072, 246] on button "button" at bounding box center [1064, 246] width 23 height 23
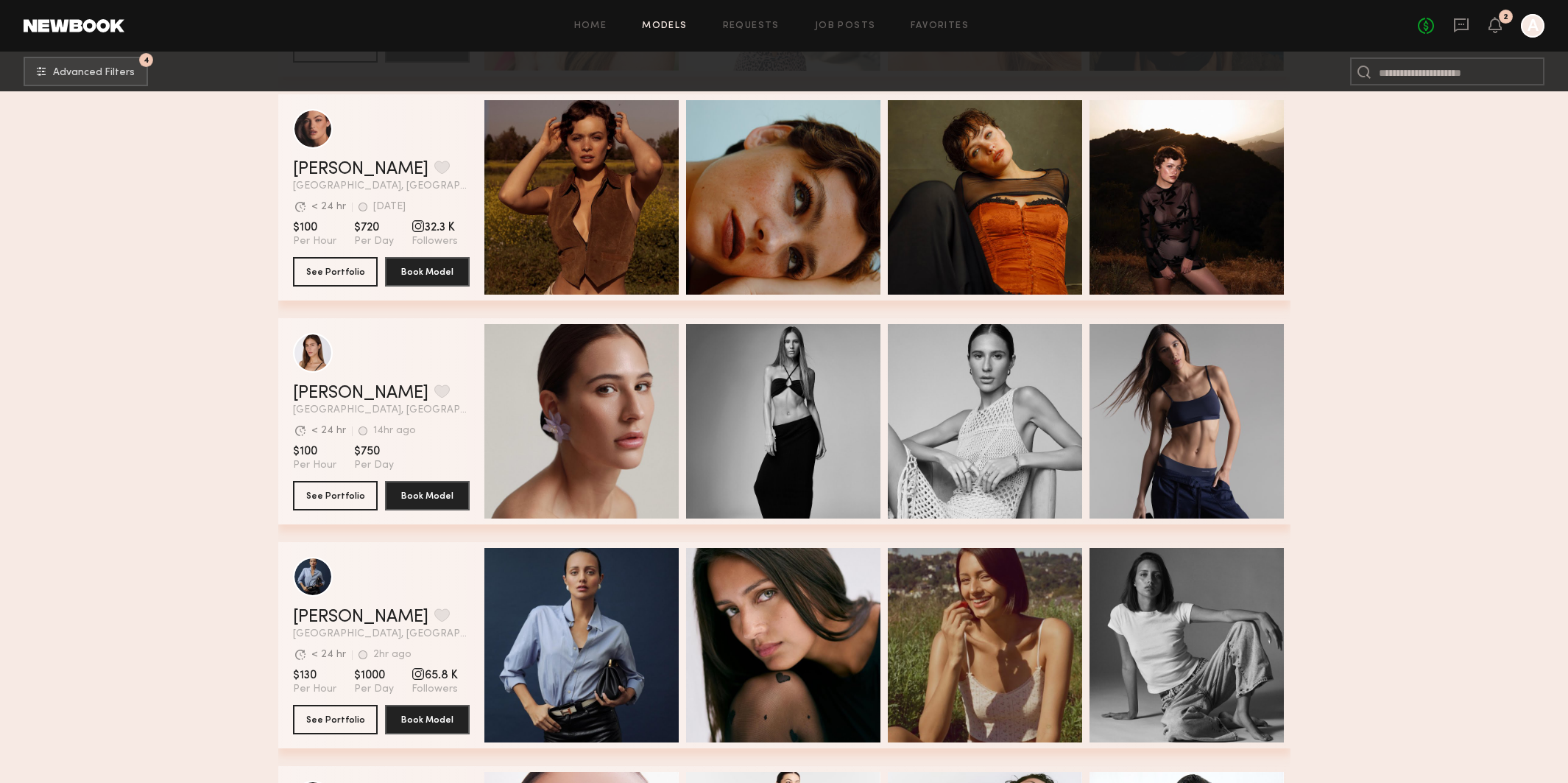
scroll to position [10142, 0]
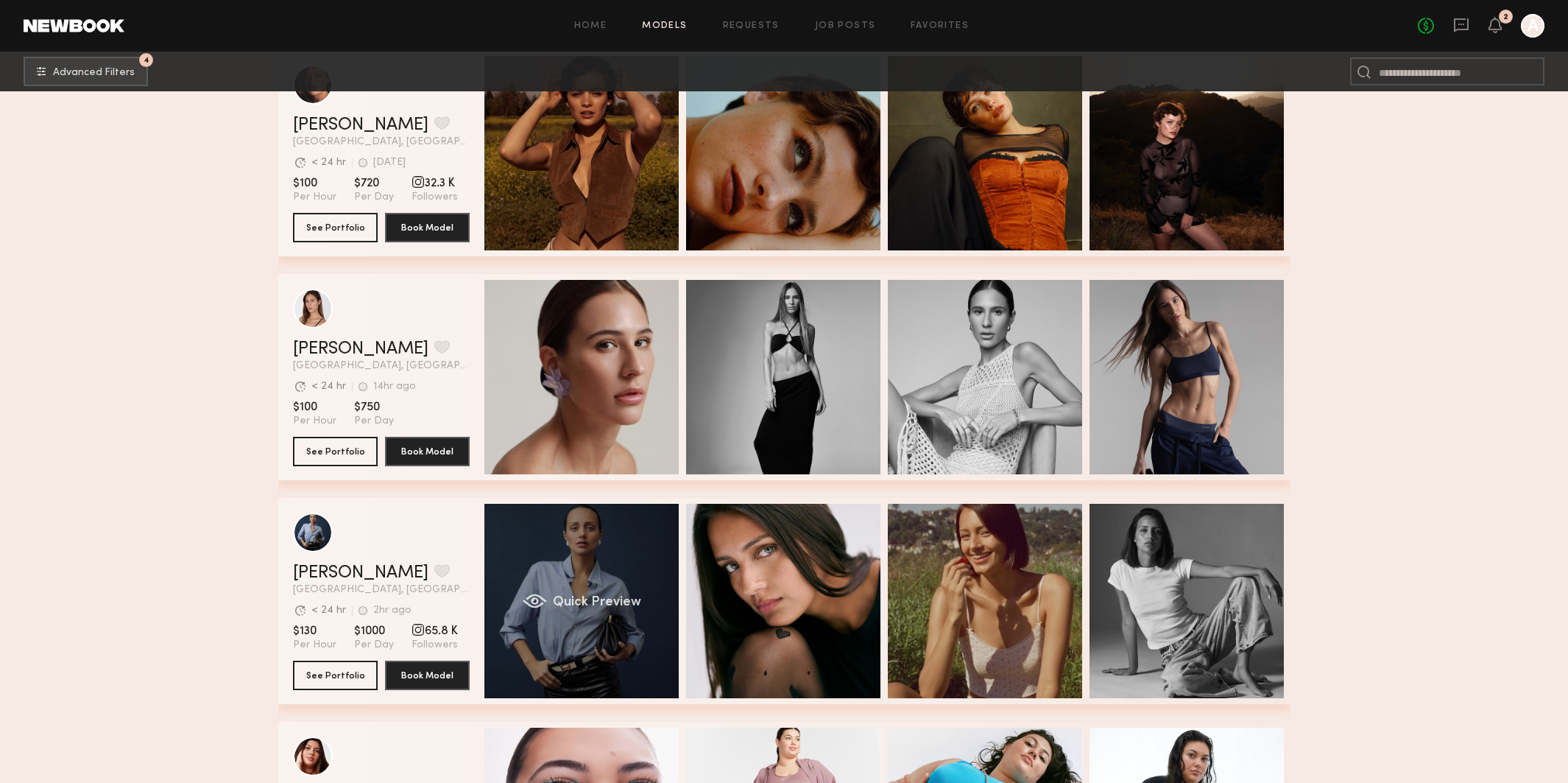
click at [608, 561] on div "Quick Preview" at bounding box center [582, 601] width 195 height 195
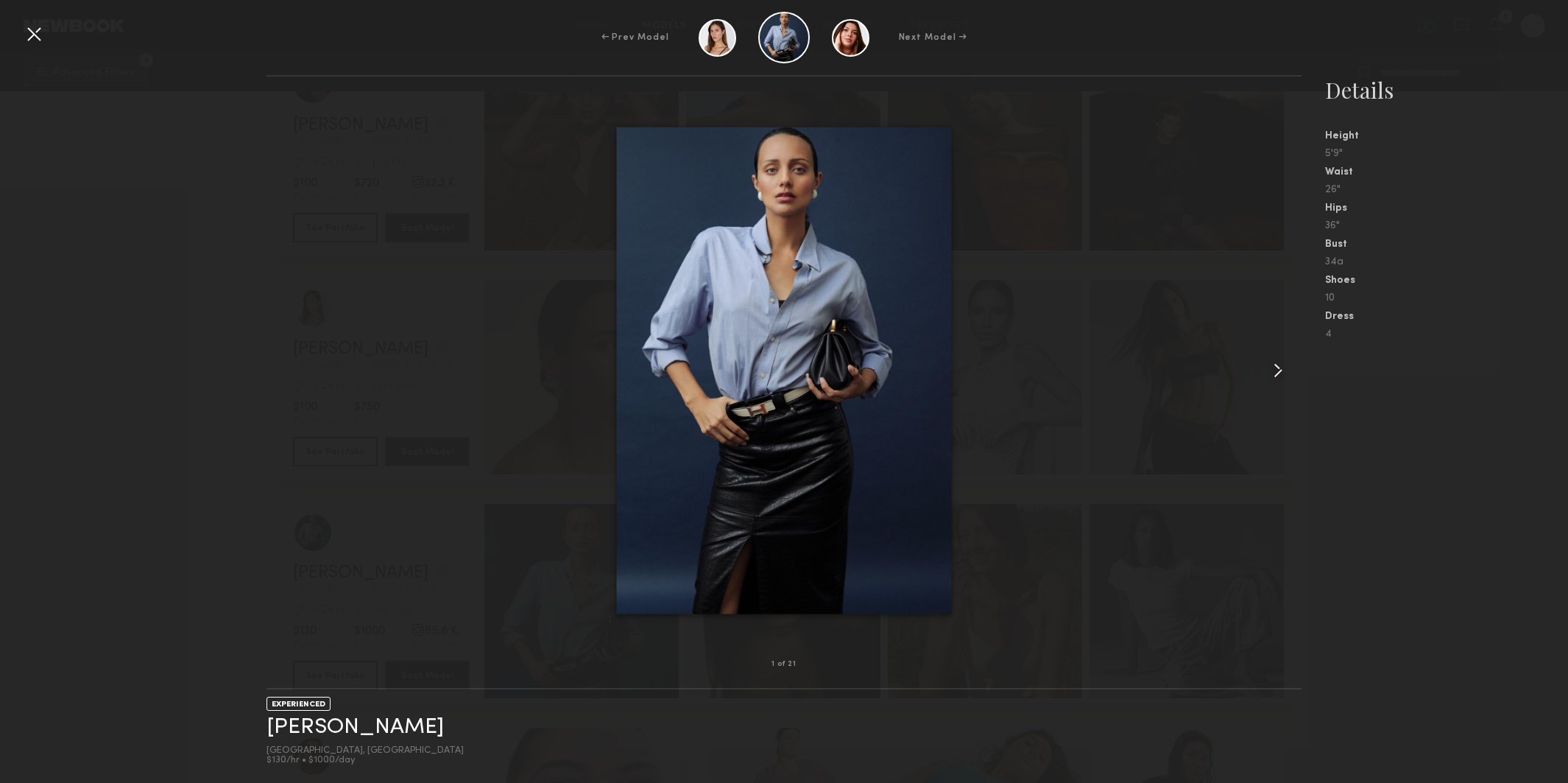
click at [1270, 363] on common-icon at bounding box center [1278, 371] width 23 height 23
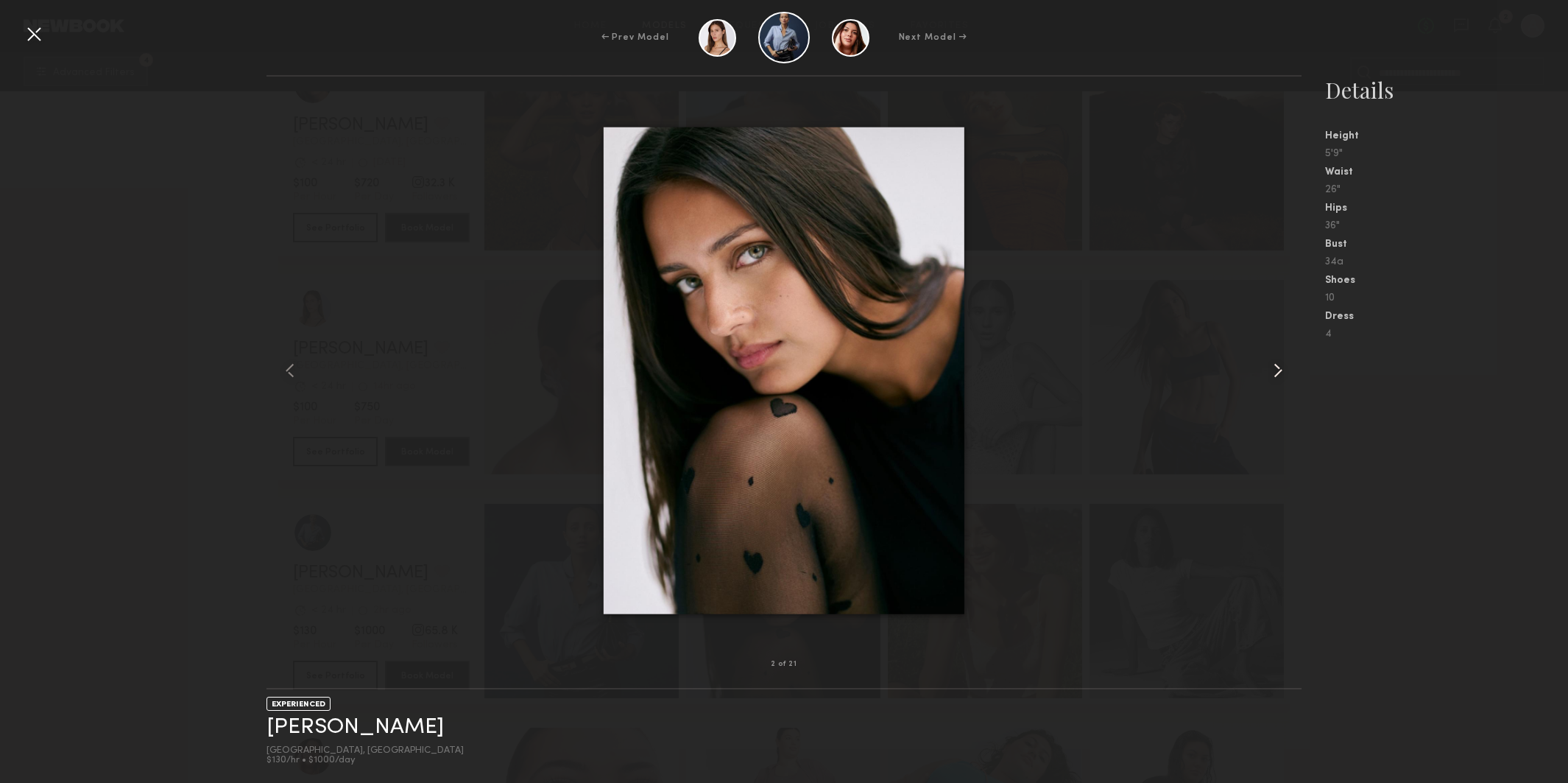
click at [1270, 363] on common-icon at bounding box center [1278, 371] width 23 height 23
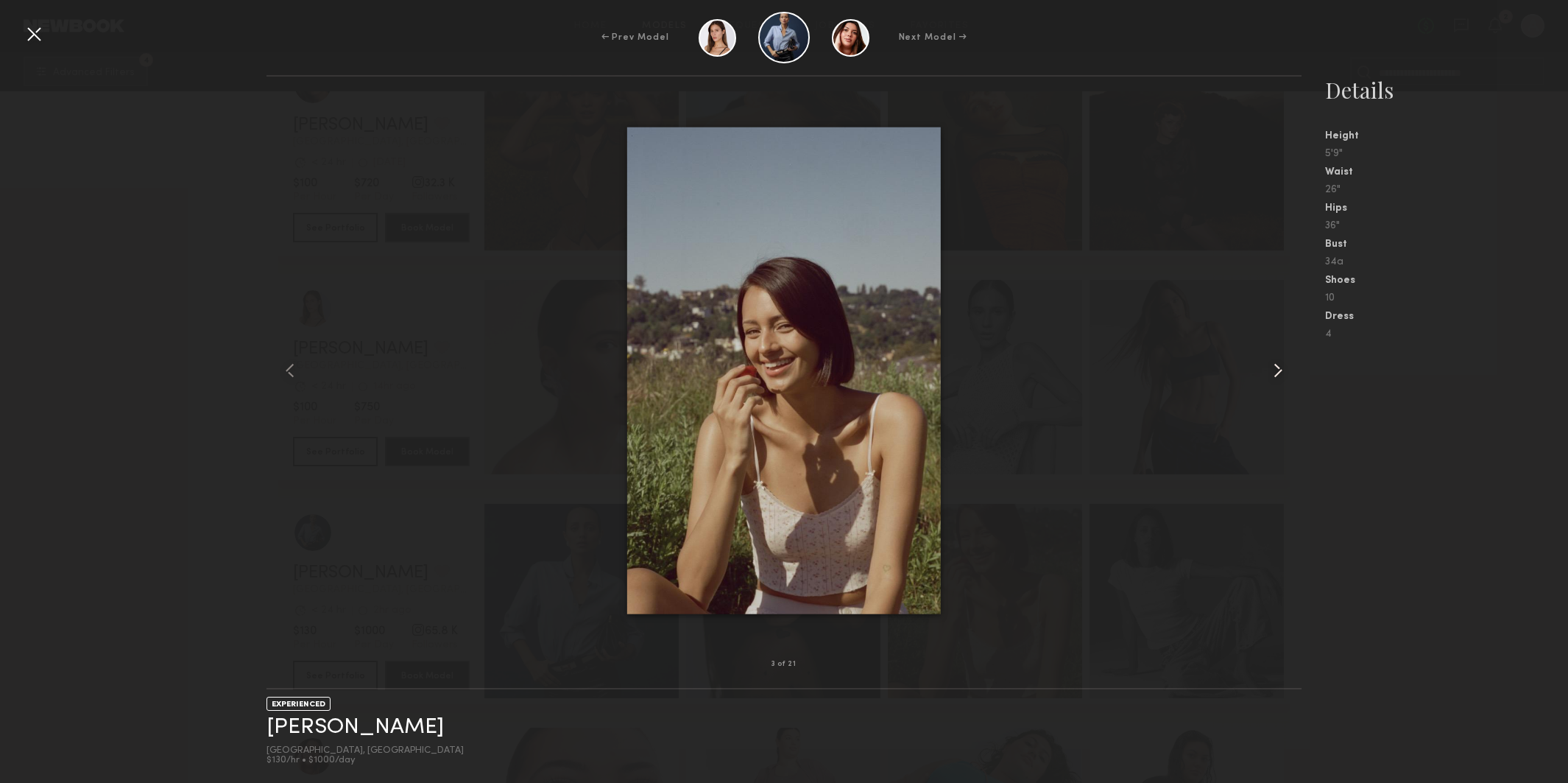
click at [1270, 363] on common-icon at bounding box center [1278, 371] width 23 height 23
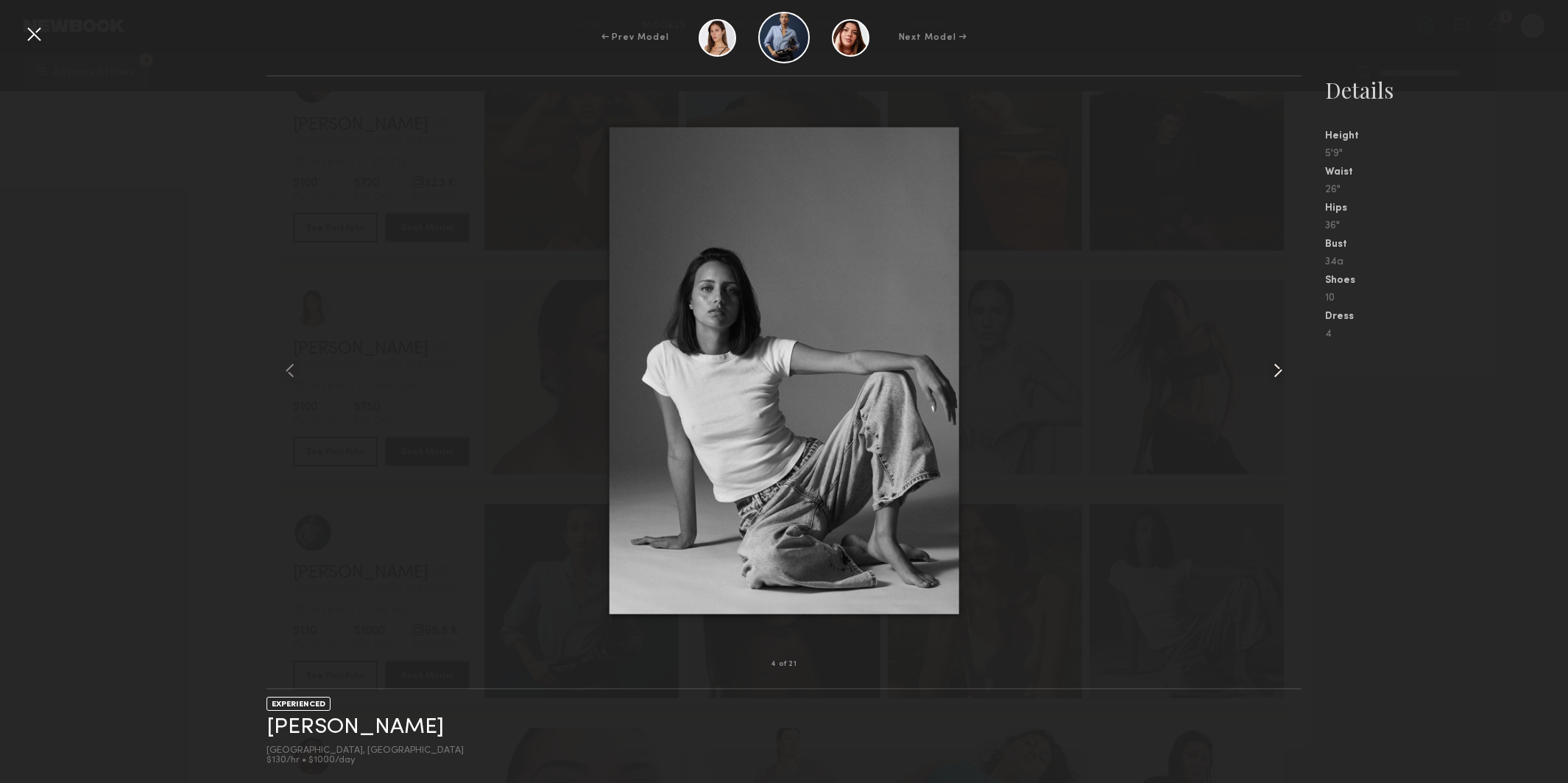
click at [1270, 363] on common-icon at bounding box center [1278, 371] width 23 height 23
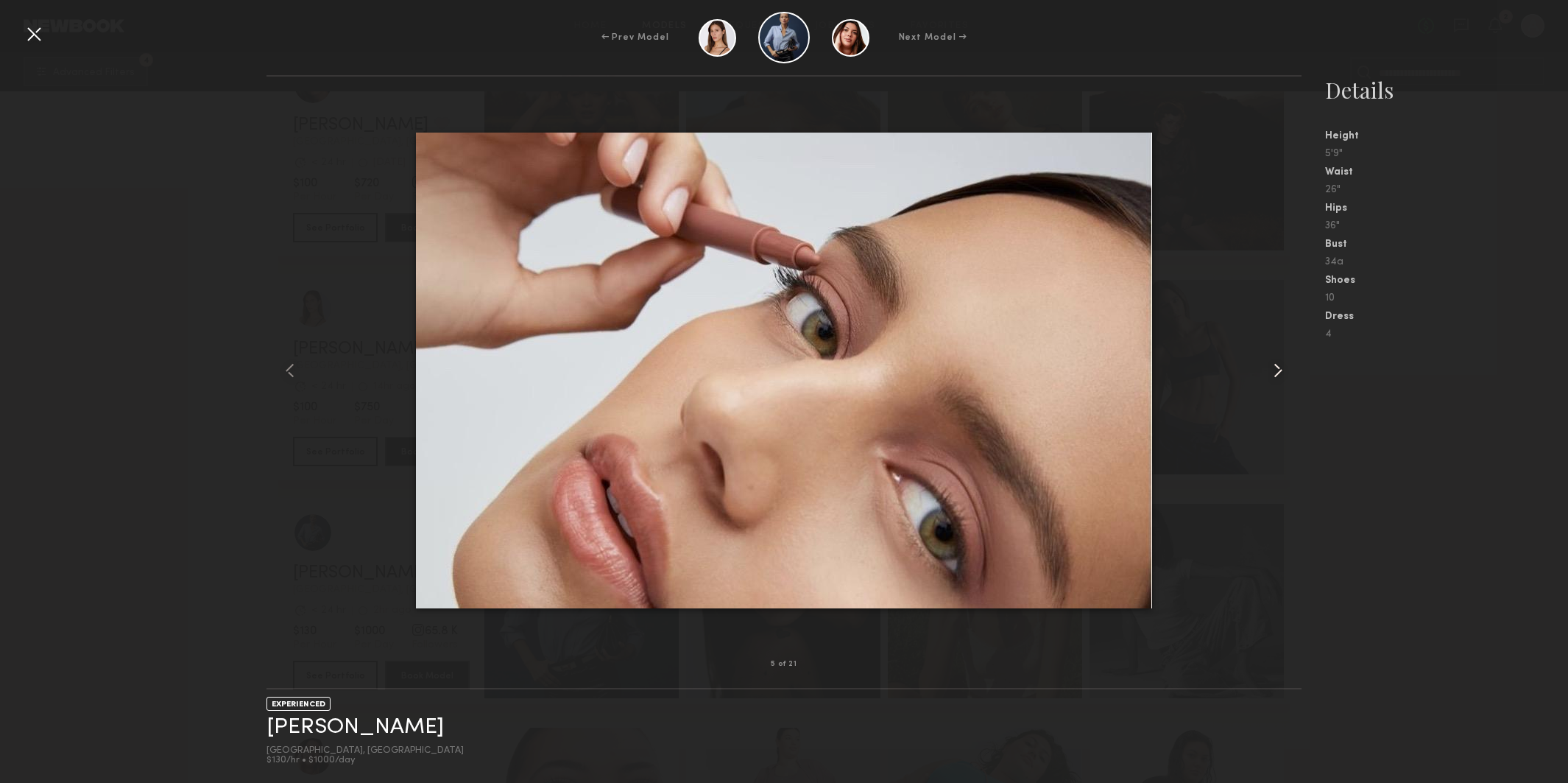
click at [1270, 363] on common-icon at bounding box center [1278, 371] width 23 height 23
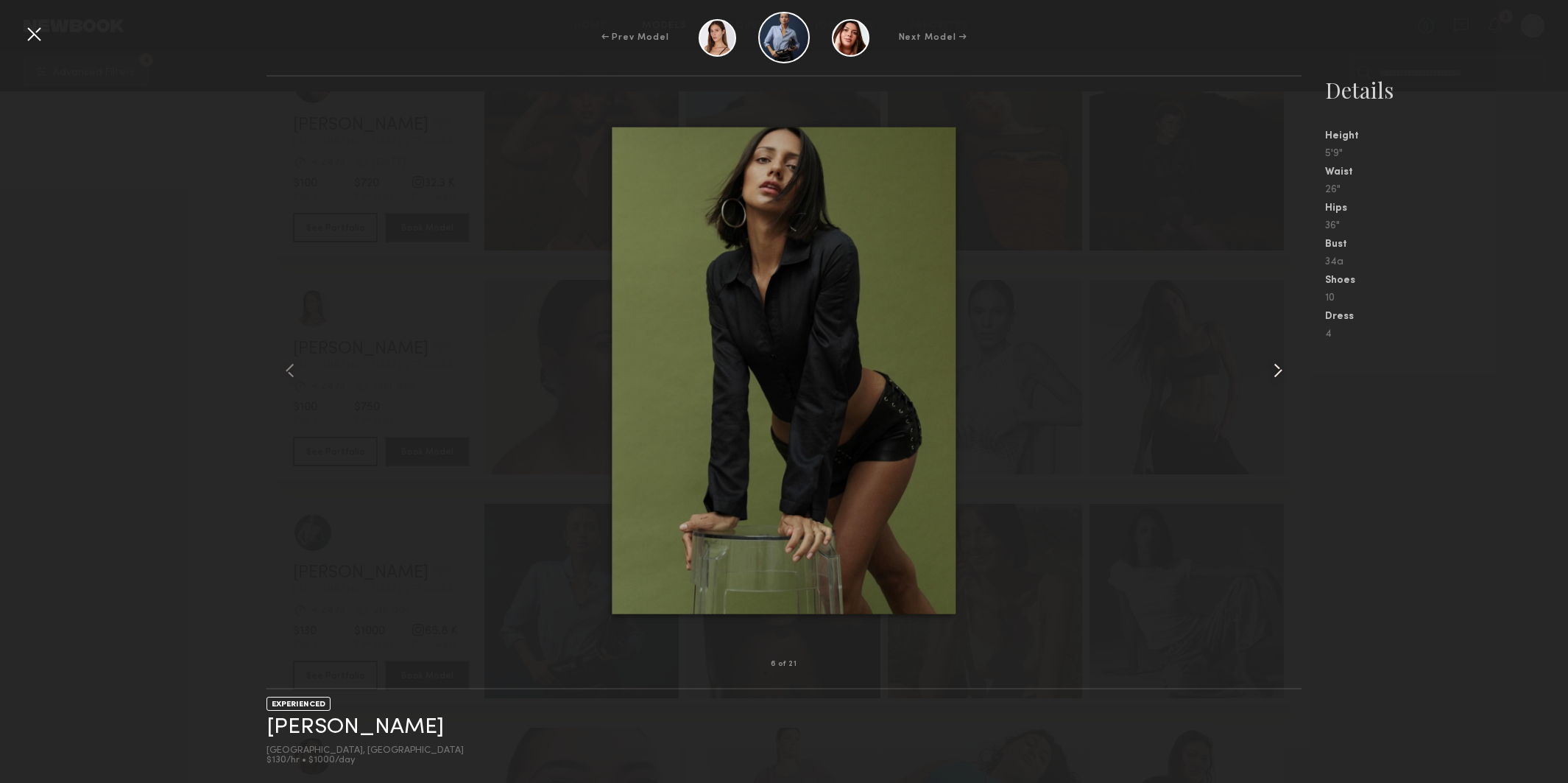
click at [1270, 363] on common-icon at bounding box center [1278, 371] width 23 height 23
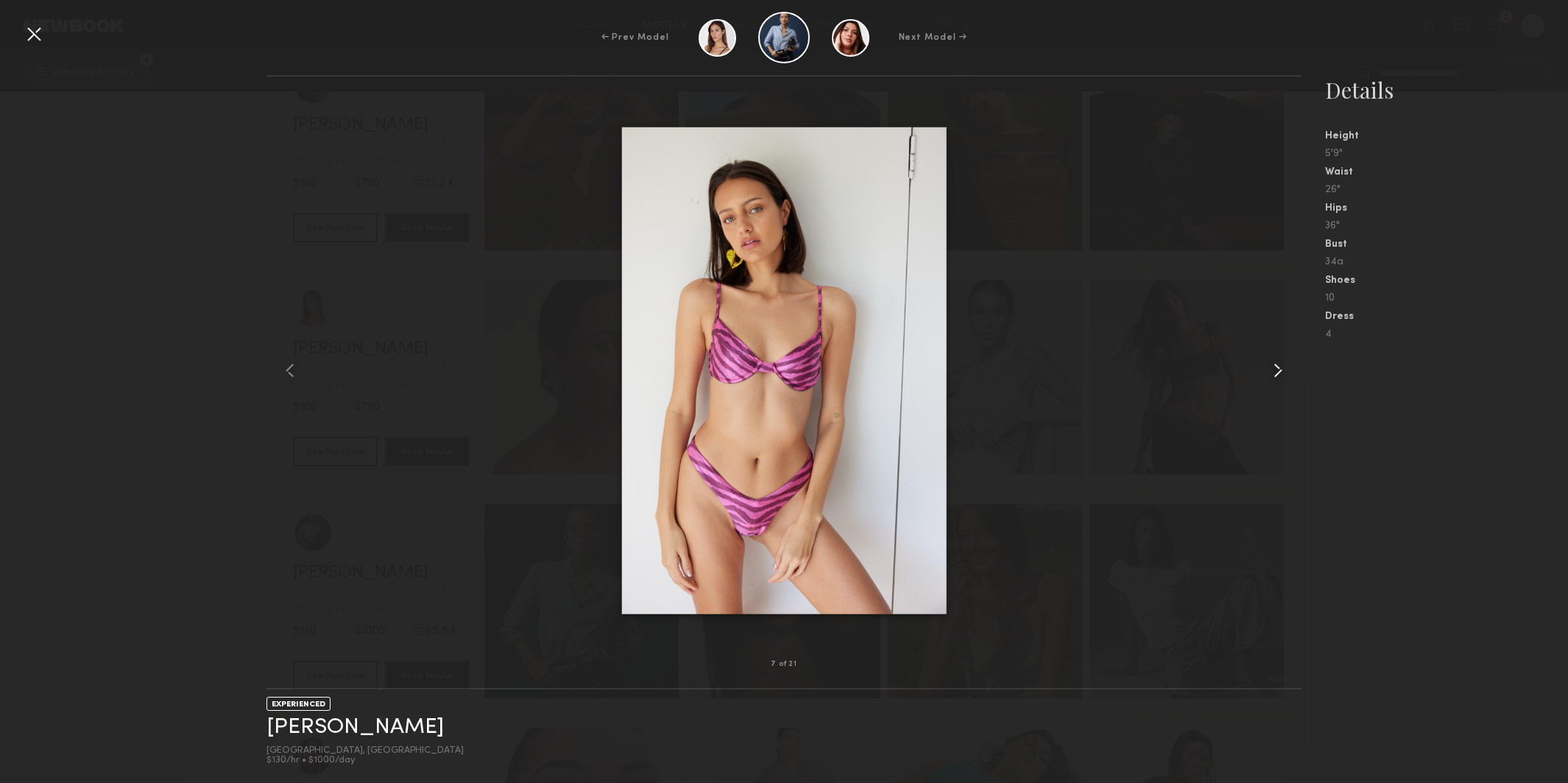
click at [1270, 363] on common-icon at bounding box center [1278, 371] width 23 height 23
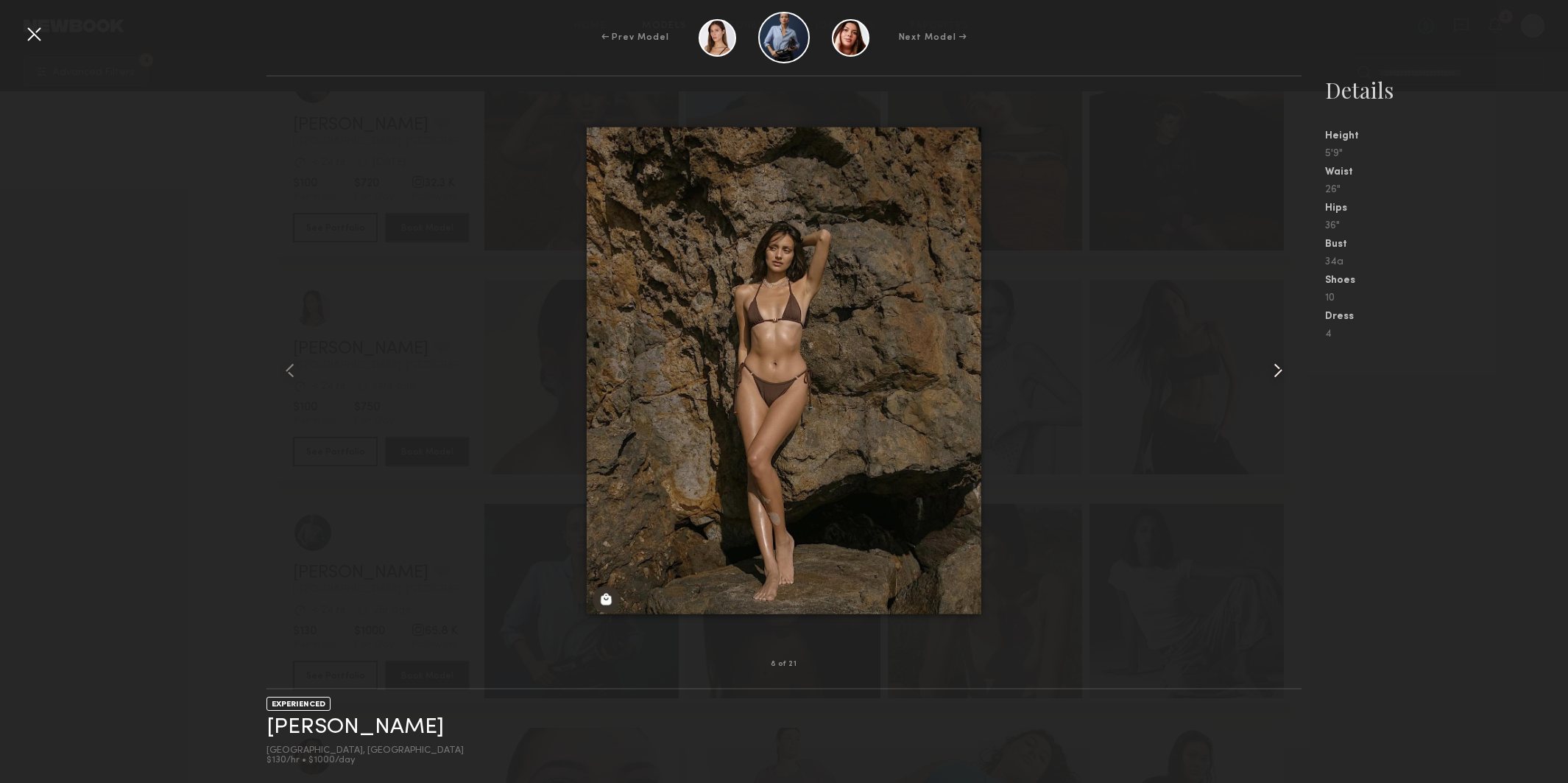
click at [1270, 363] on common-icon at bounding box center [1278, 371] width 23 height 23
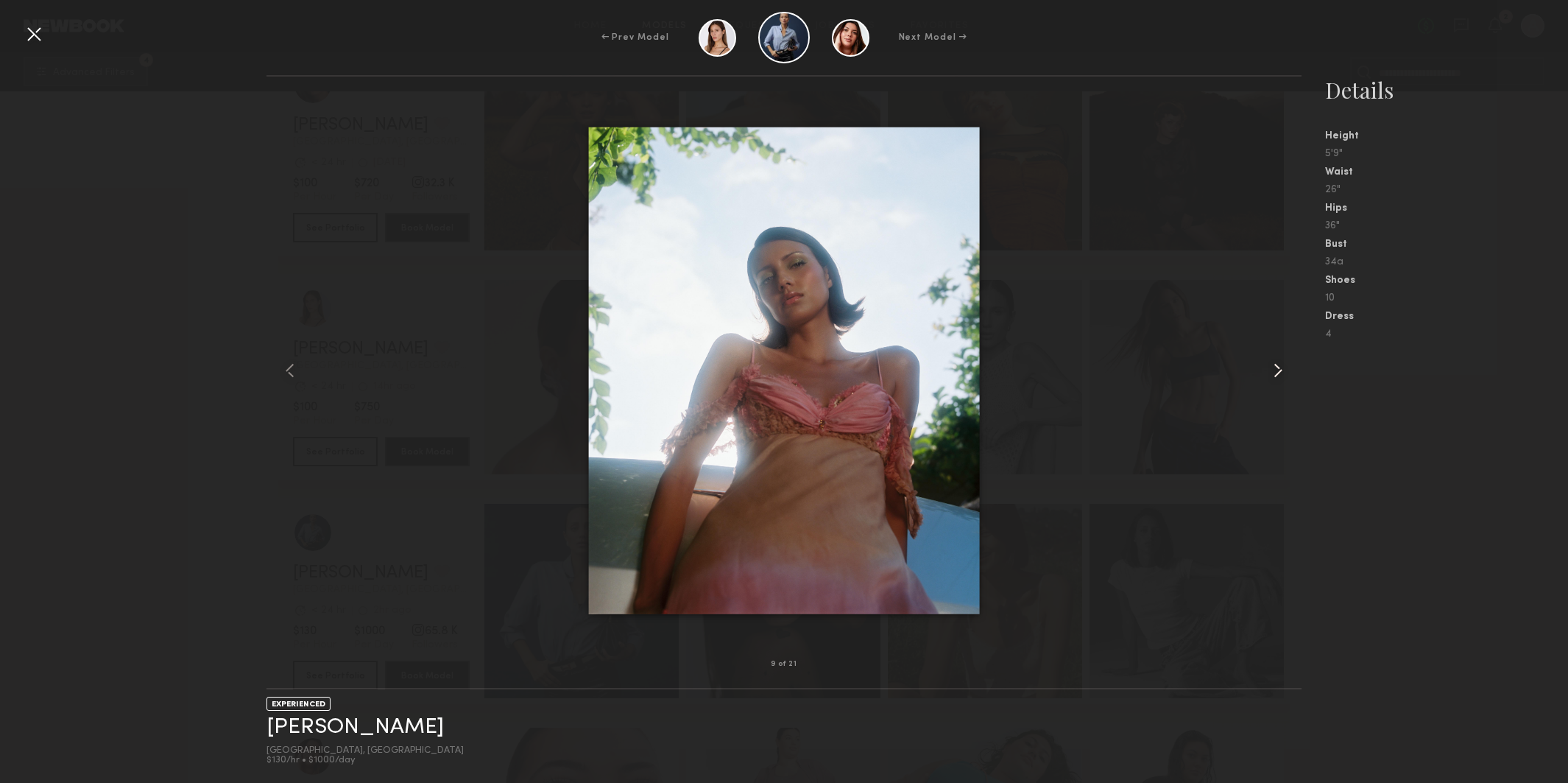
click at [1270, 363] on common-icon at bounding box center [1278, 371] width 23 height 23
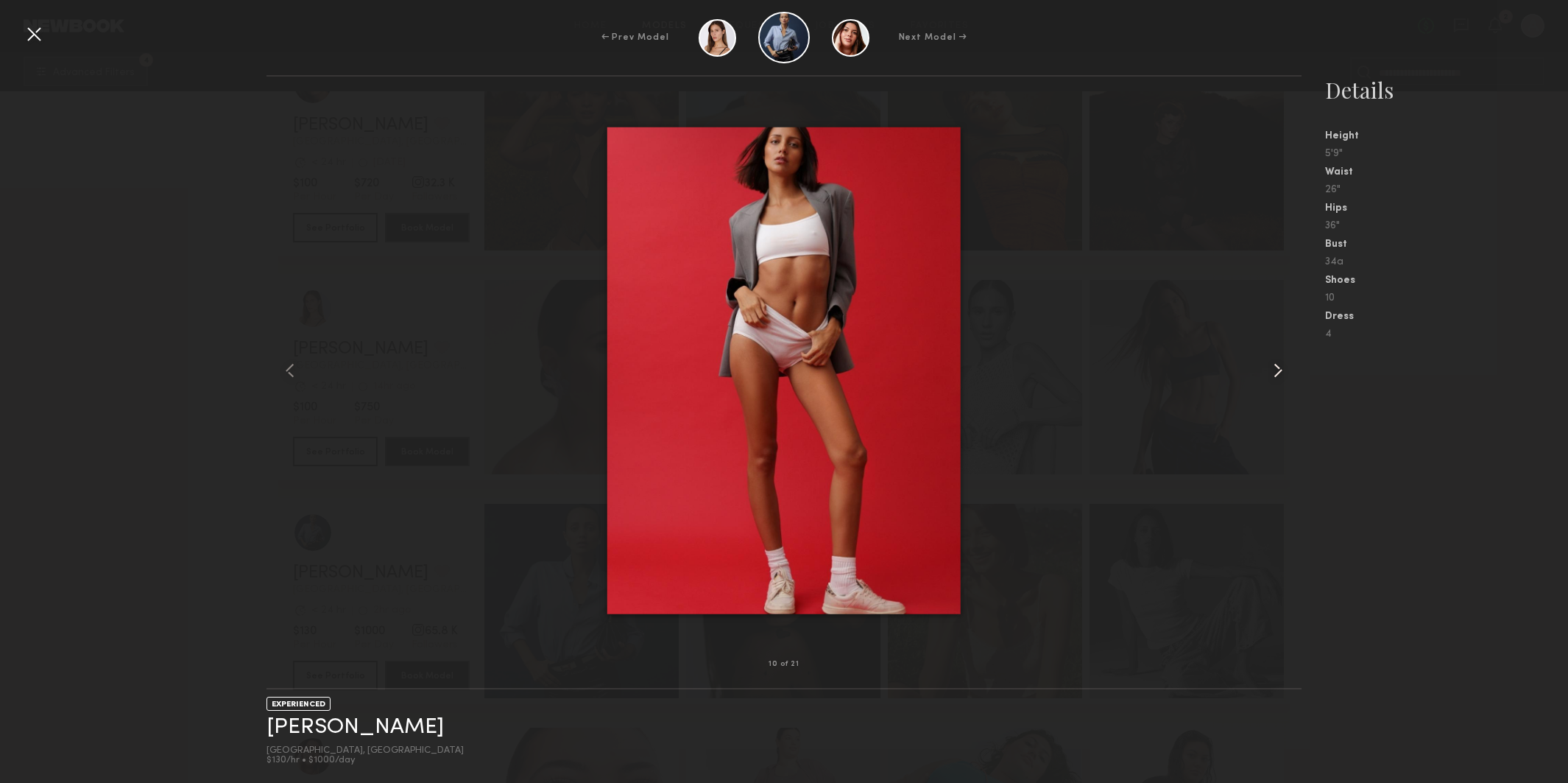
click at [1270, 363] on common-icon at bounding box center [1278, 371] width 23 height 23
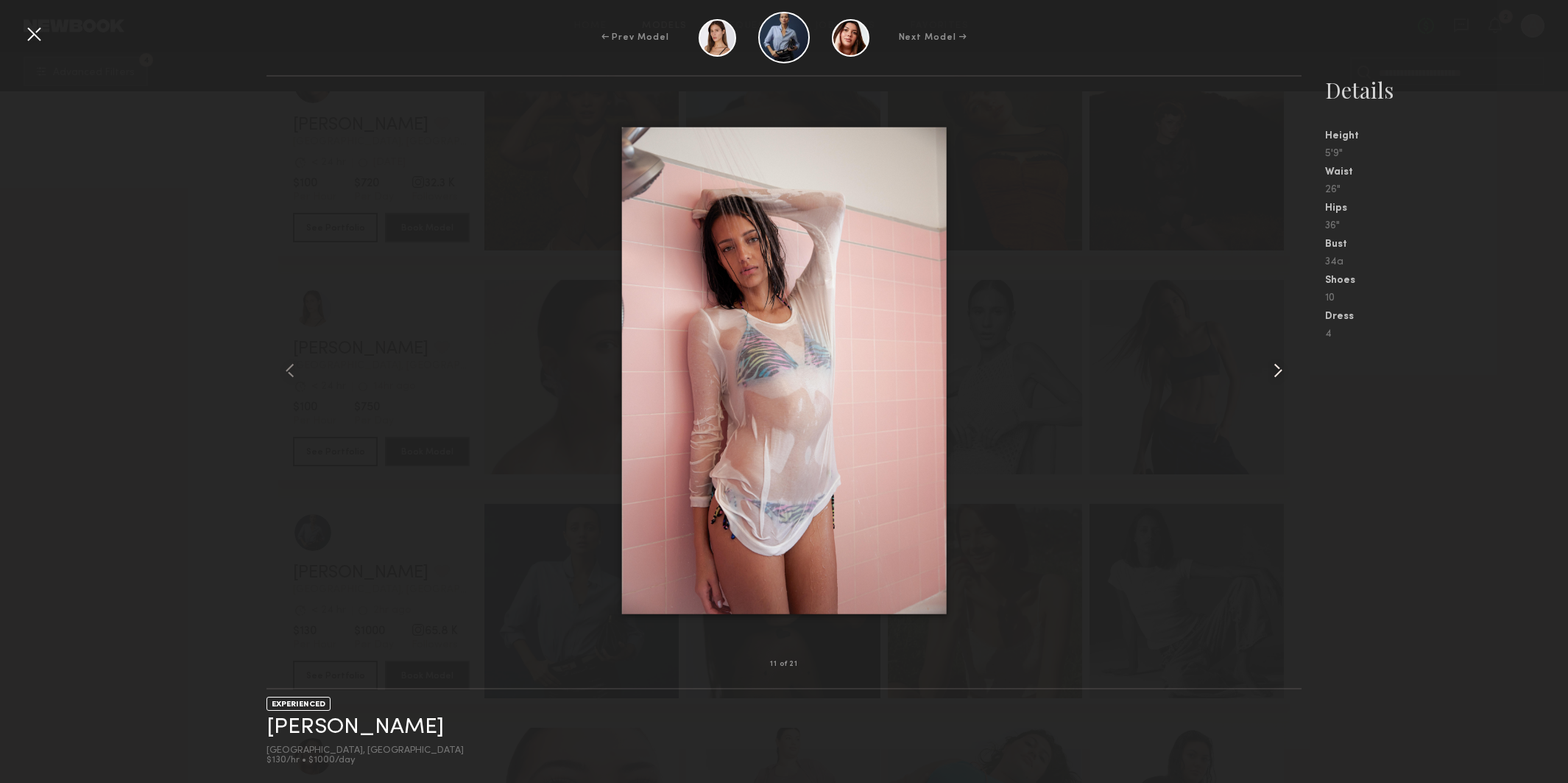
click at [1270, 363] on common-icon at bounding box center [1278, 371] width 23 height 23
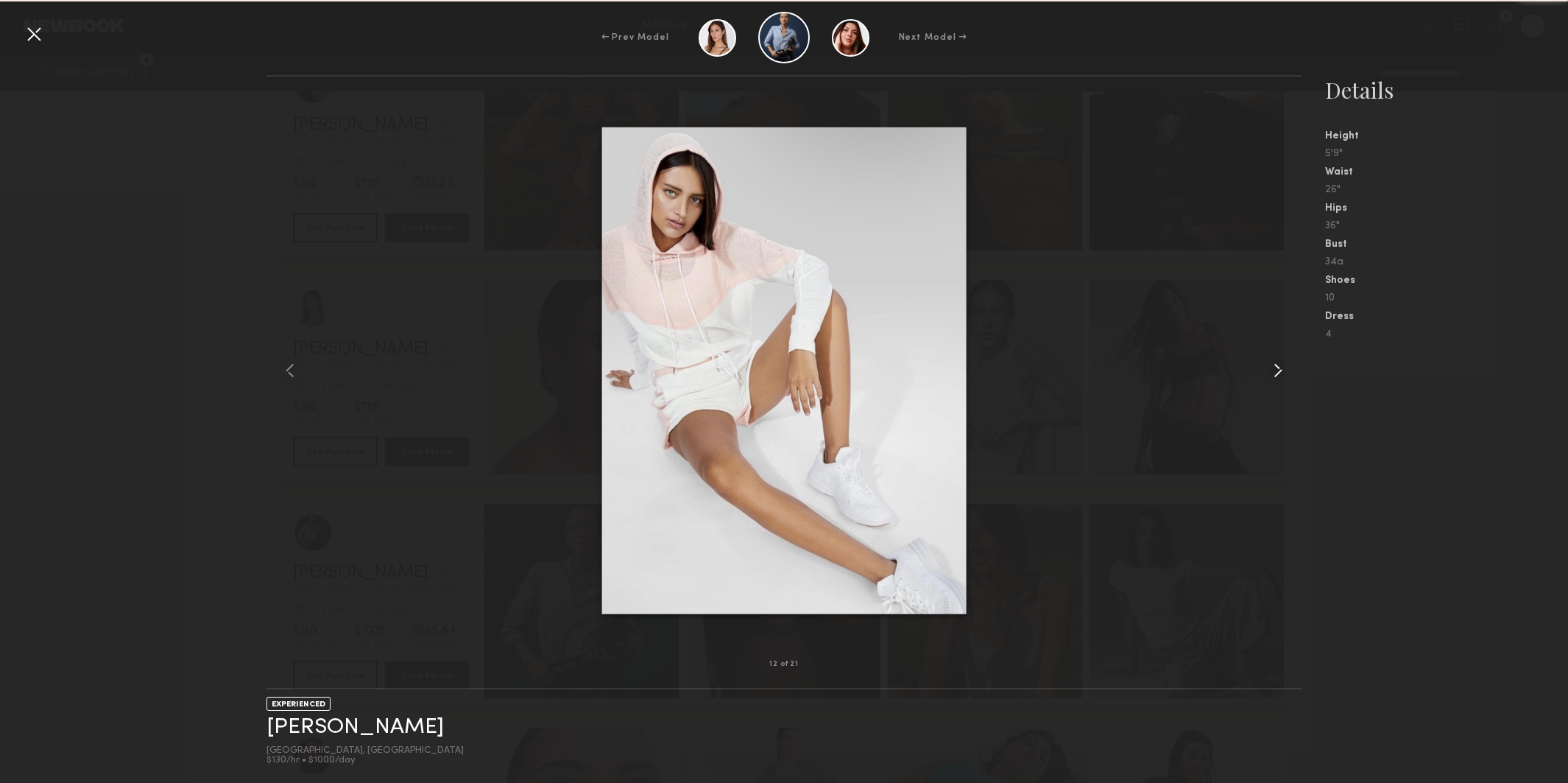
click at [1270, 363] on common-icon at bounding box center [1278, 371] width 23 height 23
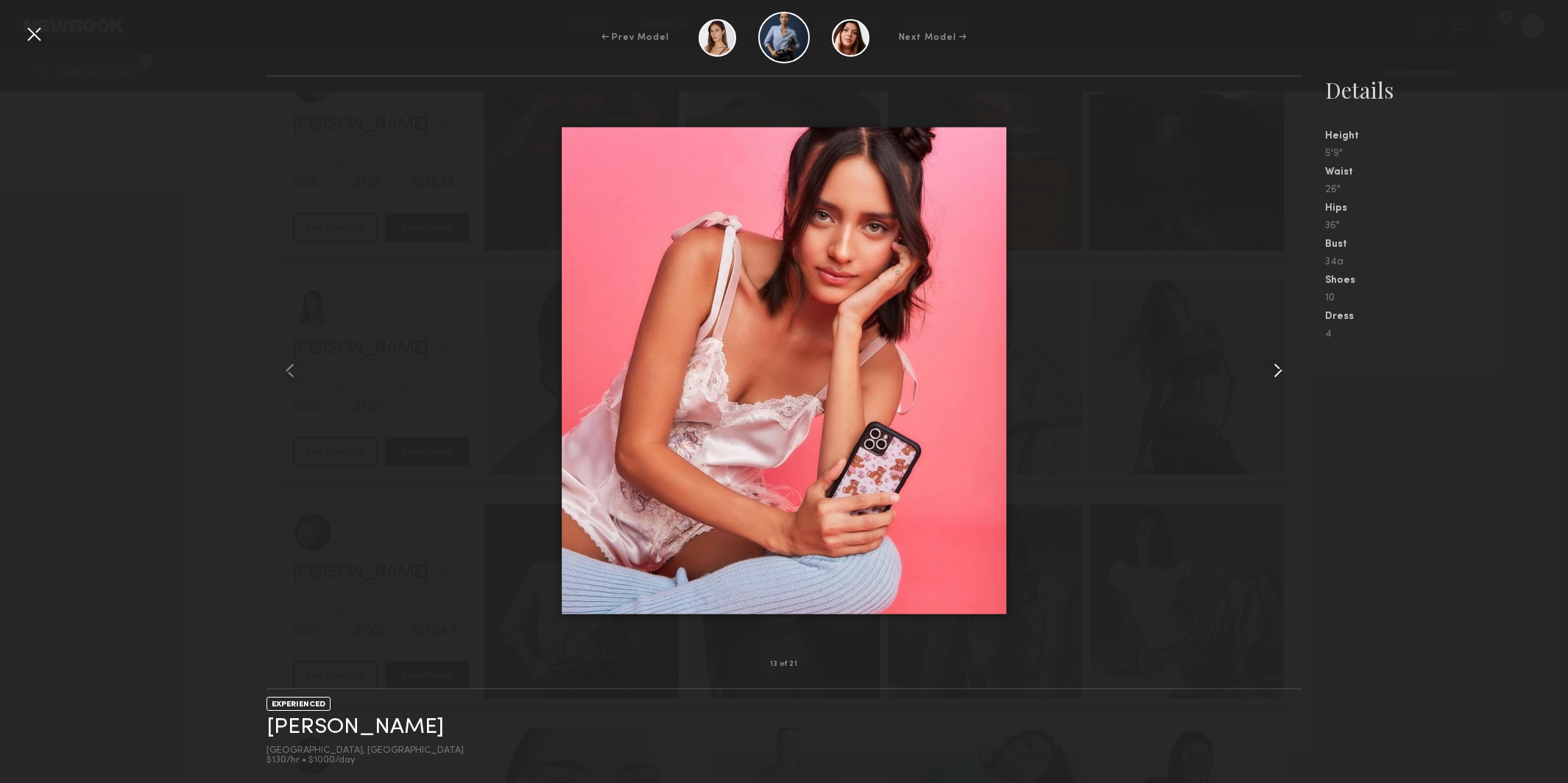
click at [1270, 363] on common-icon at bounding box center [1278, 371] width 23 height 23
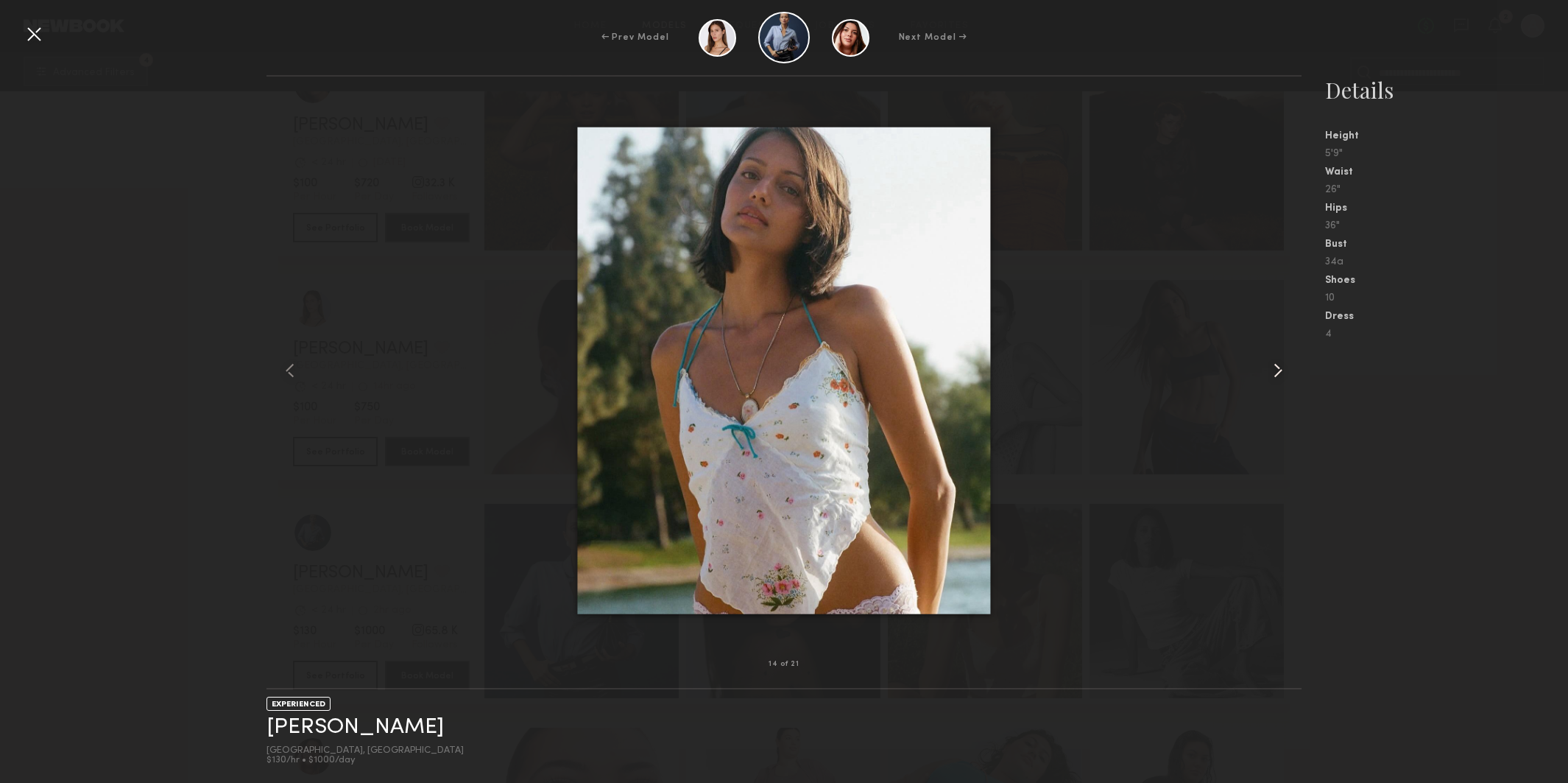
click at [1270, 363] on common-icon at bounding box center [1278, 371] width 23 height 23
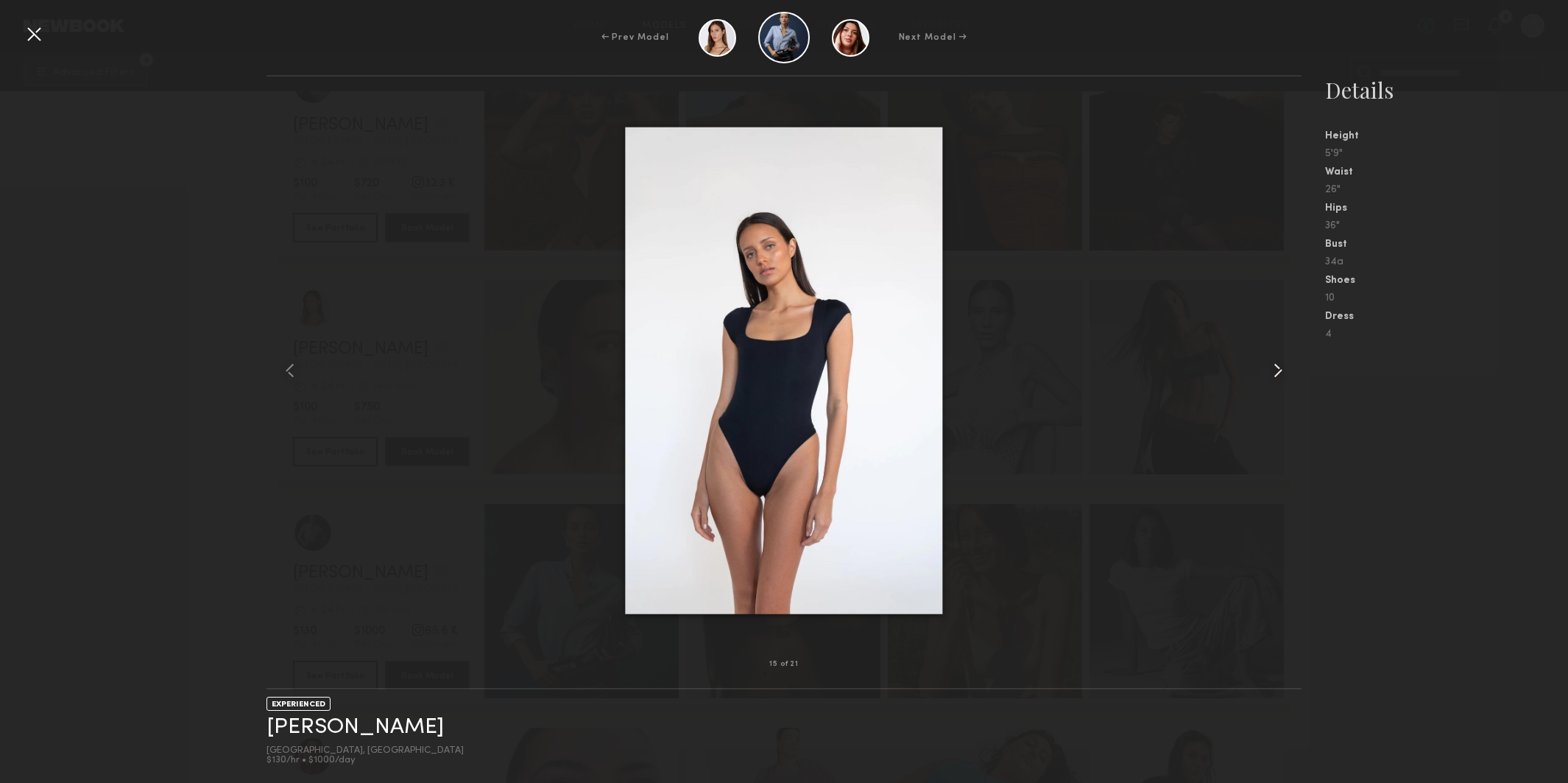
click at [1270, 363] on common-icon at bounding box center [1278, 371] width 23 height 23
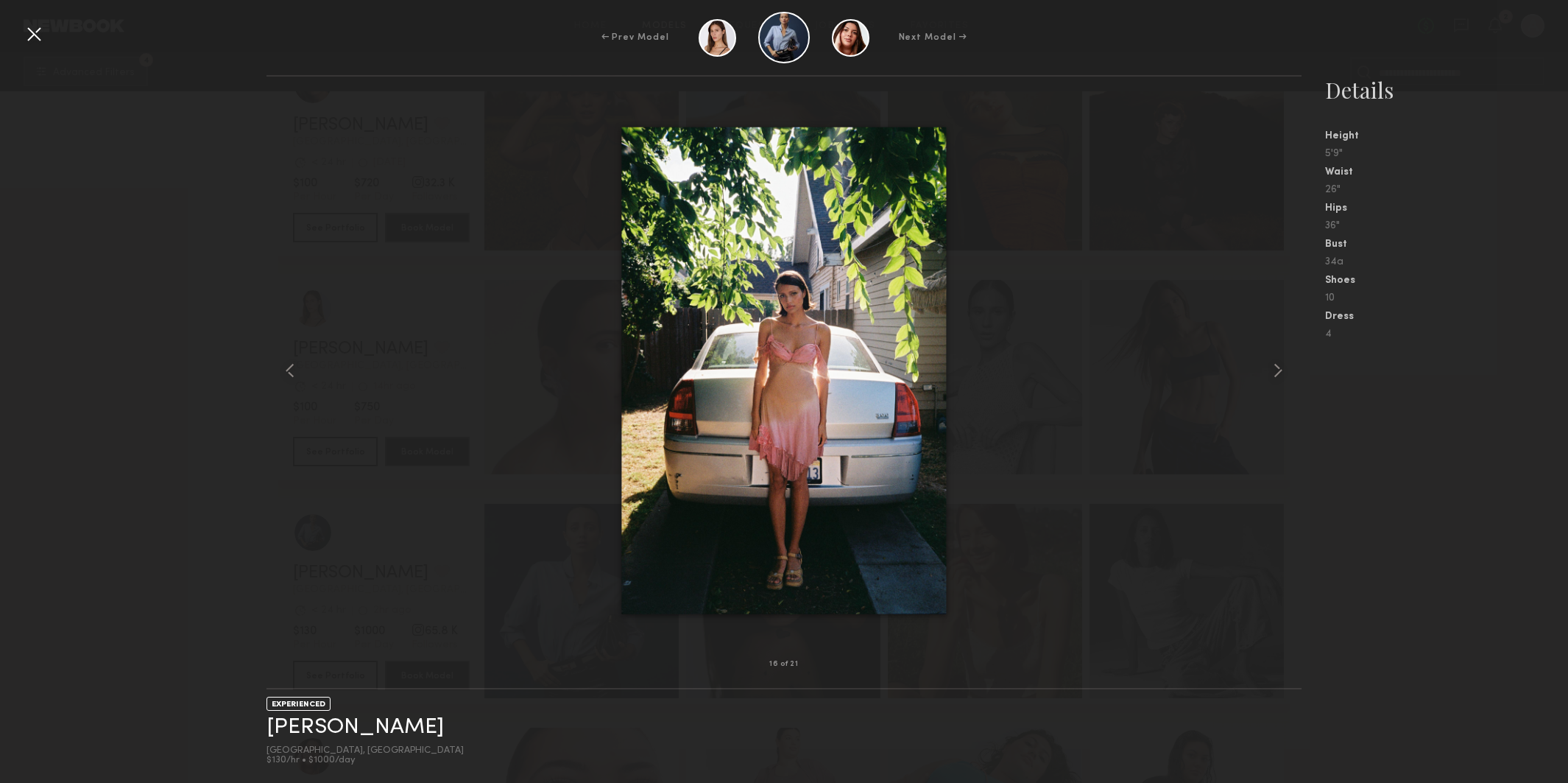
click at [38, 34] on div at bounding box center [34, 34] width 23 height 23
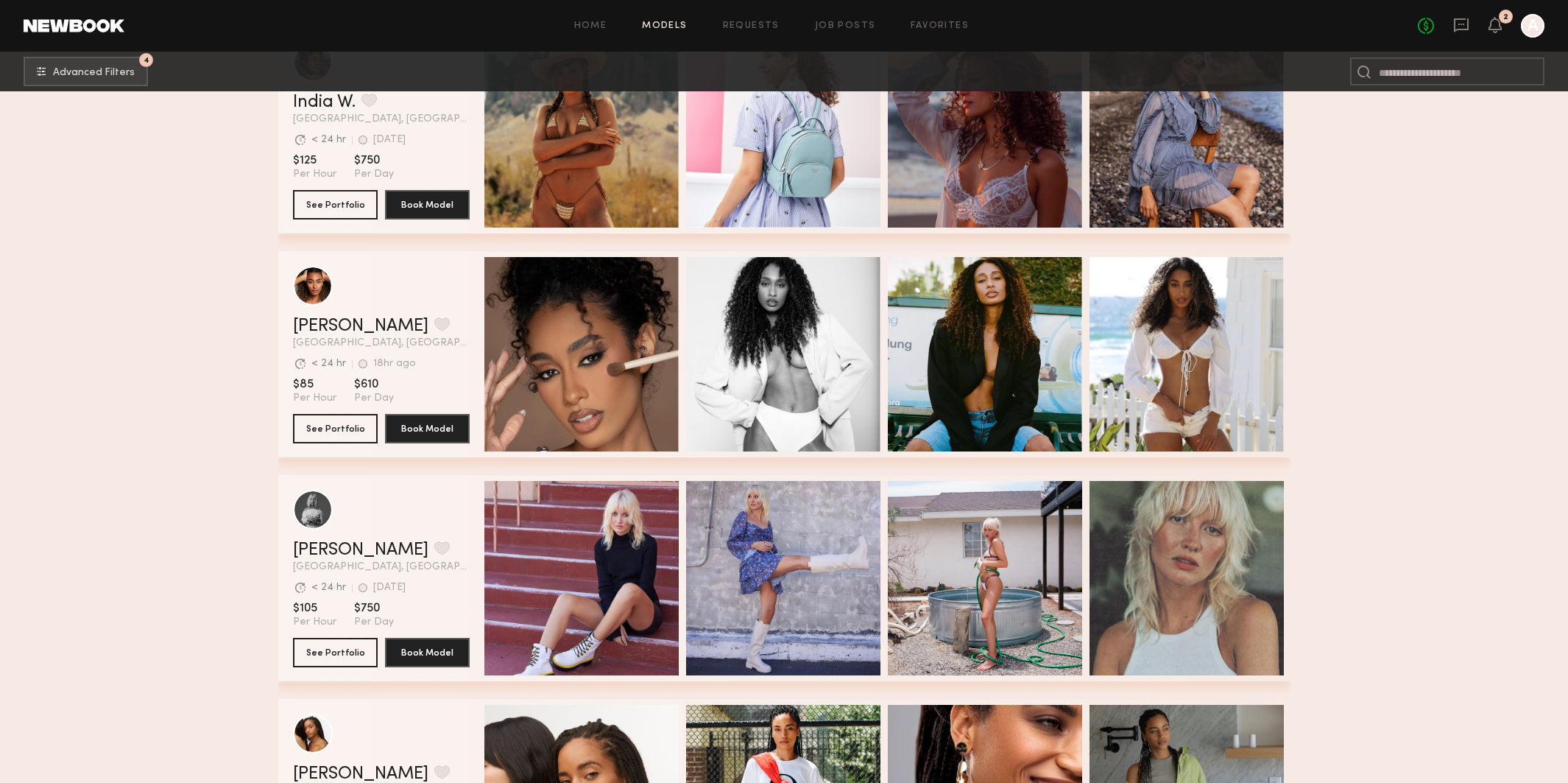
scroll to position [11517, 0]
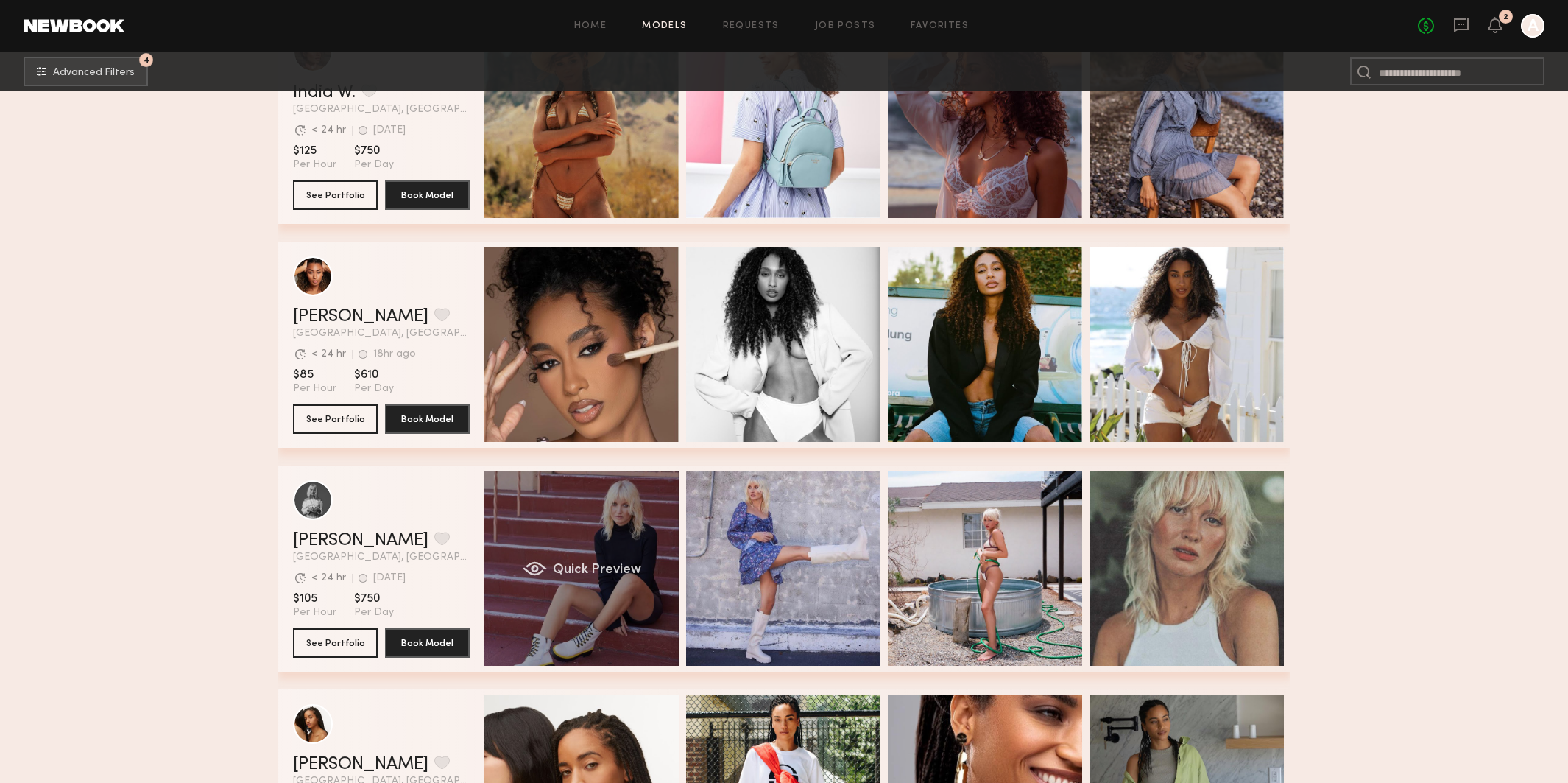
click at [586, 511] on div "Quick Preview" at bounding box center [582, 569] width 195 height 195
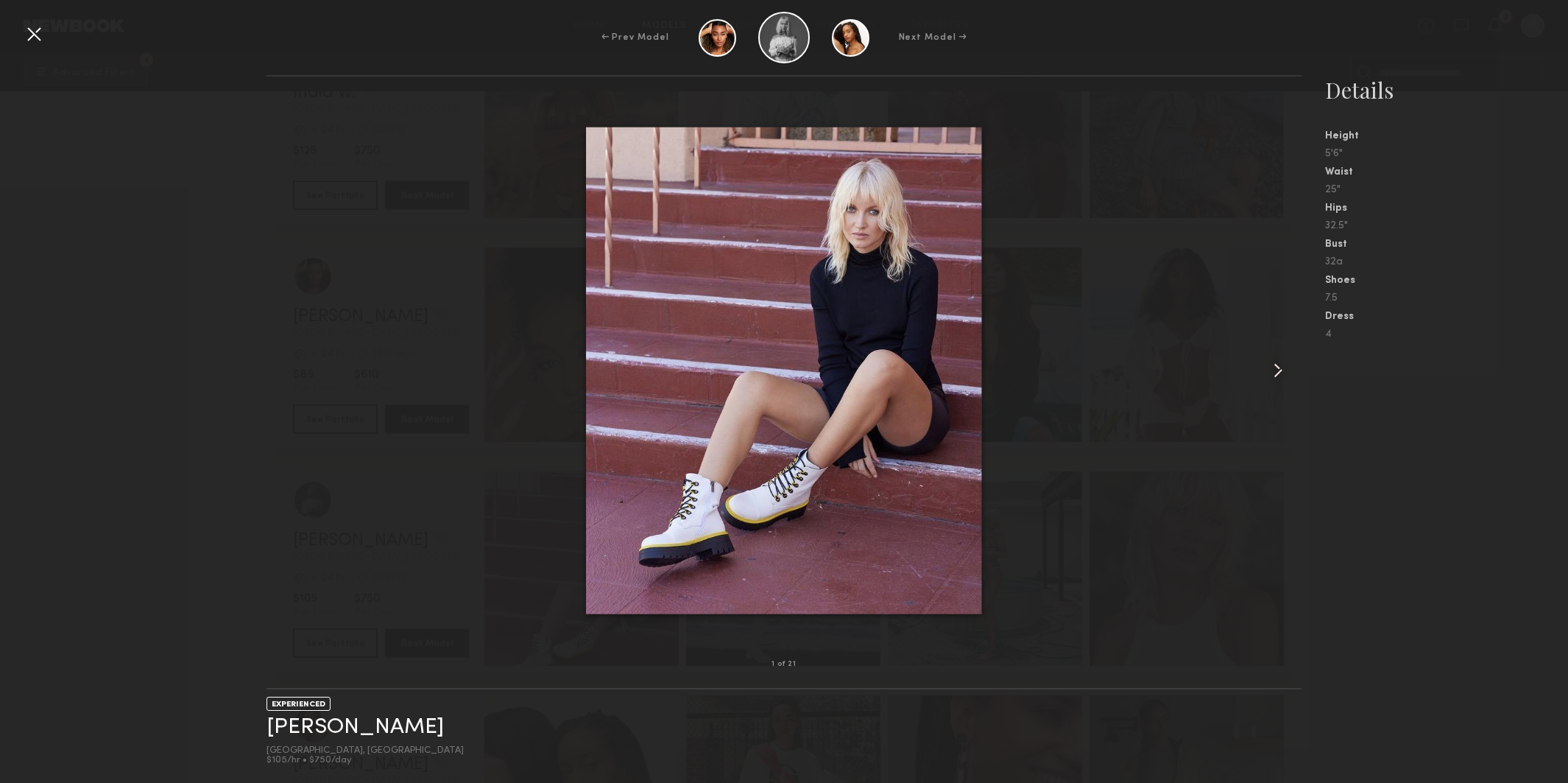
click at [1280, 367] on common-icon at bounding box center [1278, 371] width 23 height 23
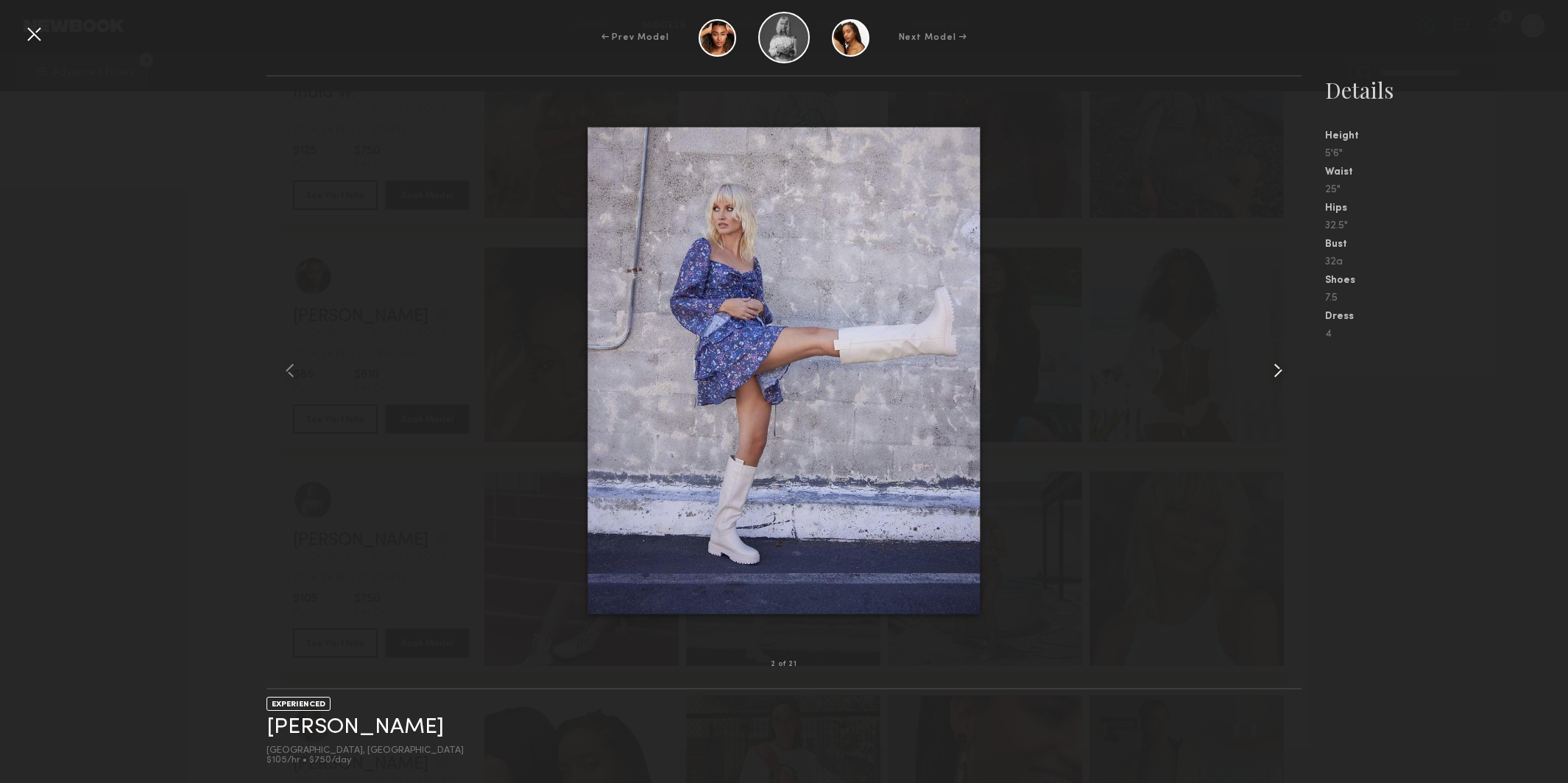
click at [1280, 367] on common-icon at bounding box center [1278, 371] width 23 height 23
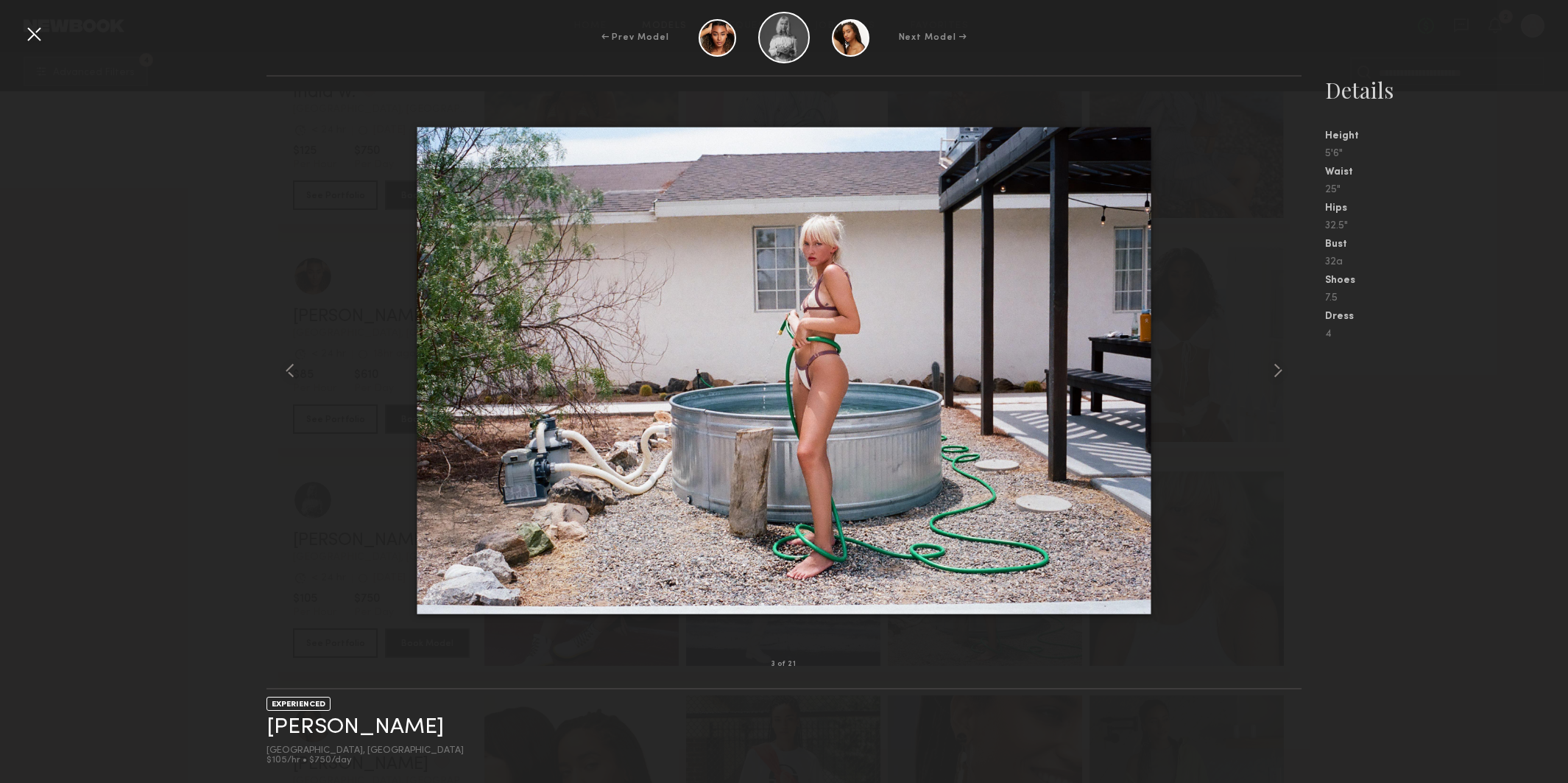
click at [34, 32] on div at bounding box center [34, 34] width 23 height 23
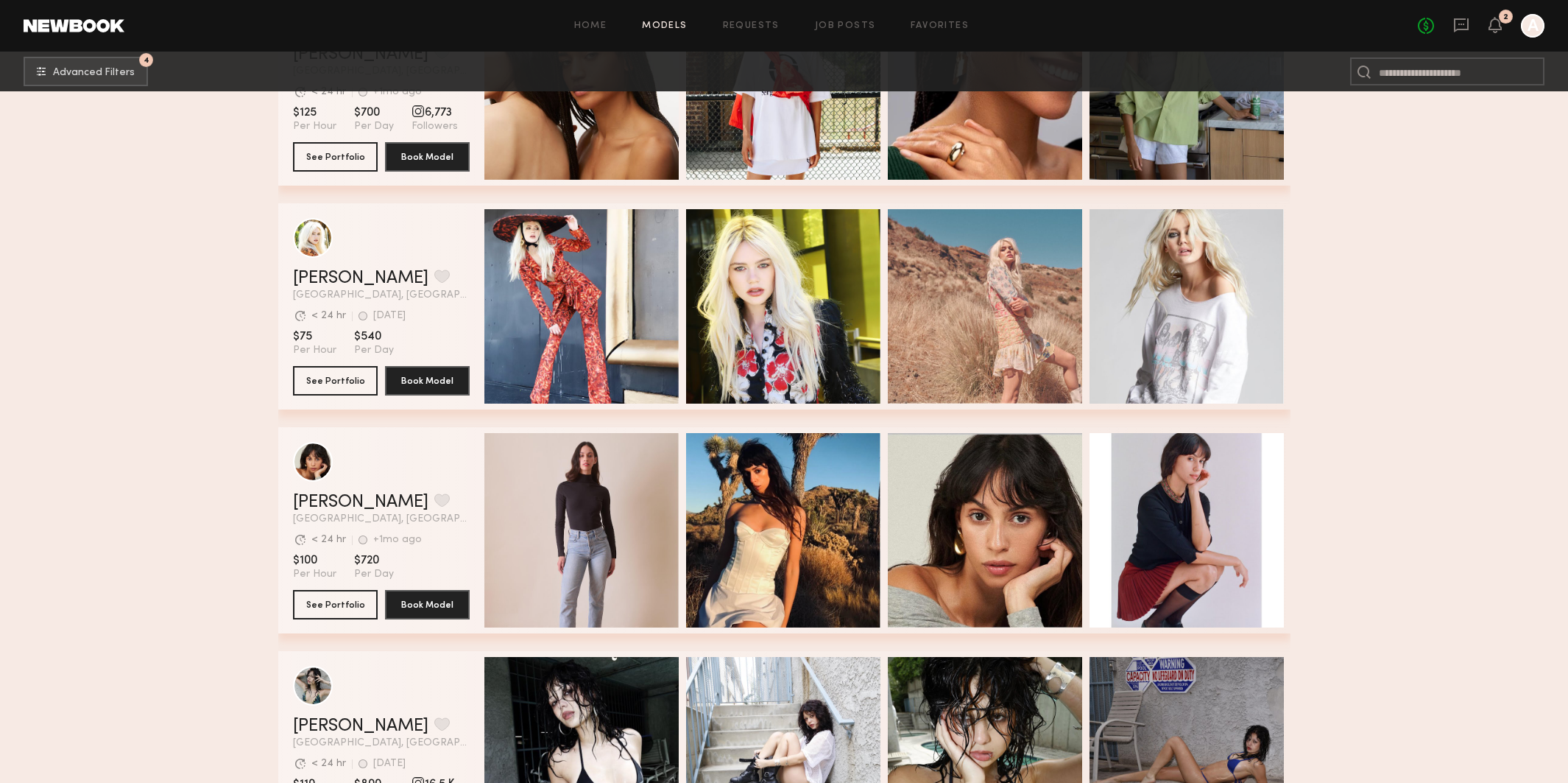
scroll to position [12234, 0]
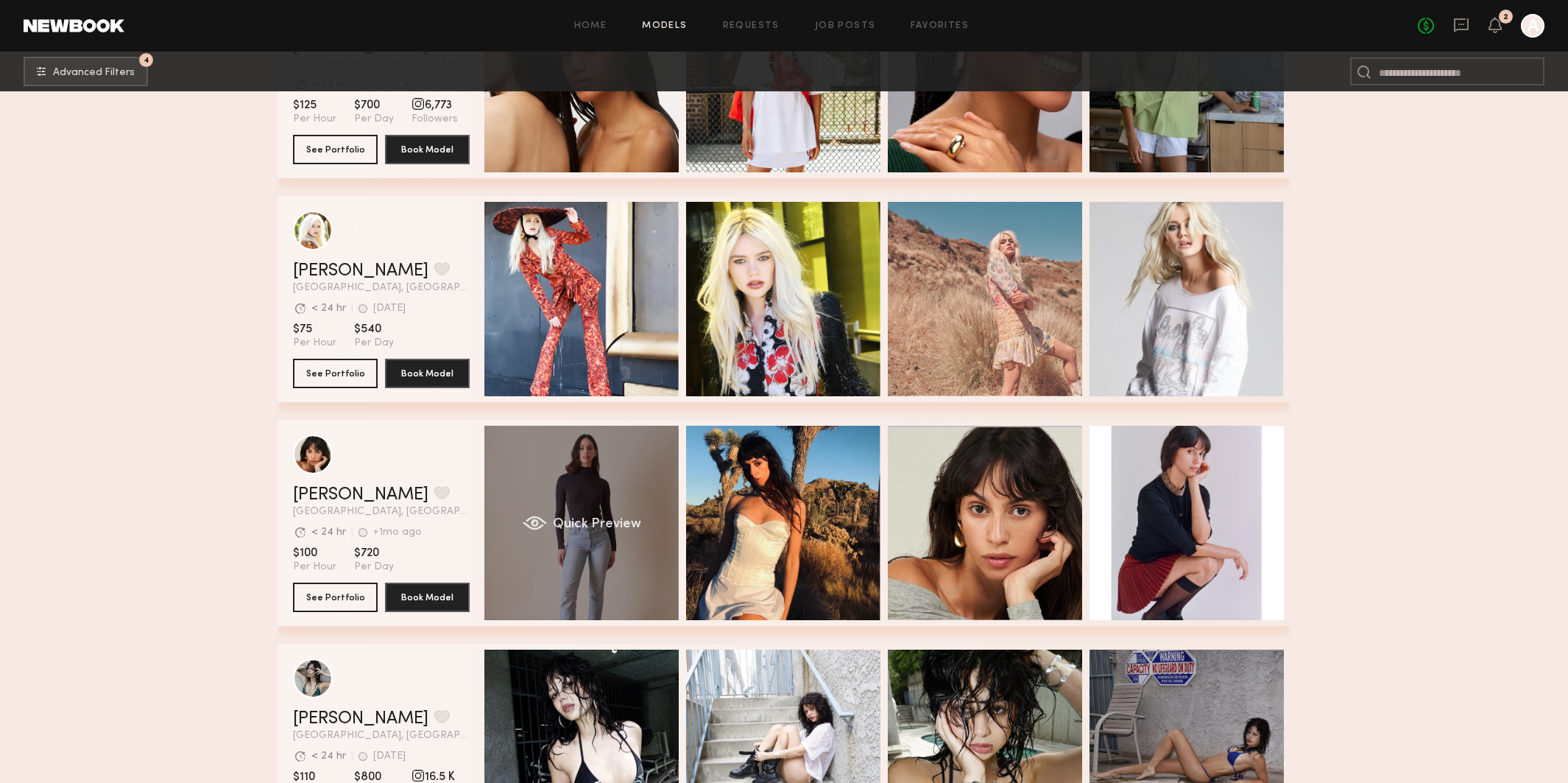
click at [598, 501] on div "Quick Preview" at bounding box center [582, 523] width 195 height 195
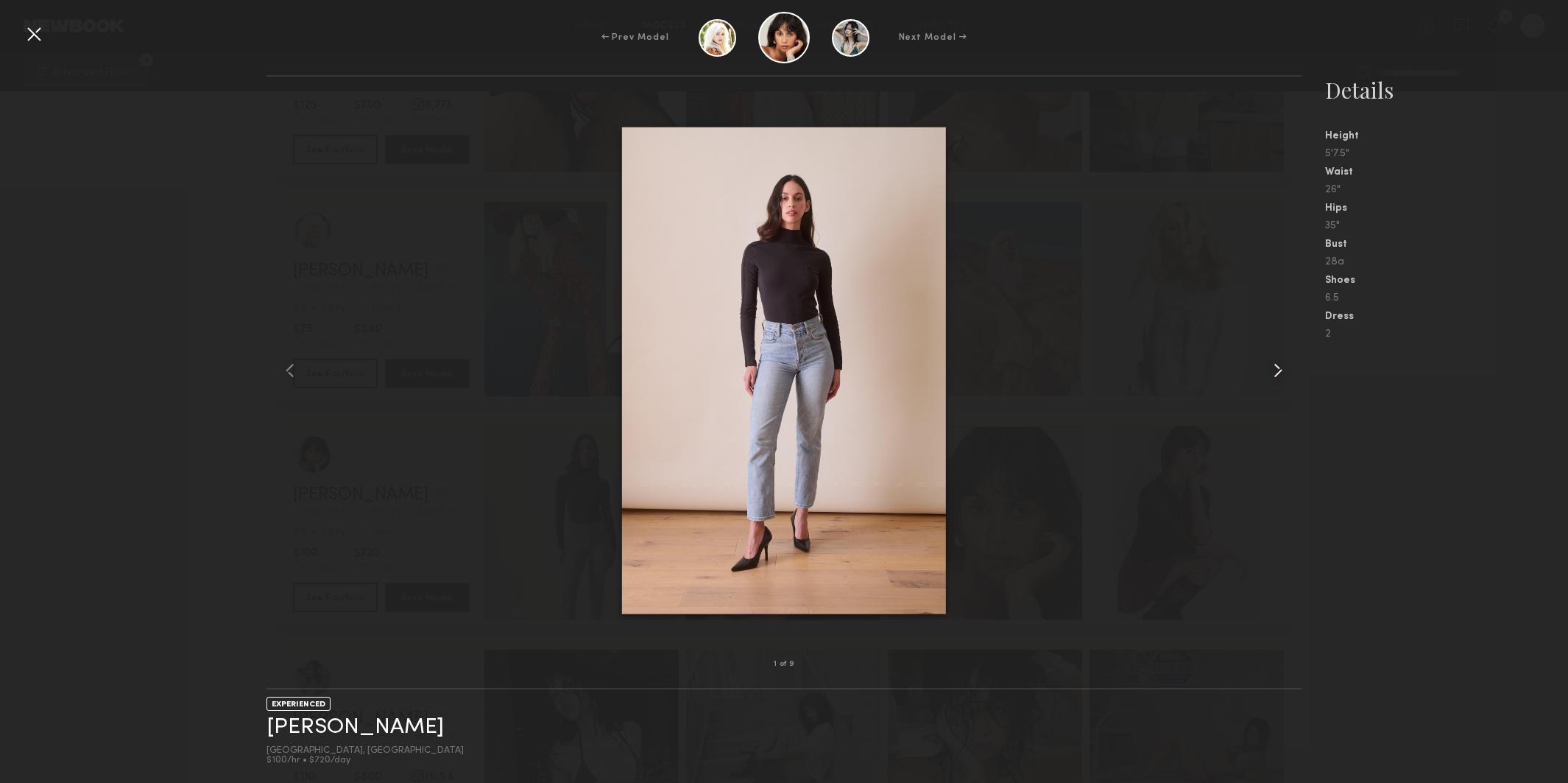
click at [1279, 362] on common-icon at bounding box center [1278, 371] width 23 height 23
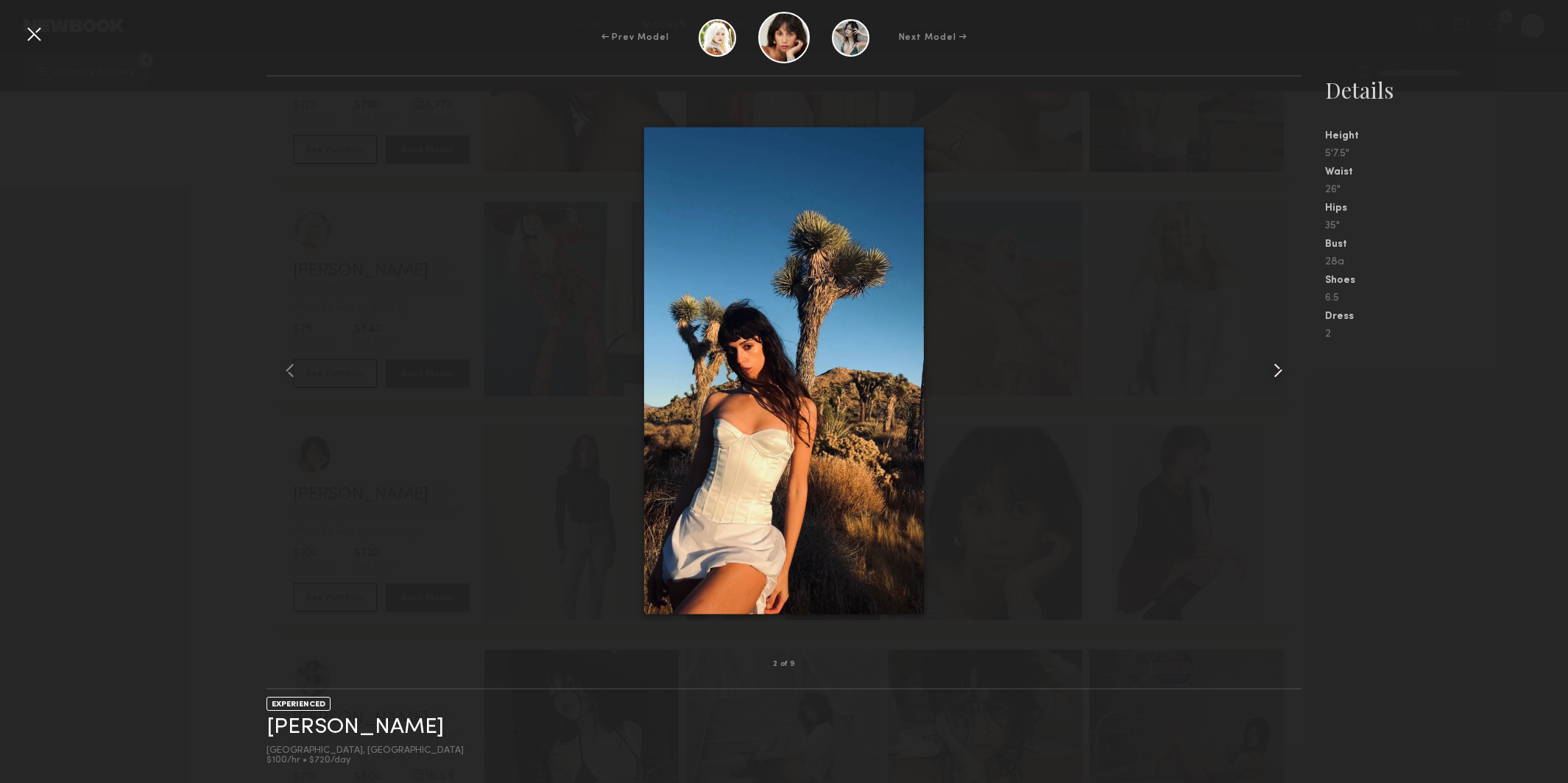
click at [1279, 362] on common-icon at bounding box center [1278, 371] width 23 height 23
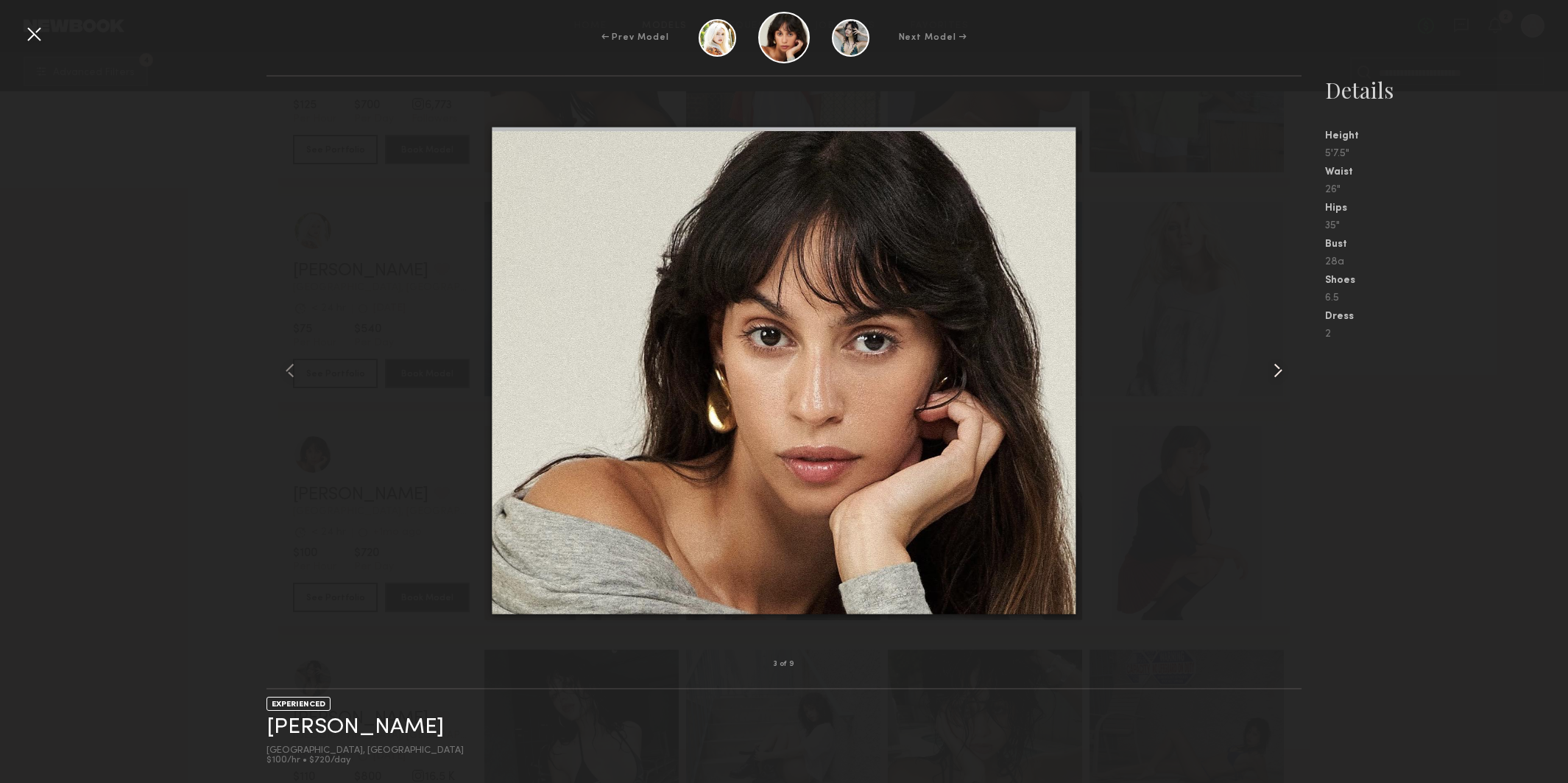
click at [1279, 362] on common-icon at bounding box center [1278, 371] width 23 height 23
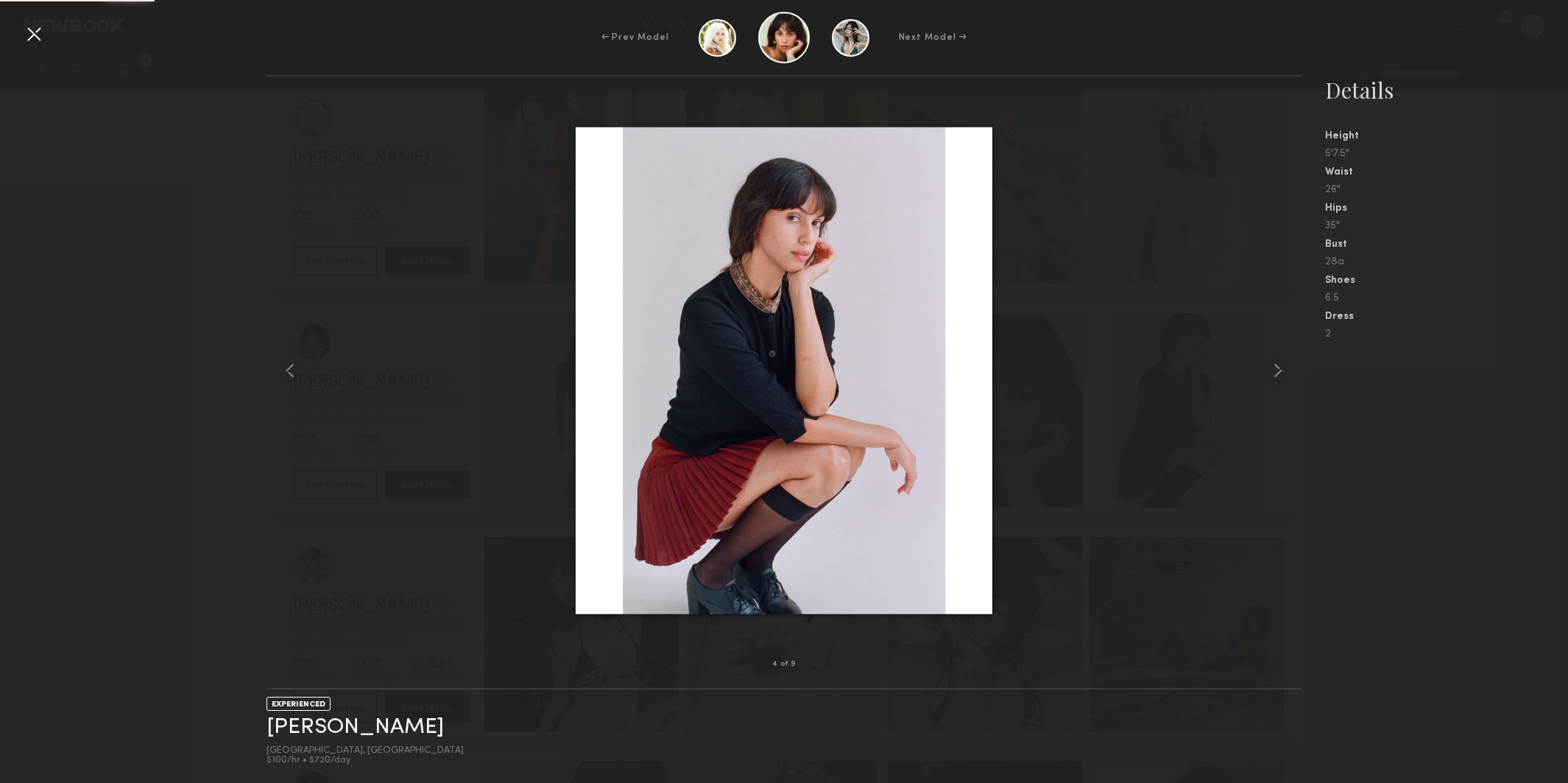
click at [31, 31] on div at bounding box center [34, 34] width 23 height 23
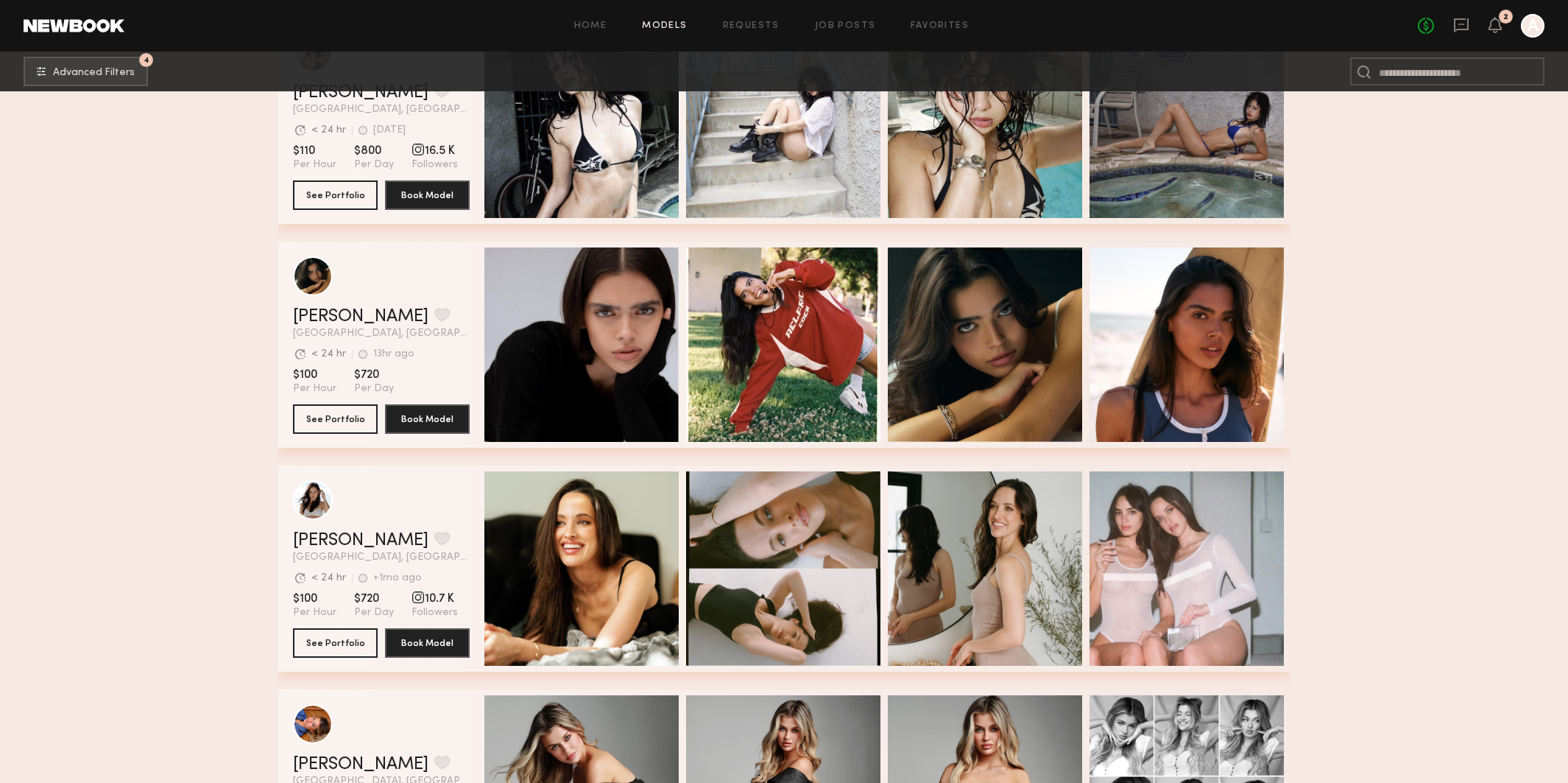
scroll to position [12872, 0]
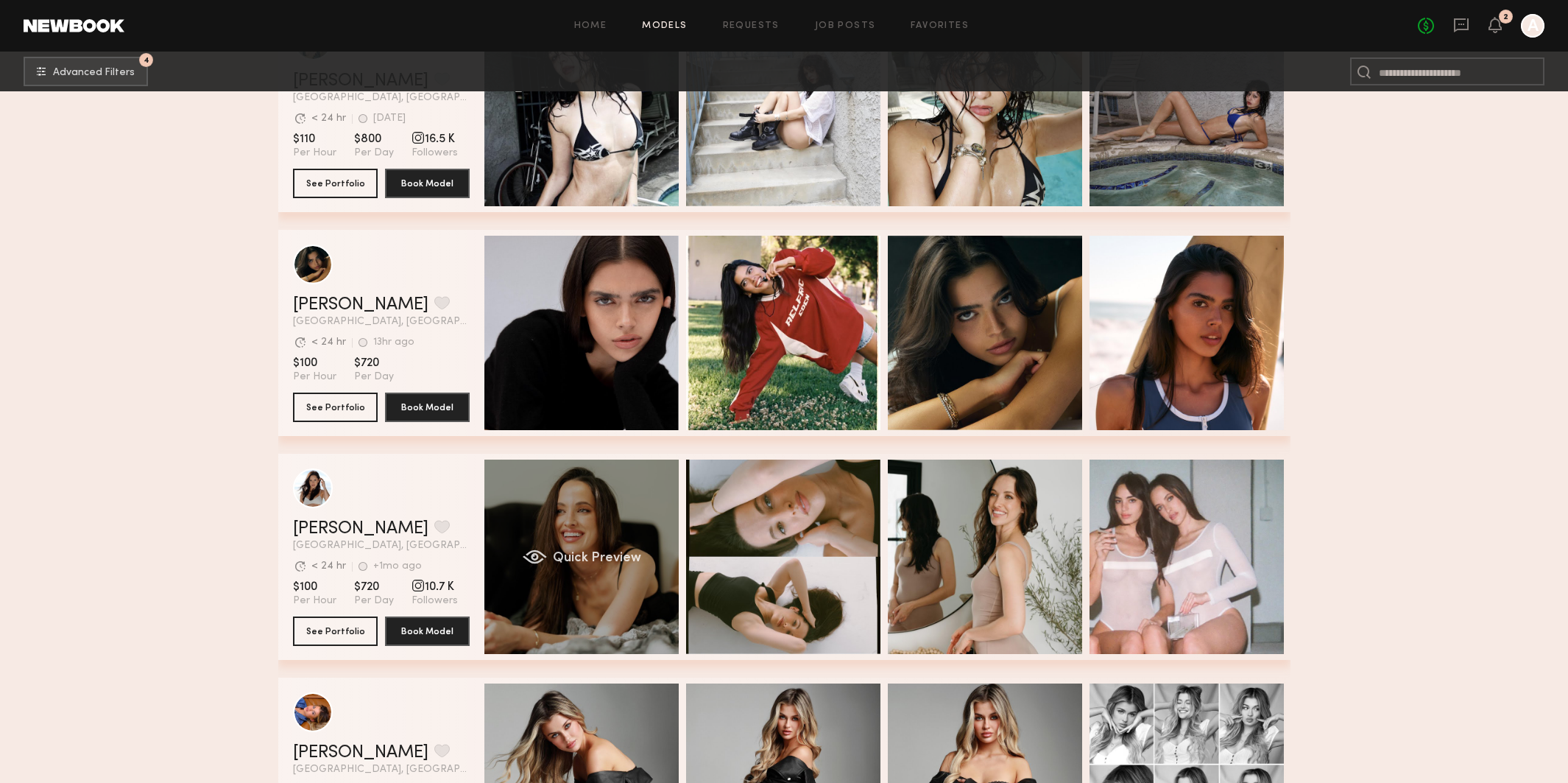
click at [583, 524] on div "Quick Preview" at bounding box center [582, 557] width 195 height 195
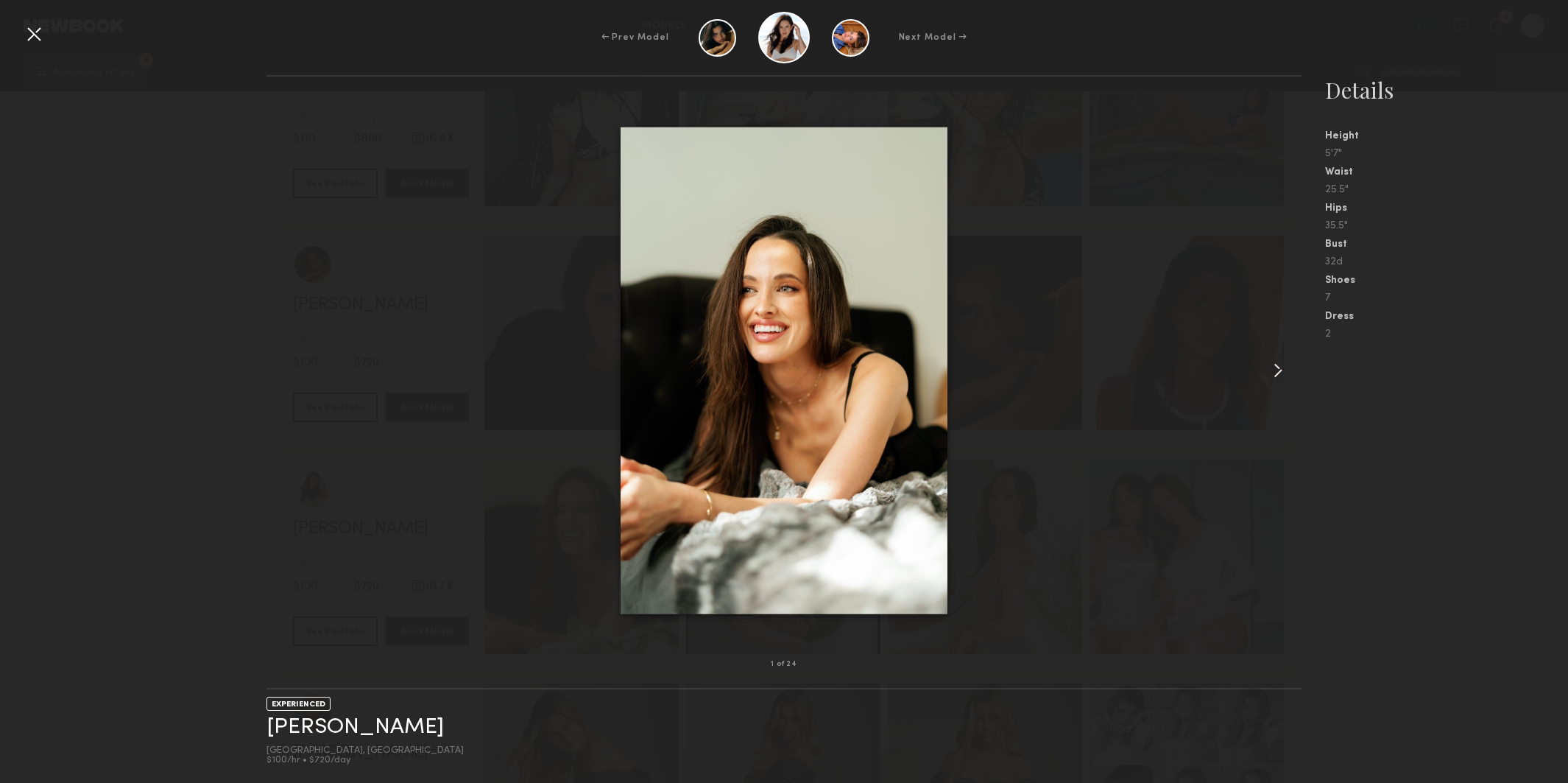
click at [1279, 370] on common-icon at bounding box center [1278, 371] width 23 height 23
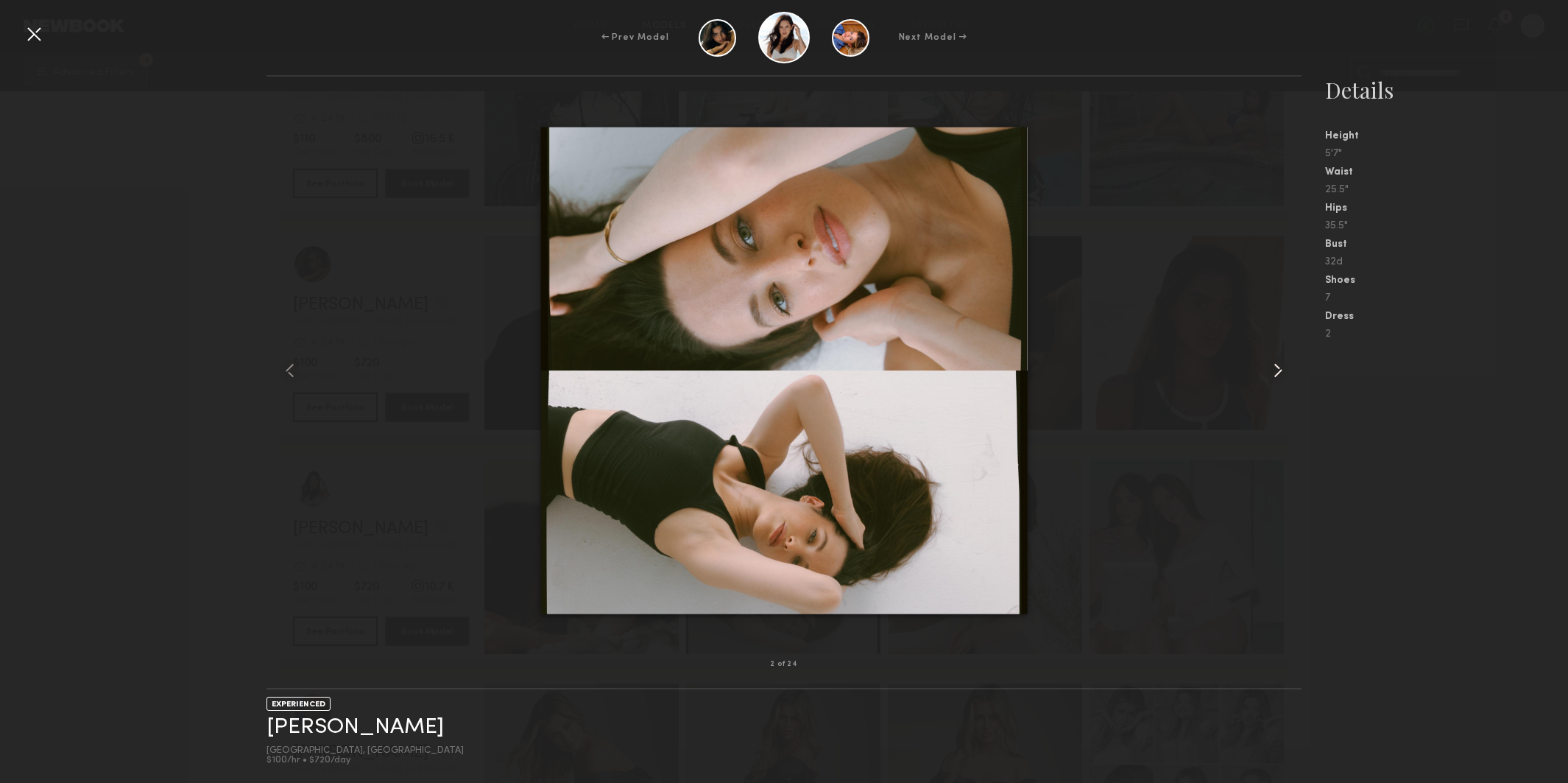
click at [1279, 370] on common-icon at bounding box center [1278, 371] width 23 height 23
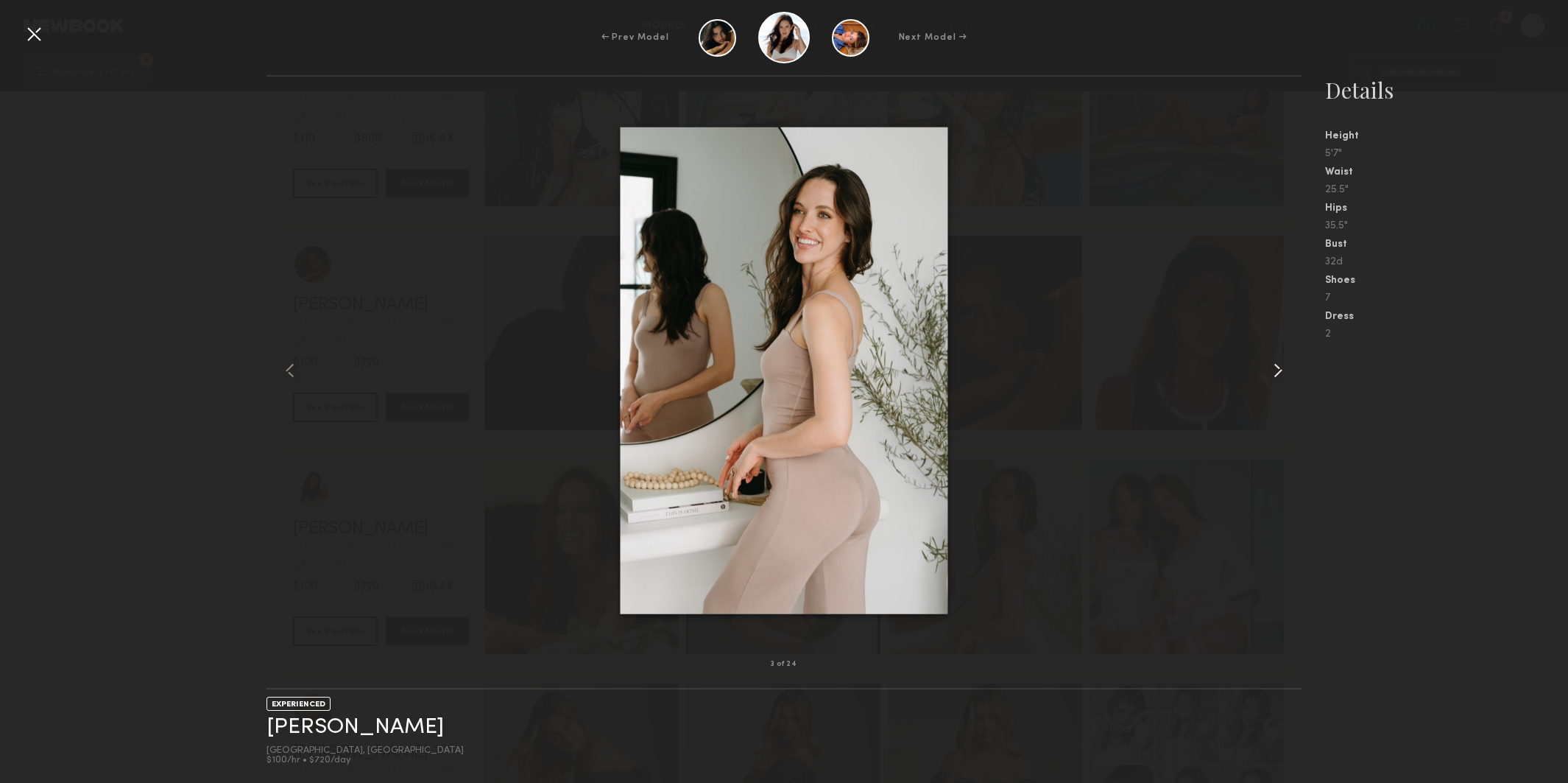
click at [1279, 370] on common-icon at bounding box center [1278, 371] width 23 height 23
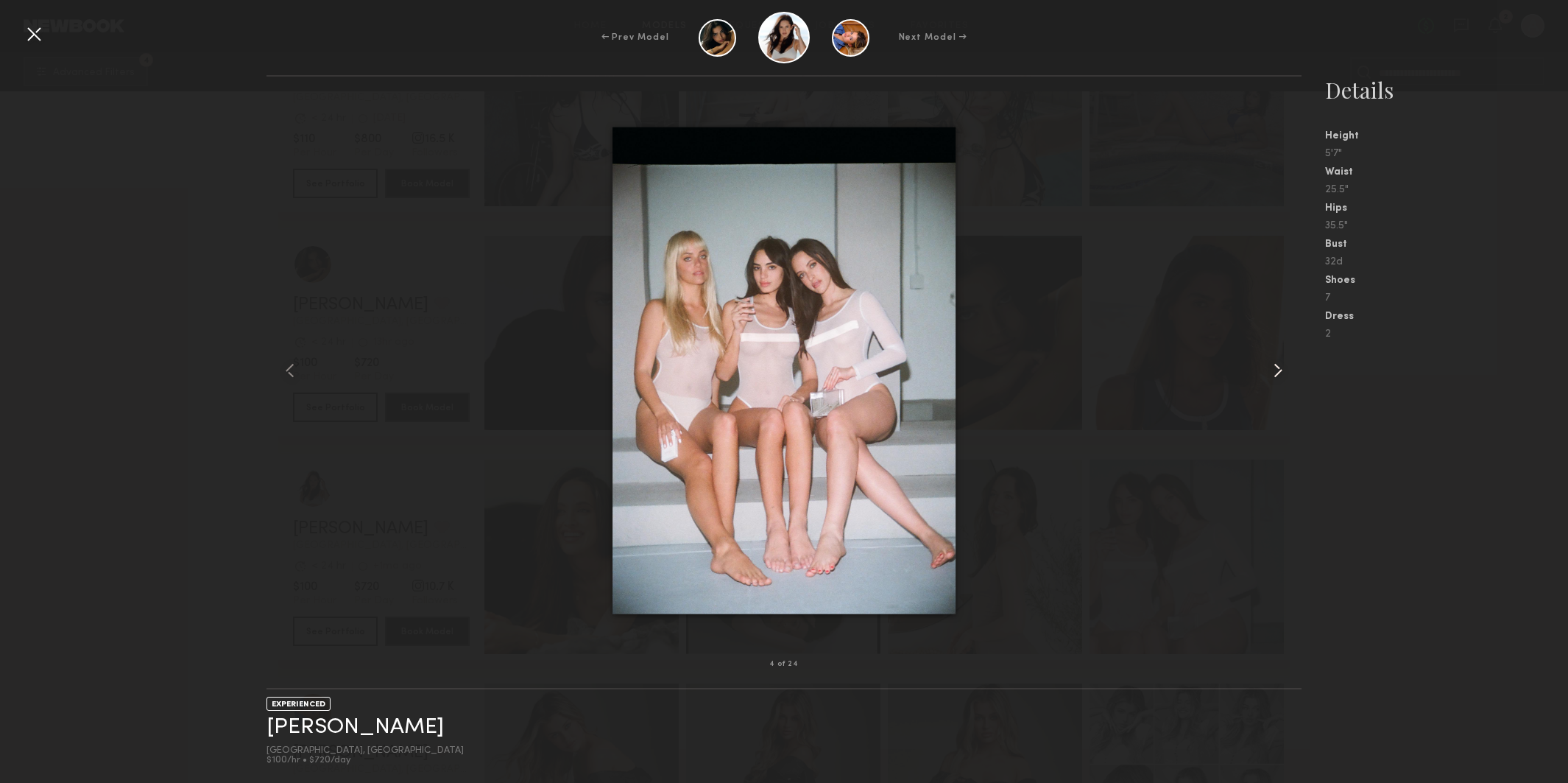
click at [1279, 370] on common-icon at bounding box center [1278, 371] width 23 height 23
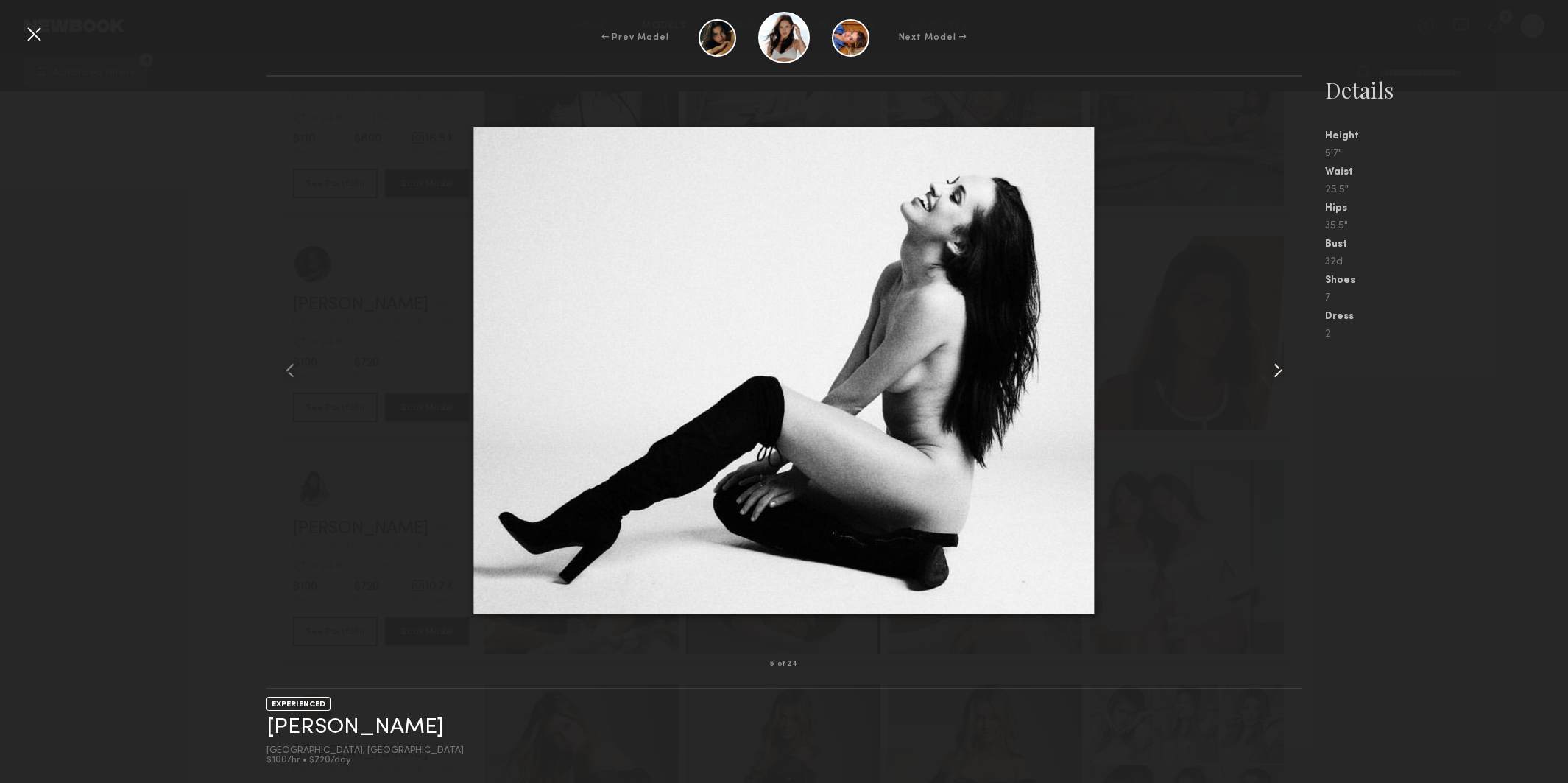
click at [1279, 370] on common-icon at bounding box center [1278, 371] width 23 height 23
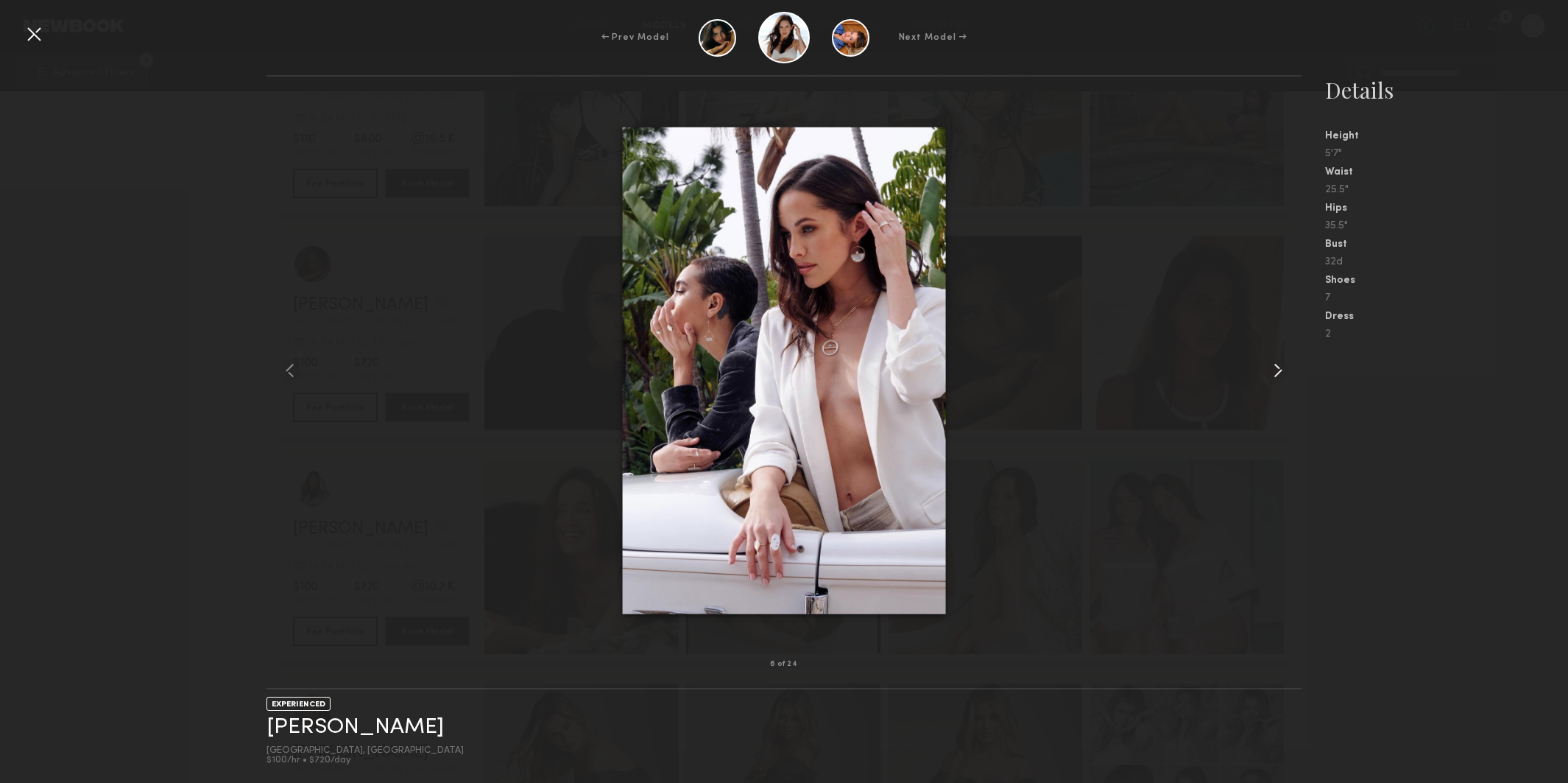
click at [1279, 370] on common-icon at bounding box center [1278, 371] width 23 height 23
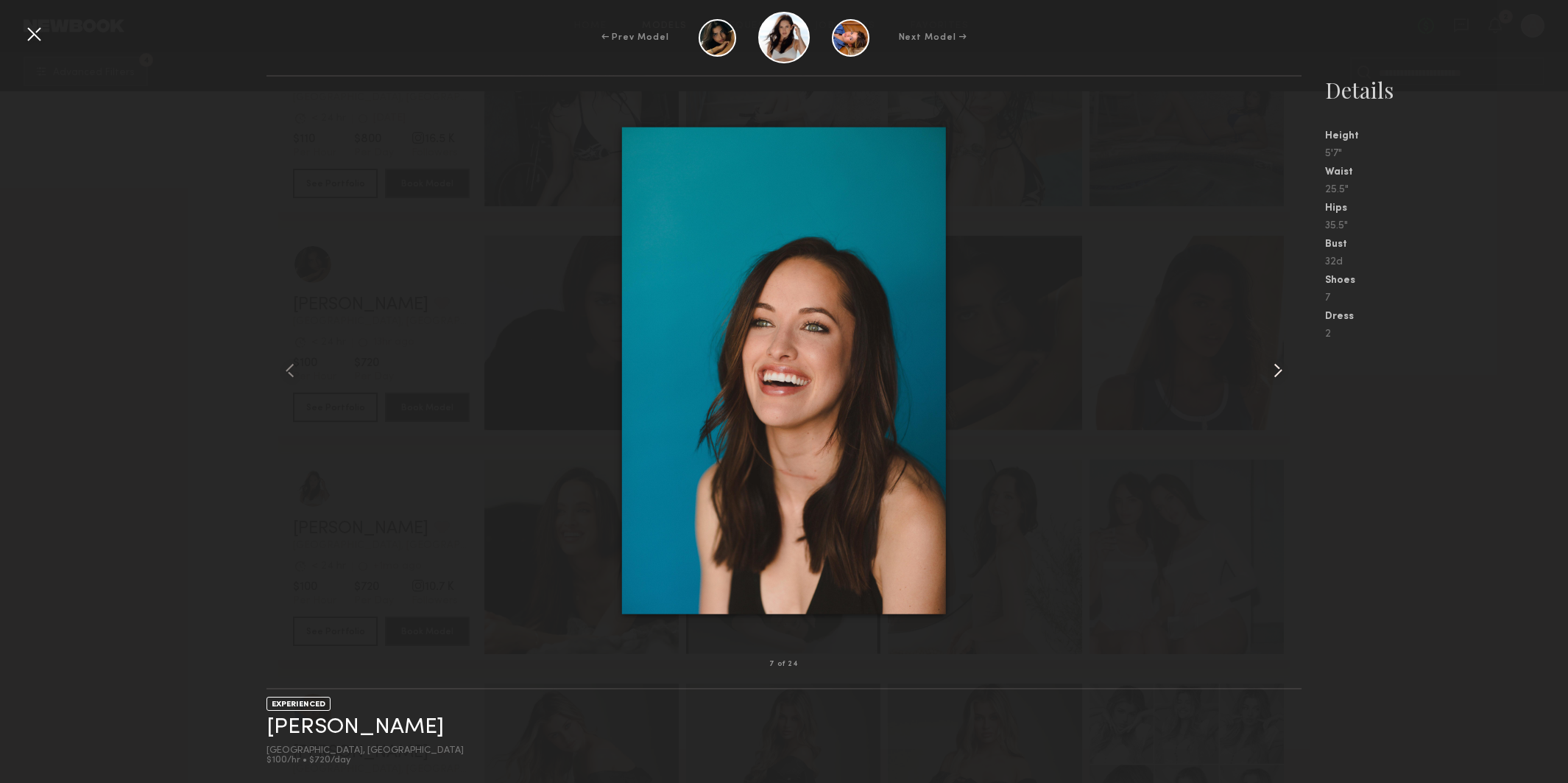
click at [1279, 370] on common-icon at bounding box center [1278, 371] width 23 height 23
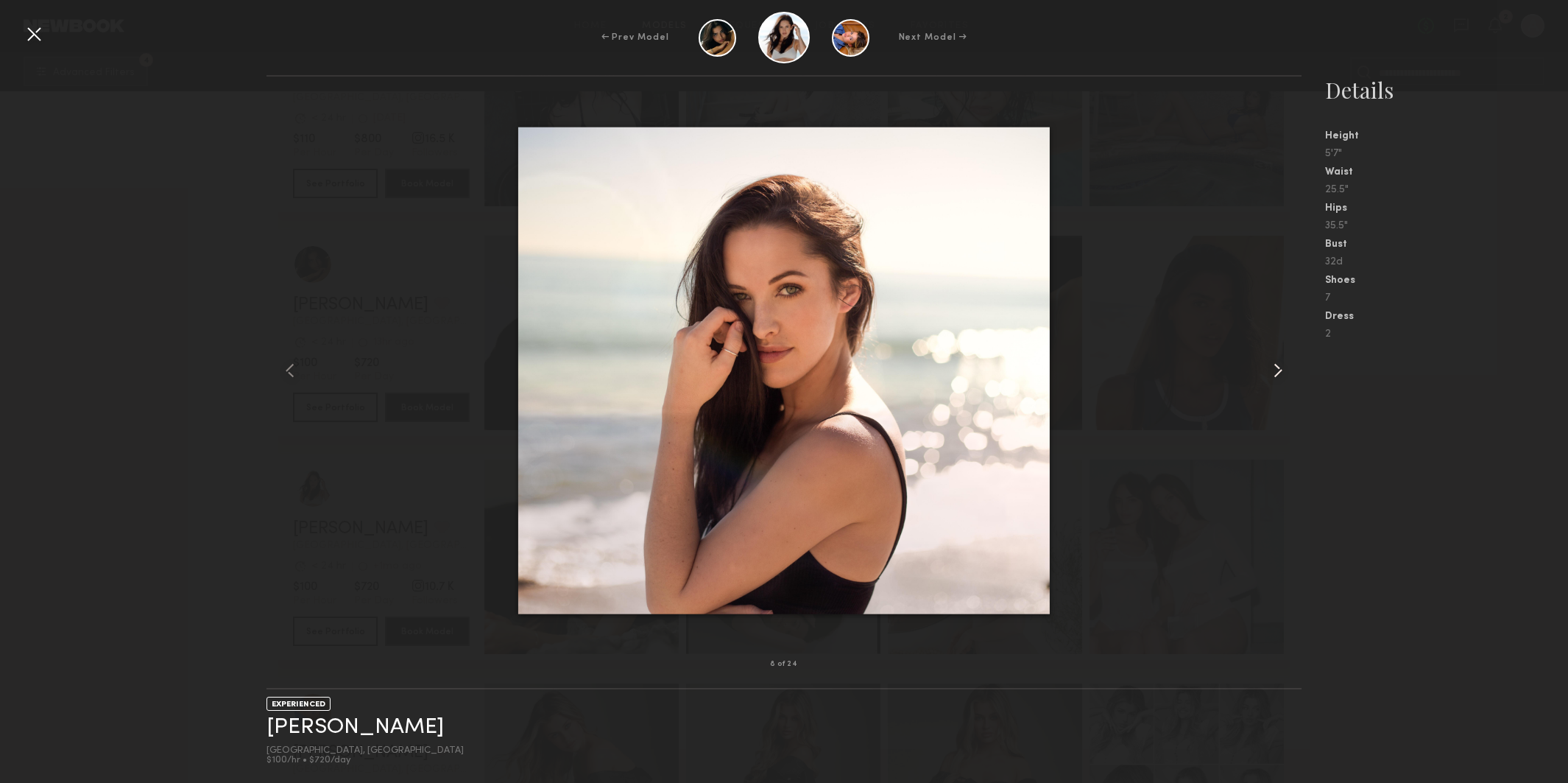
click at [1279, 370] on common-icon at bounding box center [1278, 371] width 23 height 23
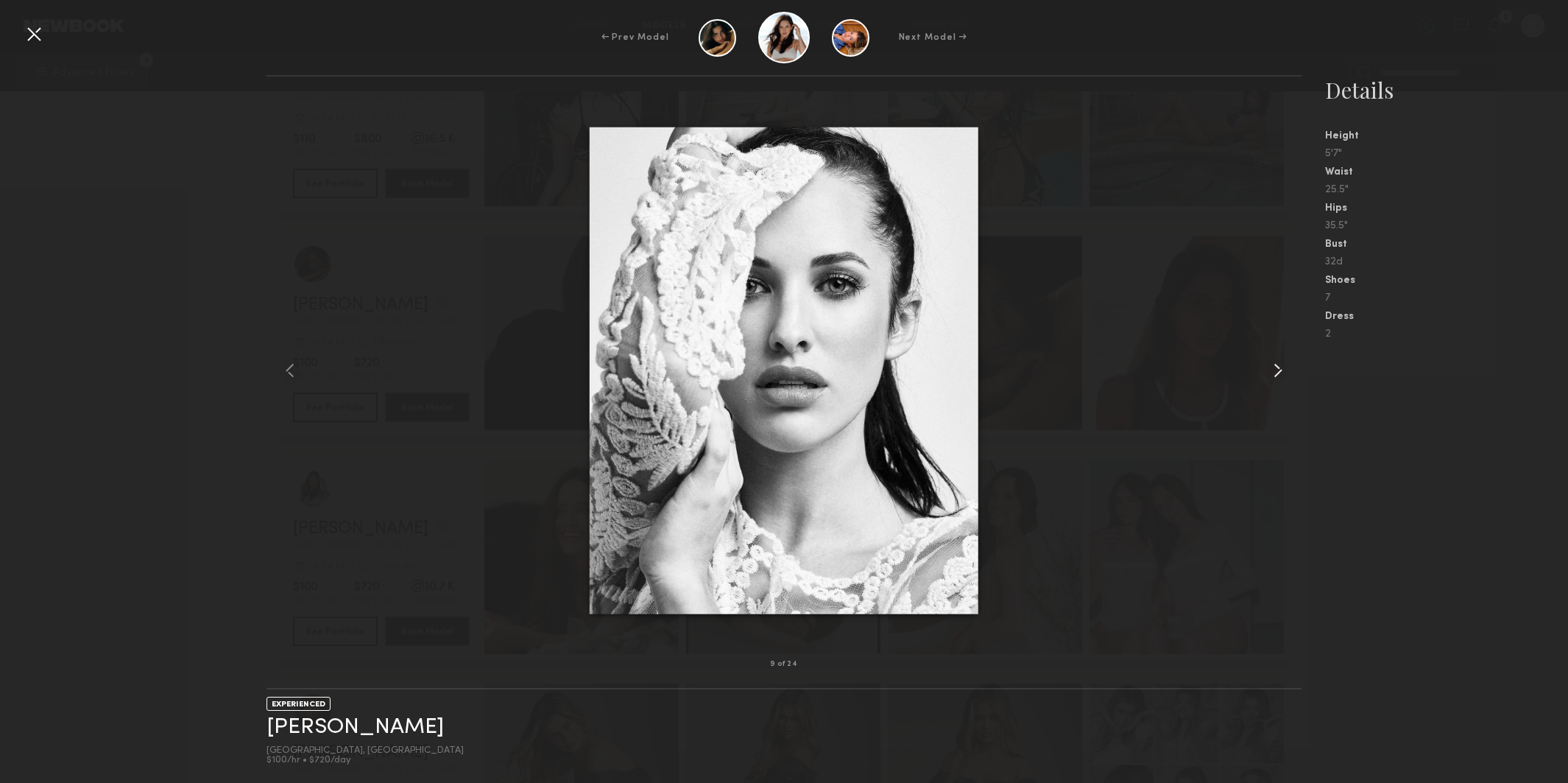
click at [1279, 370] on common-icon at bounding box center [1278, 371] width 23 height 23
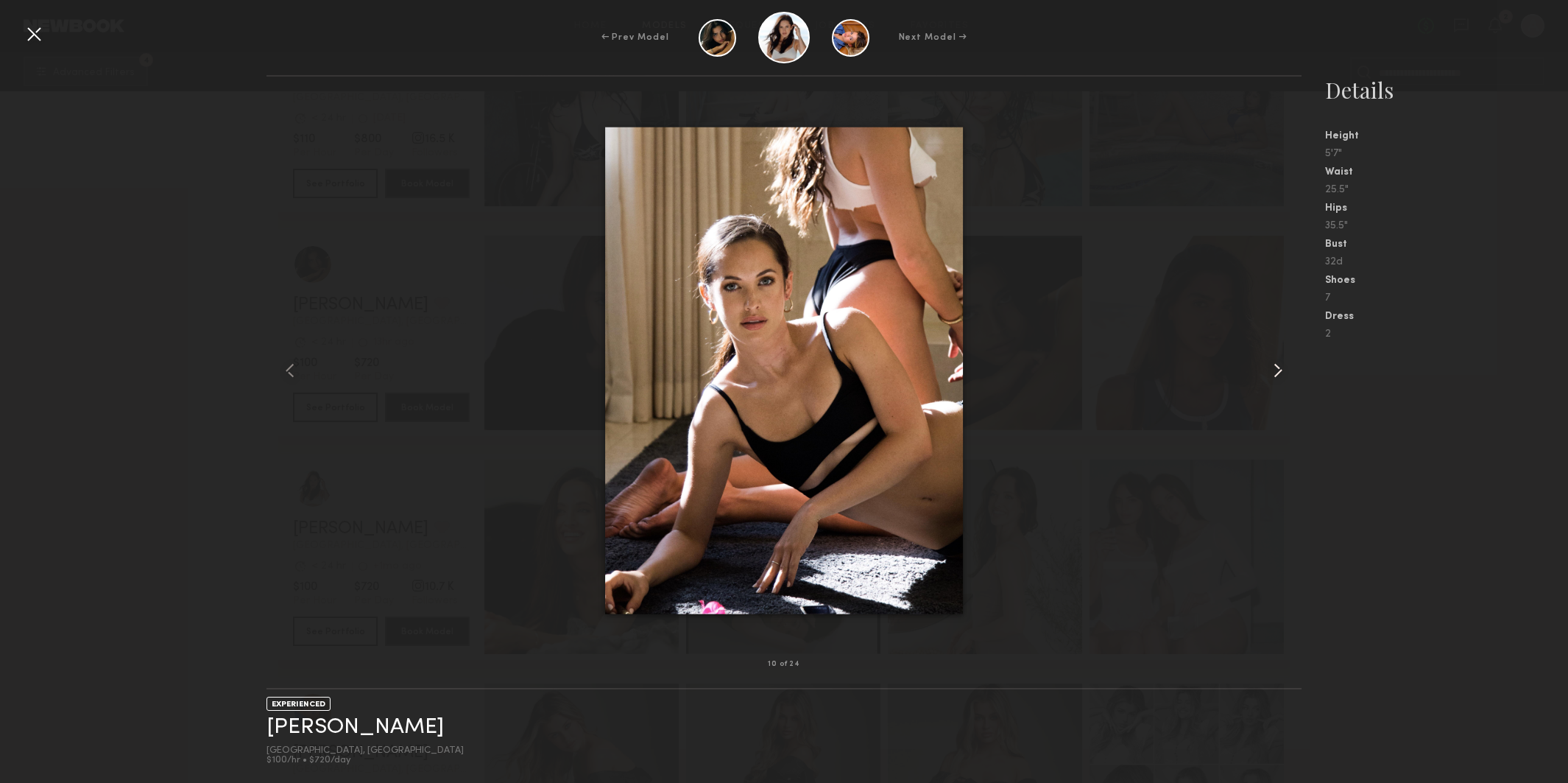
click at [1279, 370] on common-icon at bounding box center [1278, 371] width 23 height 23
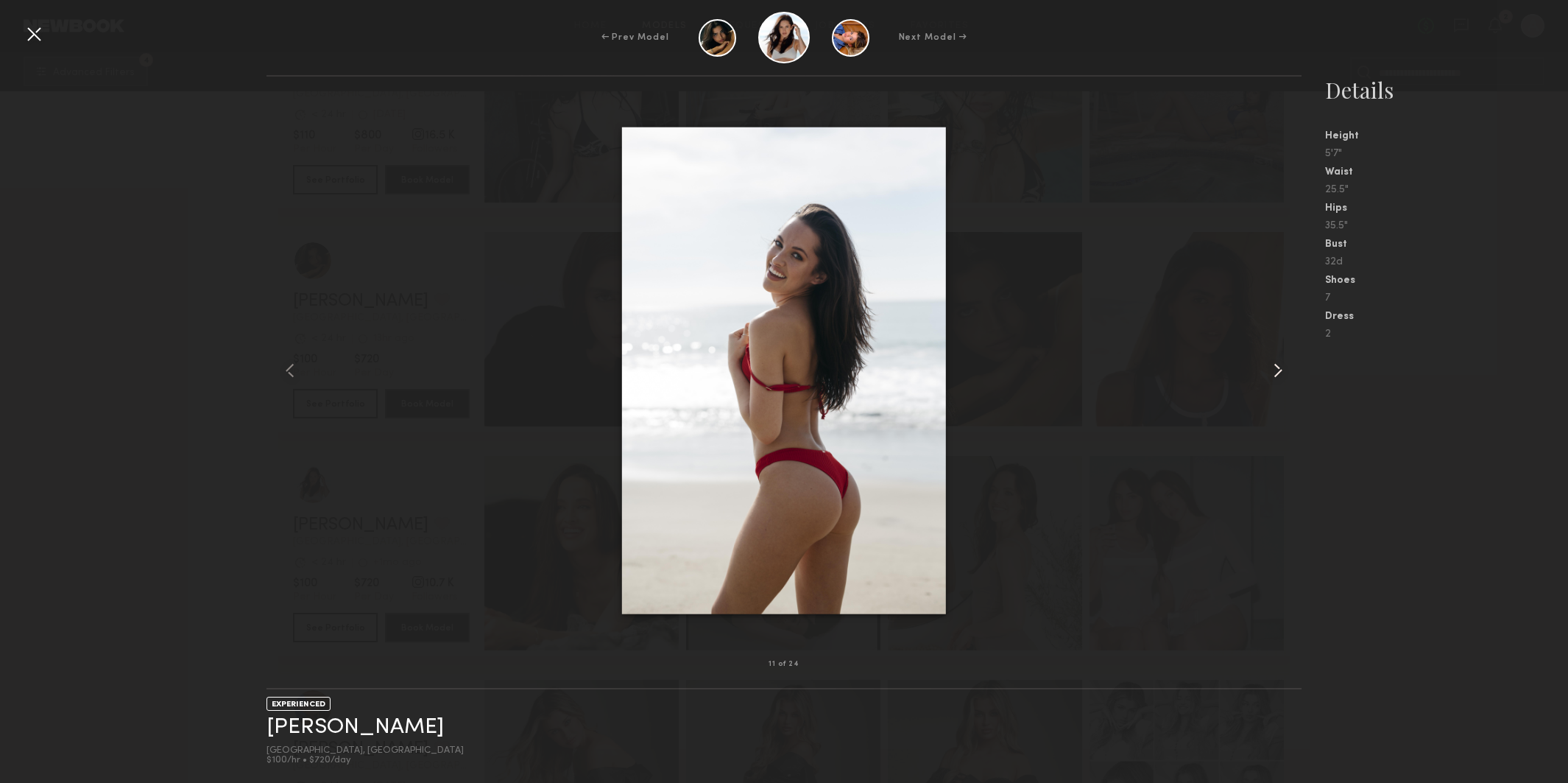
click at [1278, 371] on common-icon at bounding box center [1278, 371] width 23 height 23
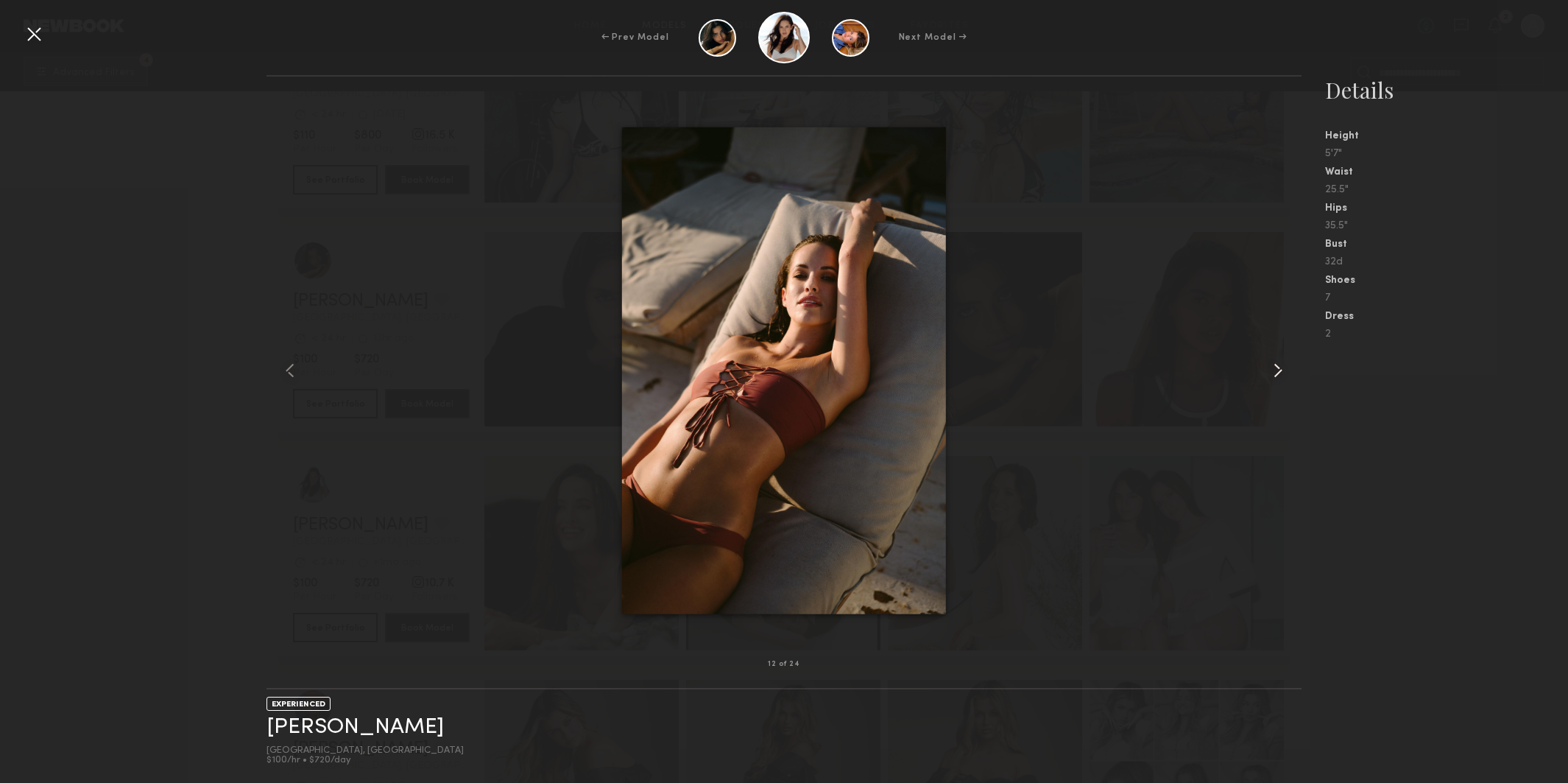
click at [1278, 371] on common-icon at bounding box center [1278, 371] width 23 height 23
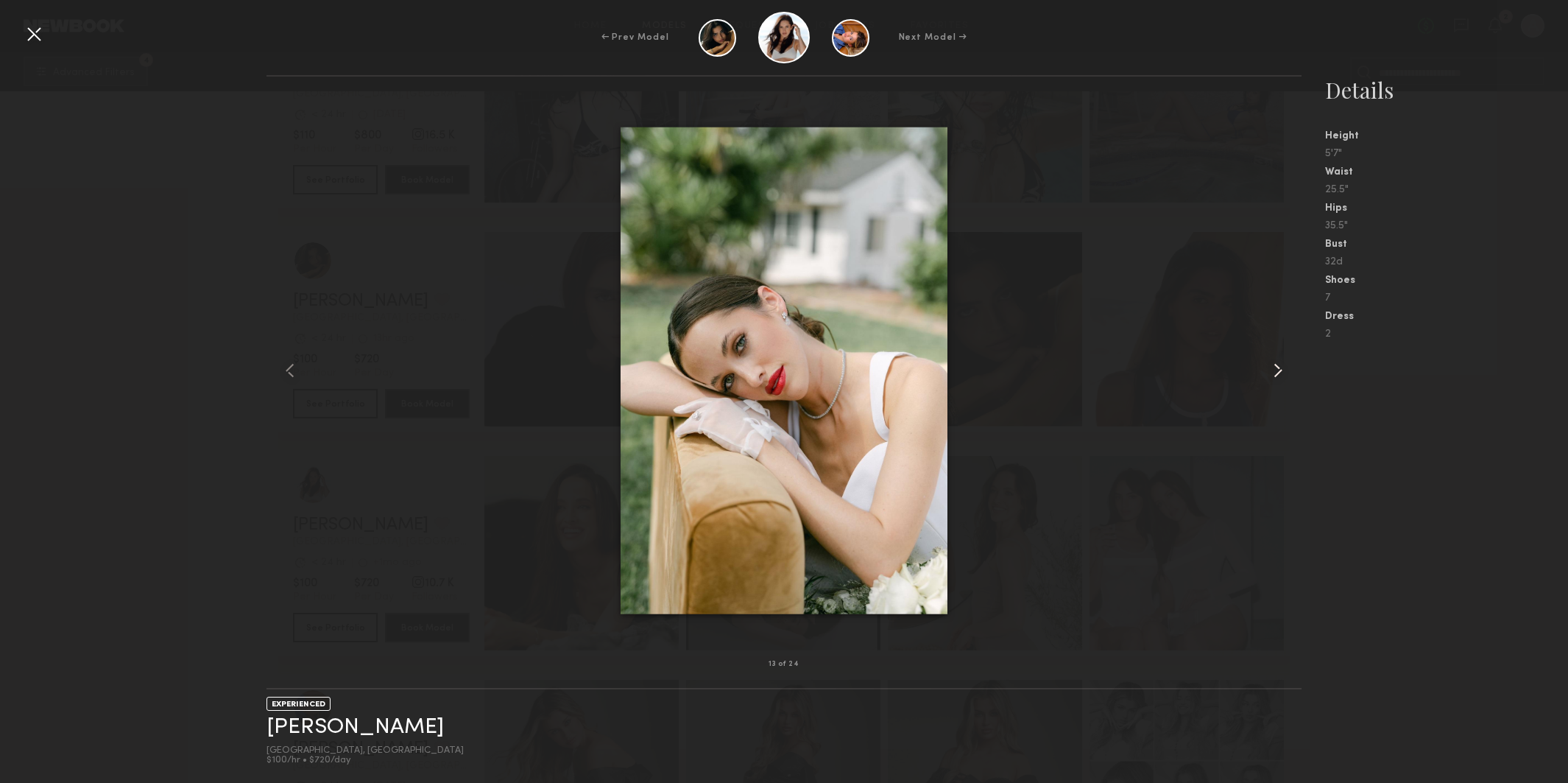
click at [1278, 371] on common-icon at bounding box center [1278, 371] width 23 height 23
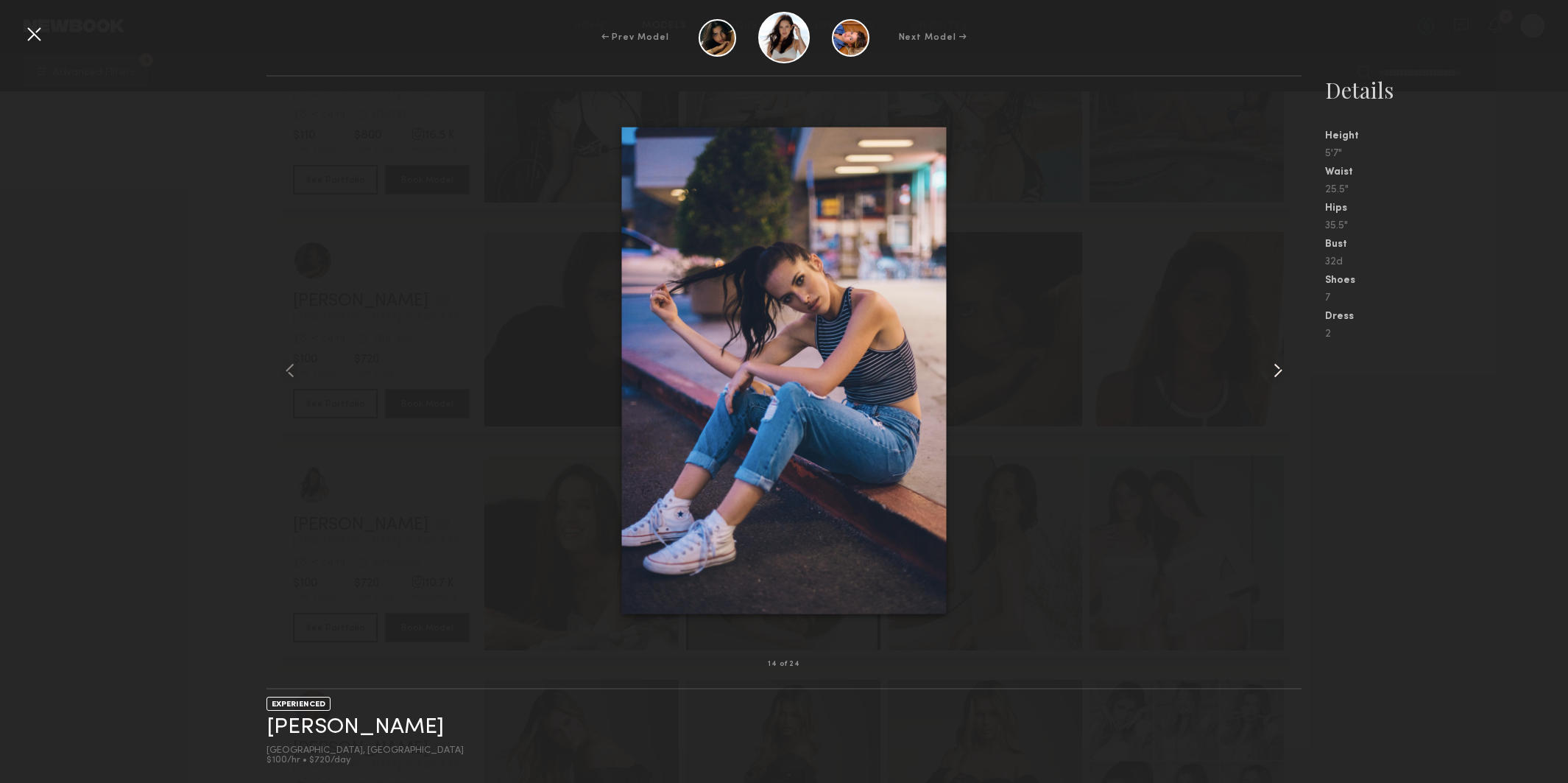
click at [1278, 371] on common-icon at bounding box center [1278, 371] width 23 height 23
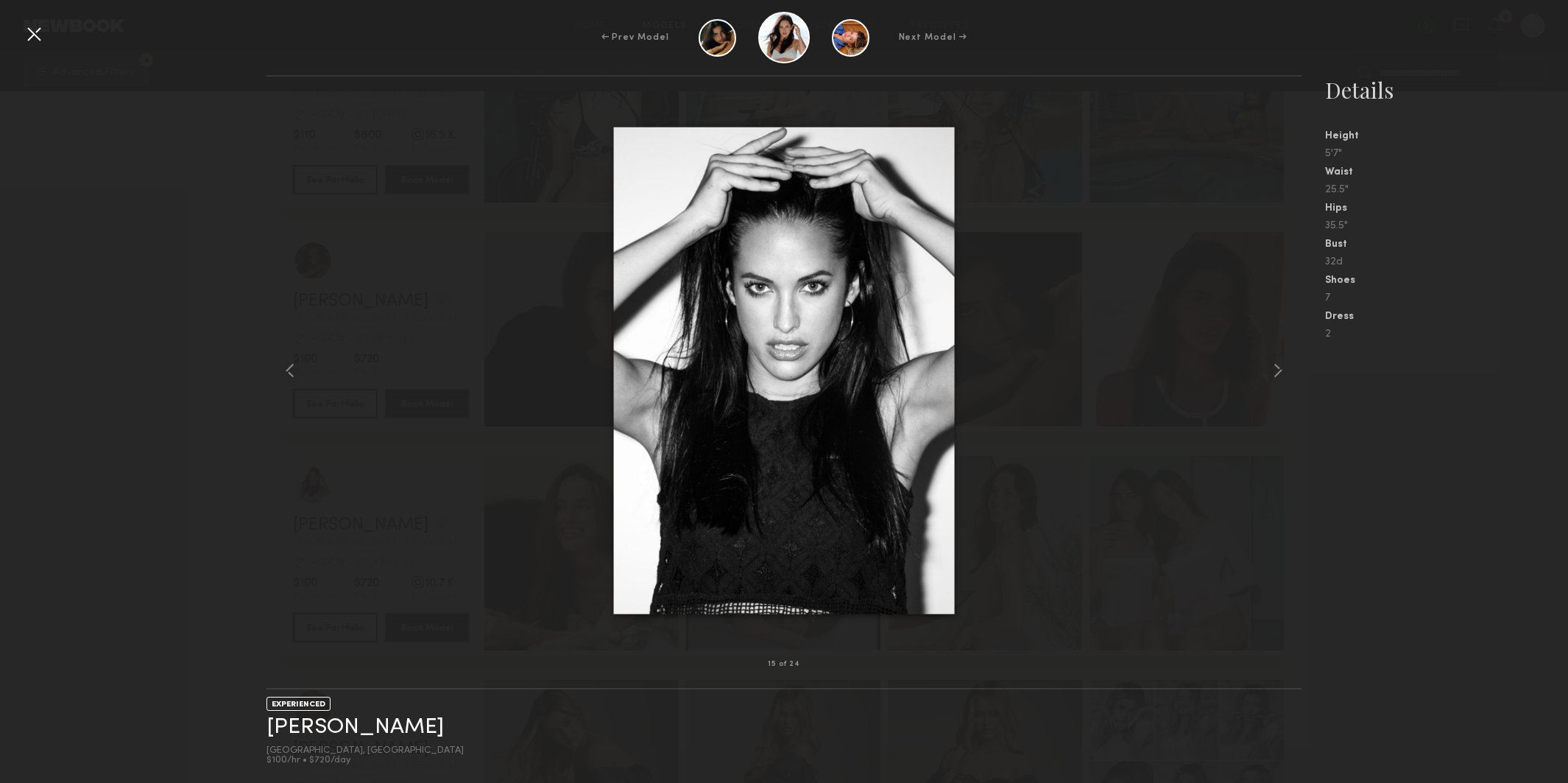
click at [27, 23] on div at bounding box center [34, 34] width 23 height 23
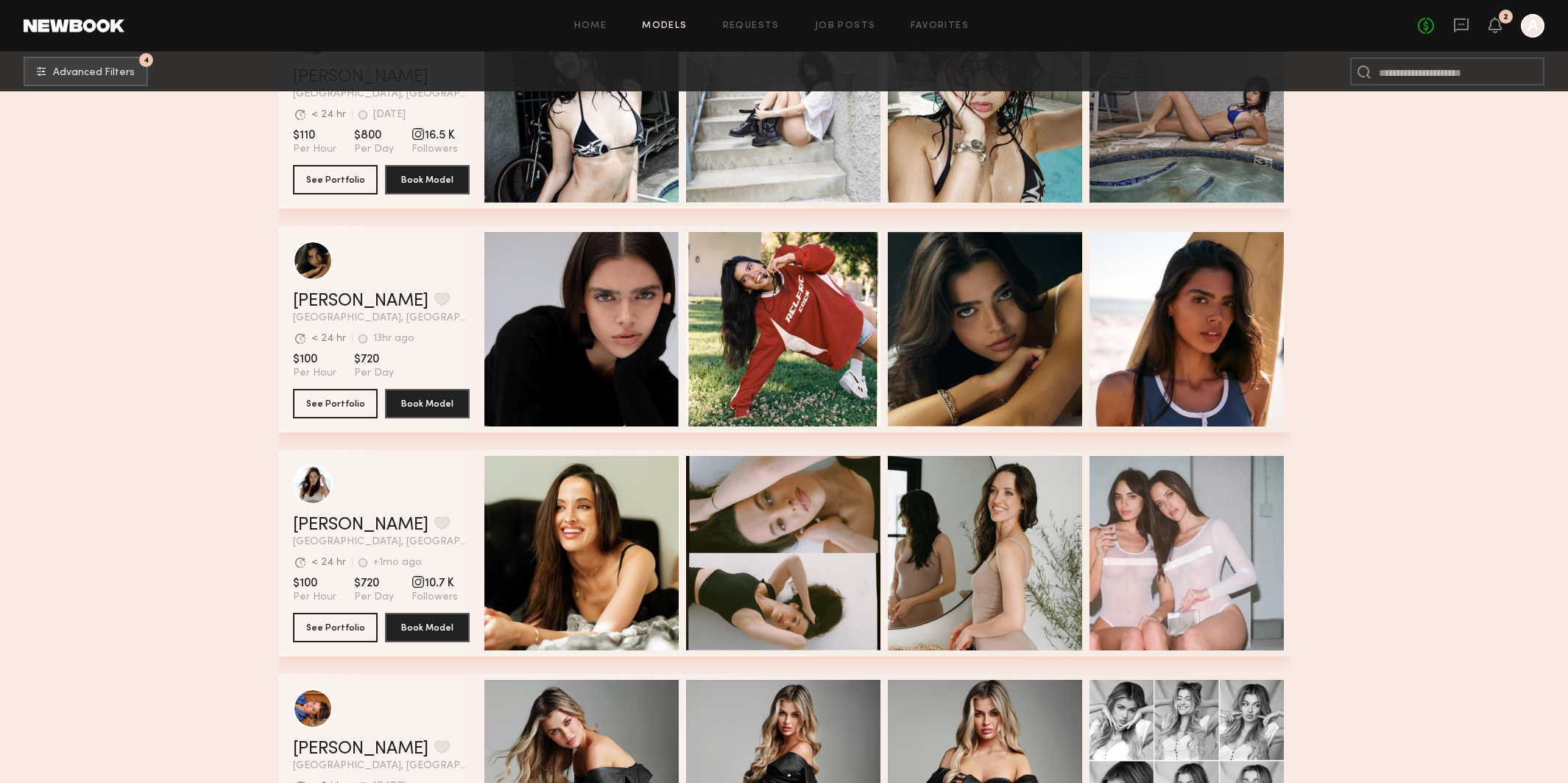
scroll to position [12872, 0]
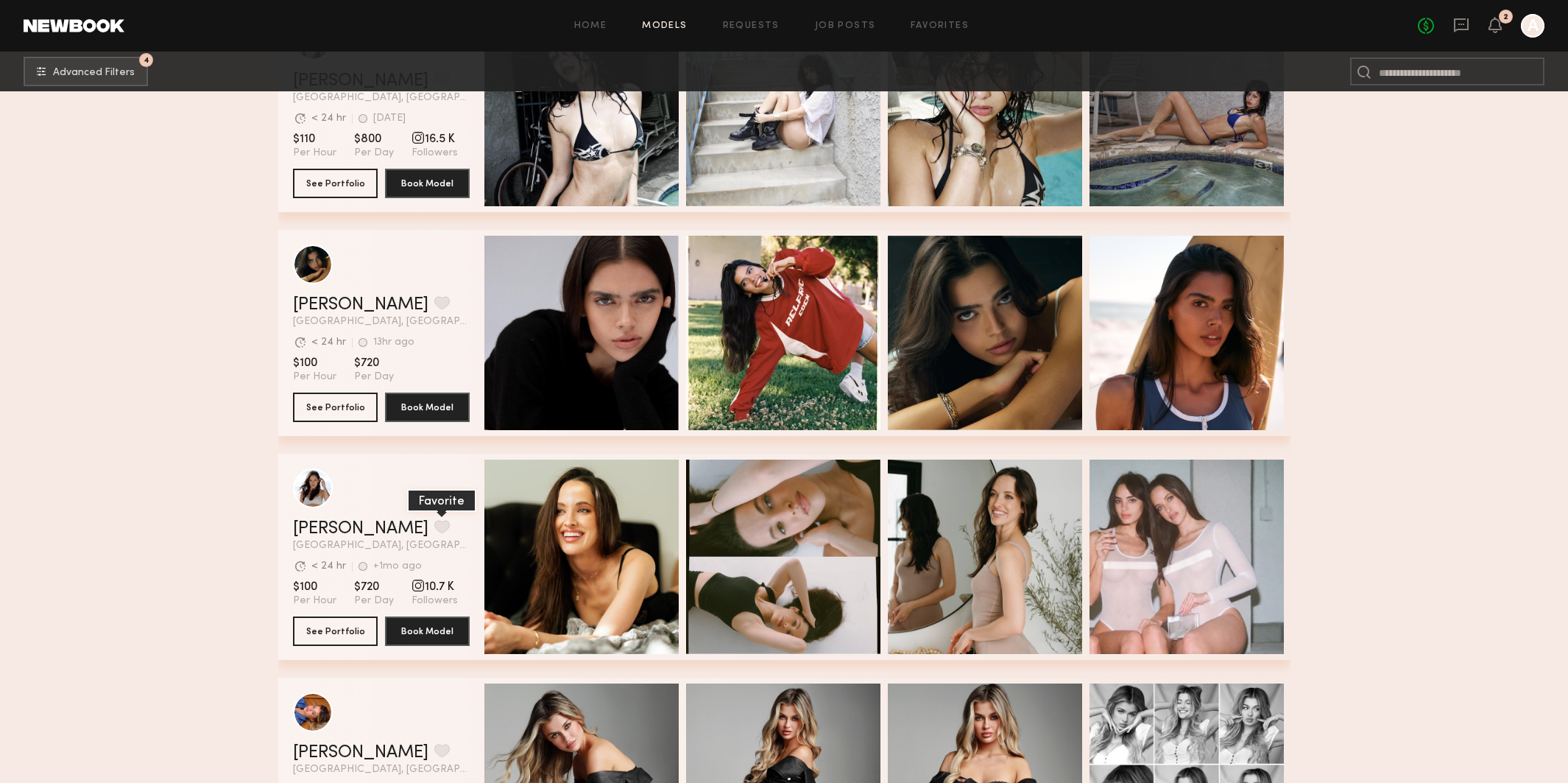
click at [435, 526] on button "grid" at bounding box center [442, 526] width 15 height 13
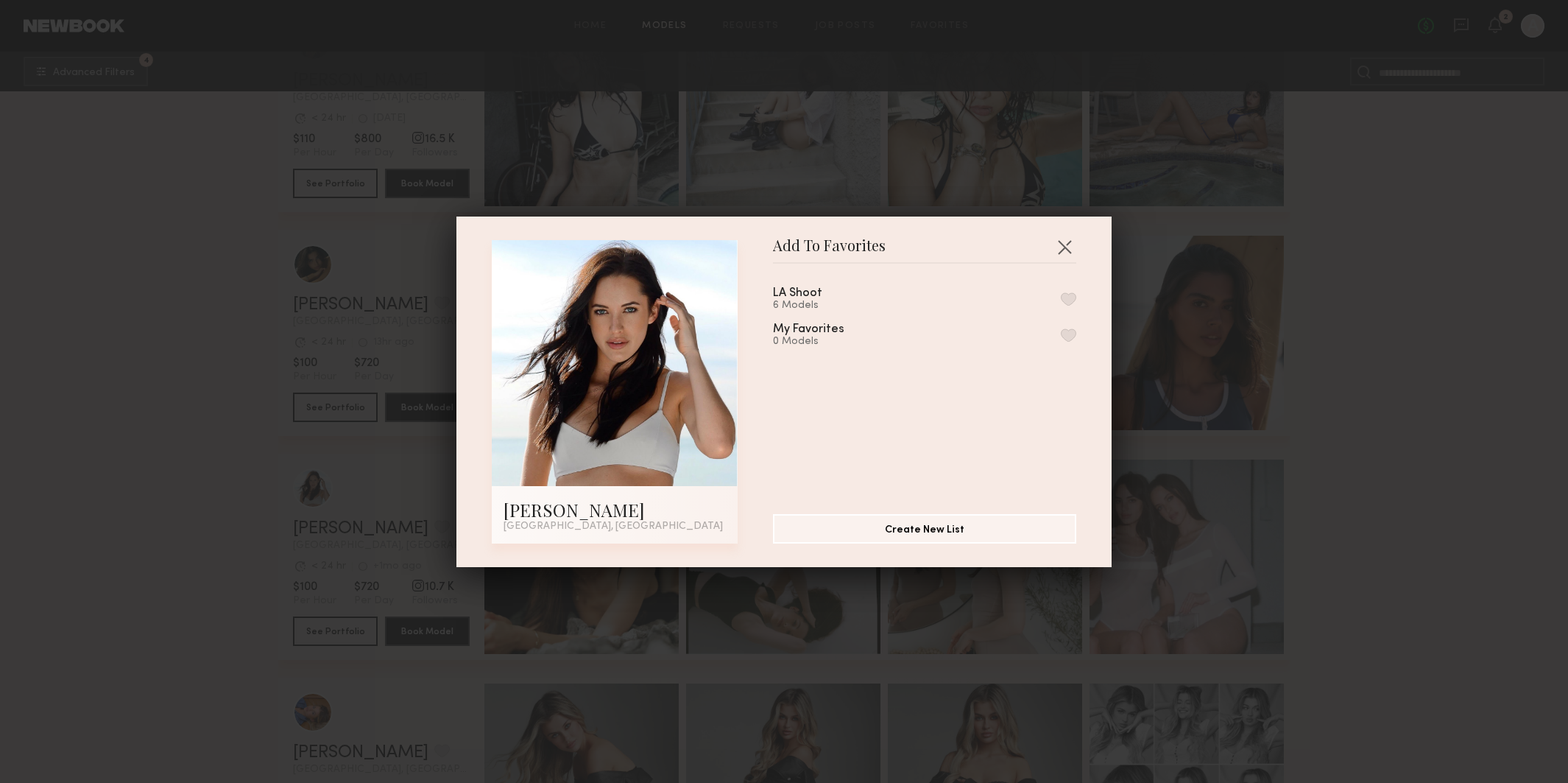
click at [821, 298] on div "LA Shoot 6 Models" at bounding box center [815, 299] width 85 height 24
click at [1062, 296] on button "button" at bounding box center [1068, 298] width 15 height 13
click at [1066, 248] on button "button" at bounding box center [1064, 246] width 23 height 23
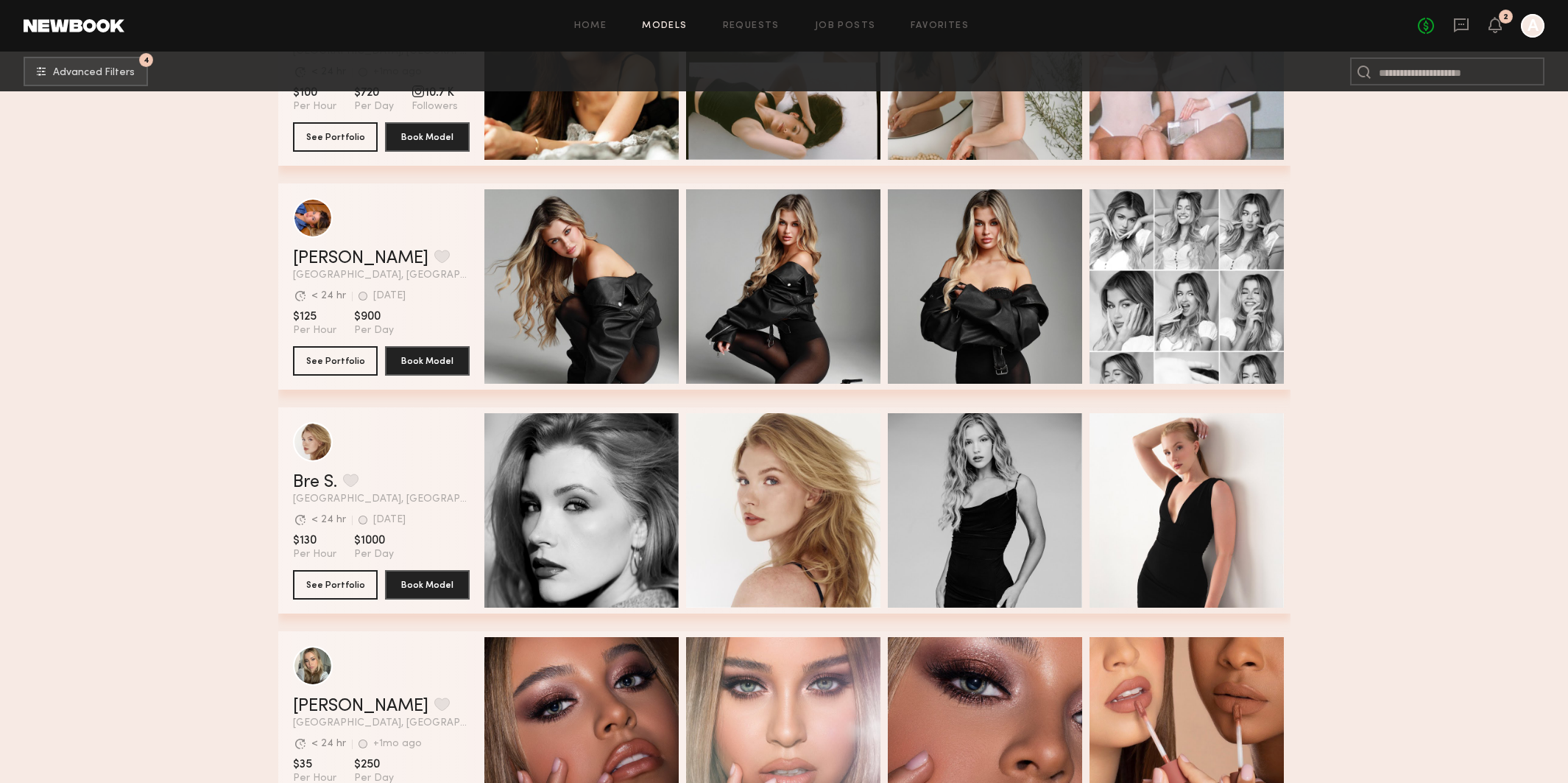
scroll to position [13368, 0]
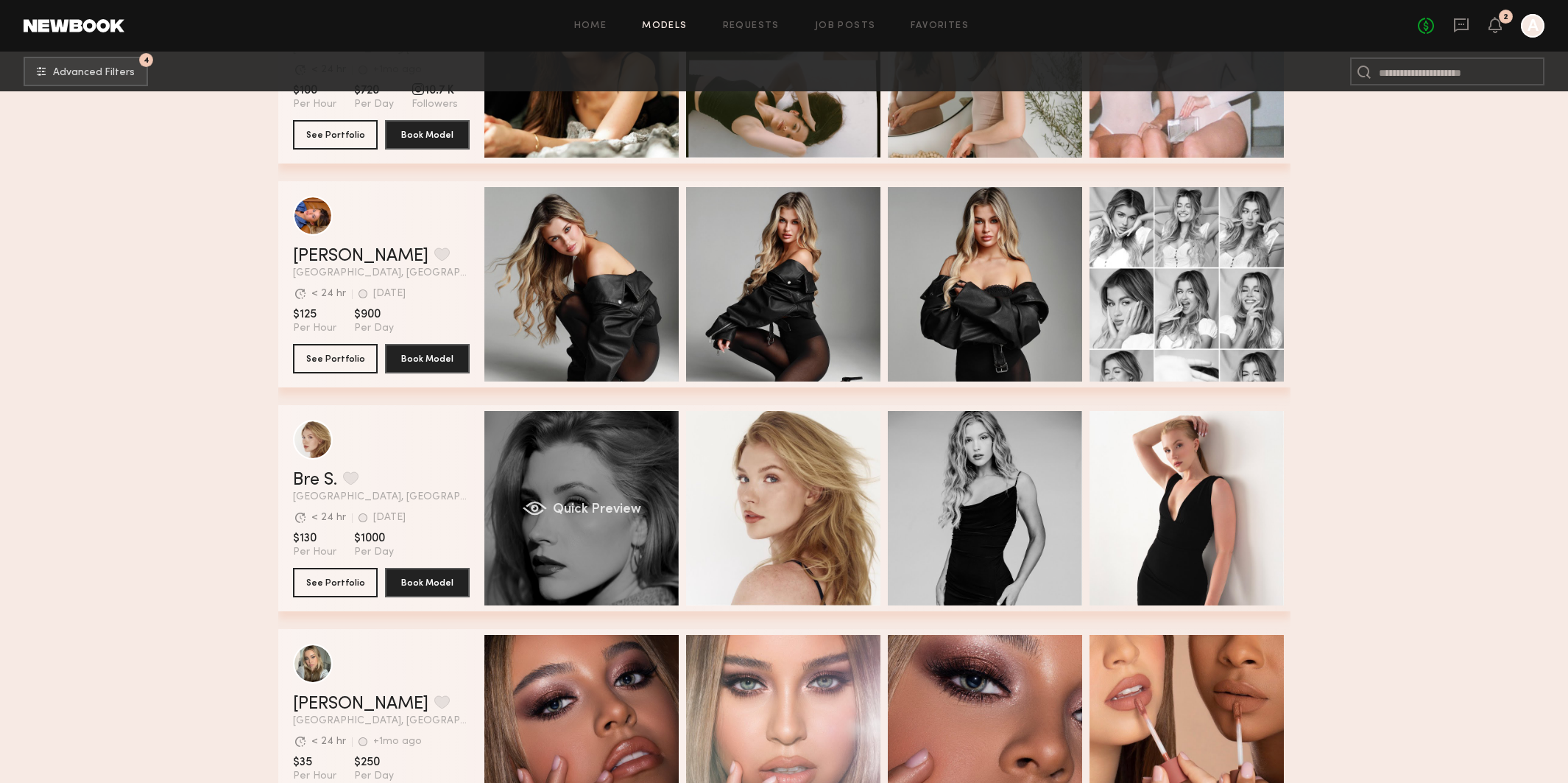
click at [605, 467] on div "Quick Preview" at bounding box center [582, 508] width 195 height 195
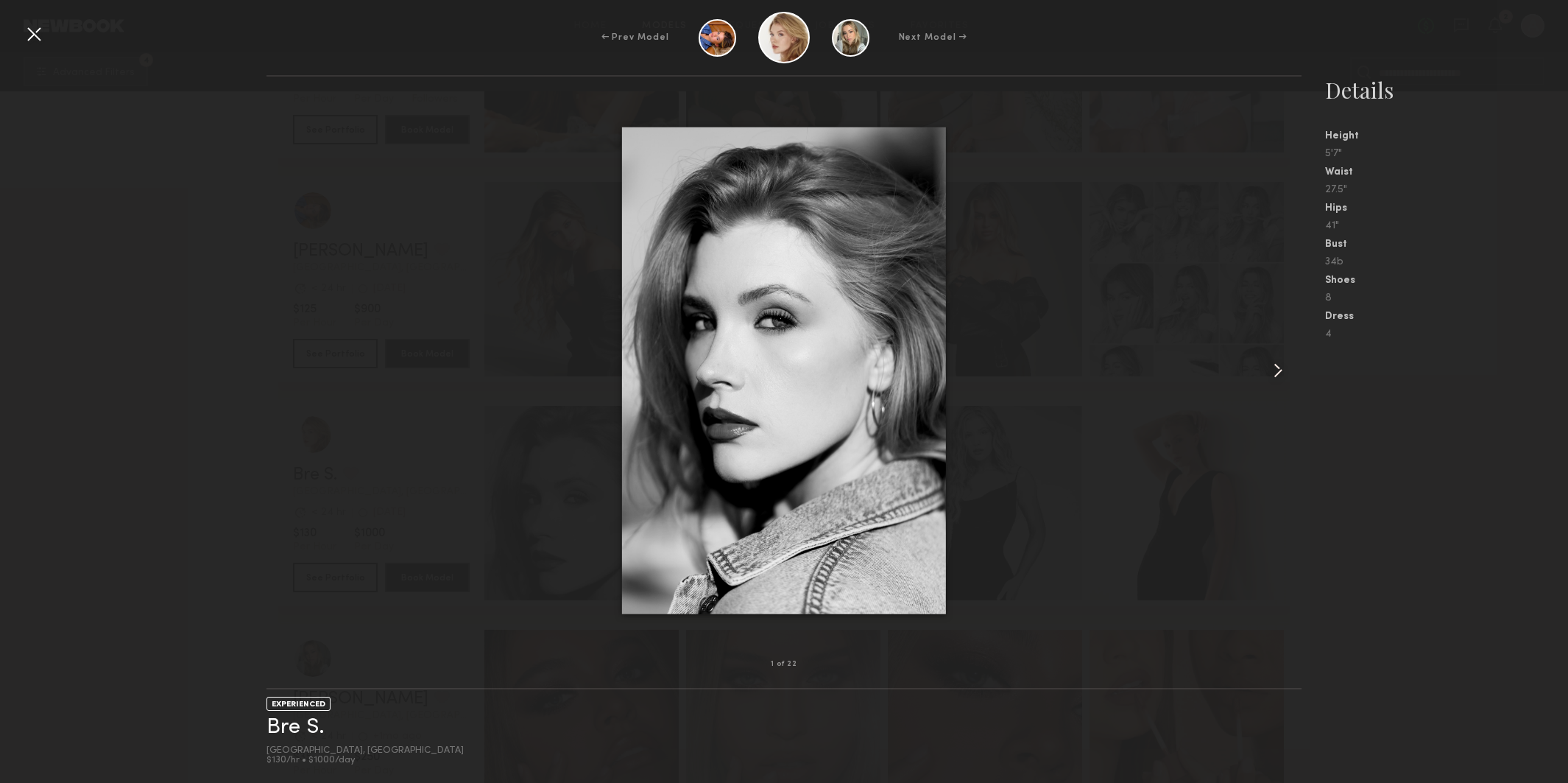
click at [1279, 365] on common-icon at bounding box center [1278, 371] width 23 height 23
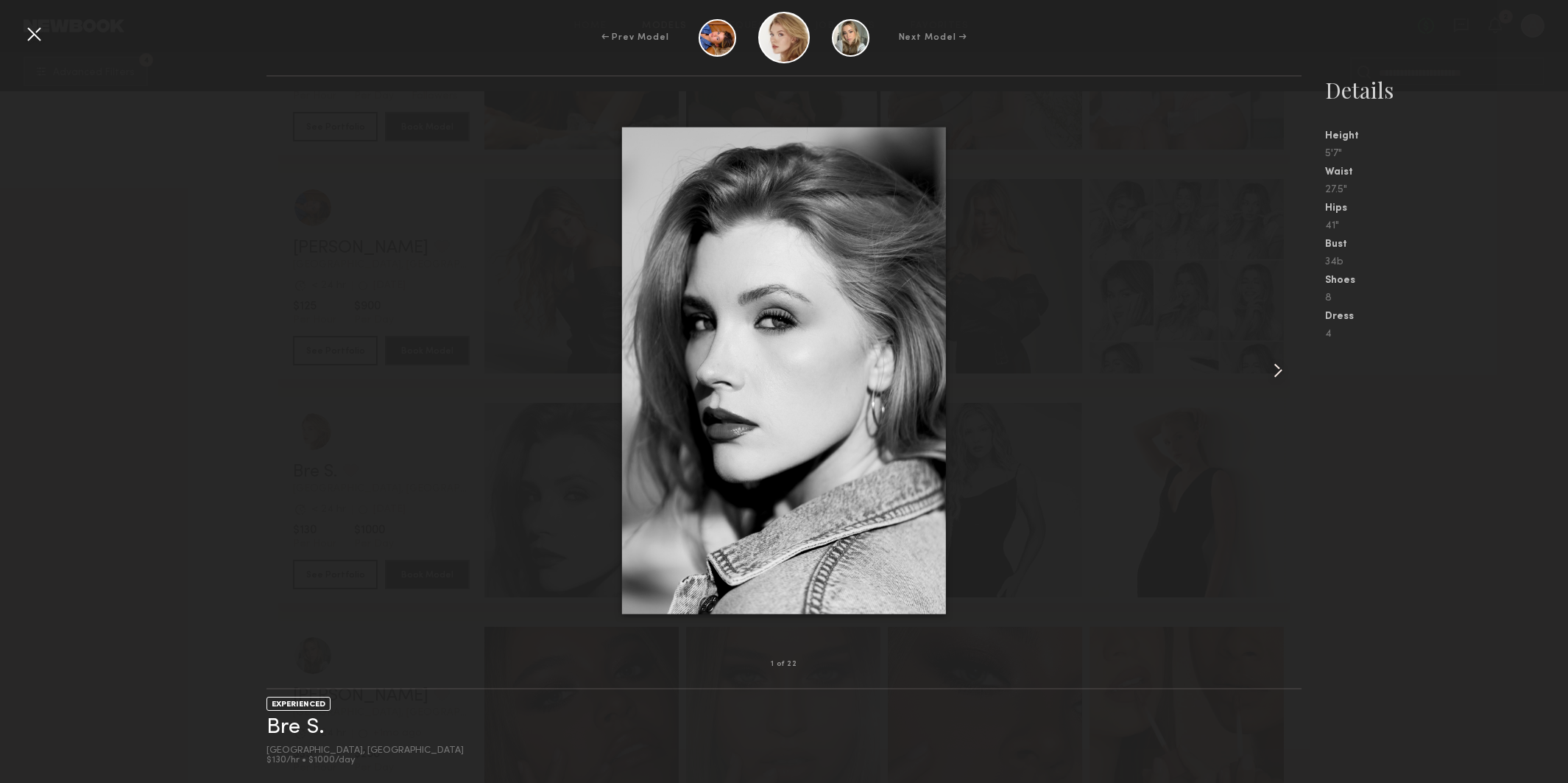
scroll to position [13377, 0]
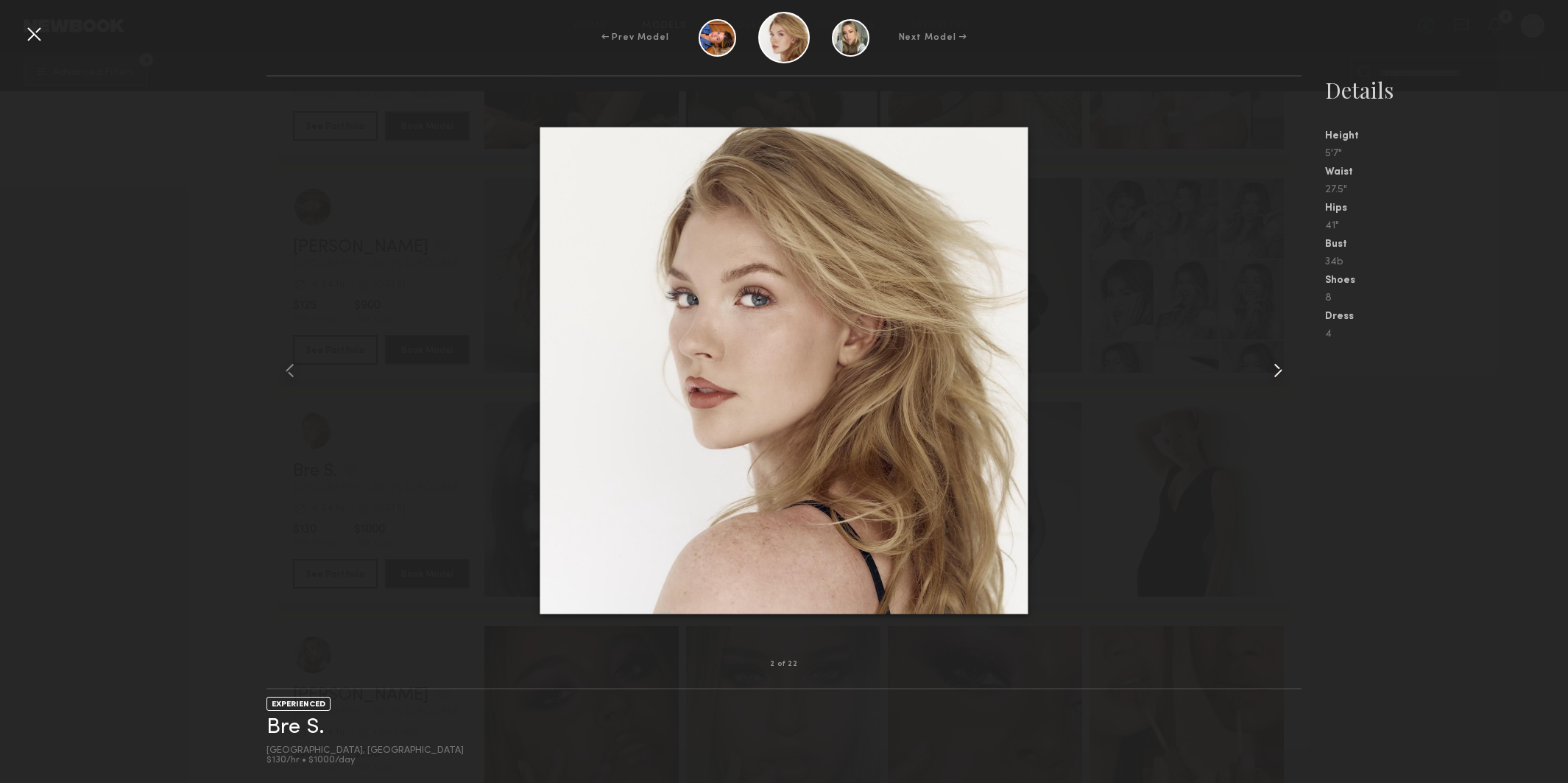
click at [1274, 366] on common-icon at bounding box center [1278, 371] width 23 height 23
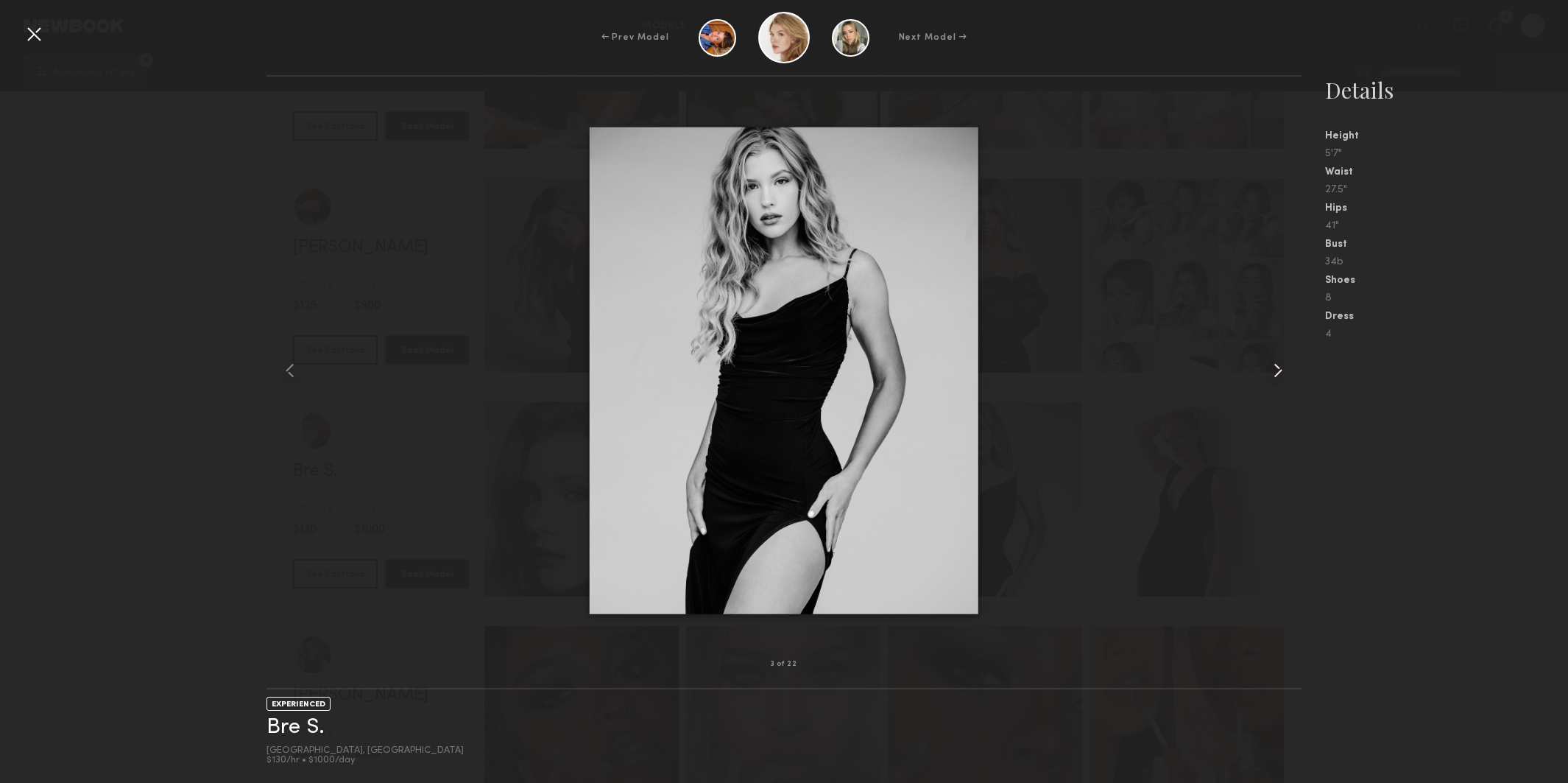
click at [1276, 363] on common-icon at bounding box center [1278, 371] width 23 height 23
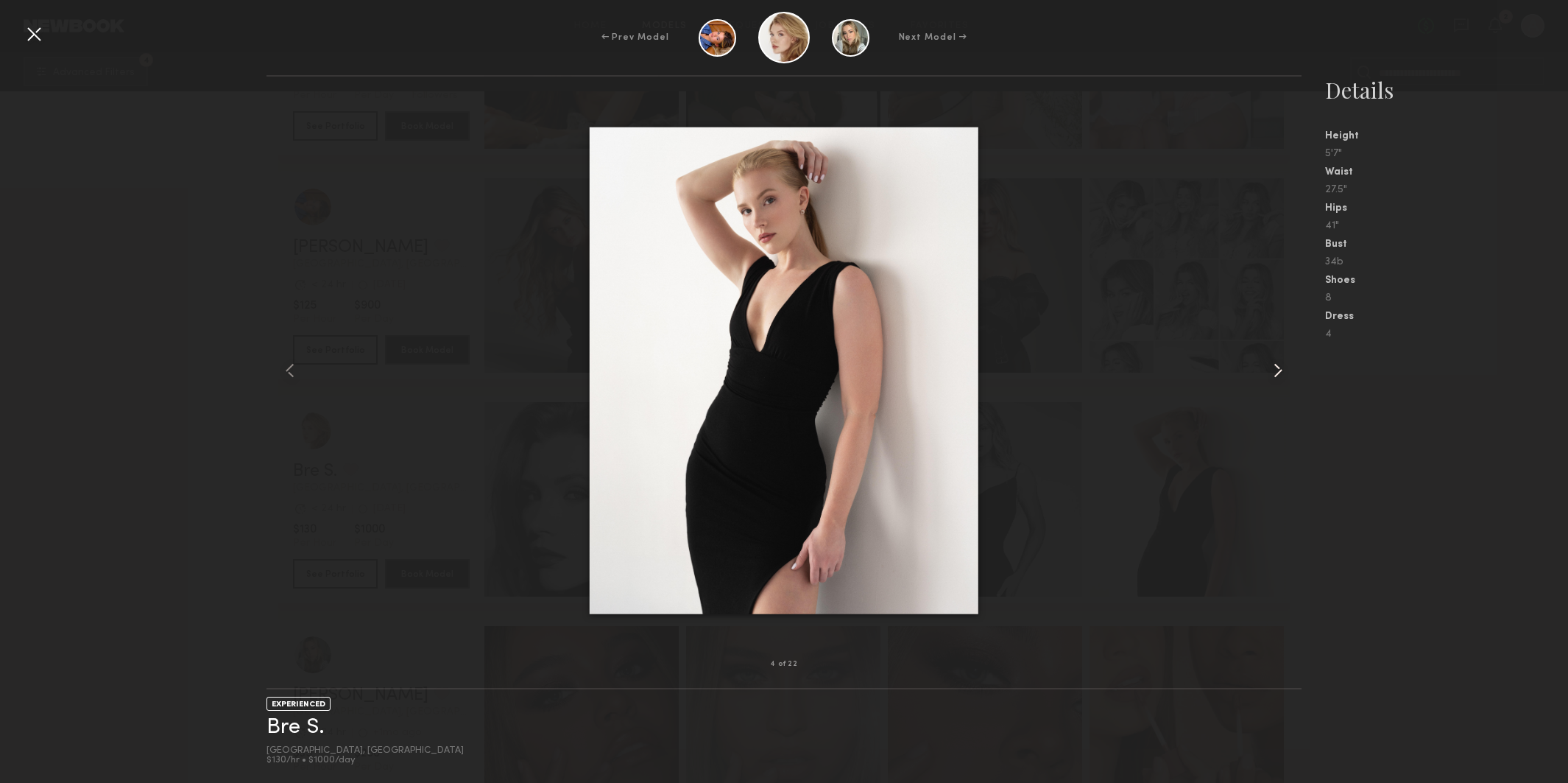
click at [1276, 363] on common-icon at bounding box center [1278, 371] width 23 height 23
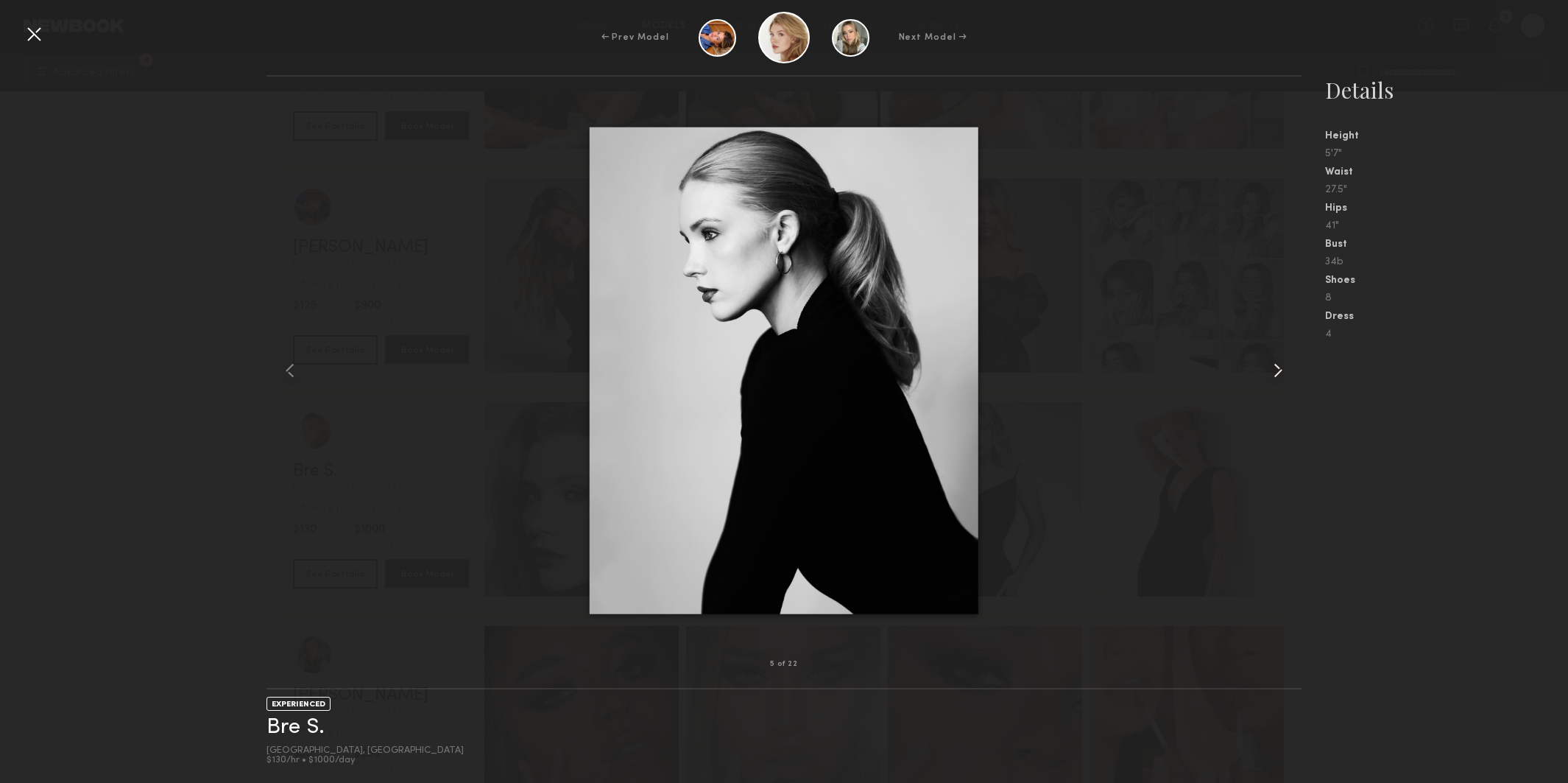
click at [1276, 363] on common-icon at bounding box center [1278, 371] width 23 height 23
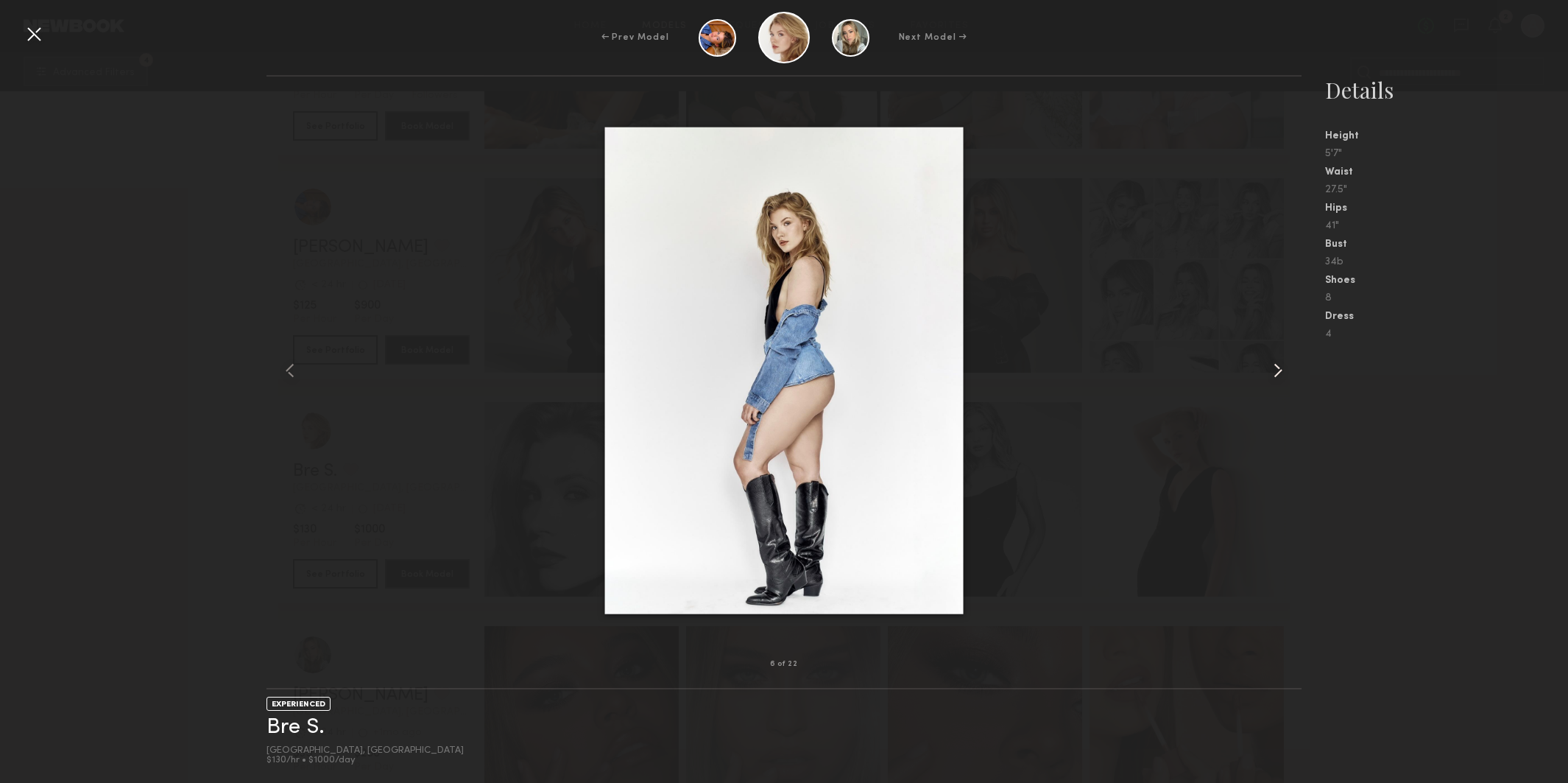
click at [1276, 363] on common-icon at bounding box center [1278, 371] width 23 height 23
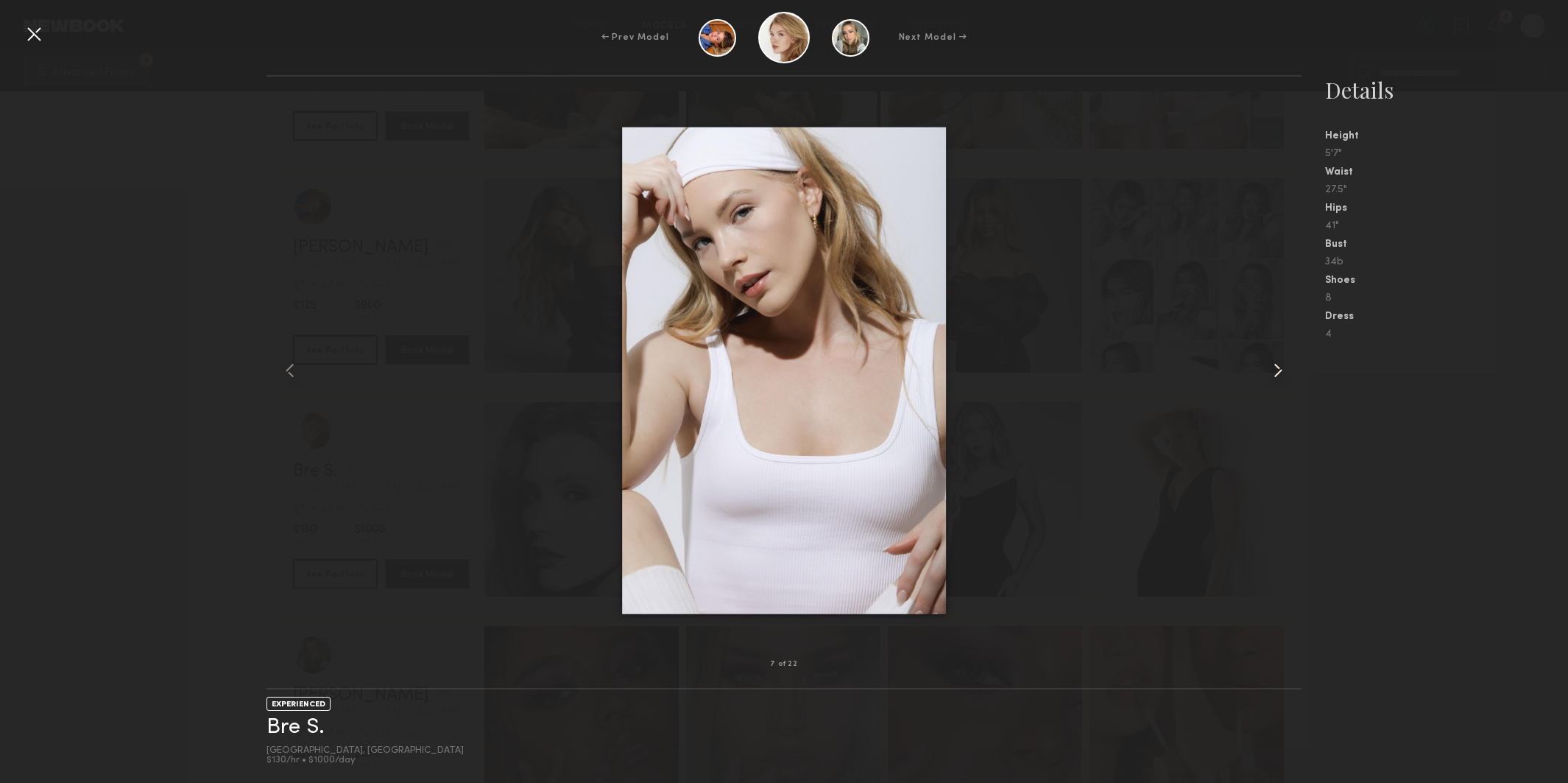
click at [1276, 363] on common-icon at bounding box center [1278, 371] width 23 height 23
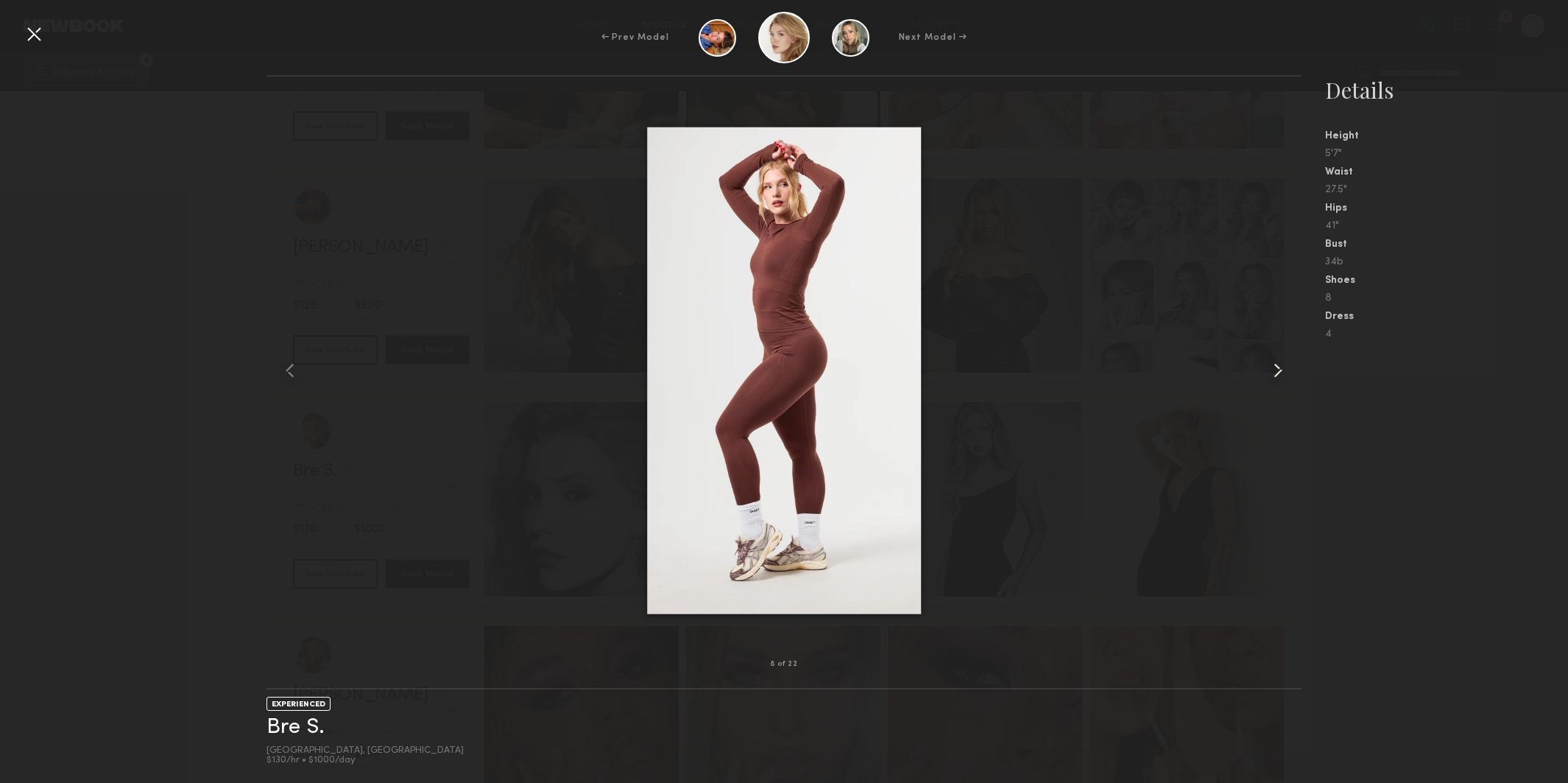
click at [1276, 363] on common-icon at bounding box center [1278, 371] width 23 height 23
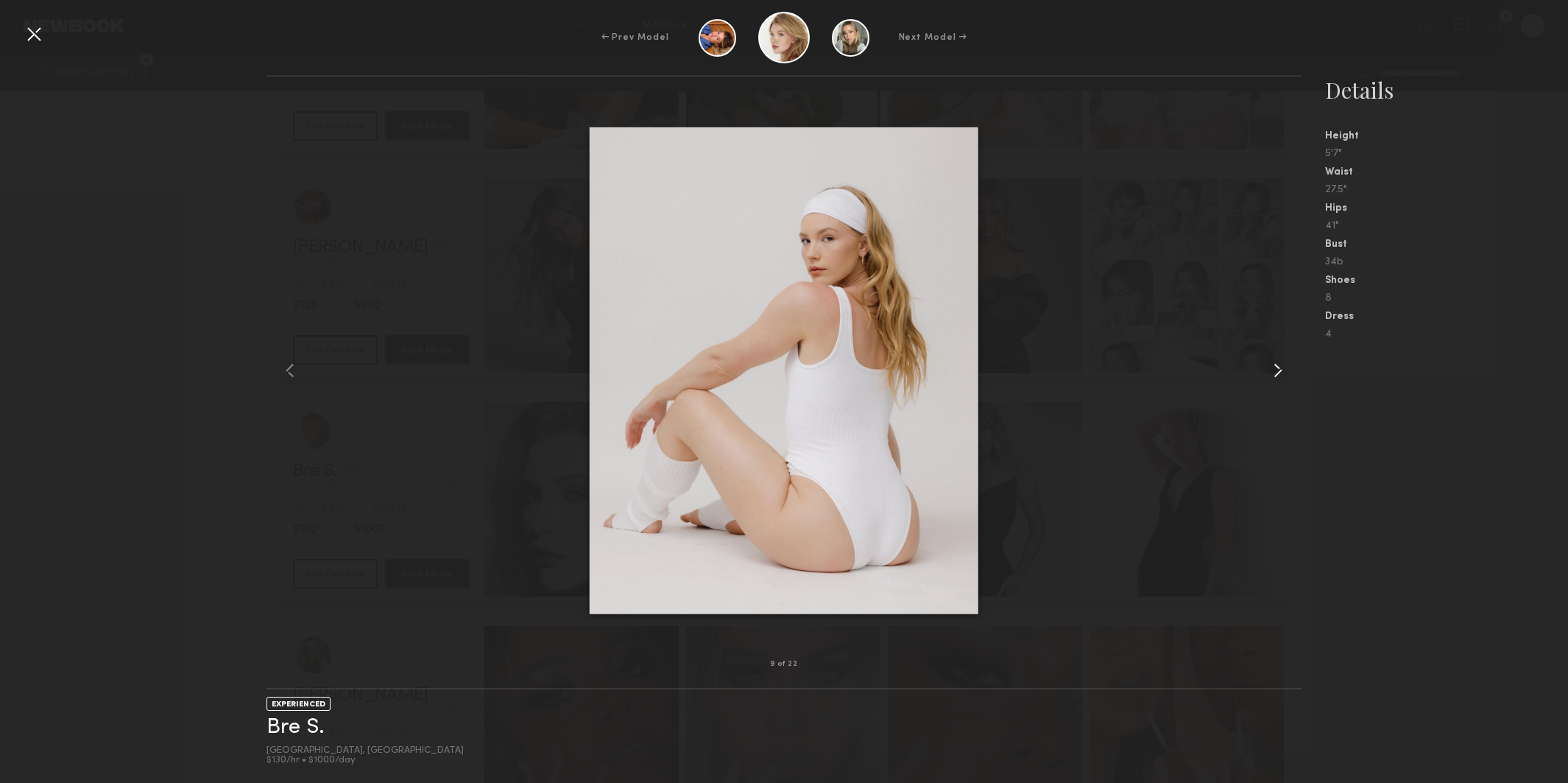
click at [1276, 363] on common-icon at bounding box center [1278, 371] width 23 height 23
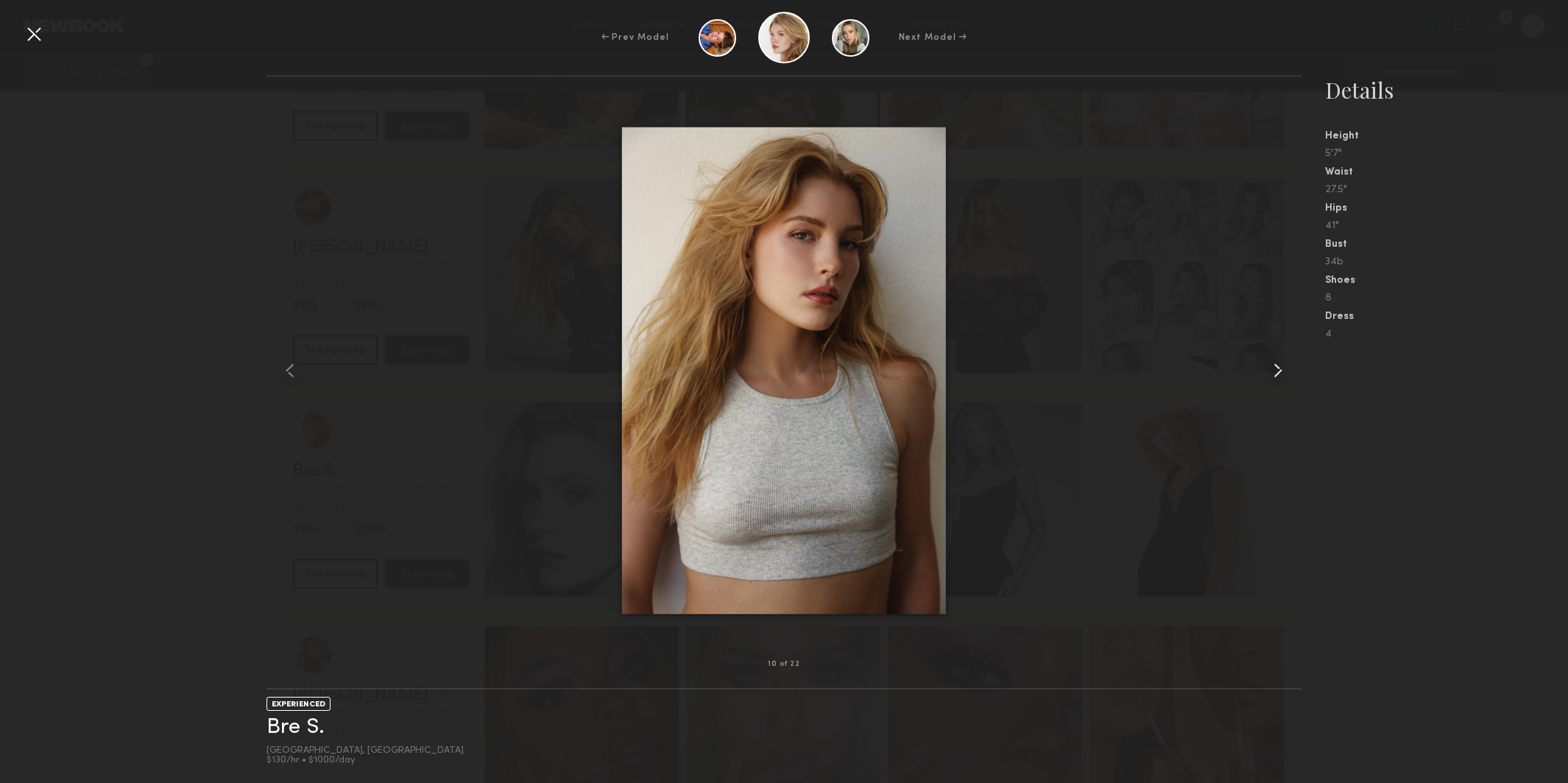
click at [1276, 363] on common-icon at bounding box center [1278, 371] width 23 height 23
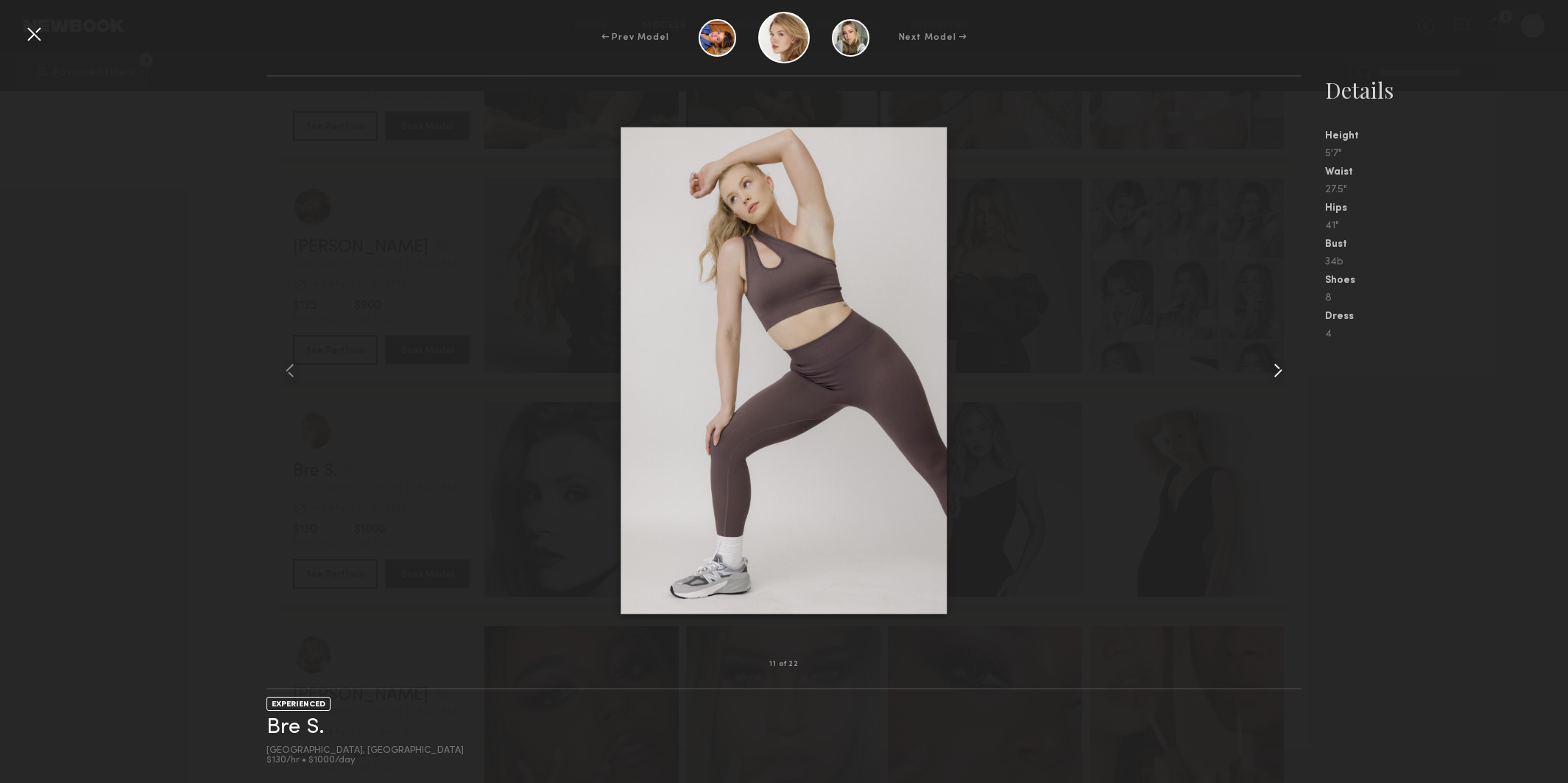
click at [1276, 363] on common-icon at bounding box center [1278, 371] width 23 height 23
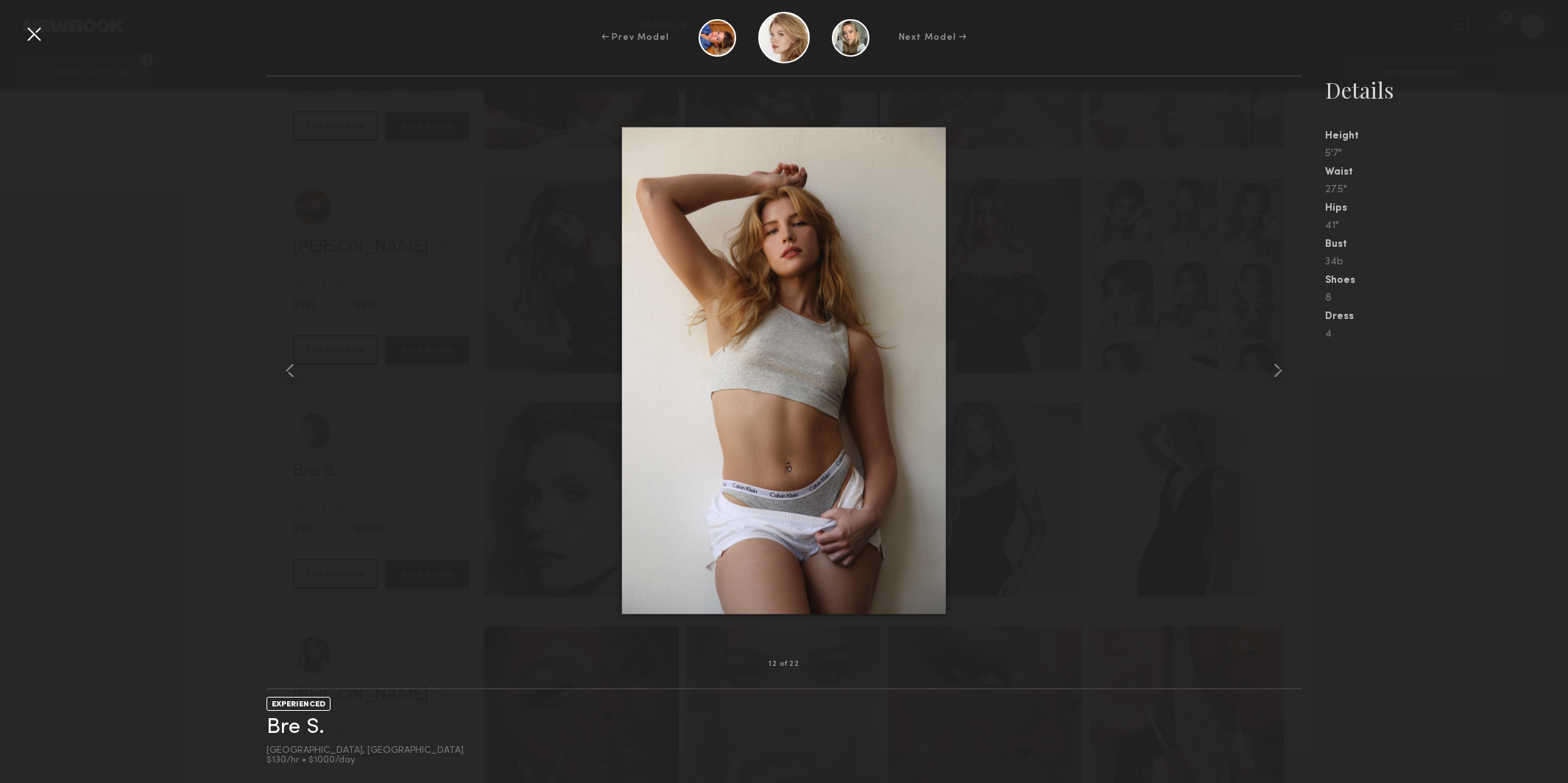
click at [35, 36] on div at bounding box center [34, 34] width 23 height 23
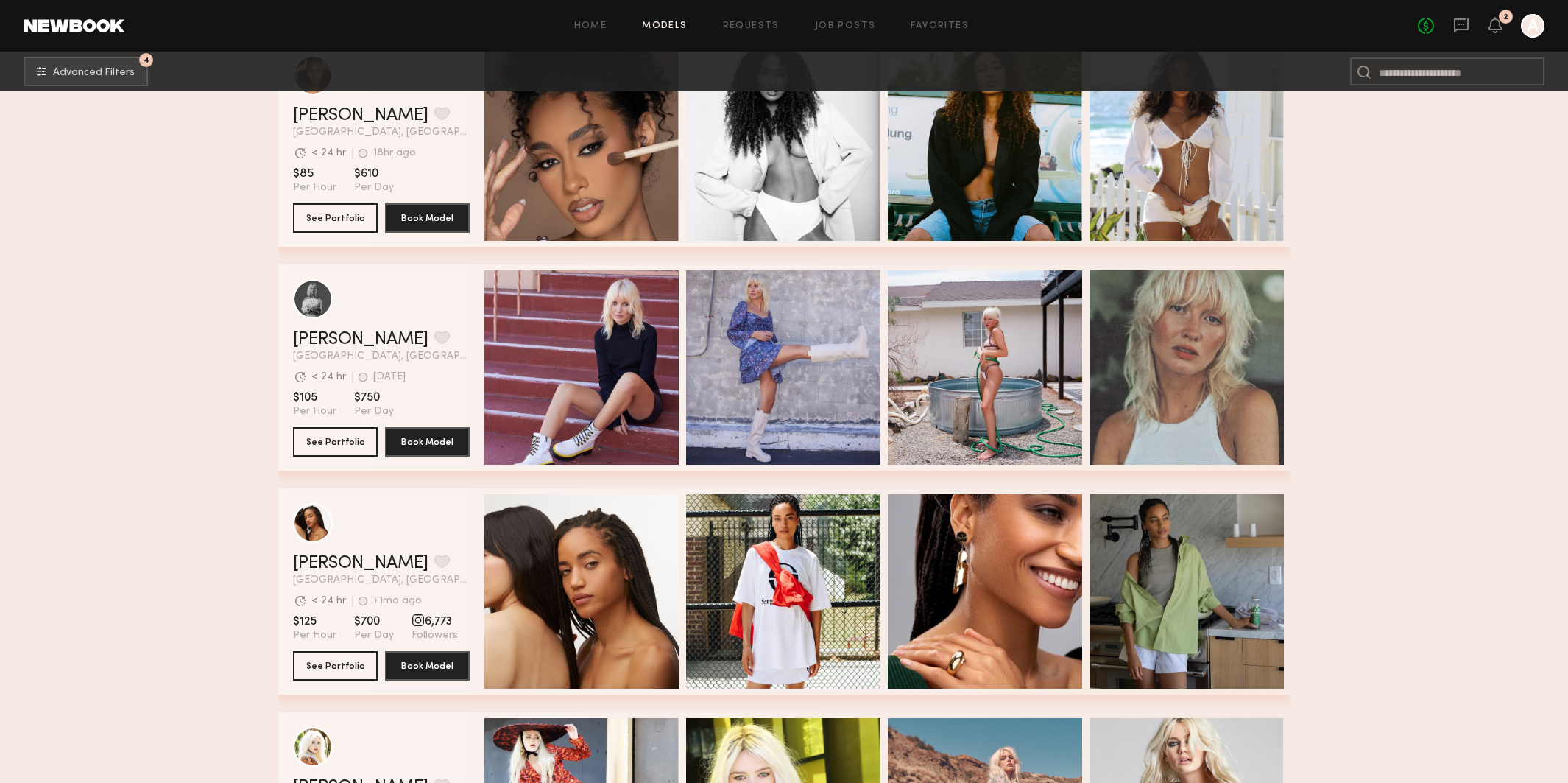
scroll to position [11210, 0]
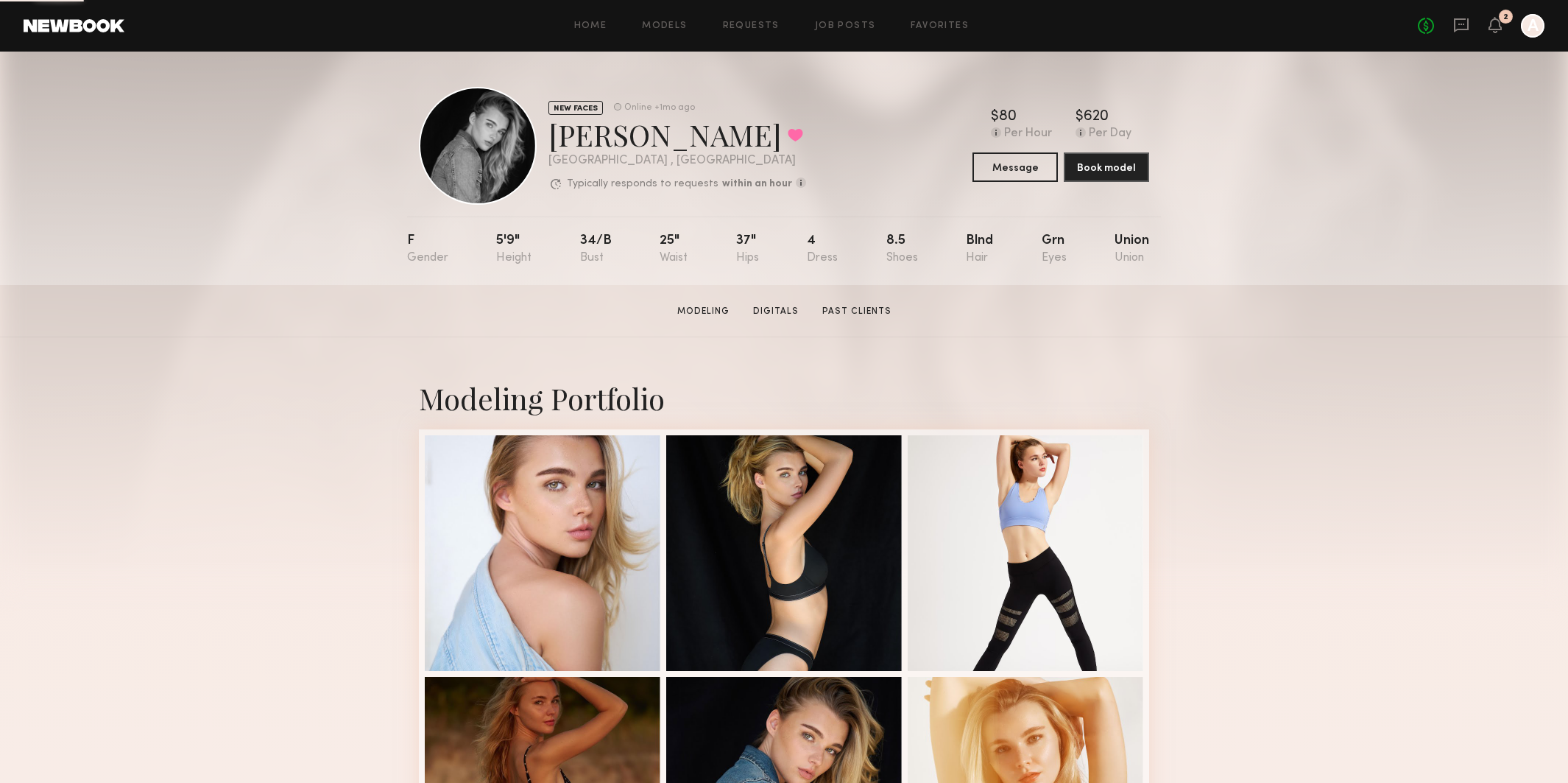
click at [947, 32] on div "Home Models Requests Job Posts Favorites Sign Out No fees up to $5,000 2 A" at bounding box center [834, 26] width 1421 height 23
click at [947, 29] on link "Favorites" at bounding box center [939, 26] width 58 height 10
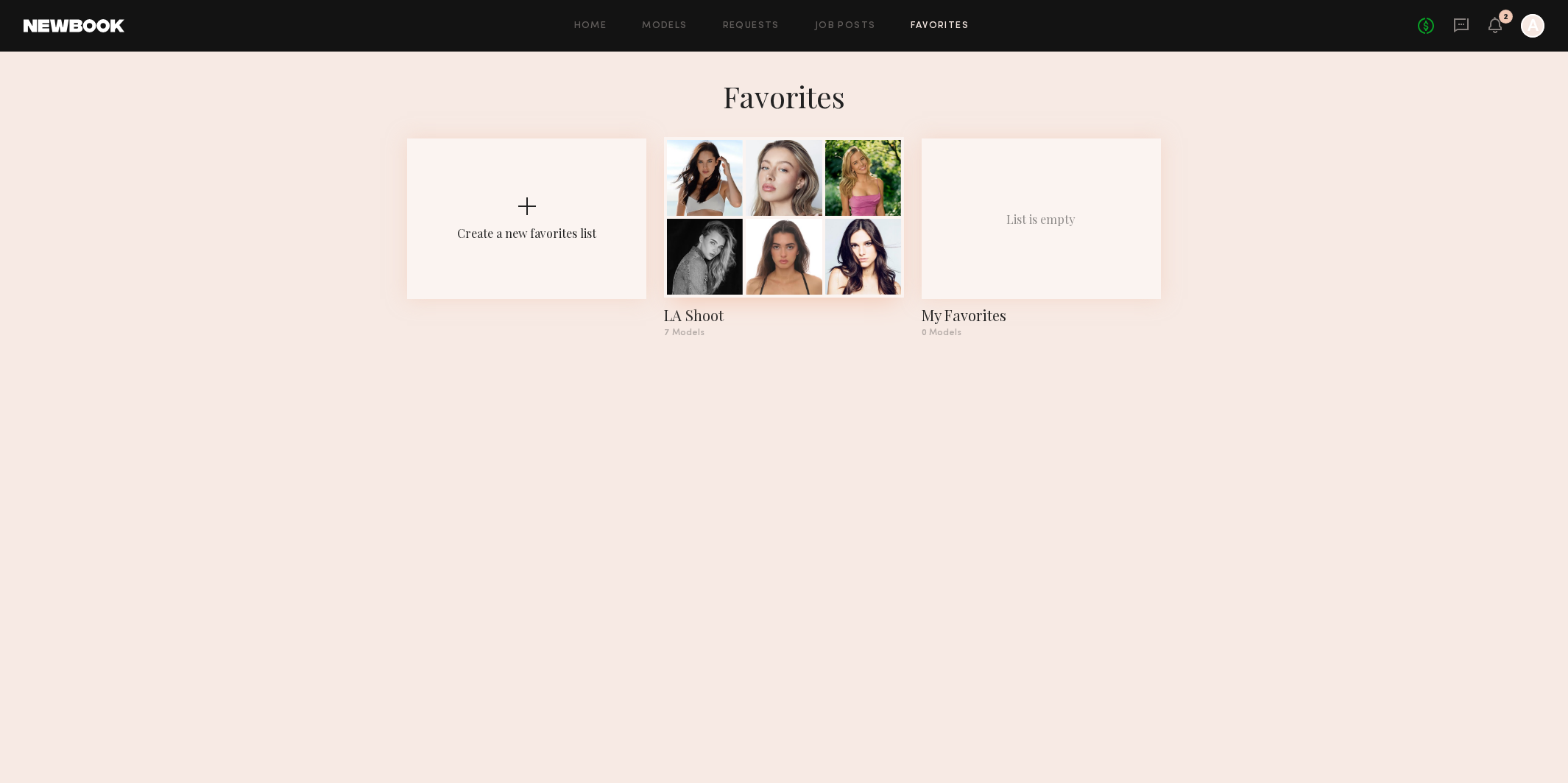
click at [760, 218] on div at bounding box center [784, 217] width 239 height 161
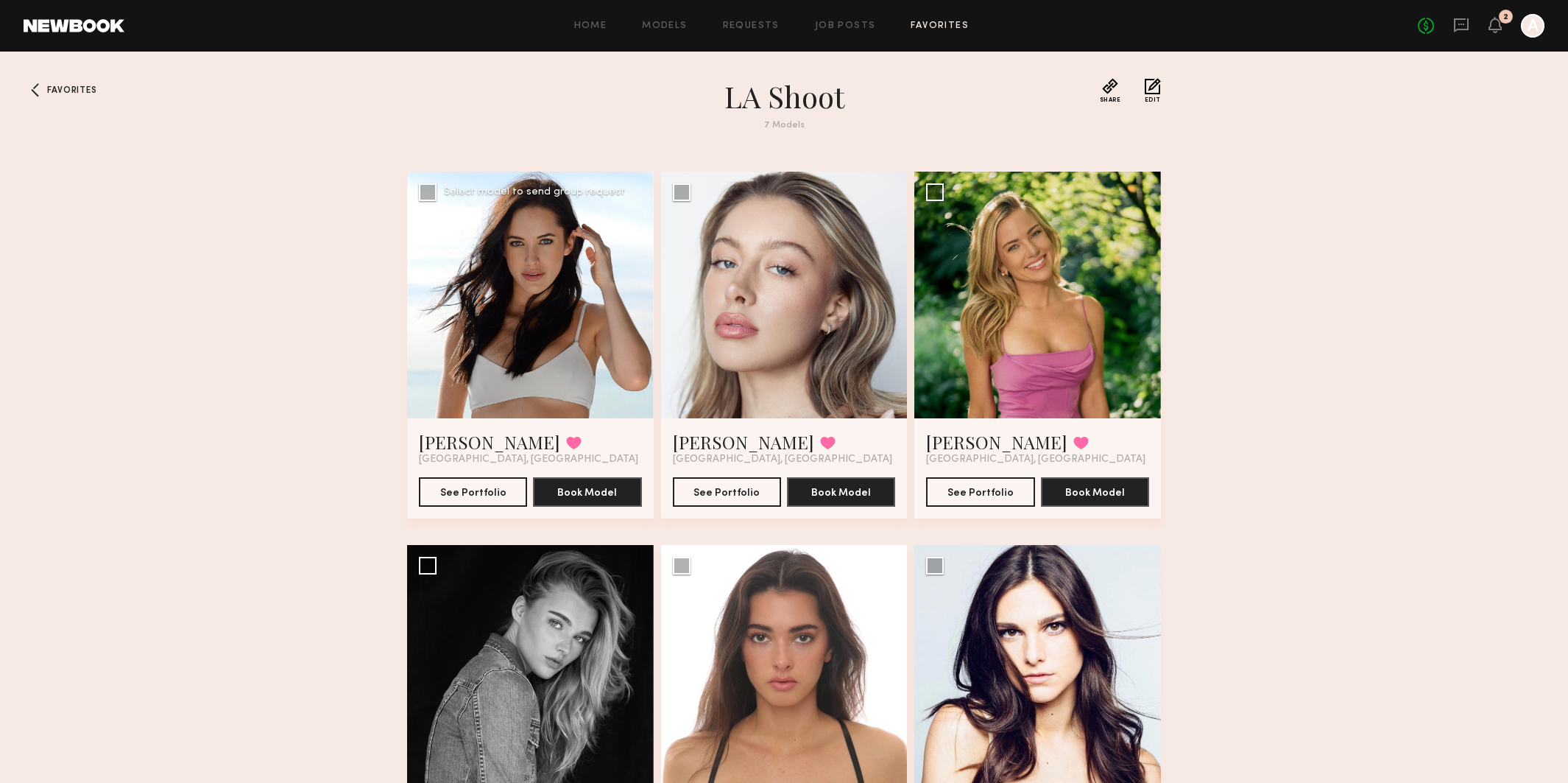
click at [542, 335] on div at bounding box center [530, 295] width 246 height 246
click at [498, 485] on button "See Portfolio" at bounding box center [472, 491] width 108 height 29
click at [741, 496] on button "See Portfolio" at bounding box center [727, 491] width 108 height 29
click at [1026, 355] on div at bounding box center [1038, 295] width 246 height 246
click at [1045, 275] on div at bounding box center [1038, 295] width 246 height 246
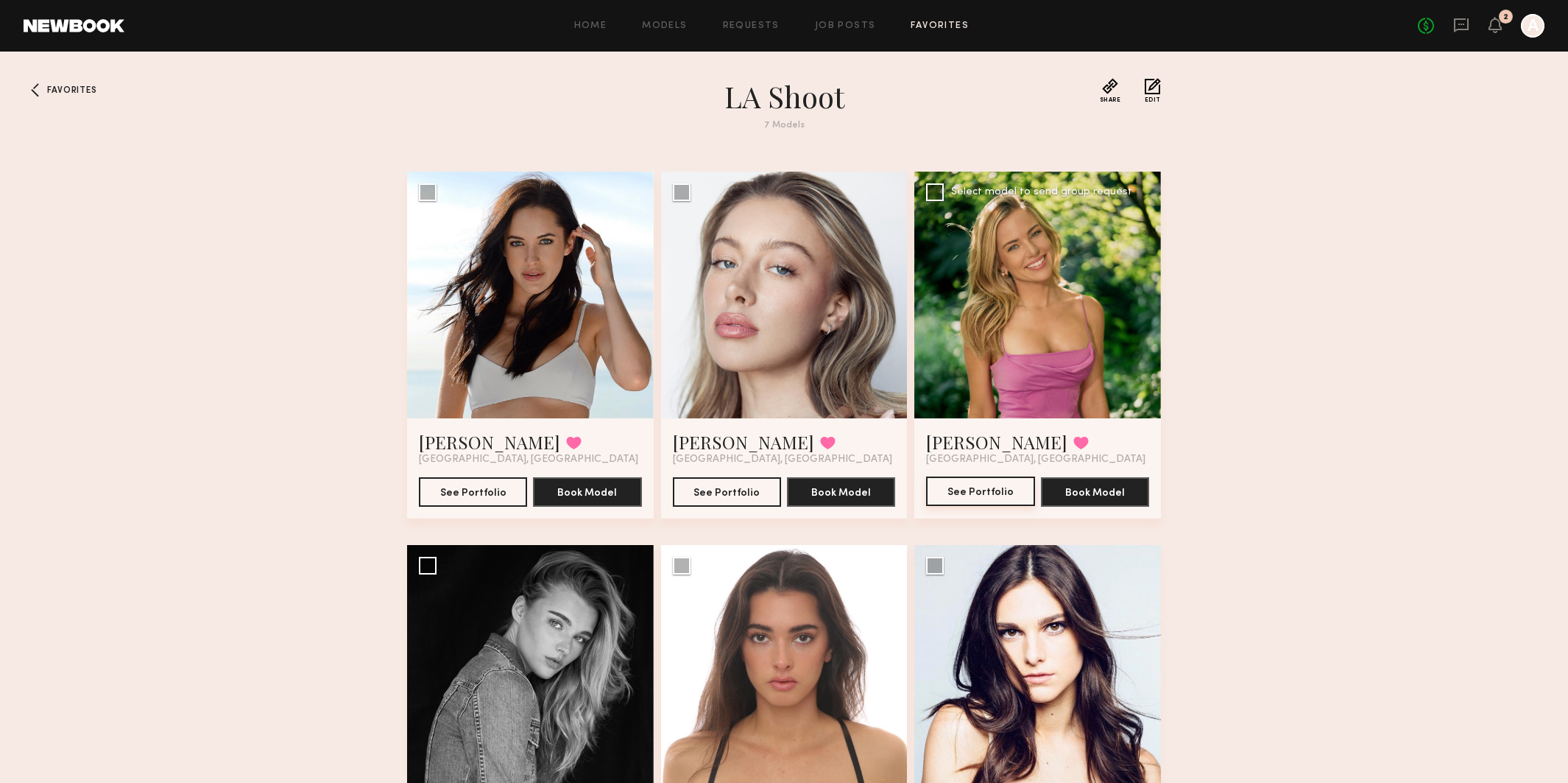
click at [972, 479] on button "See Portfolio" at bounding box center [980, 491] width 108 height 29
click at [1090, 496] on button "Book Model" at bounding box center [1095, 491] width 108 height 29
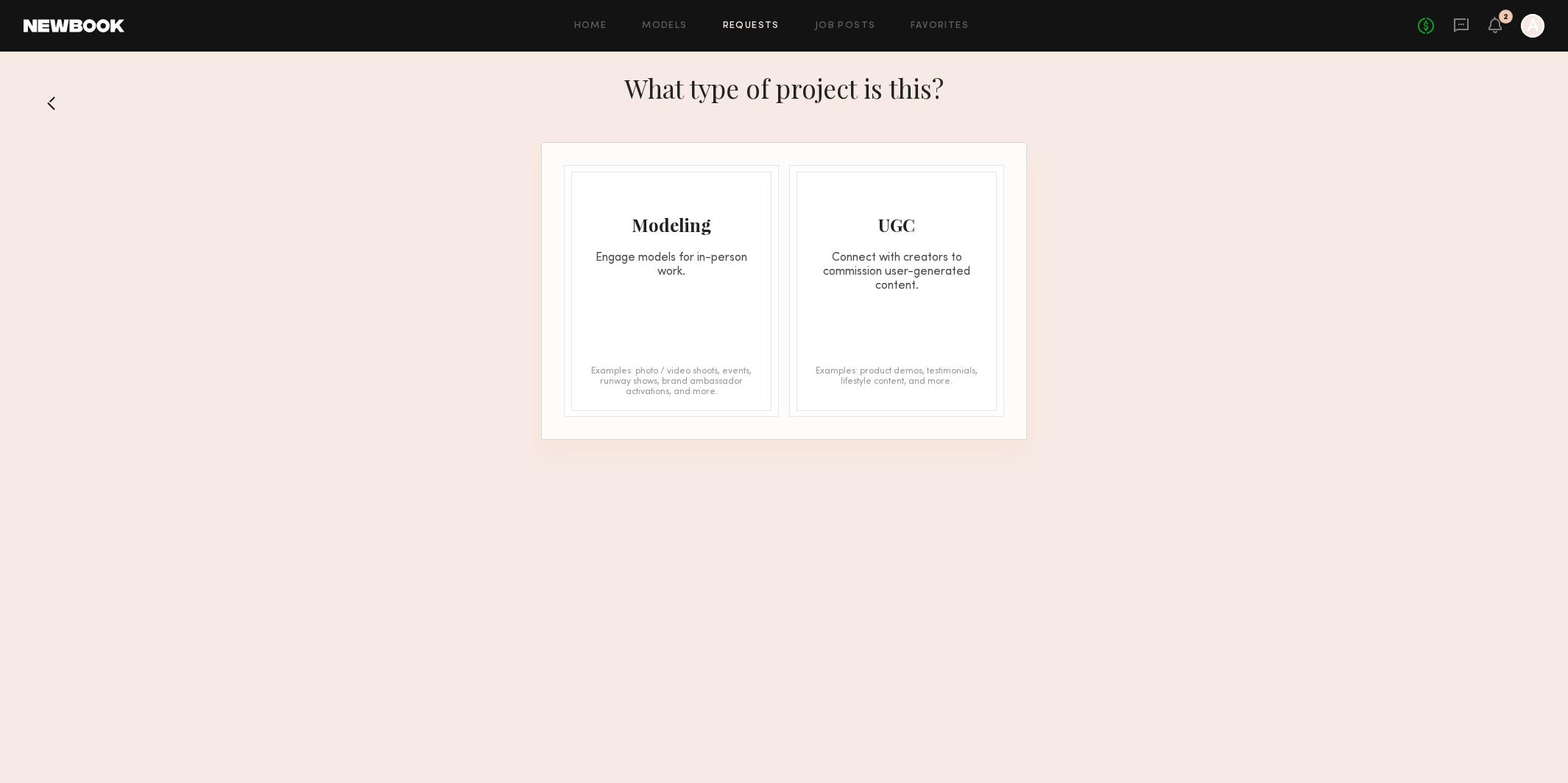
click at [677, 296] on div "Modeling Engage models for in-person work. Examples: photo / video shoots, even…" at bounding box center [671, 291] width 200 height 239
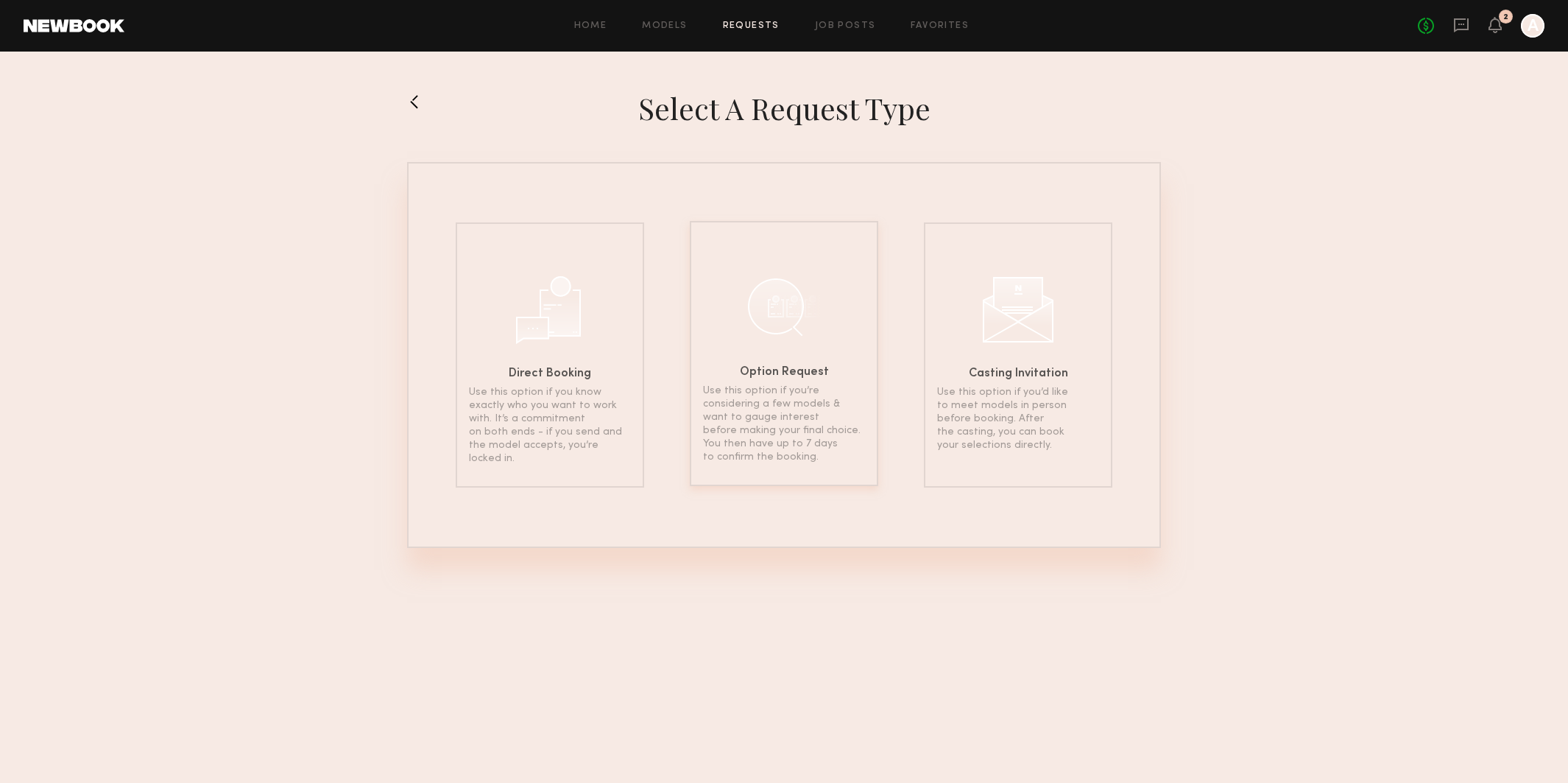
click at [755, 355] on div "Option Request Use this option if you’re considering a few models & want to gau…" at bounding box center [784, 353] width 188 height 265
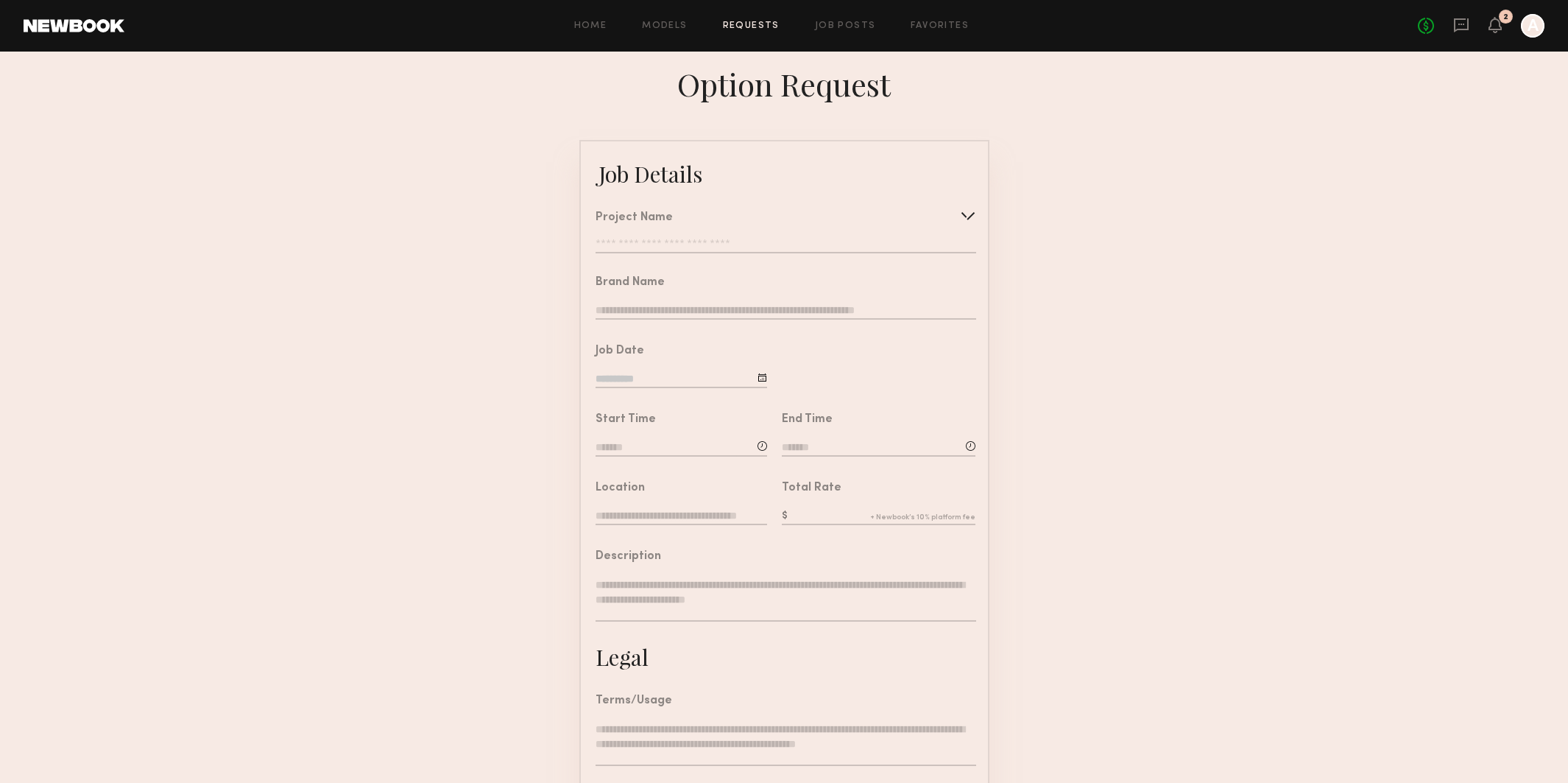
click at [638, 242] on input "text" at bounding box center [786, 246] width 380 height 14
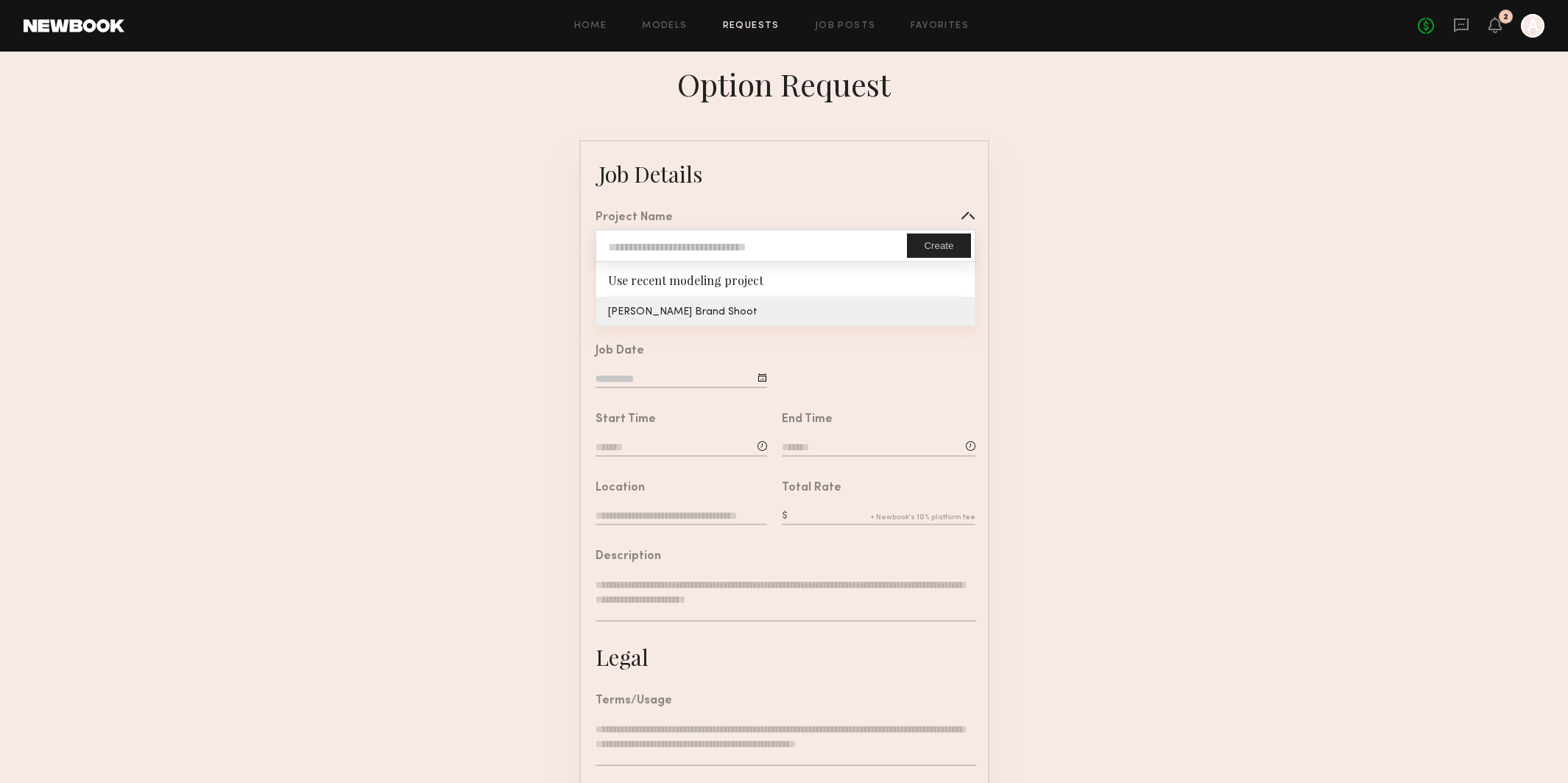
type input "**********"
type input "*******"
type input "**********"
type textarea "**********"
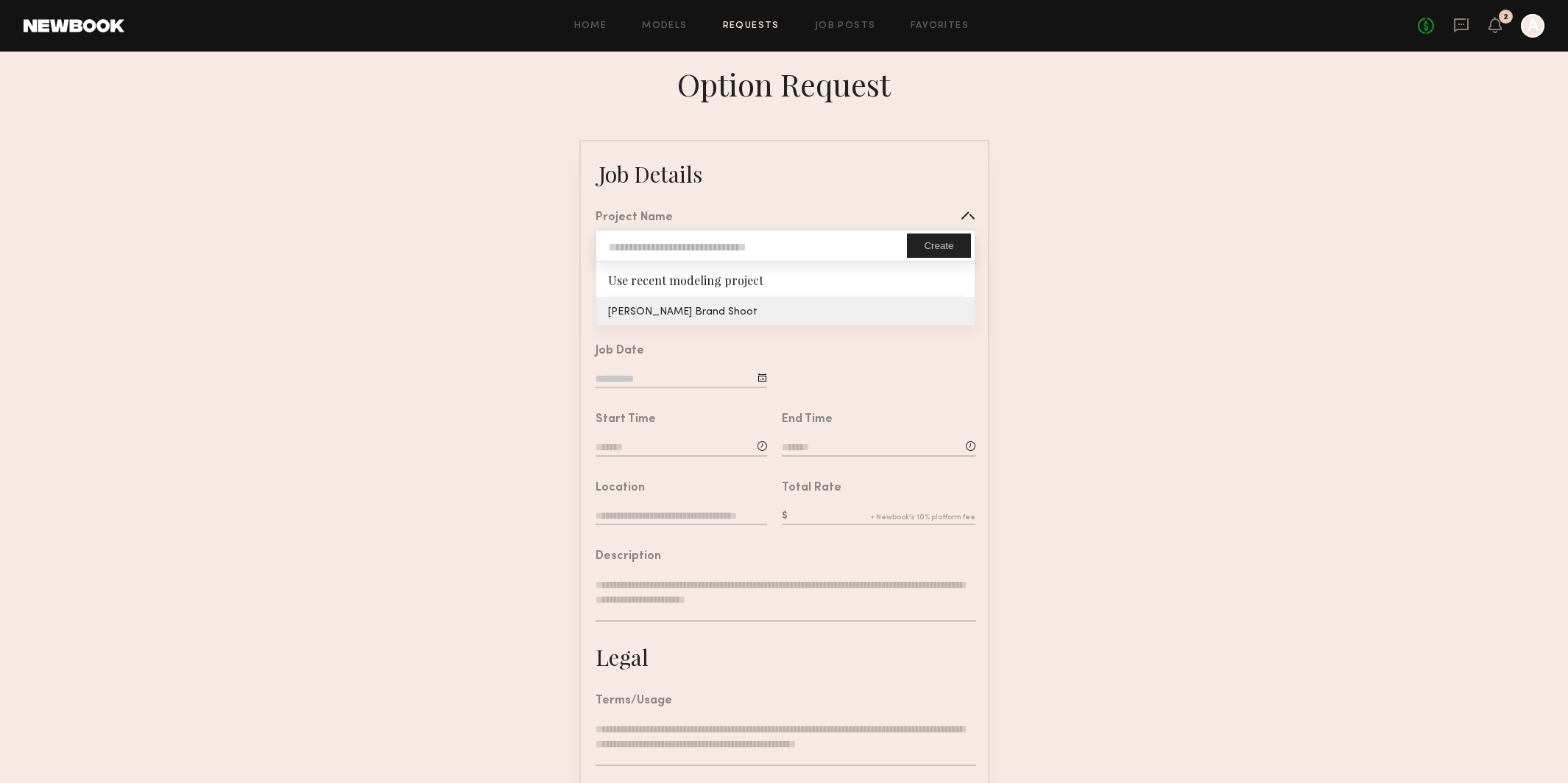
type textarea "**********"
type textarea "**"
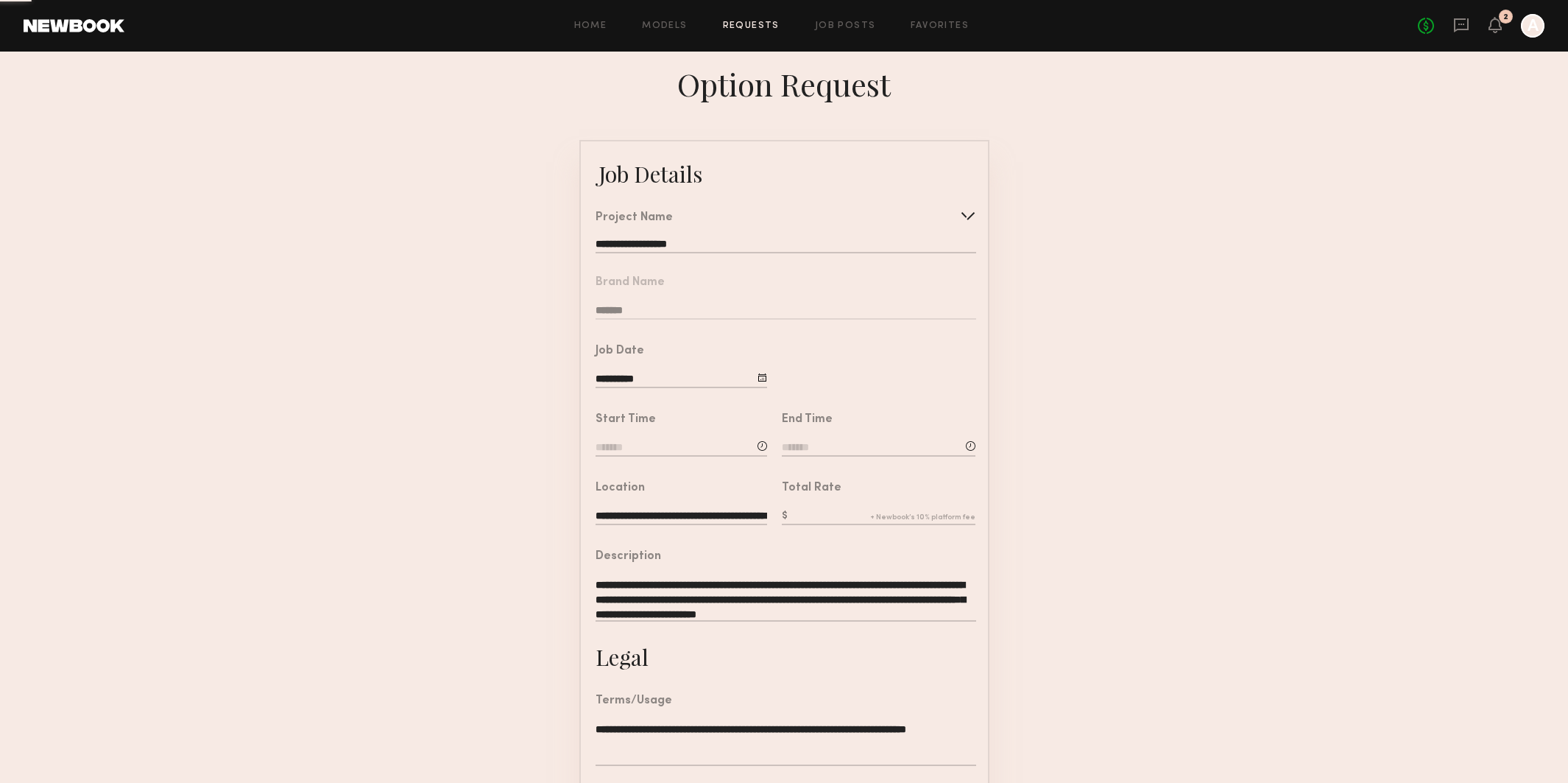
click at [648, 312] on common-border "**********" at bounding box center [784, 550] width 410 height 820
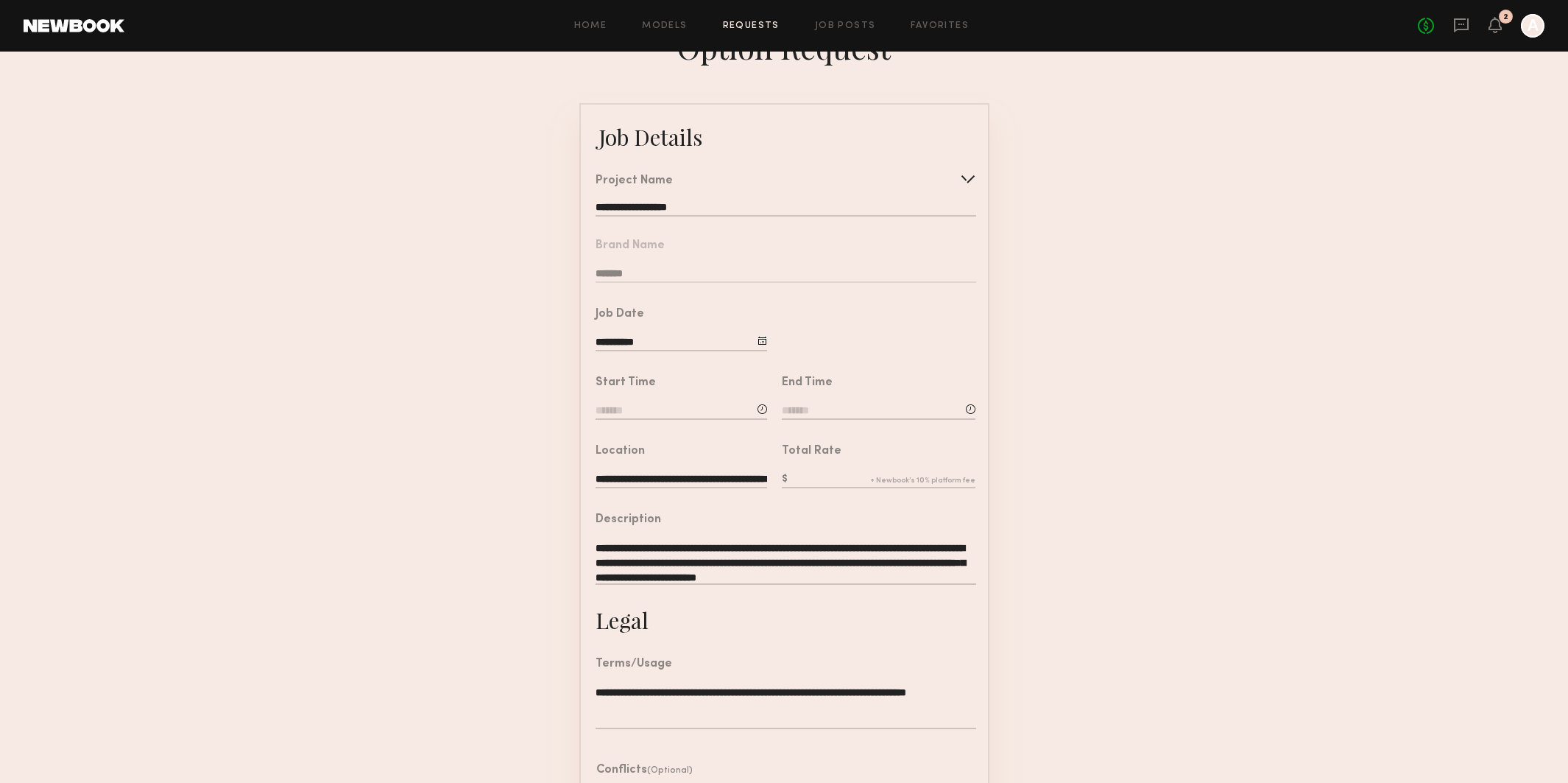
scroll to position [46, 0]
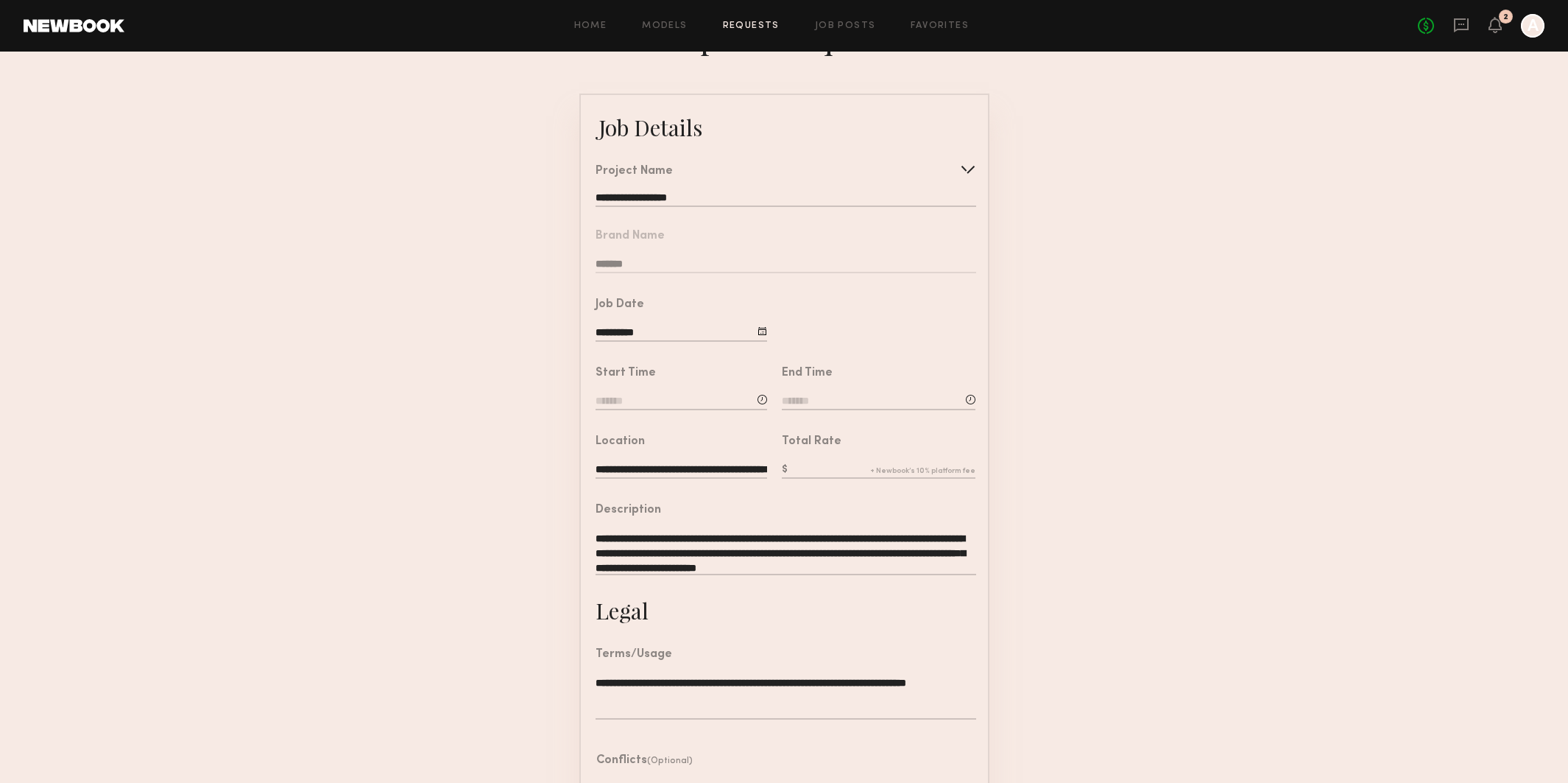
click at [615, 398] on input at bounding box center [681, 402] width 171 height 16
click at [644, 466] on input "text" at bounding box center [638, 464] width 54 height 27
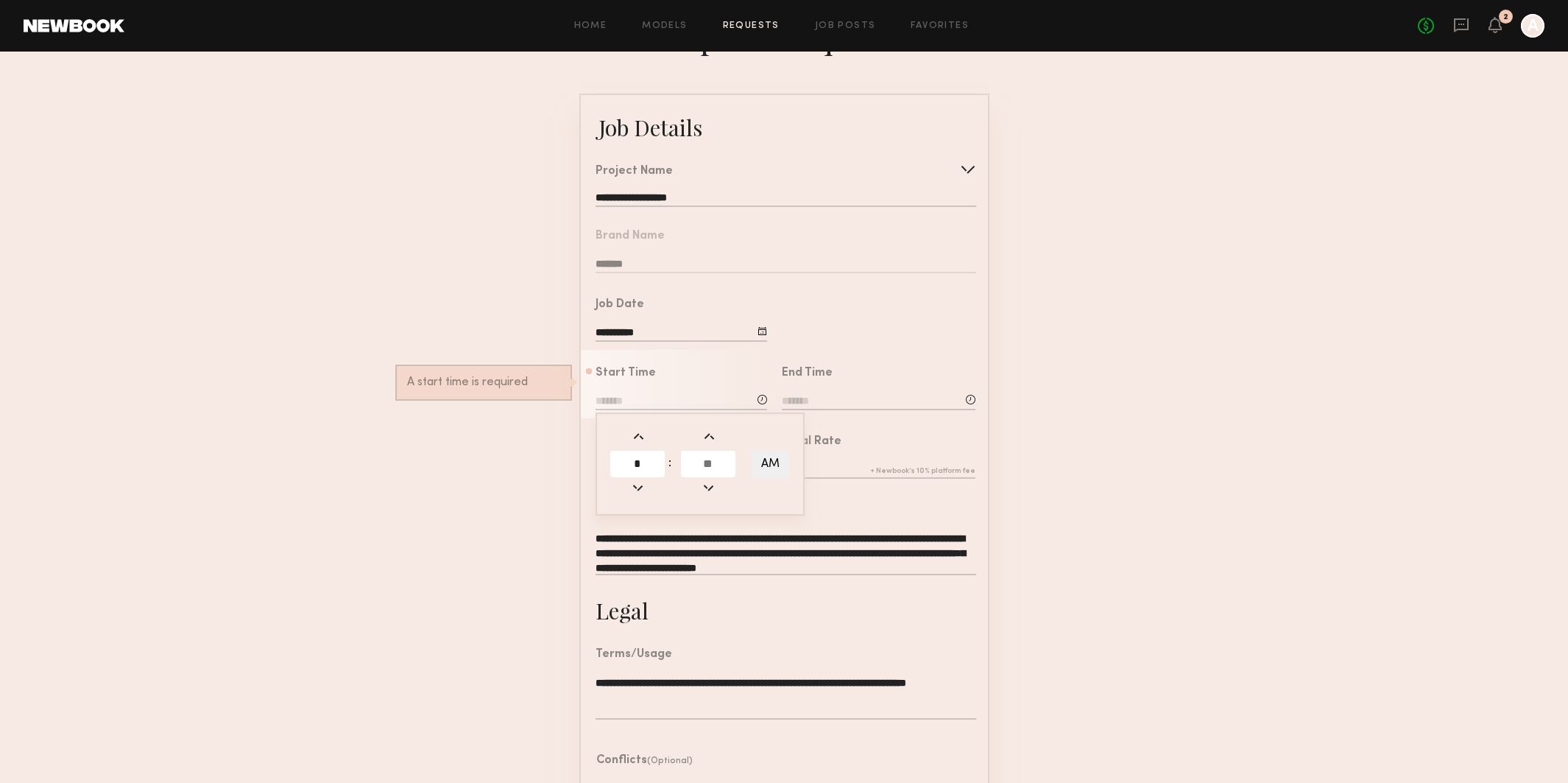
type input "*"
click at [729, 467] on input "text" at bounding box center [708, 464] width 54 height 27
type input "**"
type input "*******"
type input "**"
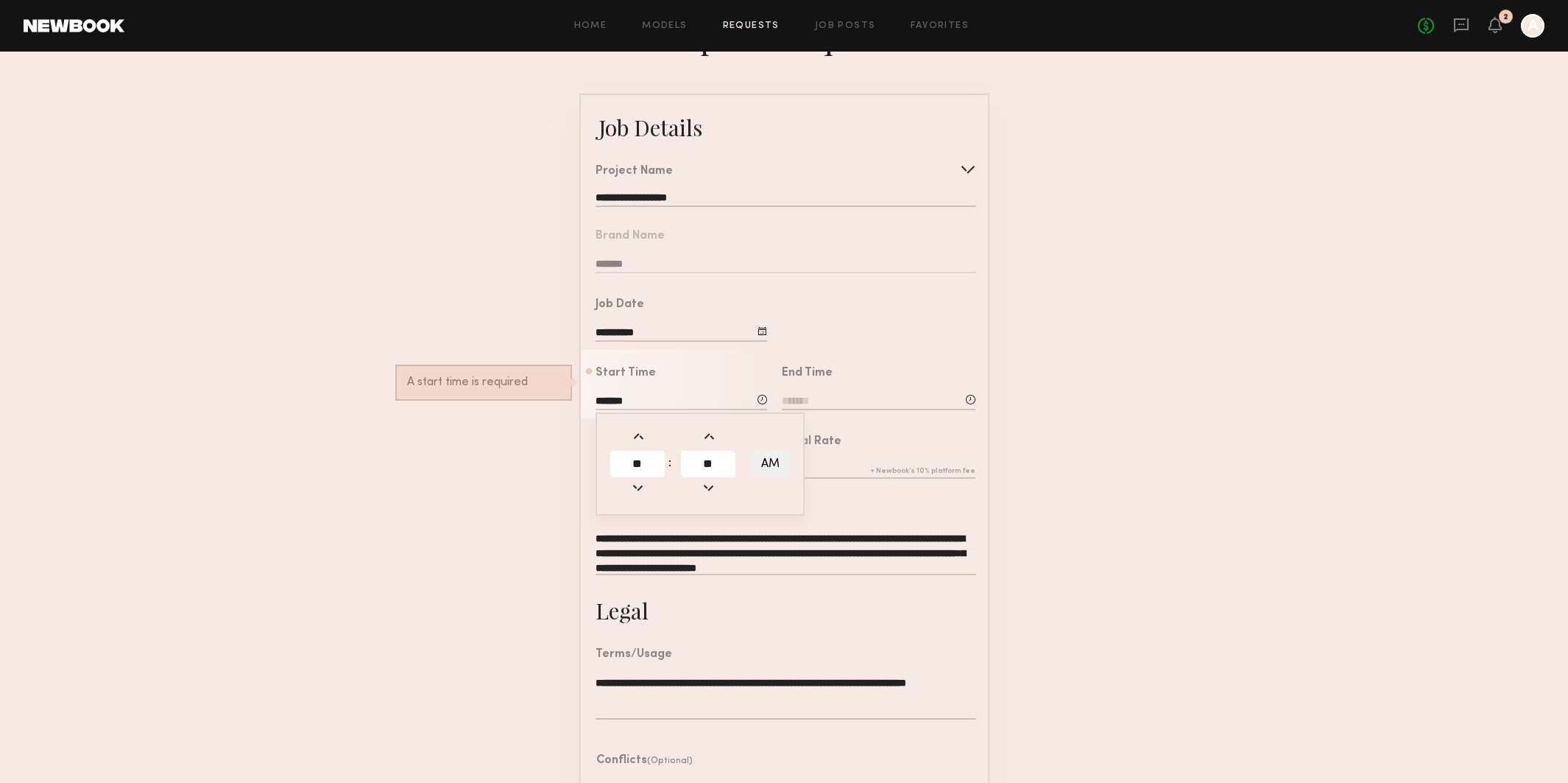
click at [1030, 463] on form "**********" at bounding box center [784, 504] width 1568 height 820
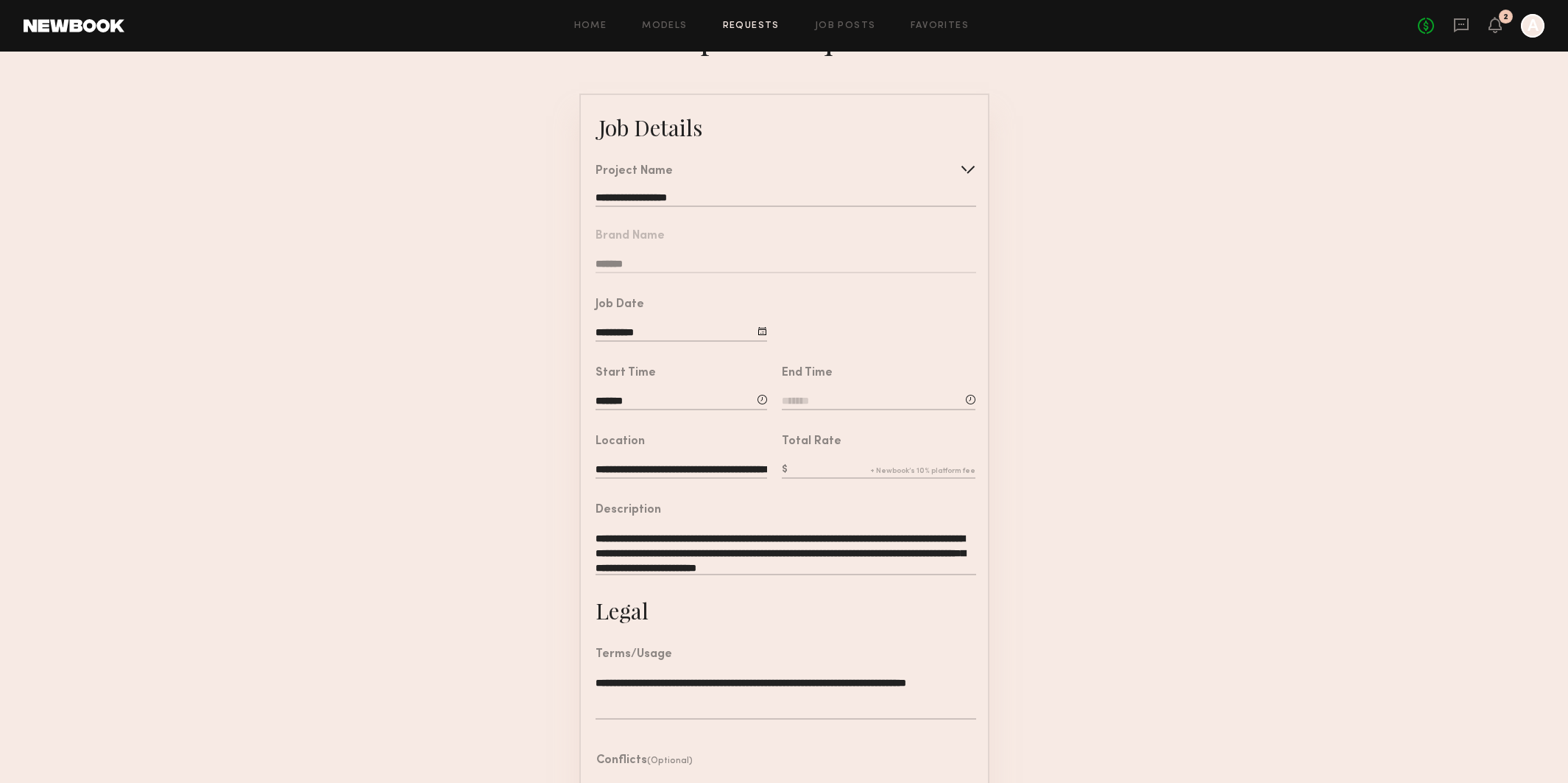
click at [838, 396] on input at bounding box center [879, 402] width 194 height 16
click at [814, 457] on input "text" at bounding box center [823, 464] width 54 height 27
type input "*"
click at [892, 462] on input "text" at bounding box center [894, 464] width 54 height 27
type input "**"
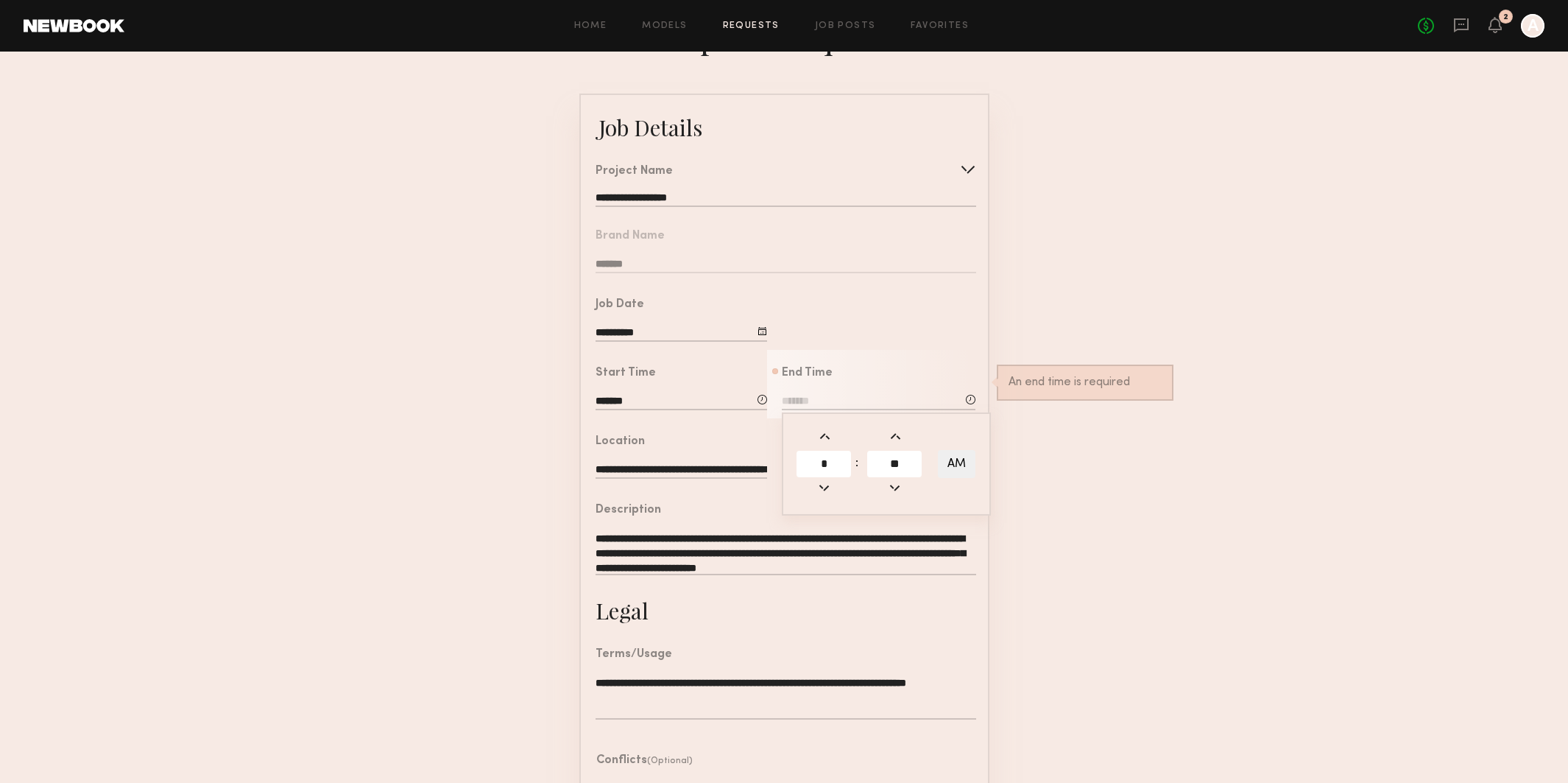
type input "*******"
type input "**"
click at [971, 462] on button "AM" at bounding box center [957, 463] width 38 height 28
type input "*******"
click at [1031, 495] on form "**********" at bounding box center [784, 504] width 1568 height 820
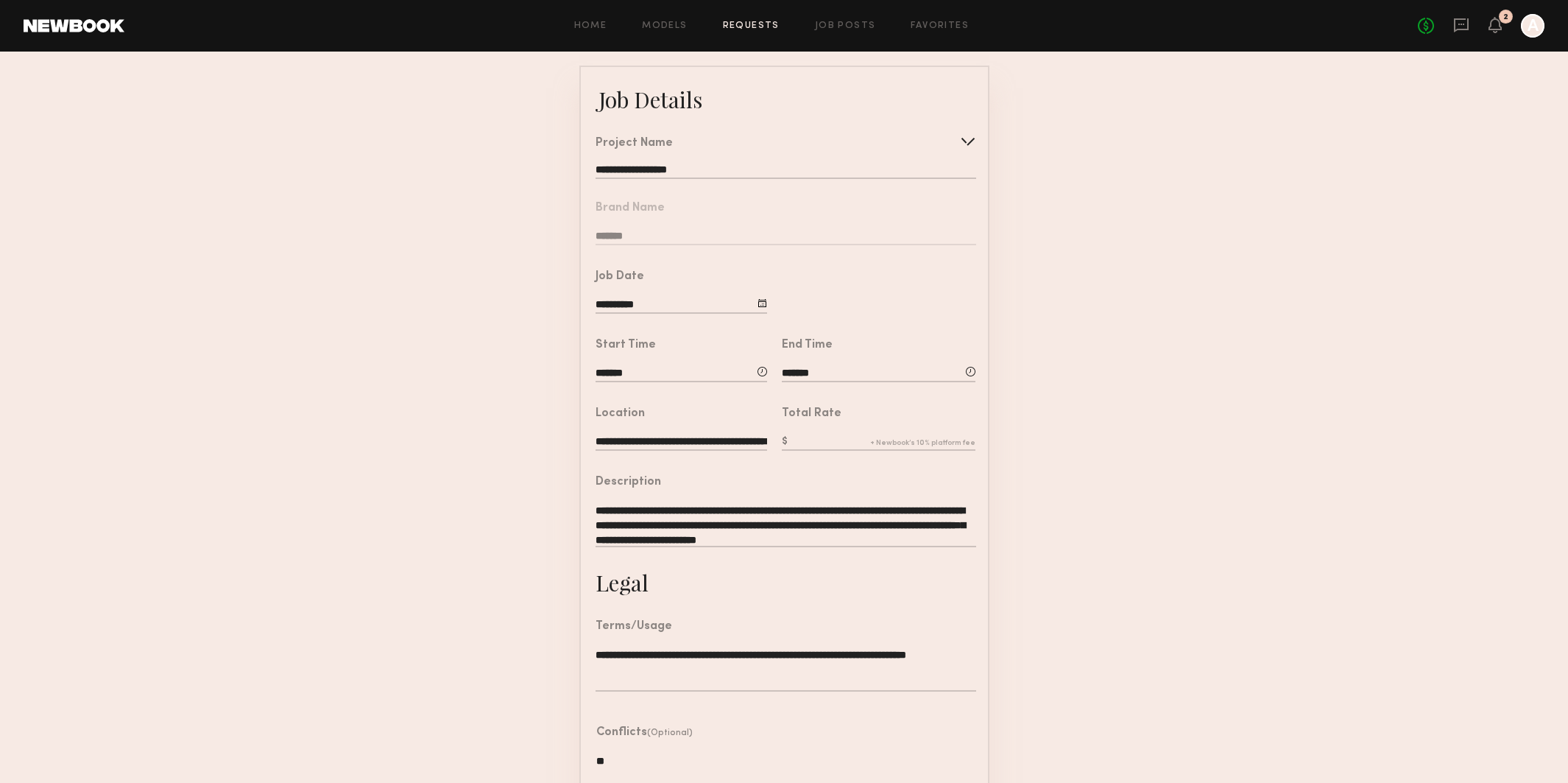
scroll to position [106, 0]
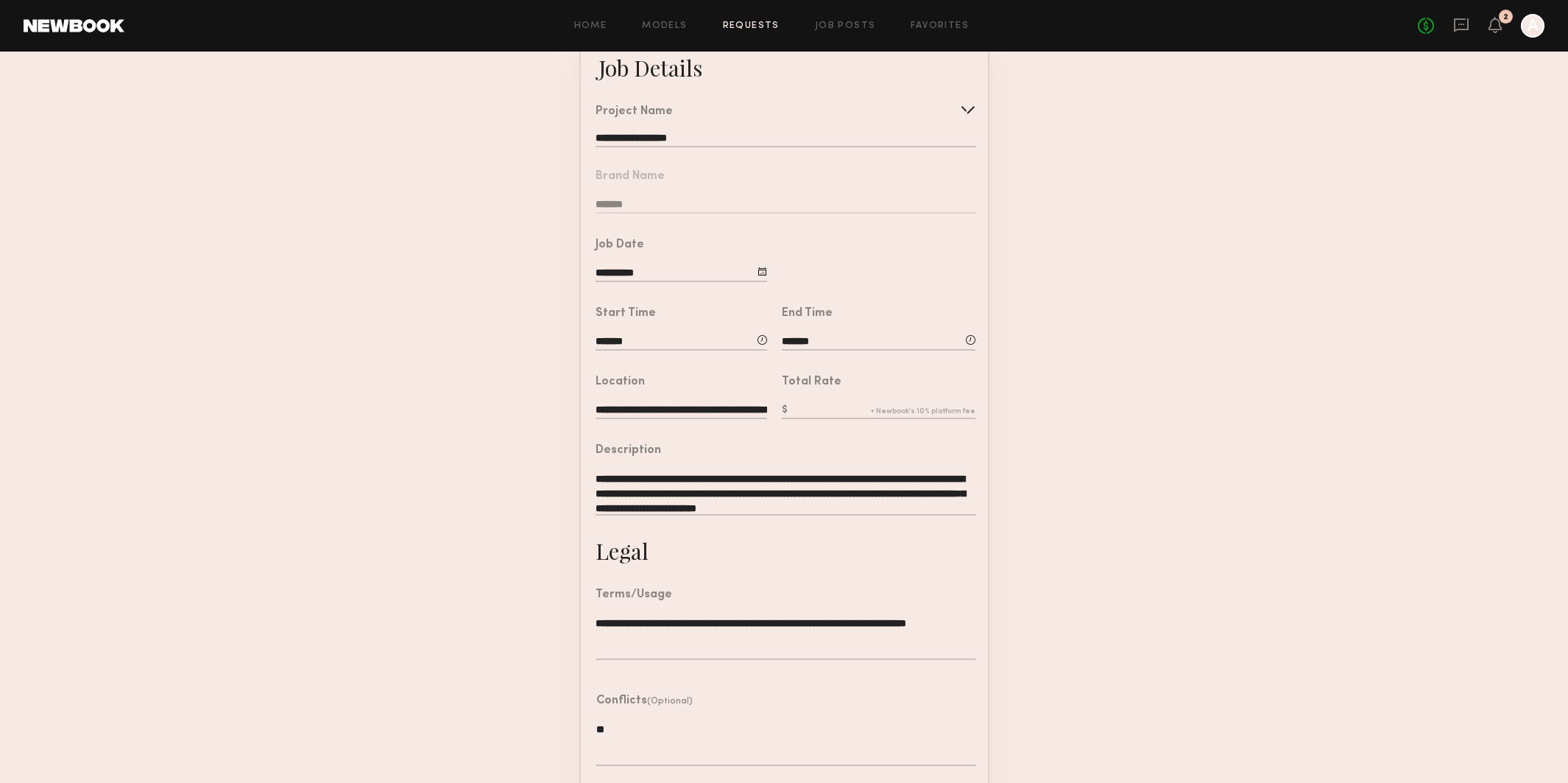
click at [830, 405] on input "text" at bounding box center [879, 411] width 194 height 16
type input "***"
click at [1050, 385] on form "**********" at bounding box center [784, 444] width 1568 height 820
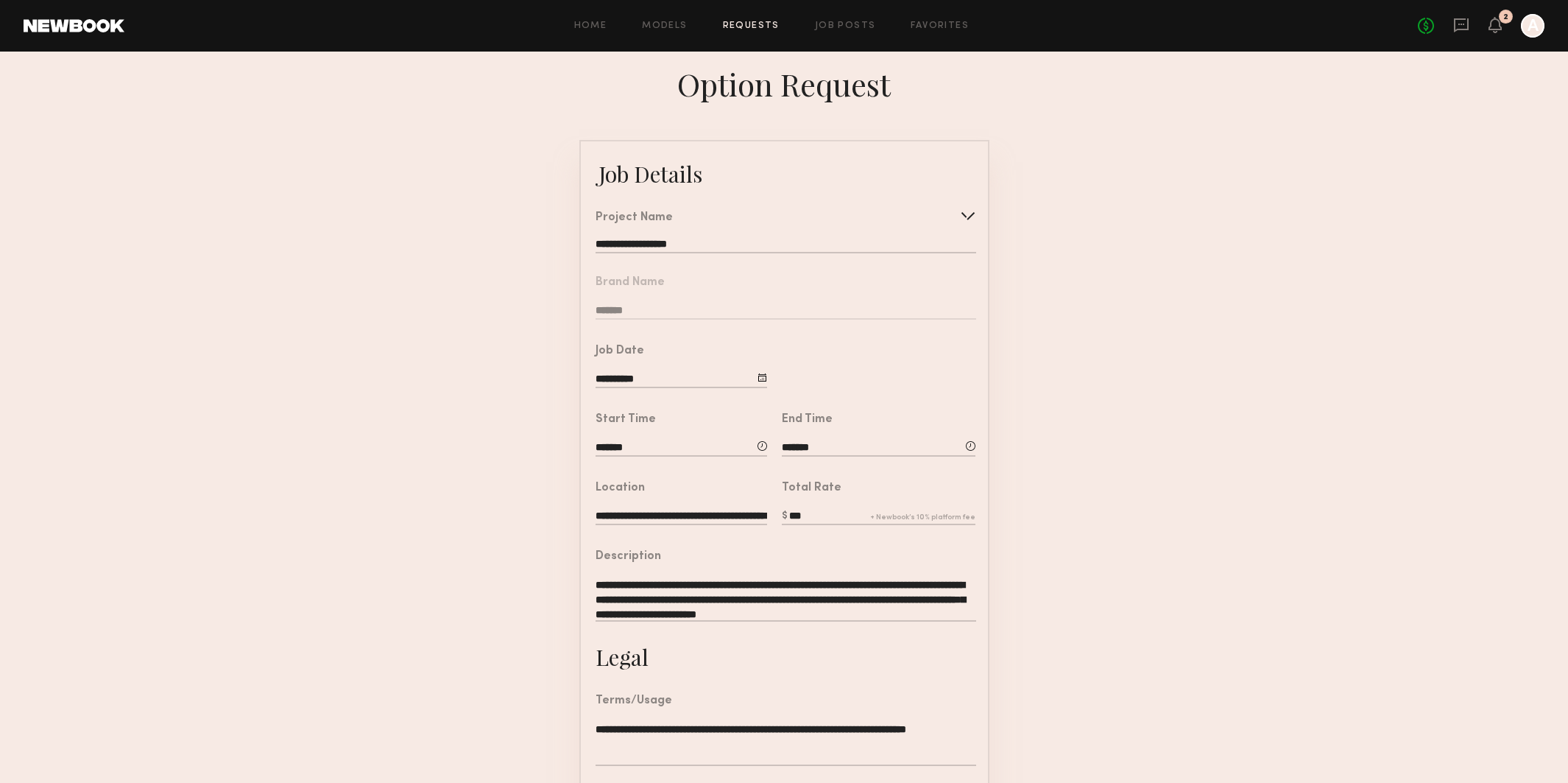
scroll to position [0, 0]
click at [1081, 491] on form "**********" at bounding box center [784, 550] width 1568 height 820
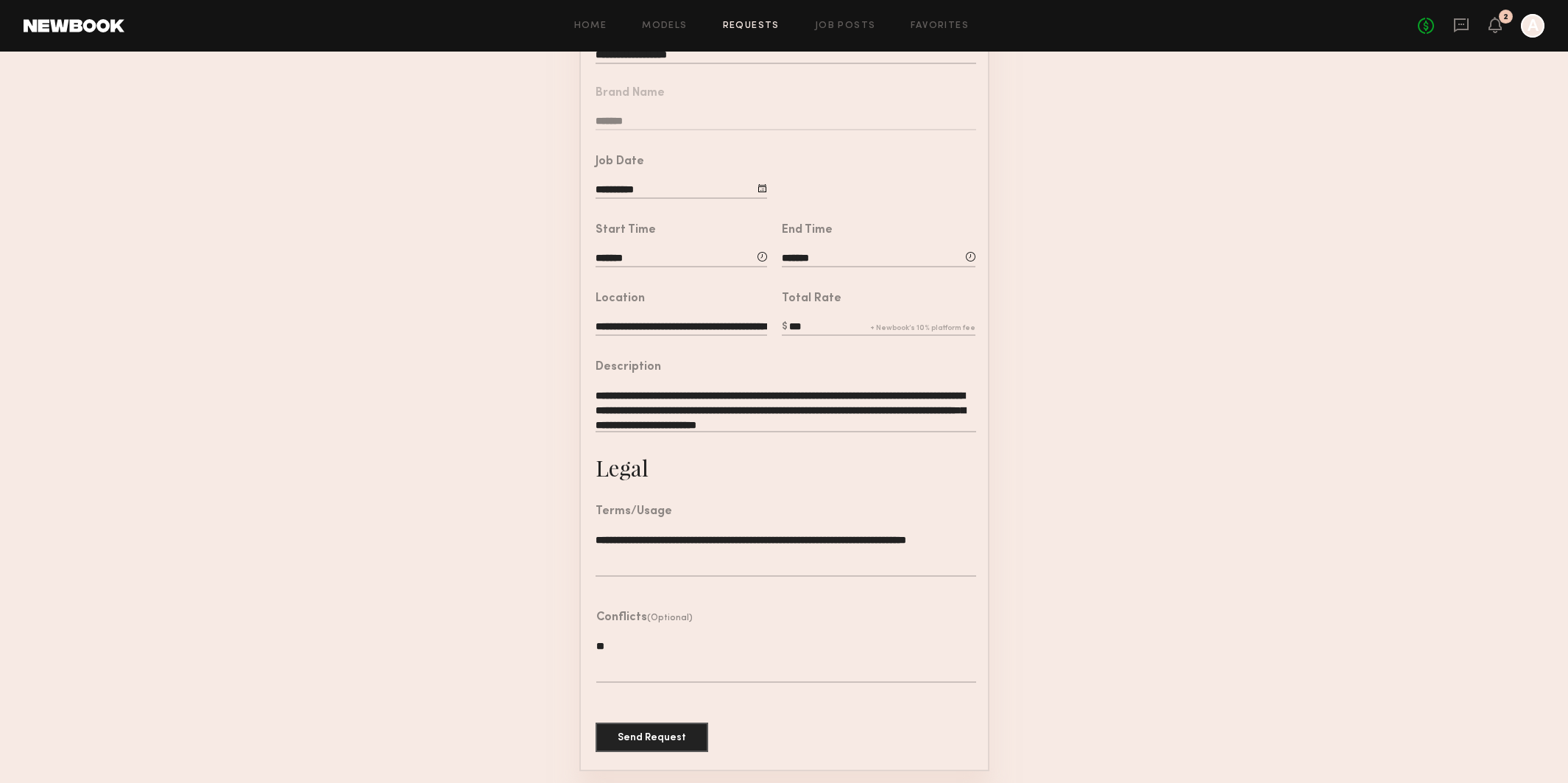
scroll to position [188, 0]
click at [622, 733] on button "Send Request" at bounding box center [652, 737] width 113 height 29
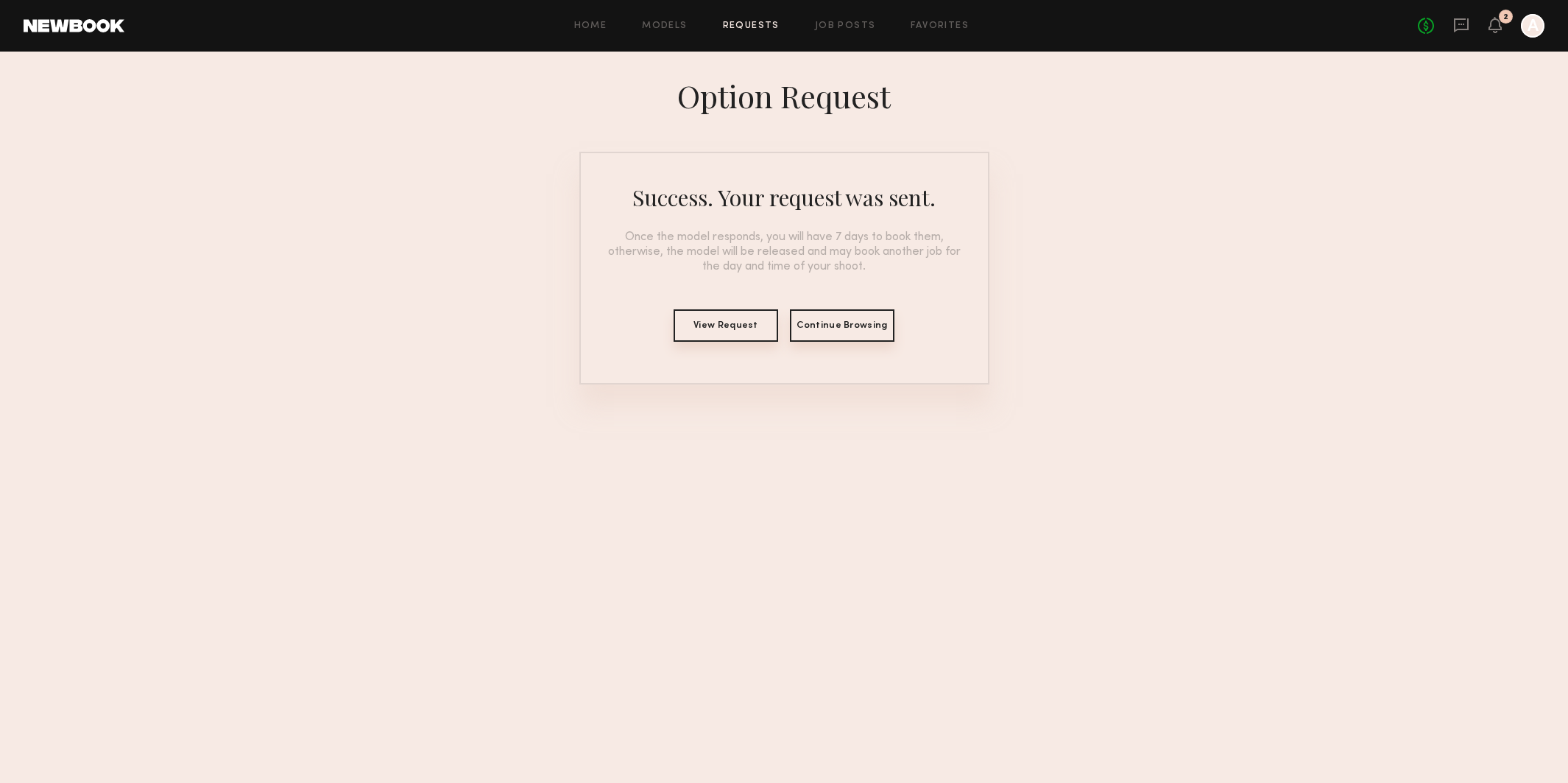
click at [848, 335] on button "Continue Browsing" at bounding box center [842, 325] width 104 height 32
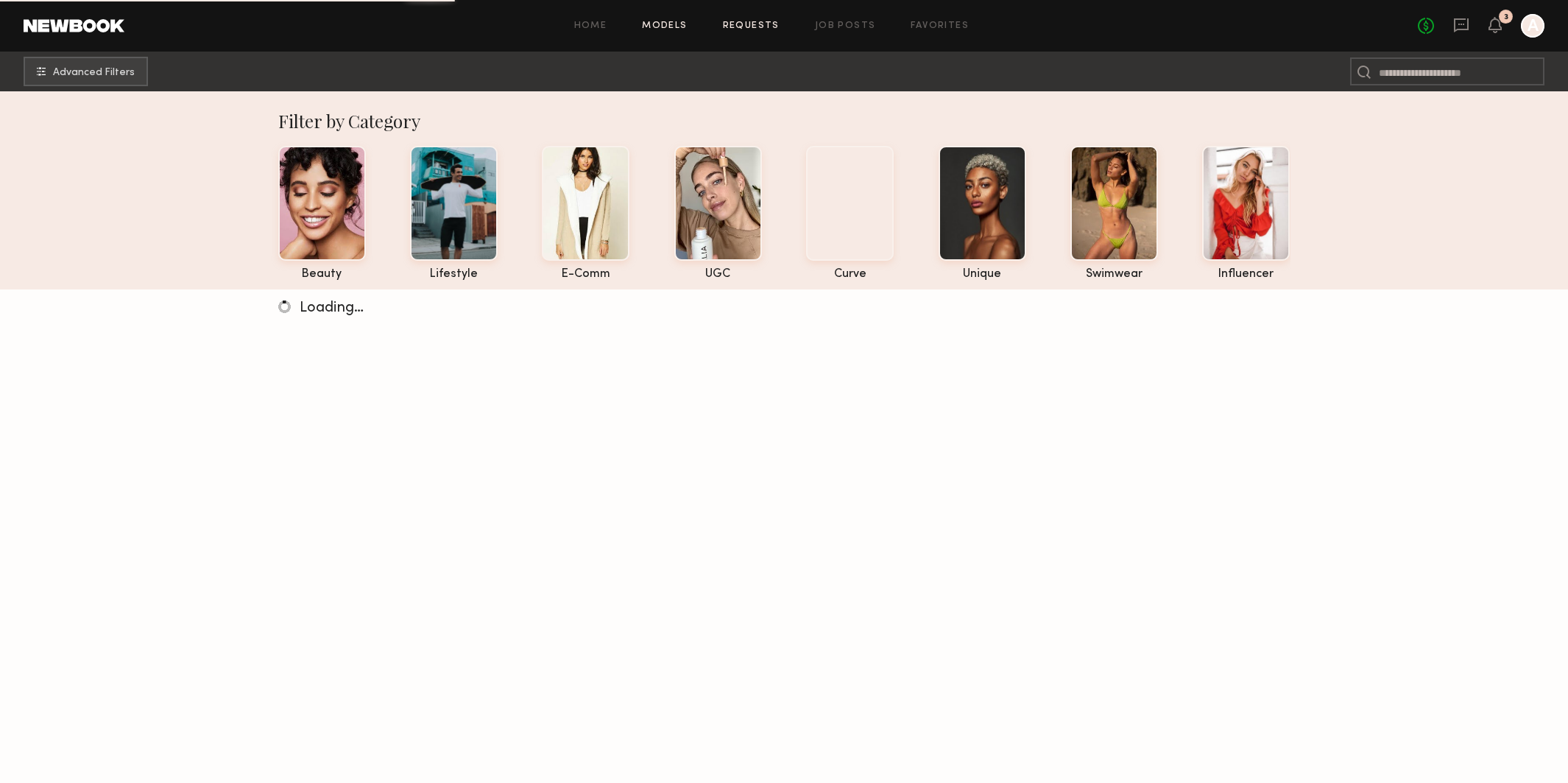
click at [763, 27] on link "Requests" at bounding box center [751, 26] width 56 height 10
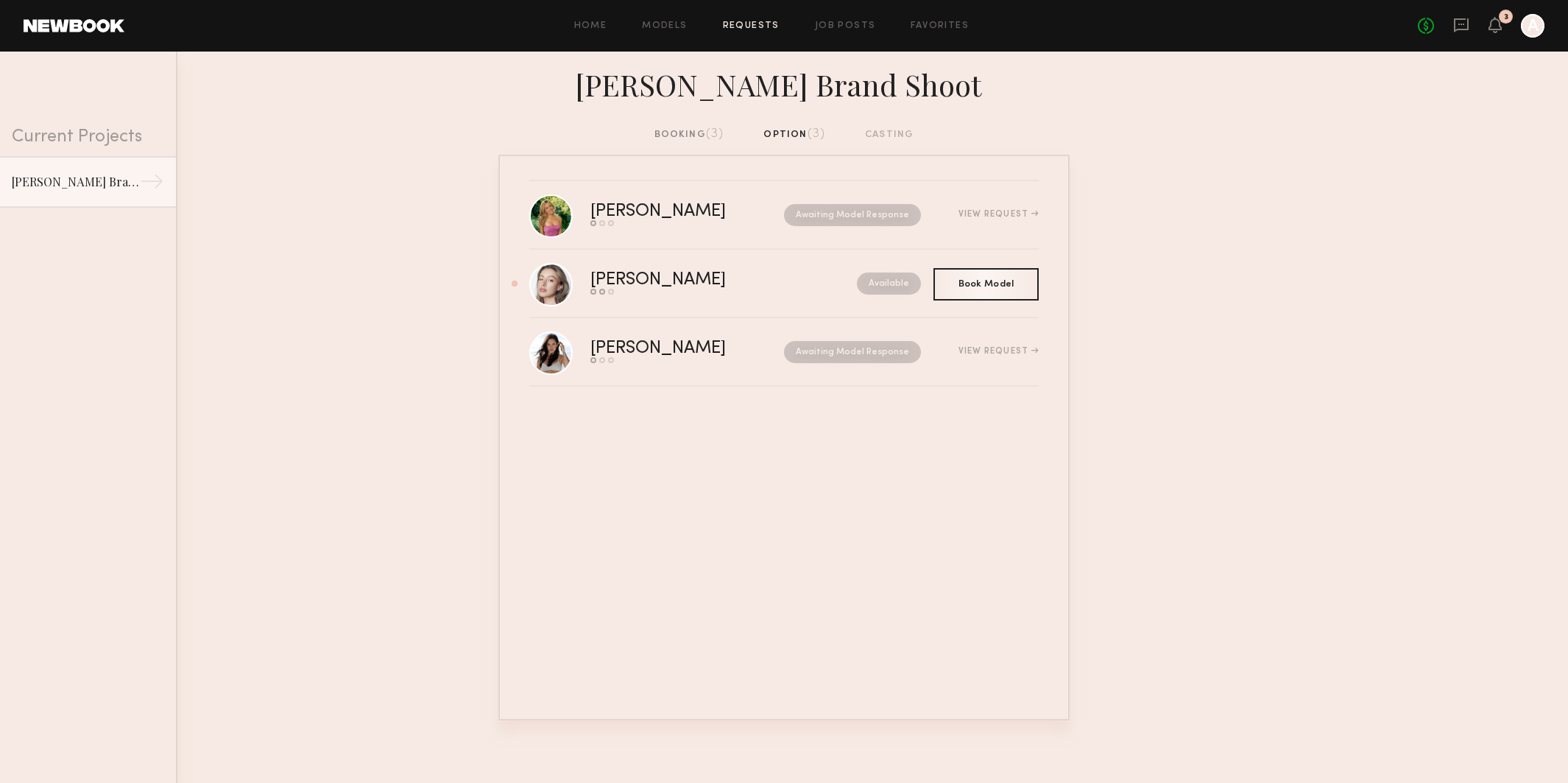
click at [688, 131] on div "booking (3)" at bounding box center [689, 135] width 70 height 16
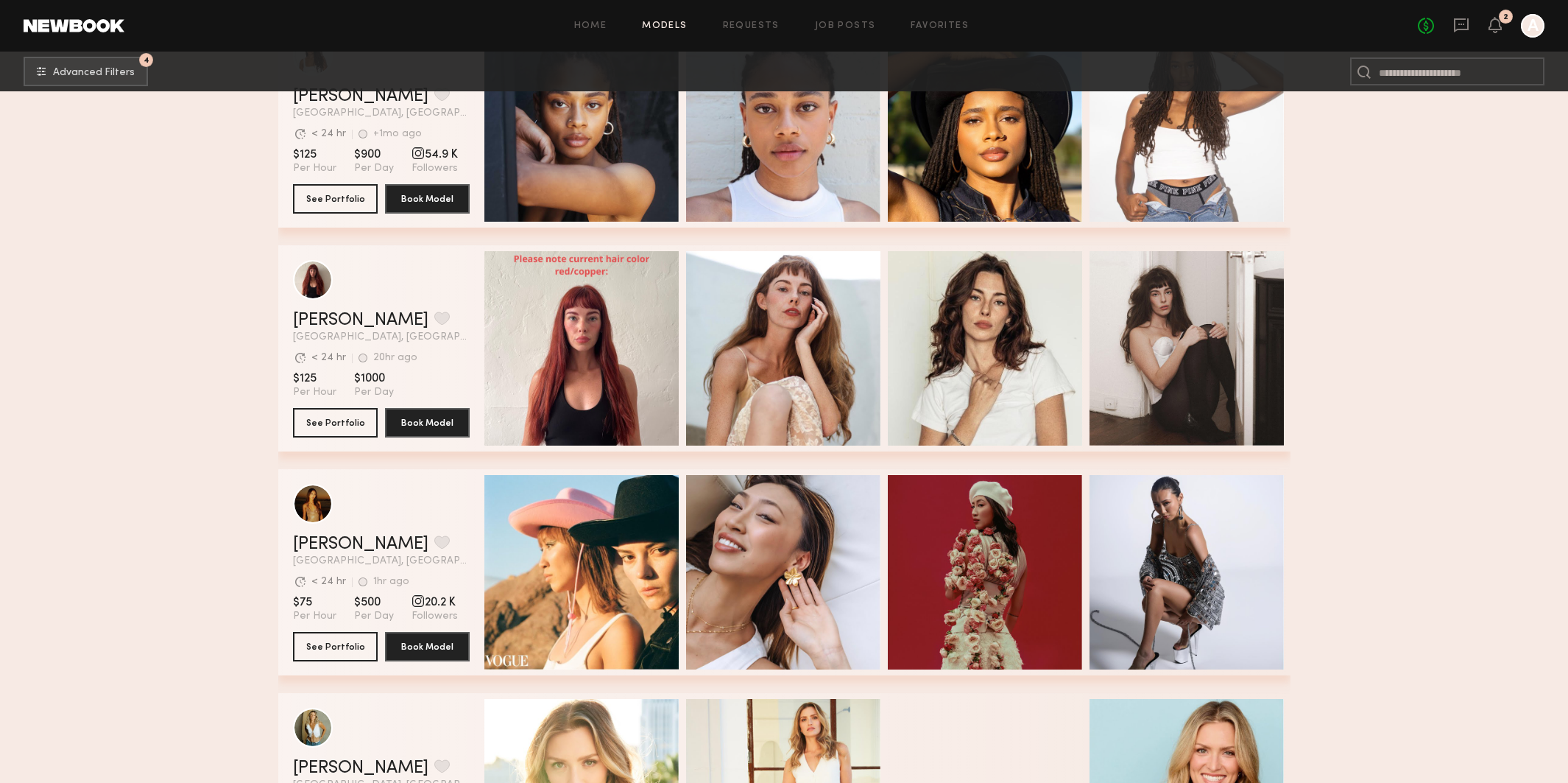
scroll to position [2555, 0]
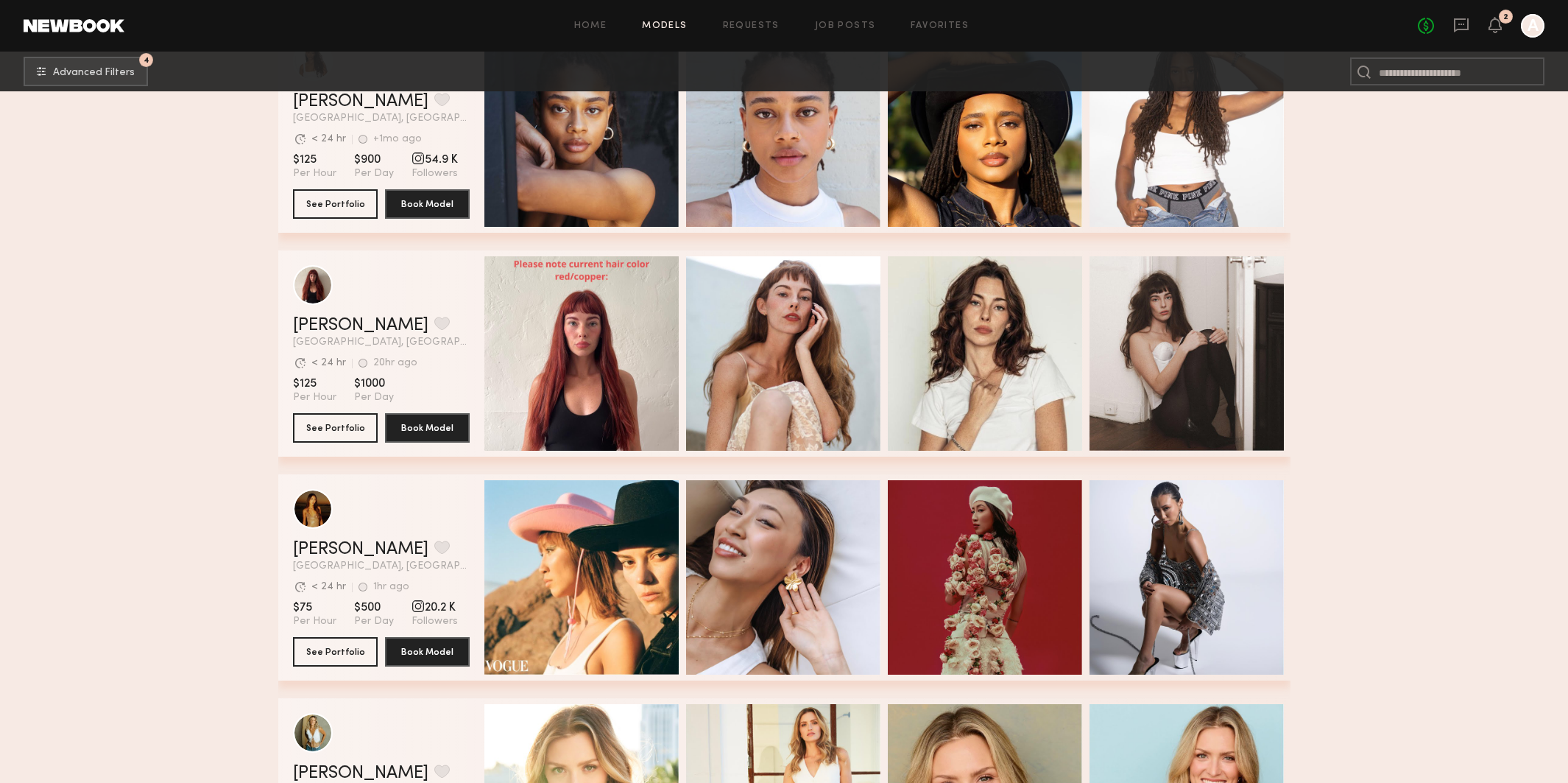
click at [1497, 37] on div "No fees up to $5,000 2 A" at bounding box center [1481, 26] width 127 height 23
click at [1497, 30] on icon at bounding box center [1495, 25] width 13 height 16
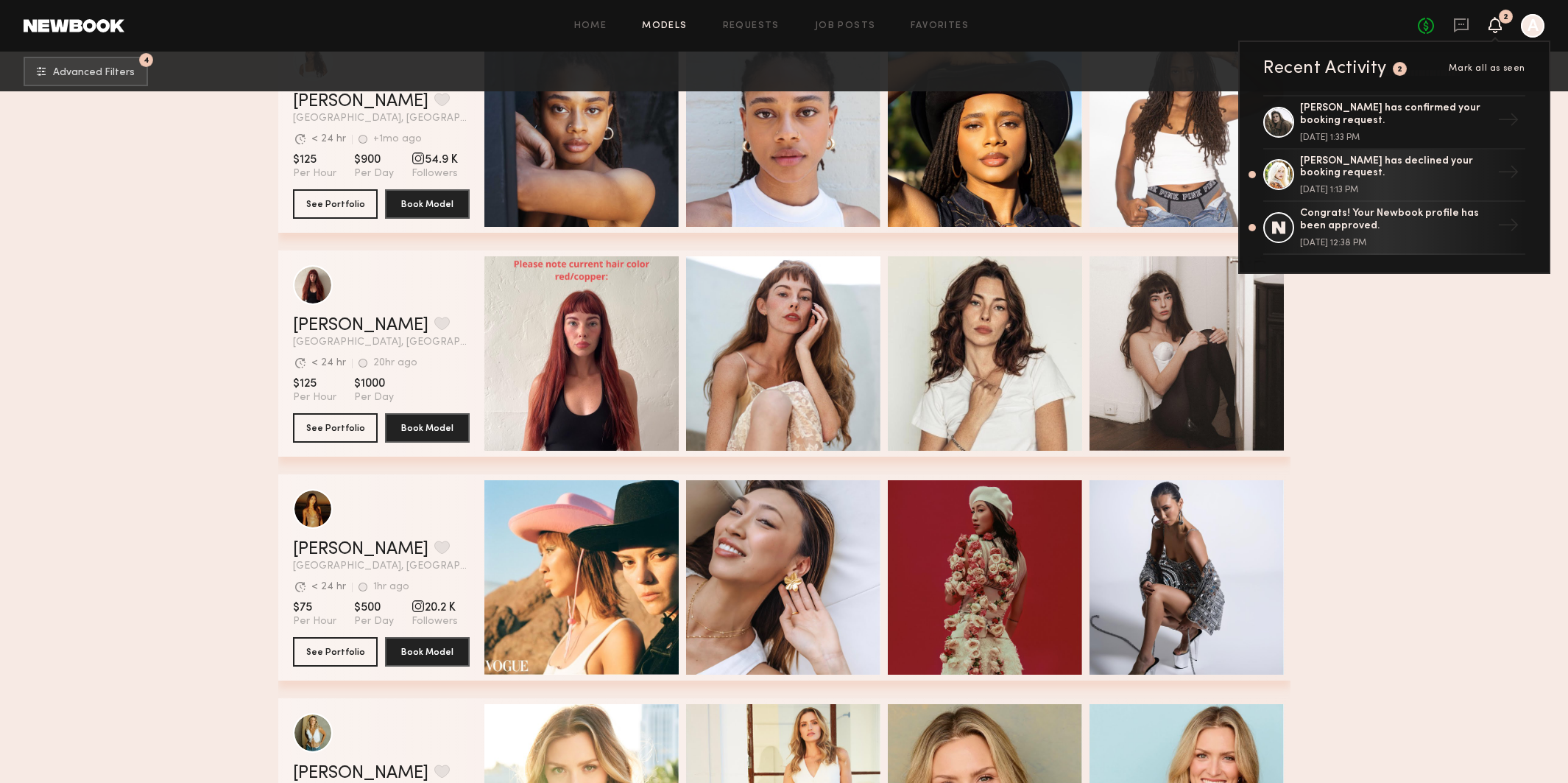
click at [1497, 30] on icon at bounding box center [1495, 25] width 13 height 16
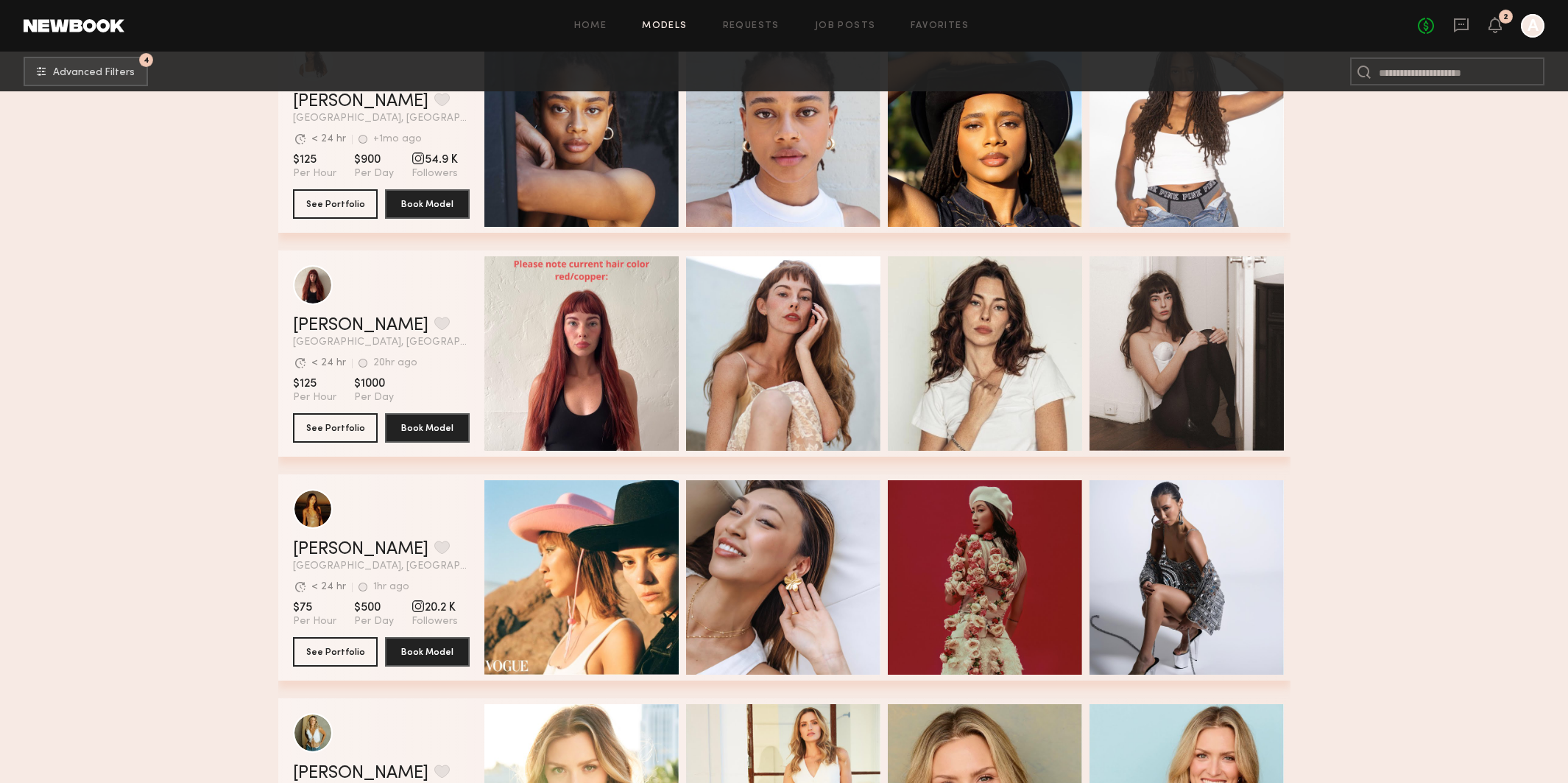
click at [748, 20] on div "Home Models Requests Job Posts Favorites Sign Out No fees up to $5,000 2 A" at bounding box center [834, 26] width 1421 height 23
click at [934, 29] on link "Favorites" at bounding box center [939, 26] width 58 height 10
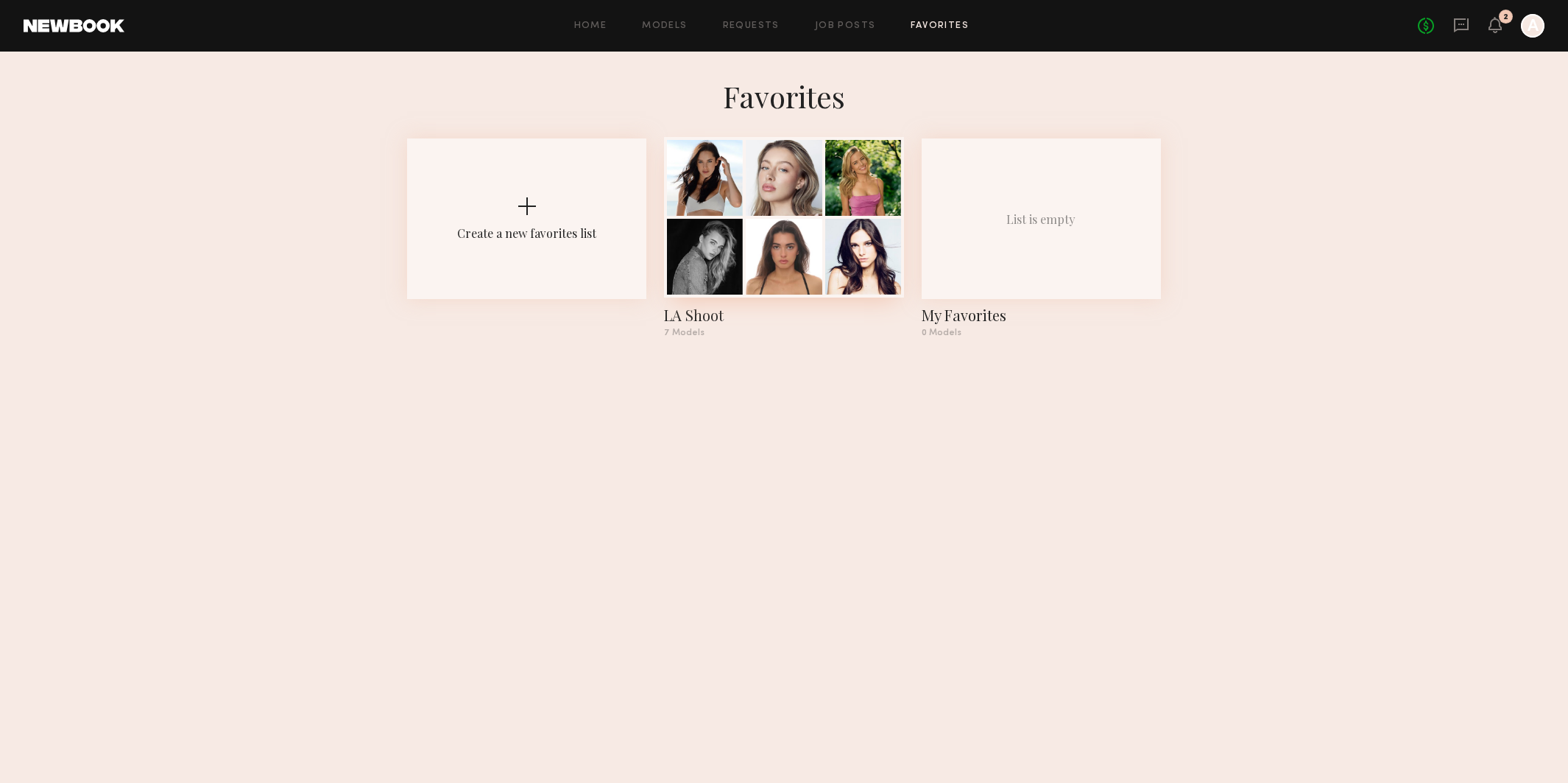
click at [758, 208] on div at bounding box center [783, 178] width 76 height 76
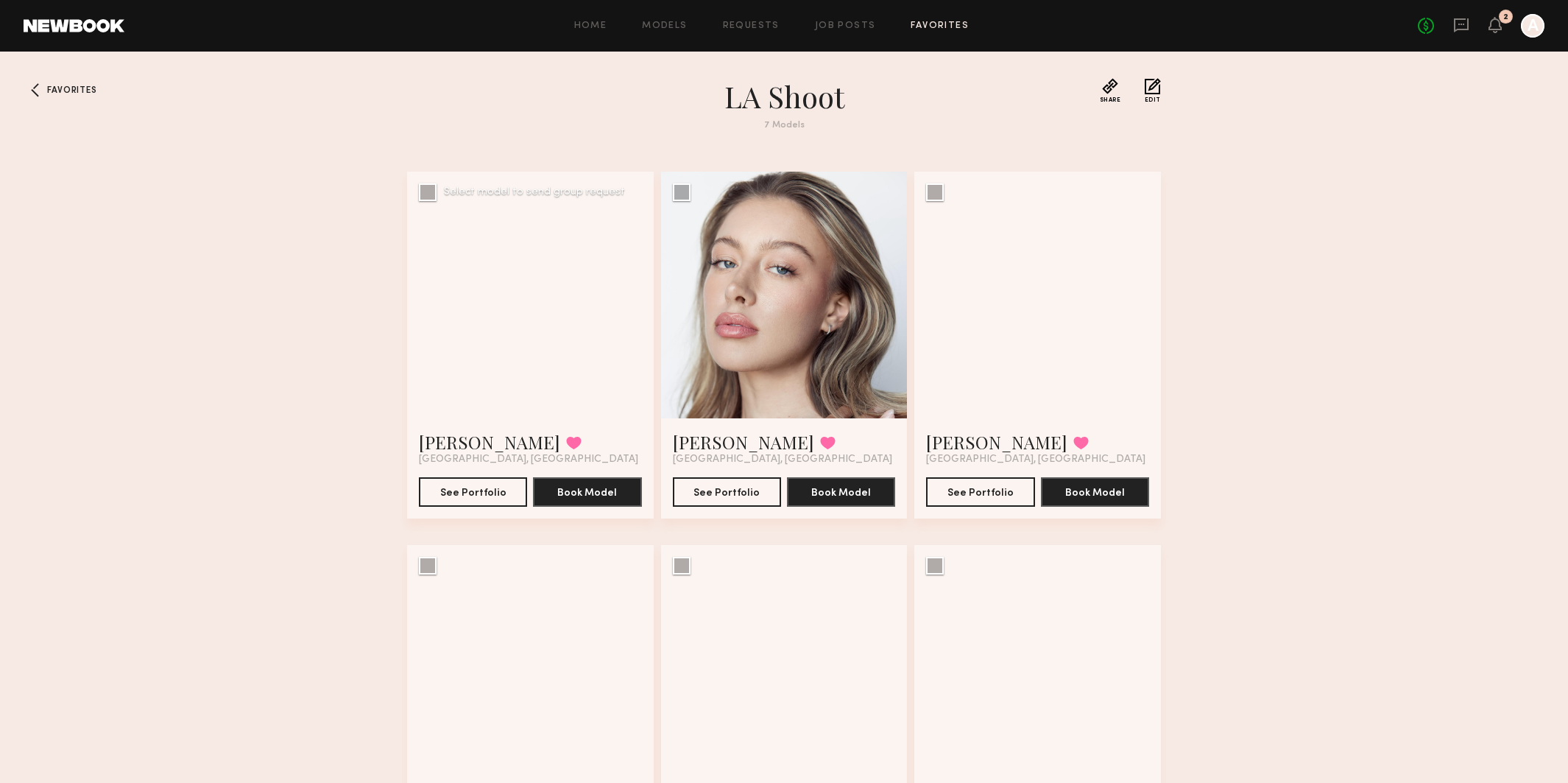
scroll to position [2, 0]
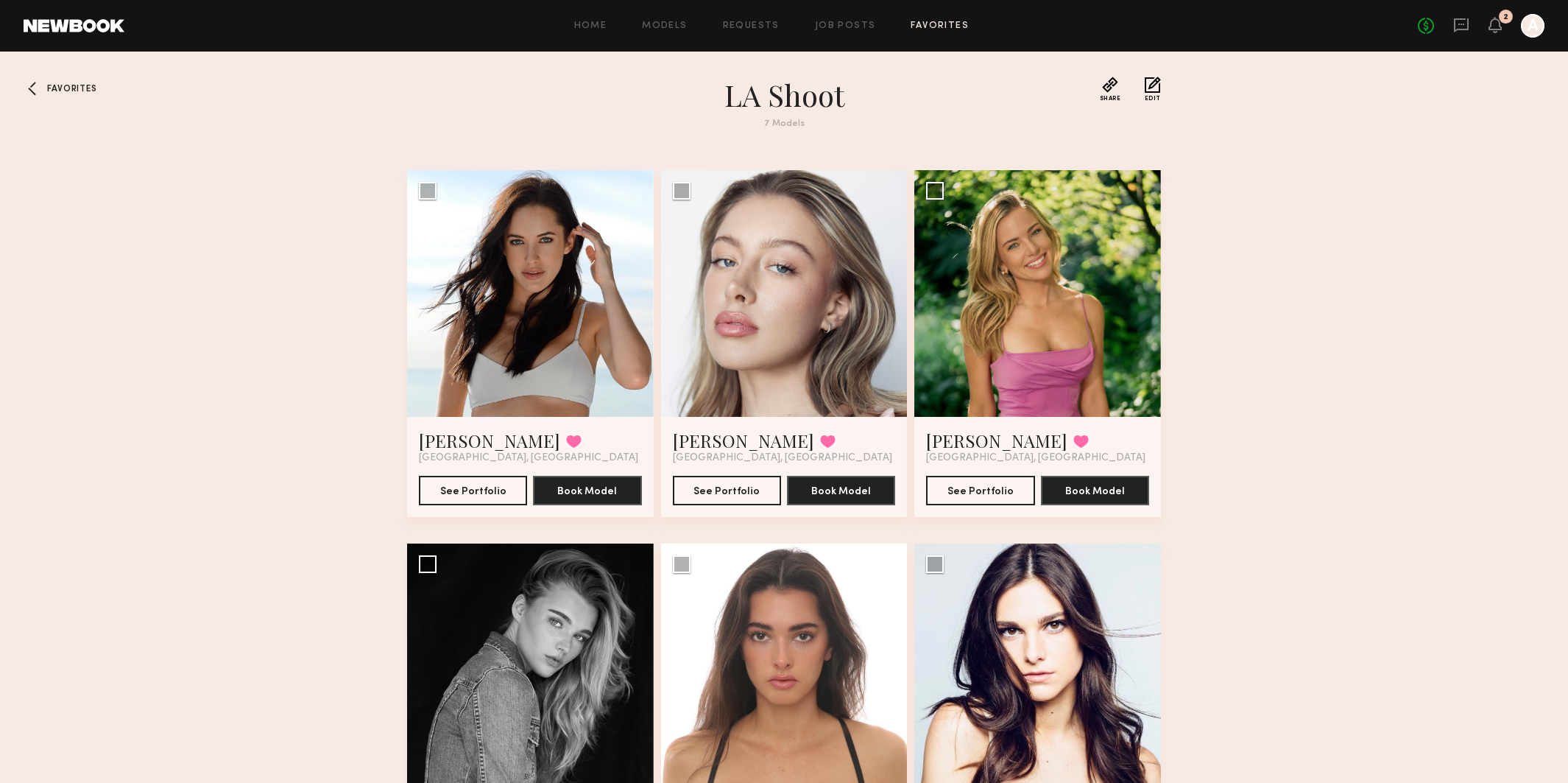
click at [86, 90] on span "Favorites" at bounding box center [71, 89] width 49 height 9
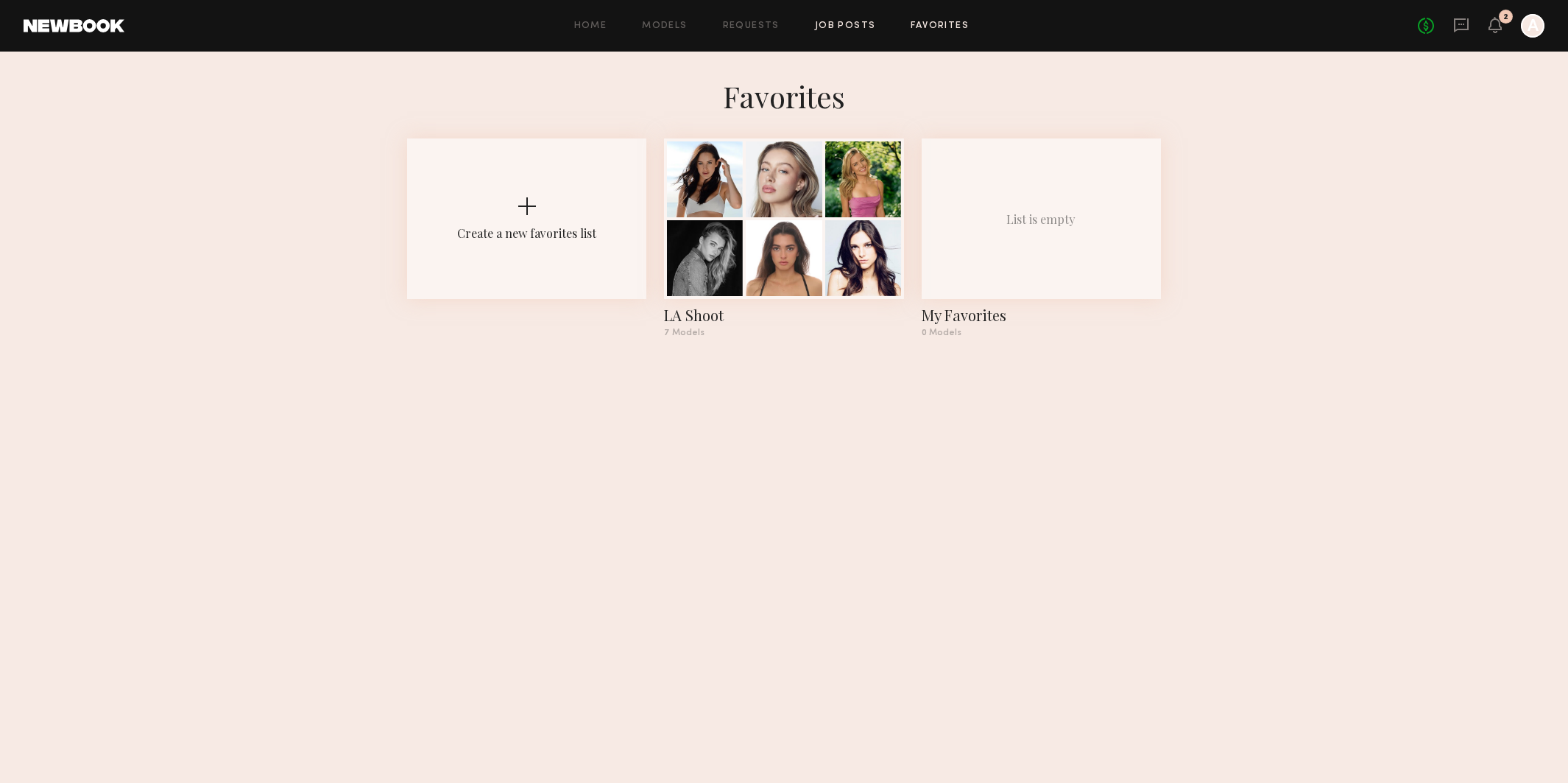
click at [825, 27] on link "Job Posts" at bounding box center [846, 26] width 61 height 10
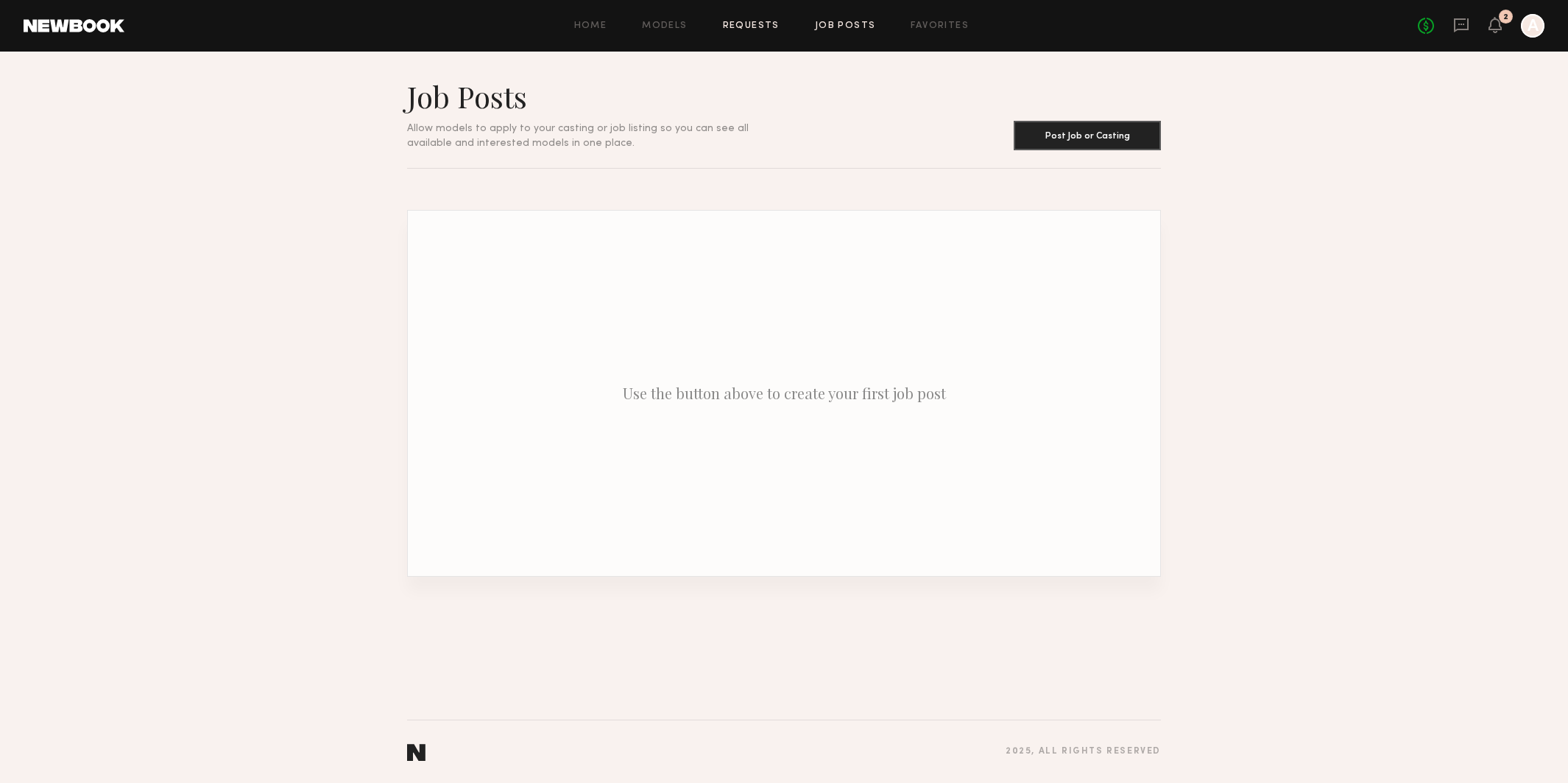
click at [758, 29] on link "Requests" at bounding box center [751, 26] width 56 height 10
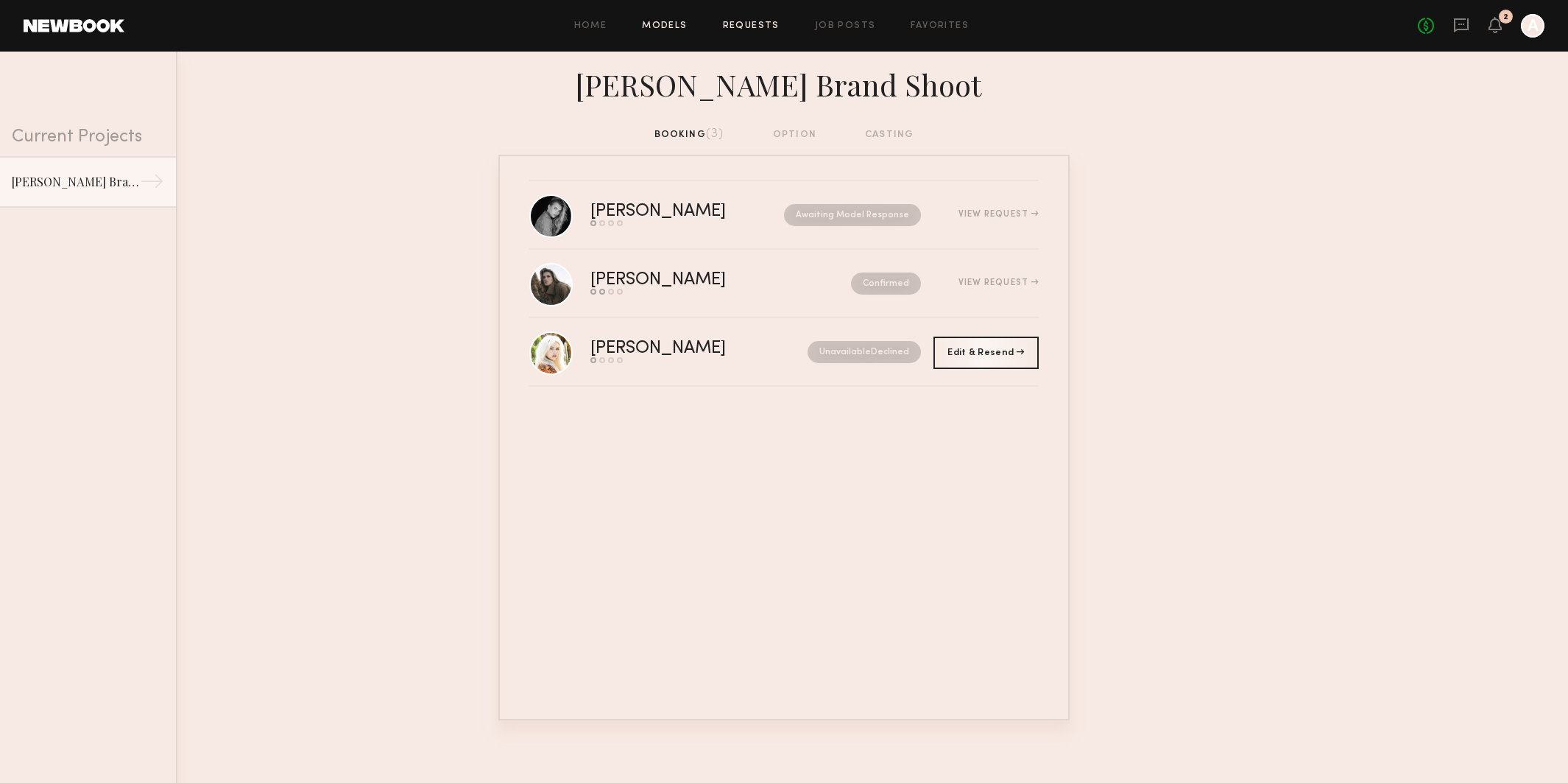
click at [662, 21] on link "Models" at bounding box center [664, 26] width 45 height 10
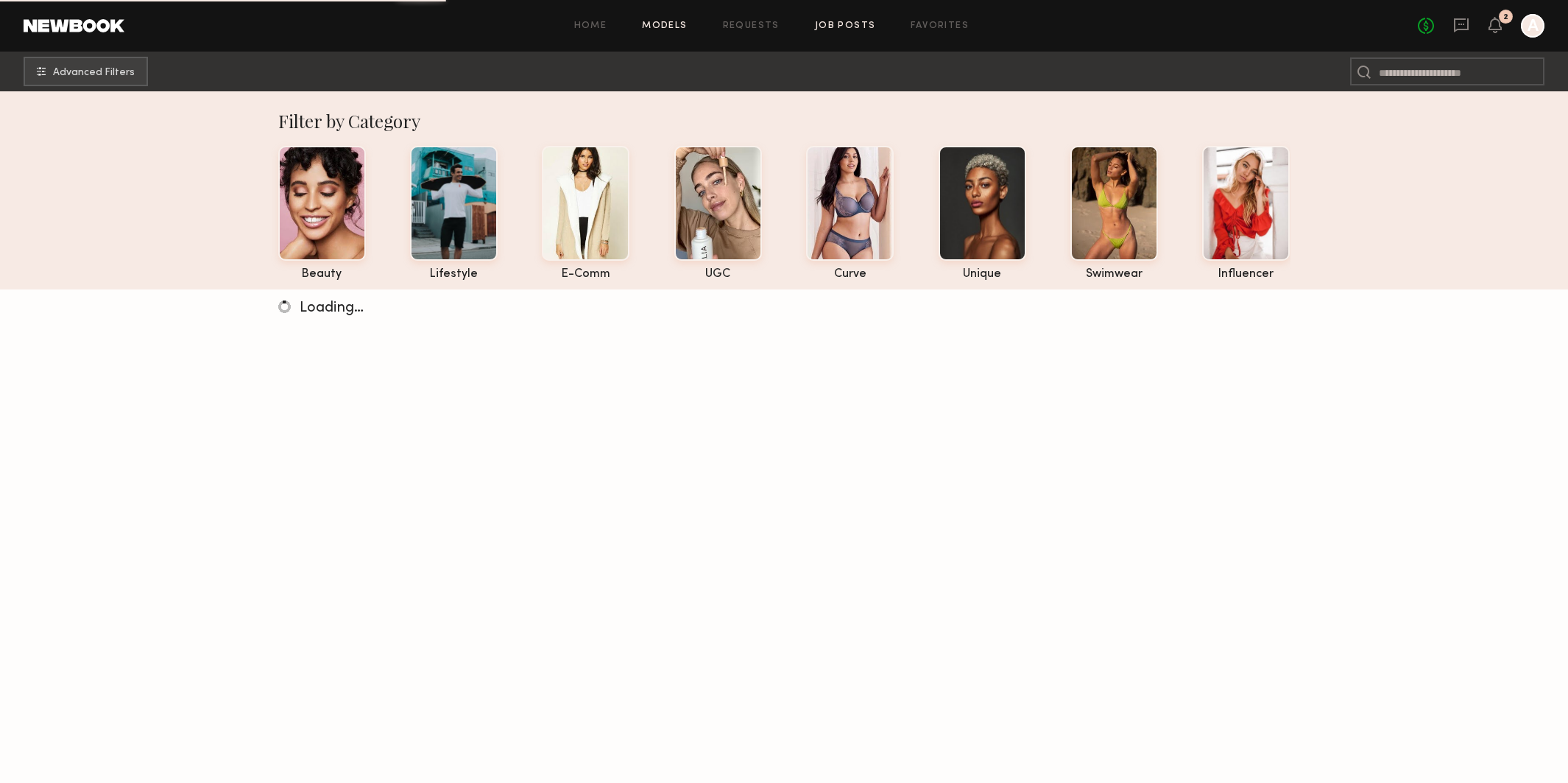
click at [841, 24] on link "Job Posts" at bounding box center [846, 26] width 61 height 10
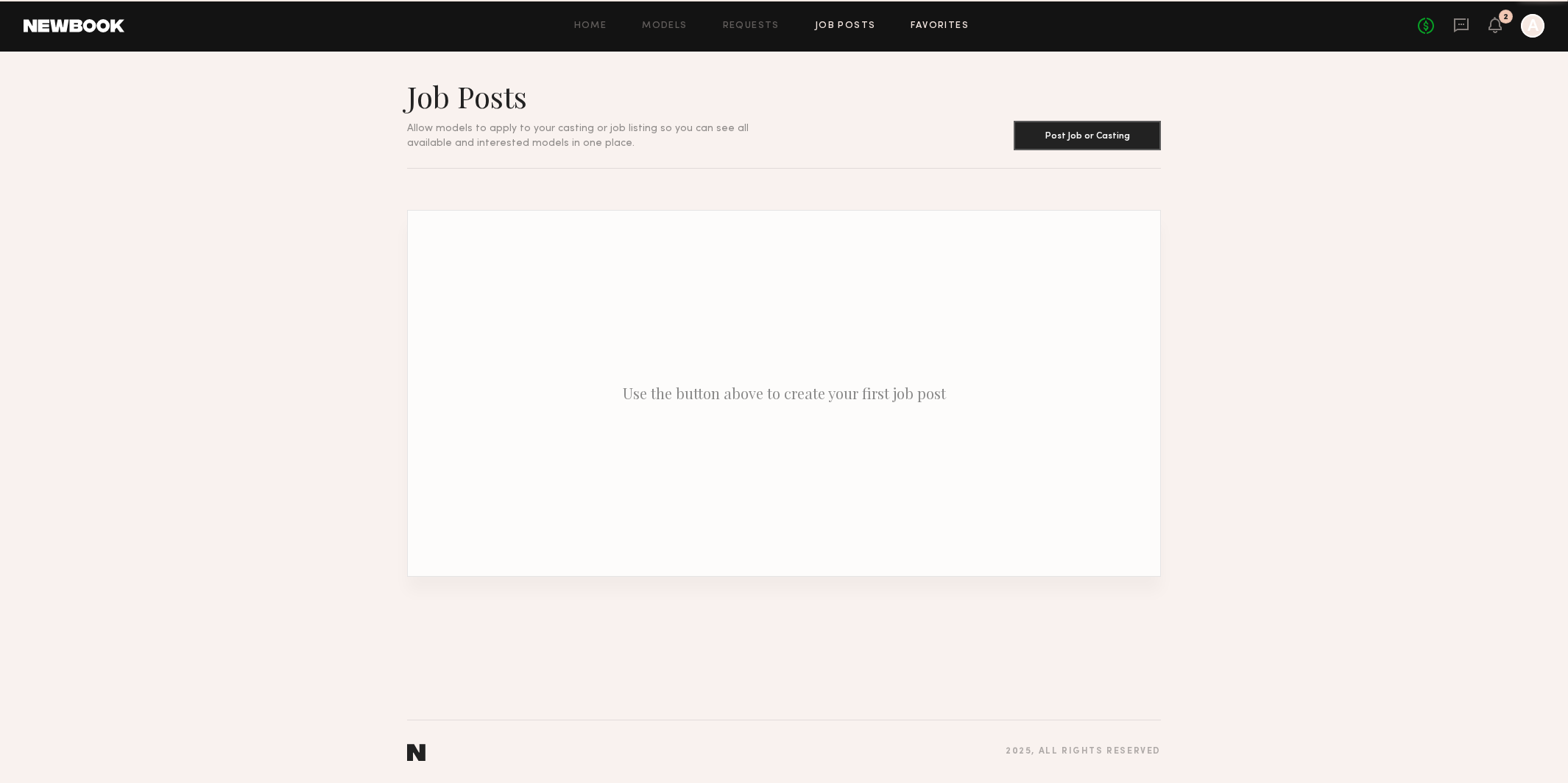
click at [947, 29] on link "Favorites" at bounding box center [939, 26] width 58 height 10
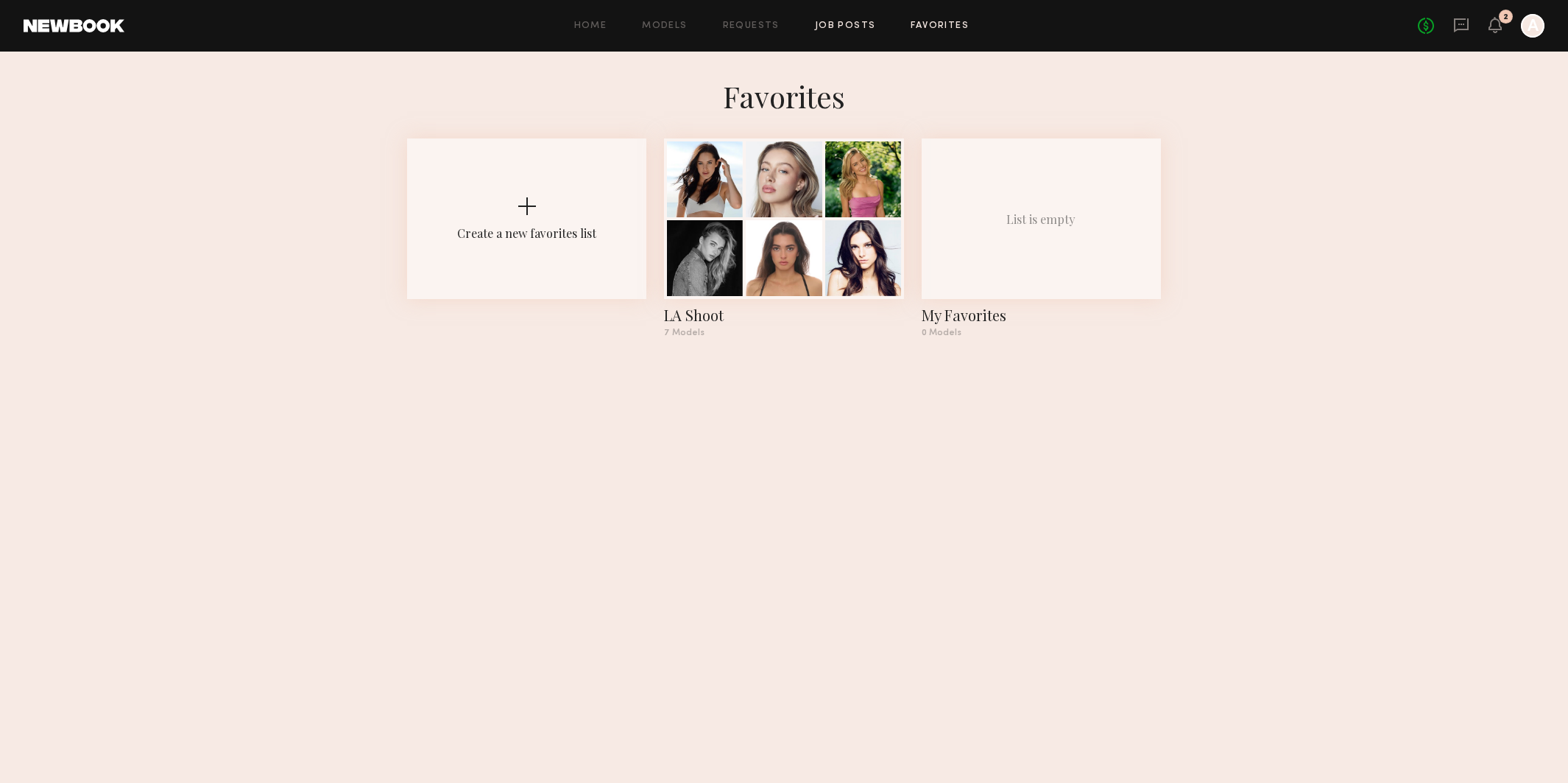
click at [840, 25] on link "Job Posts" at bounding box center [846, 26] width 61 height 10
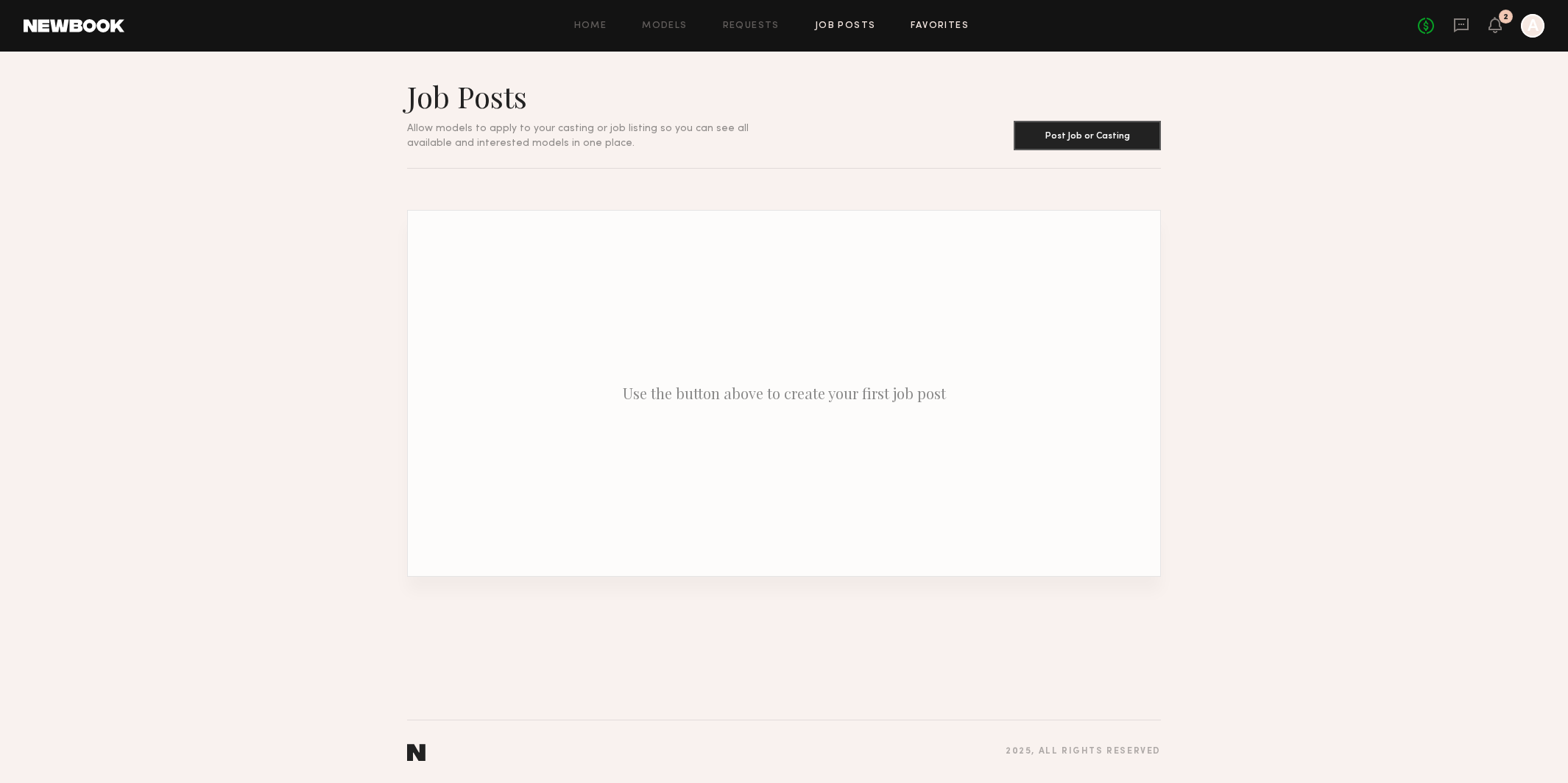
click at [952, 23] on link "Favorites" at bounding box center [939, 26] width 58 height 10
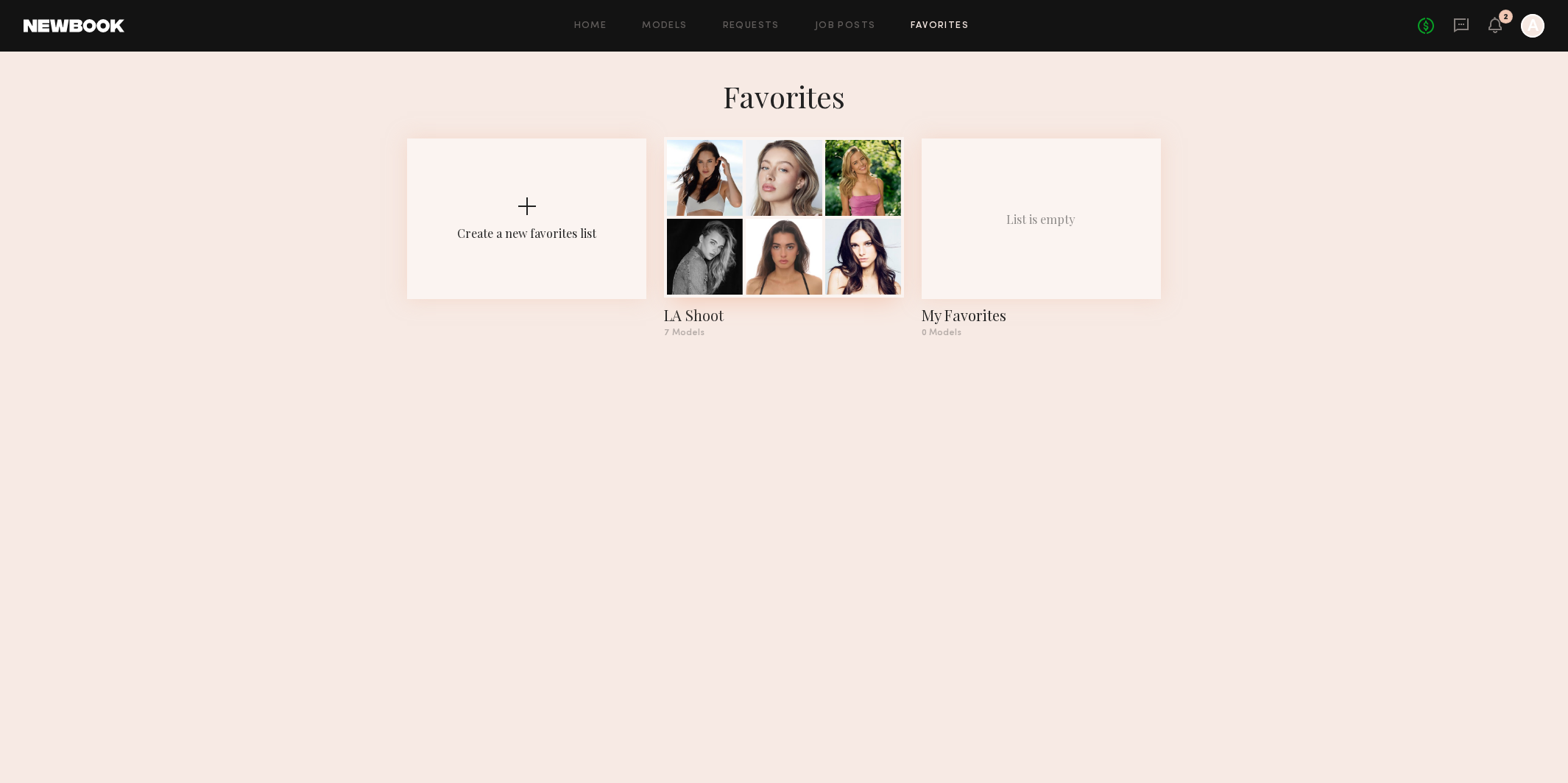
click at [819, 167] on div at bounding box center [783, 178] width 76 height 76
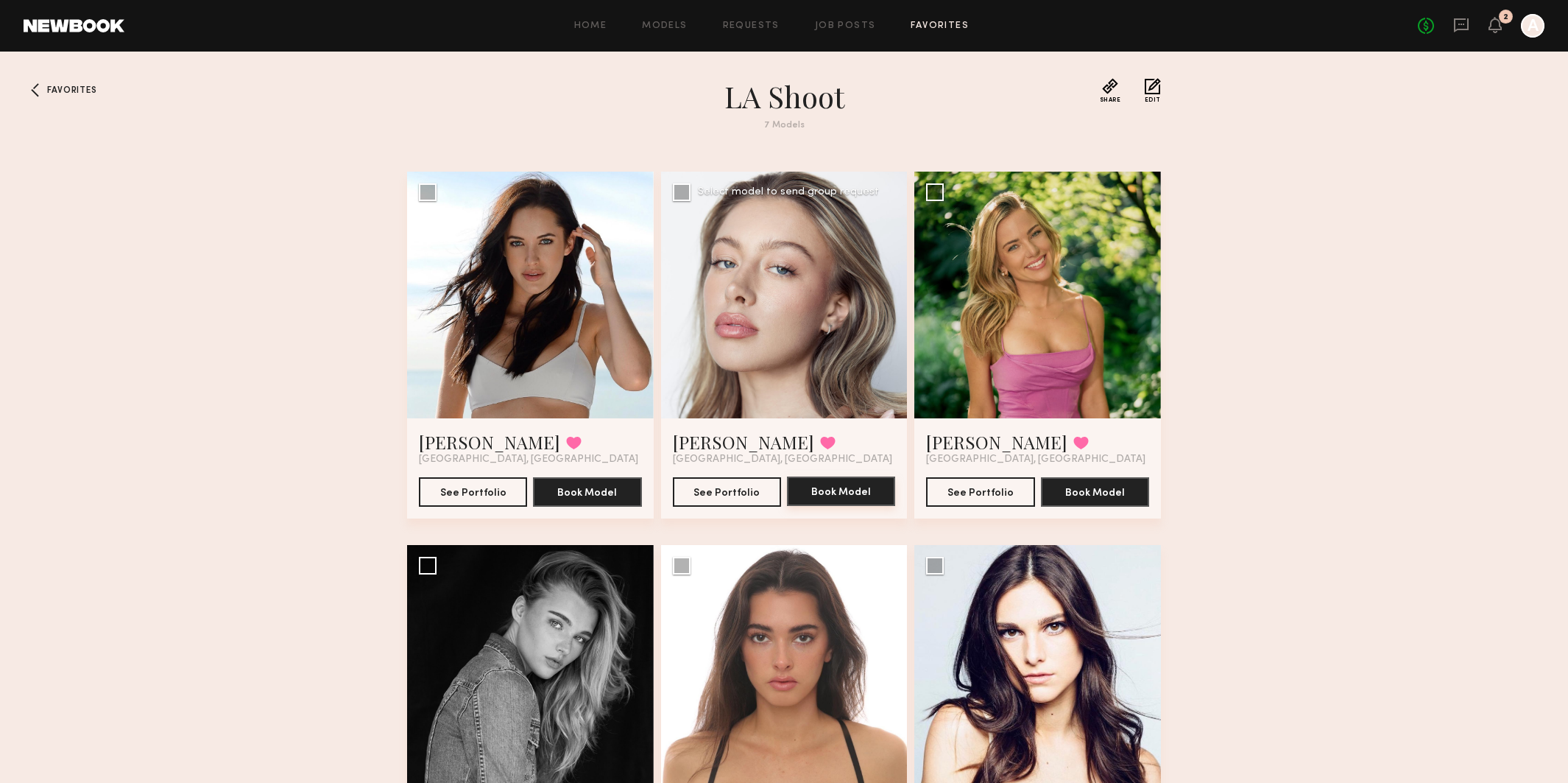
click at [827, 485] on button "Book Model" at bounding box center [841, 491] width 108 height 29
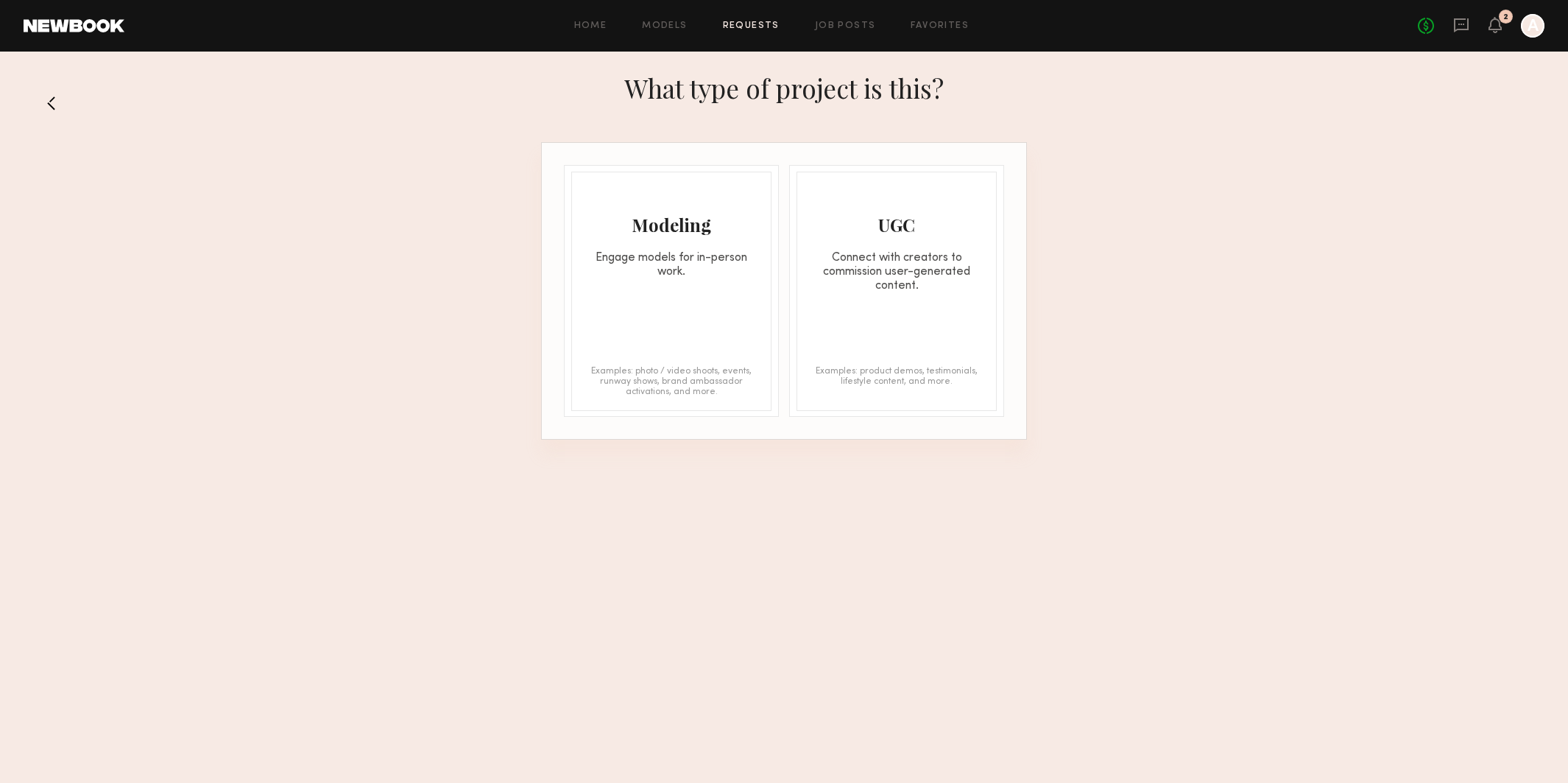
click at [688, 325] on div "Modeling Engage models for in-person work. Examples: photo / video shoots, even…" at bounding box center [671, 291] width 200 height 239
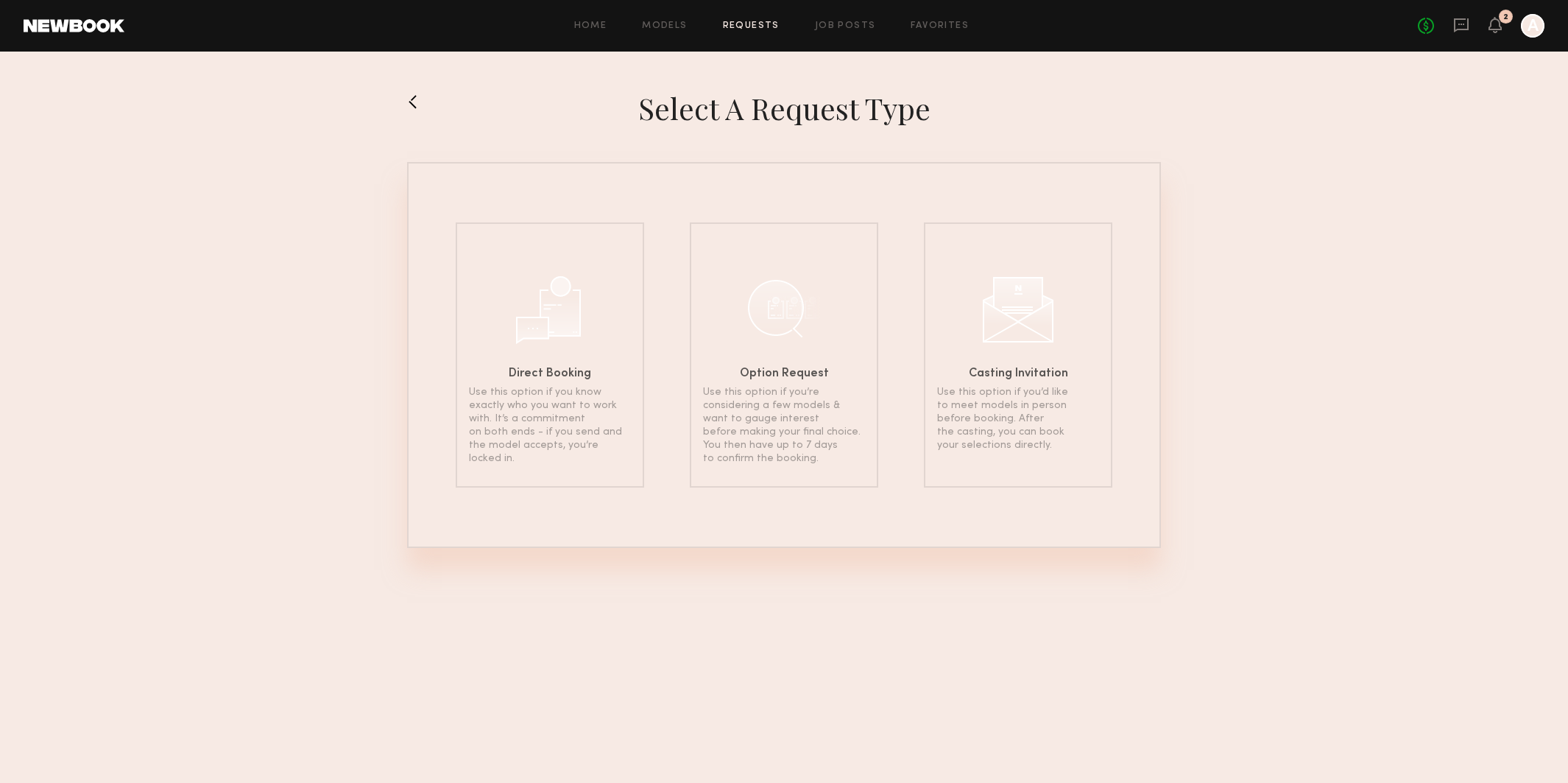
click at [414, 106] on button at bounding box center [419, 102] width 23 height 23
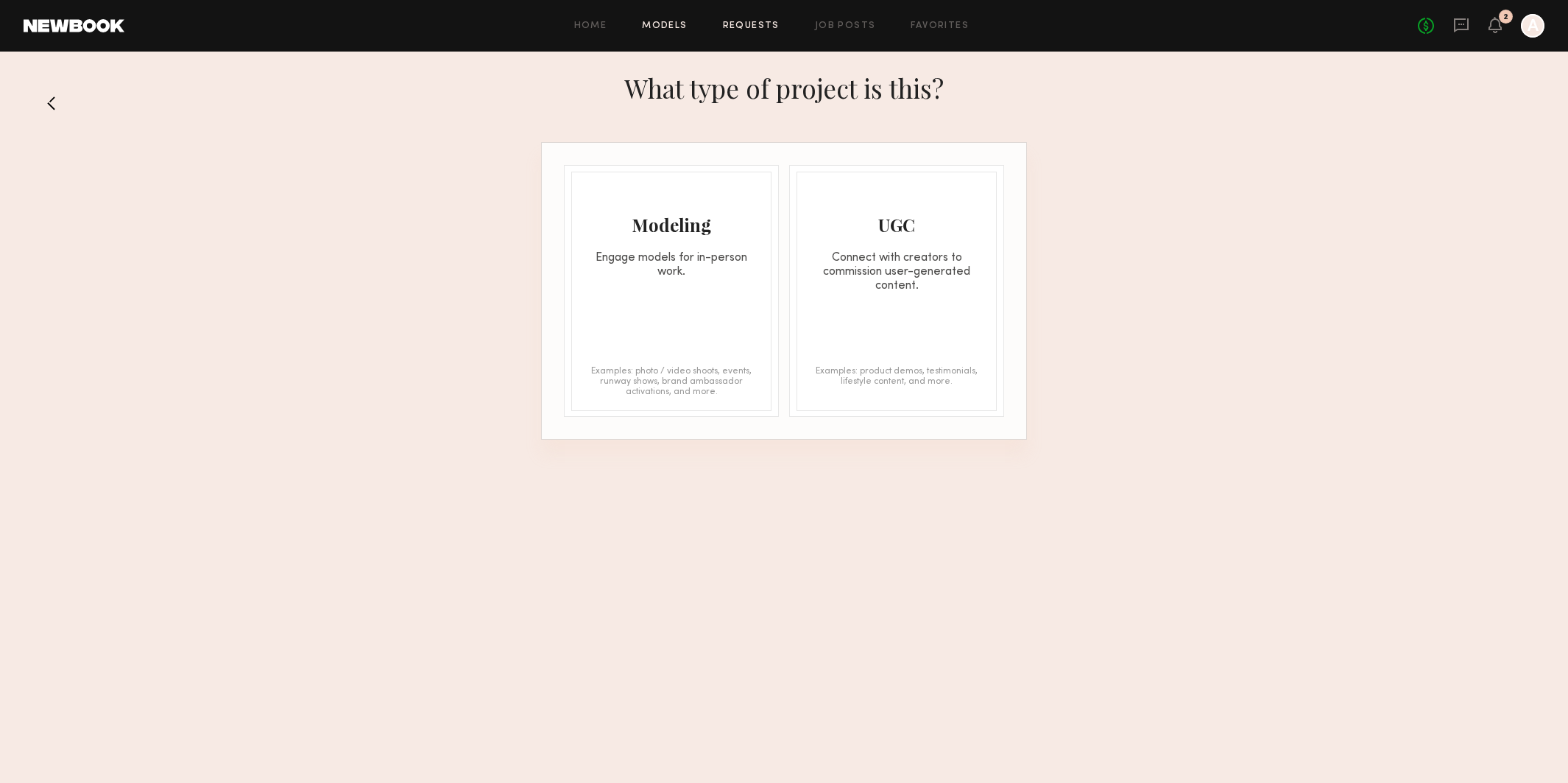
click at [669, 27] on link "Models" at bounding box center [664, 26] width 45 height 10
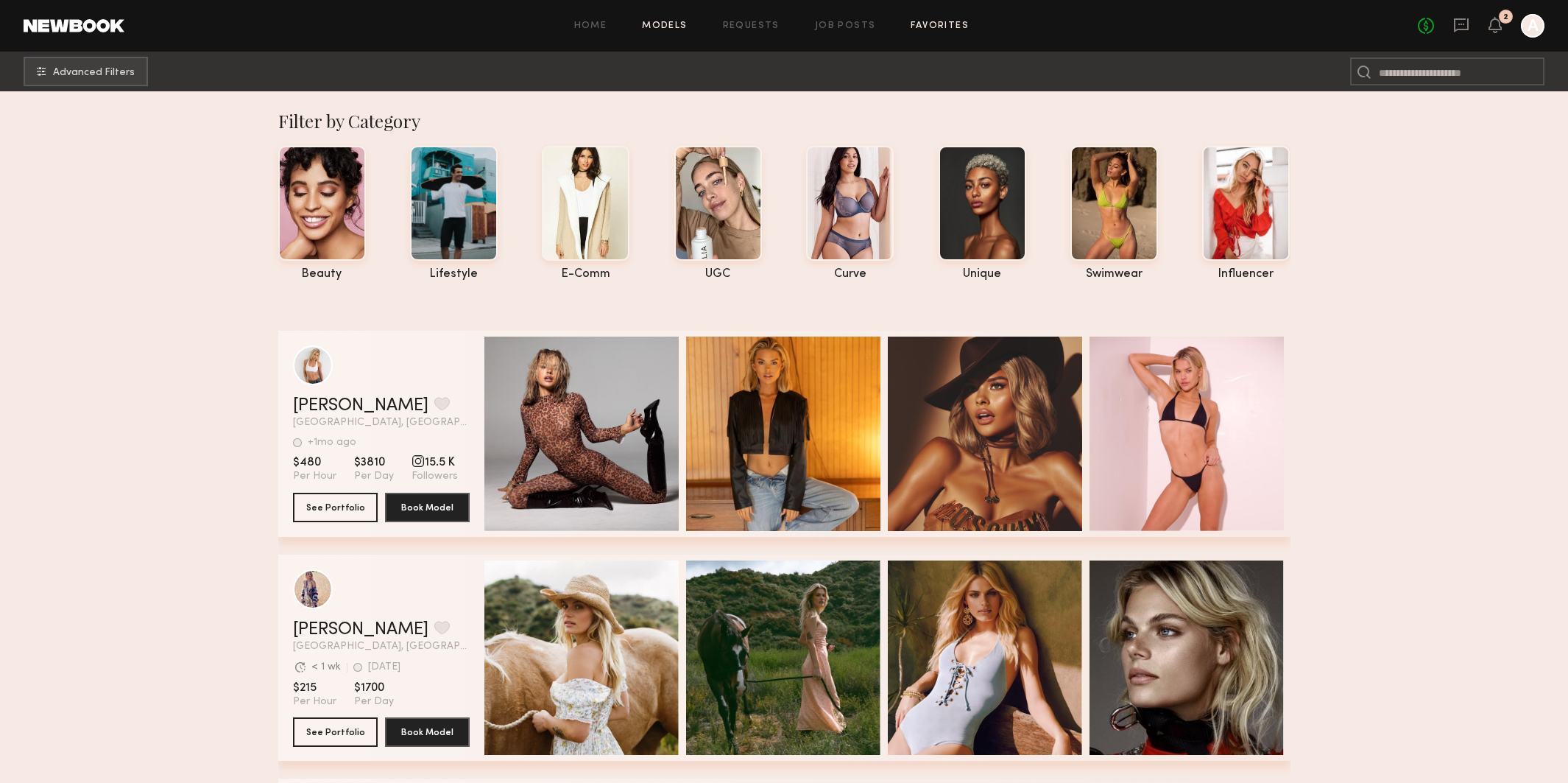
click at [922, 26] on link "Favorites" at bounding box center [939, 26] width 58 height 10
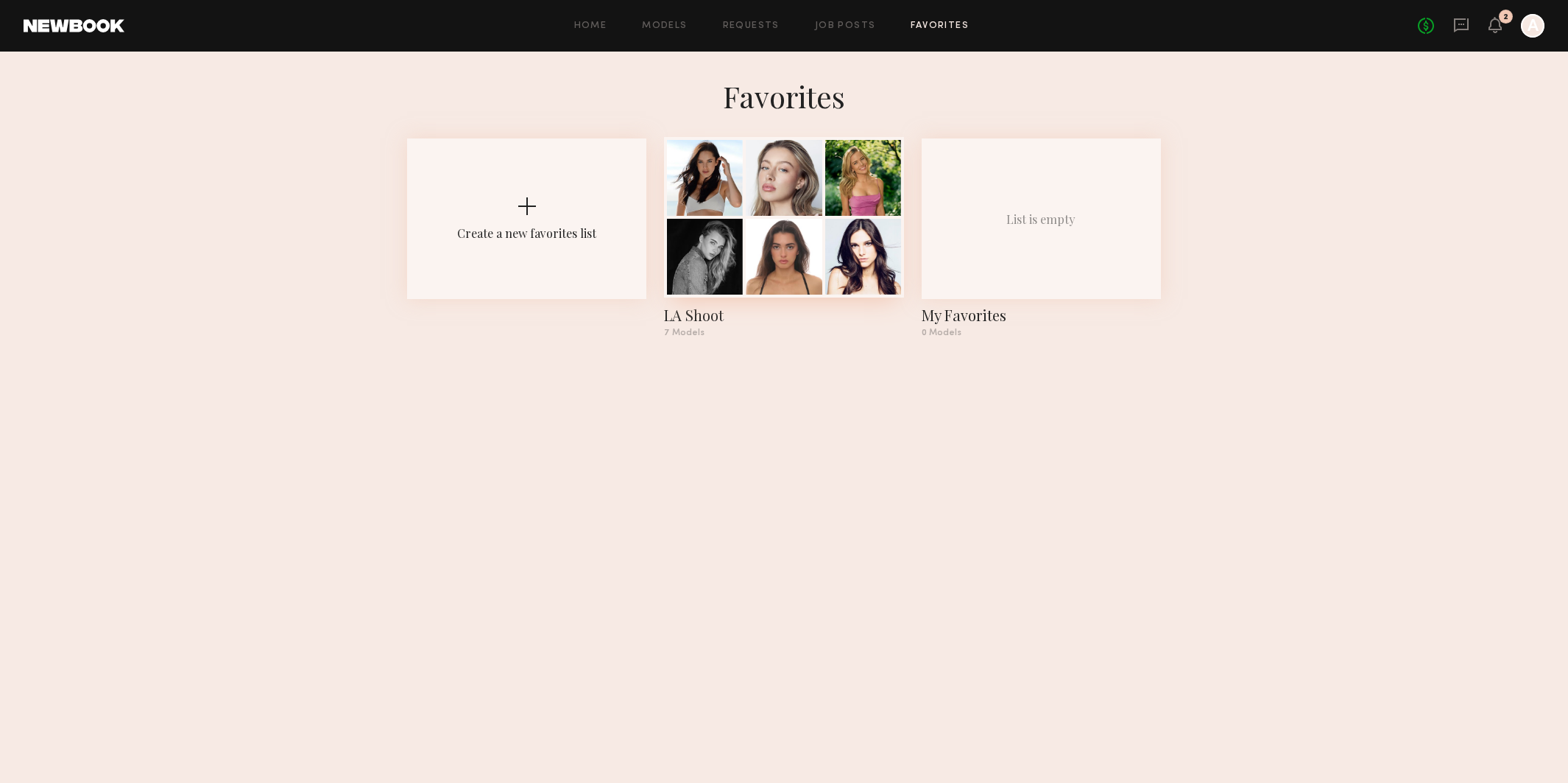
click at [756, 255] on div at bounding box center [783, 256] width 76 height 76
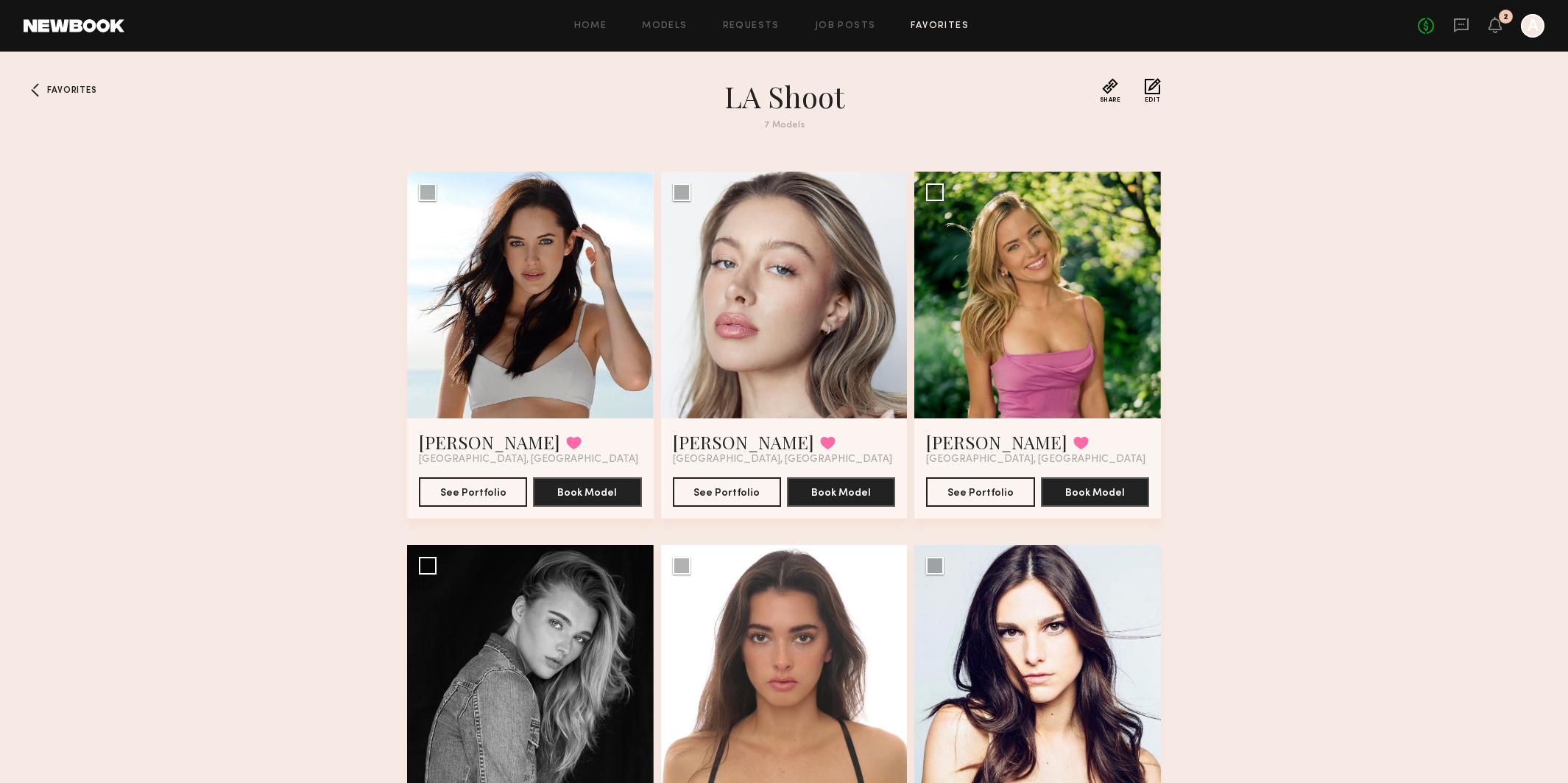
click at [643, 23] on div "Home Models Requests Job Posts Favorites Sign Out" at bounding box center [771, 26] width 1294 height 10
click at [649, 23] on link "Models" at bounding box center [664, 26] width 45 height 10
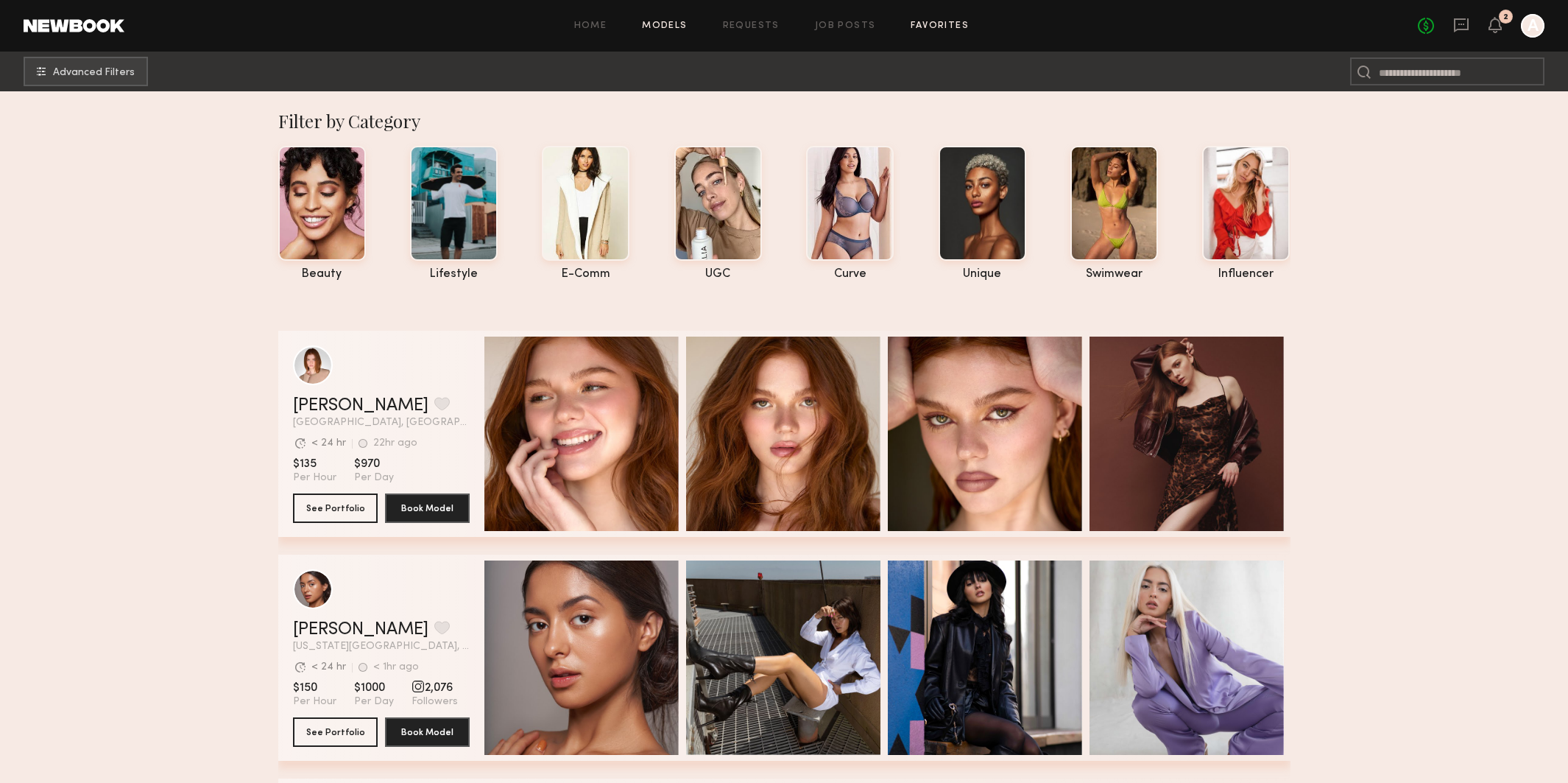
click at [948, 21] on link "Favorites" at bounding box center [939, 26] width 58 height 10
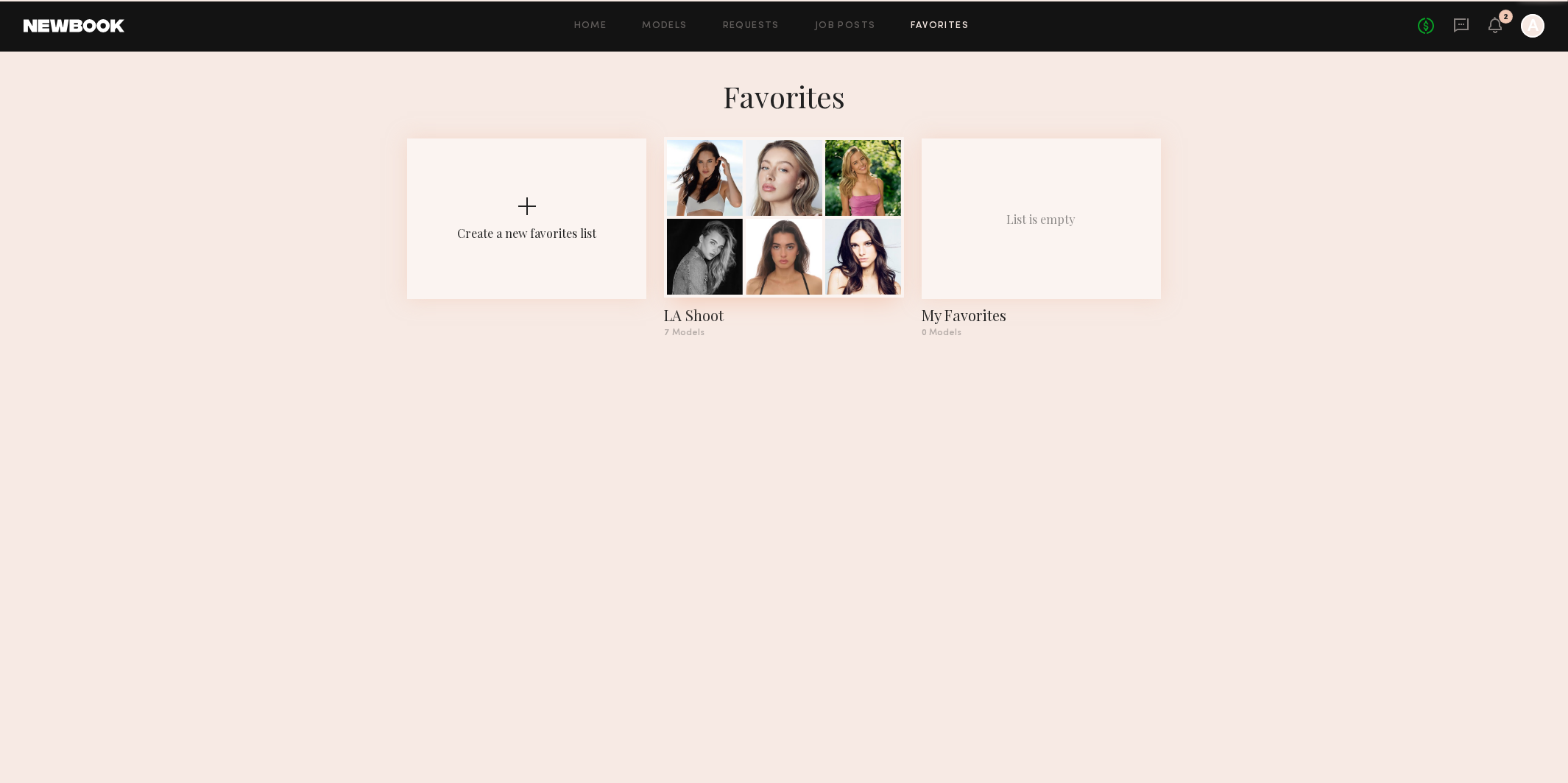
click at [716, 224] on div at bounding box center [705, 256] width 76 height 76
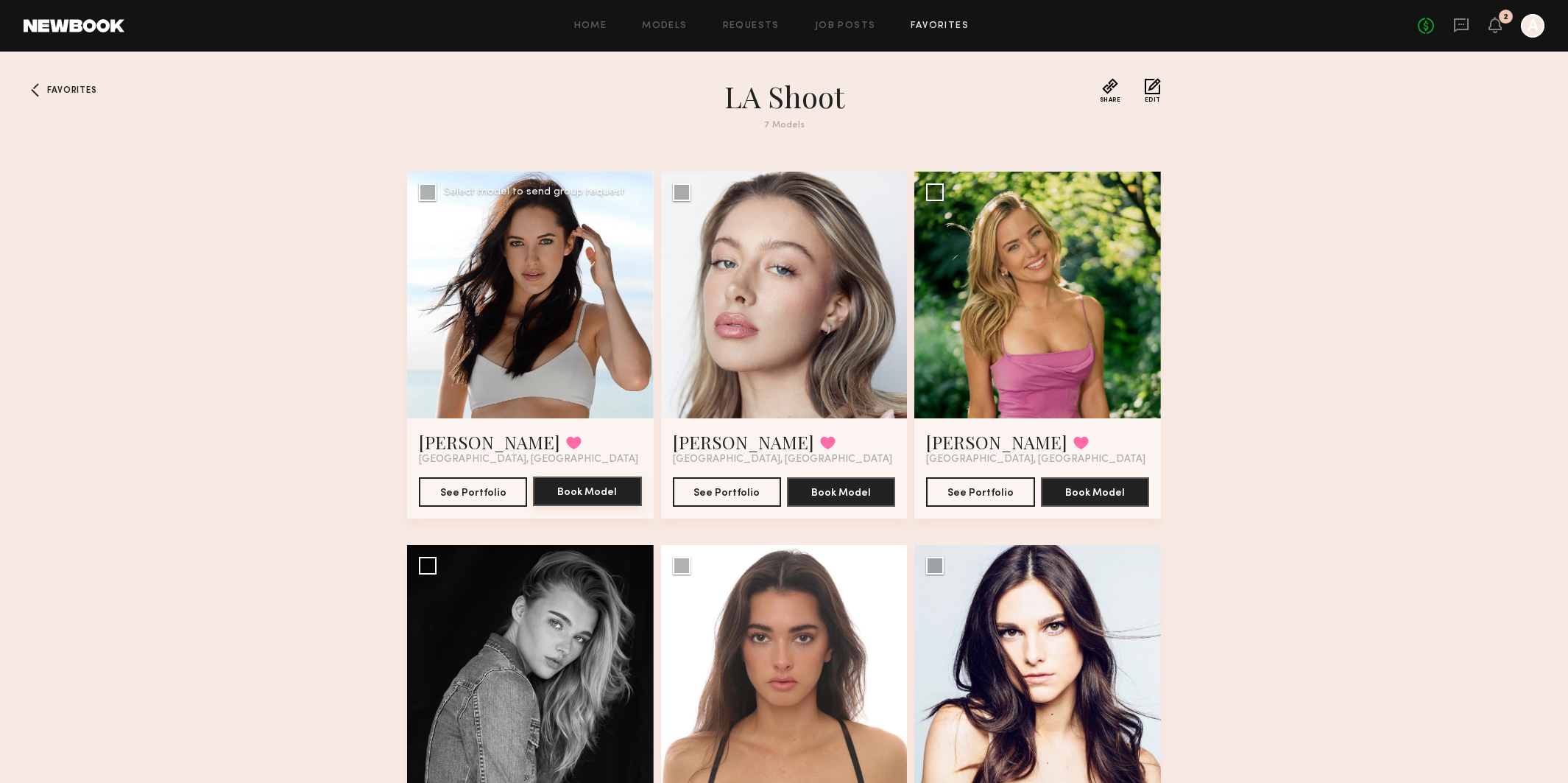
click at [552, 492] on button "Book Model" at bounding box center [587, 491] width 108 height 29
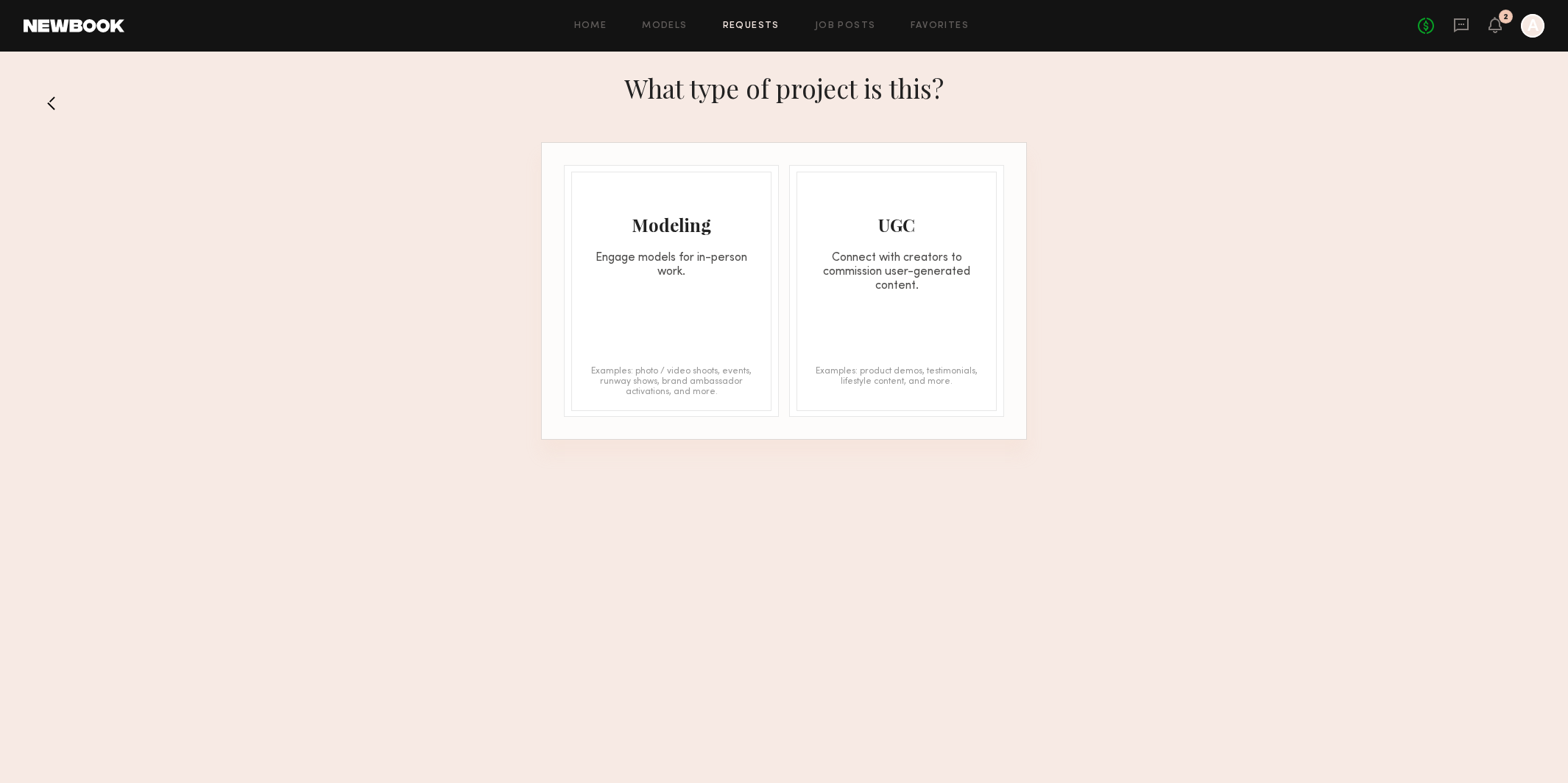
click at [695, 277] on div "Engage models for in-person work." at bounding box center [671, 264] width 199 height 28
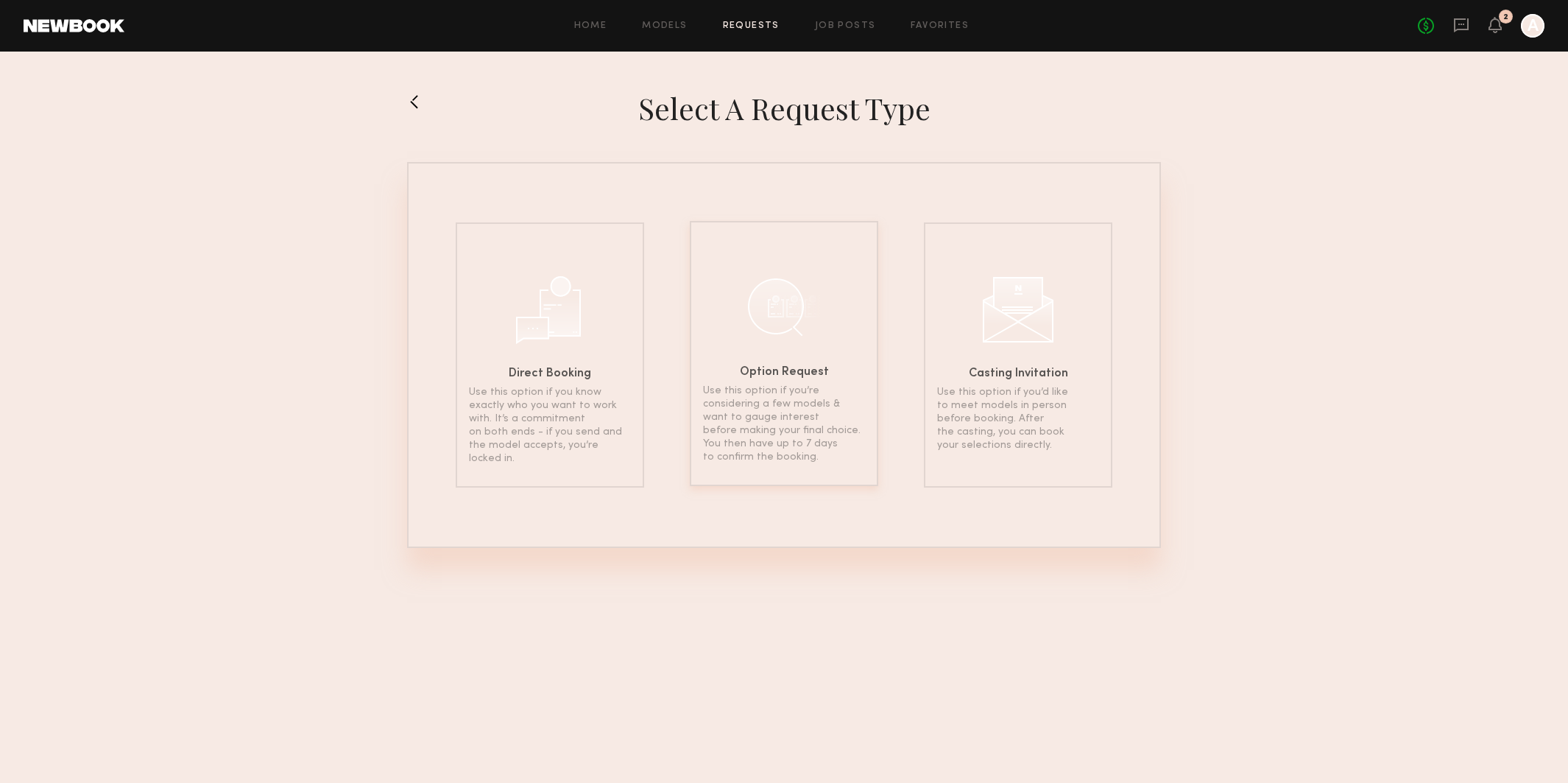
click at [763, 337] on div at bounding box center [784, 306] width 73 height 73
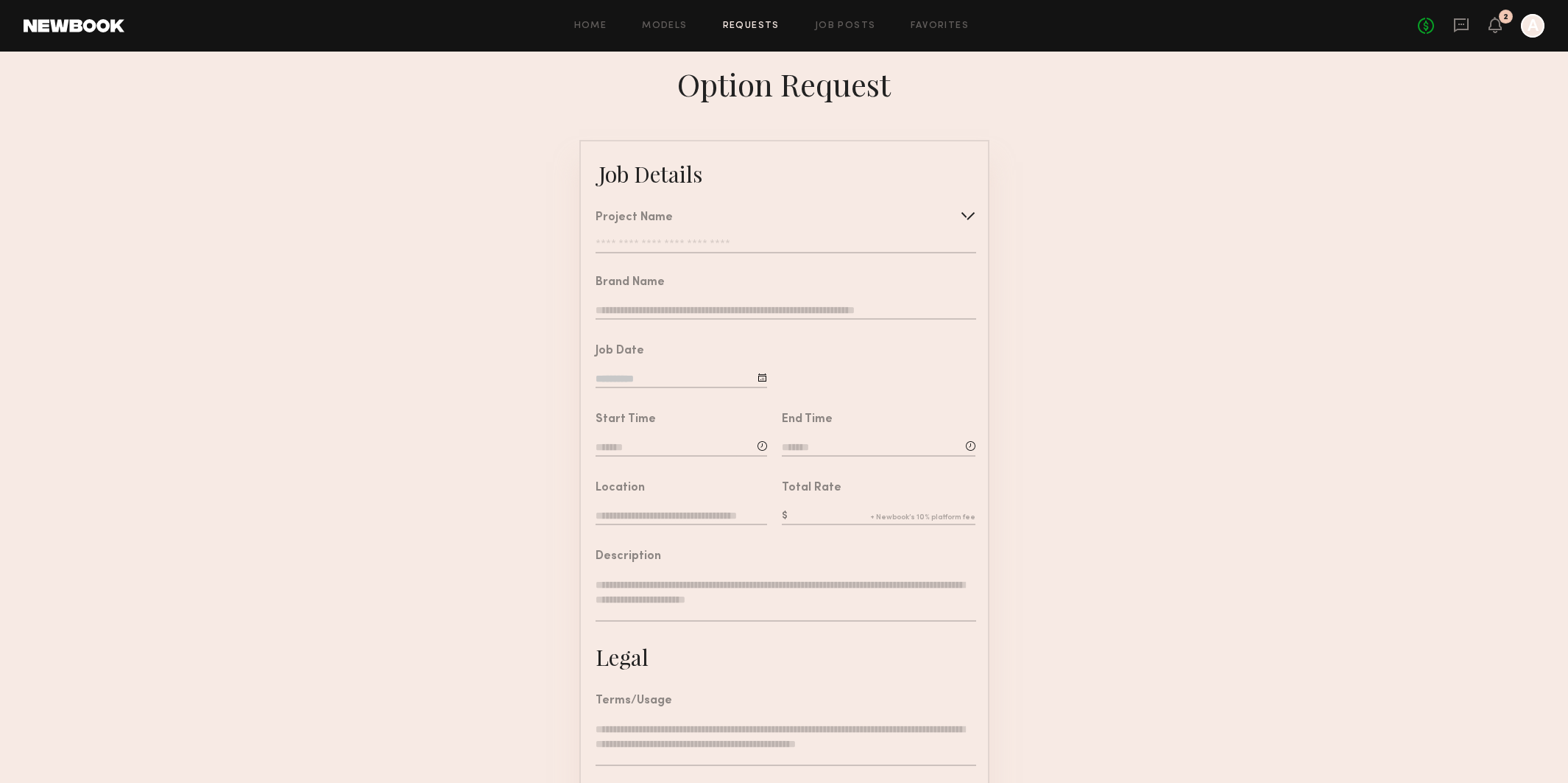
click at [623, 239] on input "text" at bounding box center [786, 246] width 380 height 14
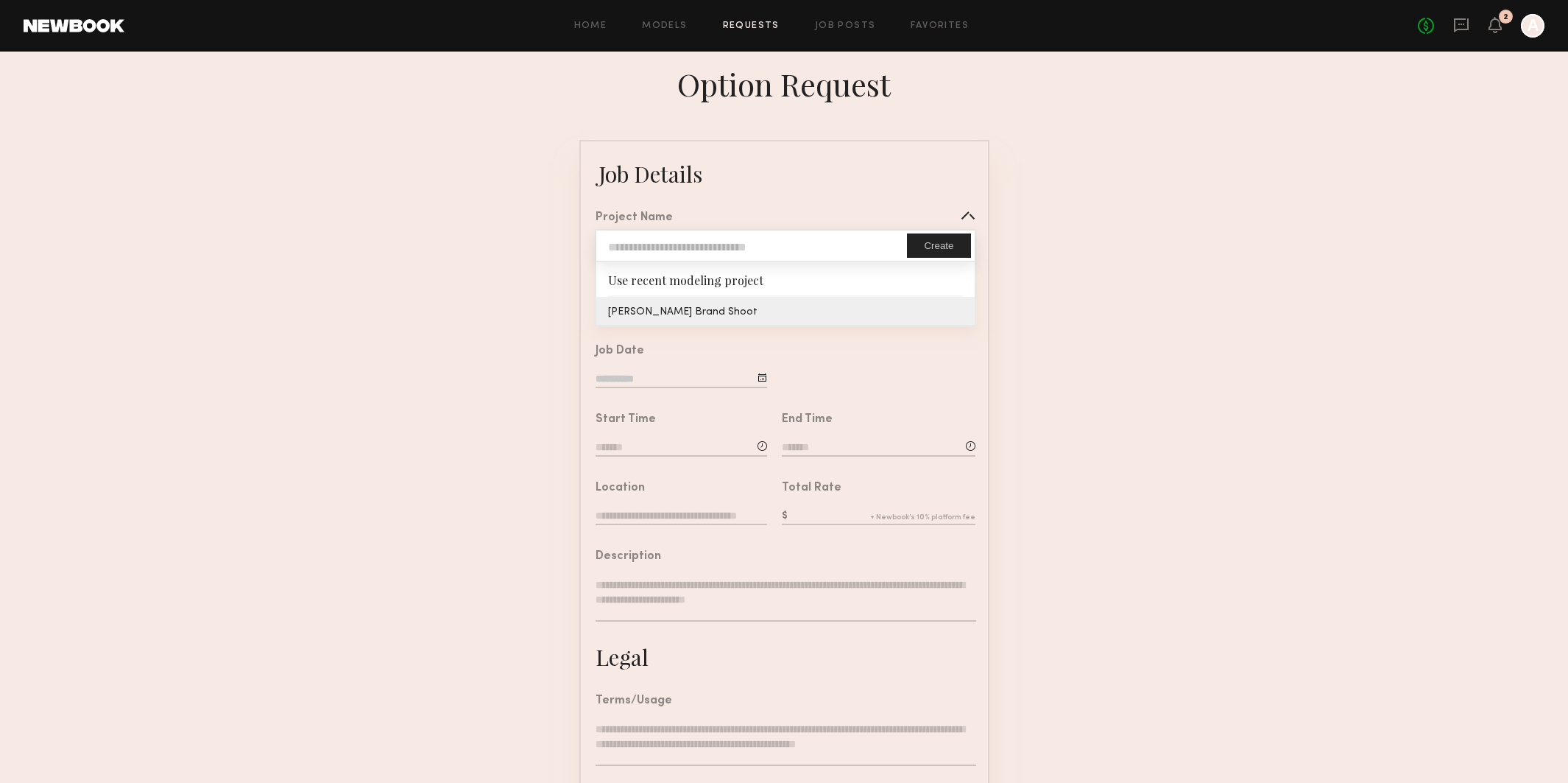
type input "**********"
type input "*******"
type input "**********"
type textarea "**********"
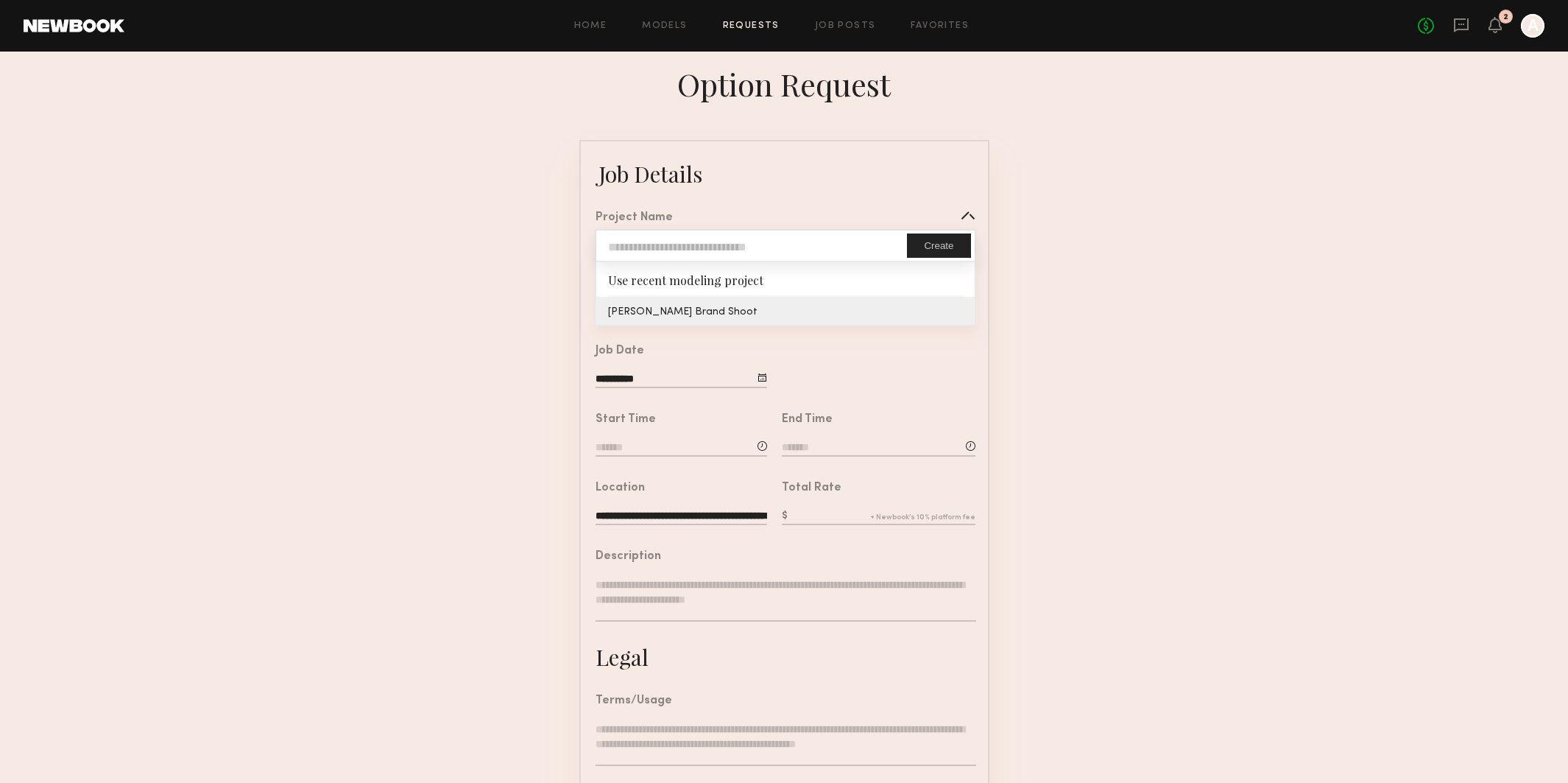
type textarea "**********"
type textarea "**"
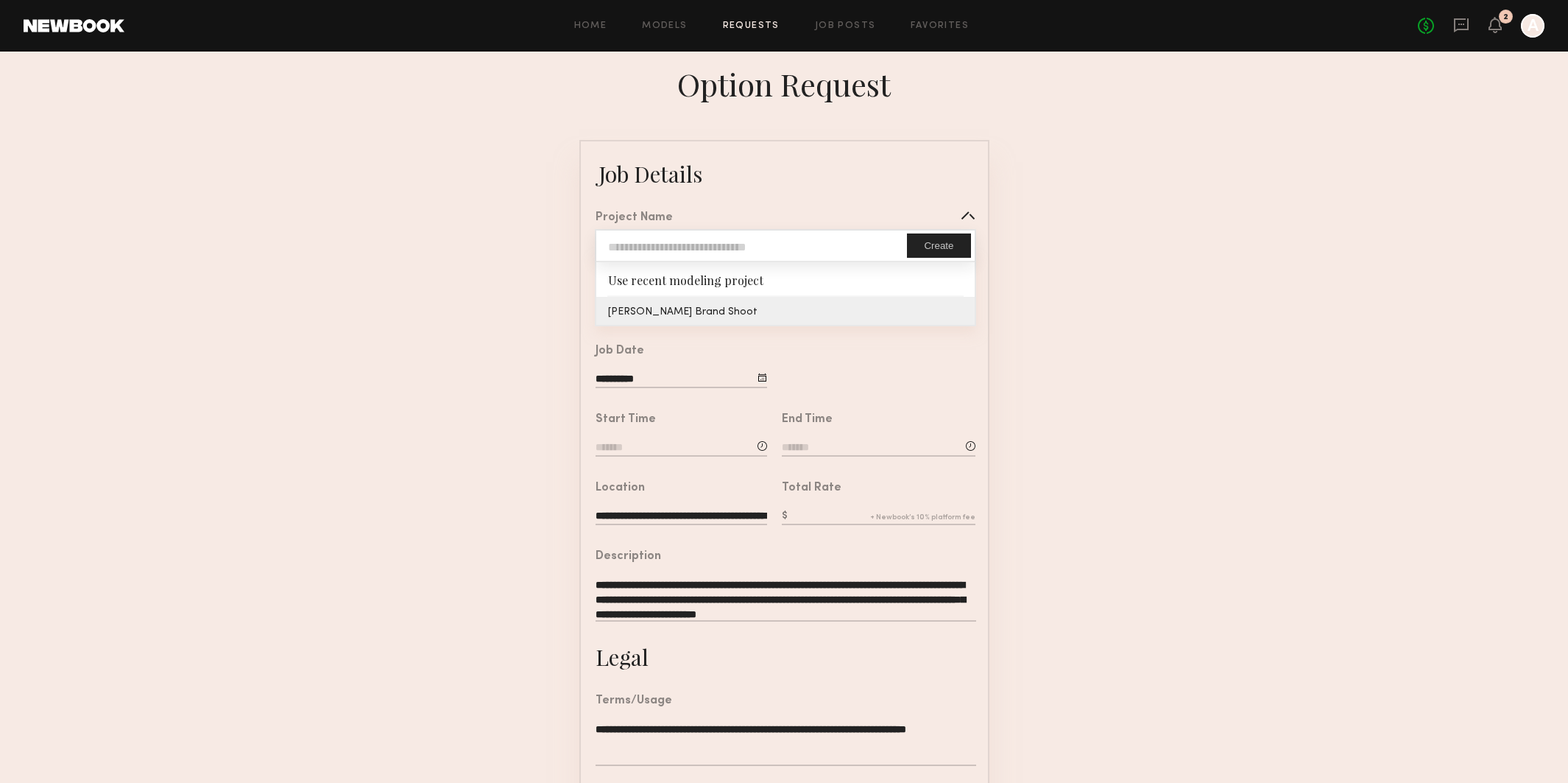
click at [639, 306] on common-border "**********" at bounding box center [784, 550] width 410 height 820
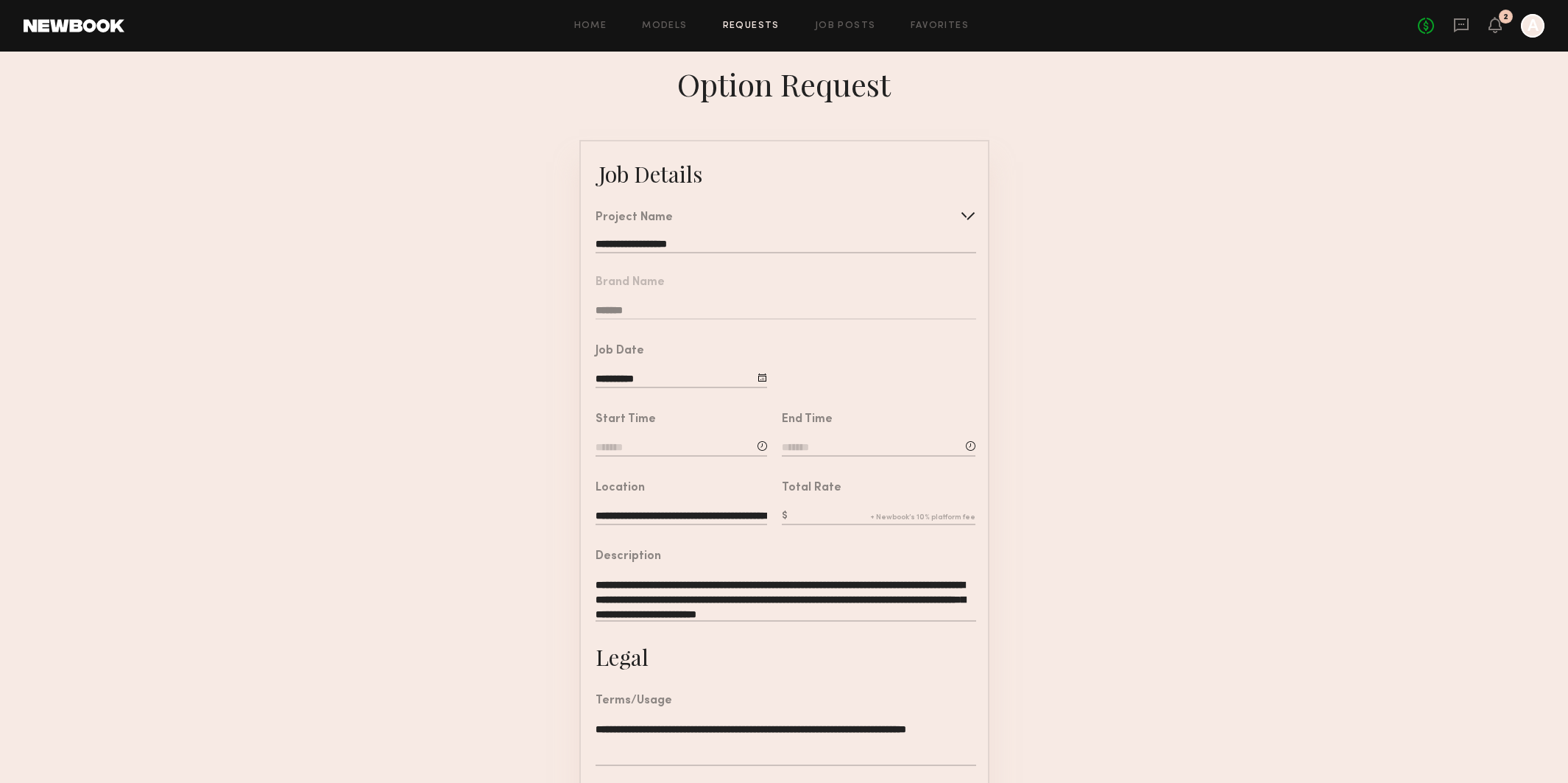
click at [631, 443] on input at bounding box center [681, 448] width 171 height 16
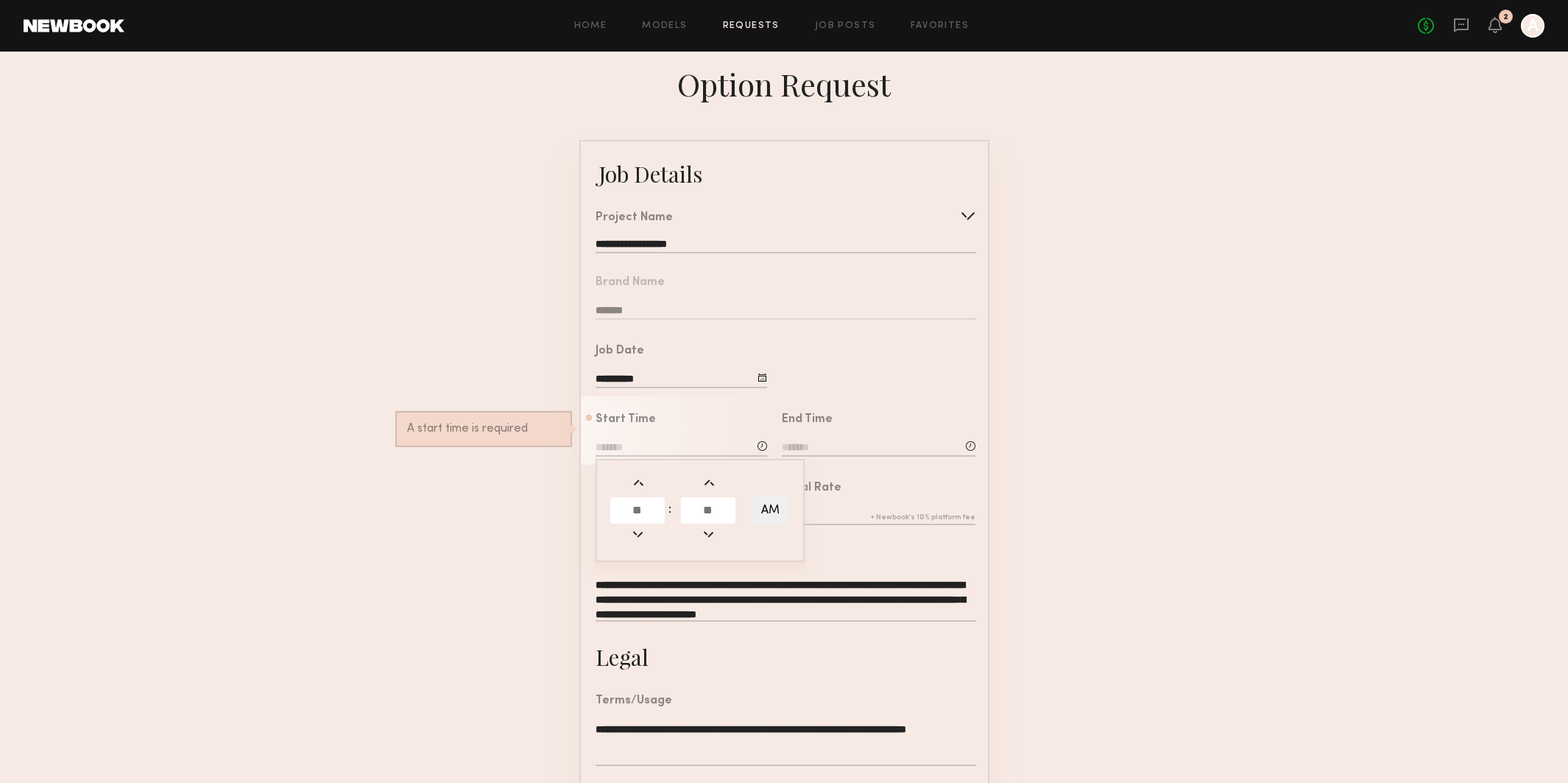
click at [653, 511] on input "text" at bounding box center [638, 511] width 54 height 27
type input "*"
click at [722, 514] on input "text" at bounding box center [708, 511] width 54 height 27
type input "**"
type input "*******"
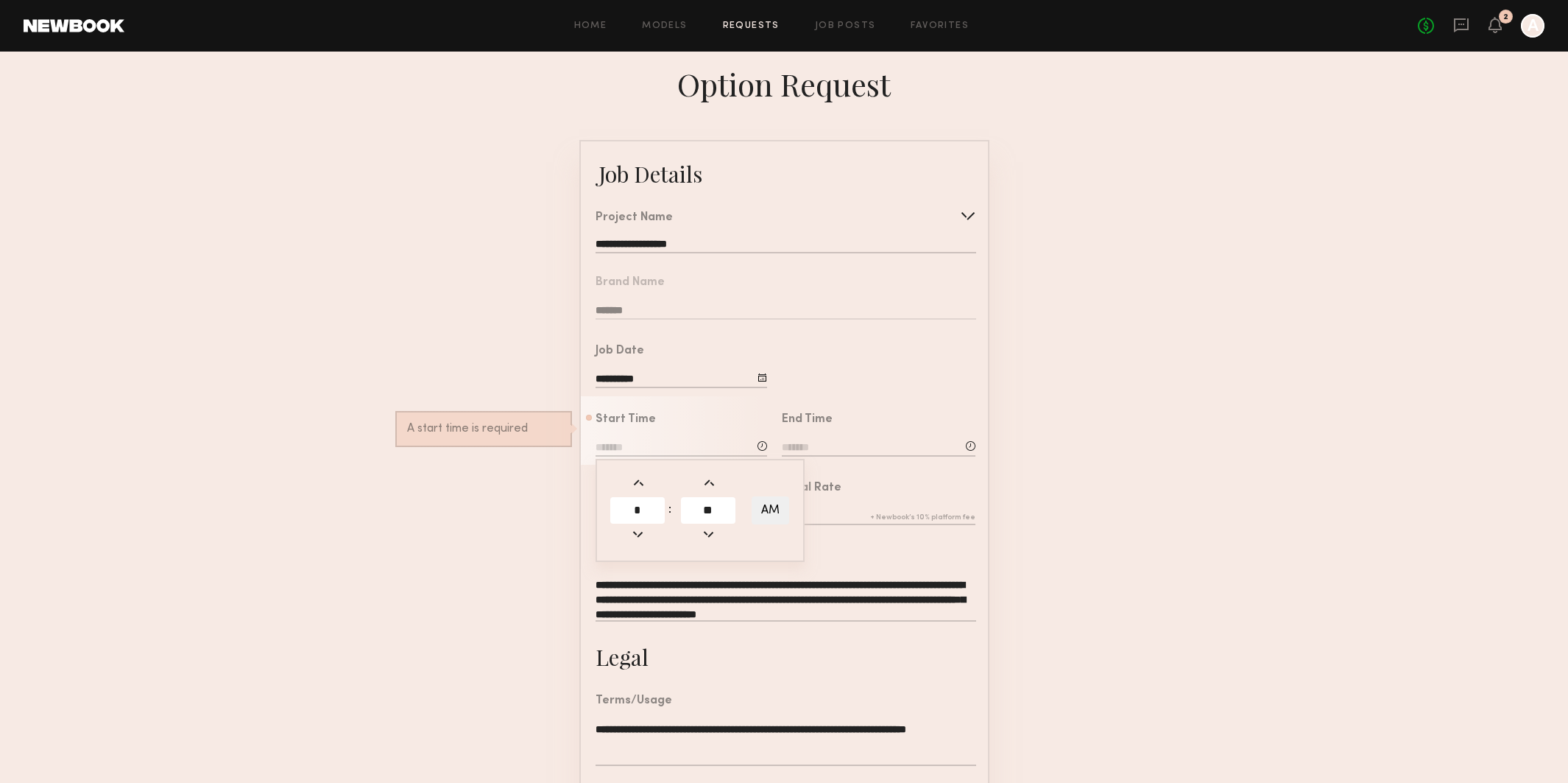
type input "**"
click at [859, 504] on div "Total Rate" at bounding box center [879, 504] width 194 height 45
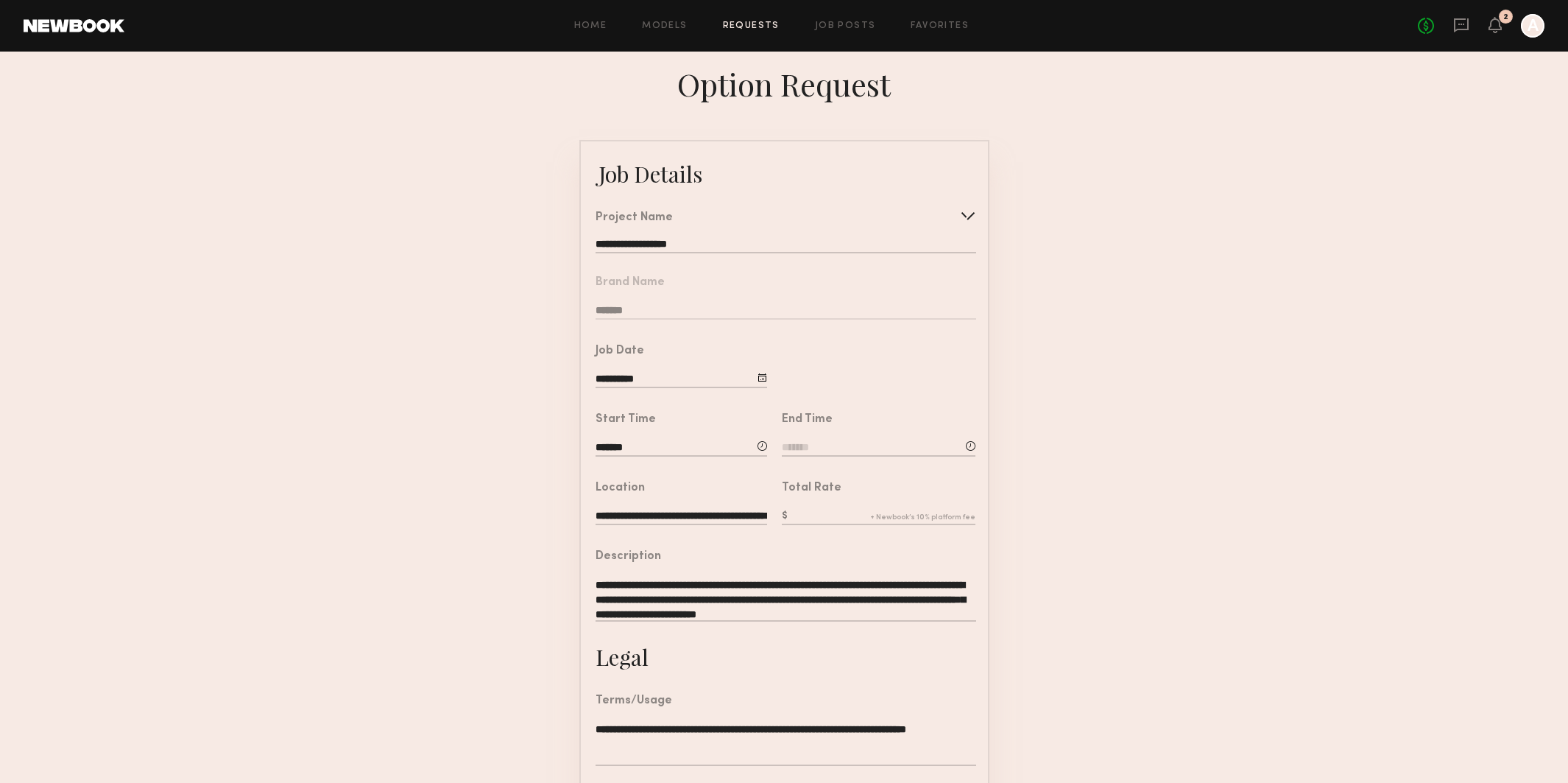
click at [821, 438] on div "End Time" at bounding box center [879, 436] width 194 height 45
click at [816, 446] on input at bounding box center [879, 448] width 194 height 16
click at [825, 506] on input "text" at bounding box center [823, 511] width 54 height 27
type input "*"
click at [905, 510] on input "text" at bounding box center [894, 511] width 54 height 27
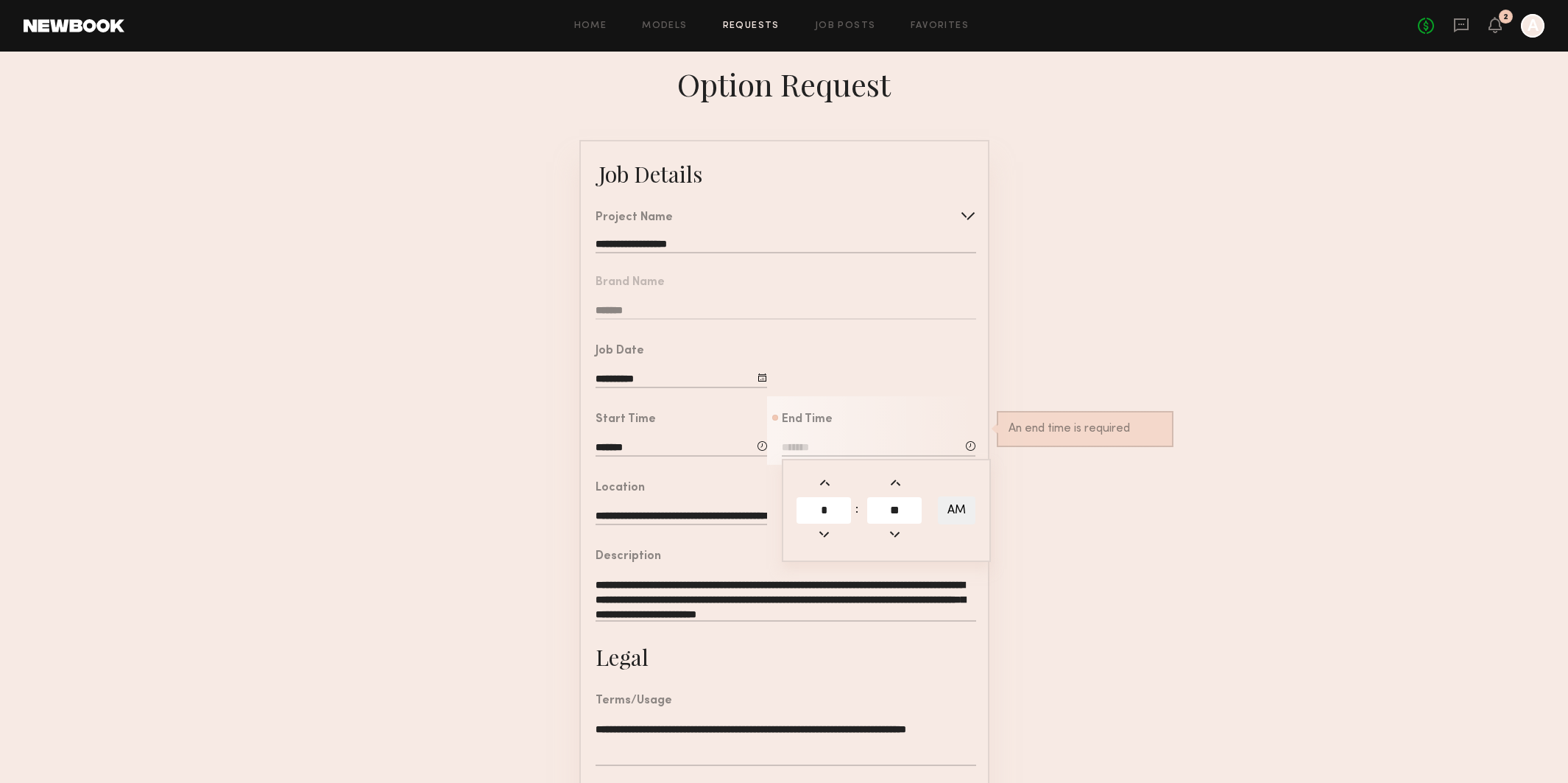
type input "**"
type input "*******"
type input "**"
click at [959, 512] on button "AM" at bounding box center [957, 510] width 38 height 28
type input "*******"
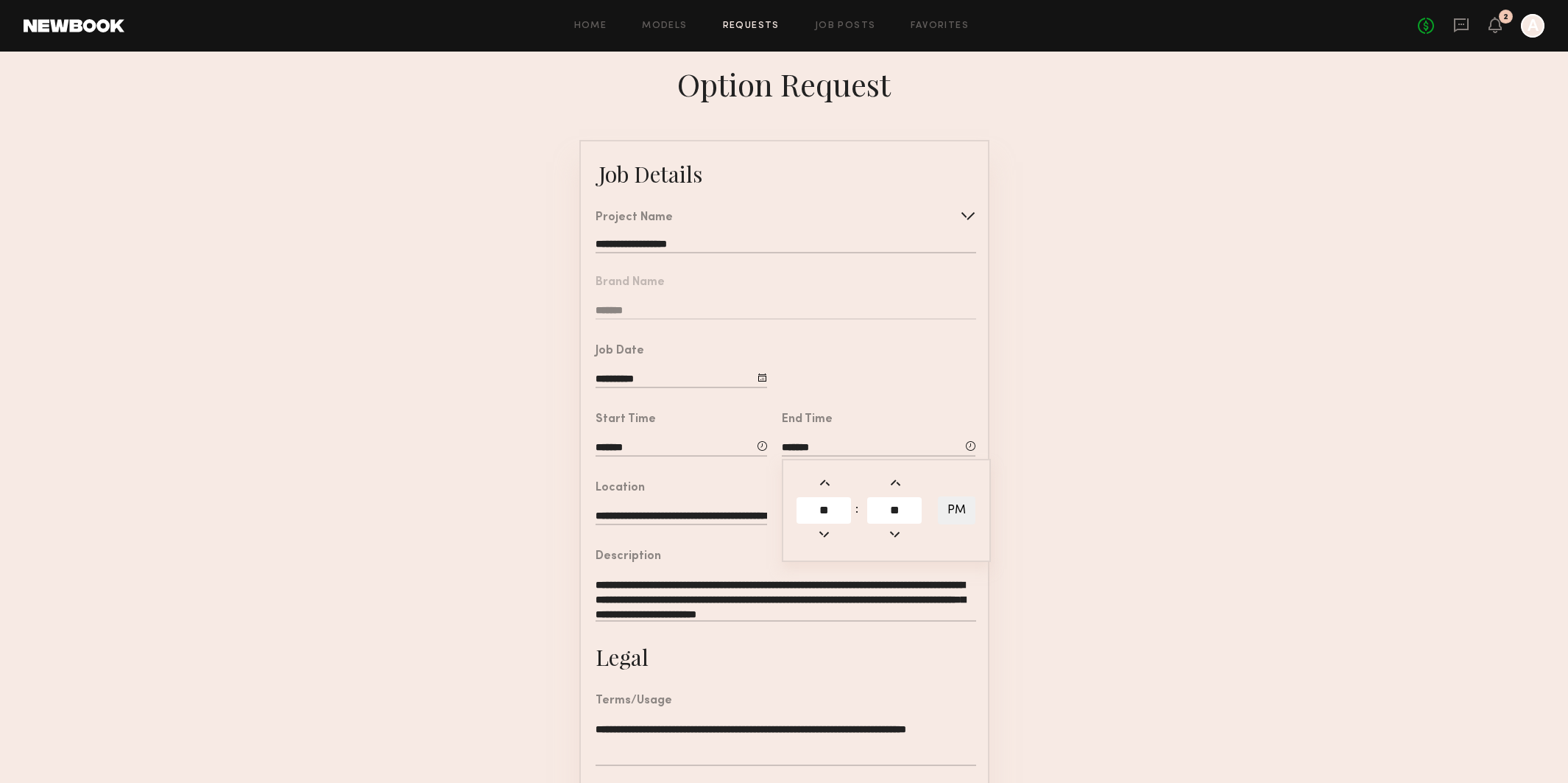
click at [1094, 504] on form "**********" at bounding box center [784, 550] width 1568 height 820
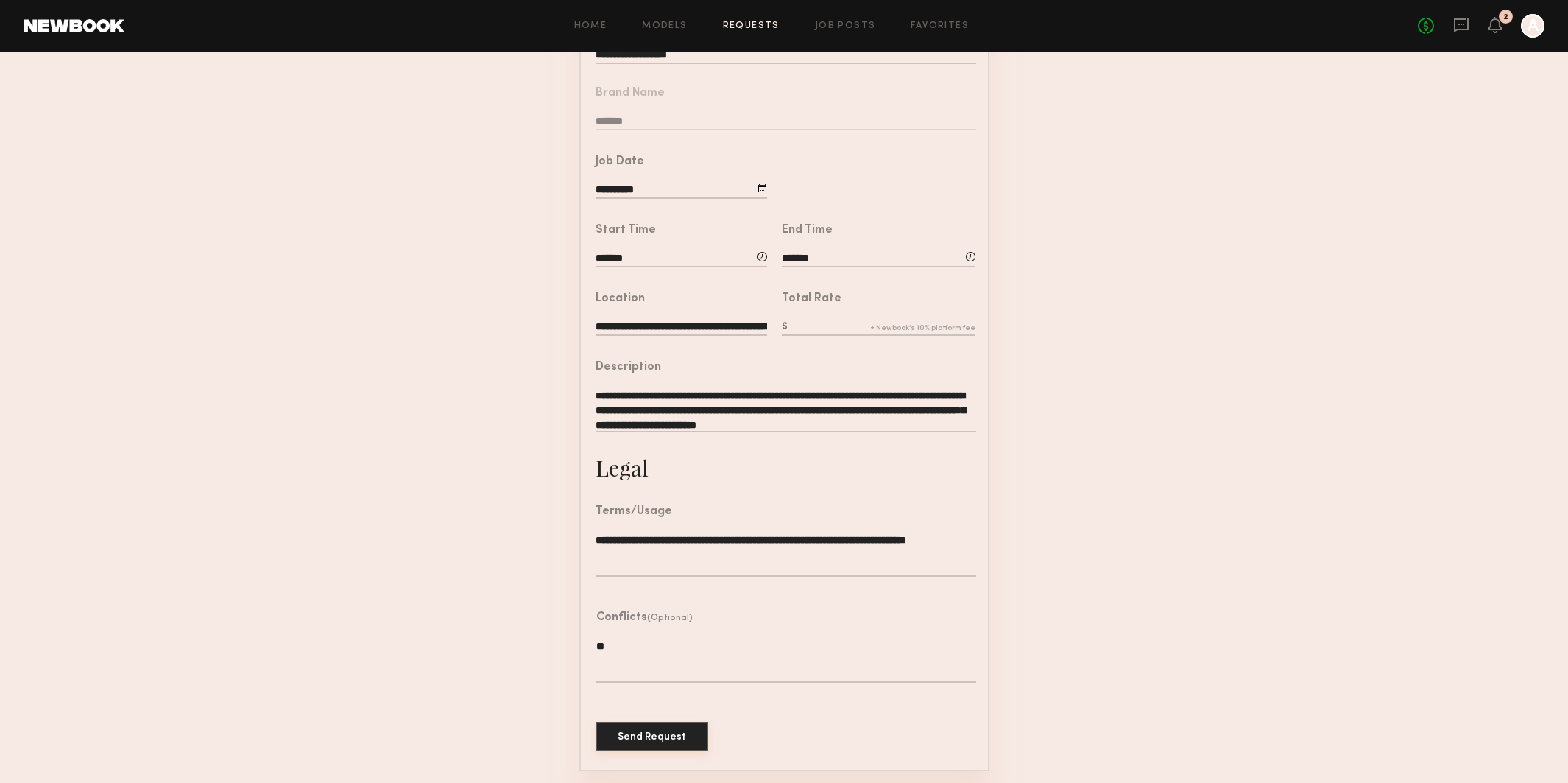
scroll to position [188, 0]
click at [664, 737] on button "Send Request" at bounding box center [652, 737] width 113 height 29
click at [875, 315] on div "Total Rate Total rate is required" at bounding box center [879, 316] width 194 height 45
click at [881, 331] on label at bounding box center [879, 329] width 194 height 16
click at [881, 331] on input "text" at bounding box center [879, 329] width 194 height 16
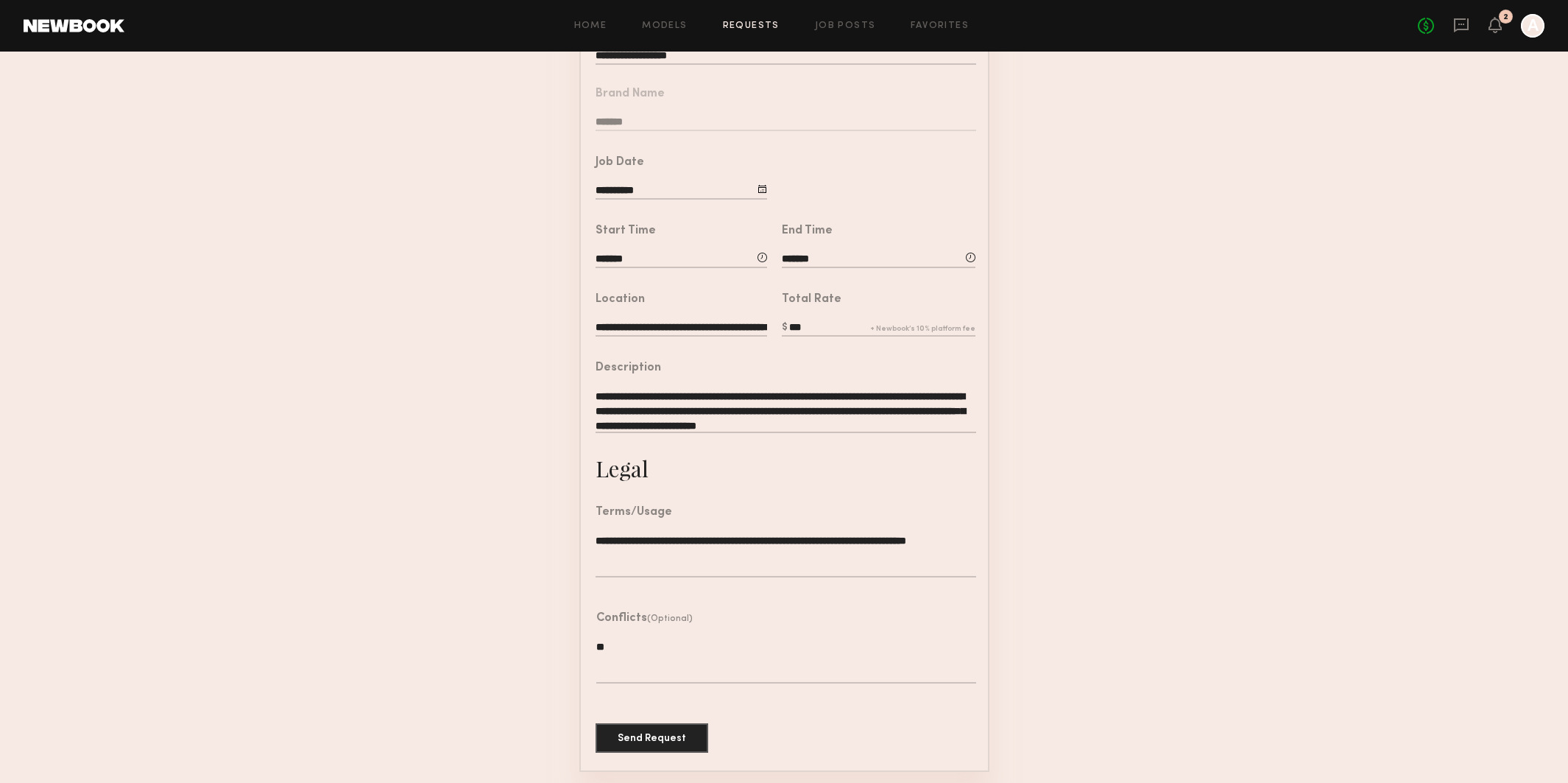
type input "***"
click at [1256, 332] on form "**********" at bounding box center [784, 362] width 1568 height 820
click at [671, 747] on button "Send Request" at bounding box center [652, 737] width 113 height 29
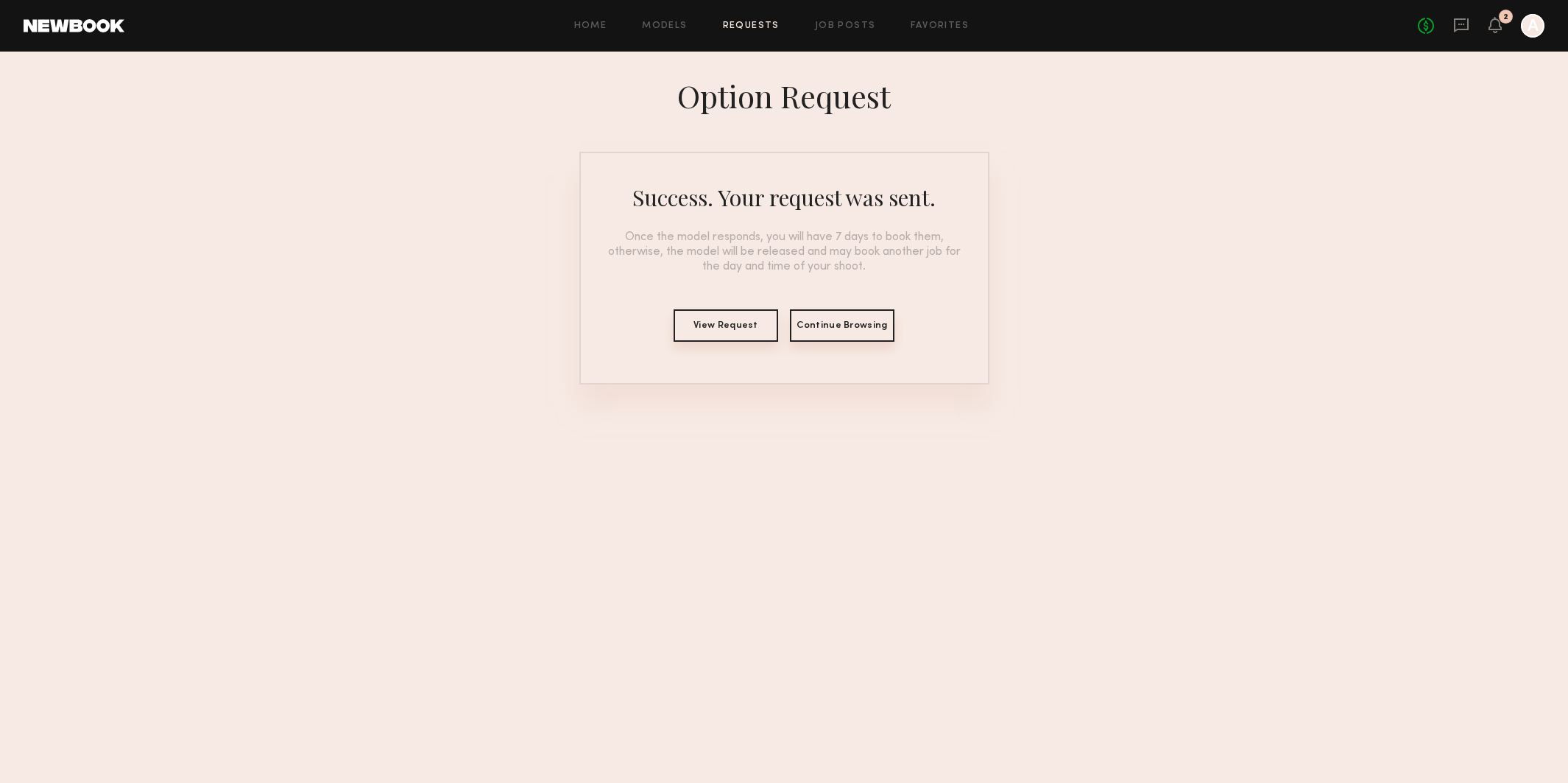
click at [866, 331] on button "Continue Browsing" at bounding box center [842, 325] width 104 height 32
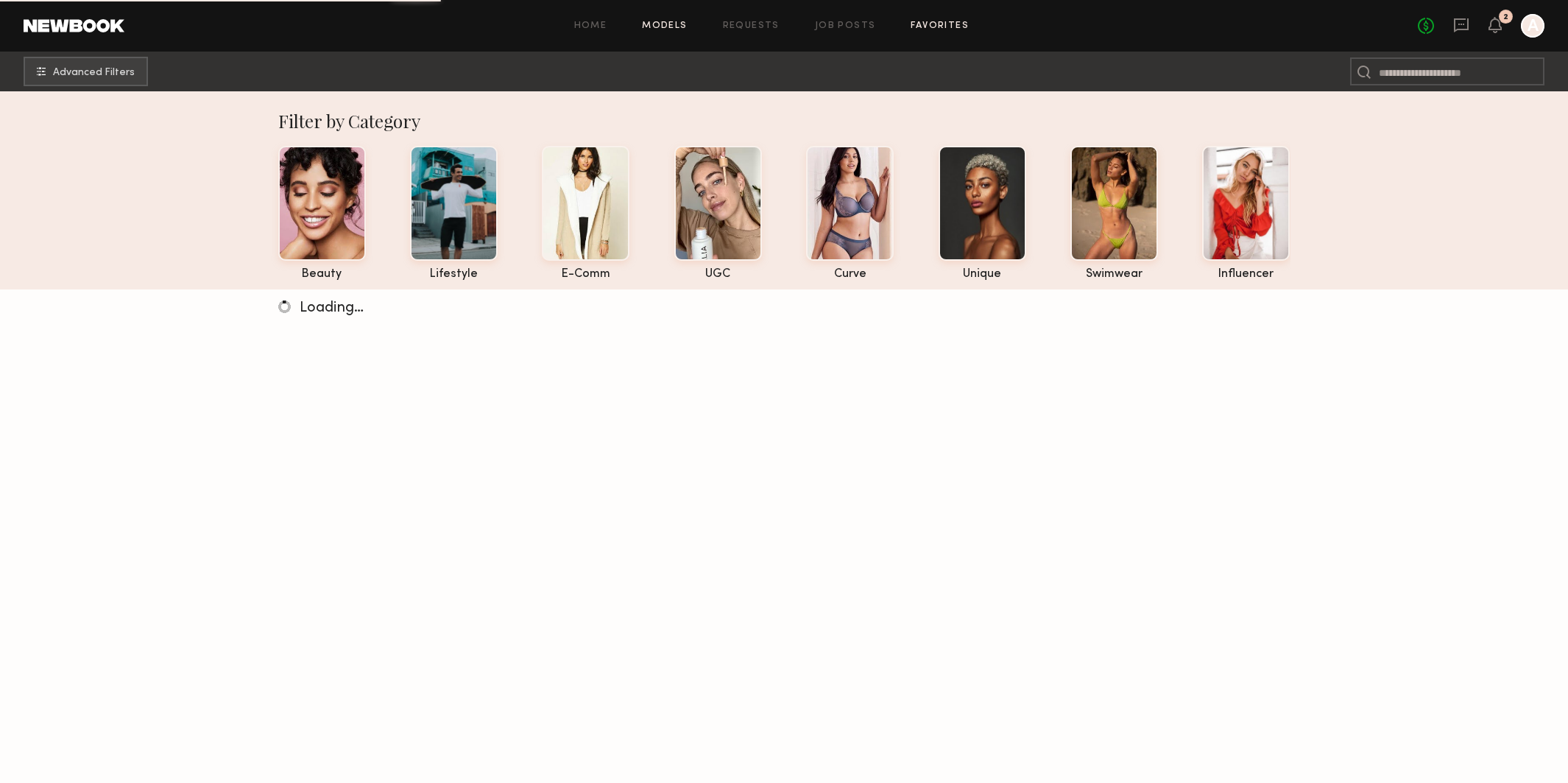
click at [938, 29] on link "Favorites" at bounding box center [939, 26] width 58 height 10
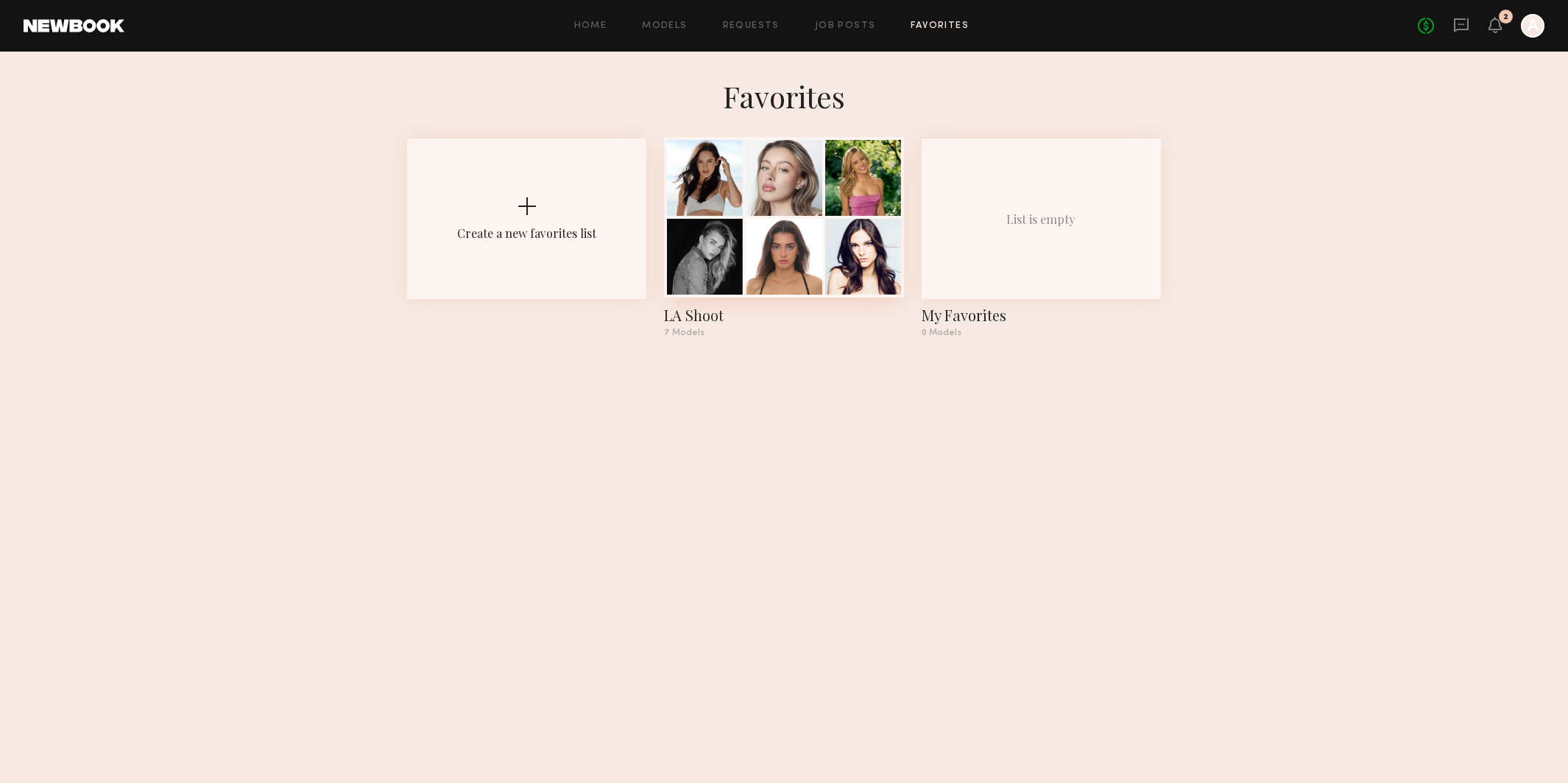
click at [754, 279] on div at bounding box center [783, 256] width 76 height 76
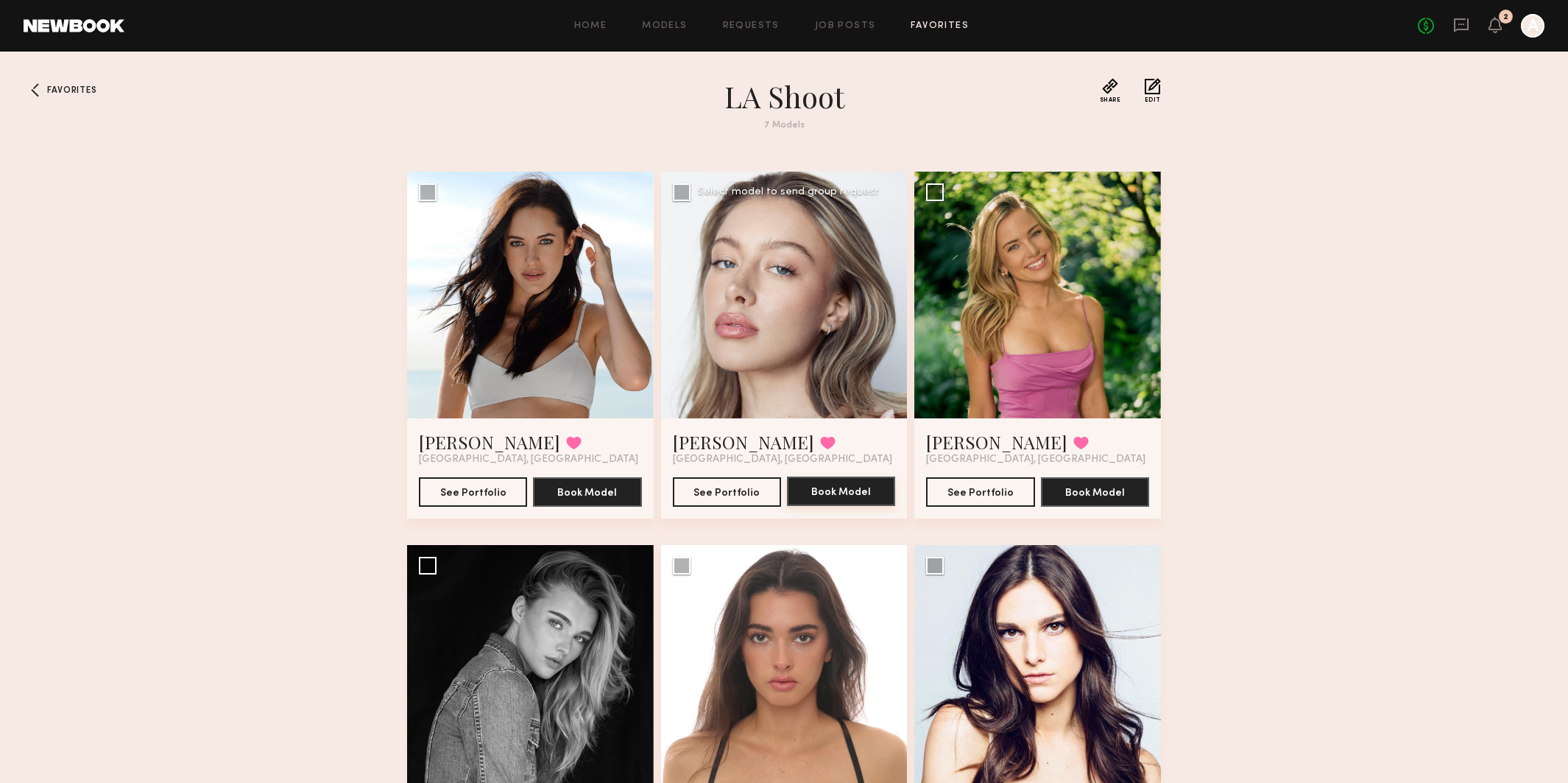
click at [851, 500] on button "Book Model" at bounding box center [841, 491] width 108 height 29
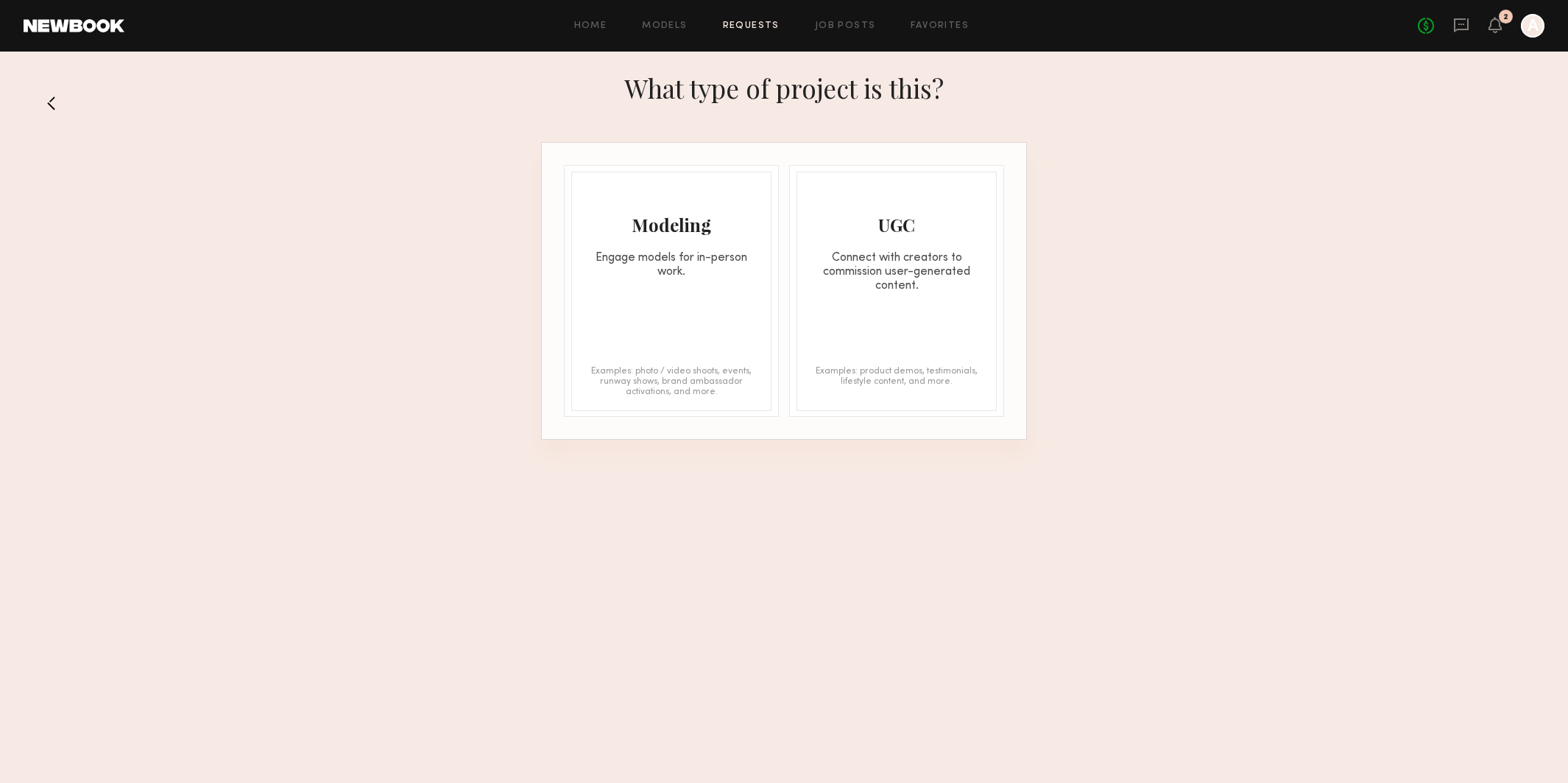
click at [719, 321] on div "Modeling Engage models for in-person work. Examples: photo / video shoots, even…" at bounding box center [671, 291] width 200 height 239
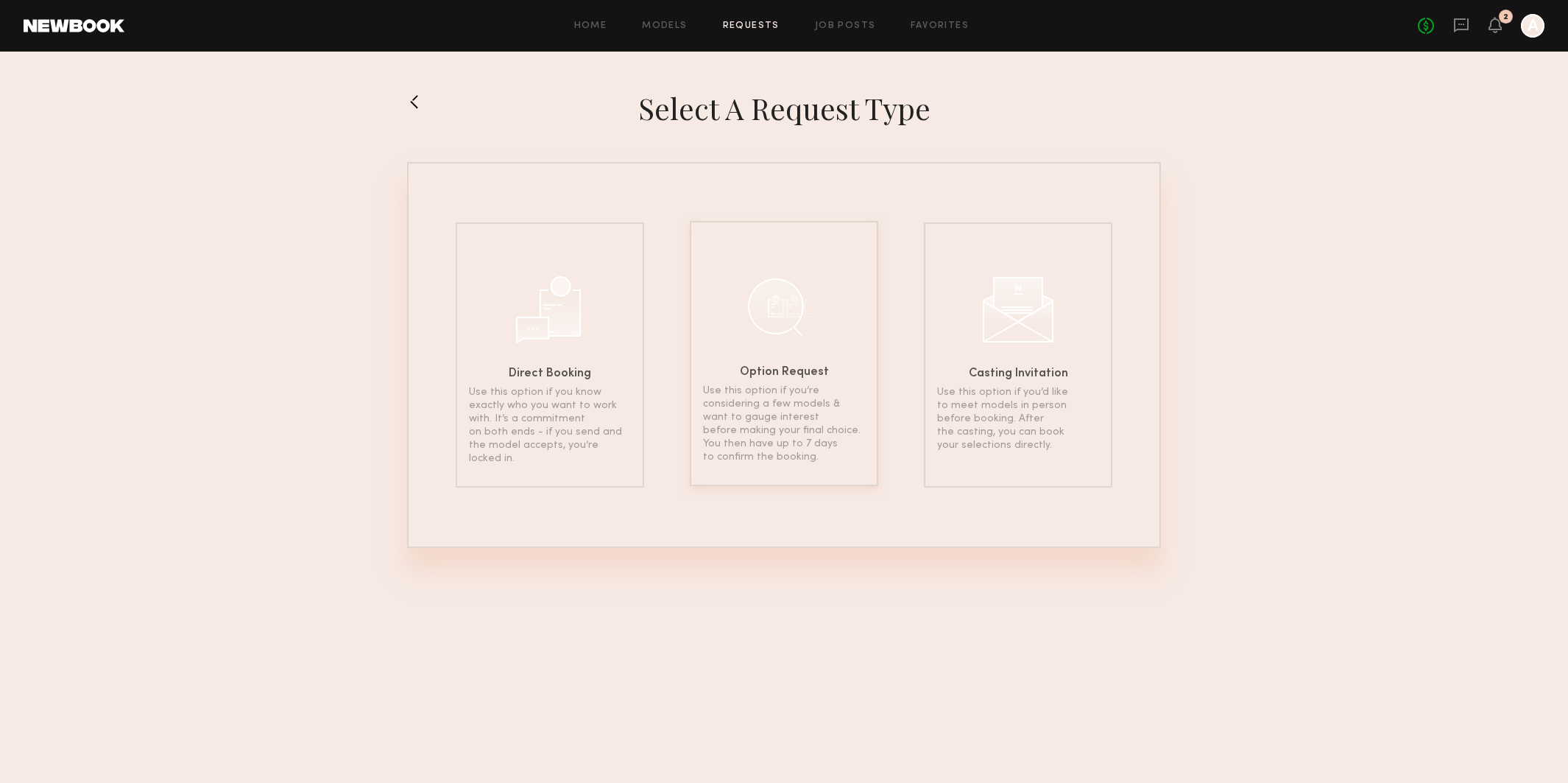
click at [791, 339] on div at bounding box center [784, 306] width 73 height 73
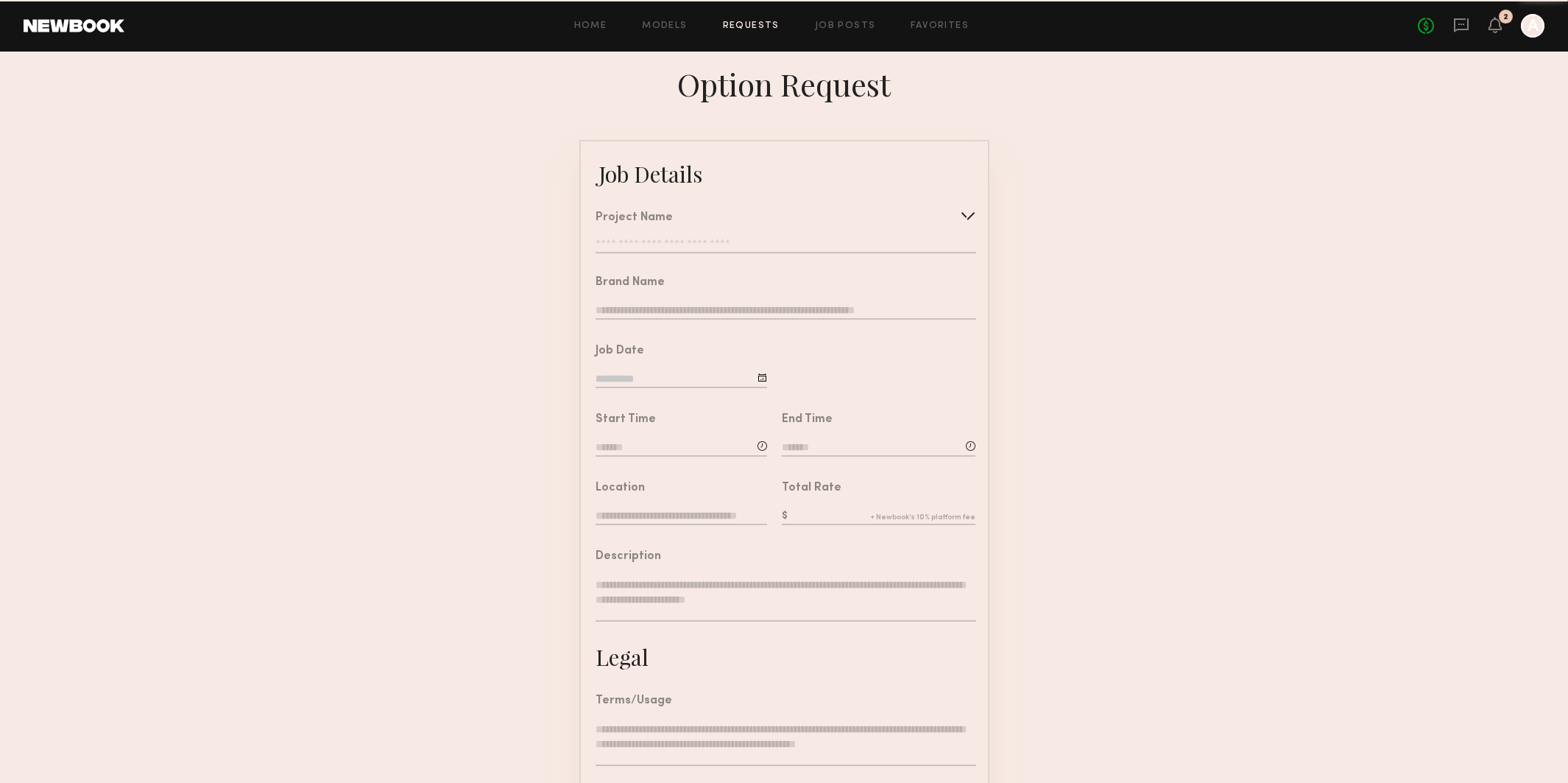
click at [680, 237] on div "Project Name Create Use recent modeling project LaRoque Brand Shoot" at bounding box center [786, 232] width 380 height 41
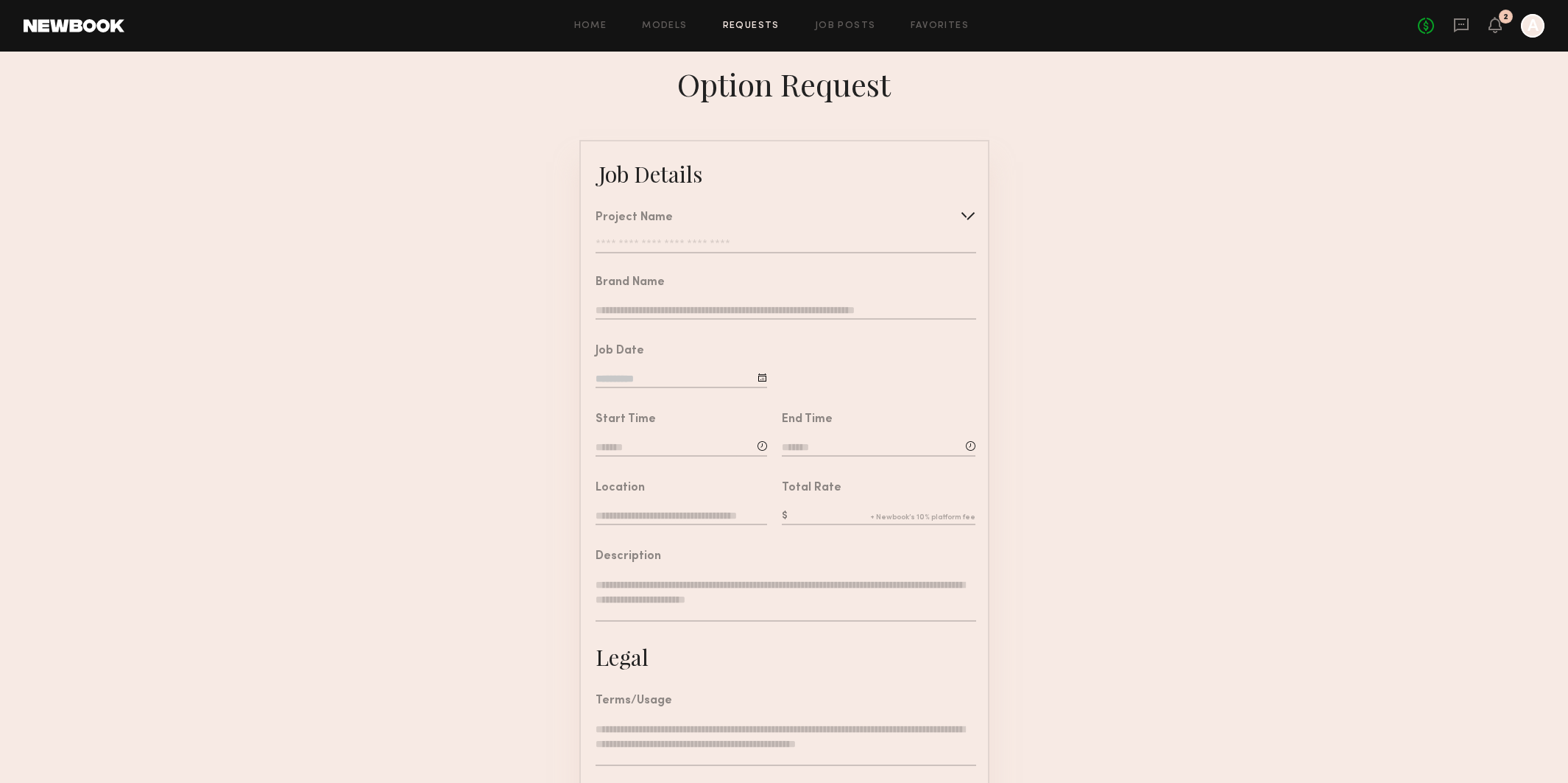
click at [675, 246] on input "text" at bounding box center [786, 246] width 380 height 14
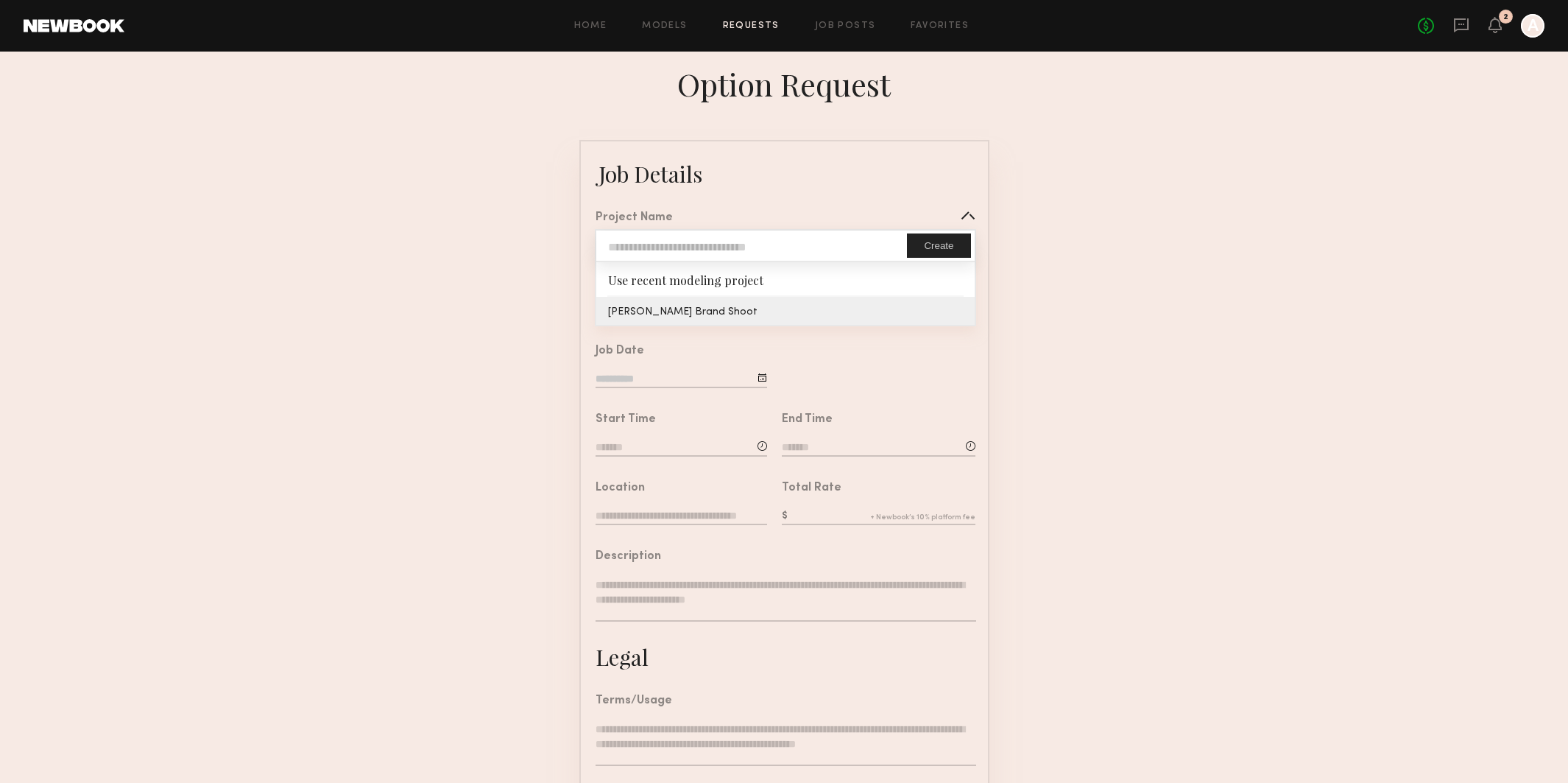
type input "**********"
type input "*******"
type input "**********"
type textarea "**********"
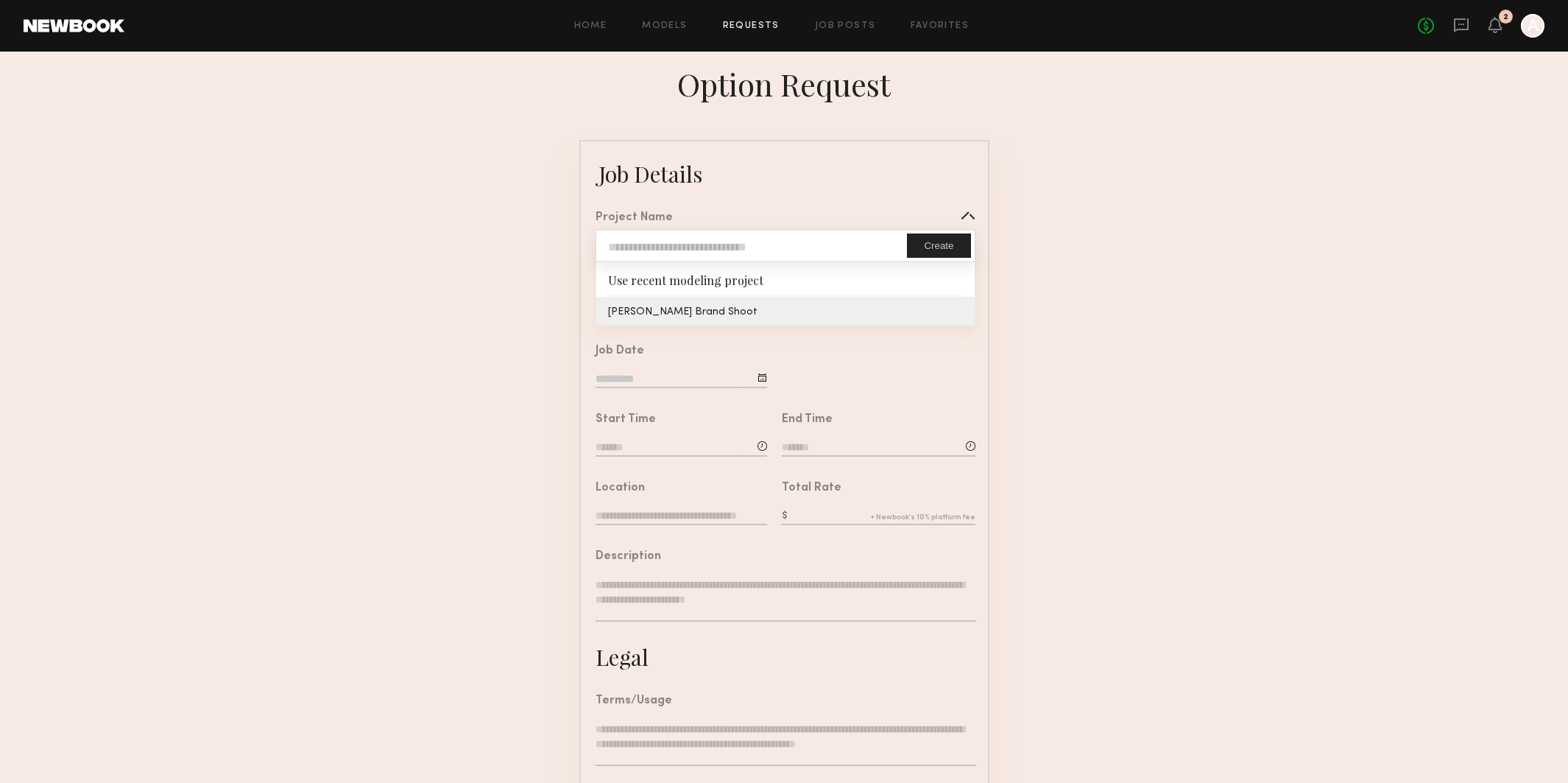
type textarea "**********"
type textarea "**"
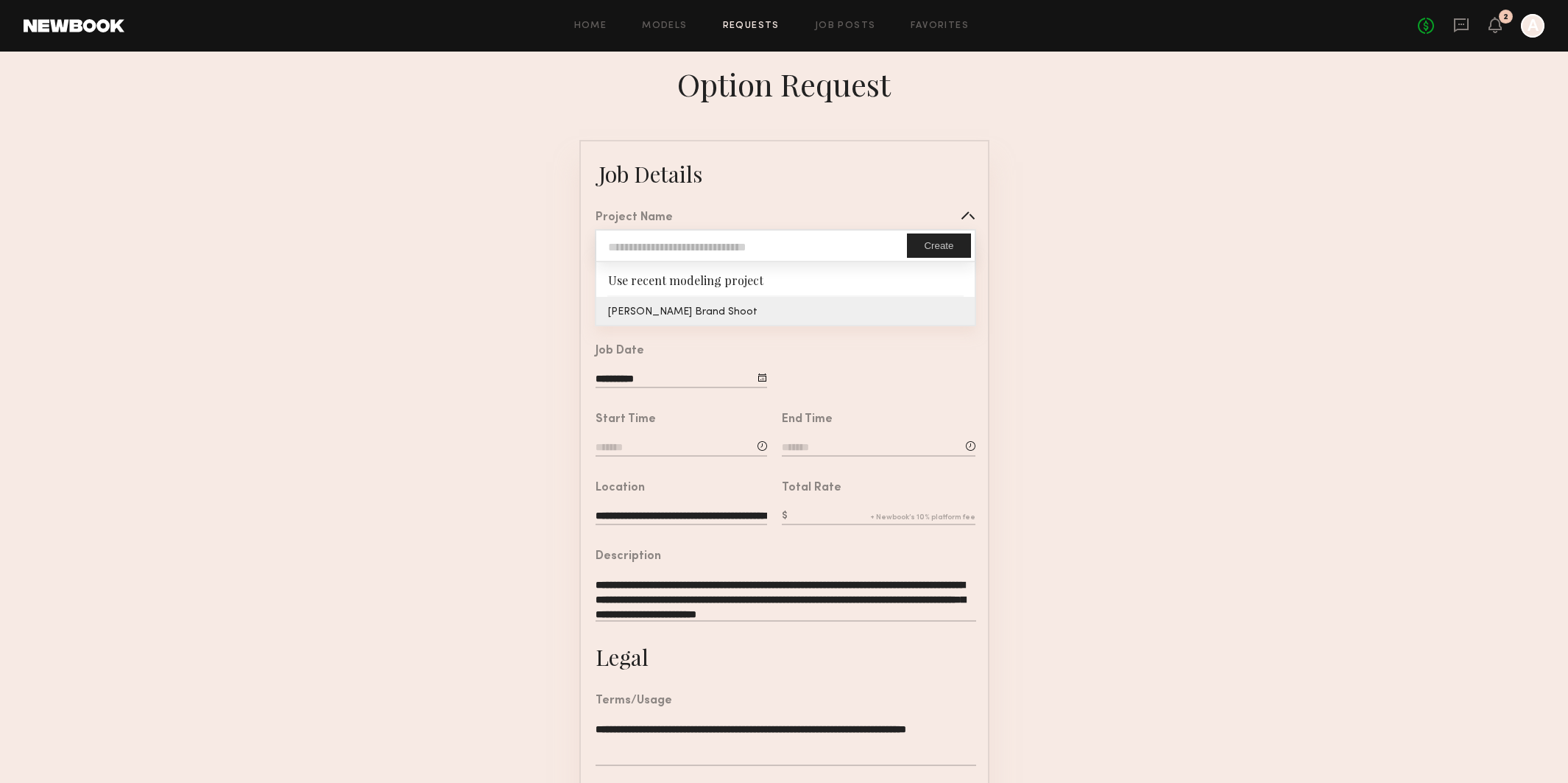
click at [678, 305] on common-border "**********" at bounding box center [784, 550] width 410 height 820
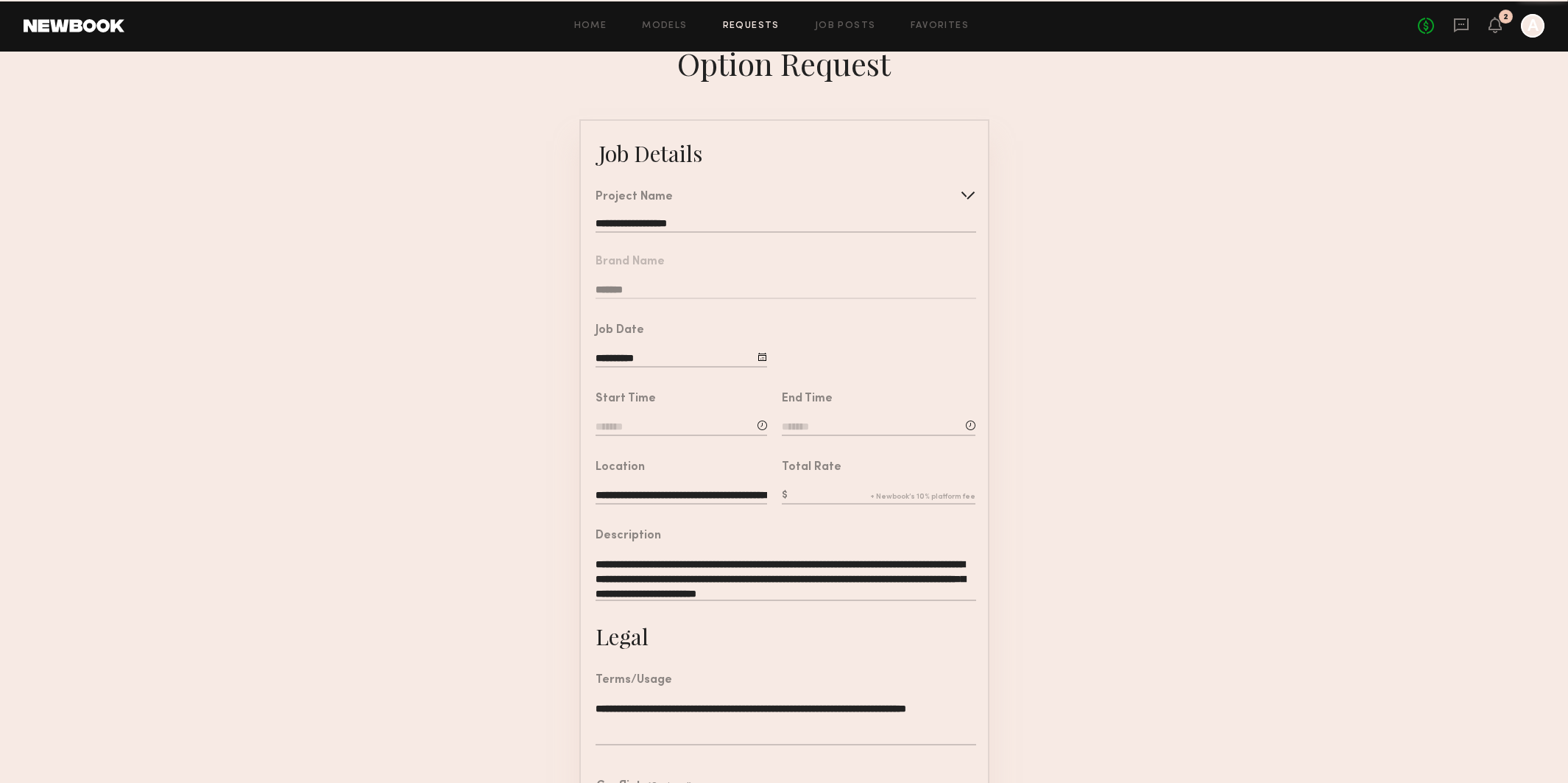
scroll to position [35, 0]
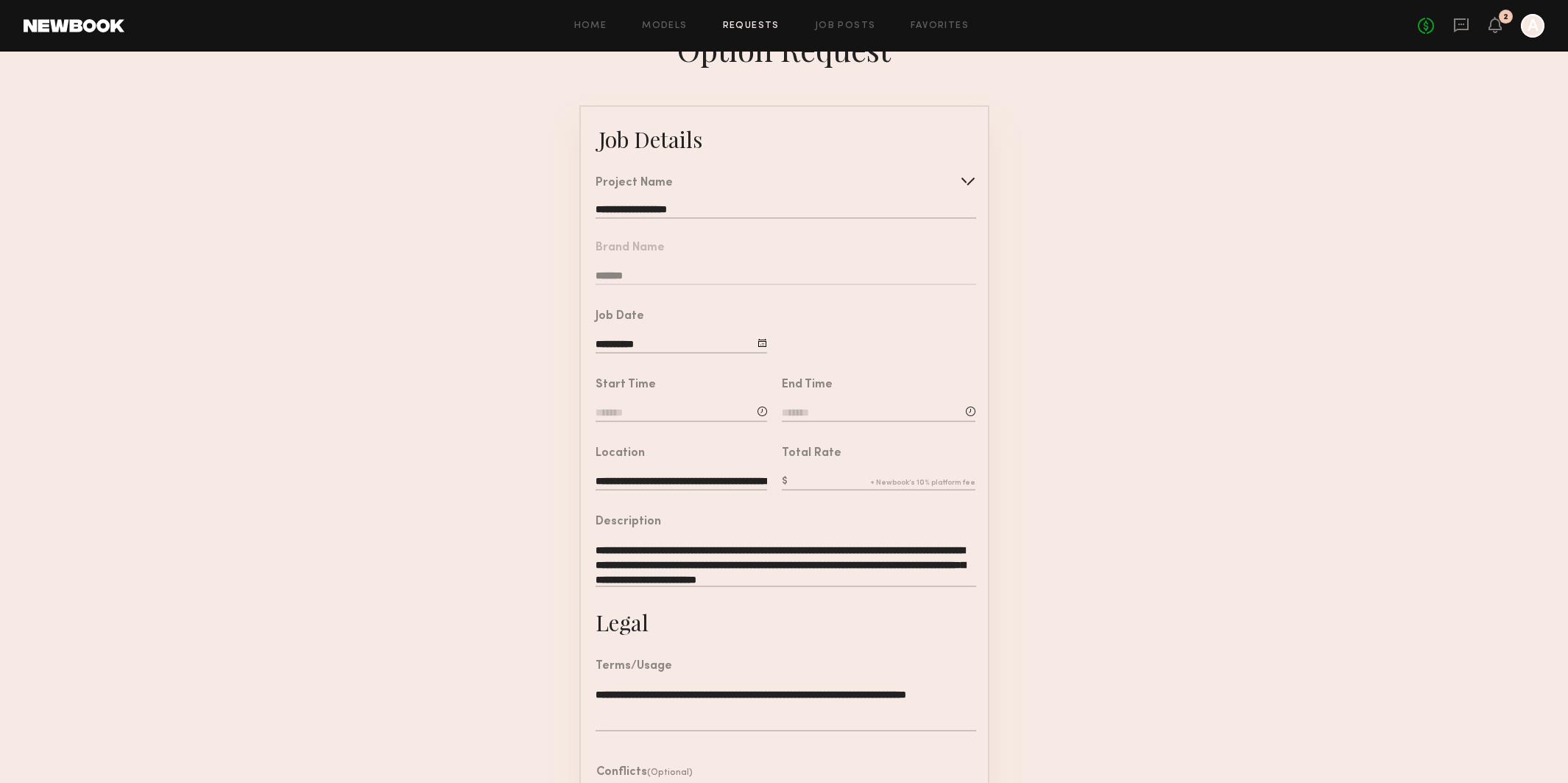
click at [652, 401] on div "Start Time" at bounding box center [681, 402] width 171 height 45
click at [650, 404] on div "Start Time" at bounding box center [681, 402] width 171 height 45
click at [614, 409] on input at bounding box center [681, 413] width 171 height 16
click at [644, 479] on input "text" at bounding box center [638, 476] width 54 height 27
type input "*"
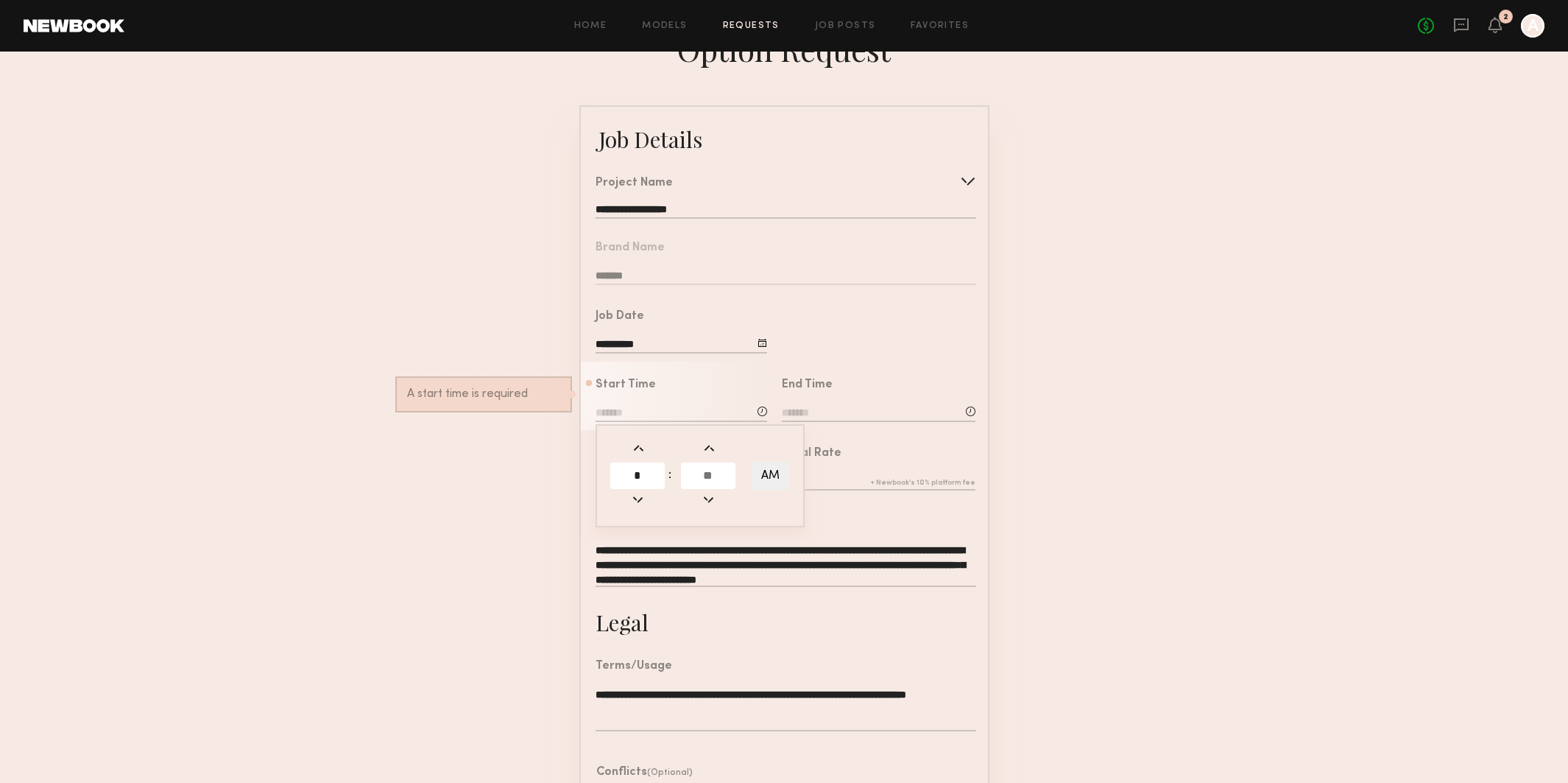
click at [716, 477] on input "text" at bounding box center [708, 476] width 54 height 27
type input "**"
type input "*******"
type input "**"
click at [975, 455] on div "Total Rate" at bounding box center [879, 453] width 194 height 12
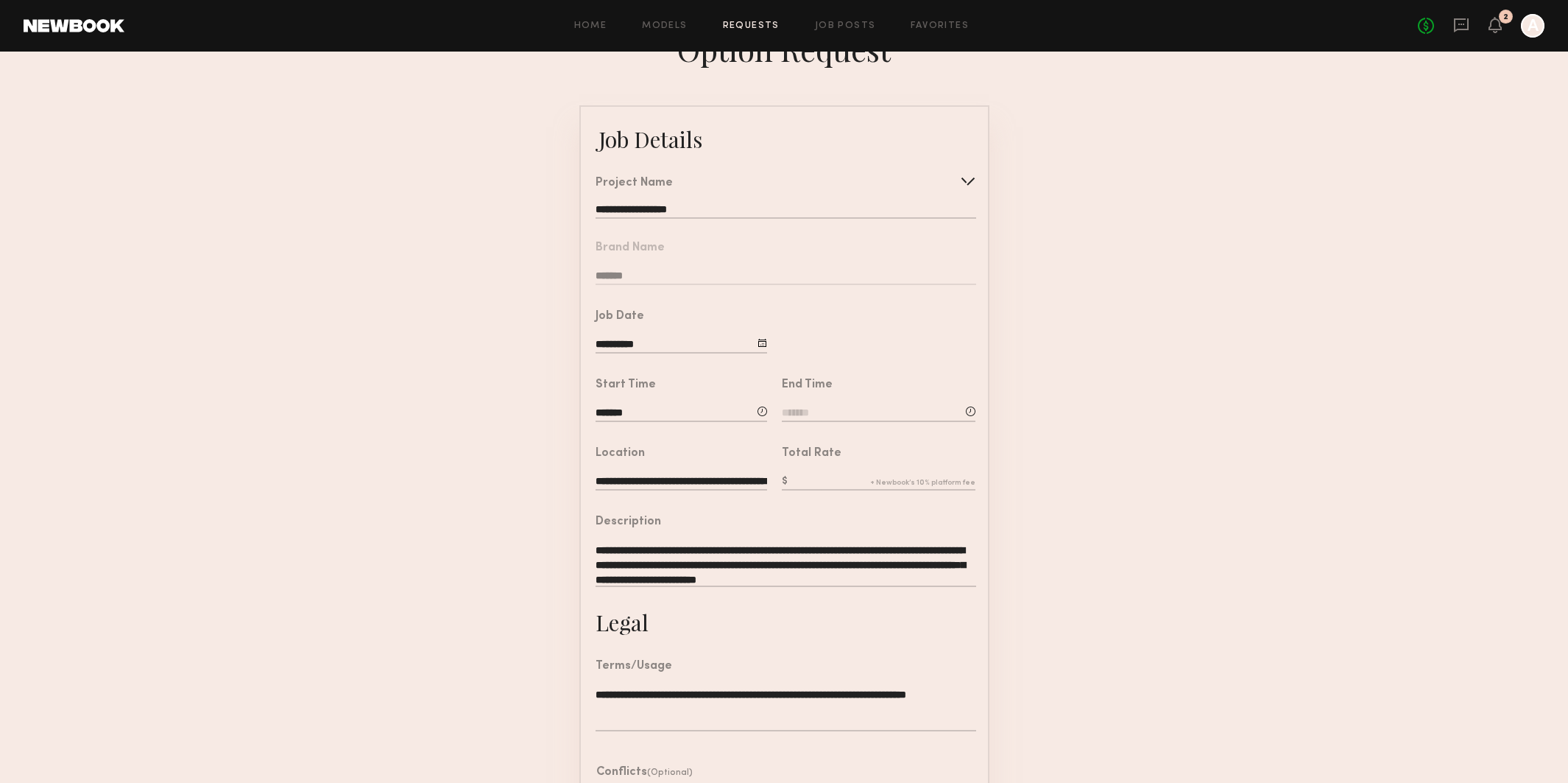
click at [814, 413] on input at bounding box center [879, 413] width 194 height 16
click at [830, 465] on input "text" at bounding box center [823, 476] width 54 height 27
type input "*"
click at [892, 470] on input "text" at bounding box center [894, 476] width 54 height 27
type input "**"
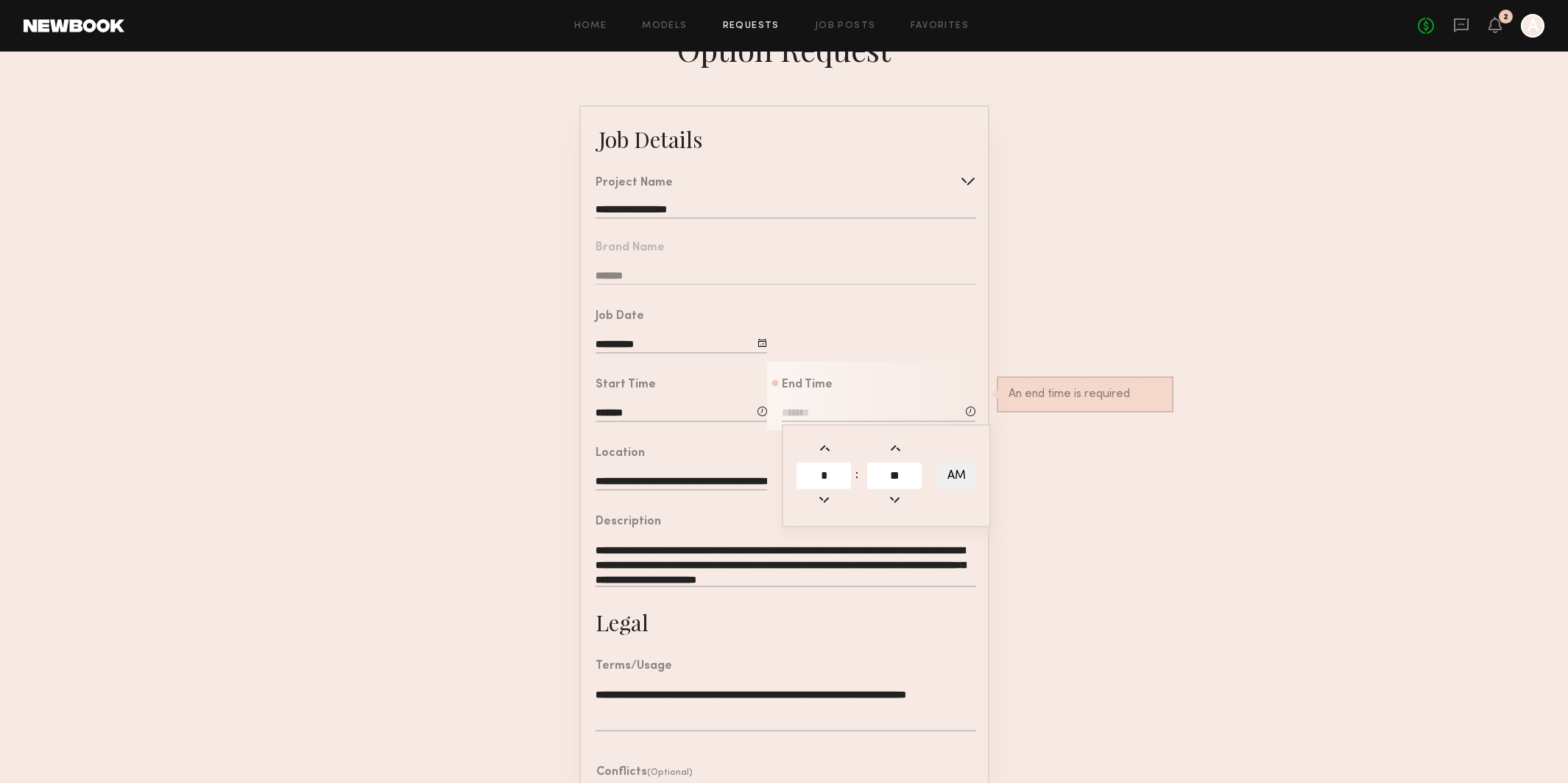
type input "*******"
type input "**"
click at [961, 470] on button "AM" at bounding box center [957, 475] width 38 height 28
type input "*******"
drag, startPoint x: 1110, startPoint y: 472, endPoint x: 1000, endPoint y: 464, distance: 110.3
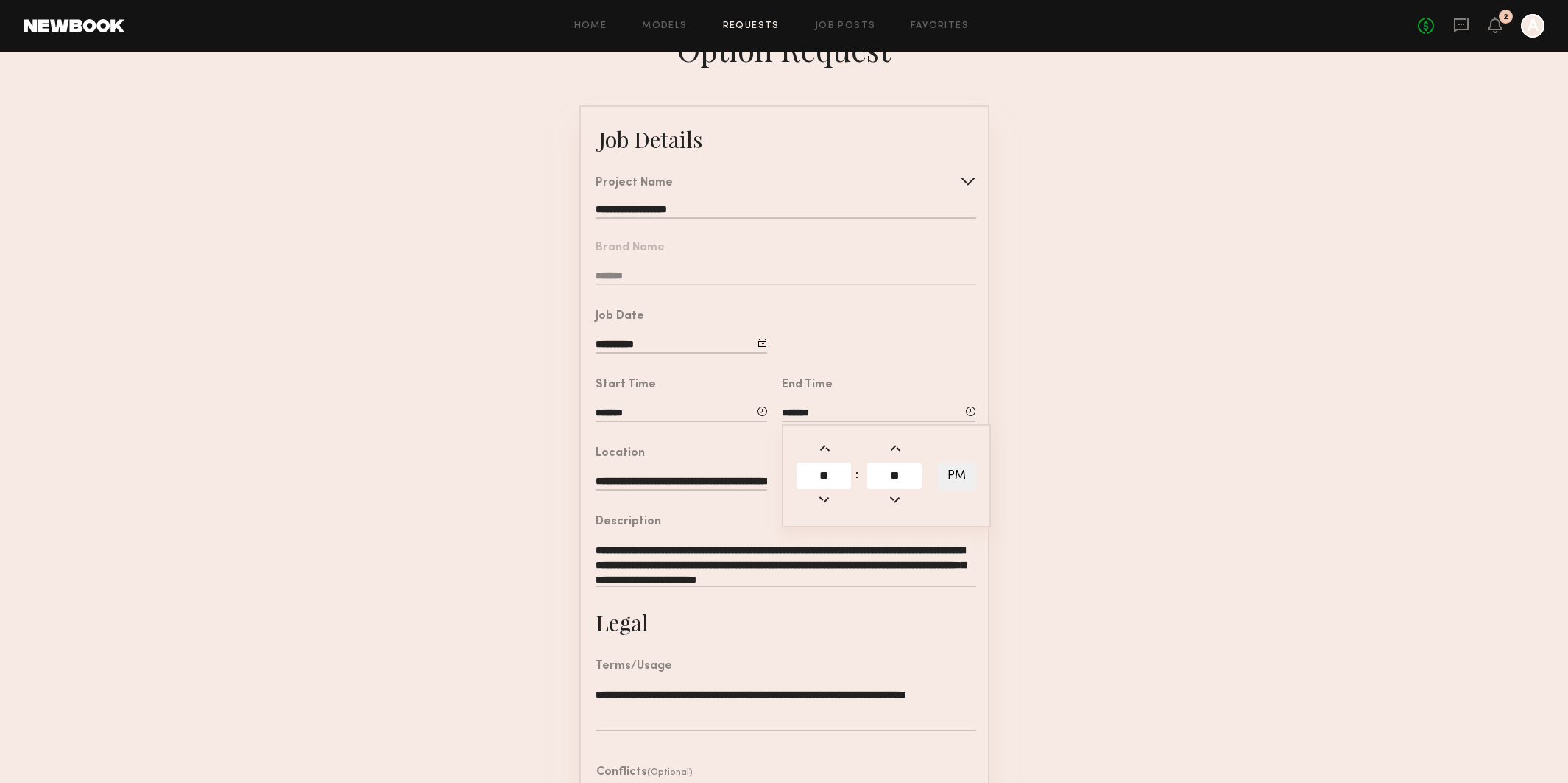
click at [1106, 471] on form "**********" at bounding box center [784, 515] width 1568 height 820
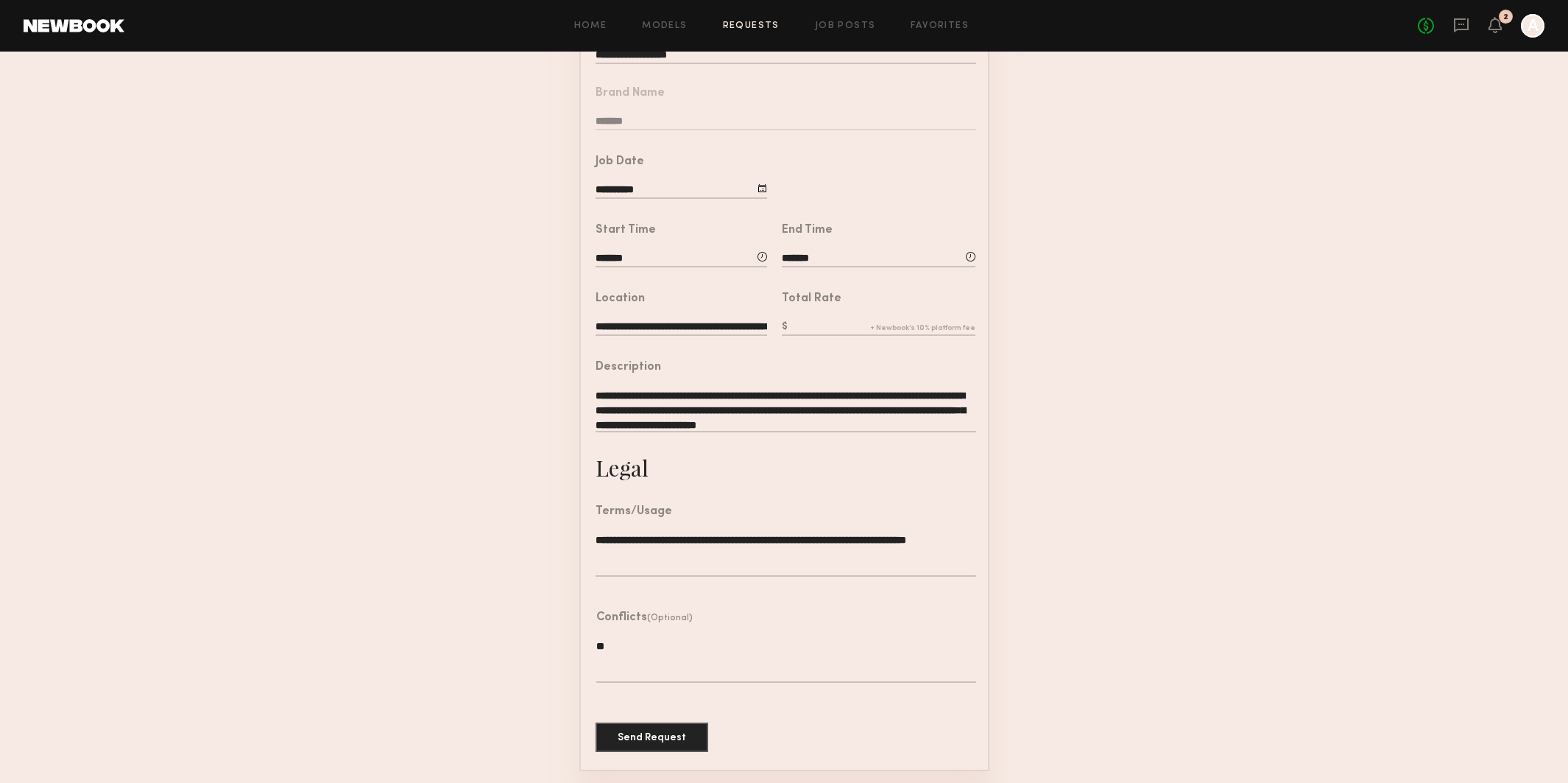
scroll to position [188, 0]
click at [839, 323] on input "text" at bounding box center [879, 329] width 194 height 16
type input "****"
click at [1016, 333] on form "**********" at bounding box center [784, 362] width 1568 height 820
click at [630, 737] on button "Send Request" at bounding box center [652, 737] width 113 height 29
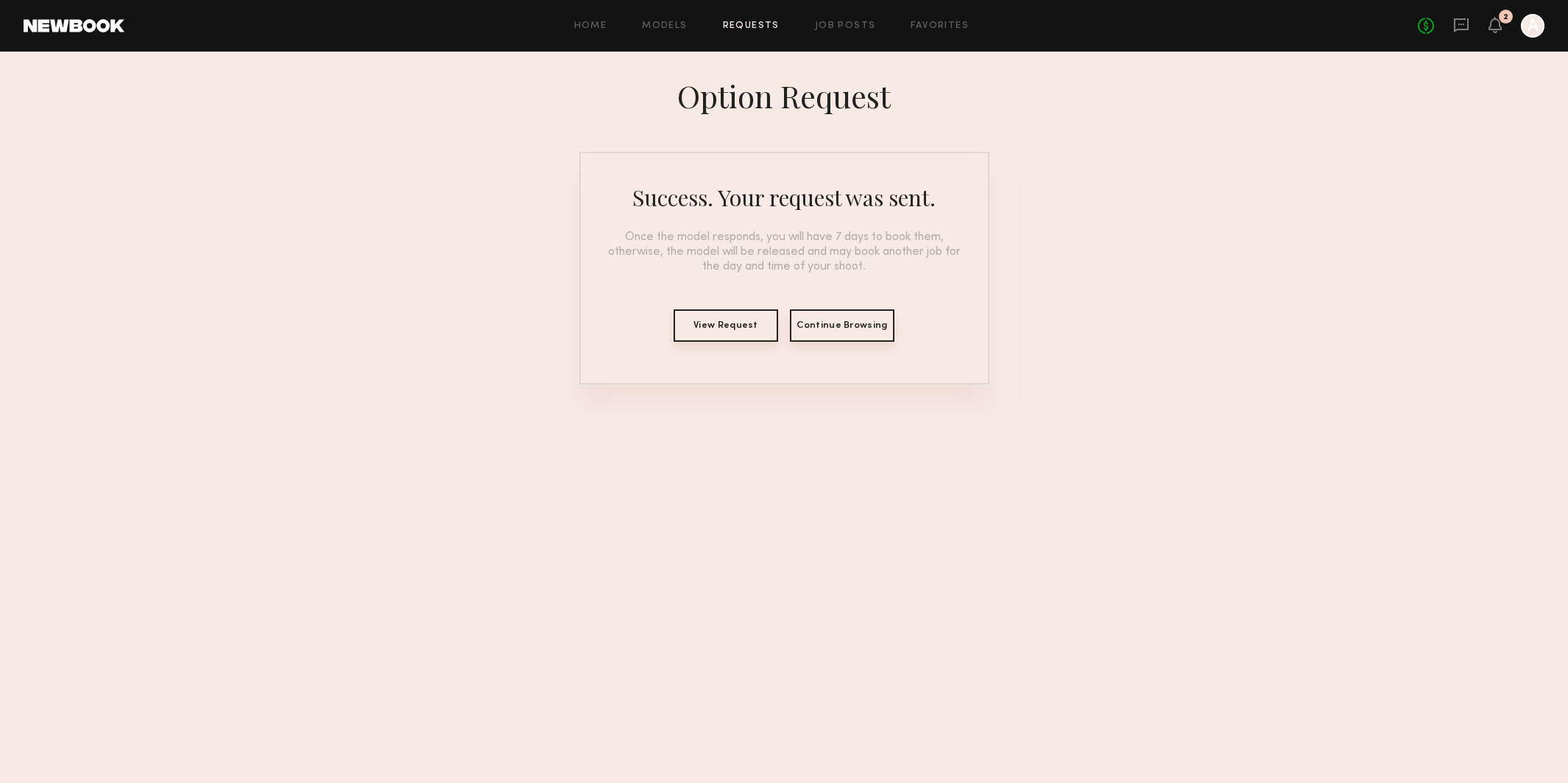
click at [830, 322] on button "Continue Browsing" at bounding box center [842, 325] width 104 height 32
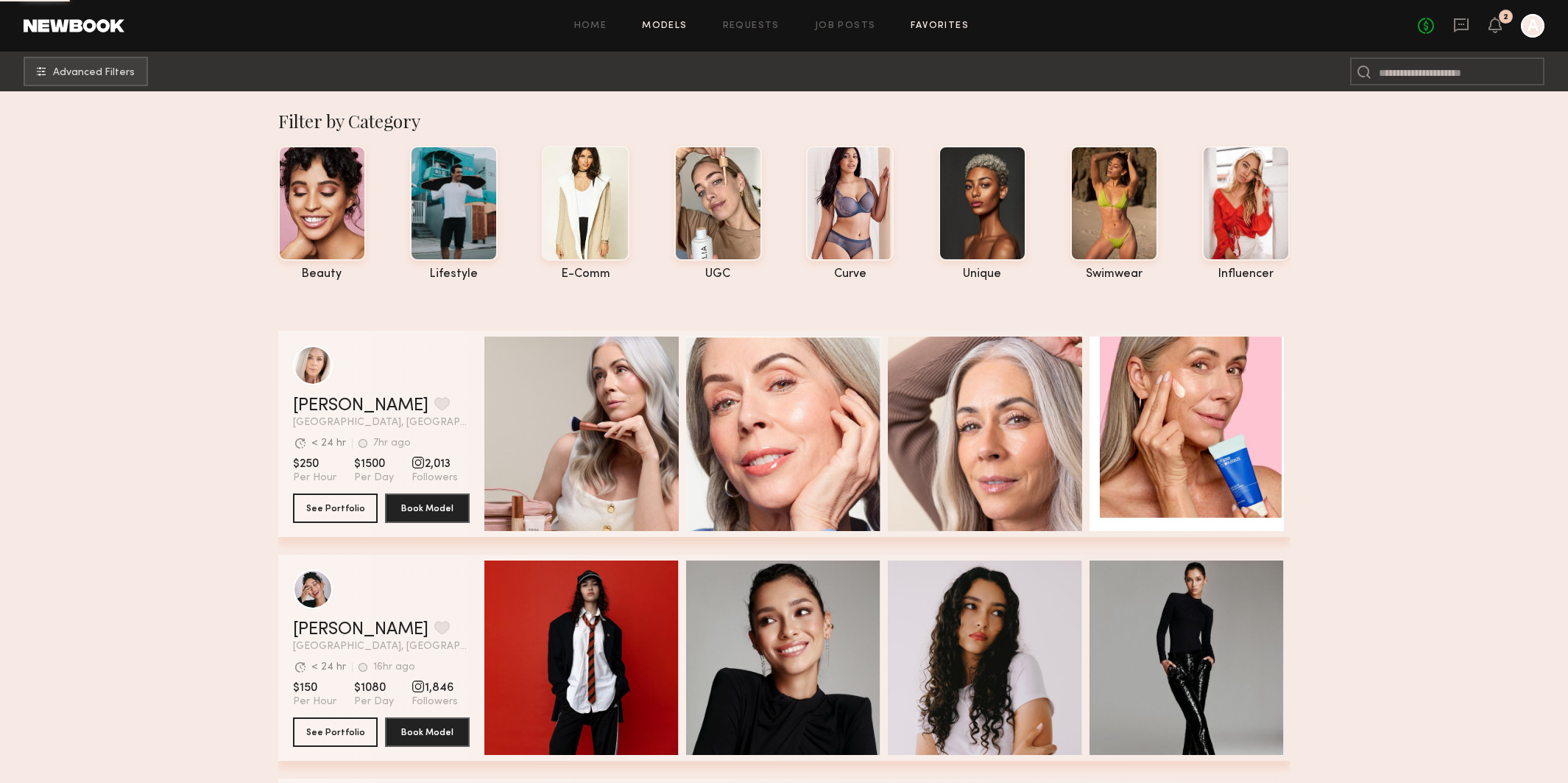
click at [926, 21] on link "Favorites" at bounding box center [939, 26] width 58 height 10
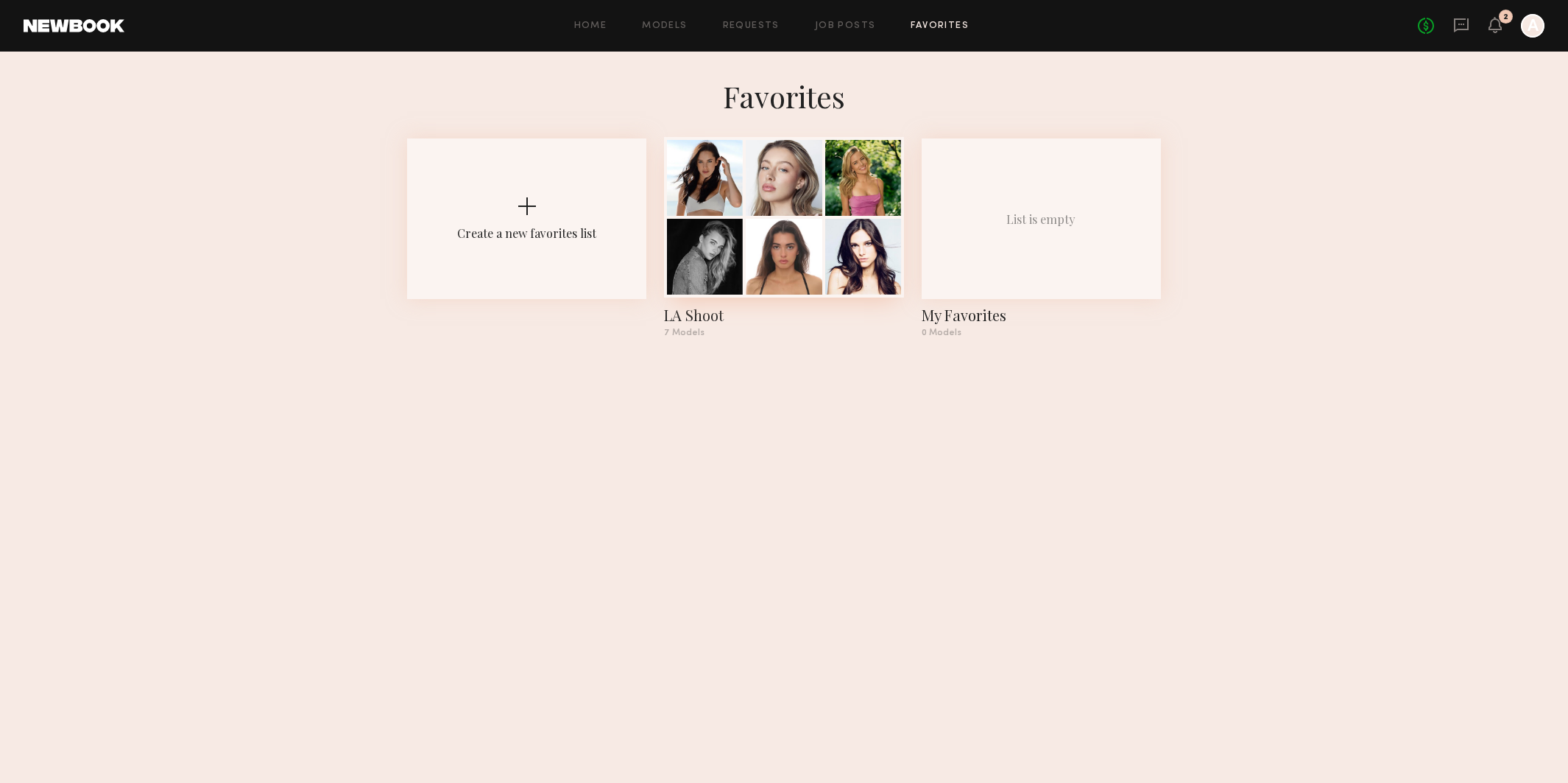
click at [809, 221] on div at bounding box center [783, 256] width 76 height 76
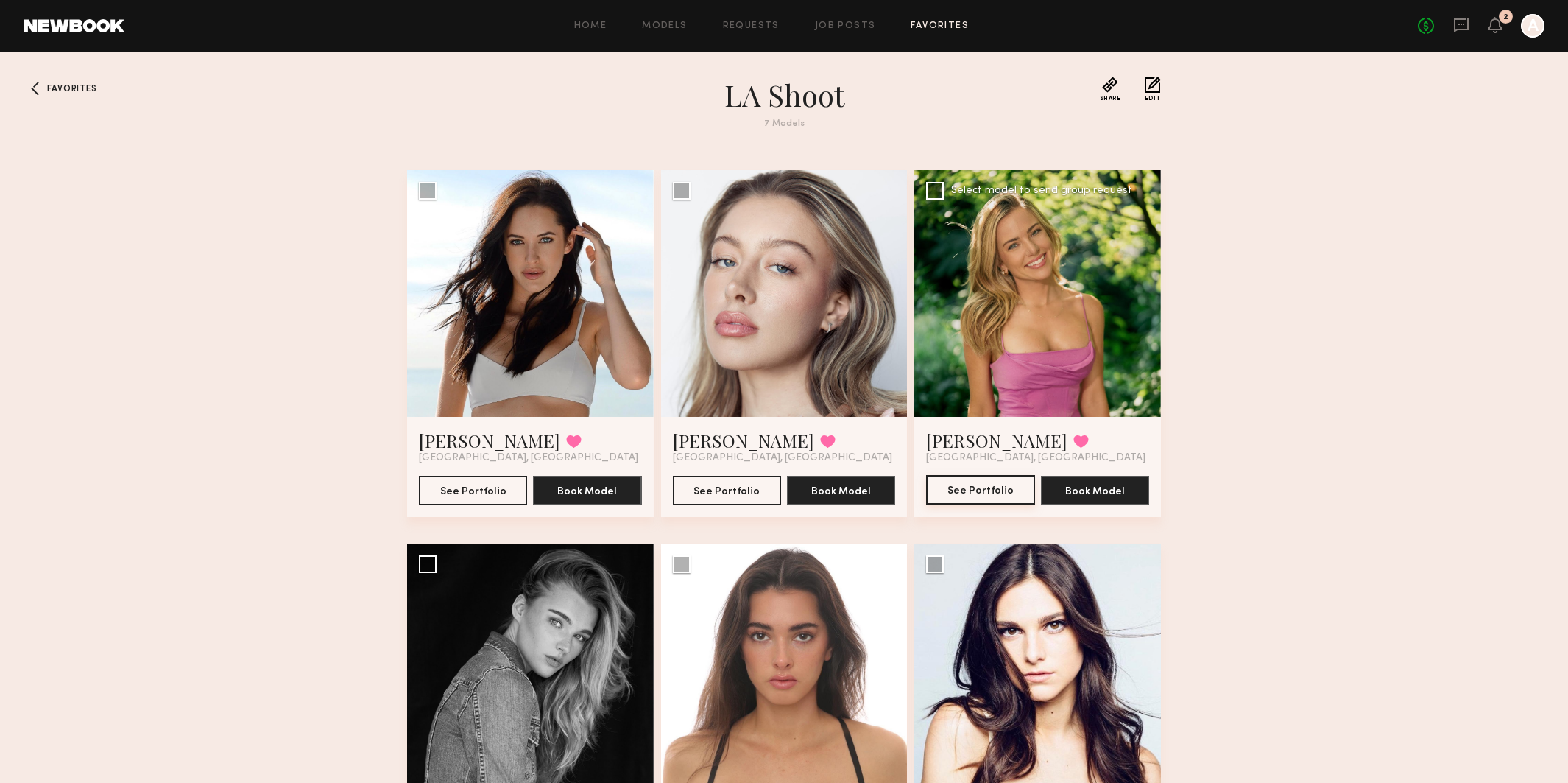
scroll to position [3, 0]
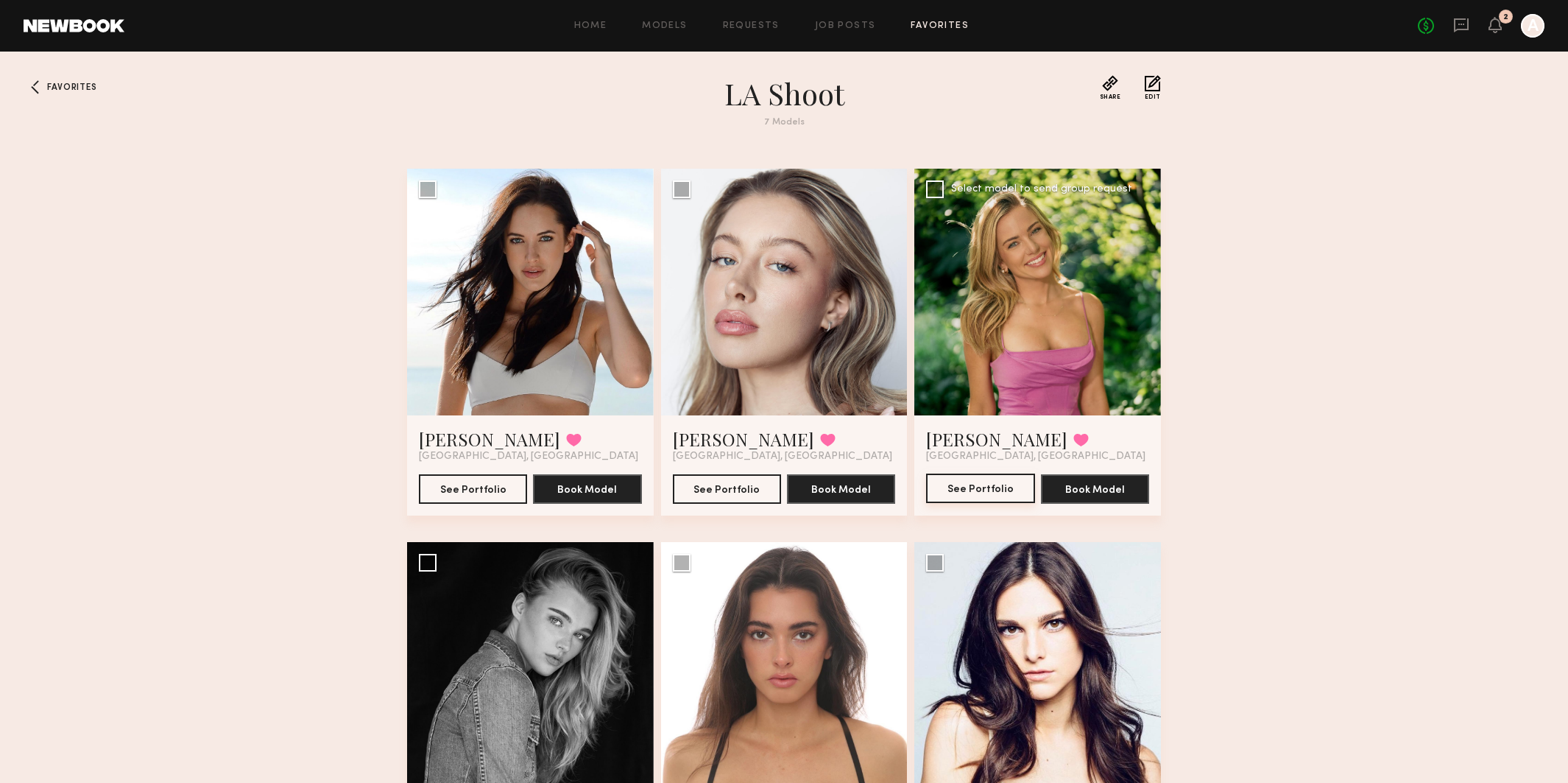
click at [961, 498] on button "See Portfolio" at bounding box center [980, 487] width 108 height 29
click at [732, 300] on div at bounding box center [785, 292] width 246 height 246
click at [718, 496] on button "See Portfolio" at bounding box center [727, 487] width 108 height 29
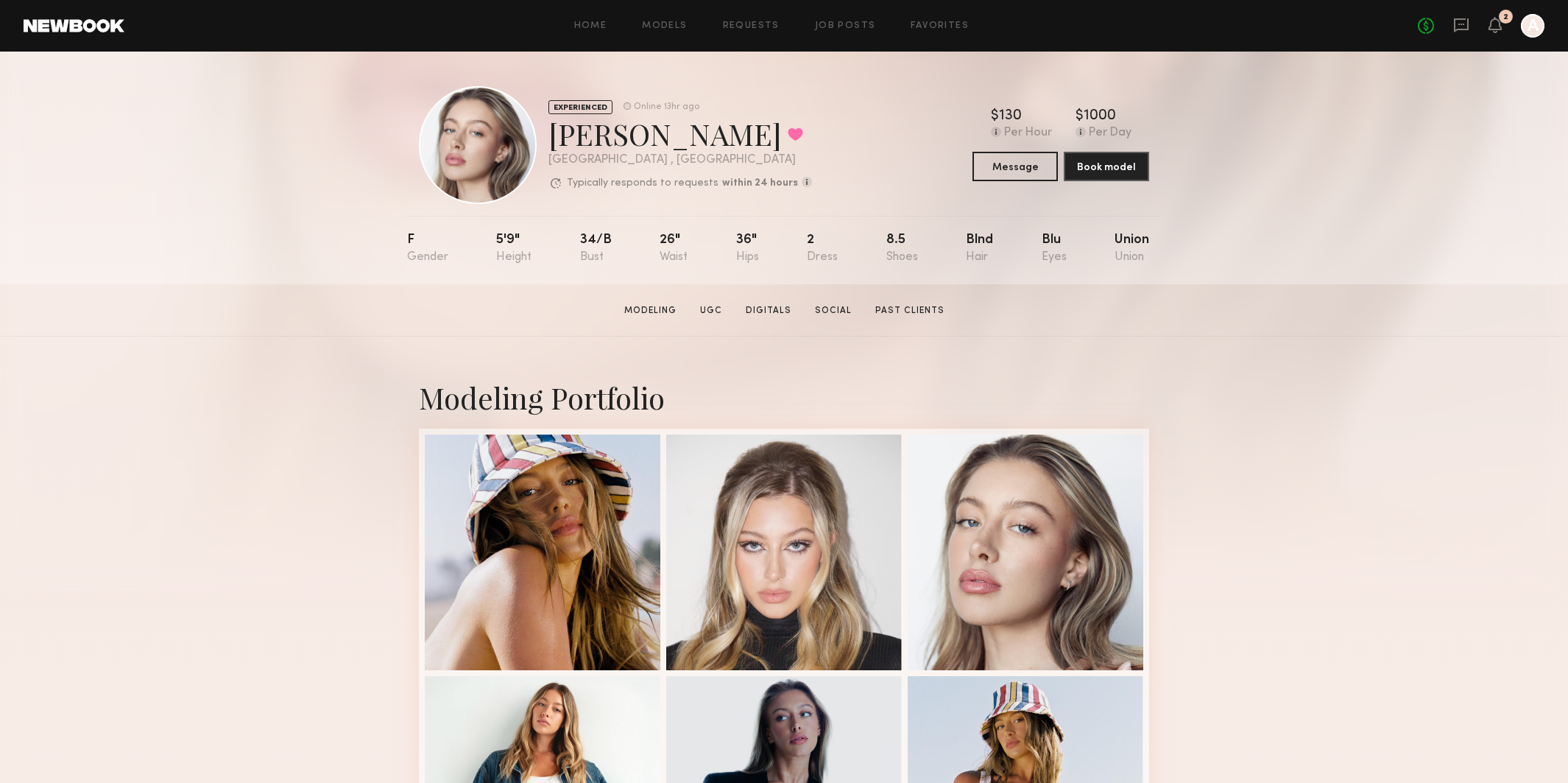
scroll to position [11, 0]
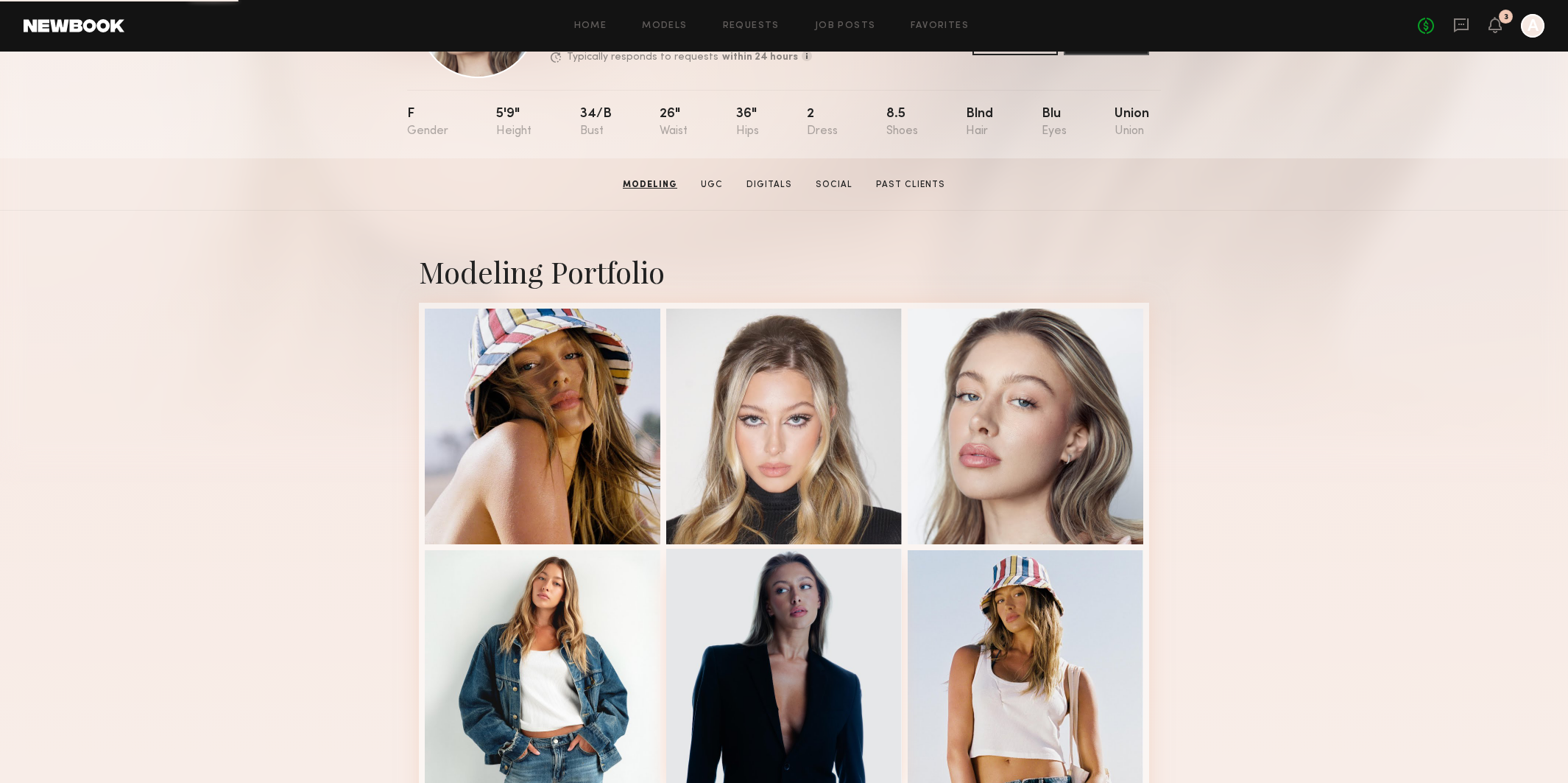
scroll to position [229, 0]
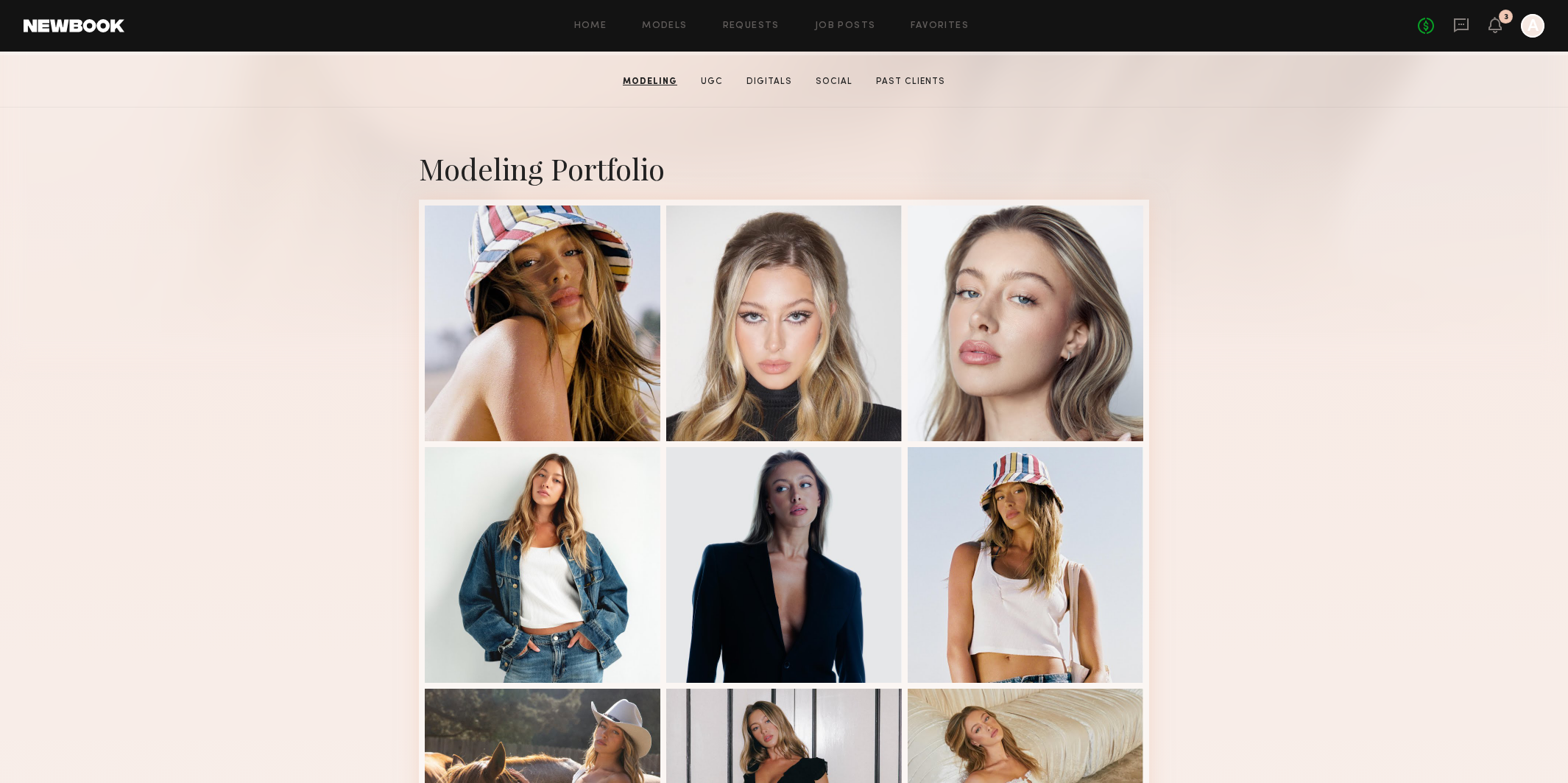
click at [733, 31] on div "Home Models Requests Job Posts Favorites Sign Out No fees up to $5,000 3 A" at bounding box center [834, 26] width 1421 height 23
click at [733, 25] on link "Requests" at bounding box center [751, 26] width 56 height 10
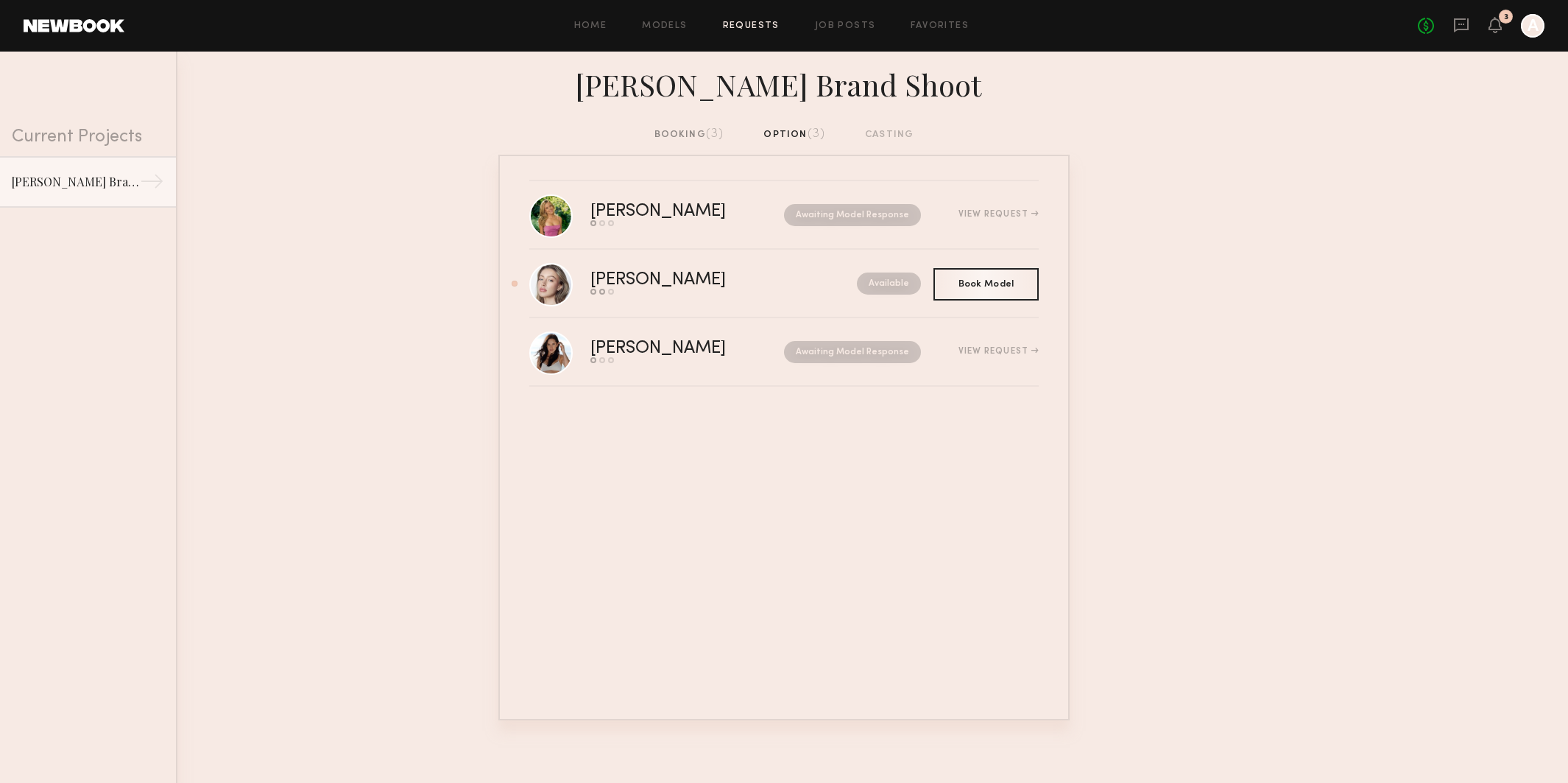
click at [662, 138] on div "booking (3)" at bounding box center [689, 135] width 70 height 16
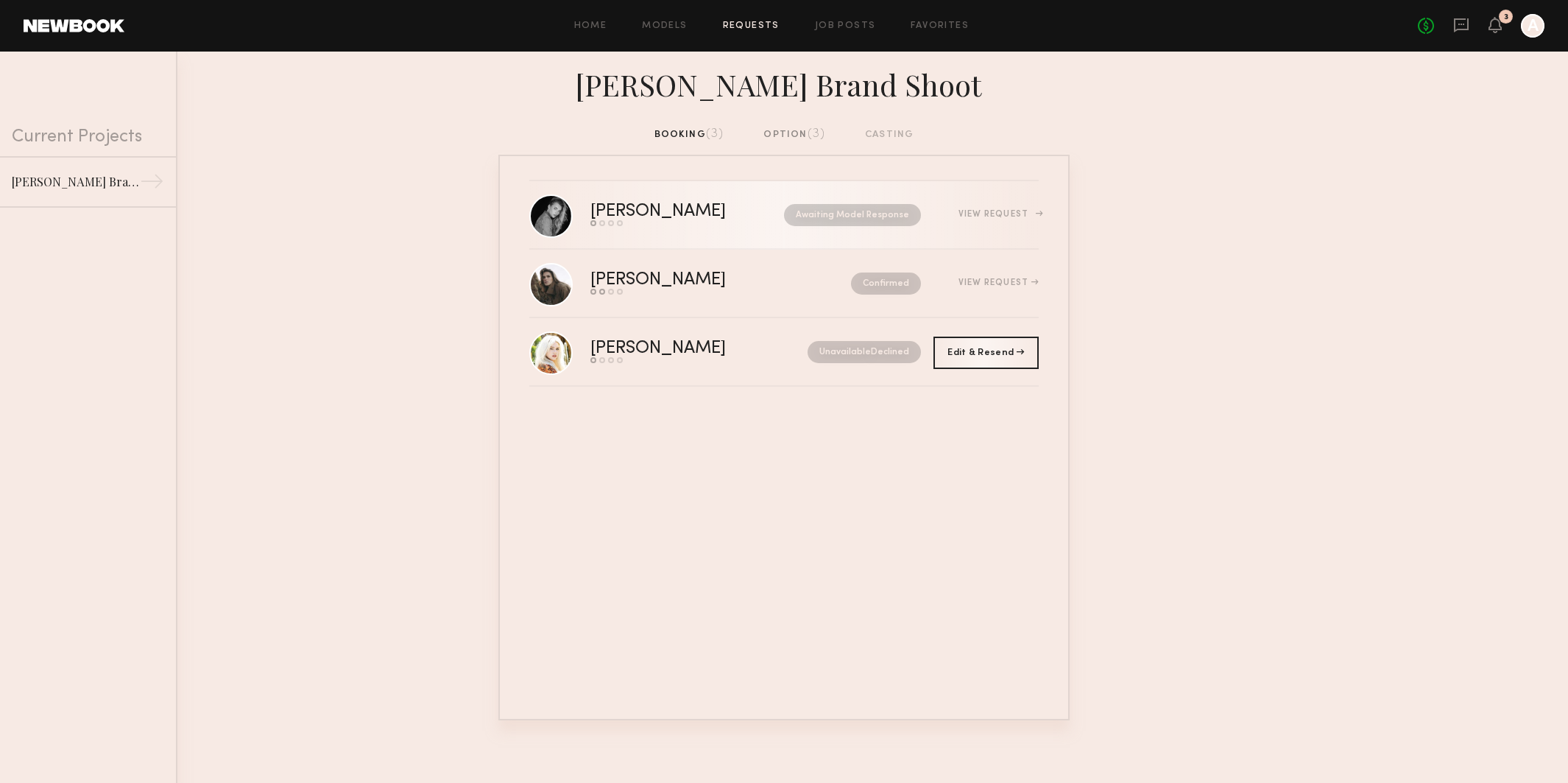
click at [719, 218] on div "[PERSON_NAME]" at bounding box center [672, 212] width 165 height 17
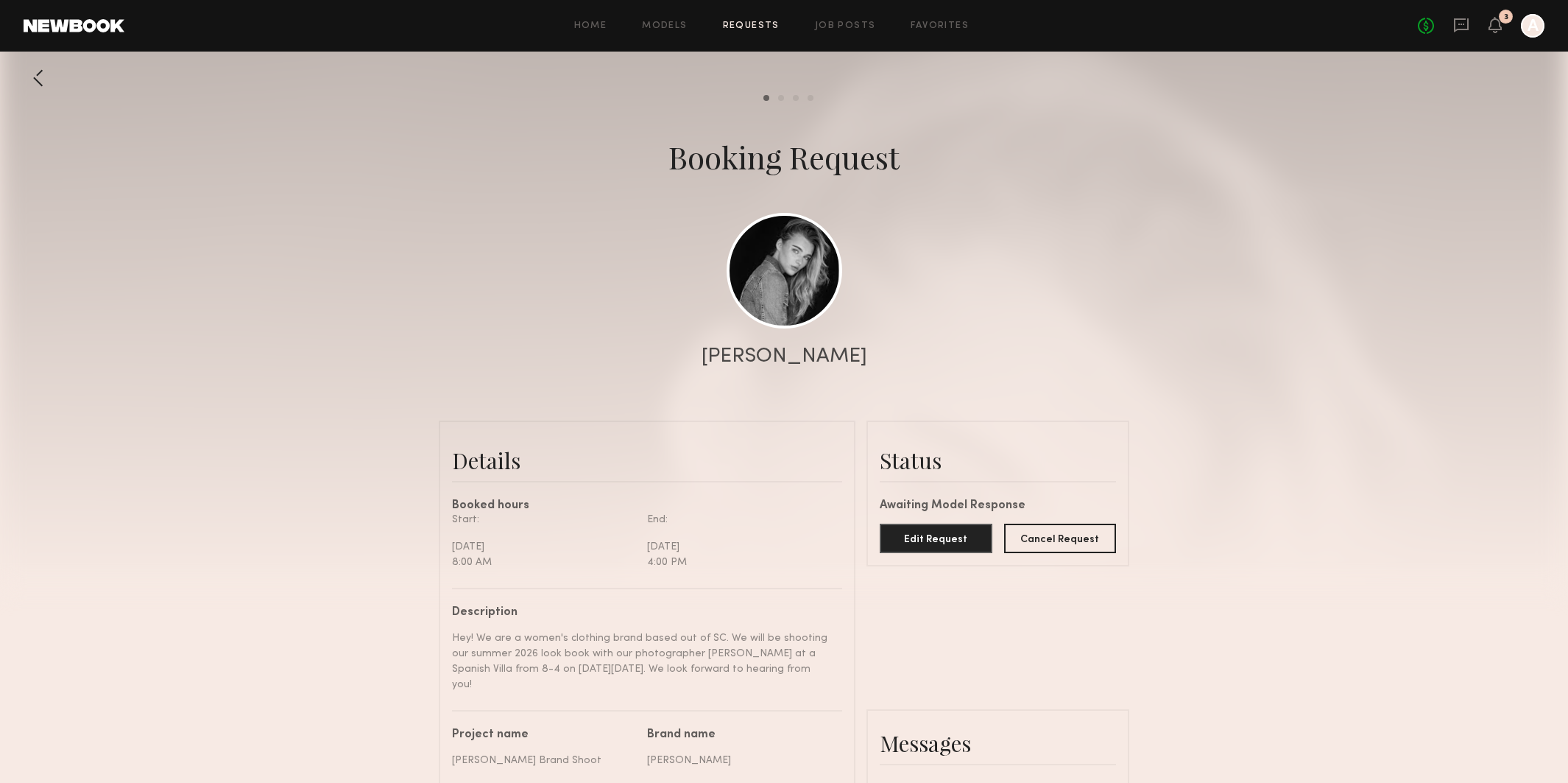
click at [52, 73] on div at bounding box center [38, 78] width 29 height 29
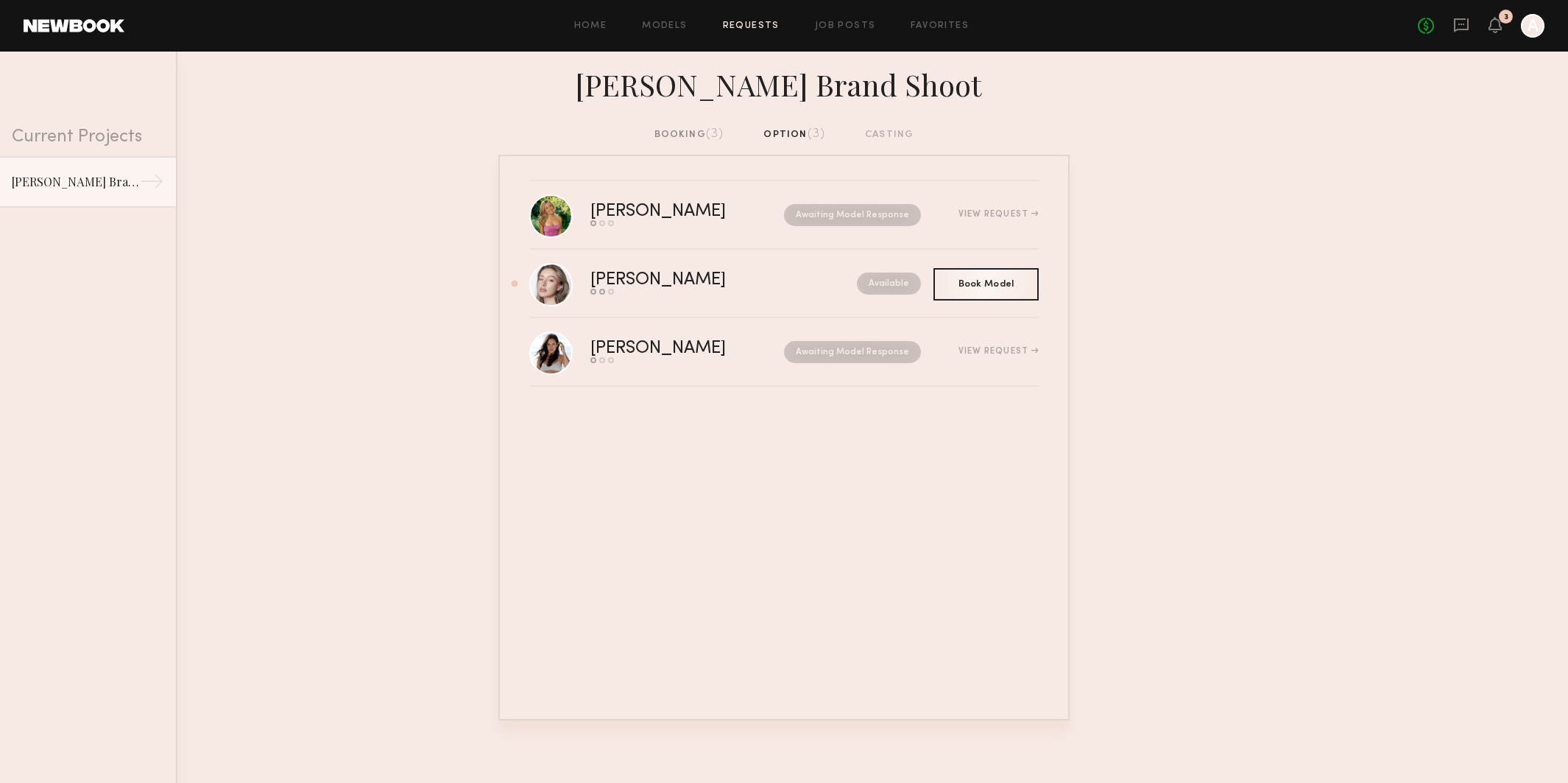
click at [774, 134] on div "booking (3) option (3) casting" at bounding box center [784, 135] width 260 height 16
click at [690, 132] on div "booking (3)" at bounding box center [689, 135] width 70 height 16
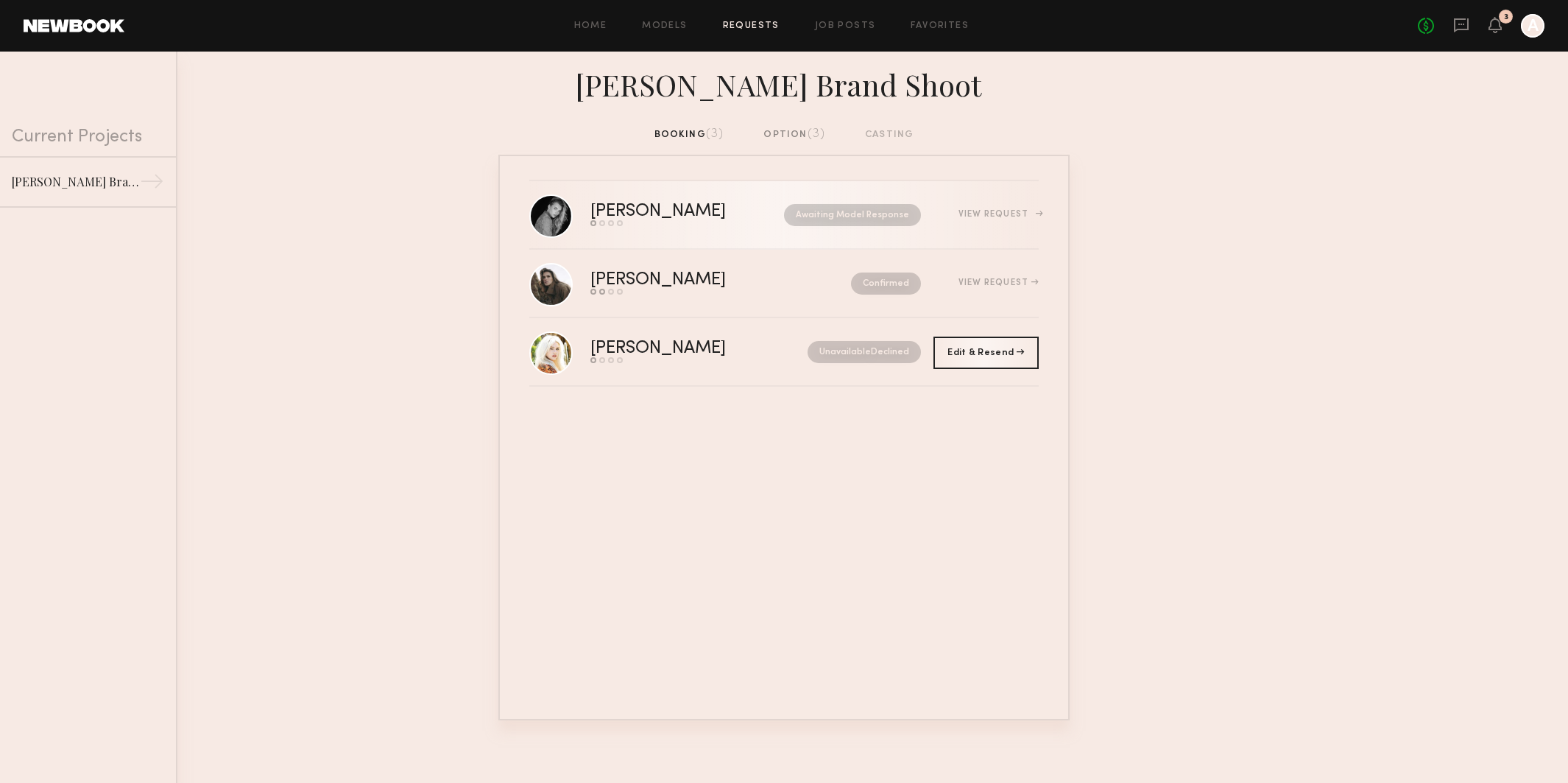
click at [1037, 211] on div "View Request" at bounding box center [999, 214] width 80 height 9
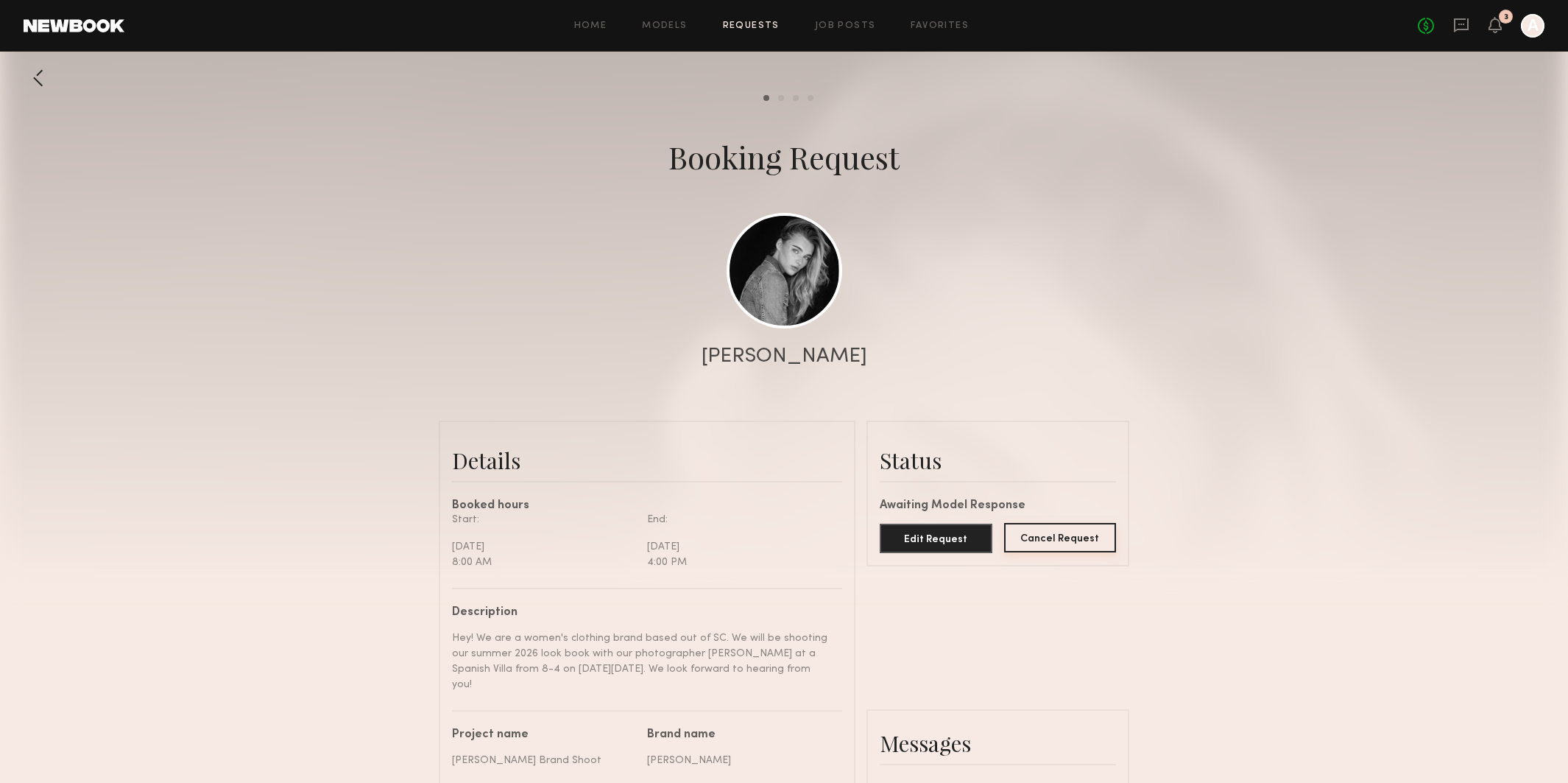
click at [1063, 540] on button "Cancel Request" at bounding box center [1061, 537] width 113 height 29
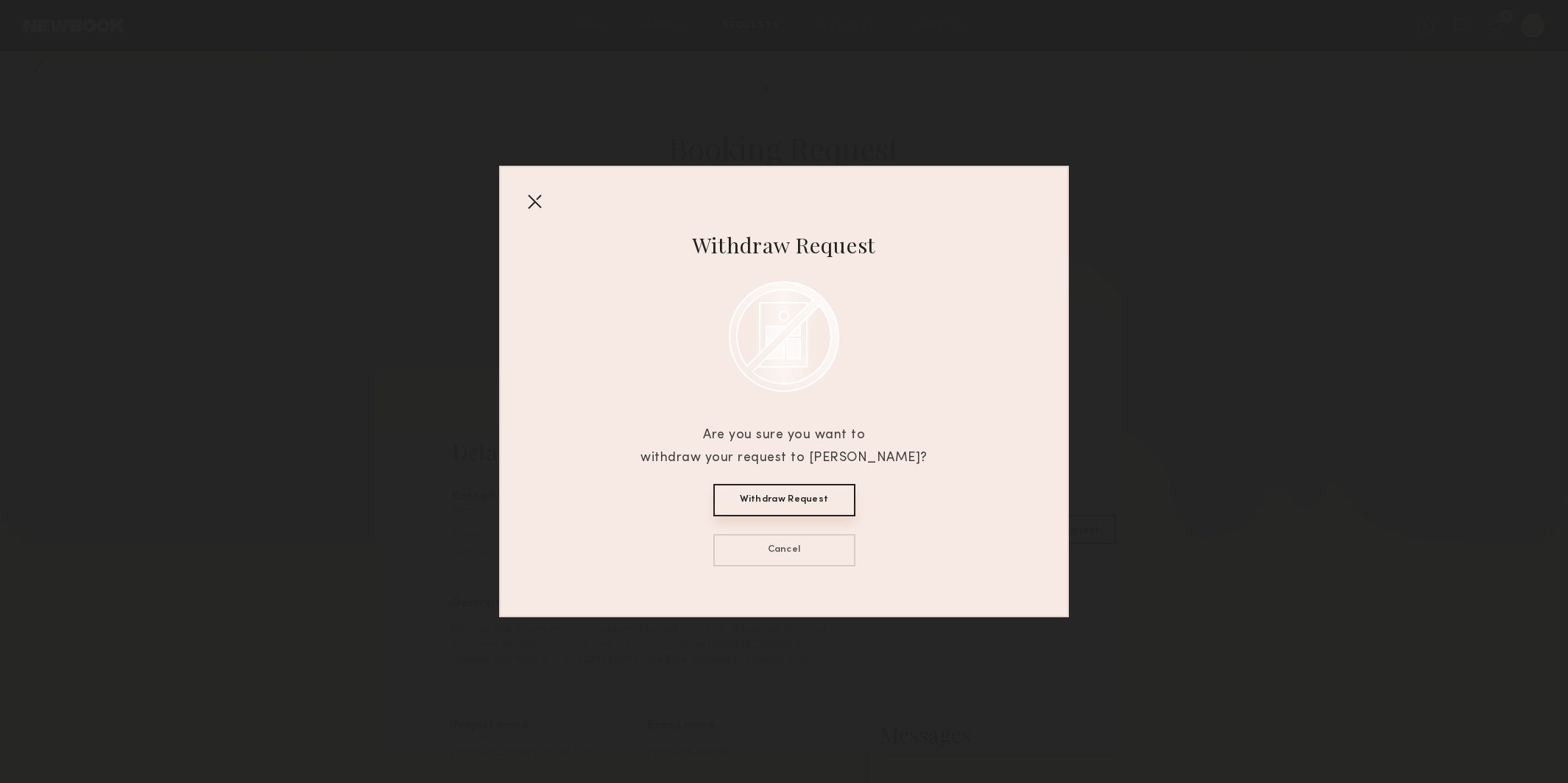
scroll to position [7, 1]
click at [753, 499] on button "Withdraw Request" at bounding box center [784, 500] width 142 height 32
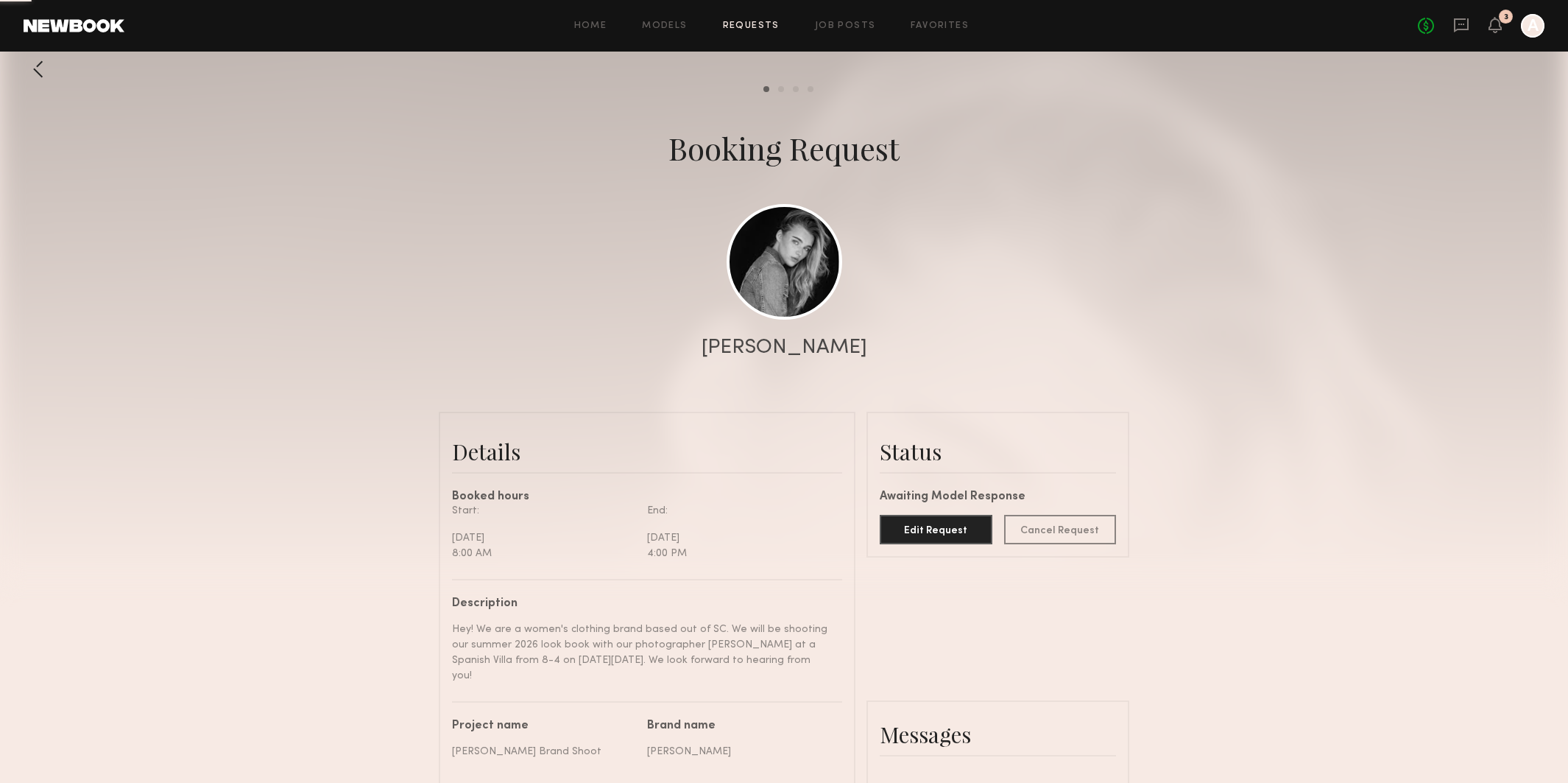
scroll to position [9, 0]
click at [35, 71] on div at bounding box center [38, 69] width 29 height 29
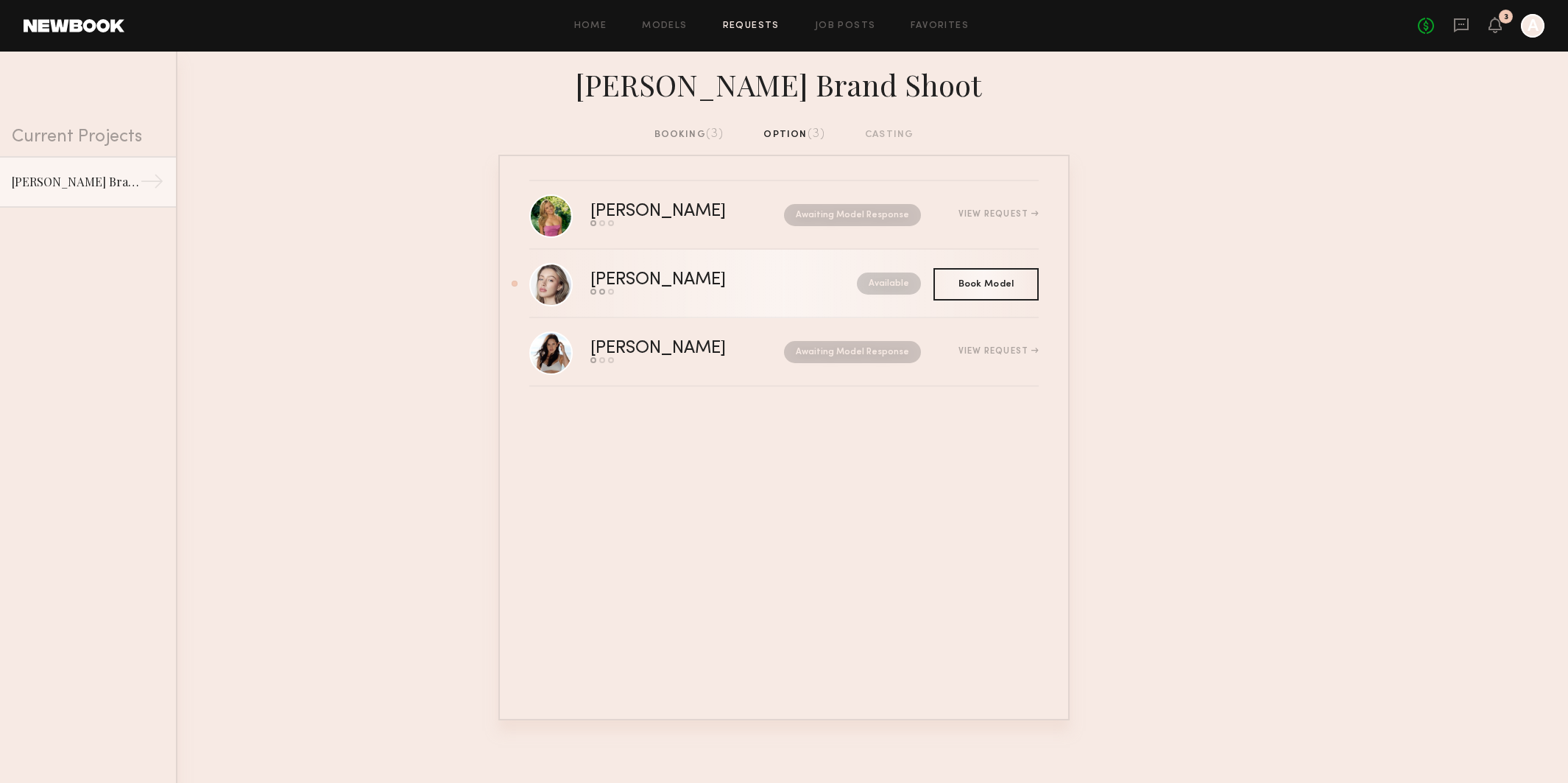
click at [737, 287] on div "Logan R." at bounding box center [690, 279] width 201 height 17
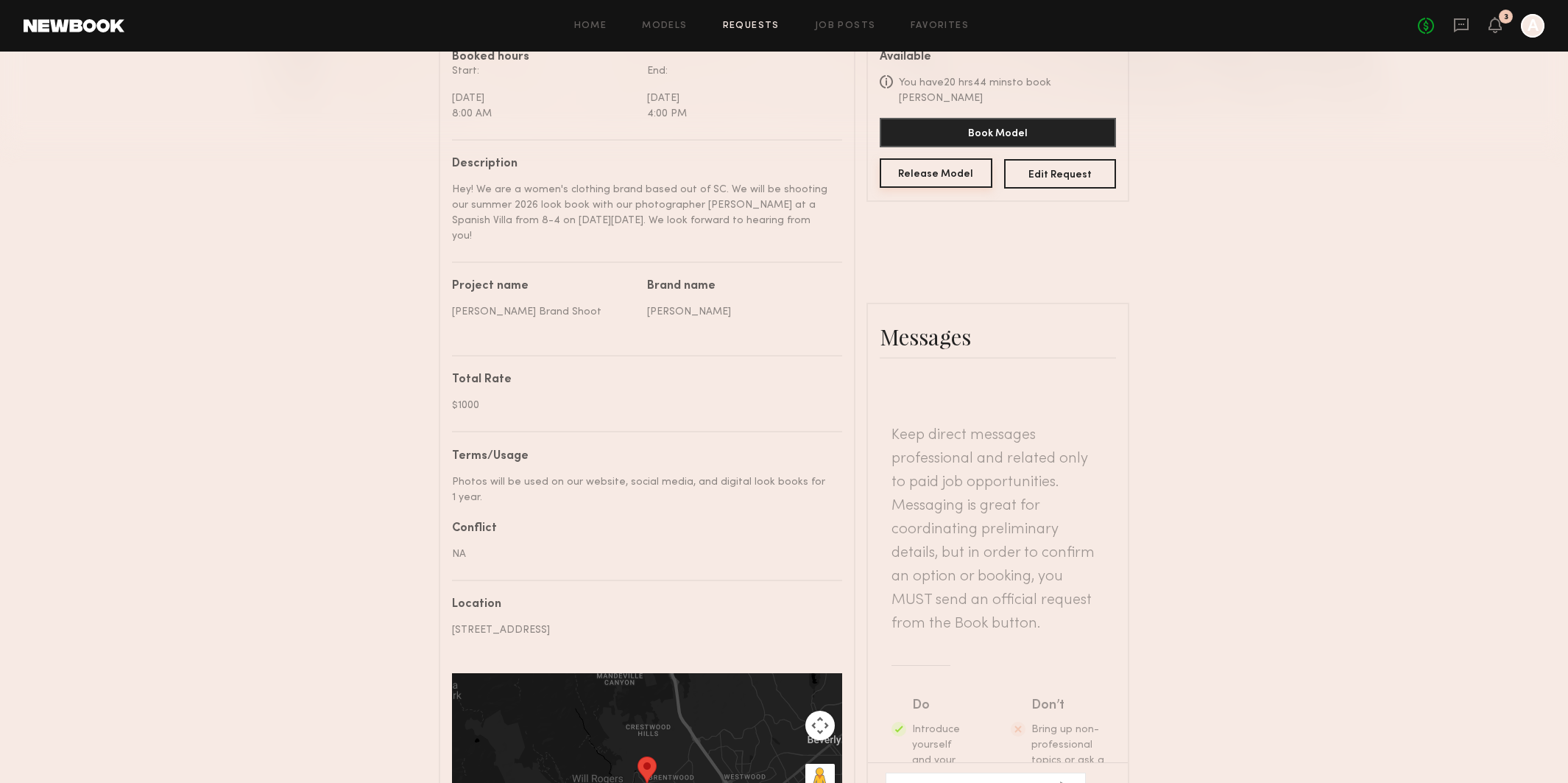
scroll to position [446, 0]
click at [978, 122] on button "Book Model" at bounding box center [997, 134] width 237 height 29
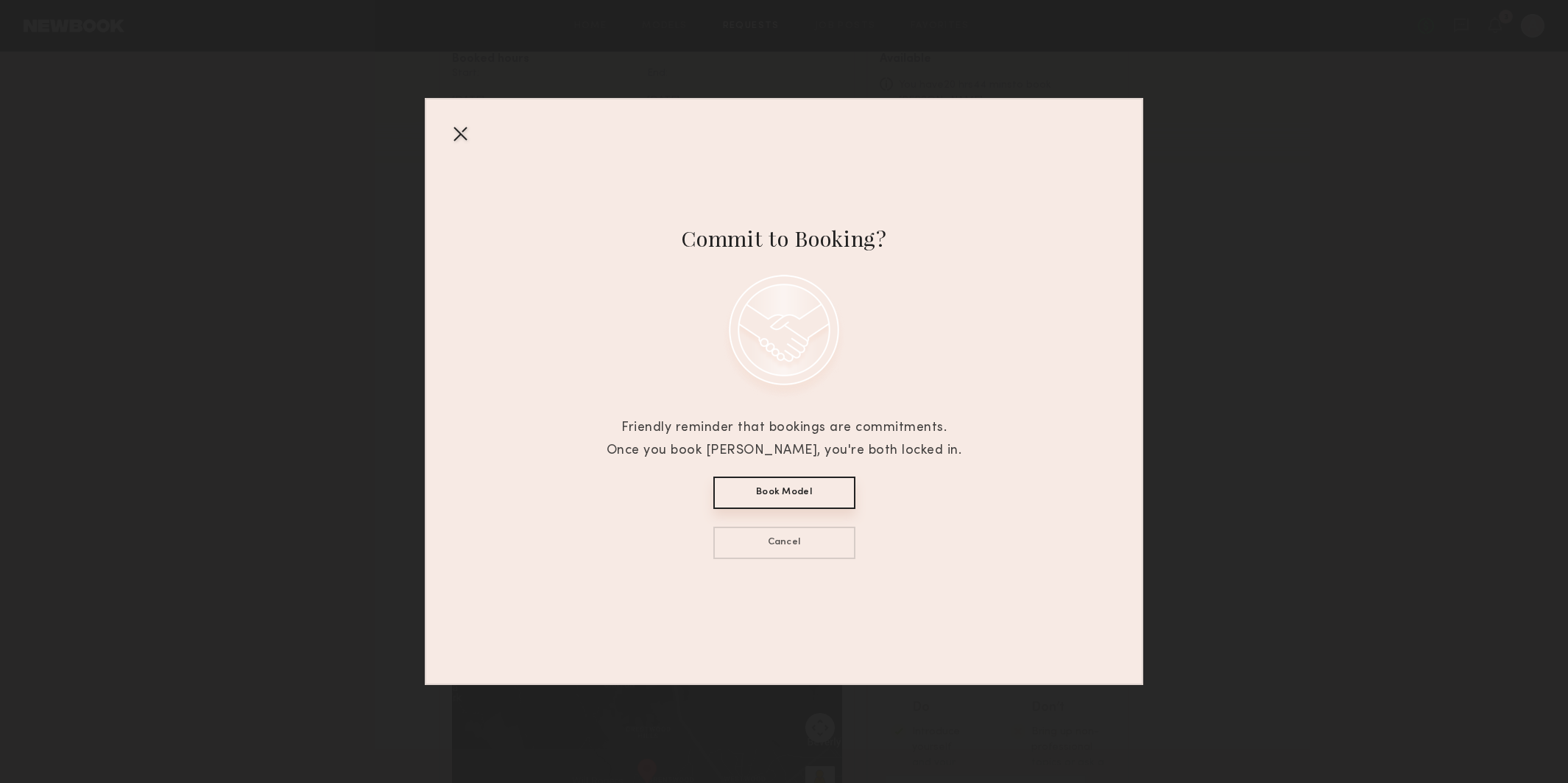
click at [758, 501] on button "Book Model" at bounding box center [784, 493] width 142 height 32
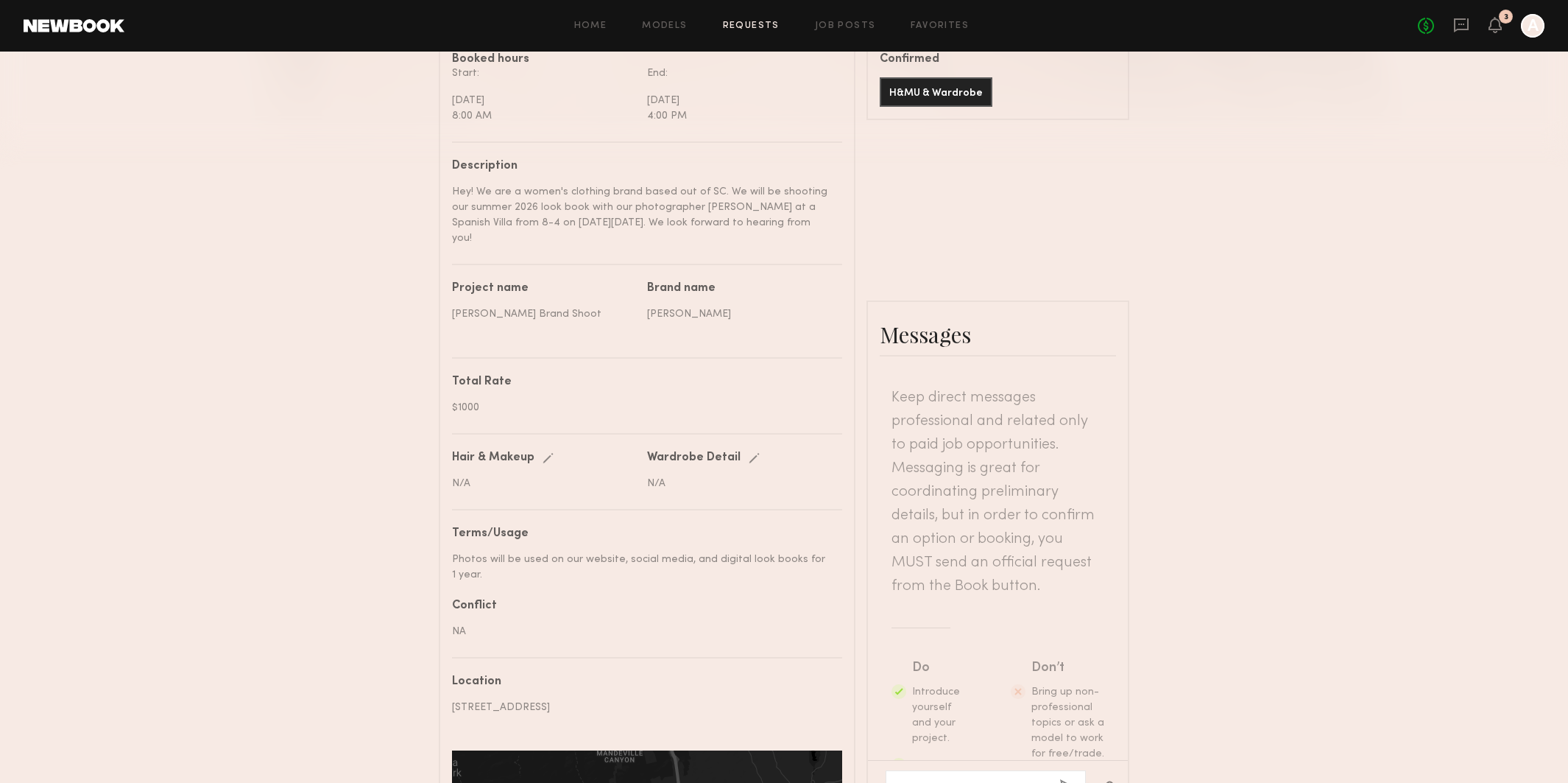
scroll to position [46, 0]
click at [930, 780] on textarea at bounding box center [972, 787] width 149 height 14
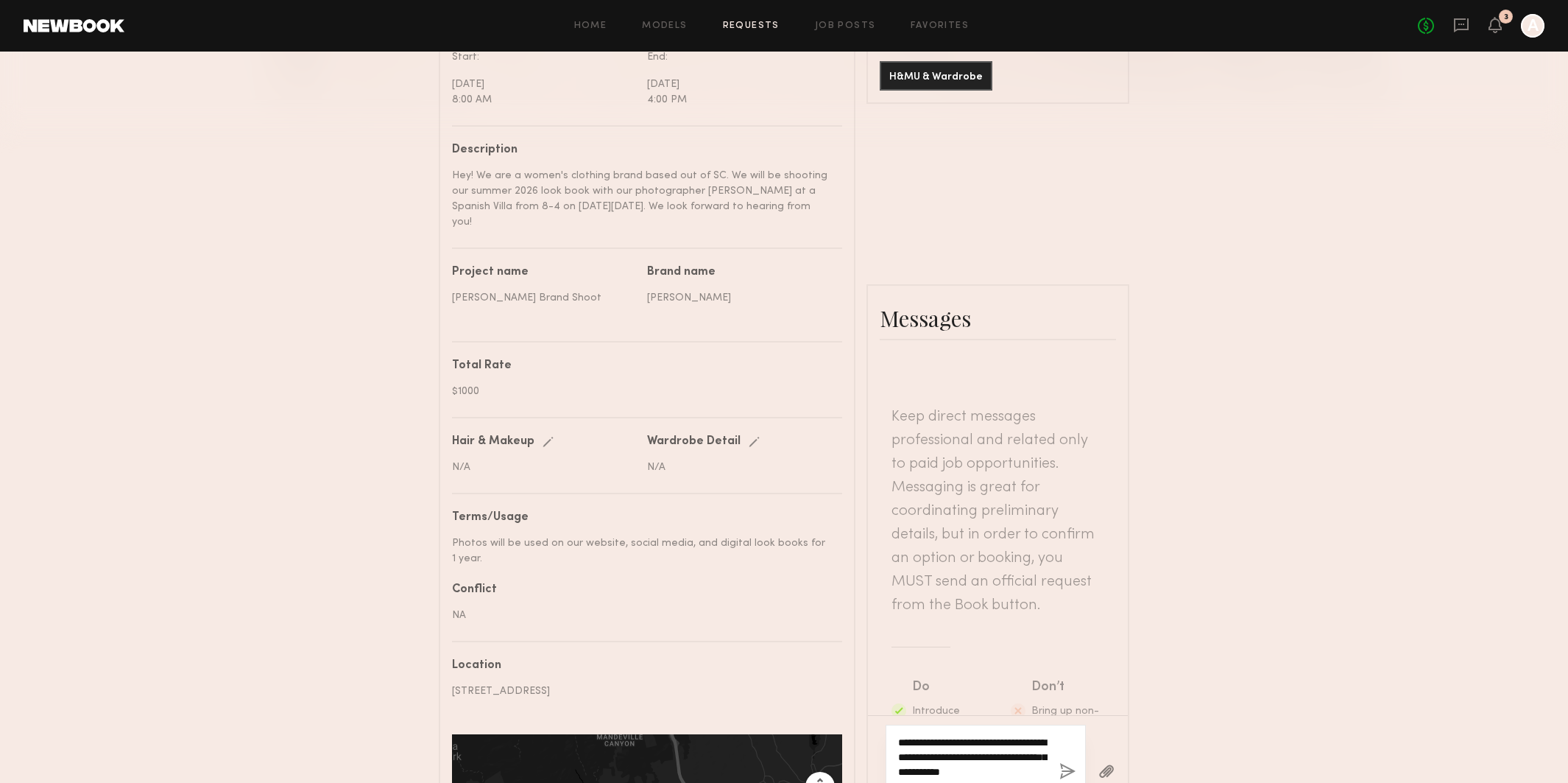
scroll to position [467, 0]
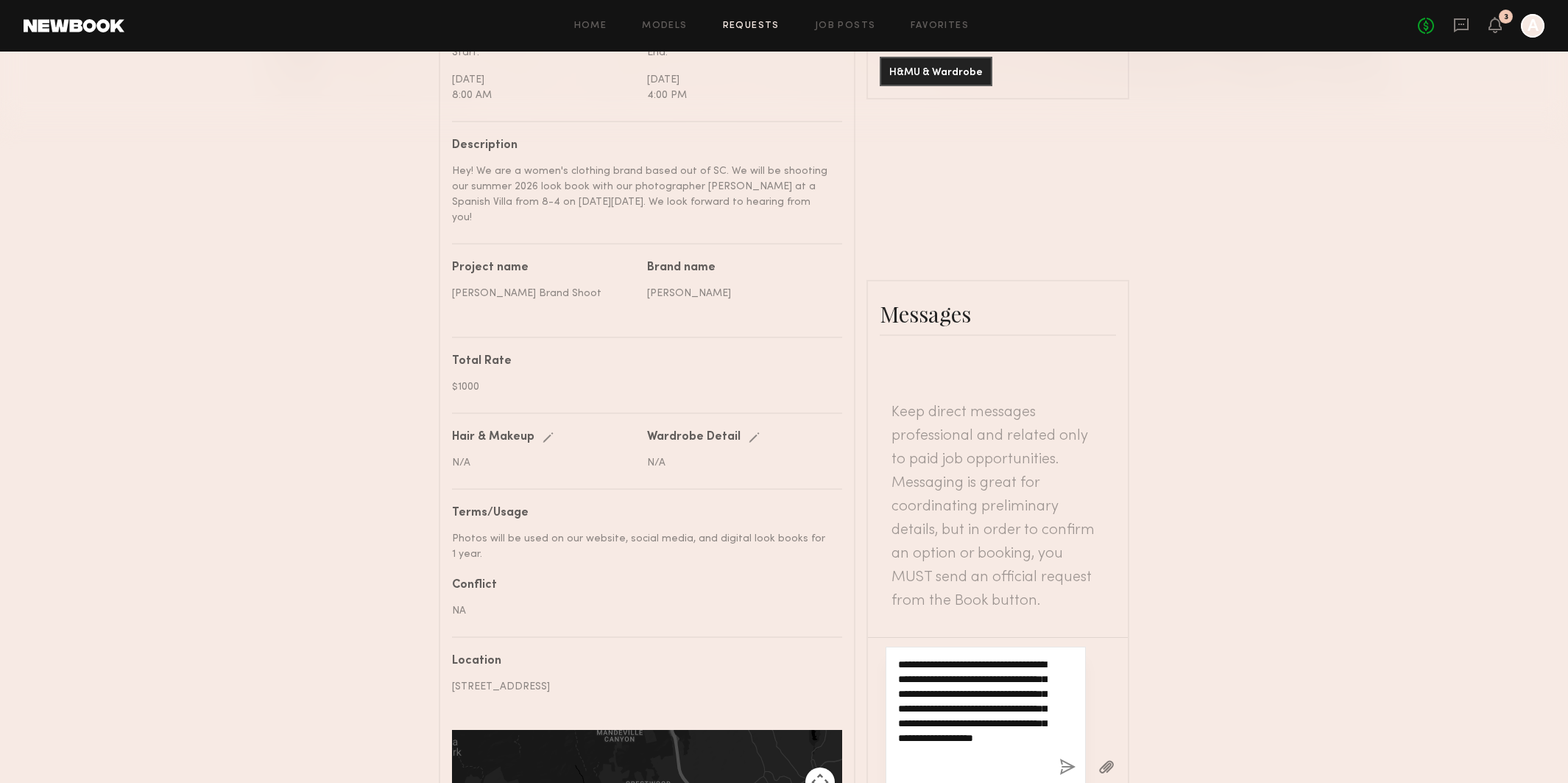
click at [924, 657] on textarea "**********" at bounding box center [972, 716] width 149 height 118
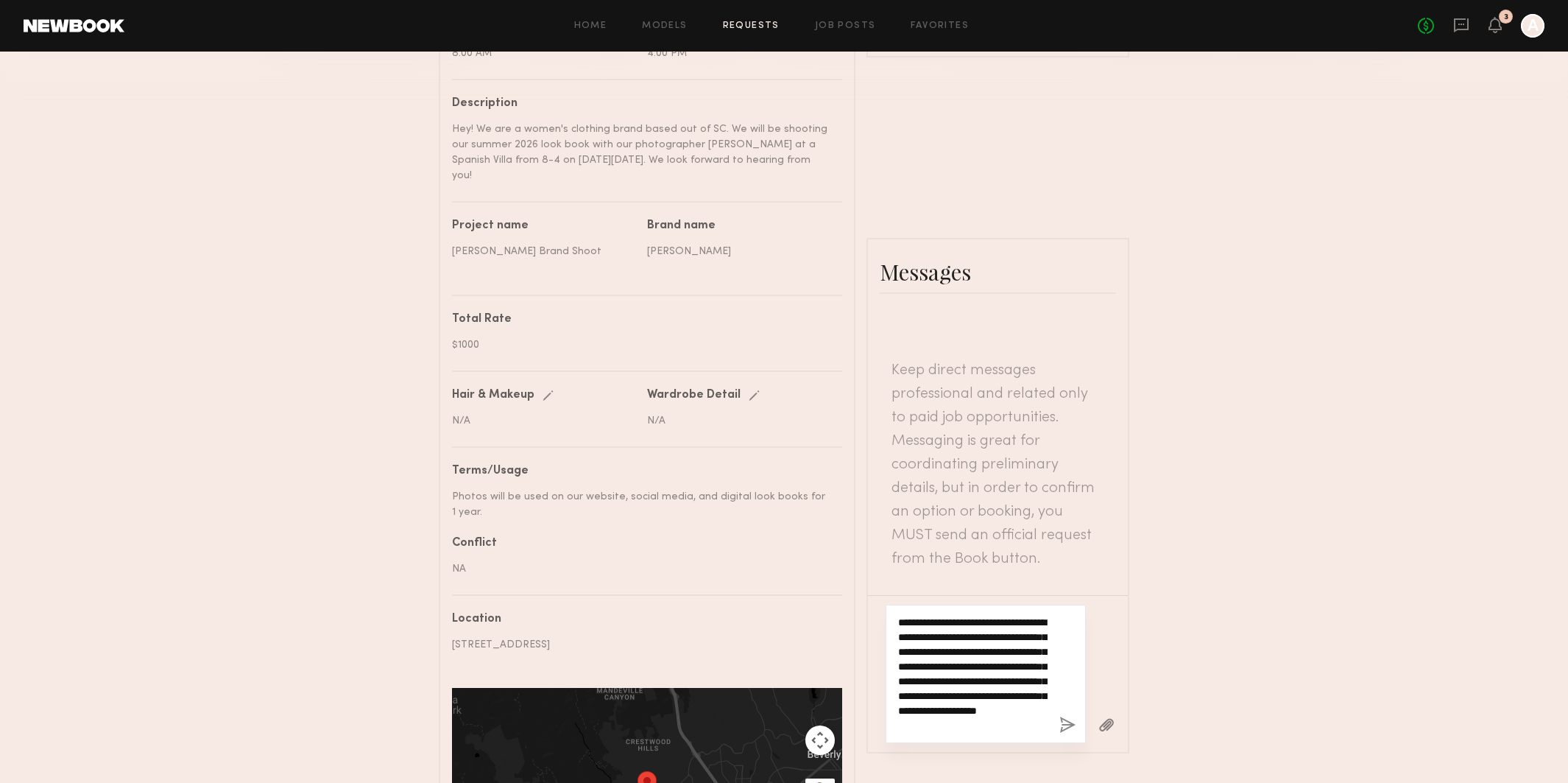
click at [1044, 615] on textarea "**********" at bounding box center [972, 674] width 149 height 118
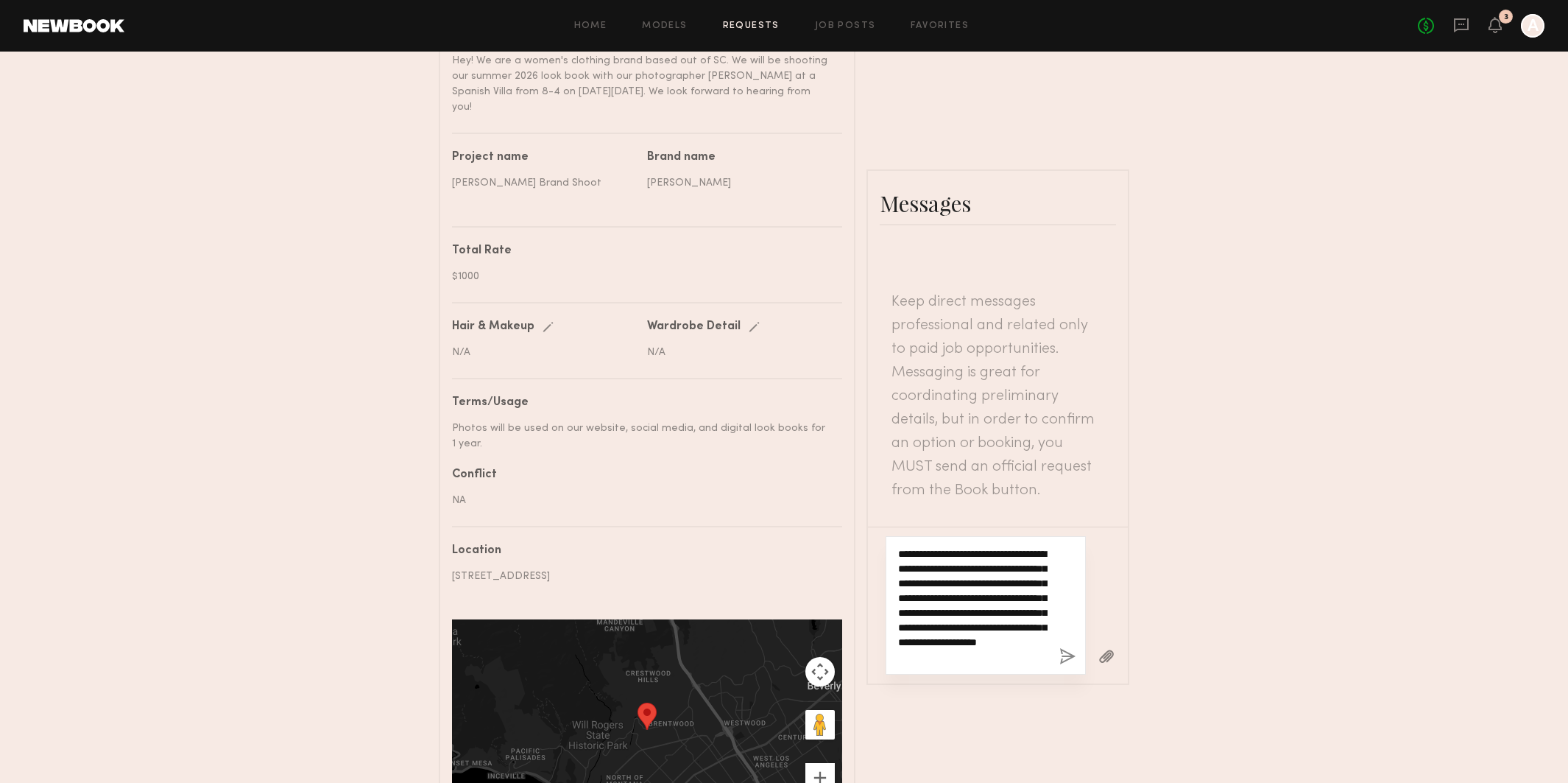
scroll to position [587, 0]
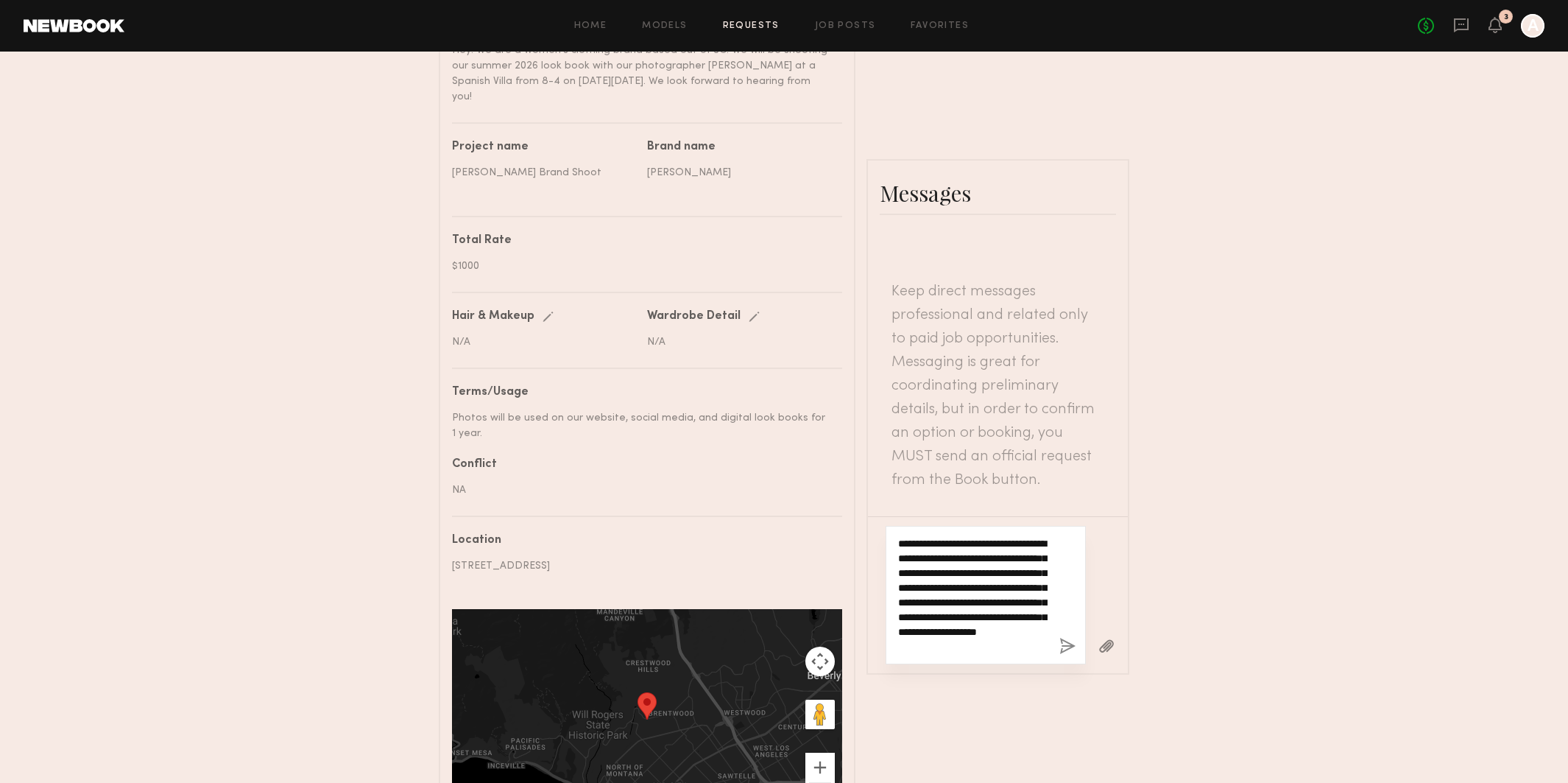
click at [959, 536] on textarea "**********" at bounding box center [972, 595] width 149 height 118
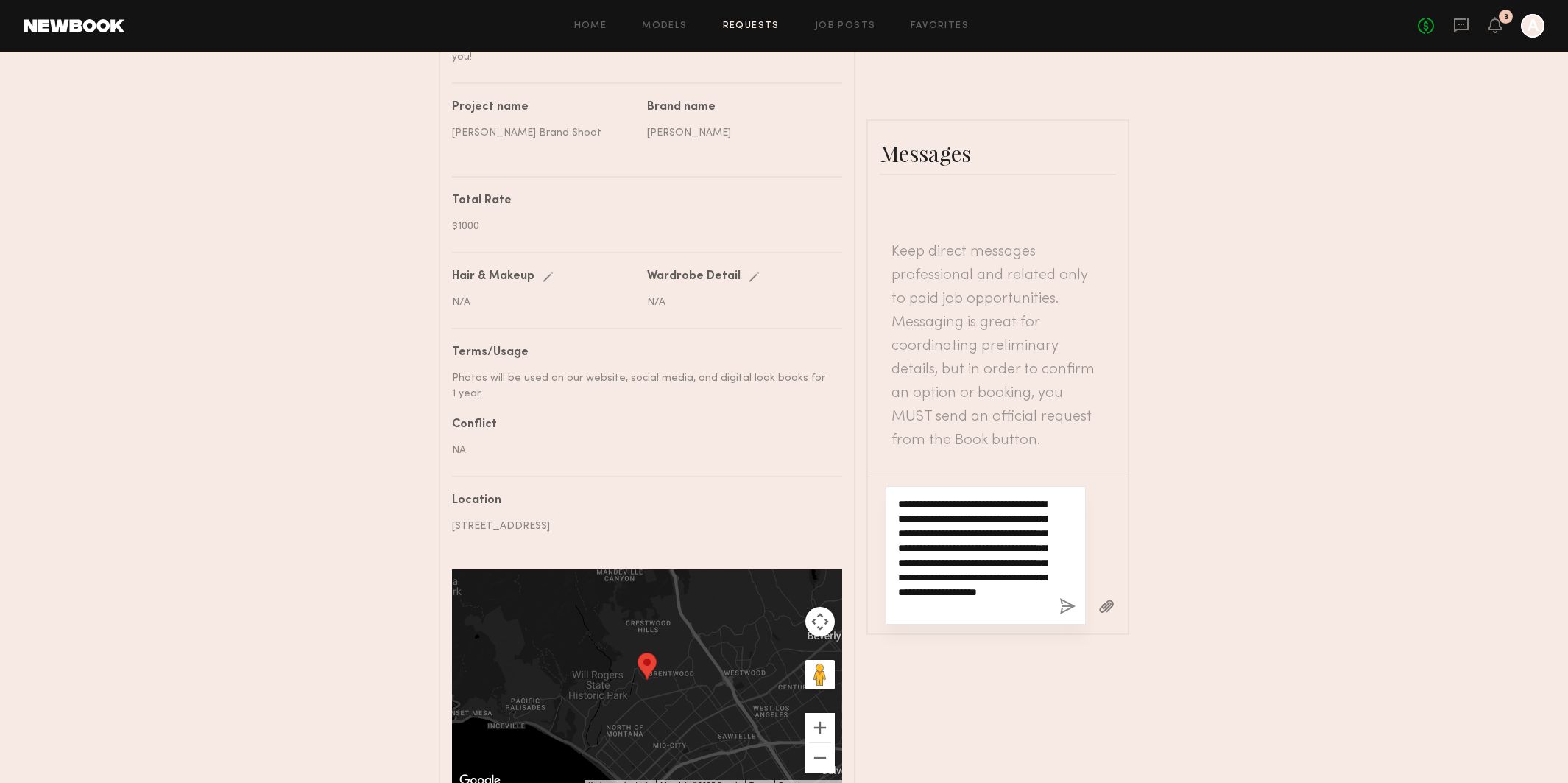
scroll to position [647, 0]
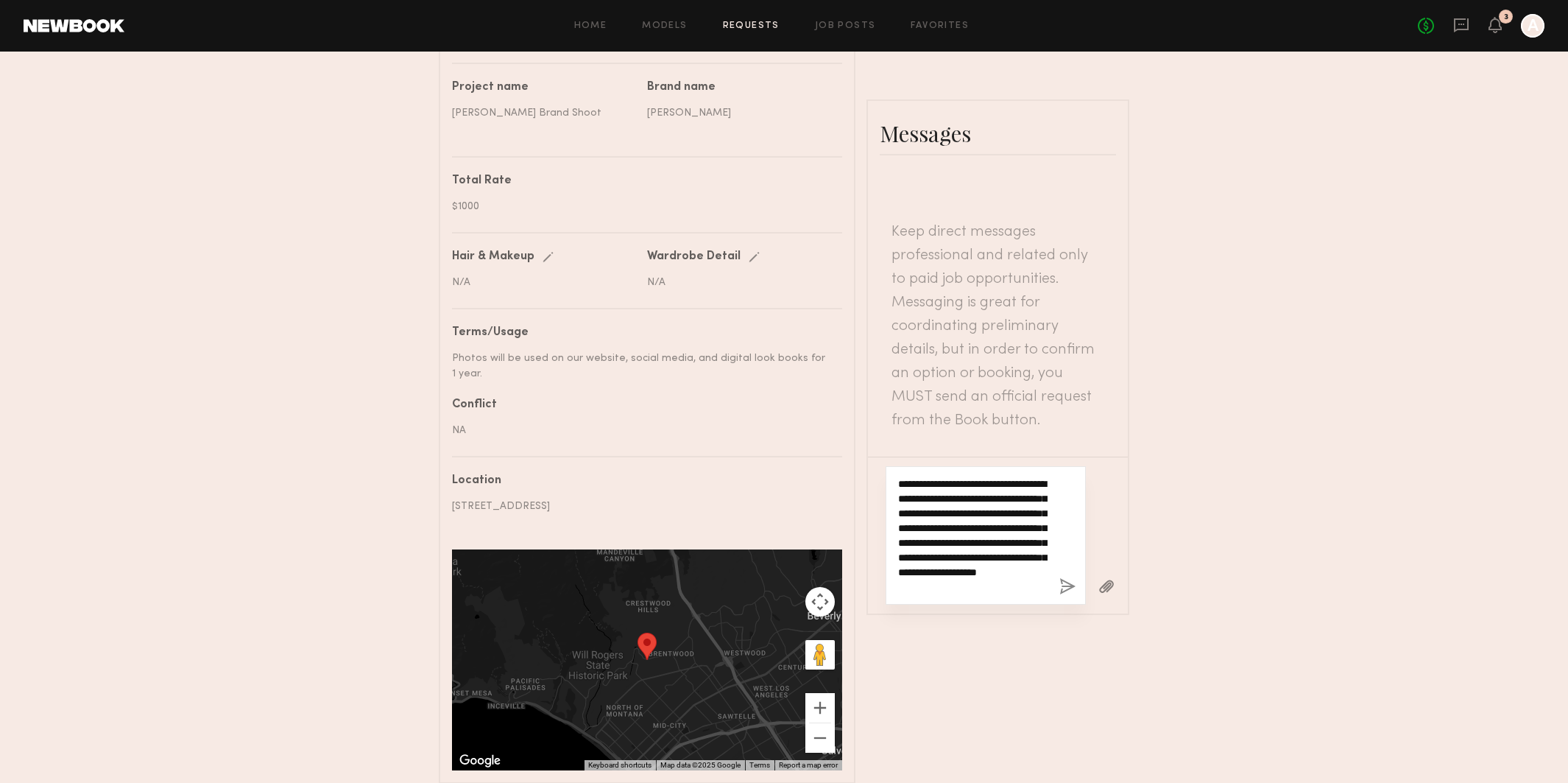
click at [1022, 477] on textarea "**********" at bounding box center [972, 536] width 149 height 118
click at [1030, 477] on textarea "**********" at bounding box center [972, 536] width 149 height 118
click at [1034, 477] on textarea "**********" at bounding box center [972, 536] width 149 height 118
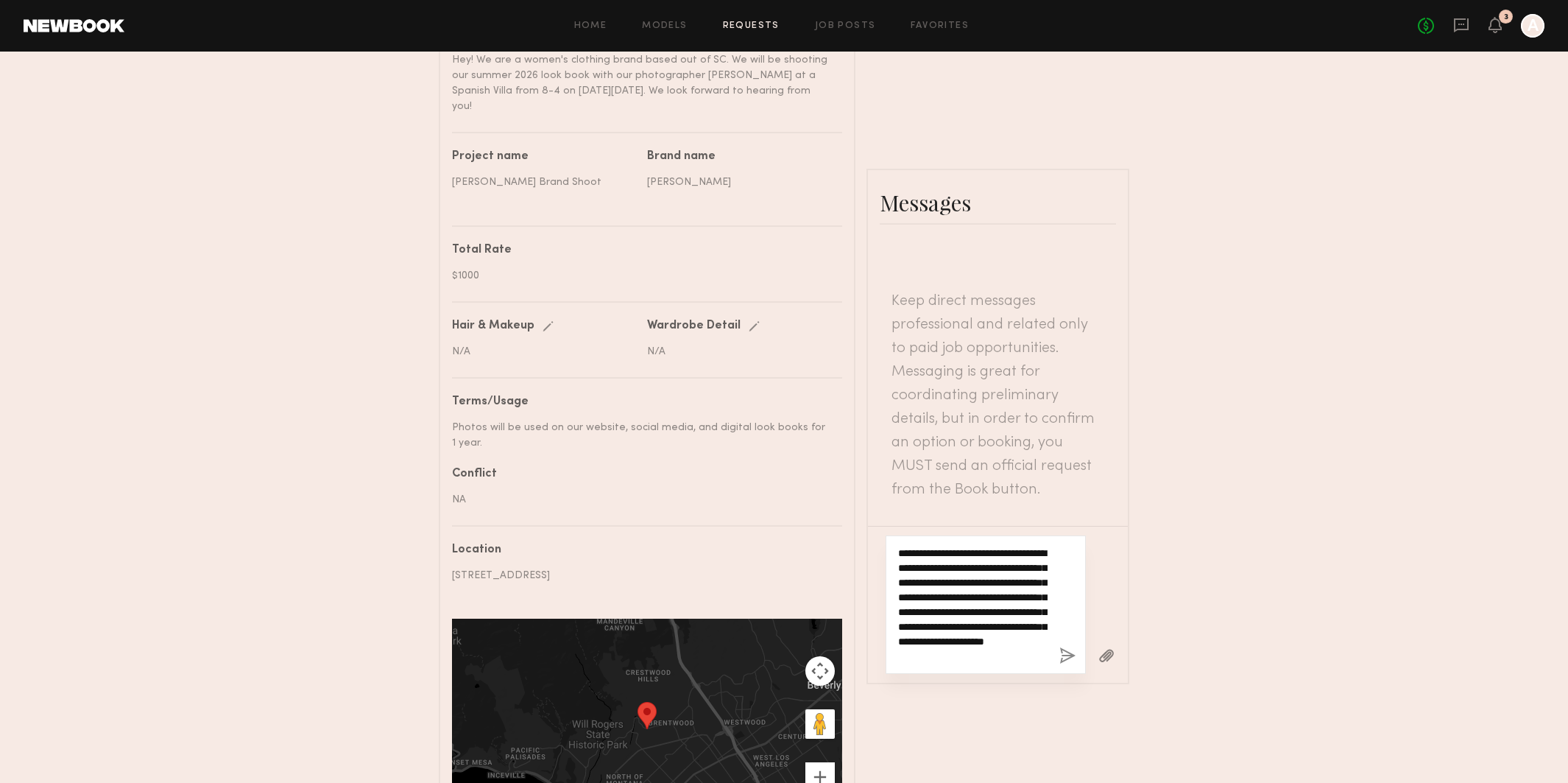
scroll to position [579, 0]
type textarea "**********"
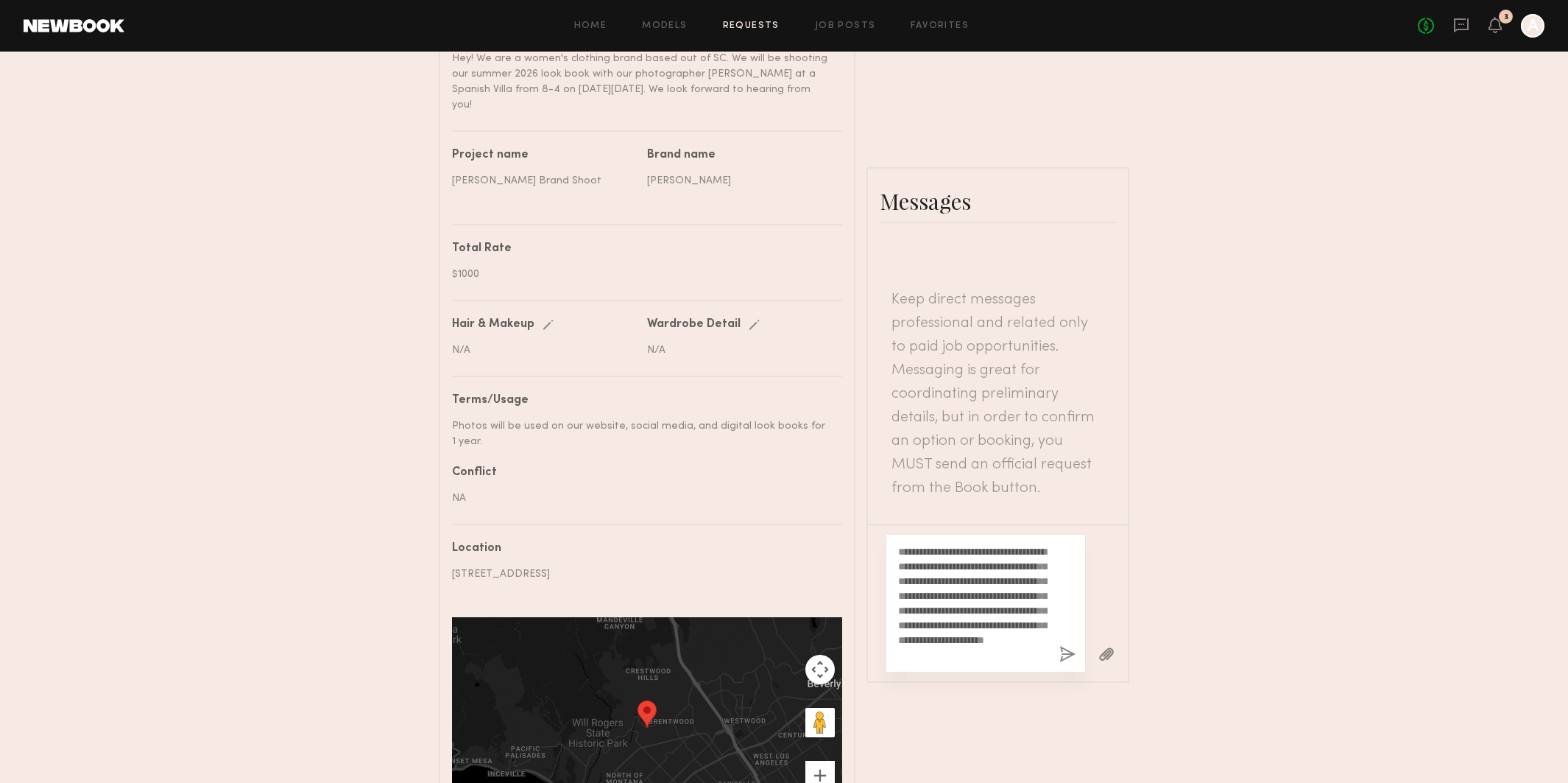
click at [1078, 534] on div "**********" at bounding box center [986, 603] width 200 height 138
click at [1067, 646] on button "button" at bounding box center [1068, 654] width 16 height 19
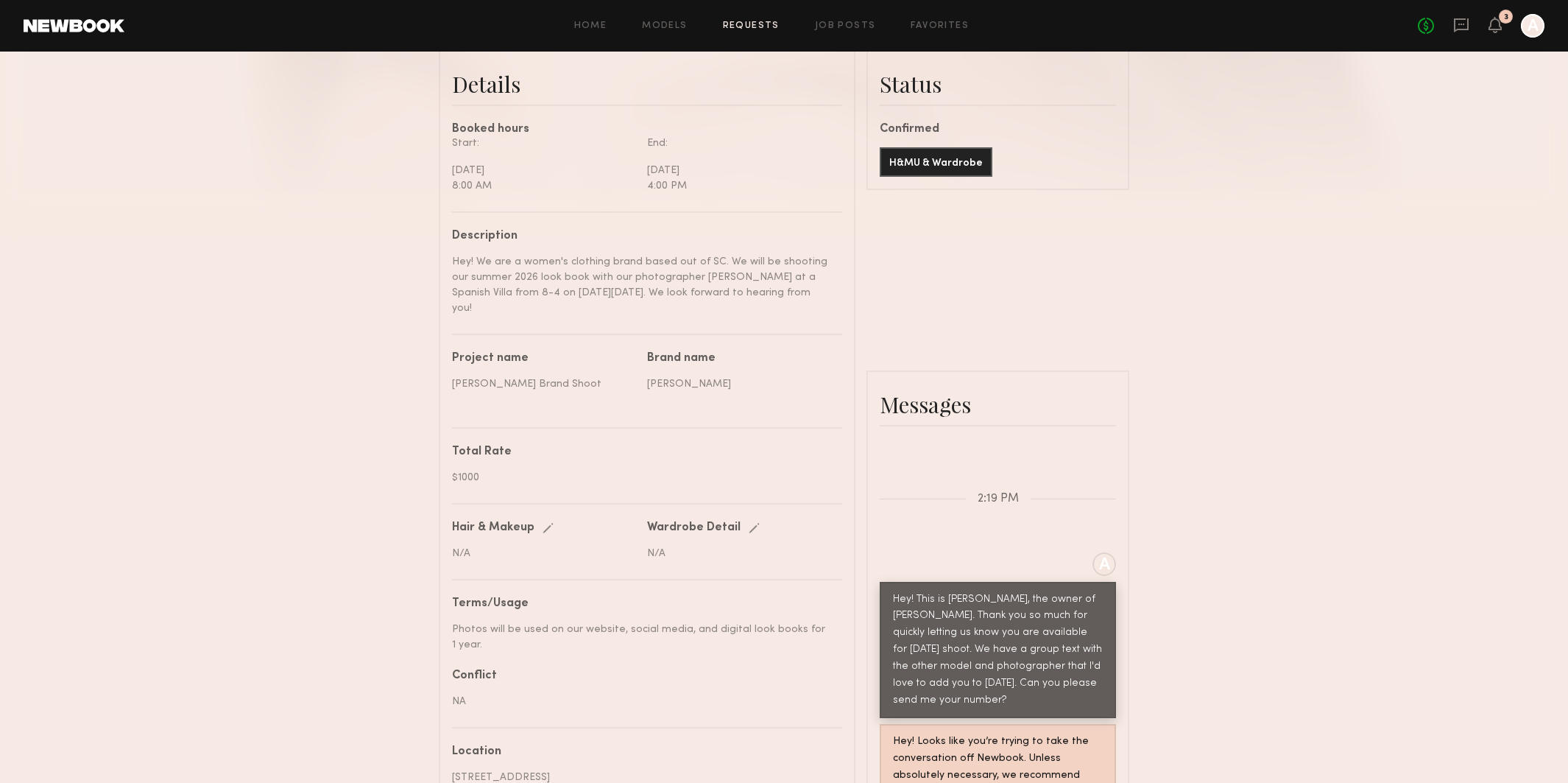
scroll to position [379, 0]
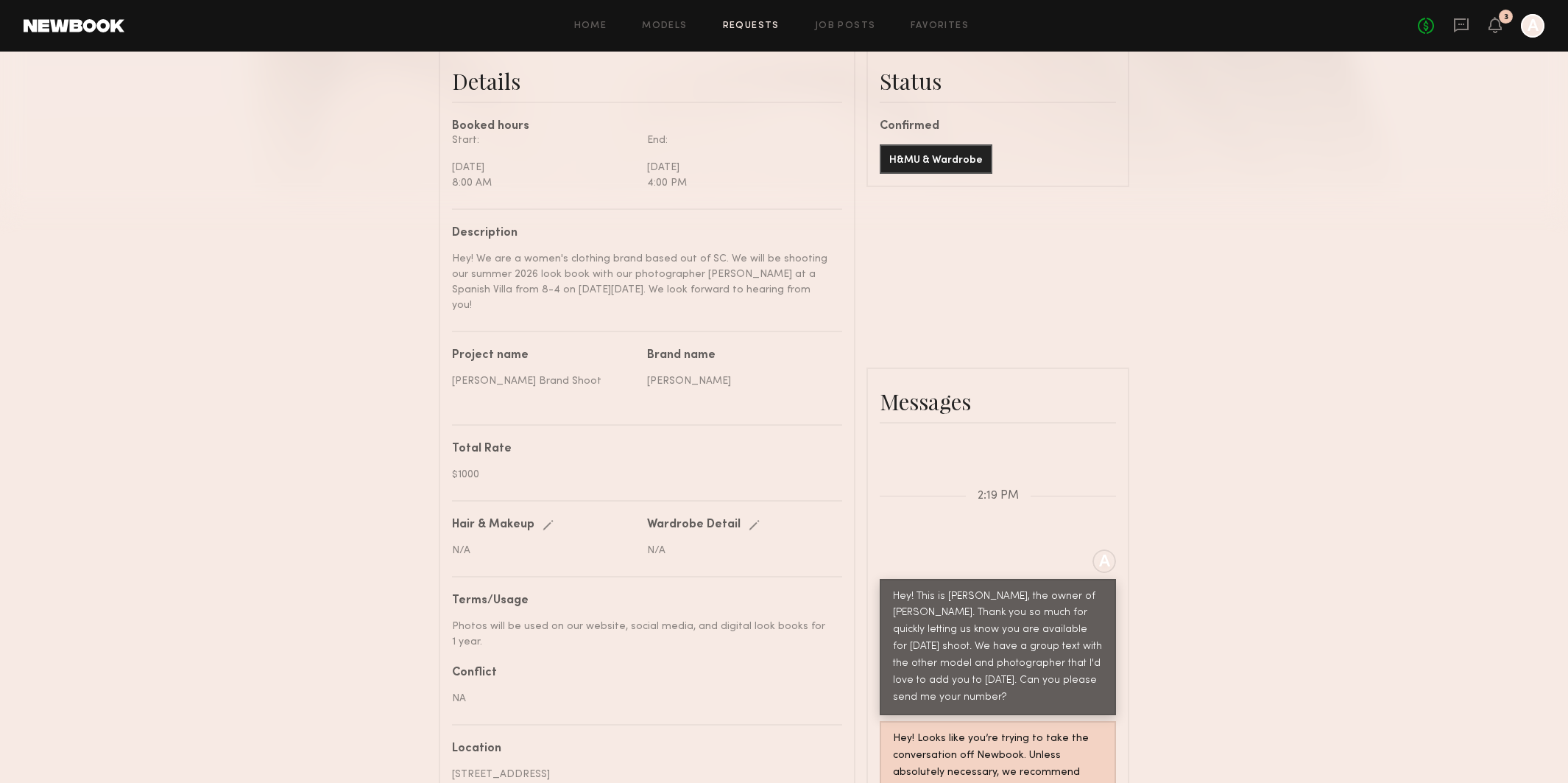
type textarea "**********"
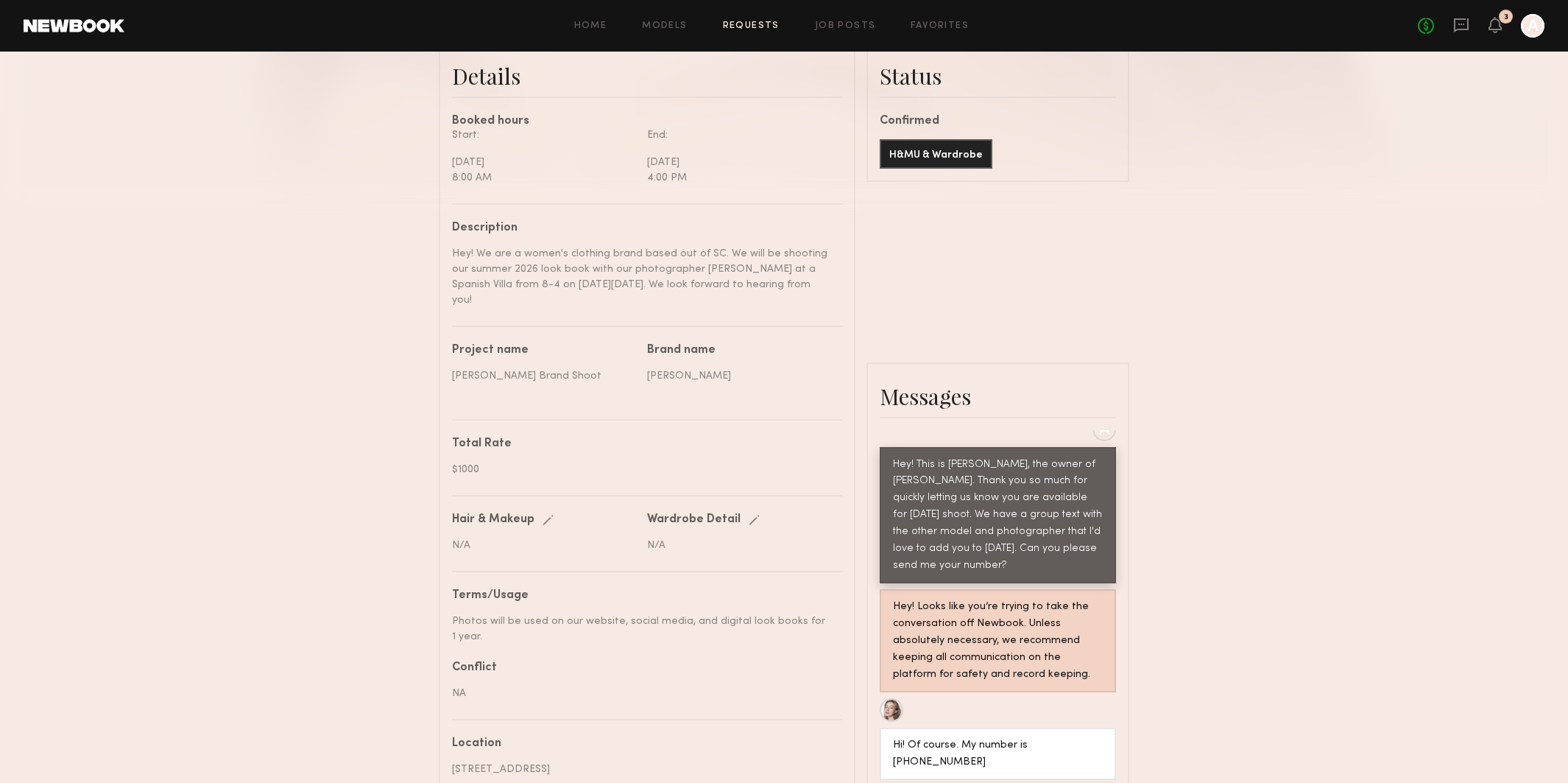
scroll to position [808, 0]
click at [753, 23] on link "Requests" at bounding box center [751, 26] width 56 height 10
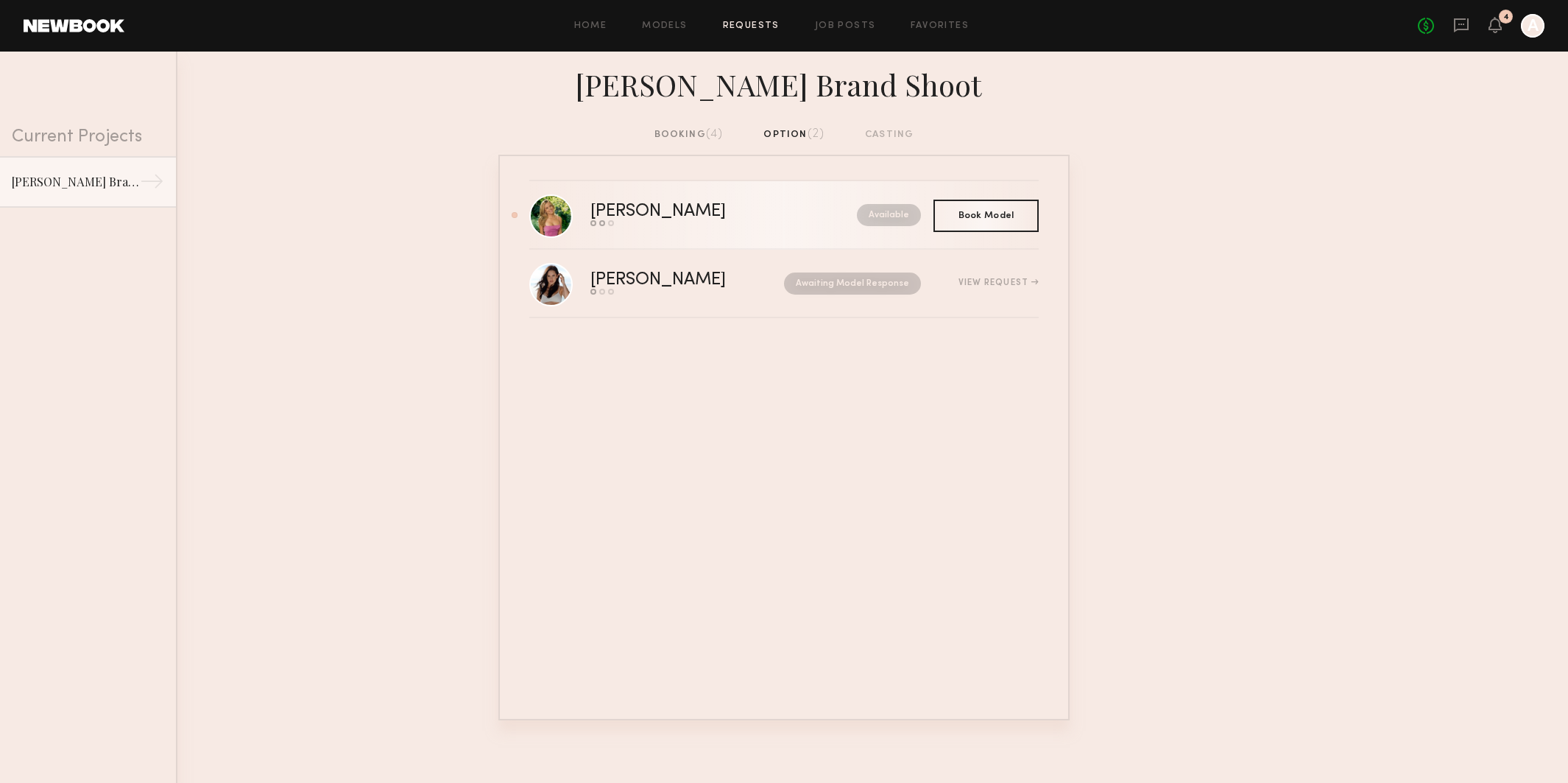
click at [635, 218] on div "[PERSON_NAME]" at bounding box center [690, 212] width 201 height 17
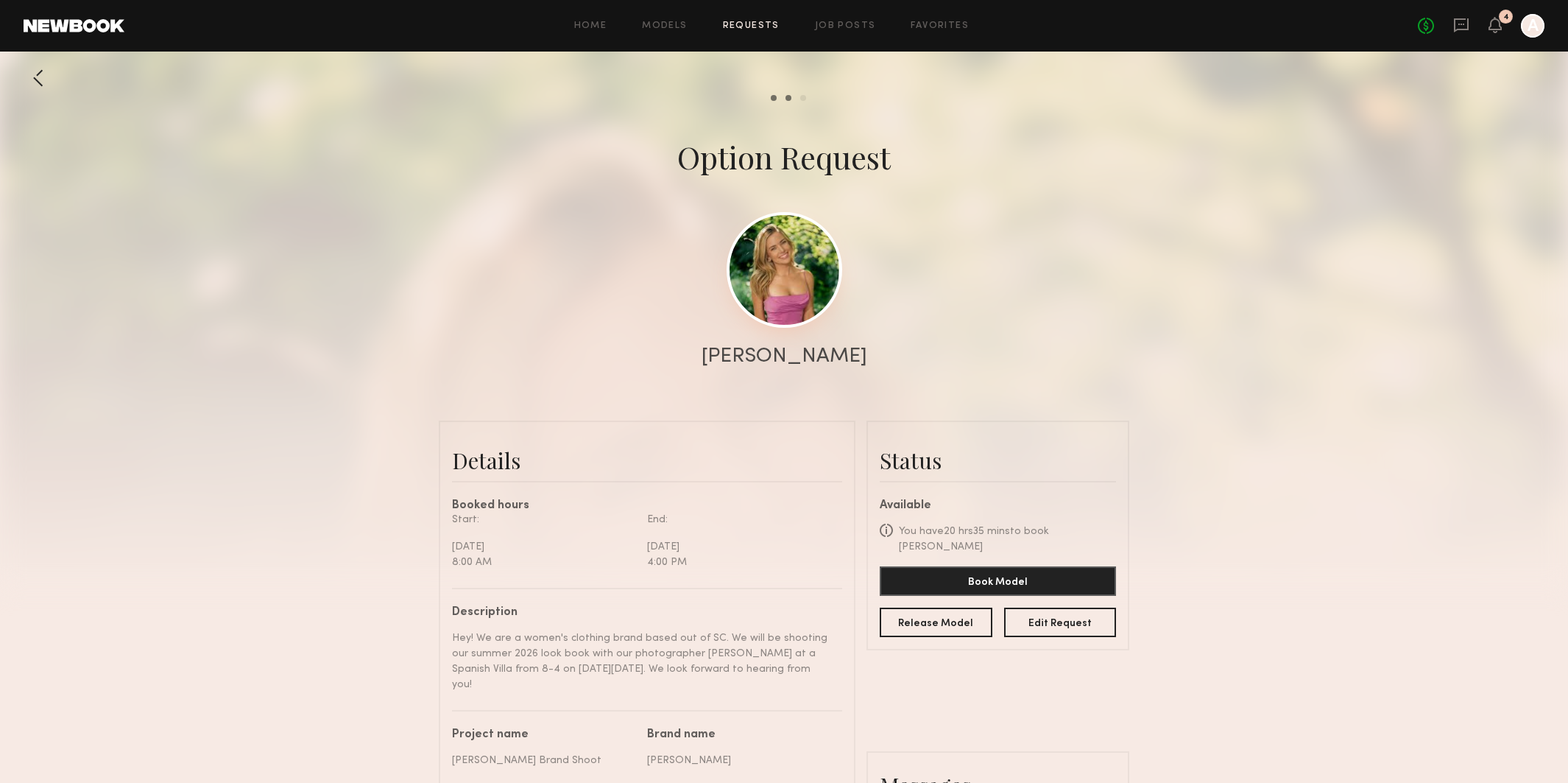
click at [771, 288] on link at bounding box center [784, 269] width 115 height 115
click at [780, 279] on link at bounding box center [784, 269] width 115 height 115
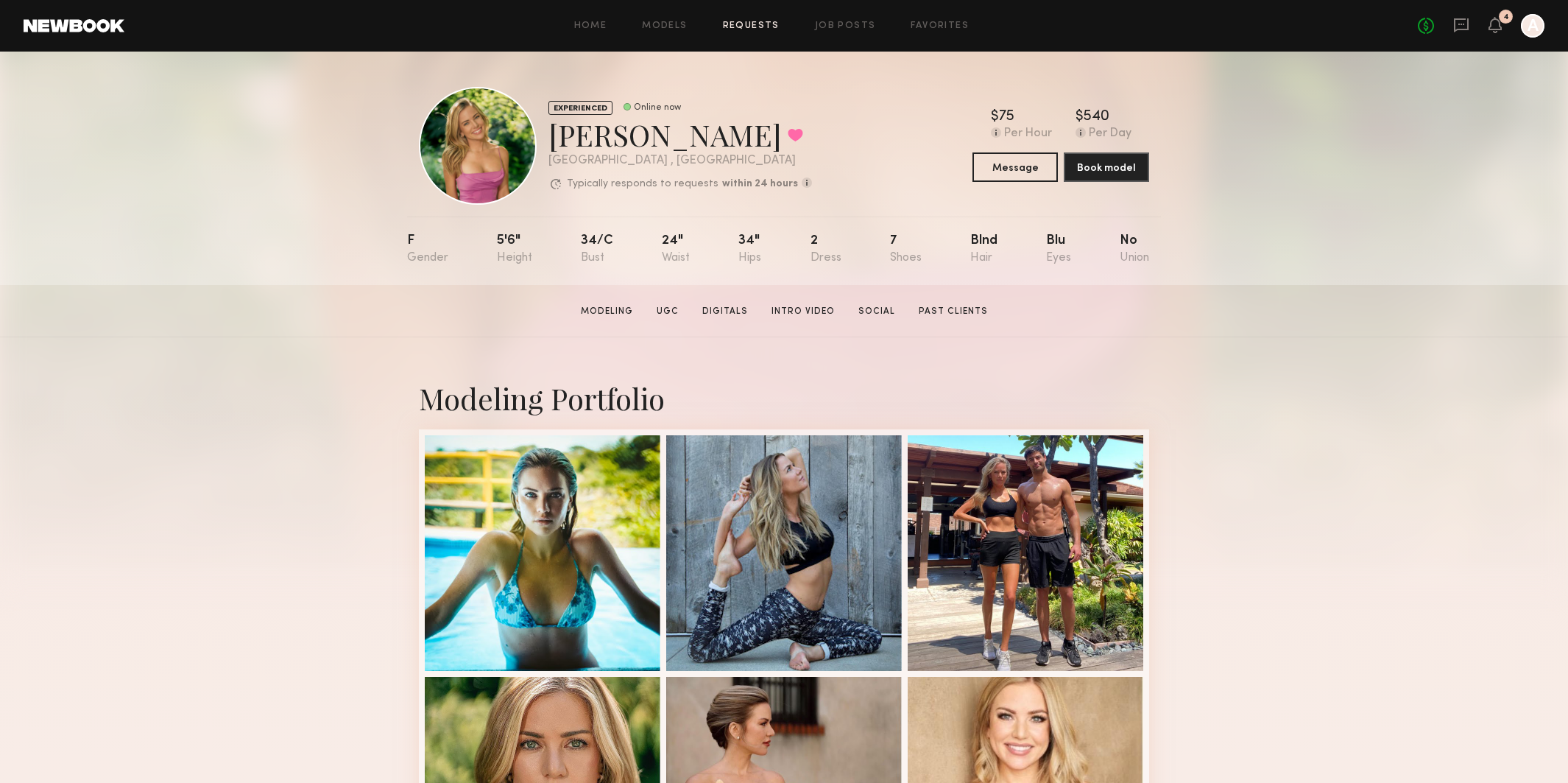
click at [748, 21] on link "Requests" at bounding box center [751, 26] width 56 height 10
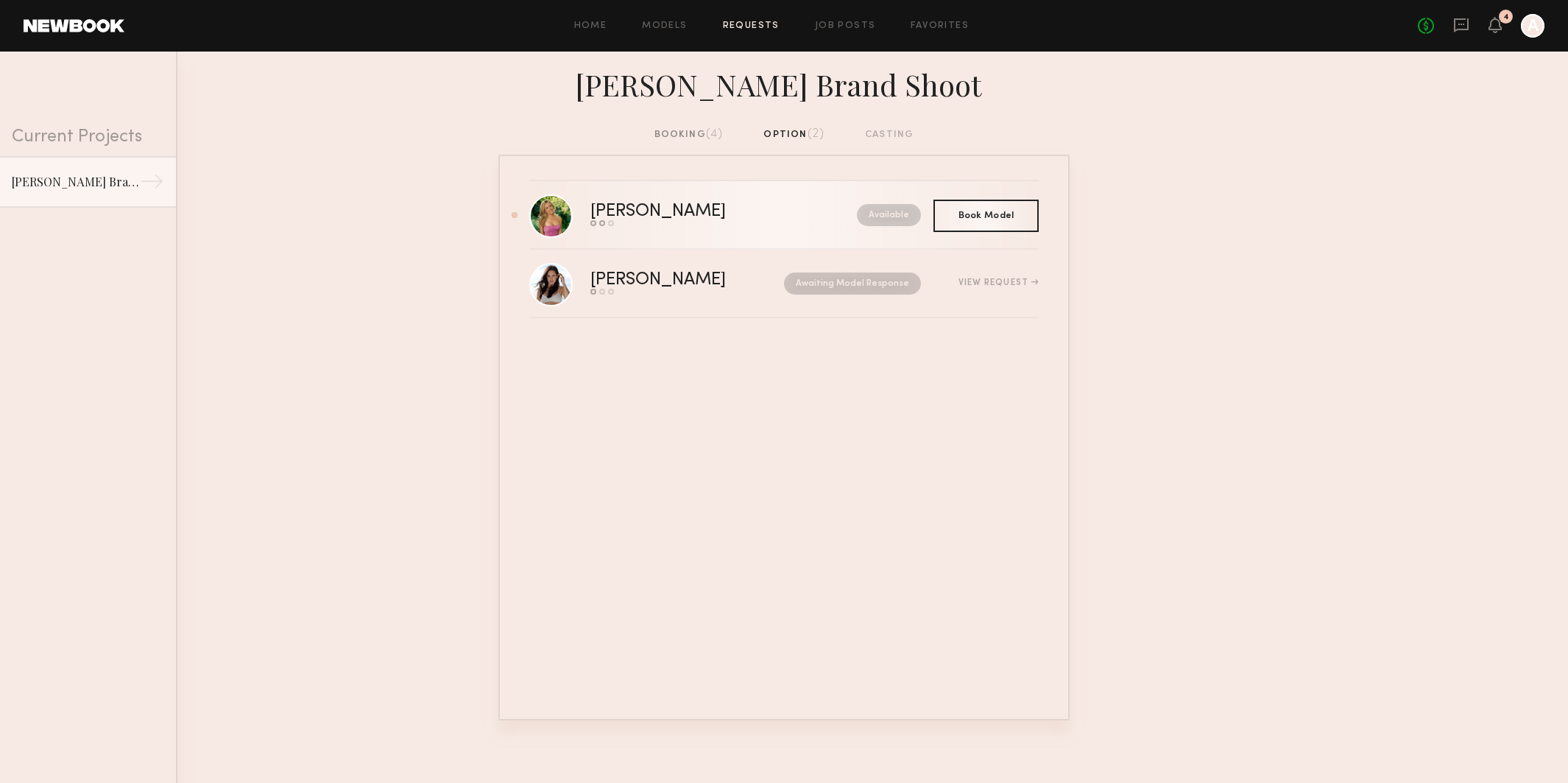
click at [791, 221] on div "Available" at bounding box center [855, 214] width 129 height 22
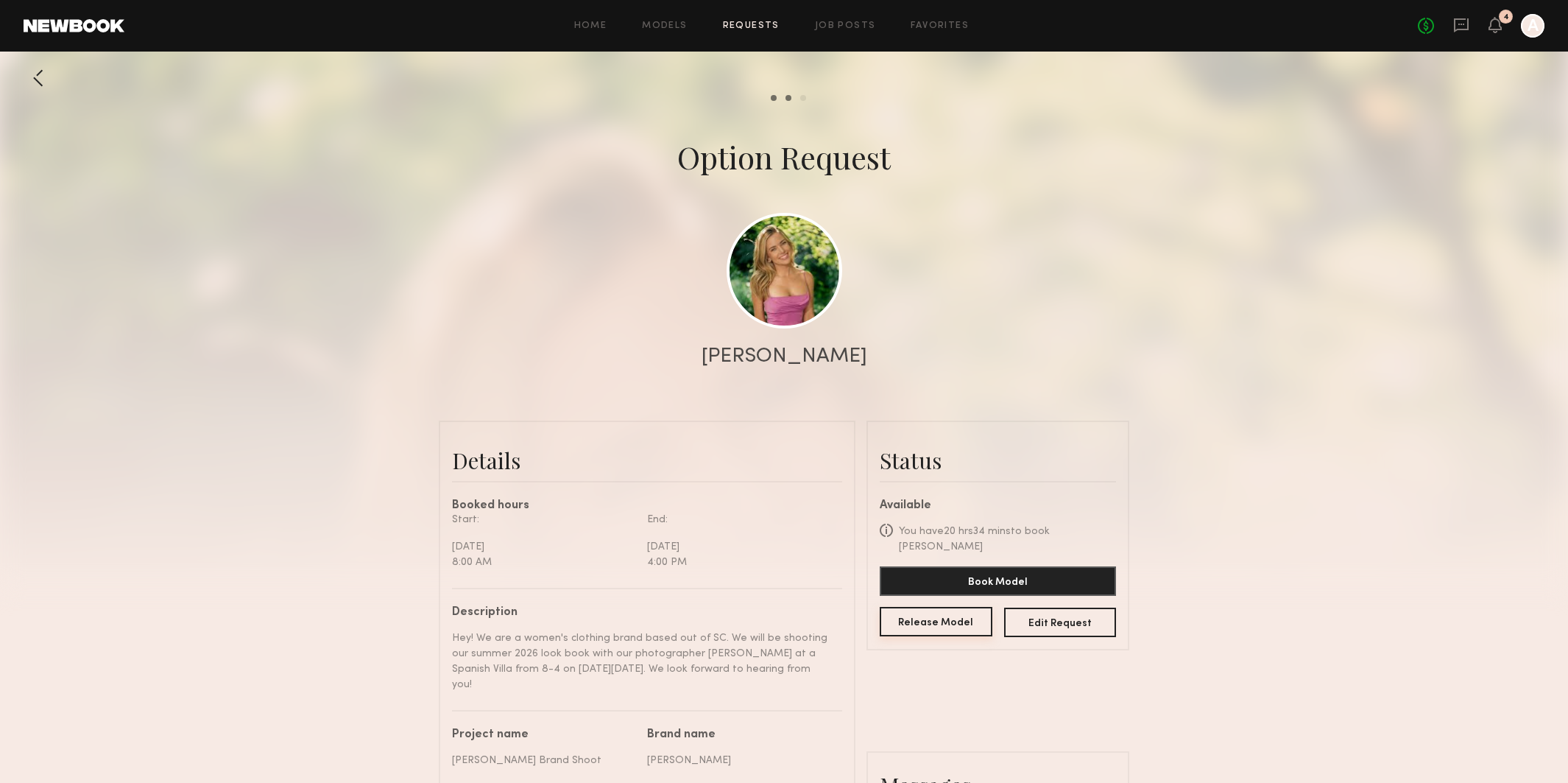
click at [929, 615] on button "Release Model" at bounding box center [936, 621] width 113 height 29
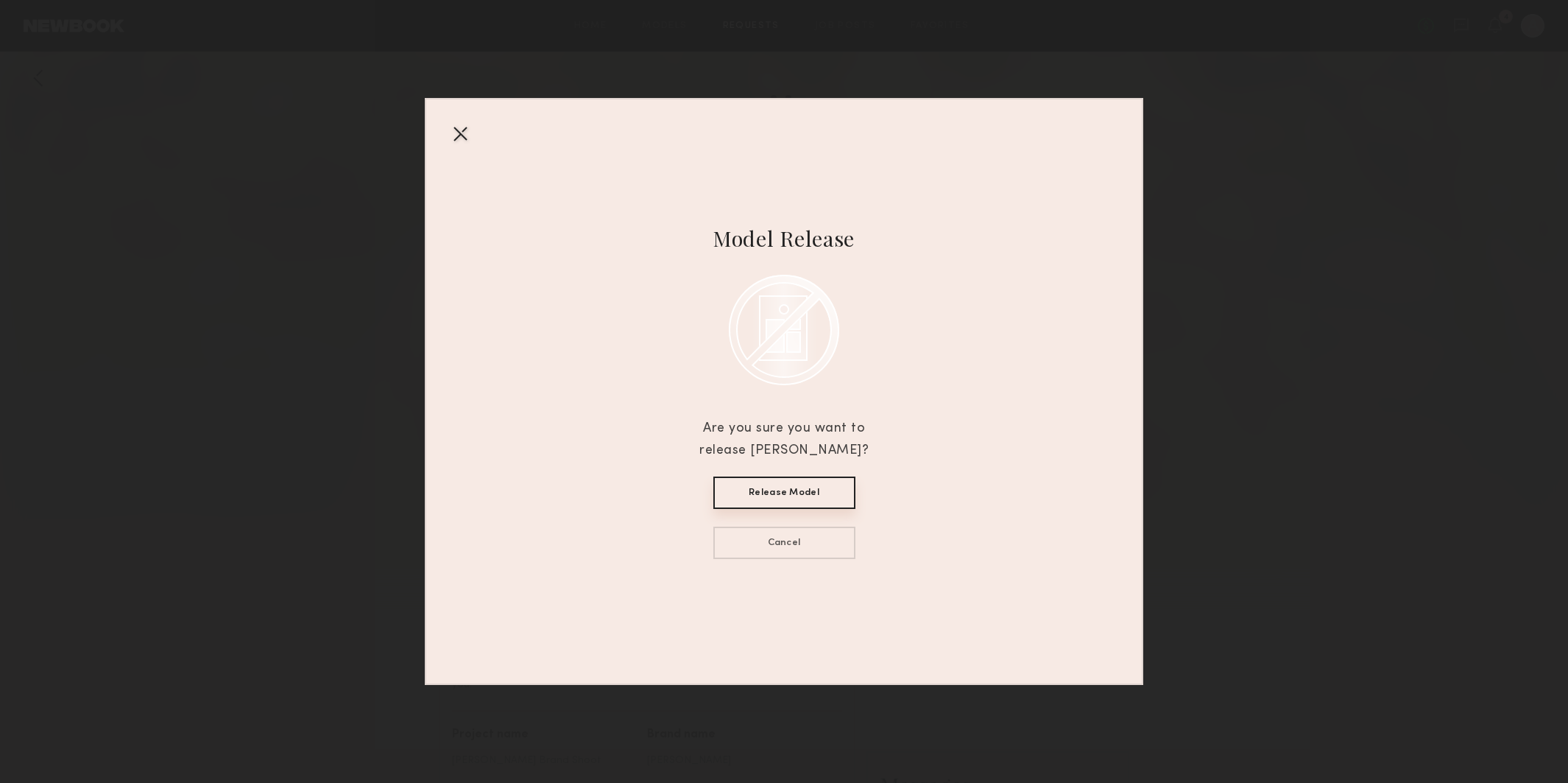
click at [468, 135] on div at bounding box center [460, 133] width 23 height 23
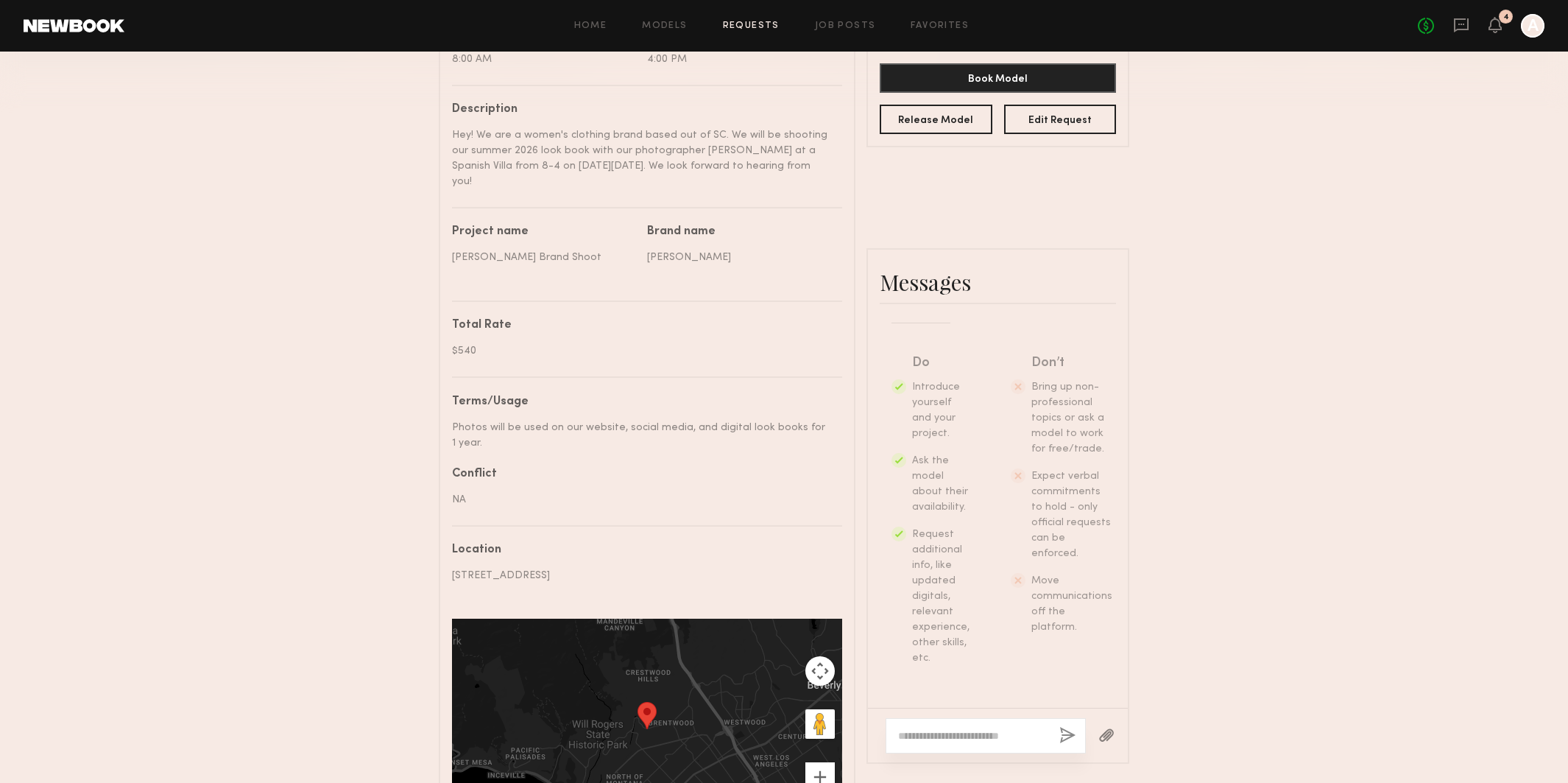
scroll to position [543, 0]
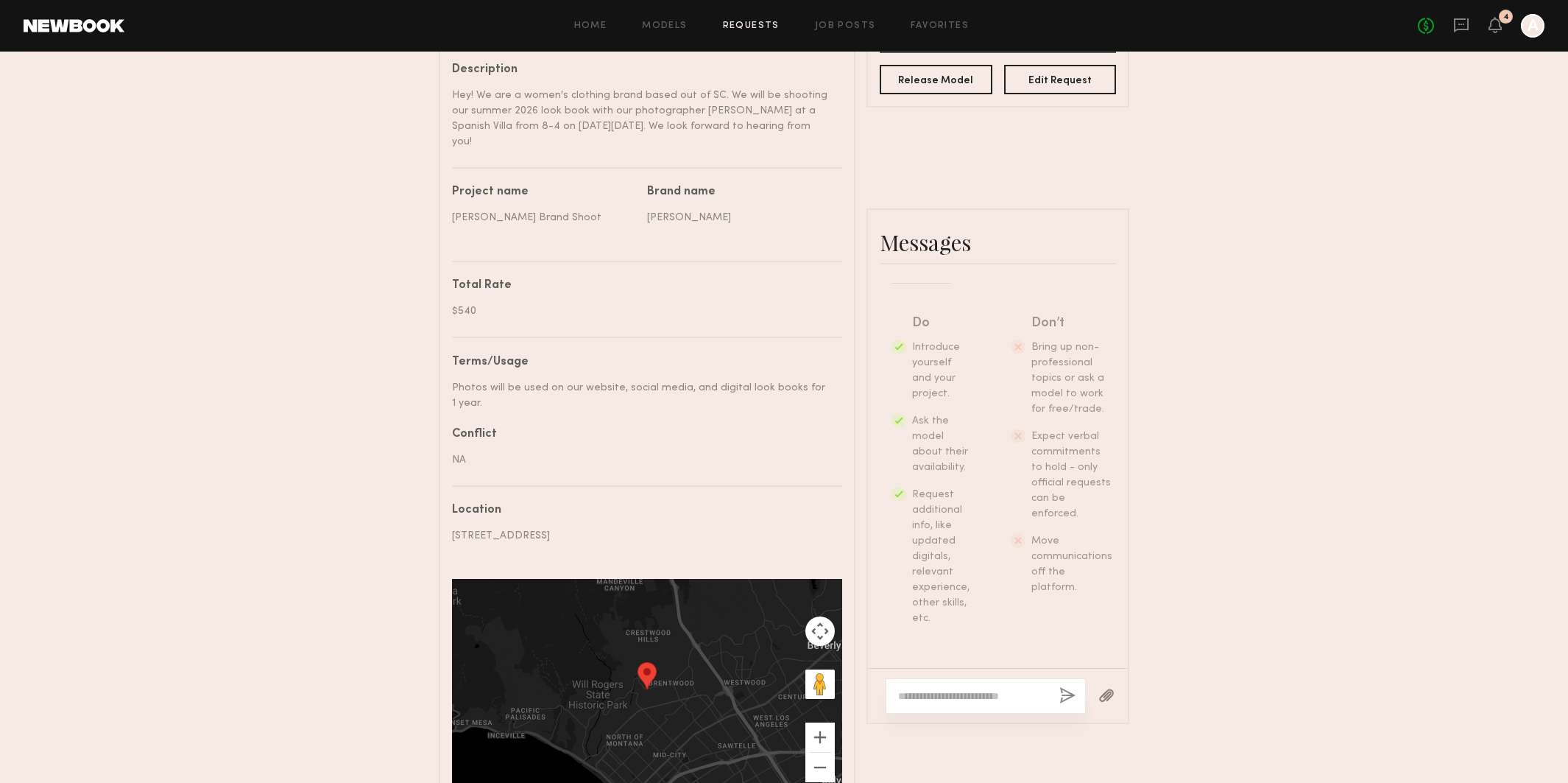
click at [966, 678] on div at bounding box center [986, 696] width 200 height 36
click at [951, 688] on textarea at bounding box center [972, 696] width 149 height 14
click at [1006, 659] on textarea "**********" at bounding box center [972, 680] width 149 height 44
click at [1021, 645] on textarea "**********" at bounding box center [972, 674] width 149 height 59
type textarea "**********"
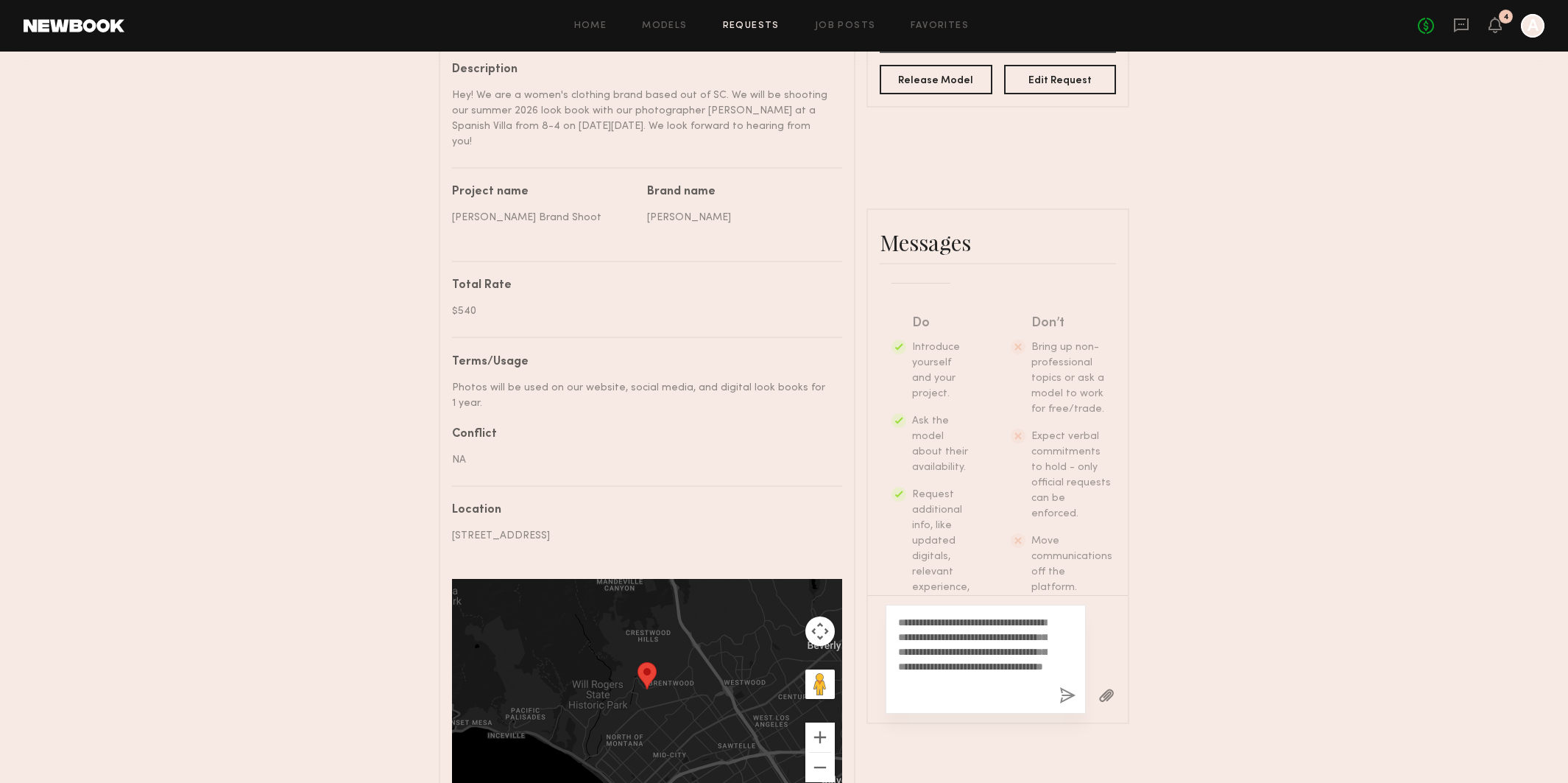
click at [1078, 604] on div "**********" at bounding box center [986, 659] width 200 height 109
click at [1072, 687] on button "button" at bounding box center [1068, 696] width 16 height 19
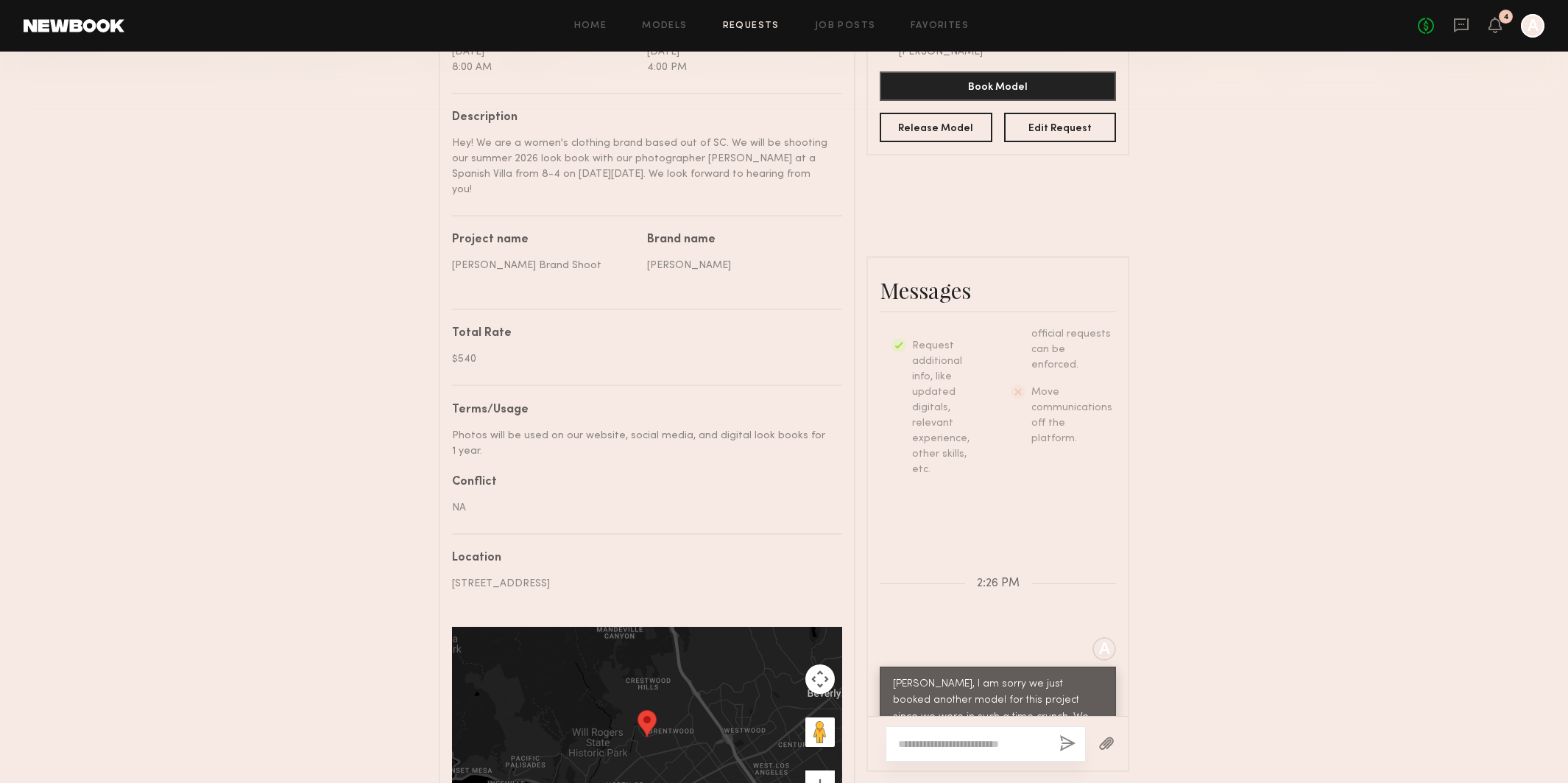
scroll to position [469, 0]
click at [947, 112] on button "Release Model" at bounding box center [936, 126] width 113 height 29
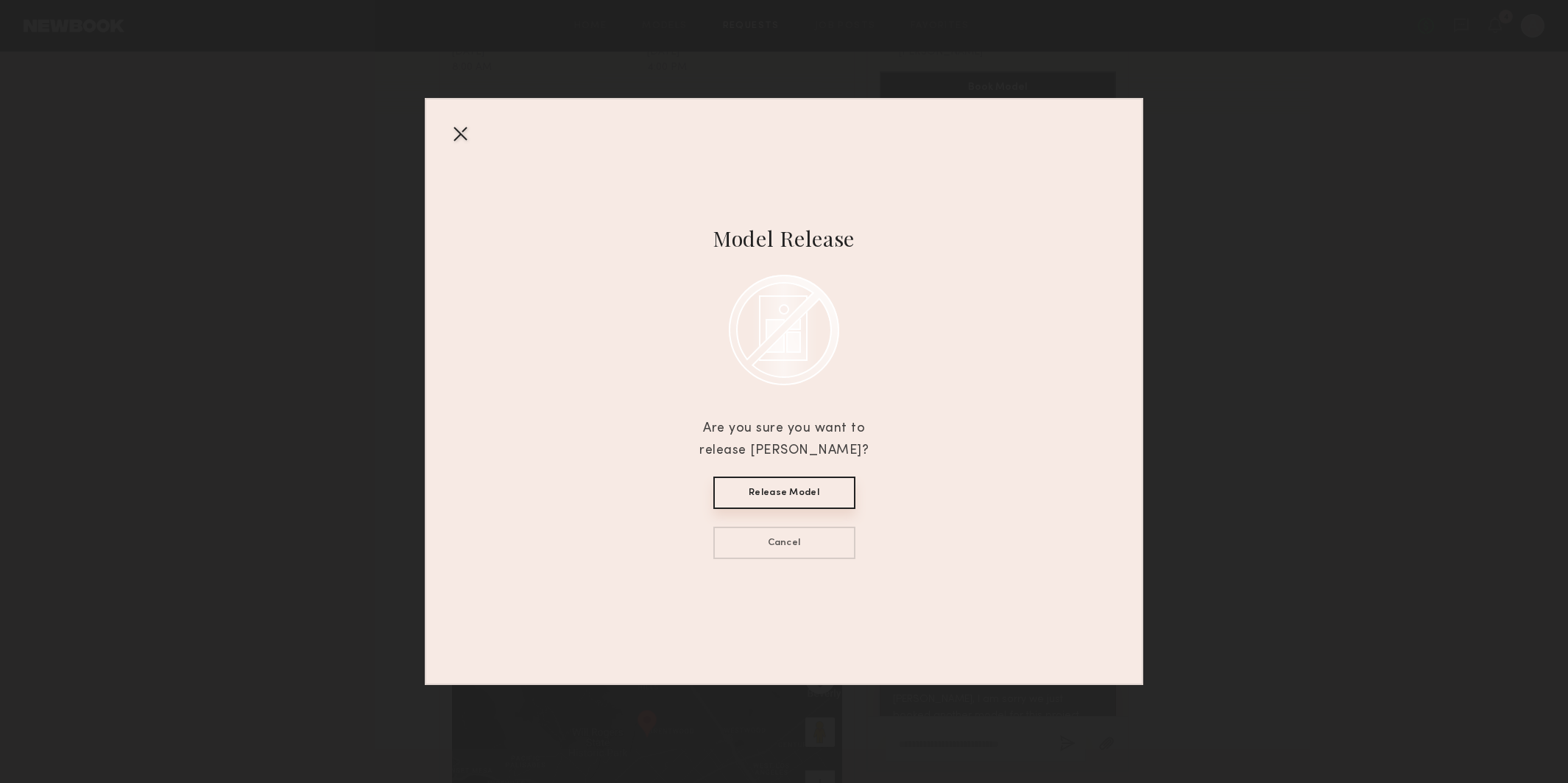
click at [762, 497] on button "Release Model" at bounding box center [784, 493] width 142 height 32
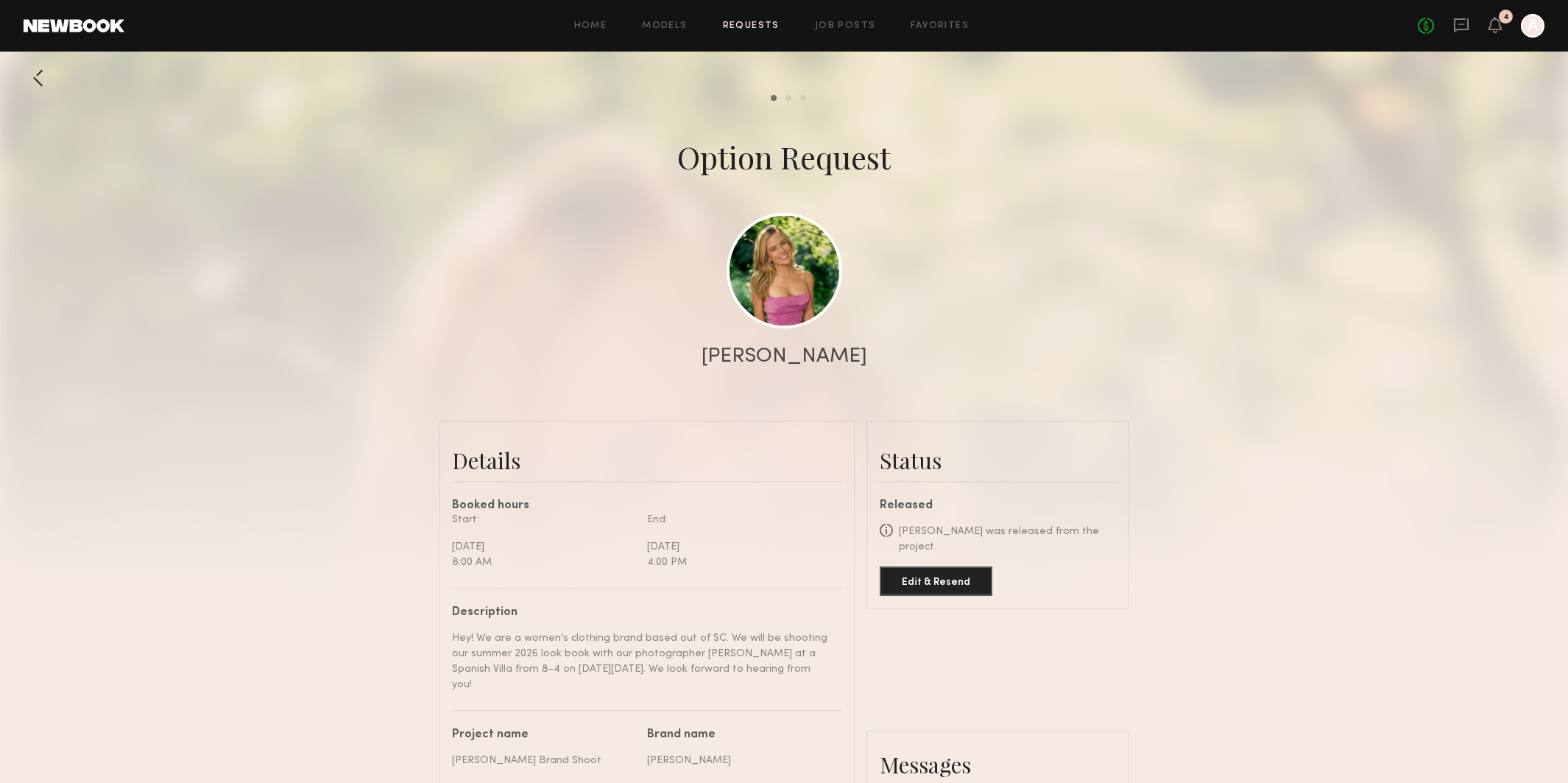
scroll to position [0, 0]
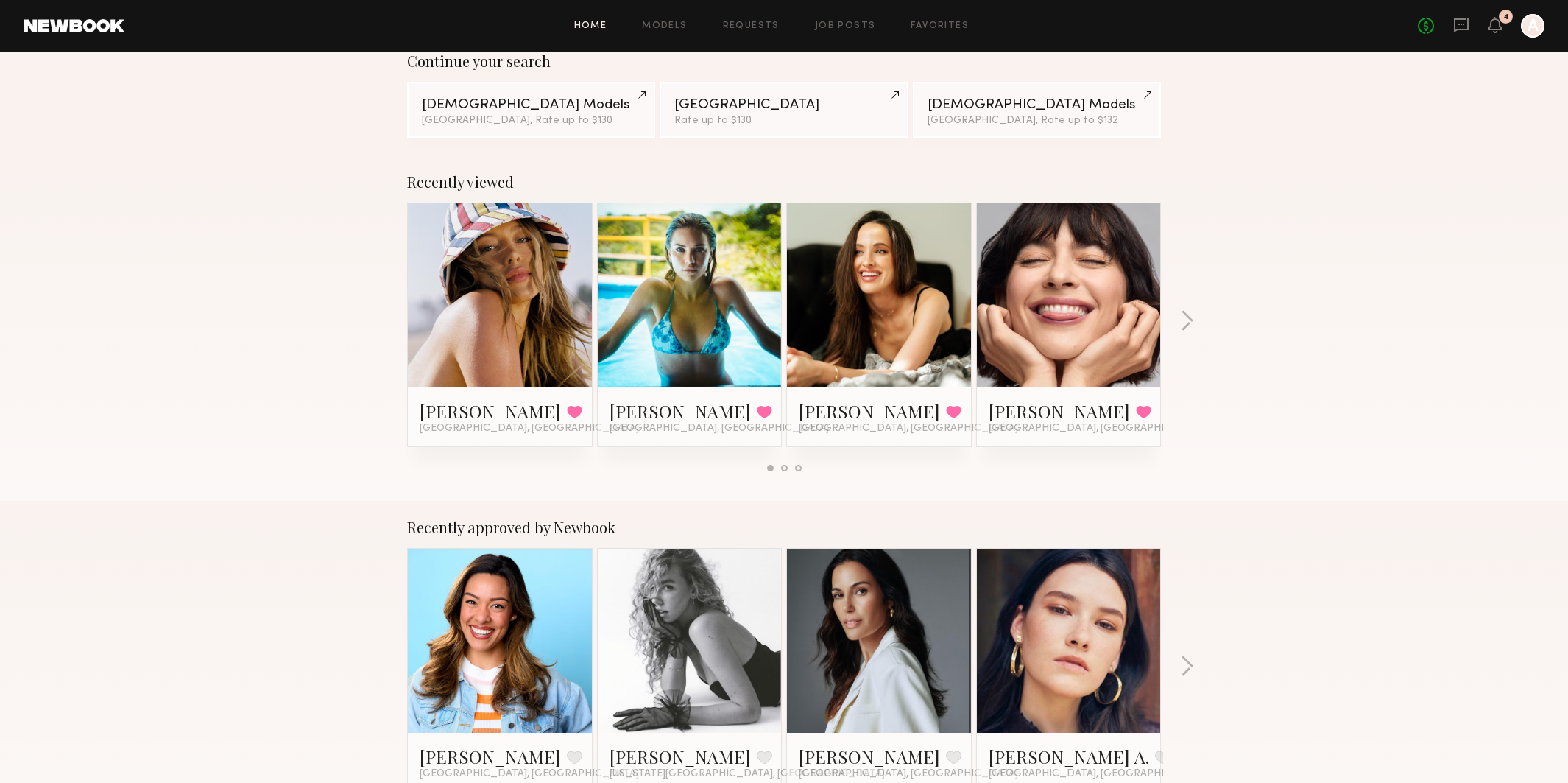
scroll to position [142, 0]
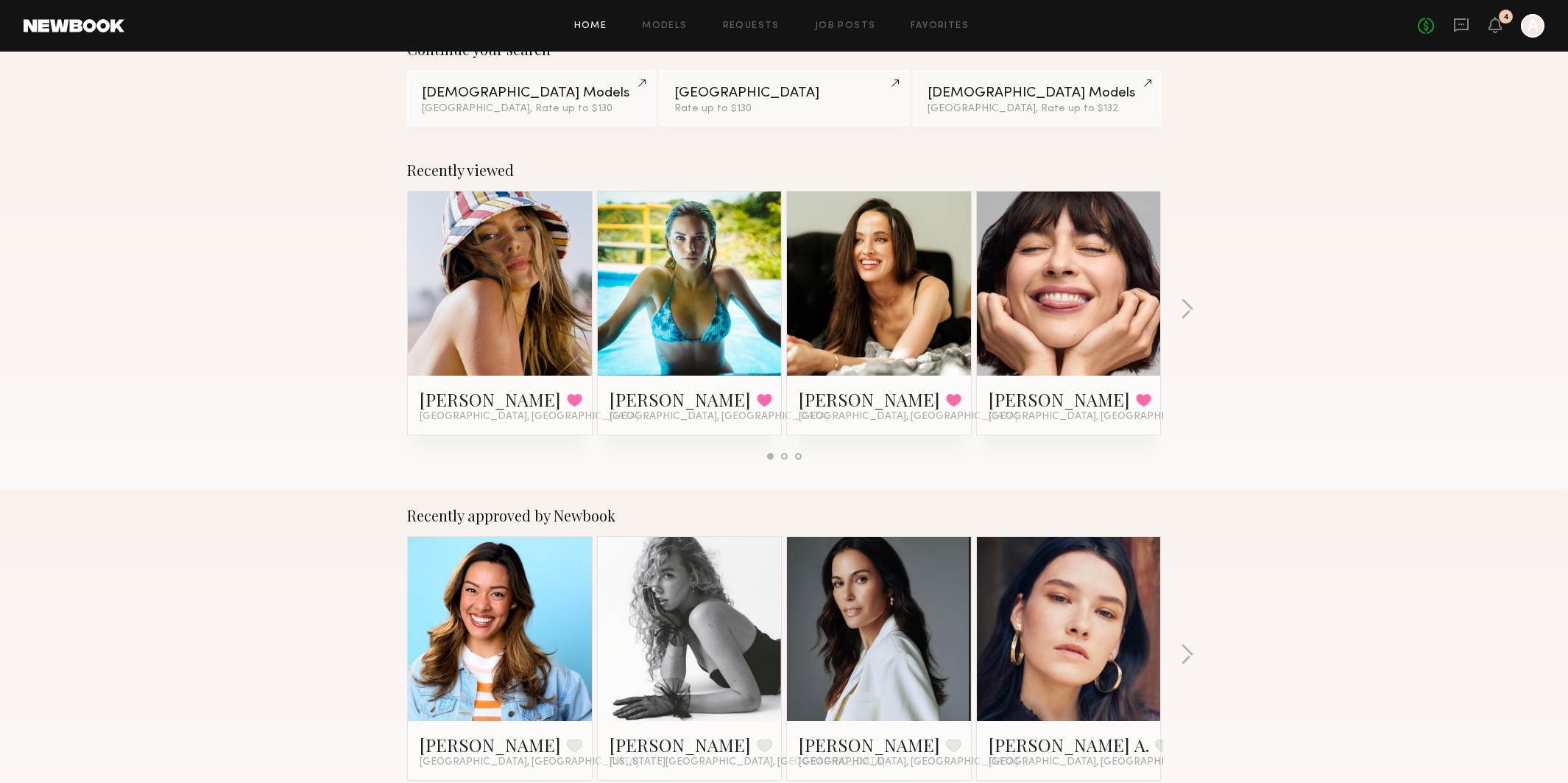
click at [481, 329] on link at bounding box center [500, 283] width 90 height 184
